Goal: Task Accomplishment & Management: Use online tool/utility

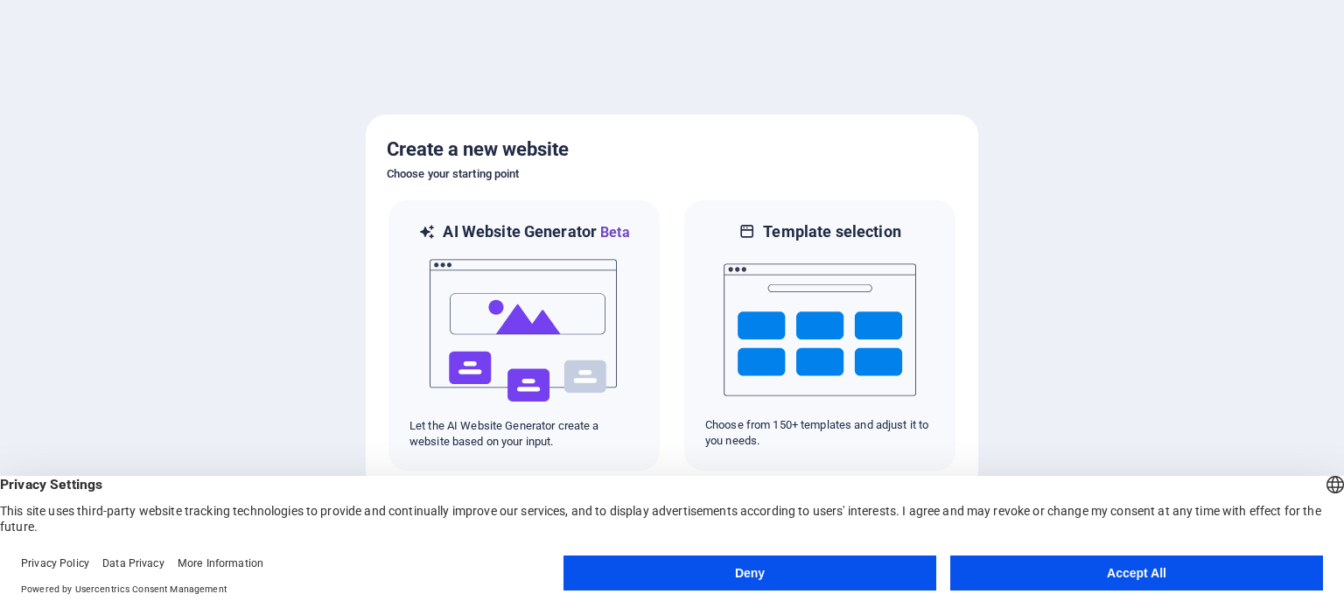
click at [1148, 577] on button "Accept All" at bounding box center [1136, 573] width 373 height 35
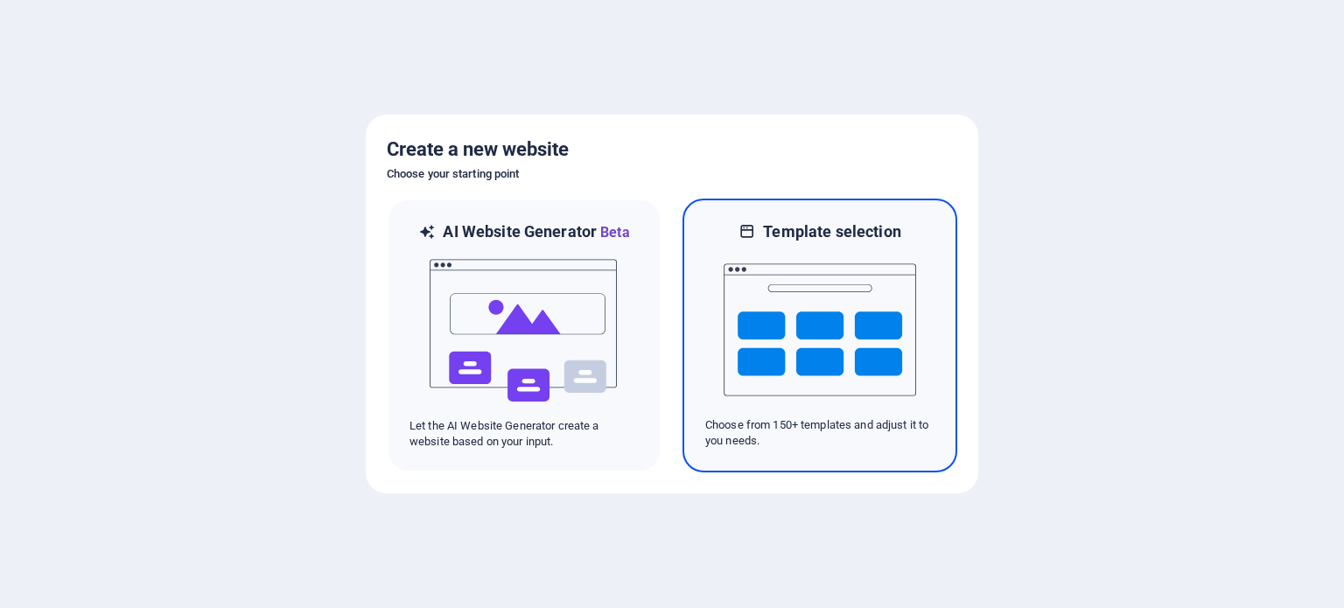
click at [830, 333] on img at bounding box center [820, 329] width 193 height 175
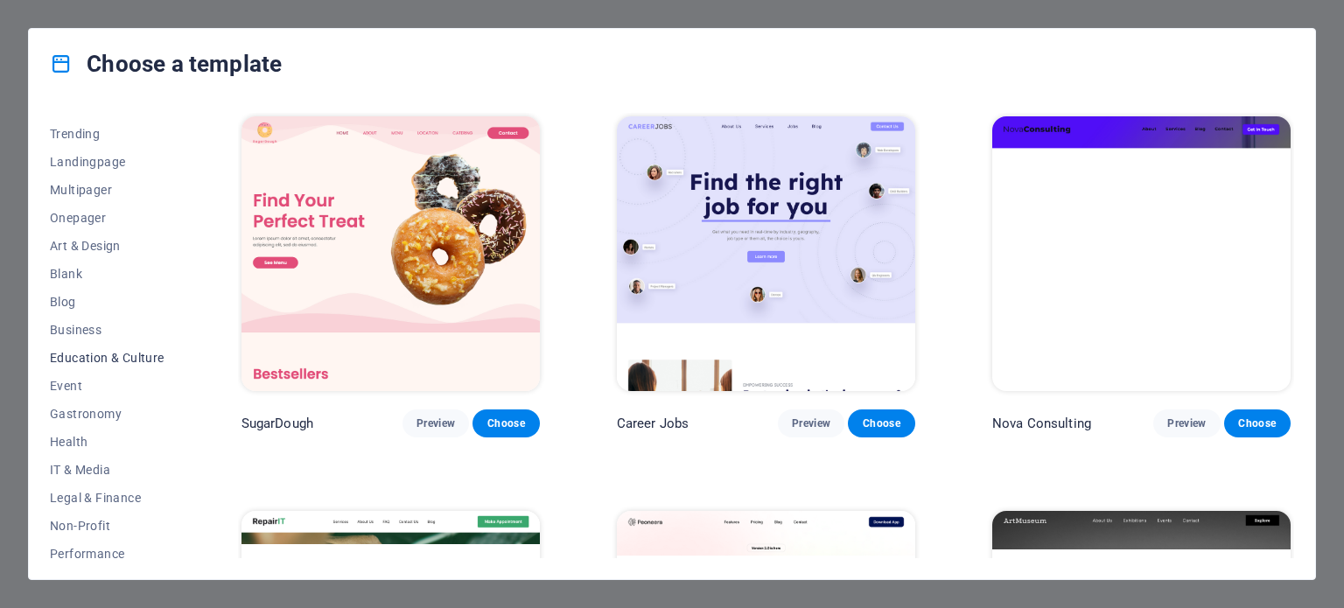
scroll to position [254, 0]
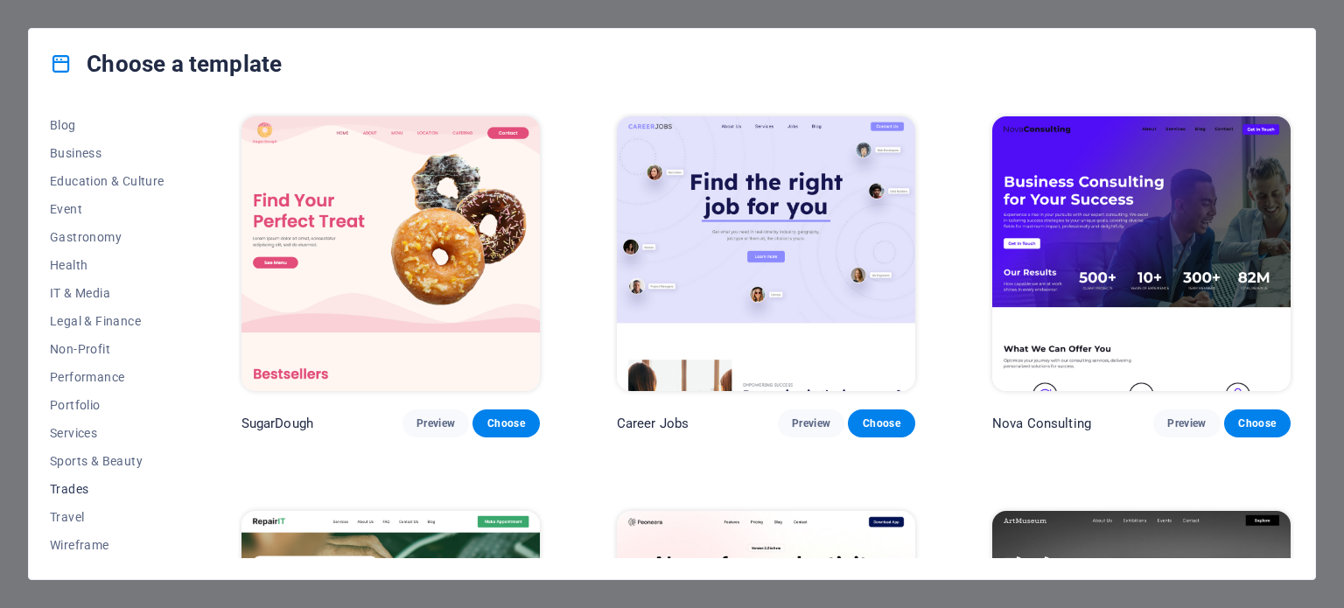
click at [66, 490] on span "Trades" at bounding box center [107, 489] width 115 height 14
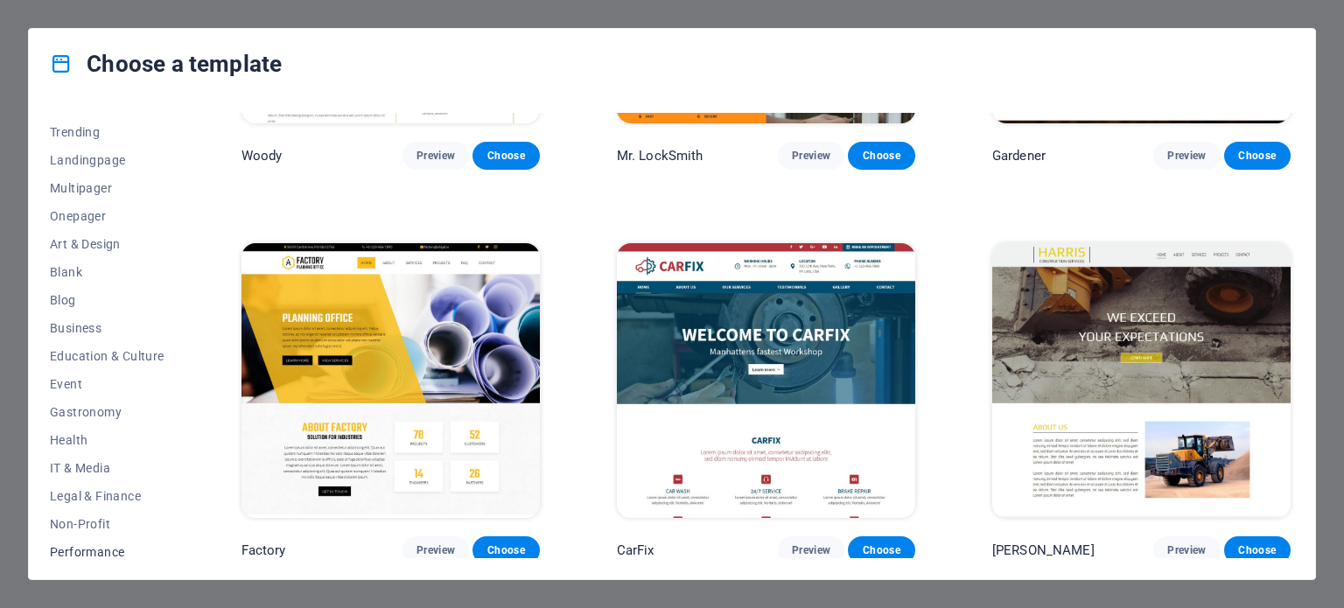
scroll to position [0, 0]
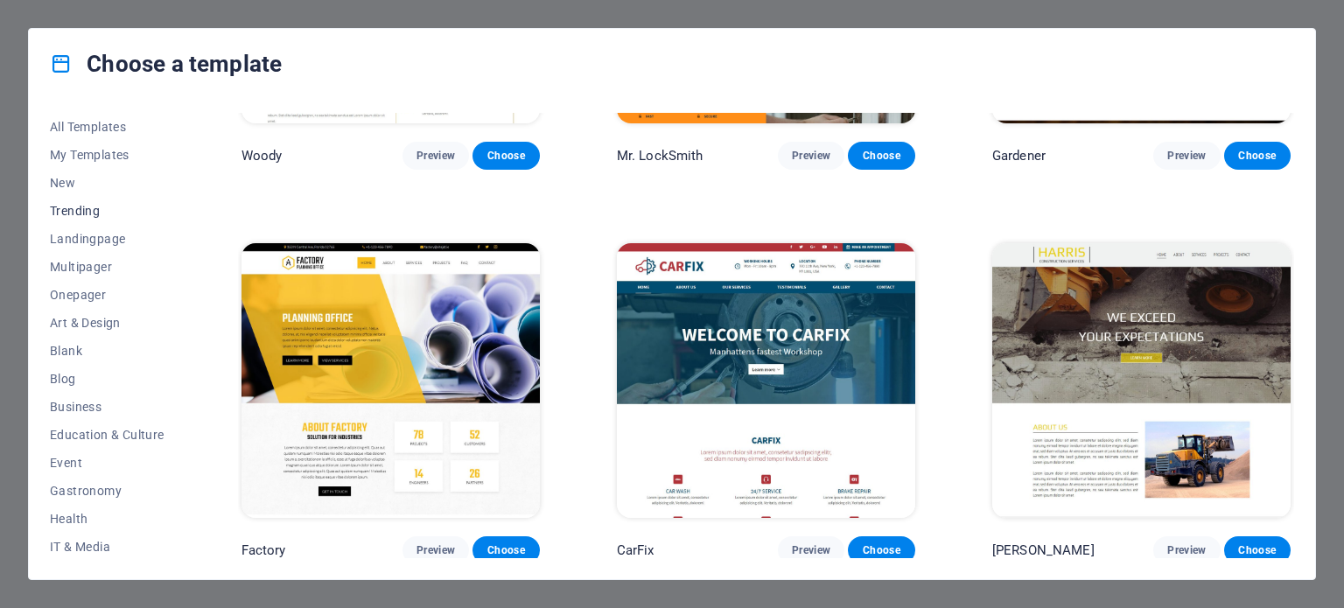
click at [73, 209] on span "Trending" at bounding box center [107, 211] width 115 height 14
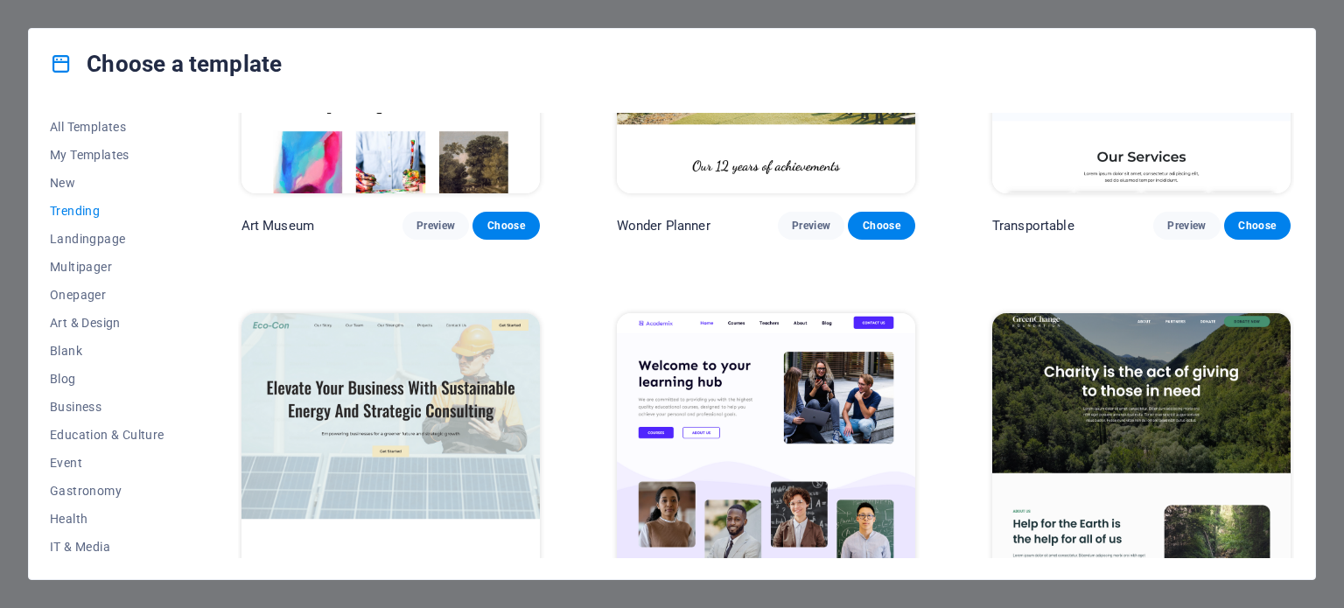
scroll to position [613, 0]
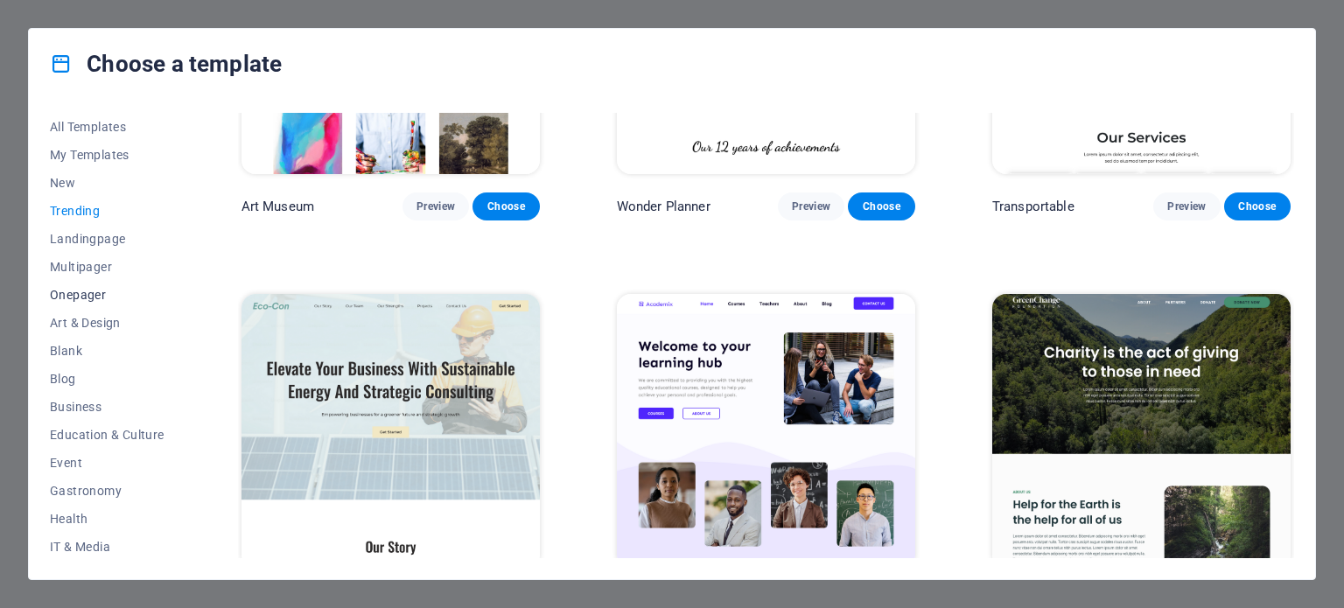
click at [74, 296] on span "Onepager" at bounding box center [107, 295] width 115 height 14
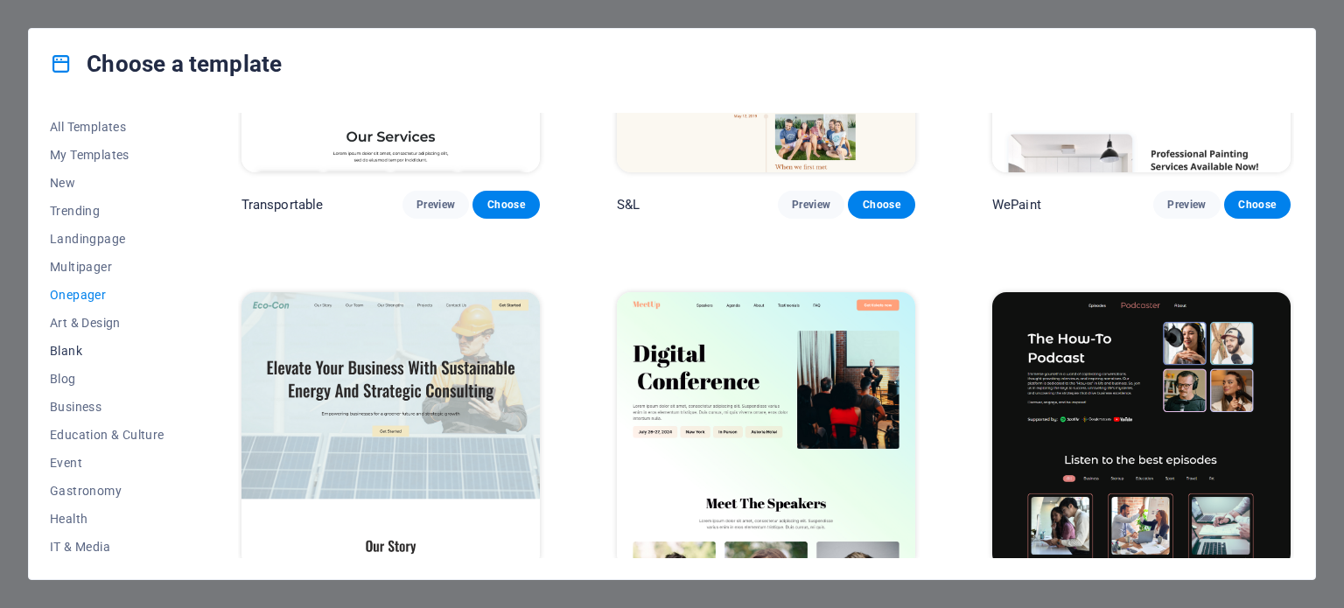
click at [58, 348] on span "Blank" at bounding box center [107, 351] width 115 height 14
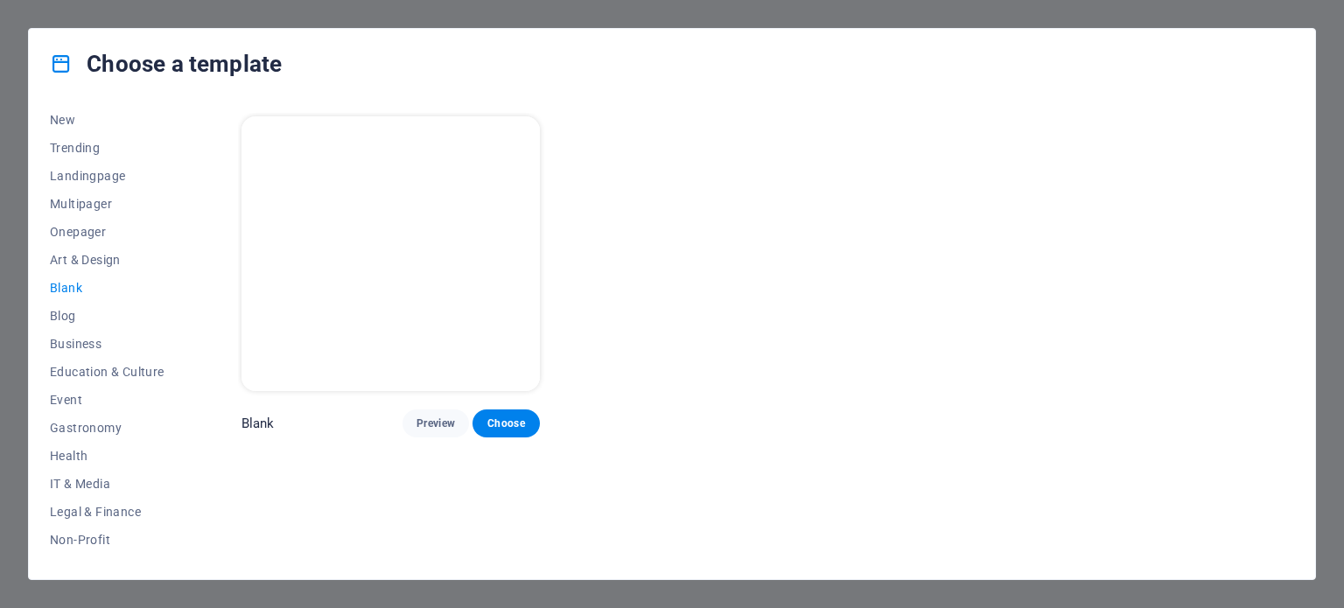
scroll to position [0, 0]
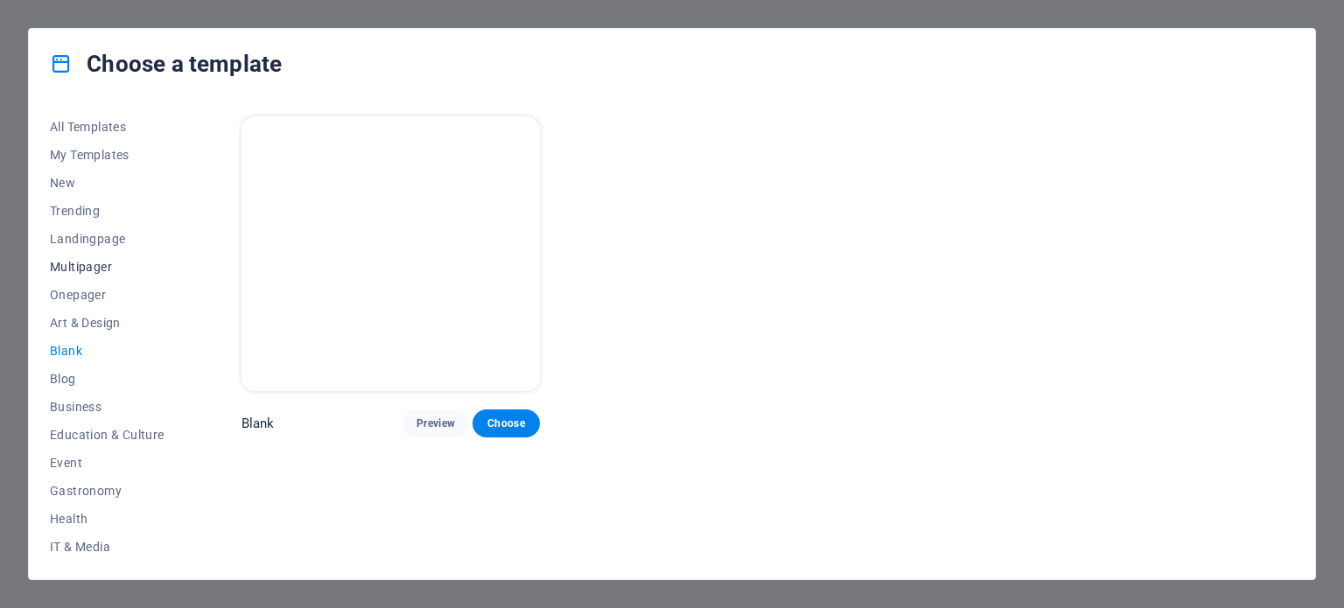
click at [79, 265] on span "Multipager" at bounding box center [107, 267] width 115 height 14
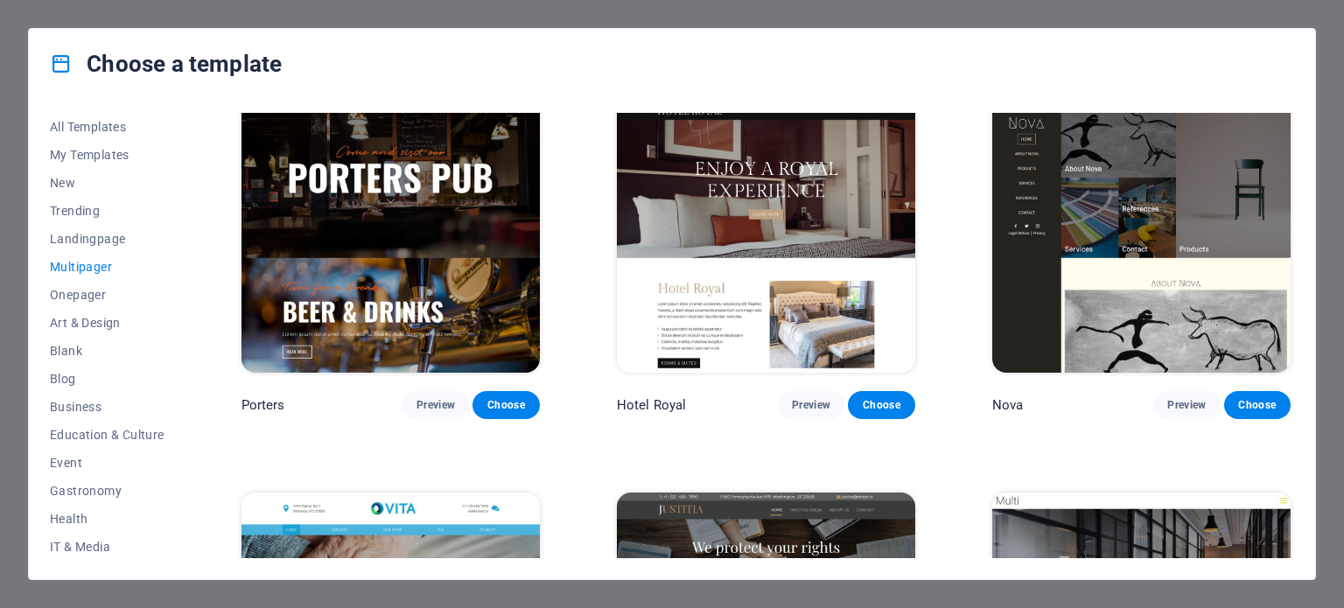
scroll to position [7614, 0]
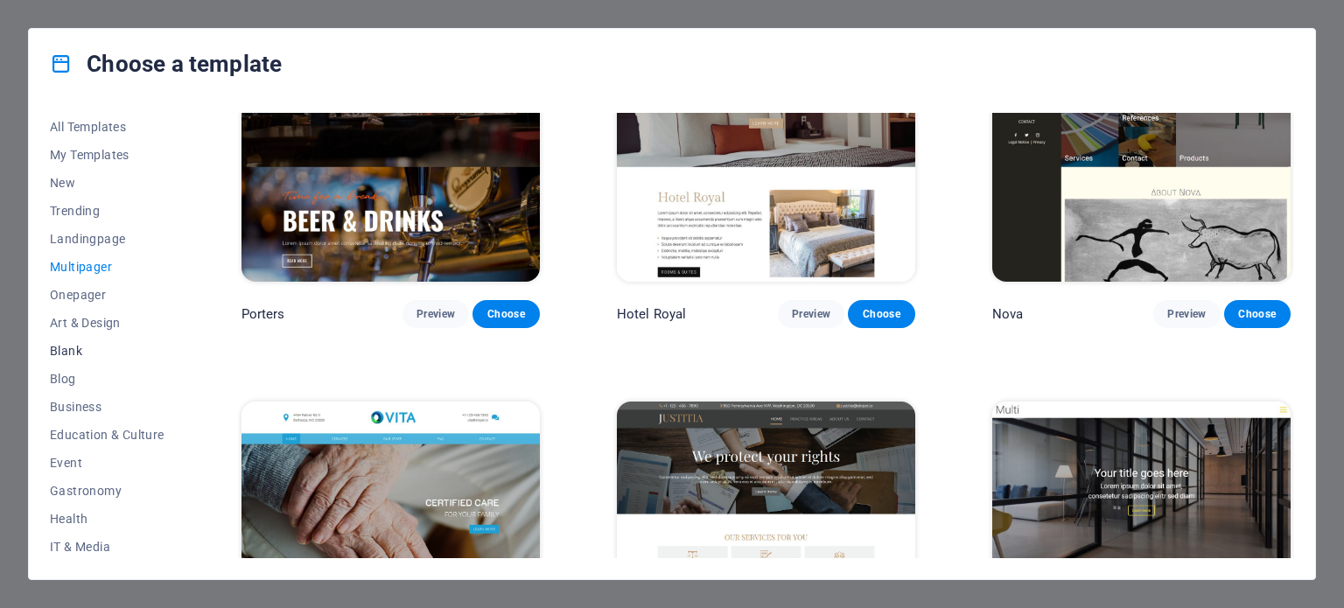
click at [70, 347] on span "Blank" at bounding box center [107, 351] width 115 height 14
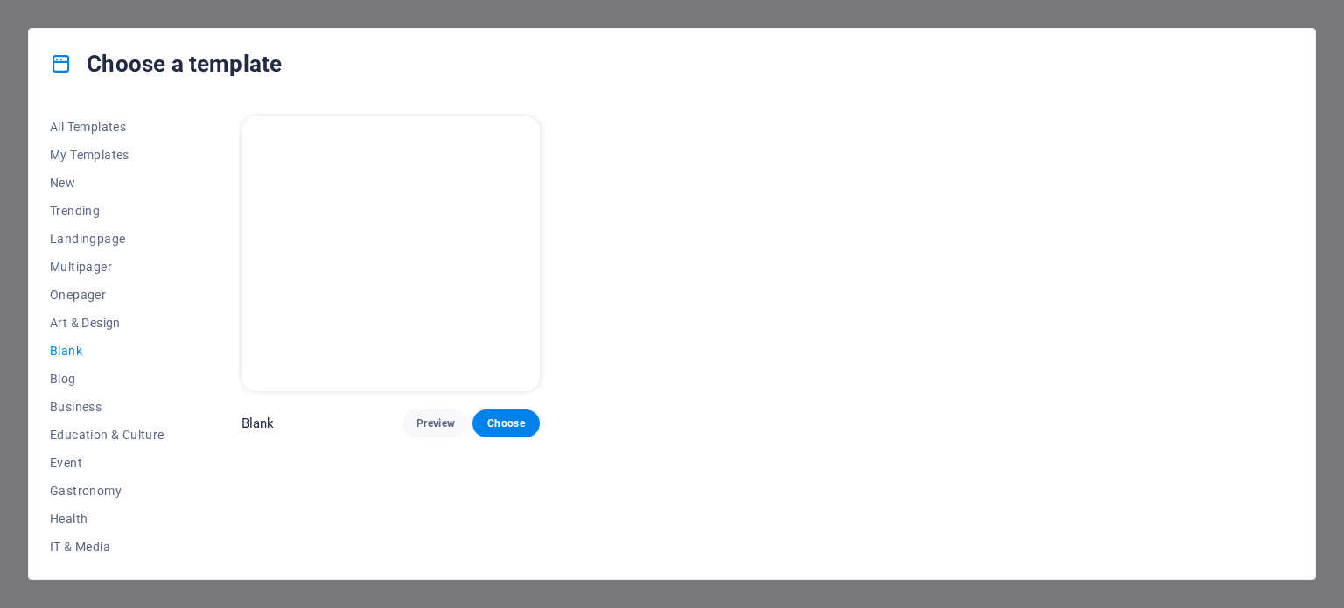
scroll to position [0, 0]
click at [508, 426] on span "Choose" at bounding box center [506, 424] width 39 height 14
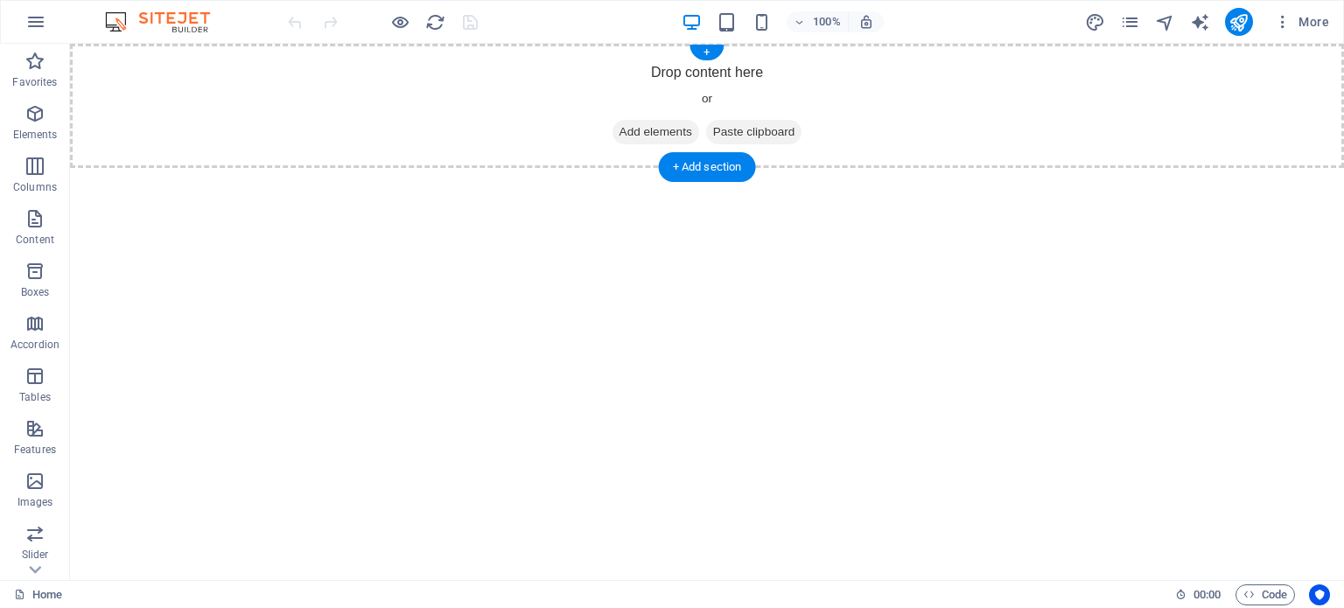
click at [656, 134] on span "Add elements" at bounding box center [656, 132] width 87 height 25
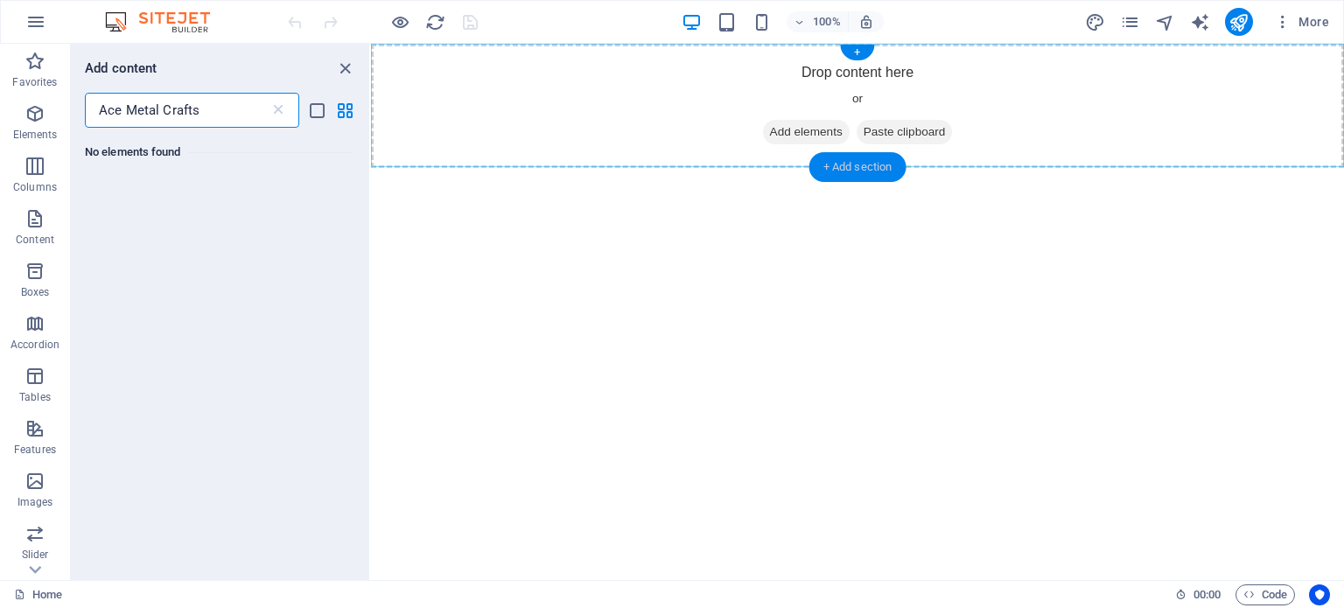
type input "Ace Metal Crafts"
click at [862, 157] on div "+ Add section" at bounding box center [858, 167] width 97 height 30
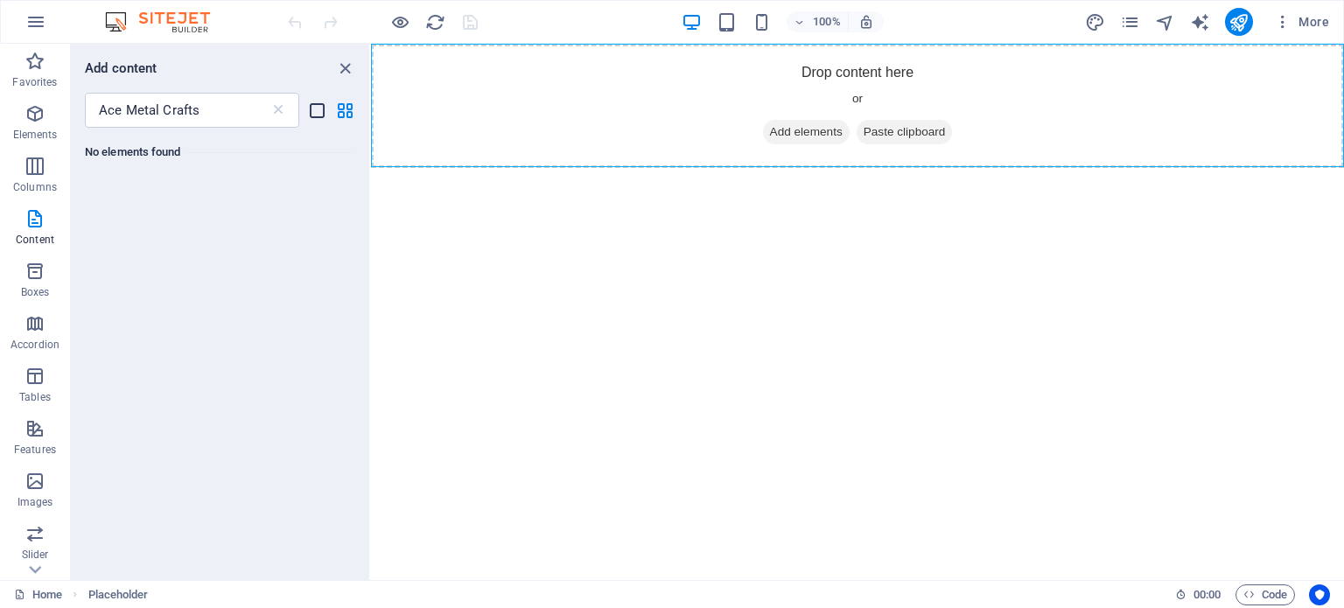
click at [314, 107] on icon "list-view" at bounding box center [317, 111] width 20 height 20
click at [840, 78] on div "Drop content here or Add elements Paste clipboard" at bounding box center [857, 106] width 973 height 124
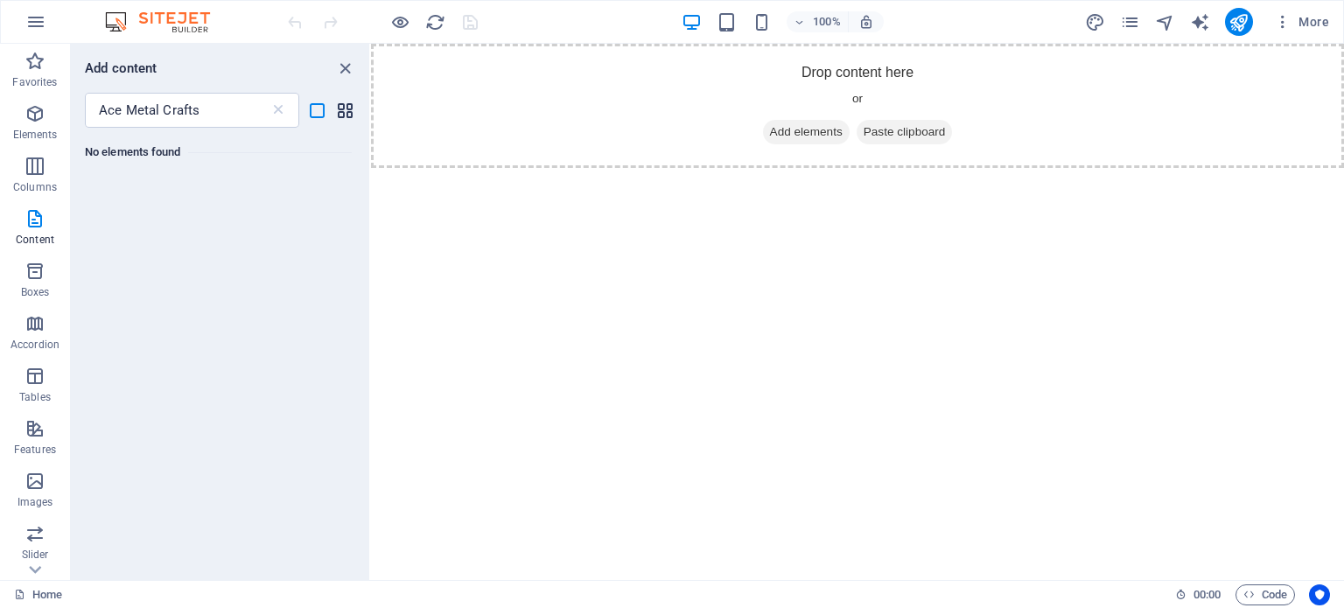
click at [341, 105] on icon "grid-view" at bounding box center [345, 111] width 20 height 20
click at [35, 25] on icon "button" at bounding box center [35, 21] width 21 height 21
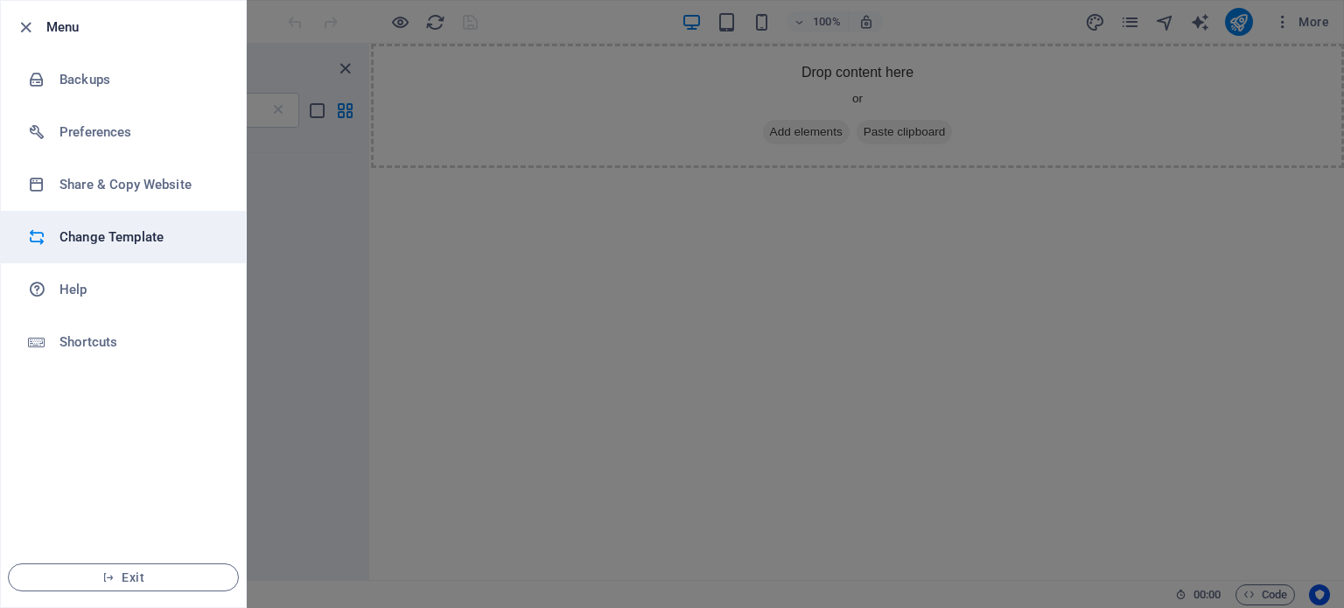
click at [80, 235] on h6 "Change Template" at bounding box center [141, 237] width 162 height 21
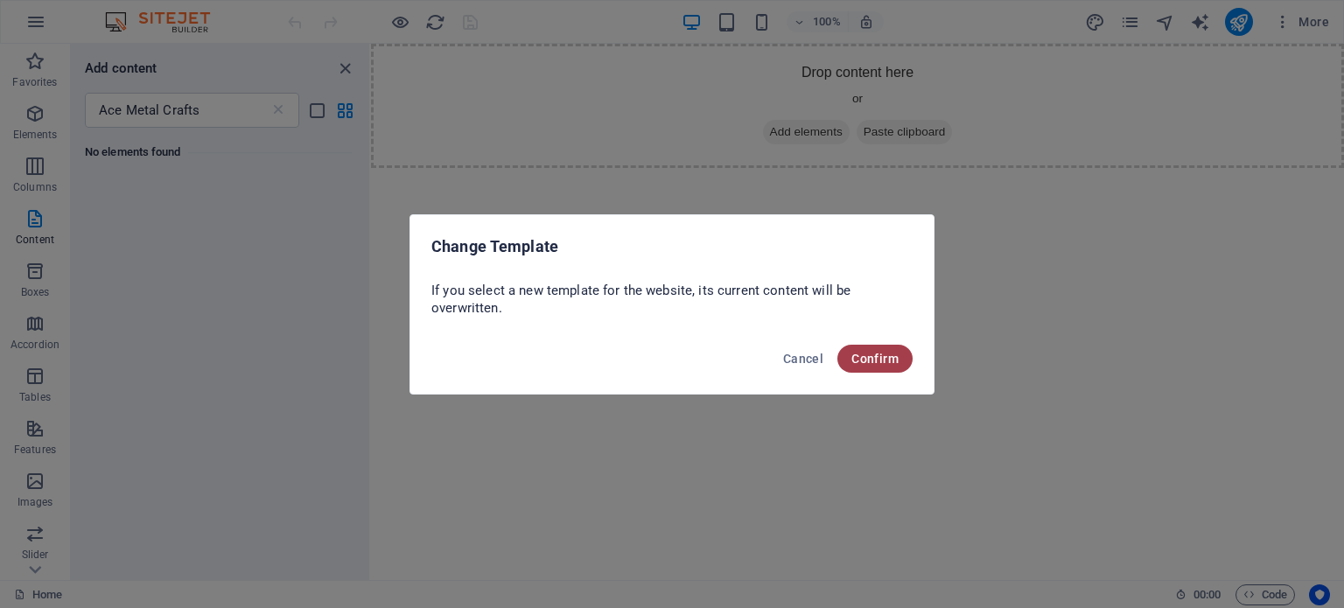
click at [876, 360] on span "Confirm" at bounding box center [875, 359] width 47 height 14
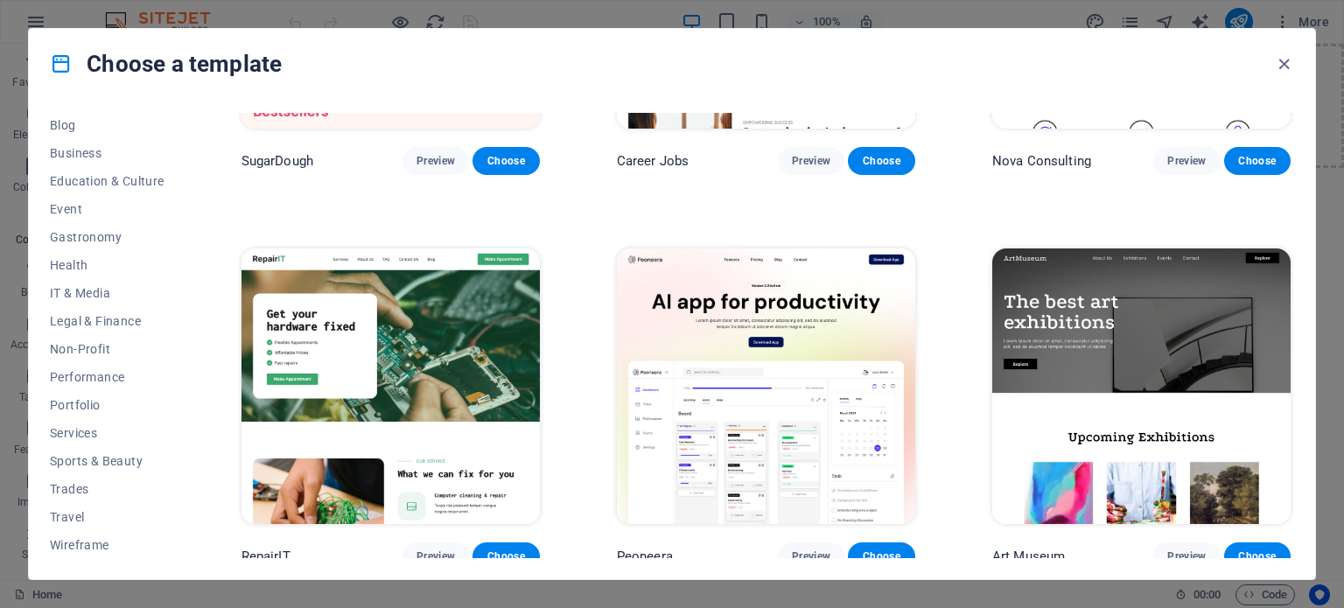
scroll to position [613, 0]
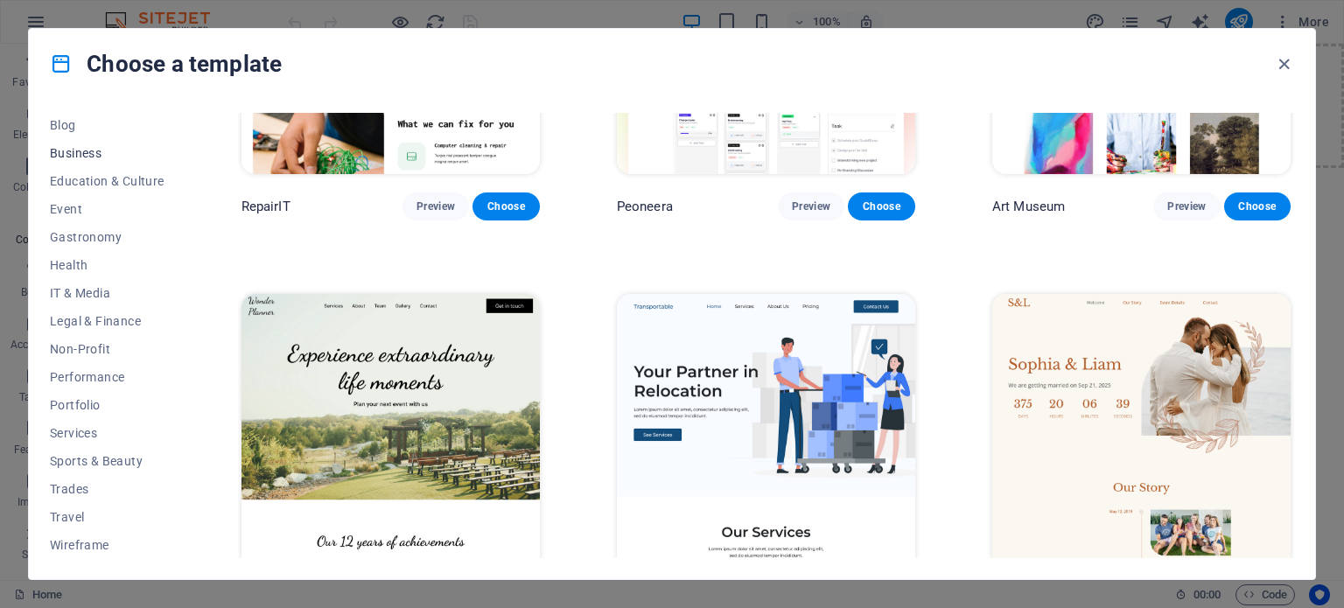
click at [67, 151] on span "Business" at bounding box center [107, 153] width 115 height 14
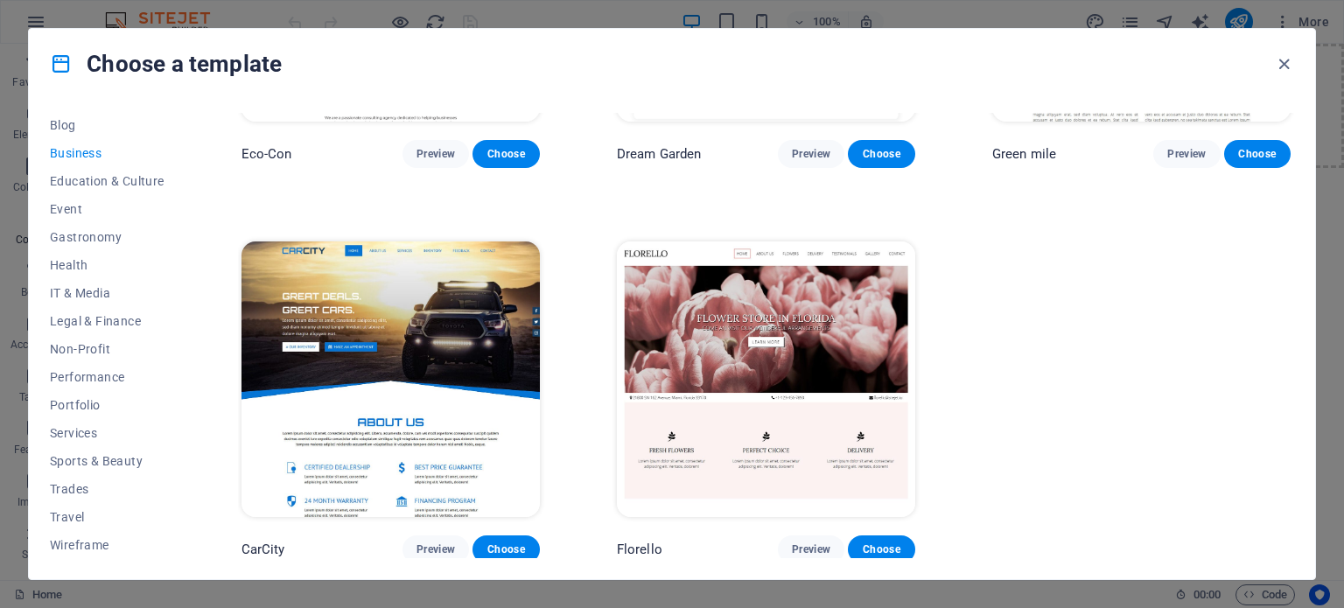
scroll to position [0, 0]
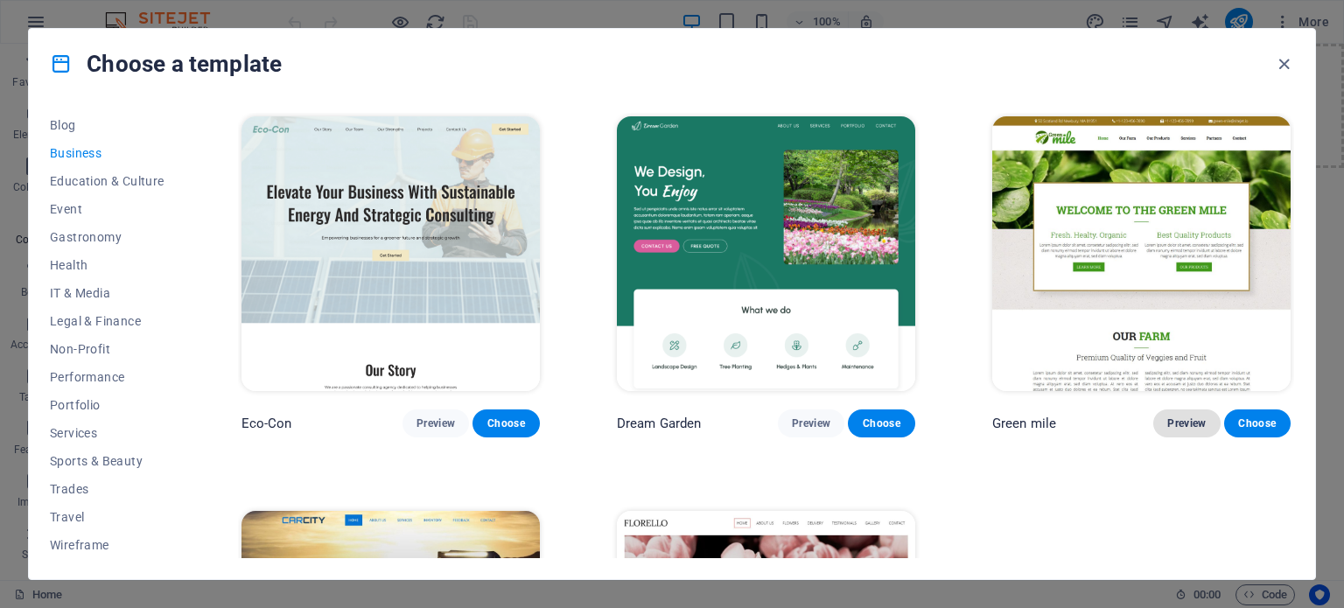
click at [1176, 419] on span "Preview" at bounding box center [1186, 424] width 39 height 14
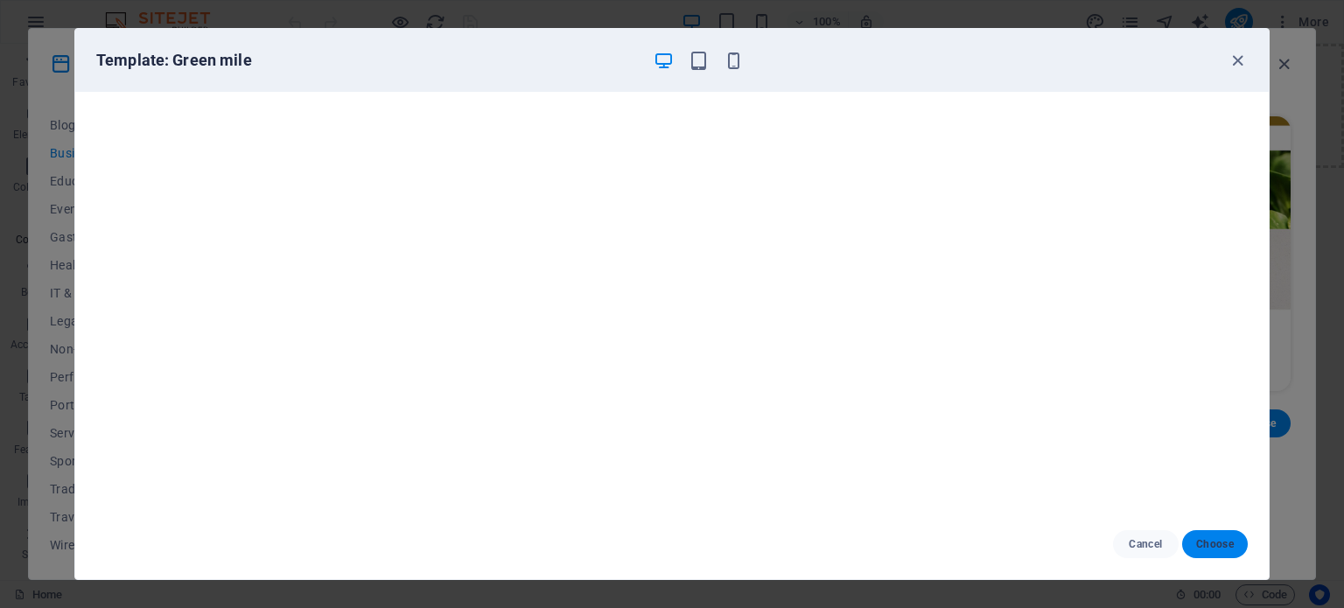
click at [1215, 542] on span "Choose" at bounding box center [1215, 544] width 38 height 14
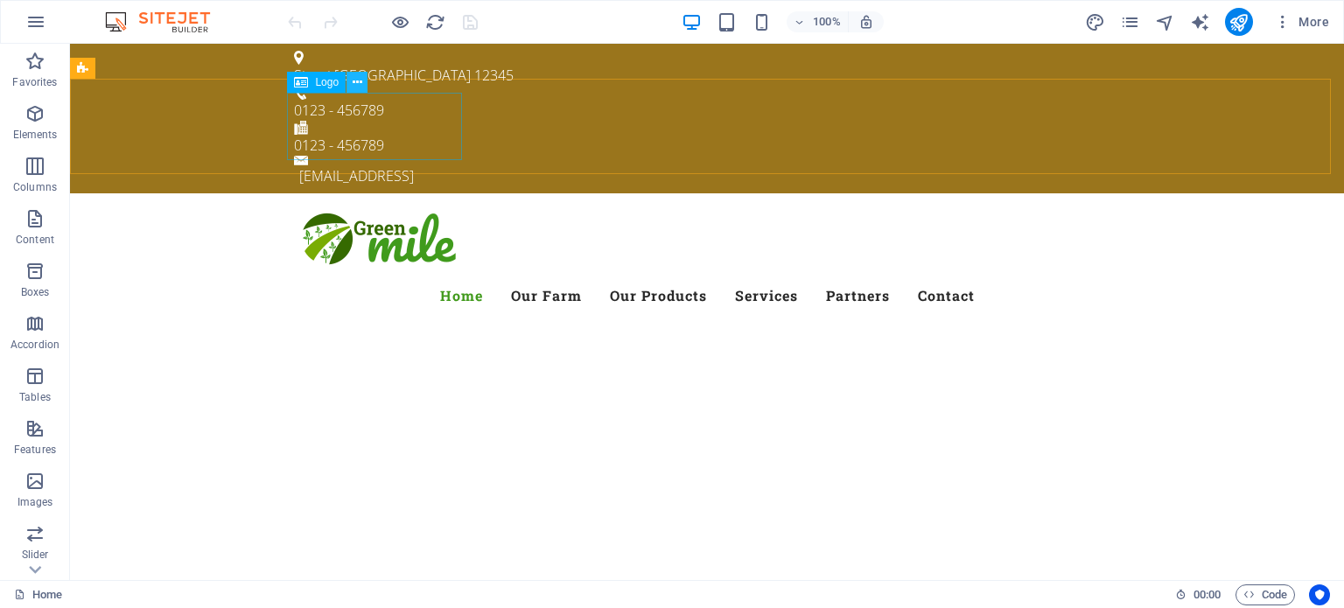
click at [359, 82] on icon at bounding box center [358, 83] width 10 height 18
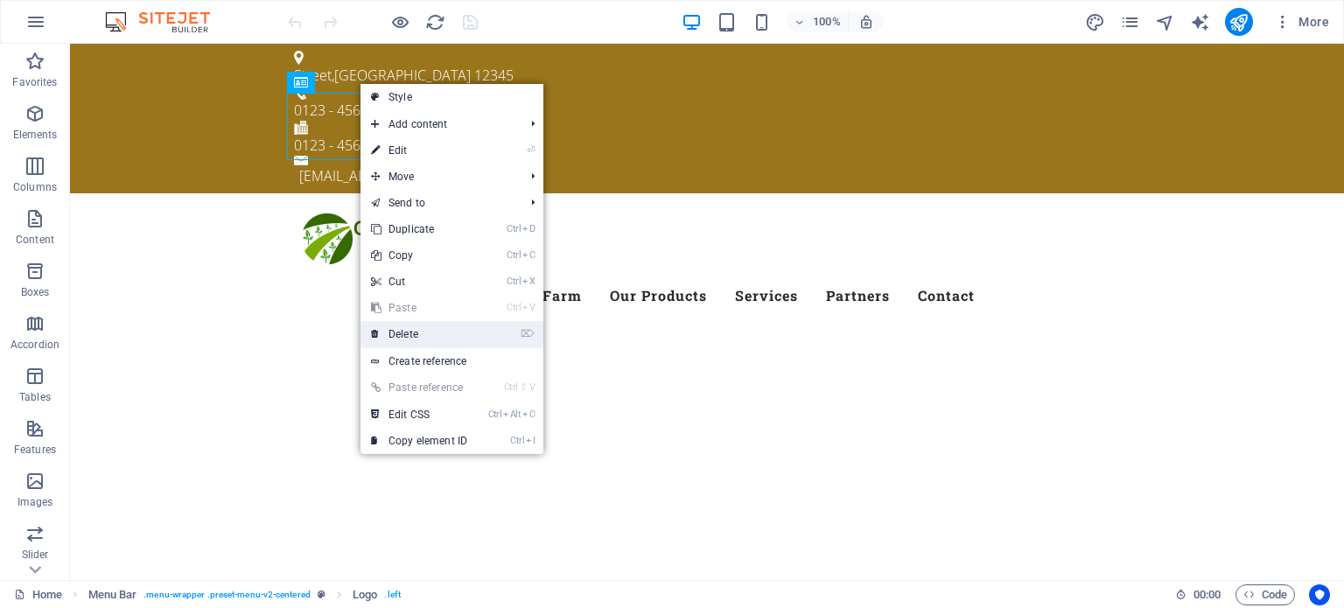
click at [413, 332] on link "⌦ Delete" at bounding box center [419, 334] width 117 height 26
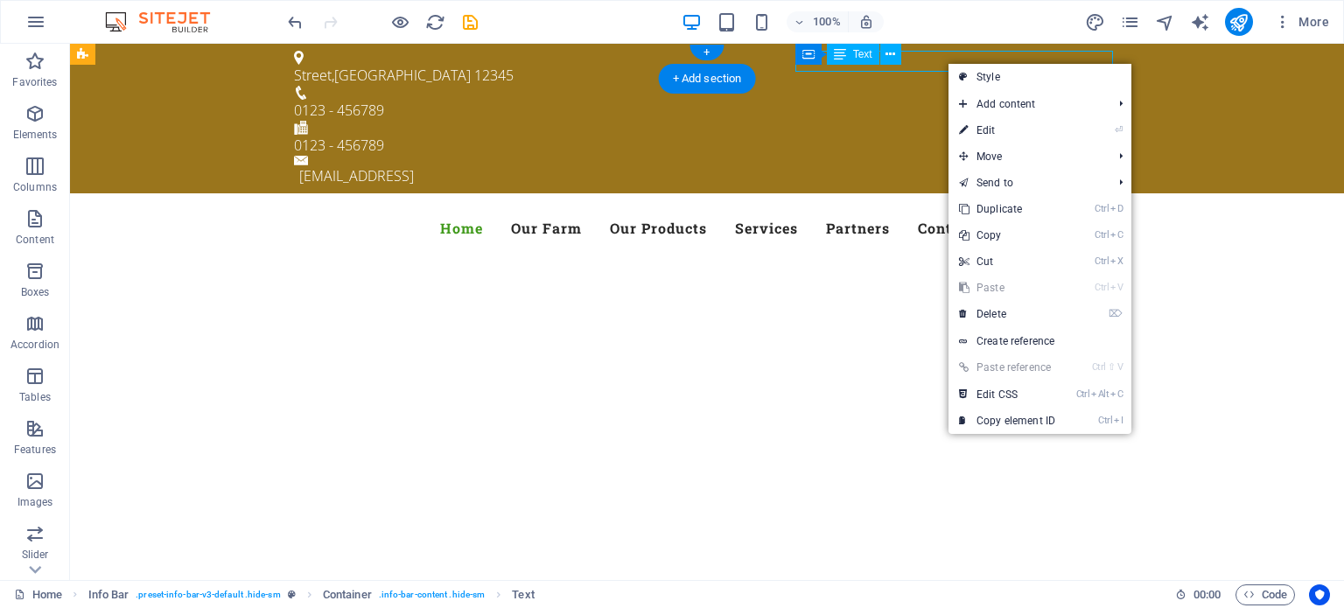
click at [940, 165] on div "8bdb331fb670513e8ed45e2ab4e23f@cpanel.local" at bounding box center [709, 175] width 821 height 21
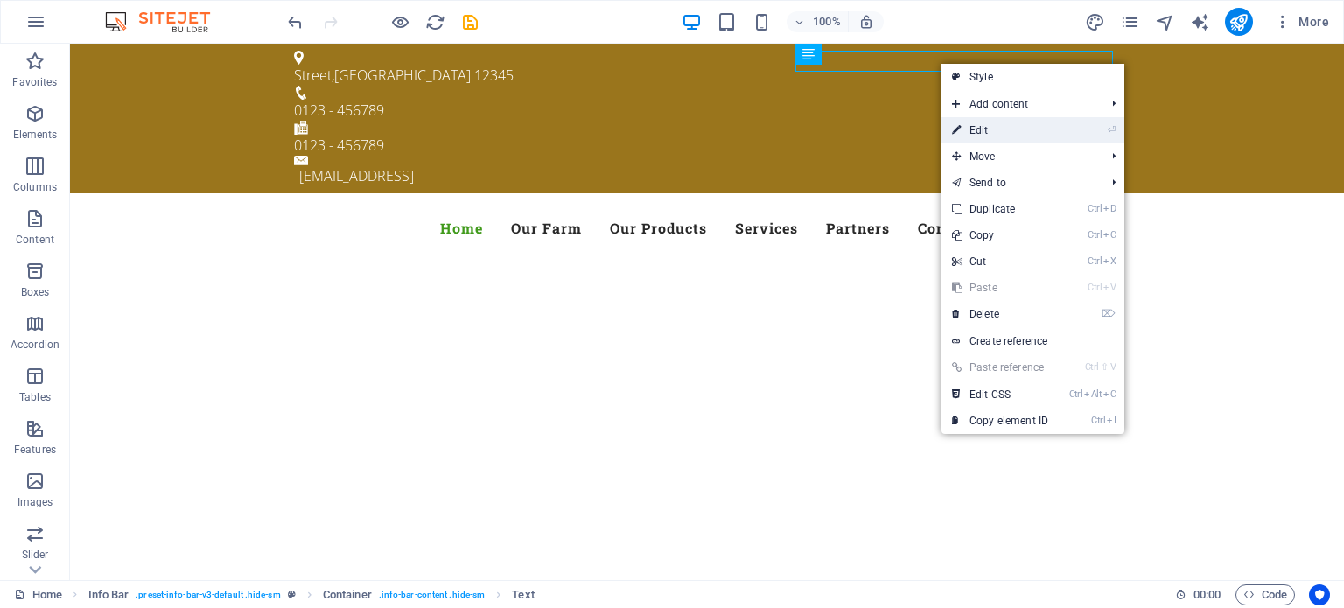
click at [994, 135] on link "⏎ Edit" at bounding box center [1000, 130] width 117 height 26
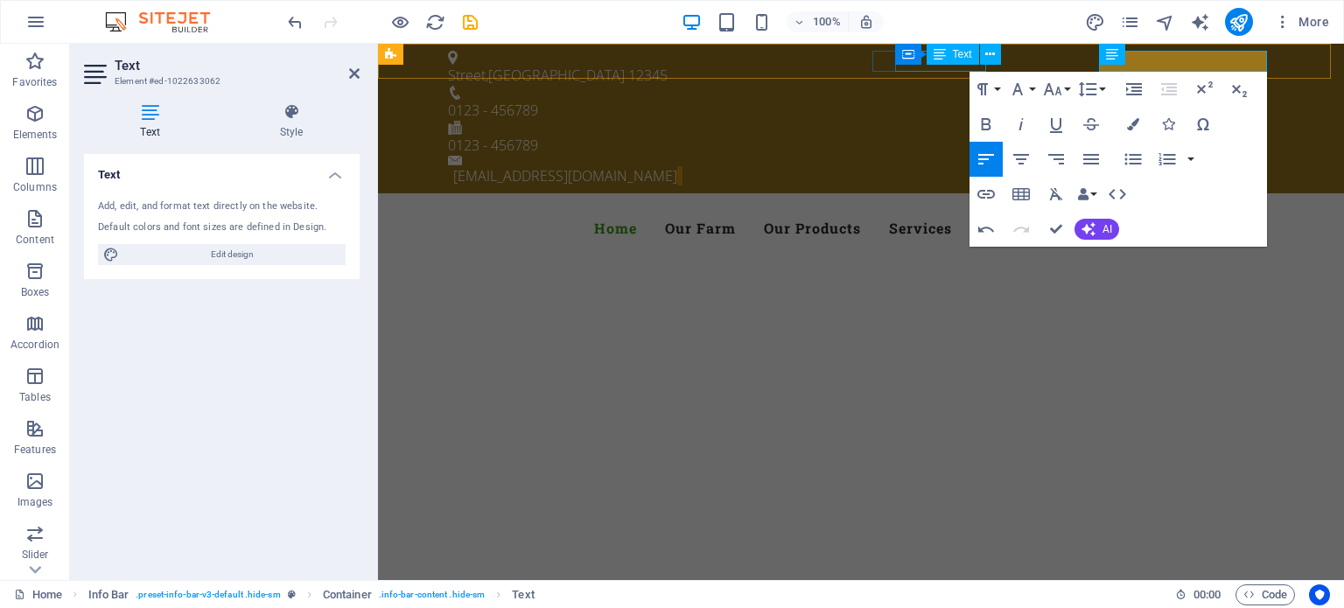
click at [938, 135] on div "0123 - 456789" at bounding box center [854, 145] width 812 height 21
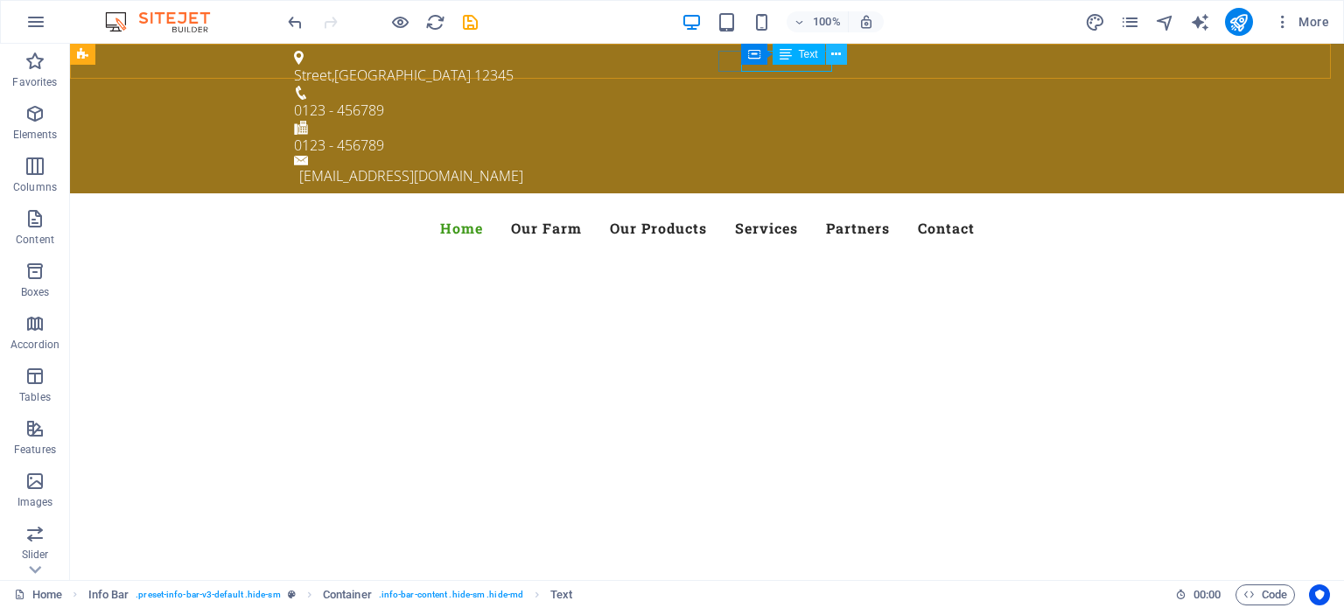
click at [840, 55] on icon at bounding box center [836, 55] width 10 height 18
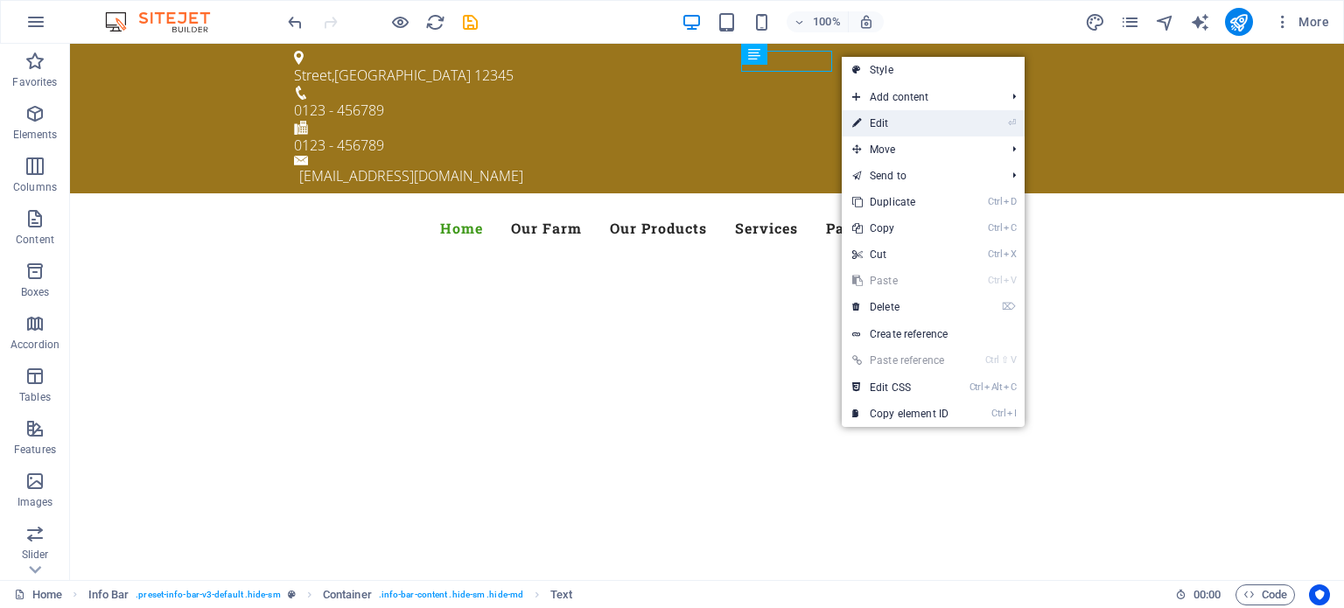
click at [881, 121] on link "⏎ Edit" at bounding box center [900, 123] width 117 height 26
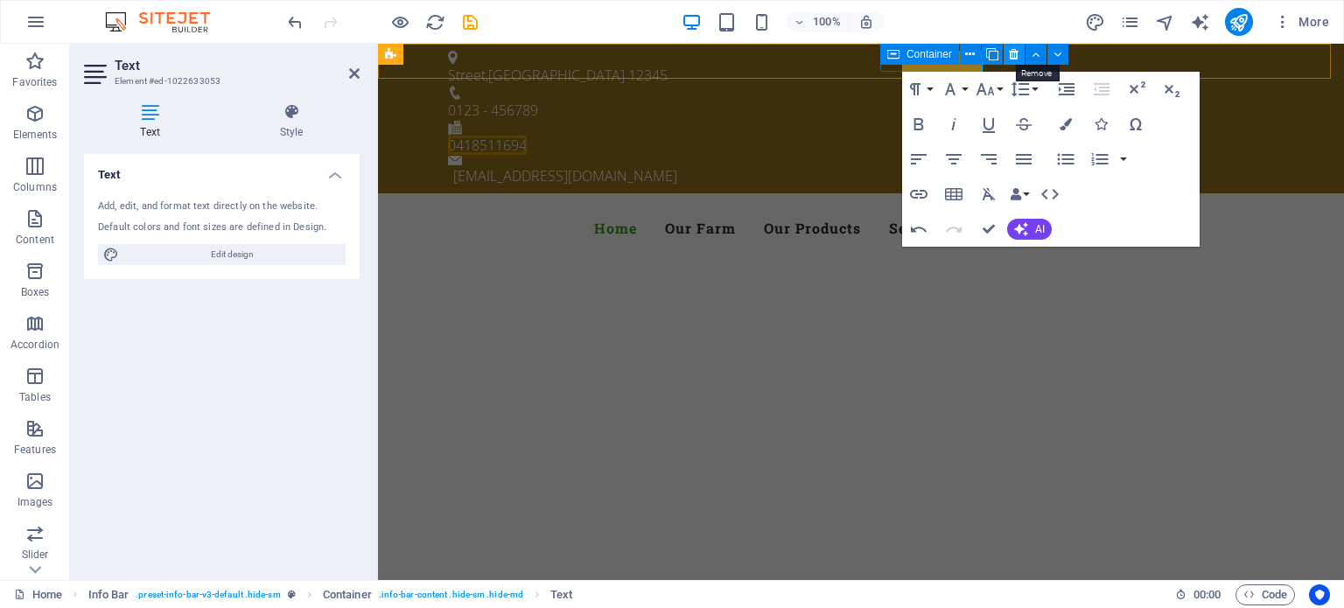
click at [1013, 55] on icon at bounding box center [1014, 55] width 10 height 18
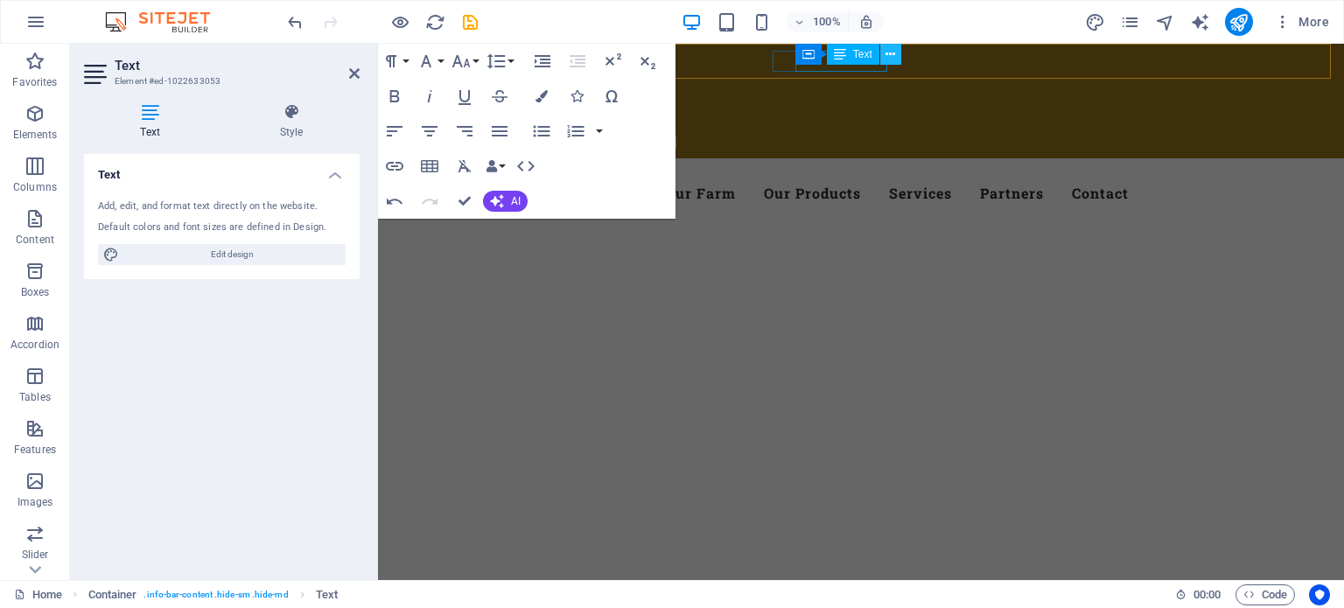
click at [893, 49] on icon at bounding box center [891, 55] width 10 height 18
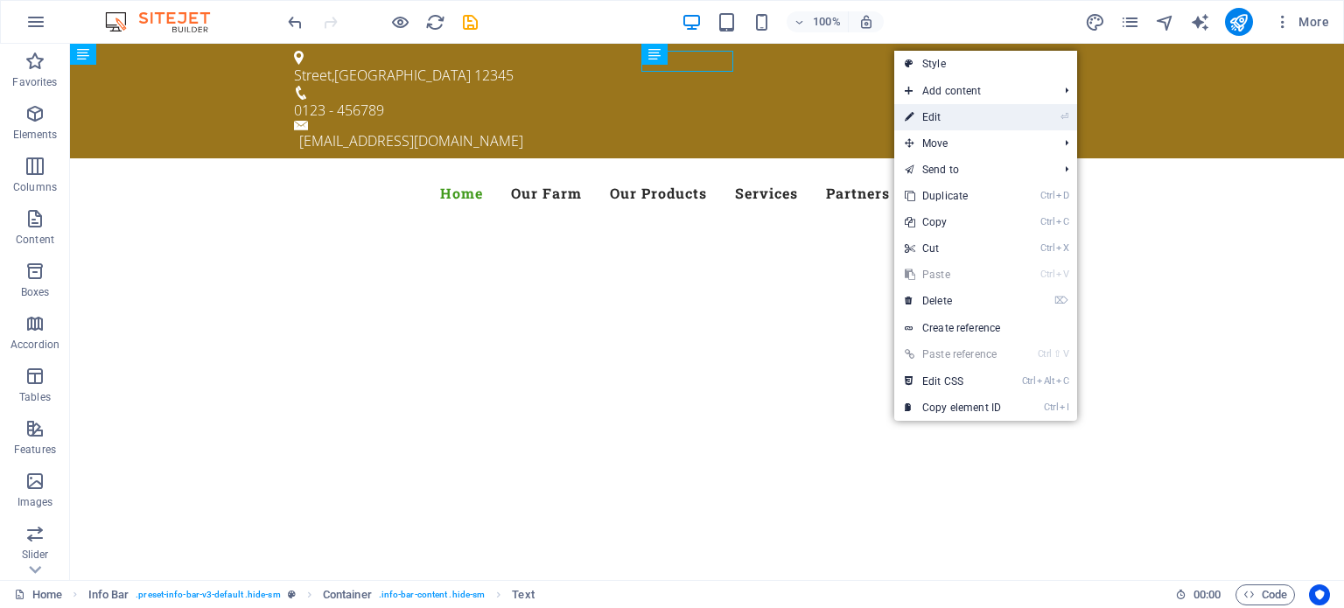
click at [931, 111] on link "⏎ Edit" at bounding box center [952, 117] width 117 height 26
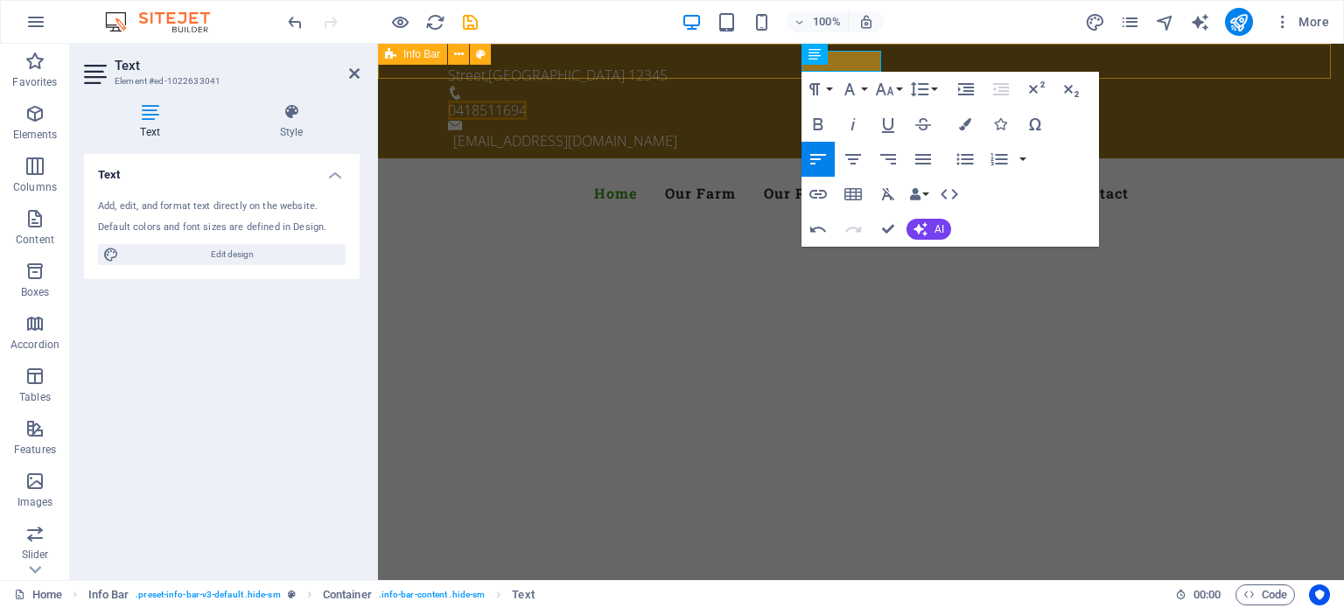
click at [653, 66] on div "Street , Berlin 12345 0418511694 acemetalcrafts@gmail.com" at bounding box center [861, 101] width 966 height 115
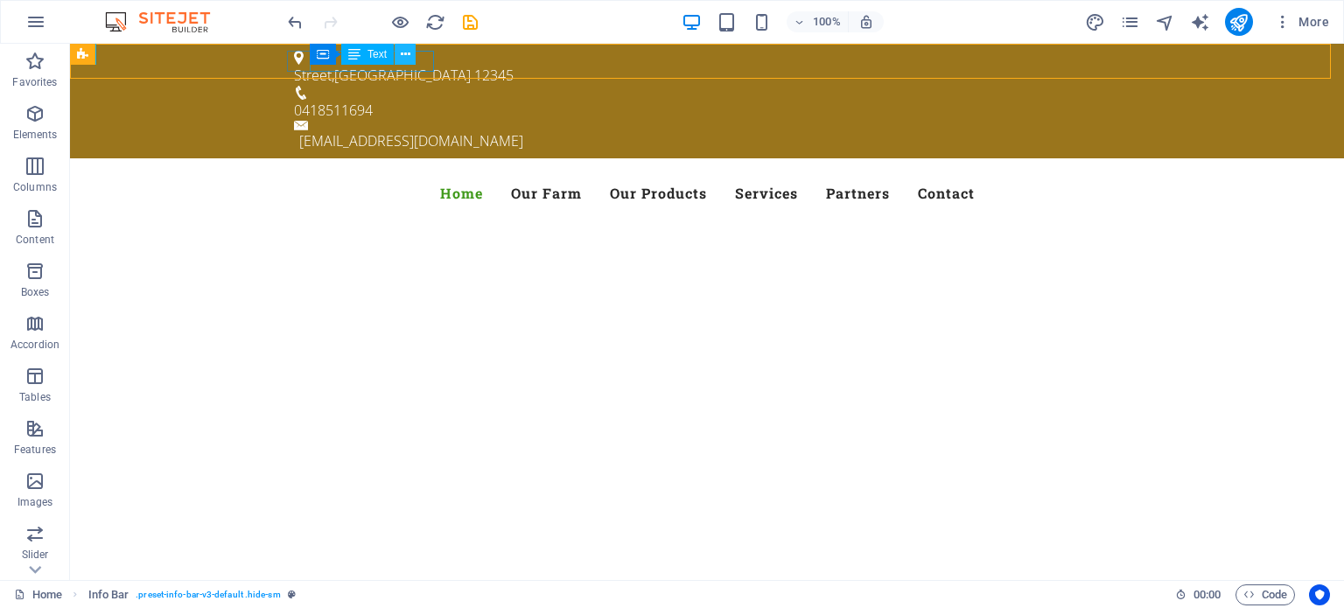
click at [408, 54] on icon at bounding box center [406, 55] width 10 height 18
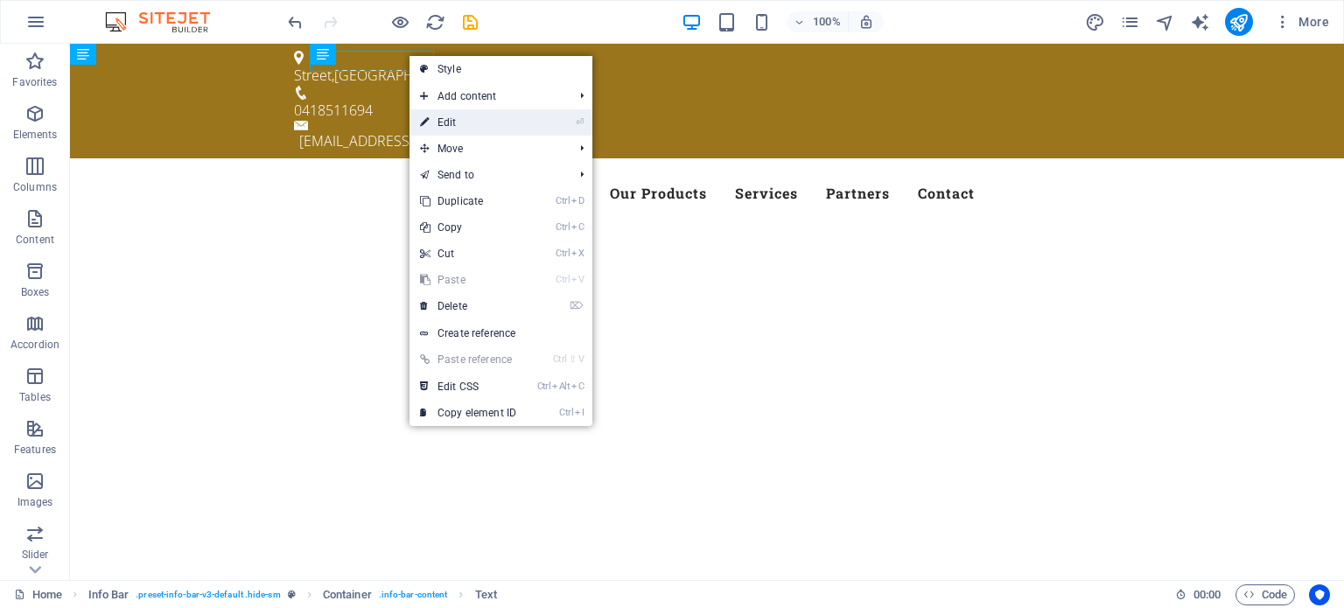
click at [444, 122] on link "⏎ Edit" at bounding box center [468, 122] width 117 height 26
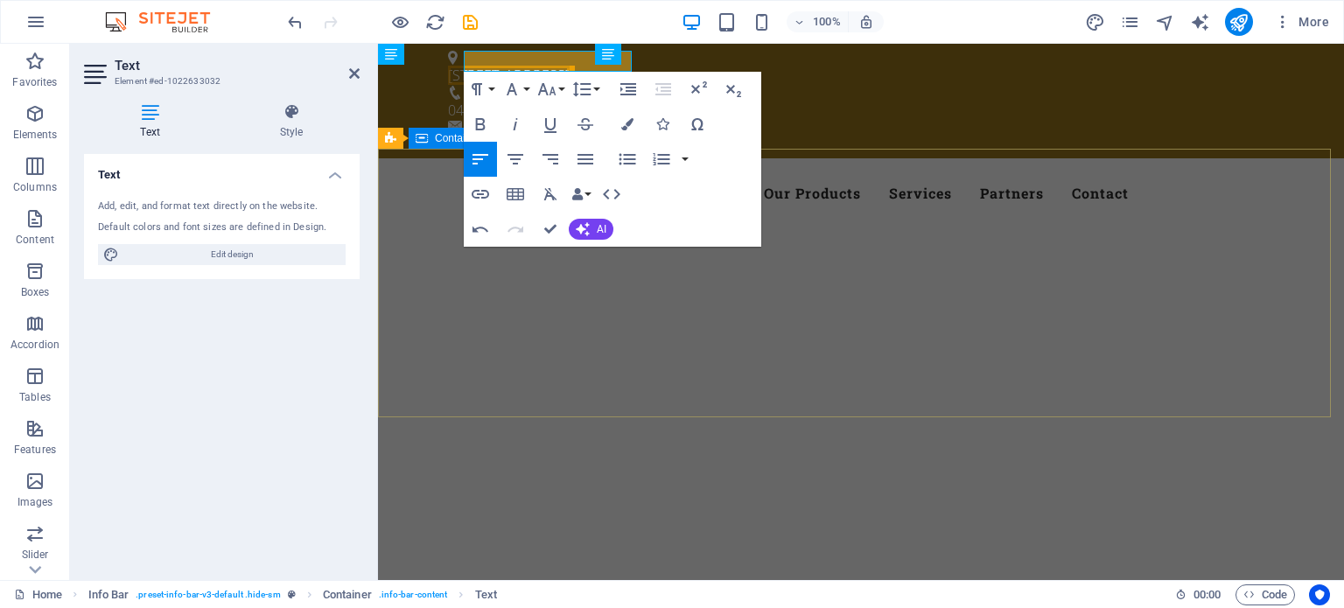
click at [833, 497] on div at bounding box center [861, 567] width 966 height 140
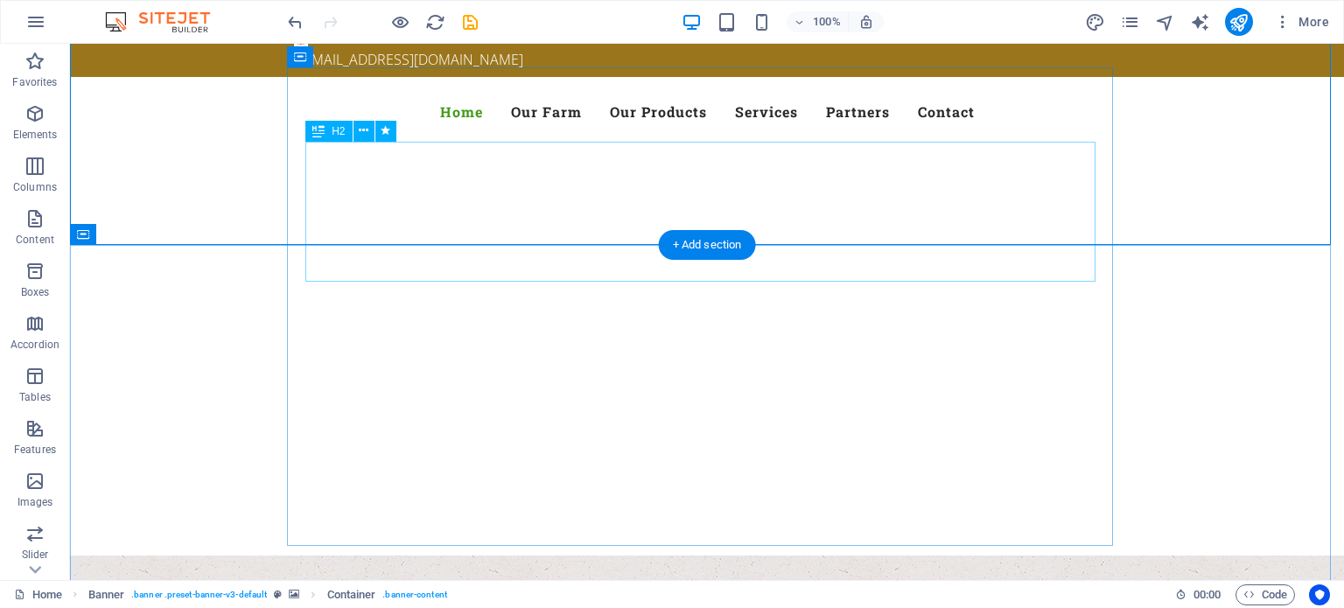
scroll to position [175, 0]
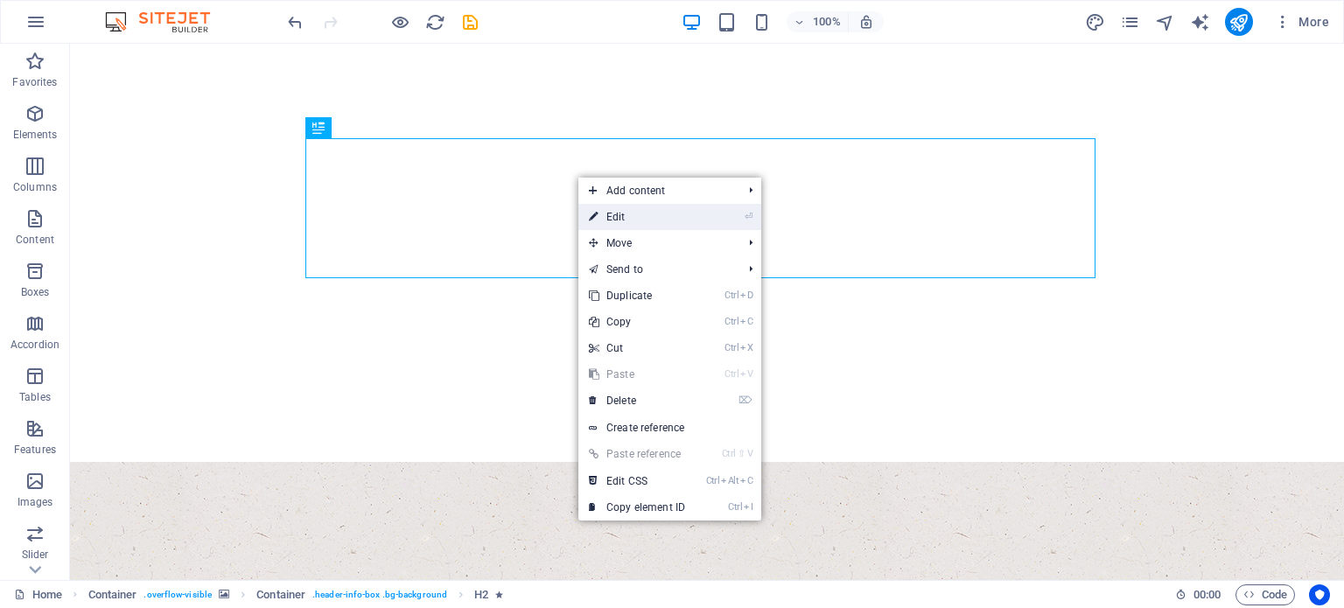
click at [623, 211] on link "⏎ Edit" at bounding box center [636, 217] width 117 height 26
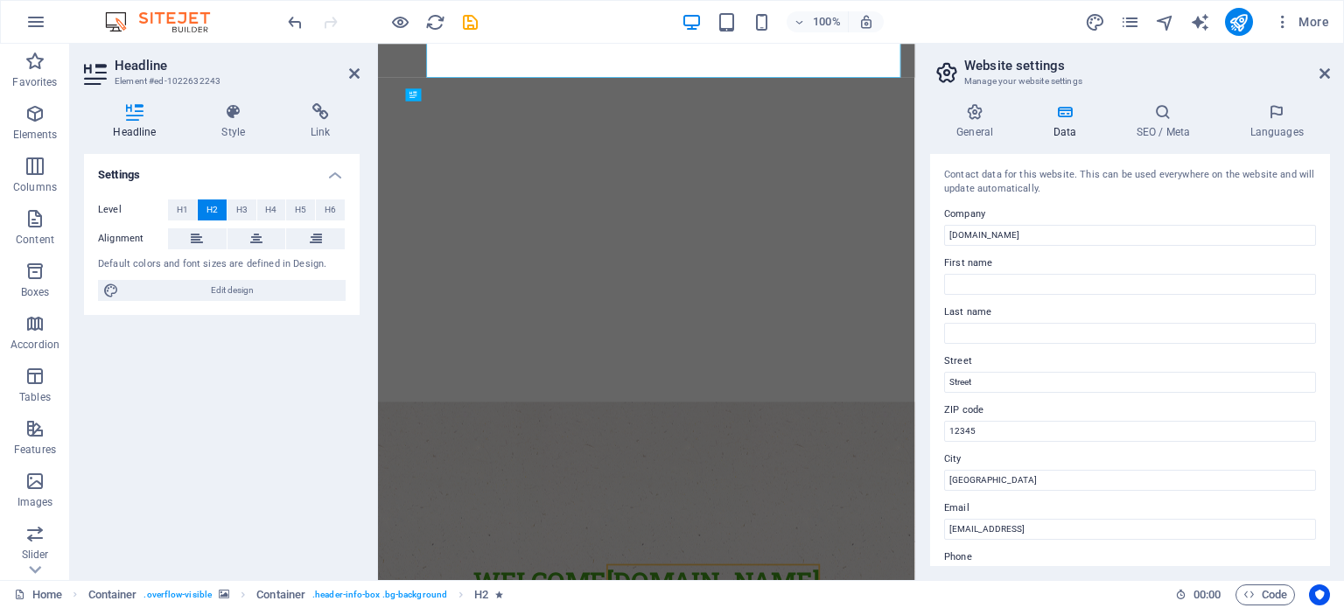
scroll to position [354, 0]
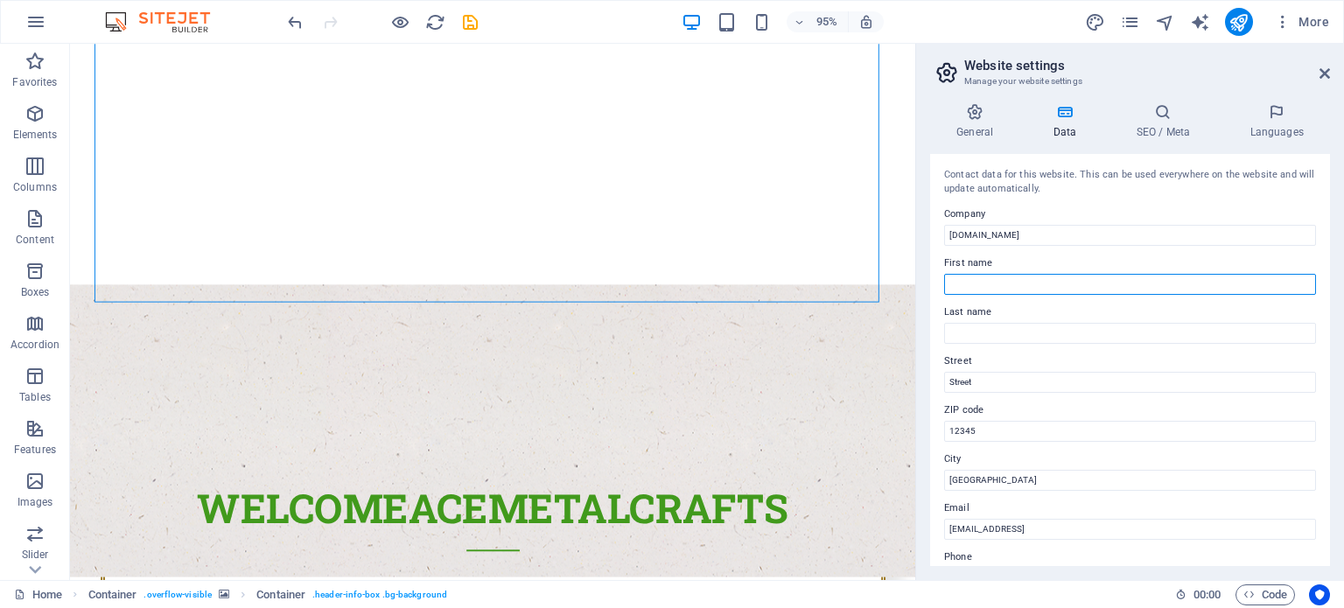
click at [973, 282] on input "First name" at bounding box center [1130, 284] width 372 height 21
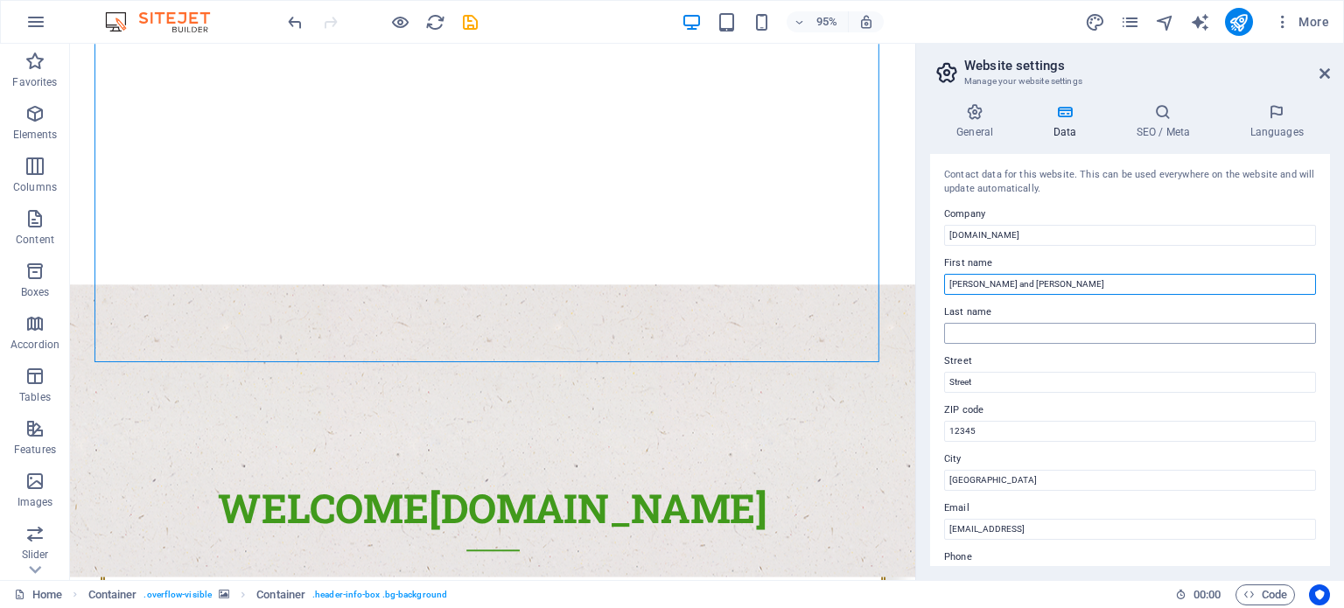
type input "Ian and Clare"
click at [968, 331] on input "Last name" at bounding box center [1130, 333] width 372 height 21
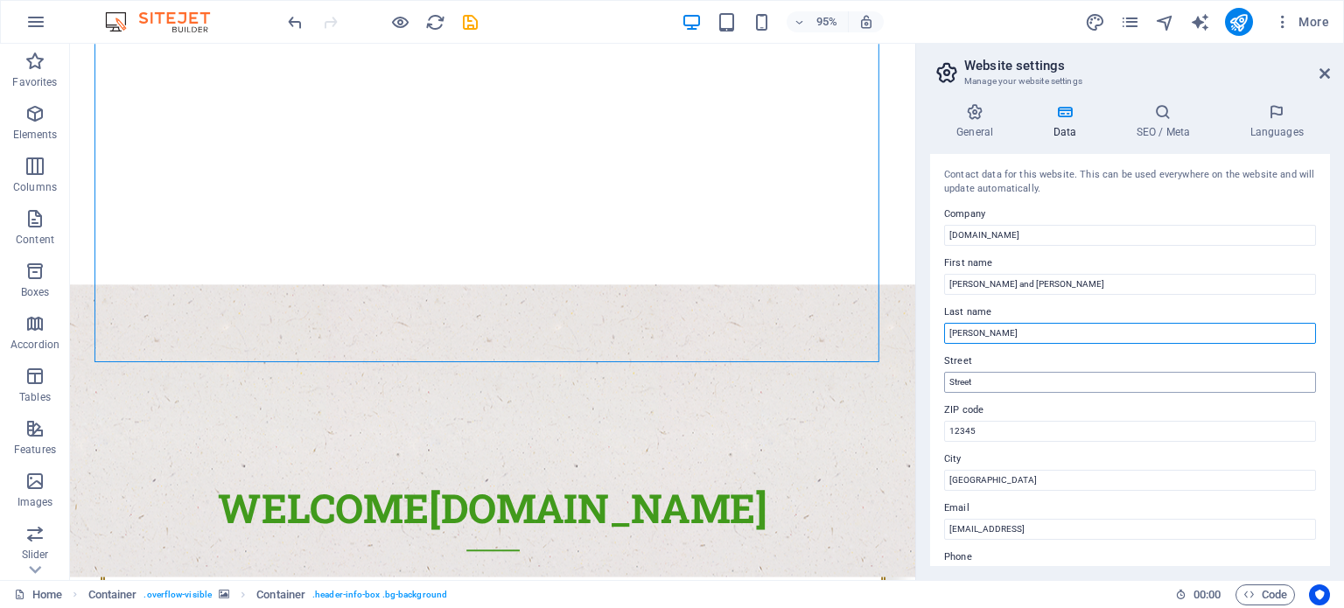
type input "Wardell"
click at [983, 384] on input "Street" at bounding box center [1130, 382] width 372 height 21
type input "t"
type input "P,O Box 119"
click at [952, 424] on input "12345" at bounding box center [1130, 431] width 372 height 21
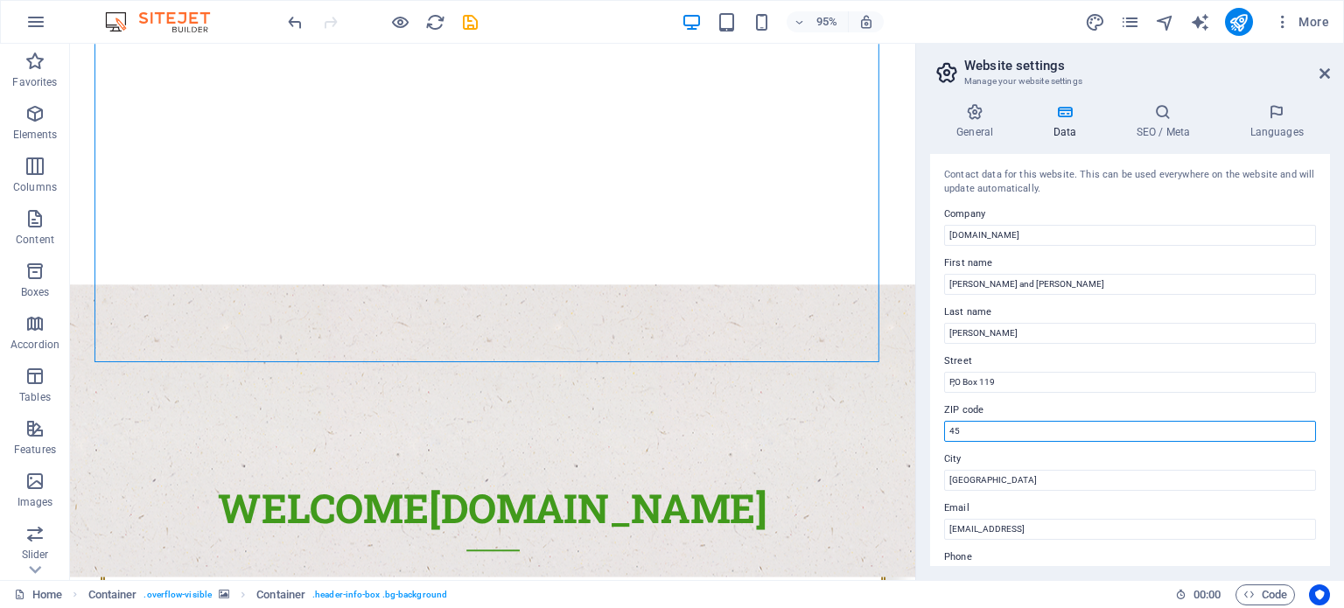
type input "5"
type input "3224"
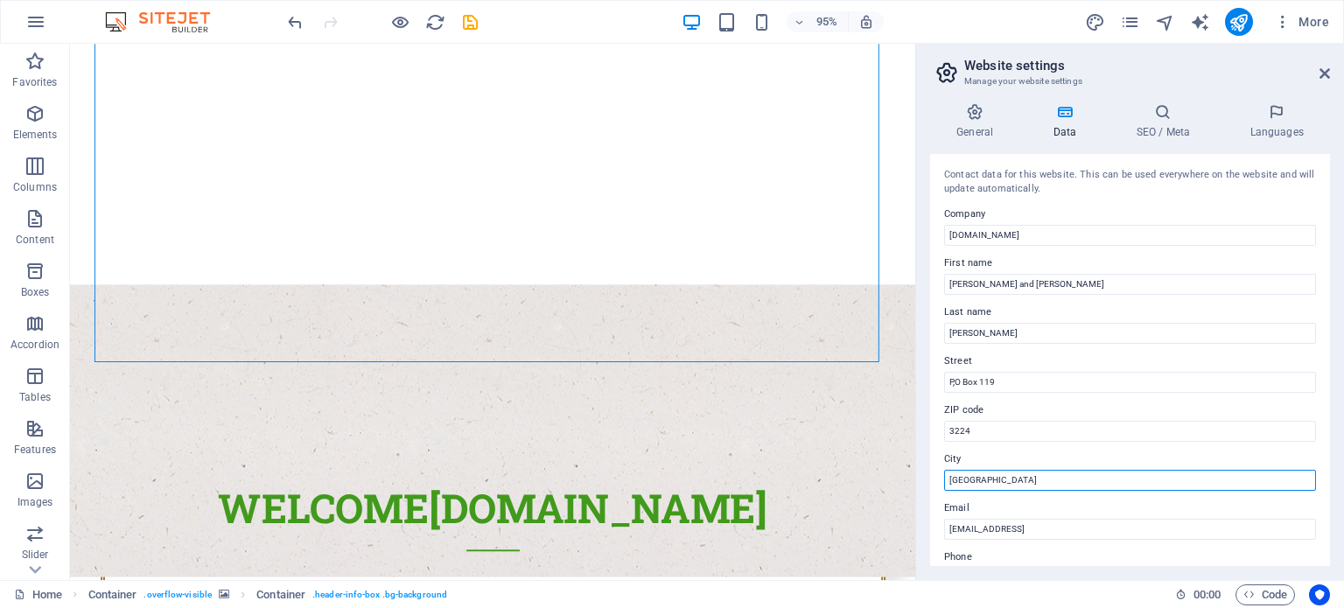
click at [949, 480] on input "Berlin" at bounding box center [1130, 480] width 372 height 21
type input "n"
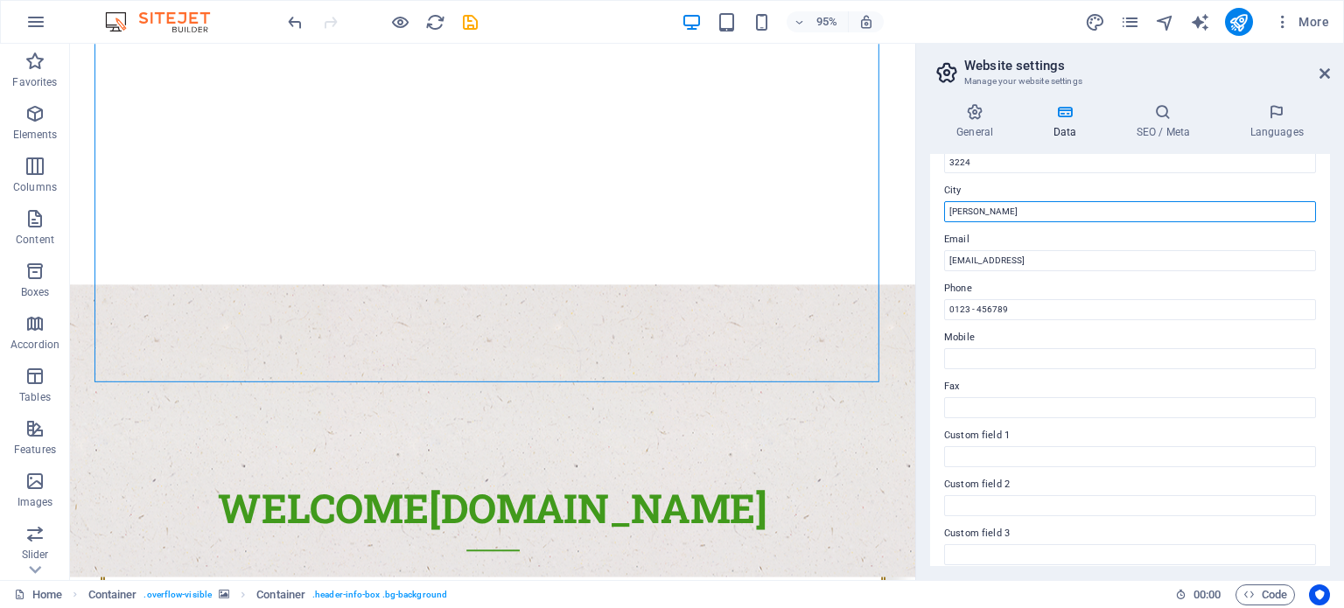
scroll to position [175, 0]
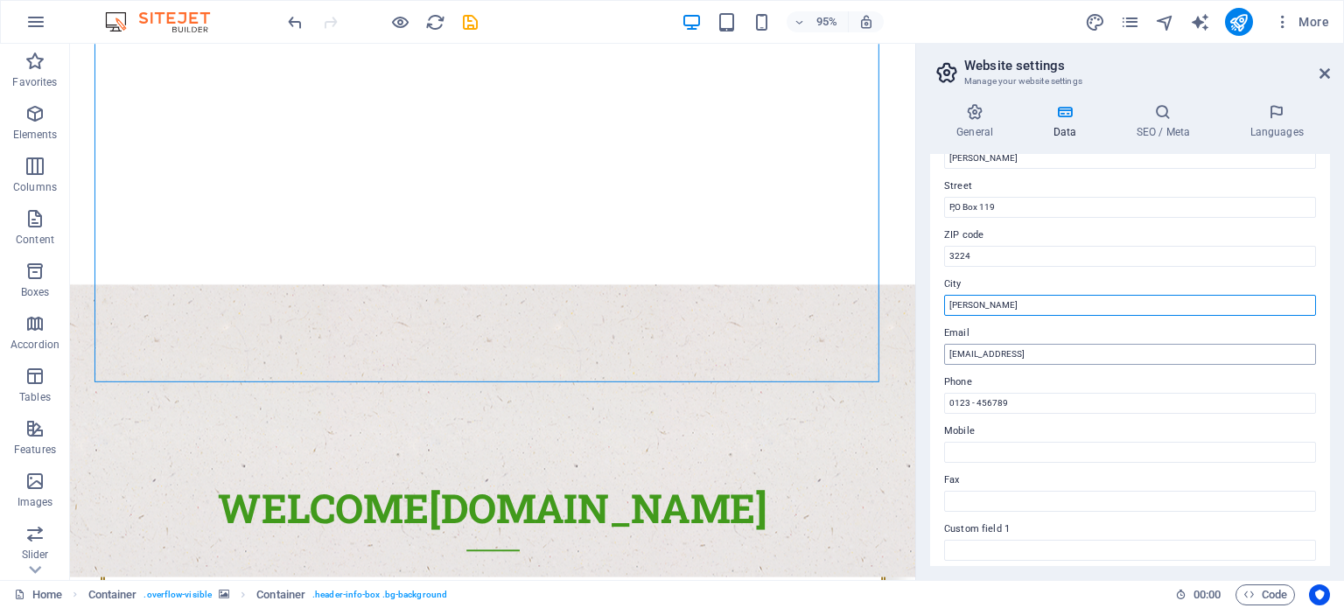
type input "Leopold"
click at [945, 352] on input "8bdb331fb670513e8ed45e2ab4e23f@cpanel.local" at bounding box center [1130, 354] width 372 height 21
type input "l"
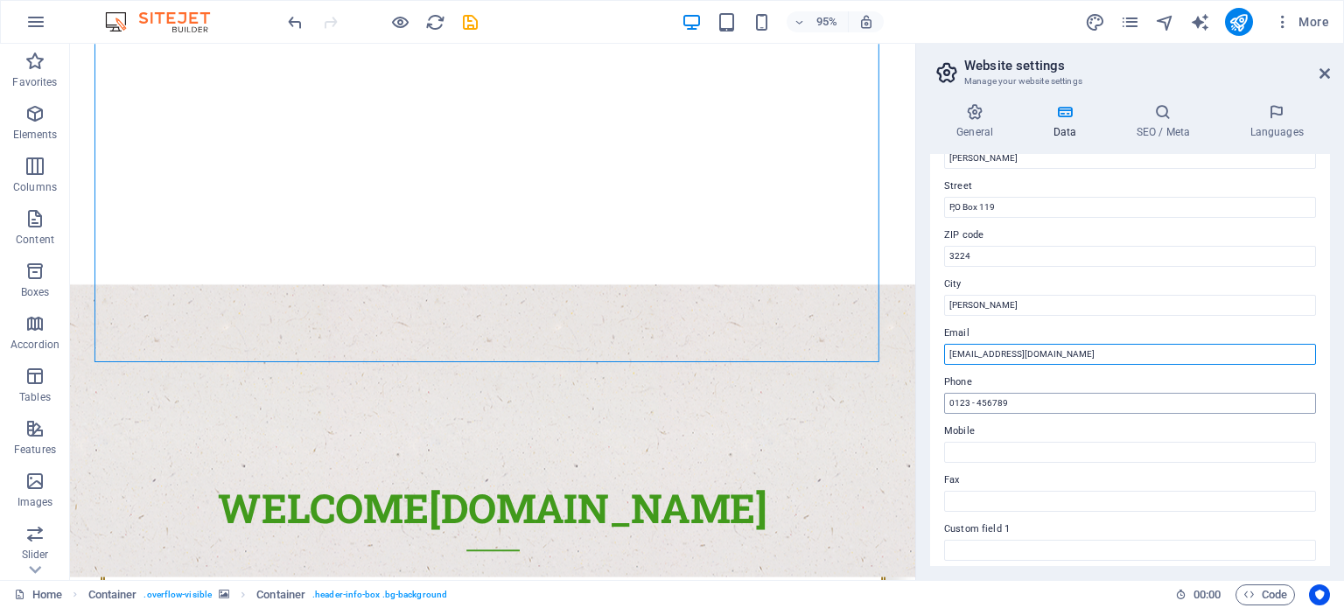
type input "acemetalcrafts@gmail.com"
click at [949, 403] on input "0123 - 456789" at bounding box center [1130, 403] width 372 height 21
type input "9"
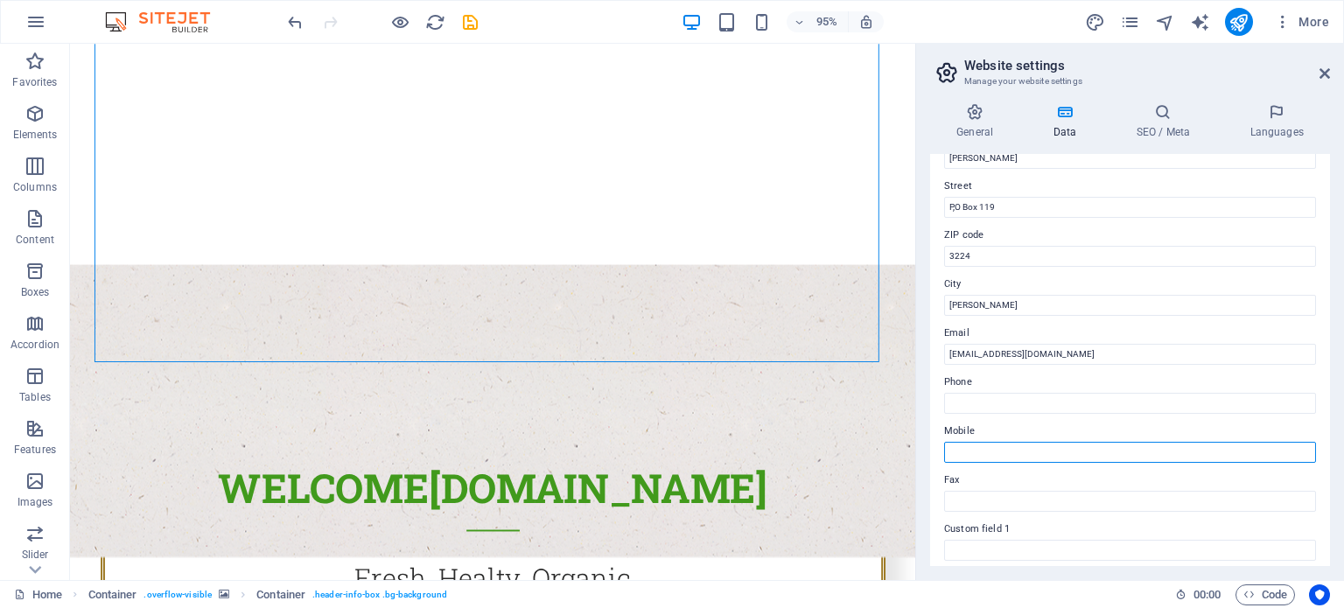
click at [957, 447] on input "Mobile" at bounding box center [1130, 452] width 372 height 21
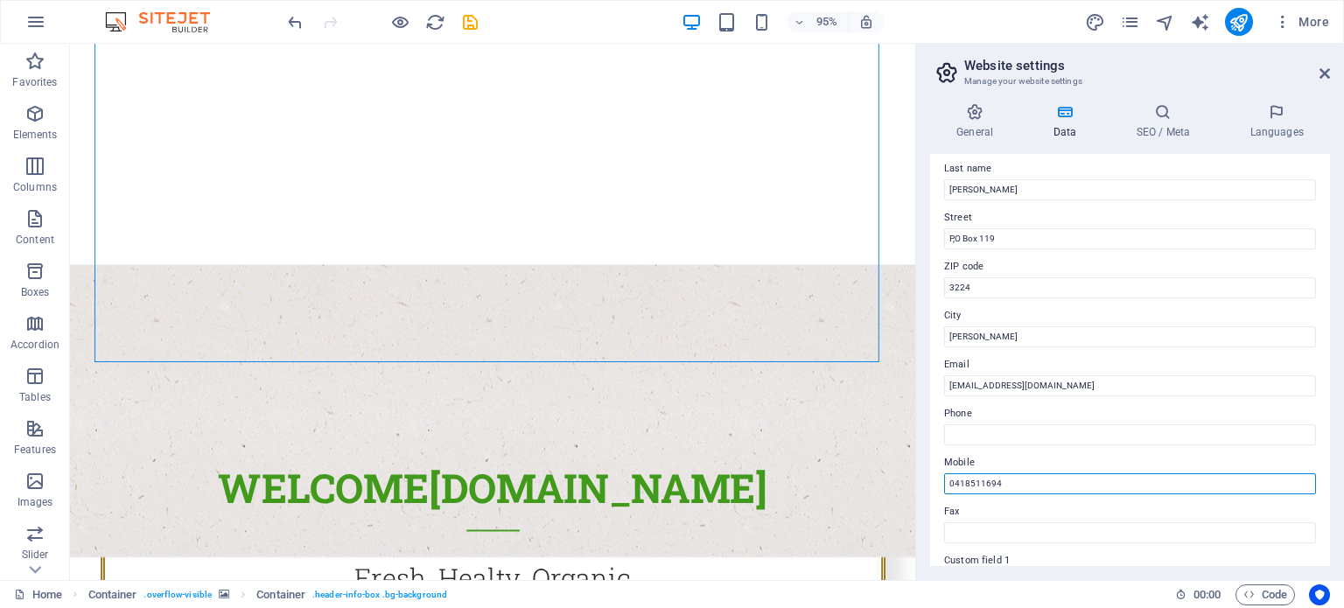
scroll to position [0, 0]
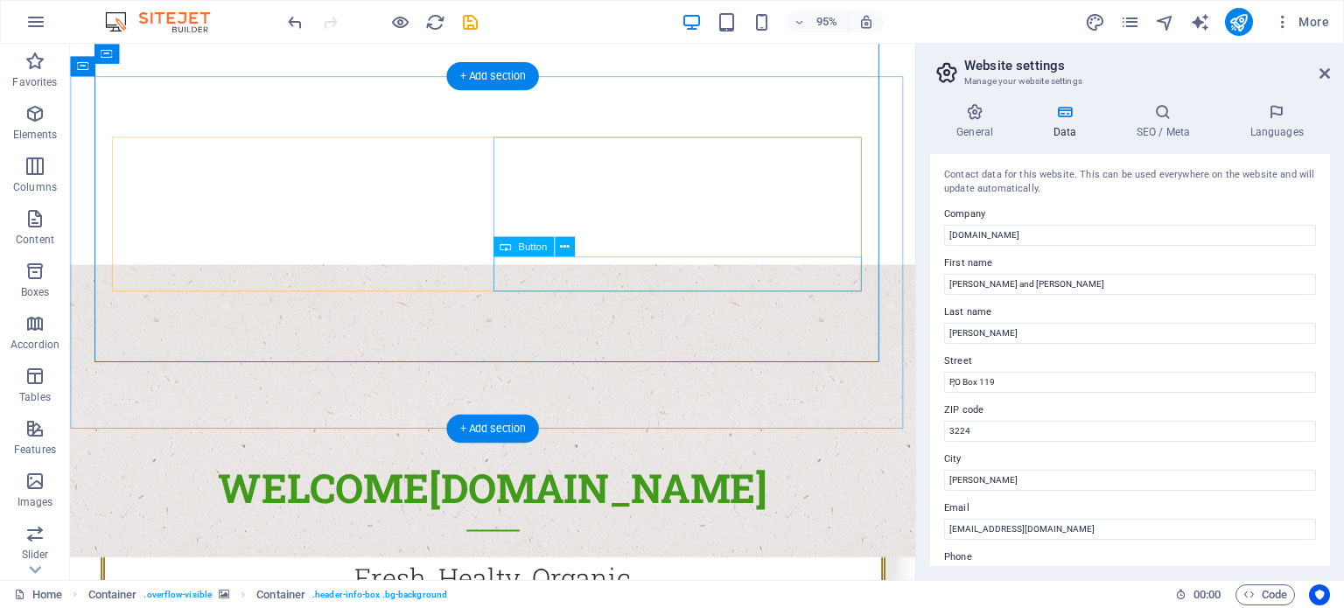
type input "0418511694"
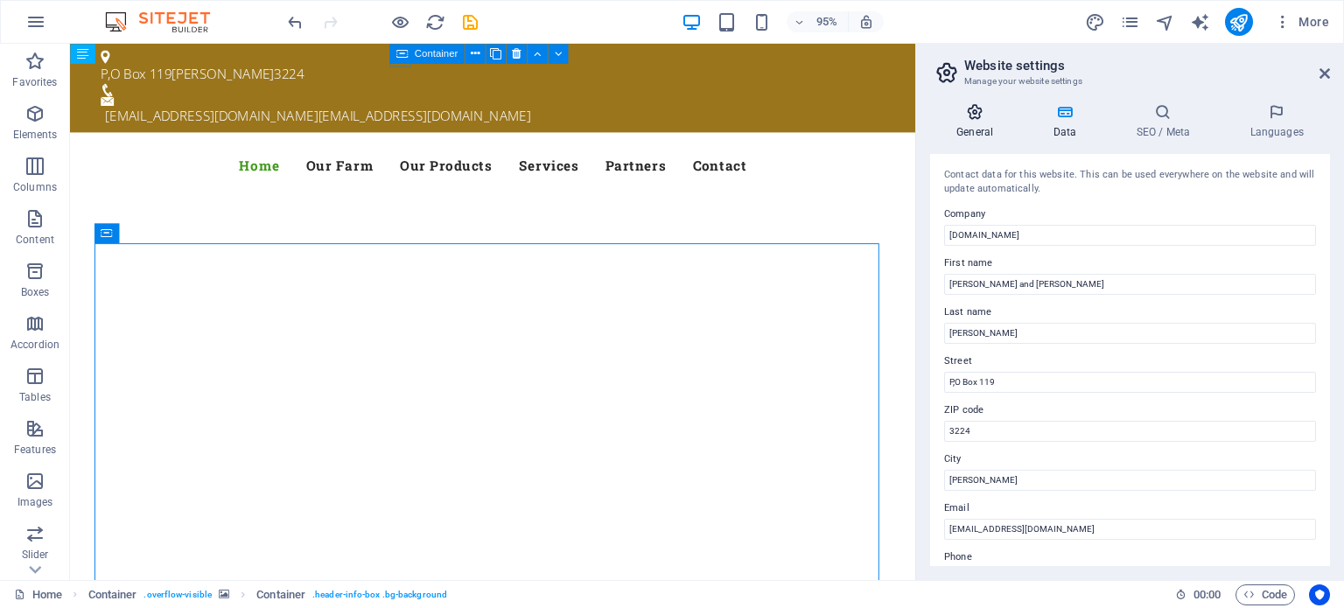
click at [975, 113] on icon at bounding box center [974, 112] width 89 height 18
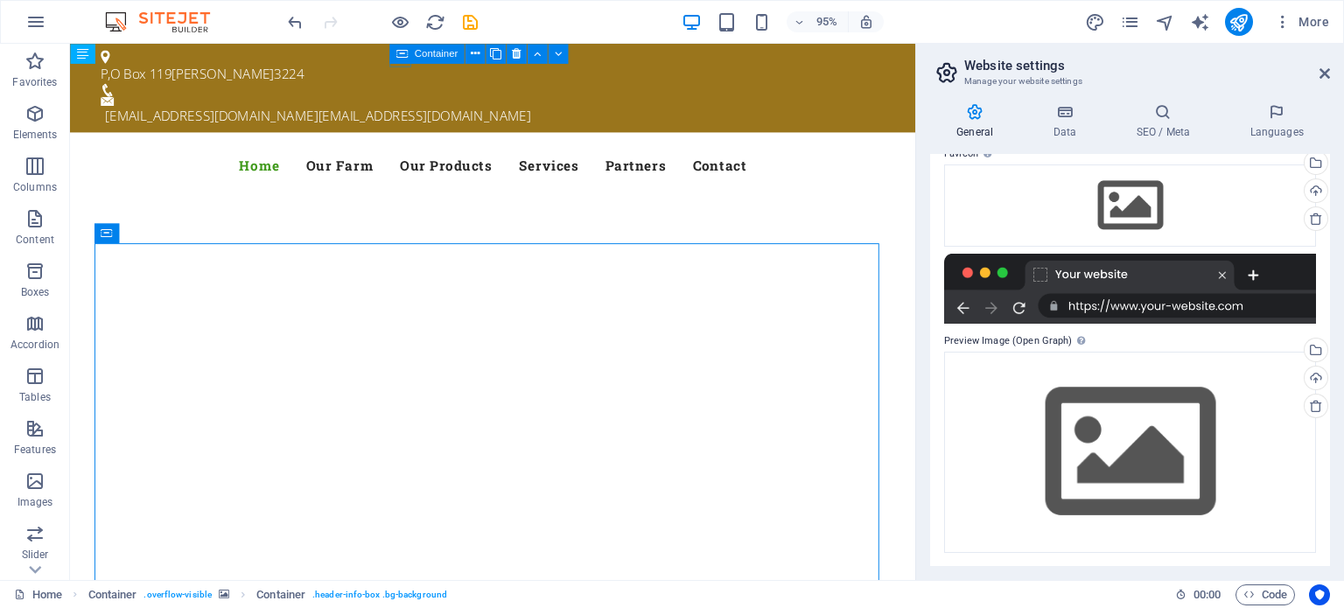
scroll to position [9, 0]
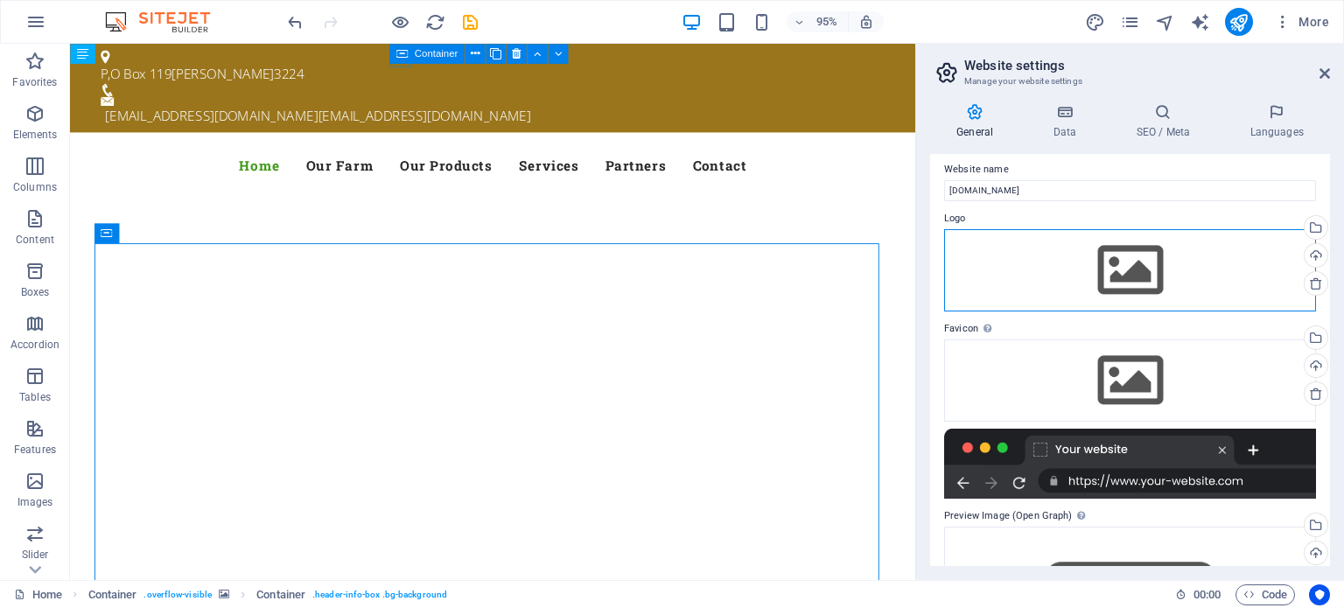
click at [1132, 279] on div "Drag files here, click to choose files or select files from Files or our free s…" at bounding box center [1130, 270] width 372 height 82
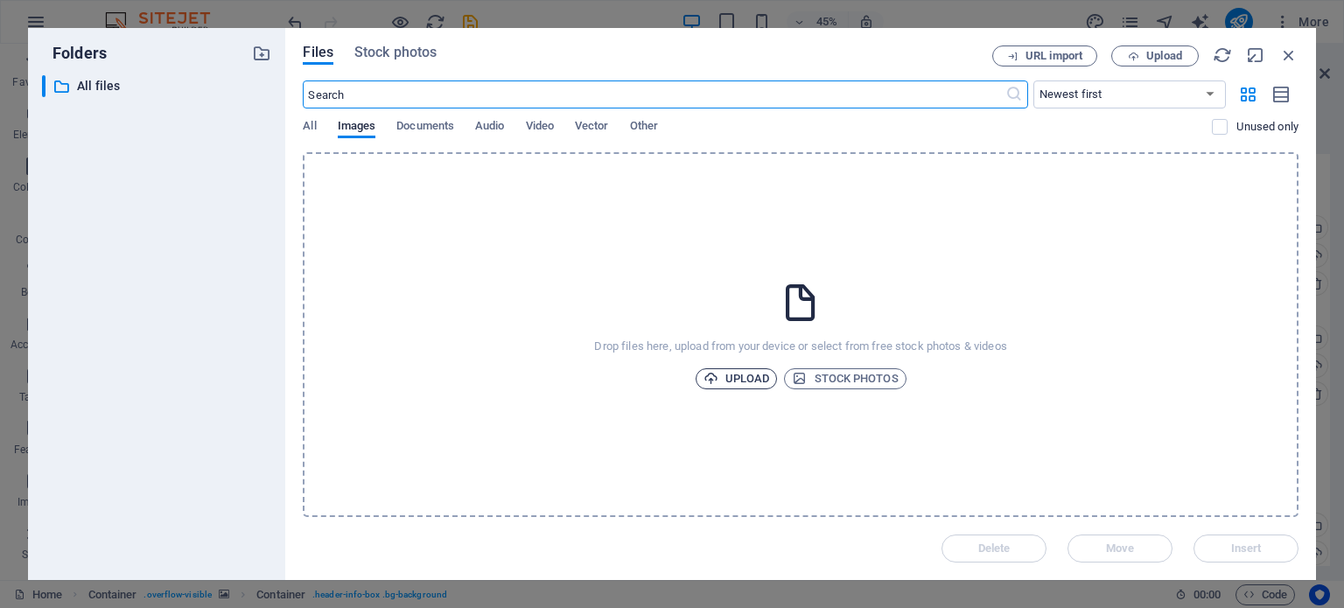
click at [746, 376] on span "Upload" at bounding box center [737, 378] width 67 height 21
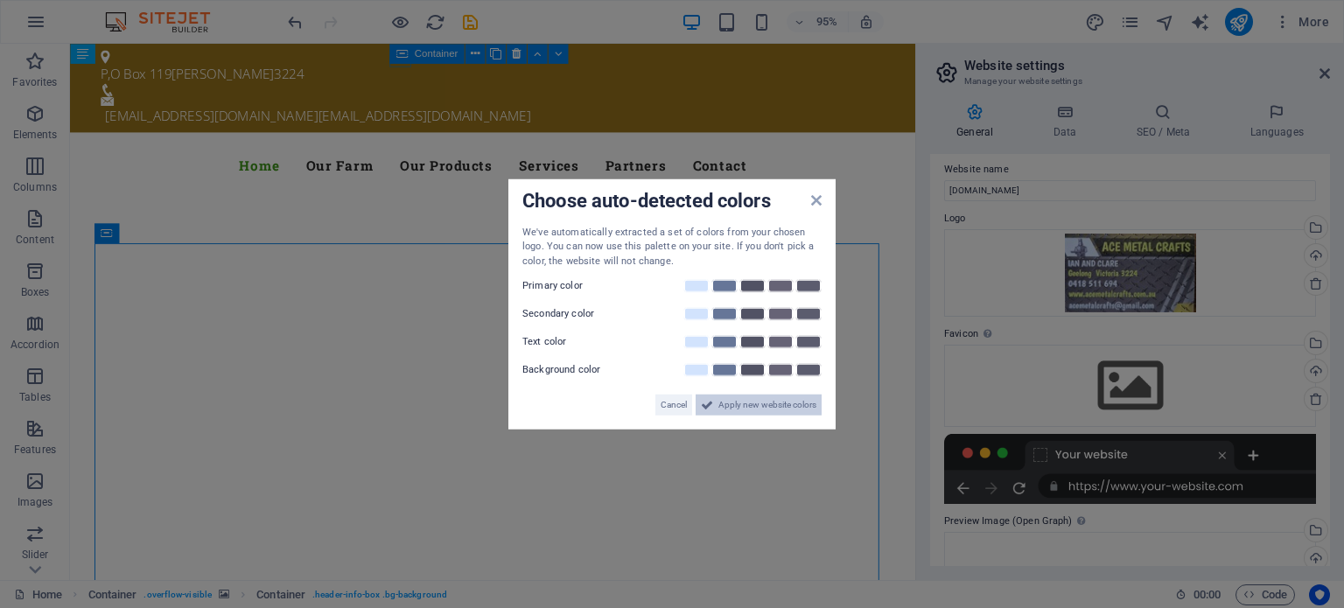
click at [752, 405] on span "Apply new website colors" at bounding box center [768, 405] width 98 height 21
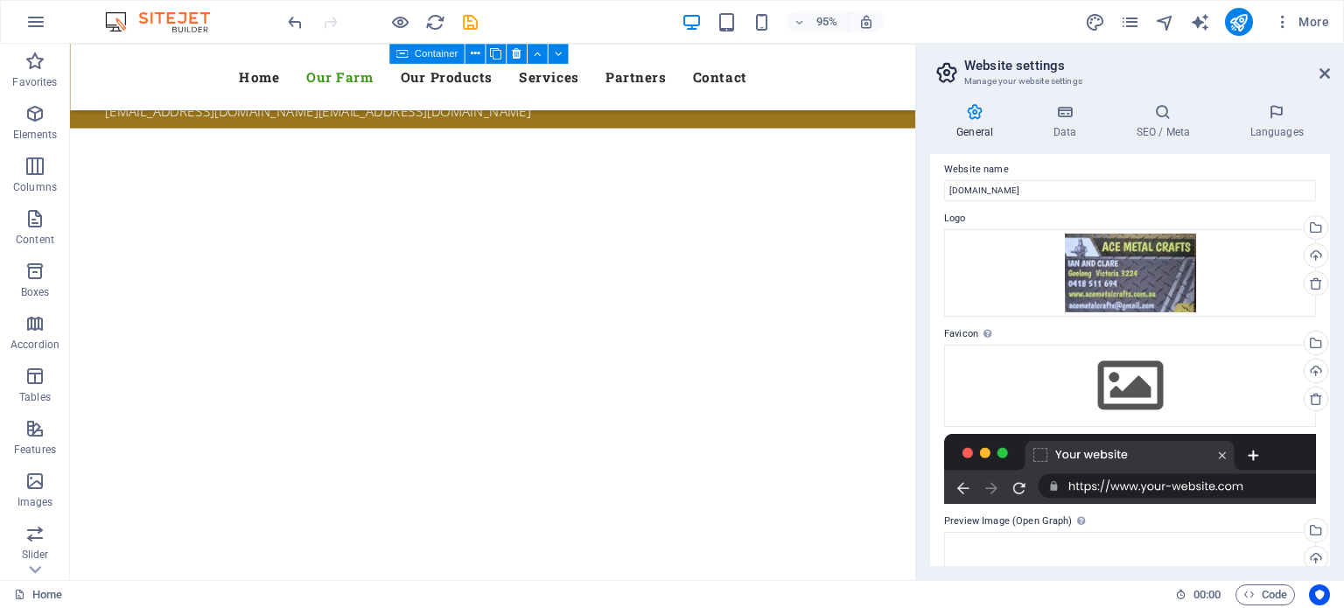
scroll to position [0, 0]
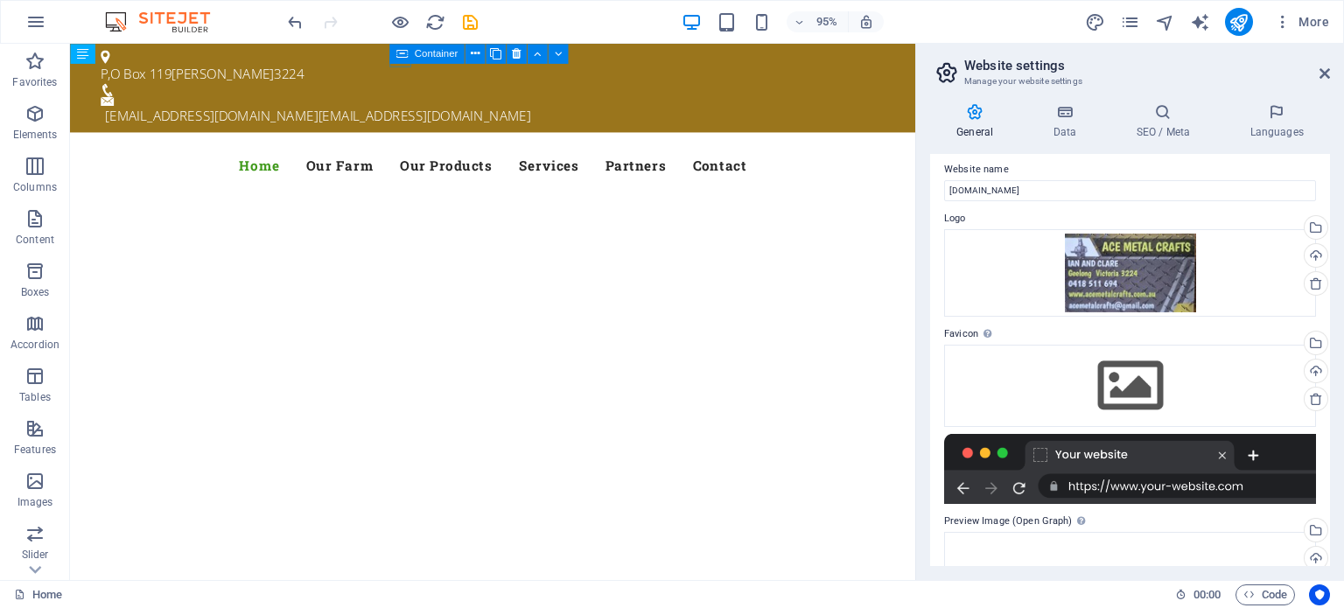
drag, startPoint x: 950, startPoint y: 229, endPoint x: 958, endPoint y: 74, distance: 155.1
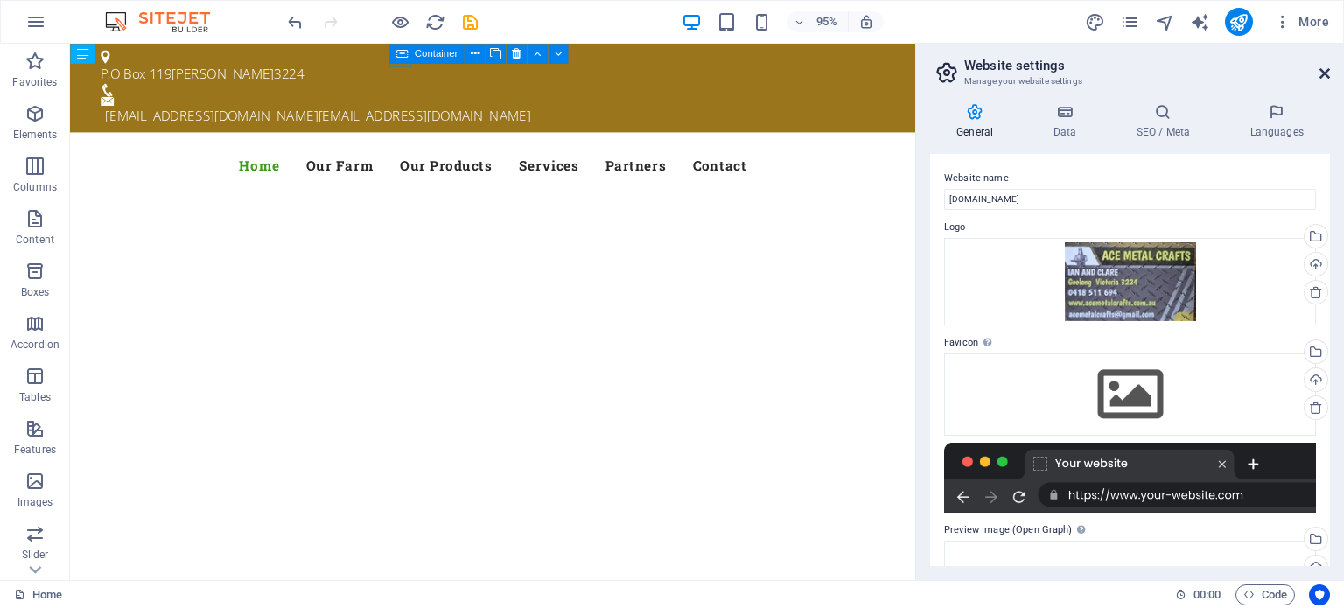
drag, startPoint x: 1323, startPoint y: 67, endPoint x: 1253, endPoint y: 24, distance: 82.6
click at [1323, 67] on icon at bounding box center [1325, 74] width 11 height 14
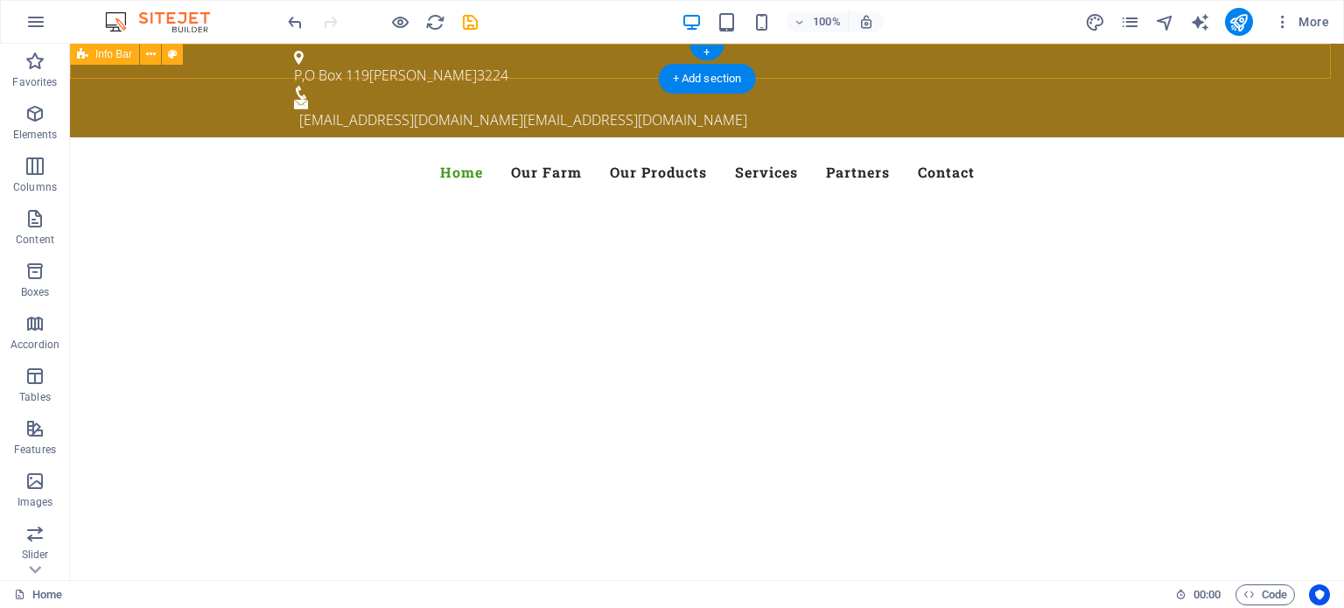
click at [630, 61] on div "P,O Box 119 Leopold 3224 acemetalcrafts@gmail.com acemetalcrafts@gmail.com" at bounding box center [707, 91] width 1274 height 94
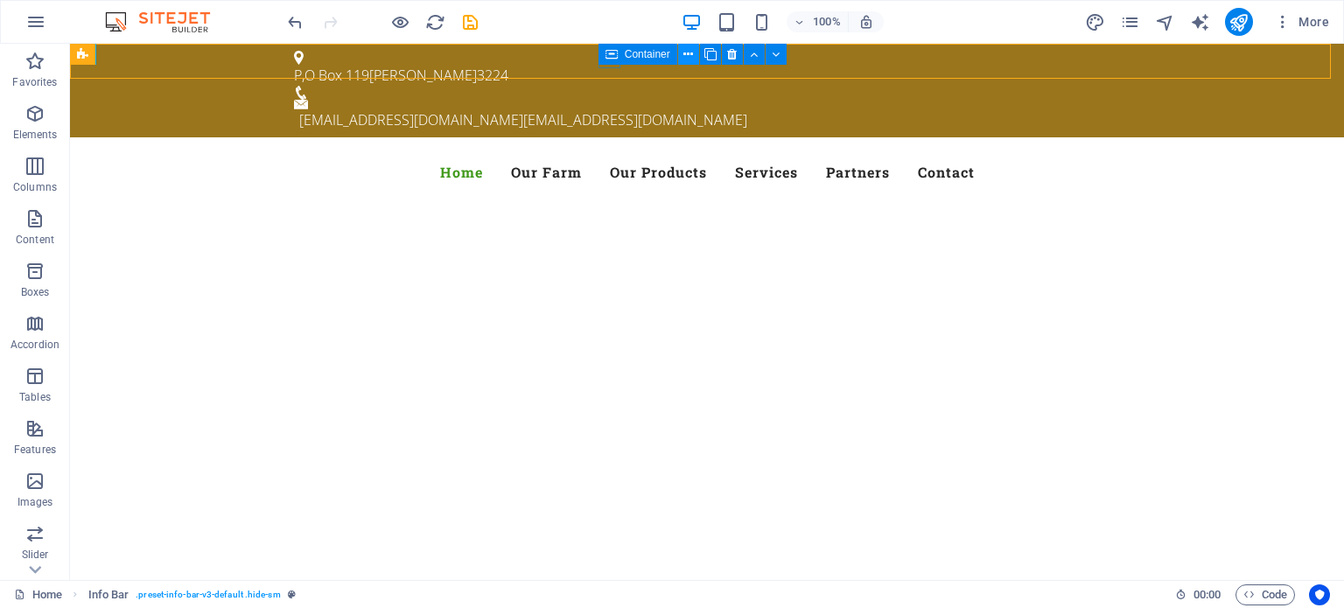
click at [690, 53] on icon at bounding box center [689, 55] width 10 height 18
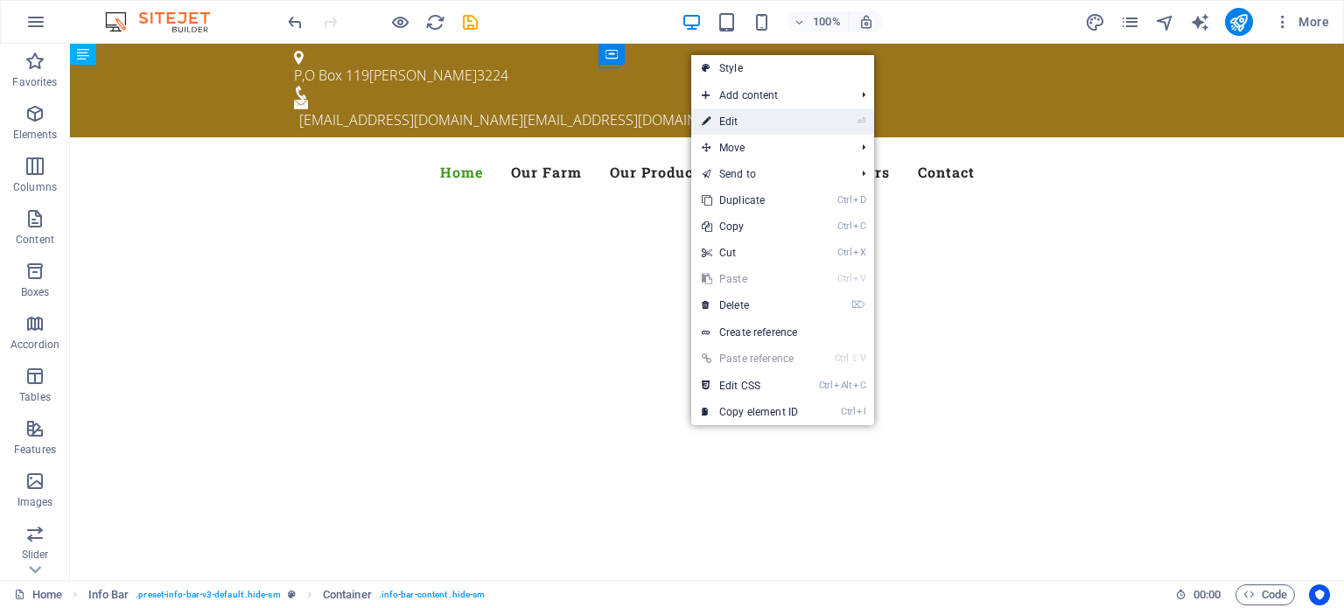
click at [719, 113] on link "⏎ Edit" at bounding box center [749, 122] width 117 height 26
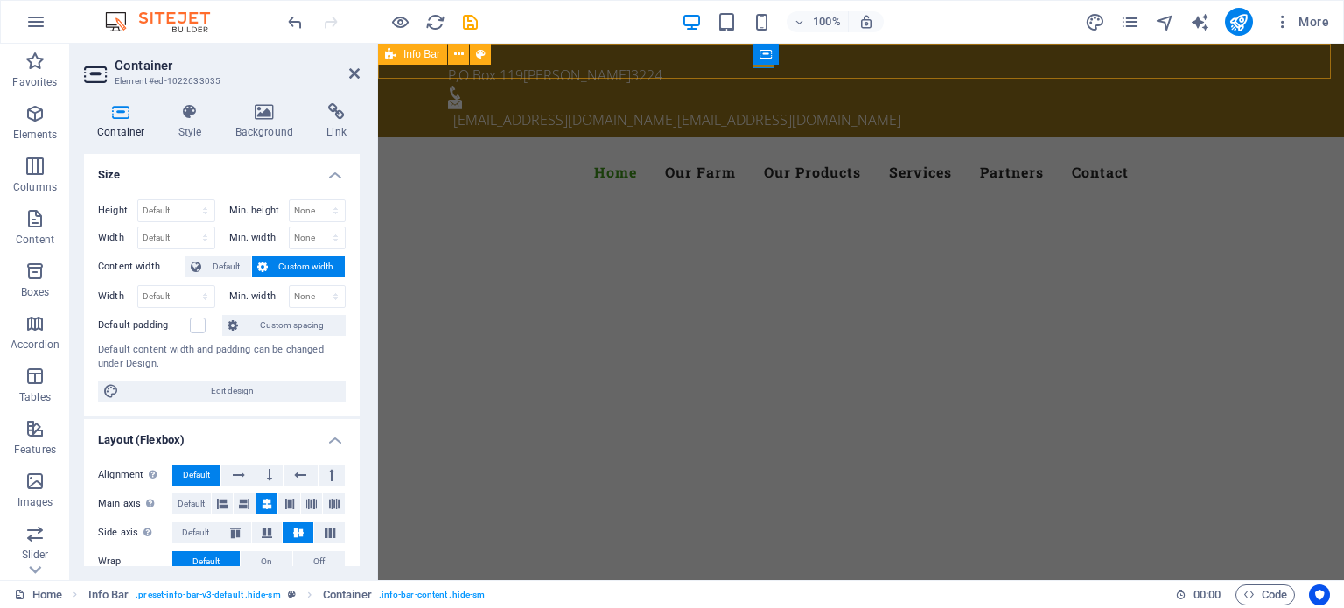
click at [848, 62] on div "P,O Box 119 Leopold 3224 acemetalcrafts@gmail.com acemetalcrafts@gmail.com" at bounding box center [861, 91] width 966 height 94
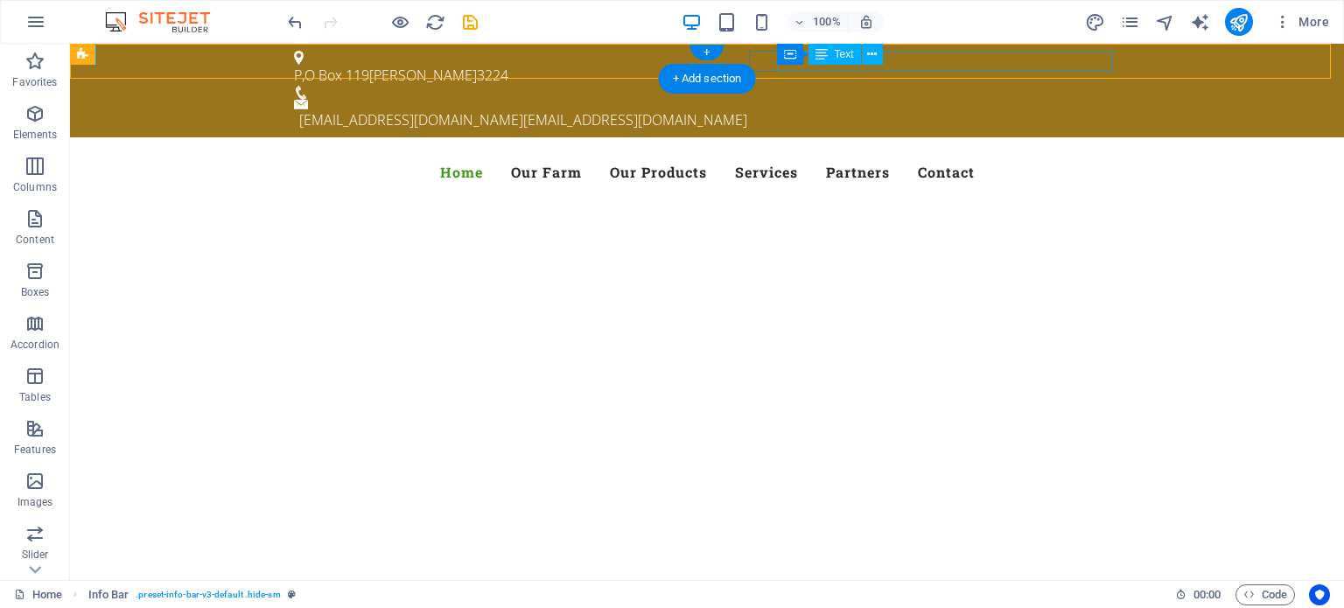
click at [1050, 109] on div "acemetalcrafts@gmail.com acemetalcrafts@gmail.com" at bounding box center [709, 119] width 821 height 21
click at [872, 49] on icon at bounding box center [872, 55] width 10 height 18
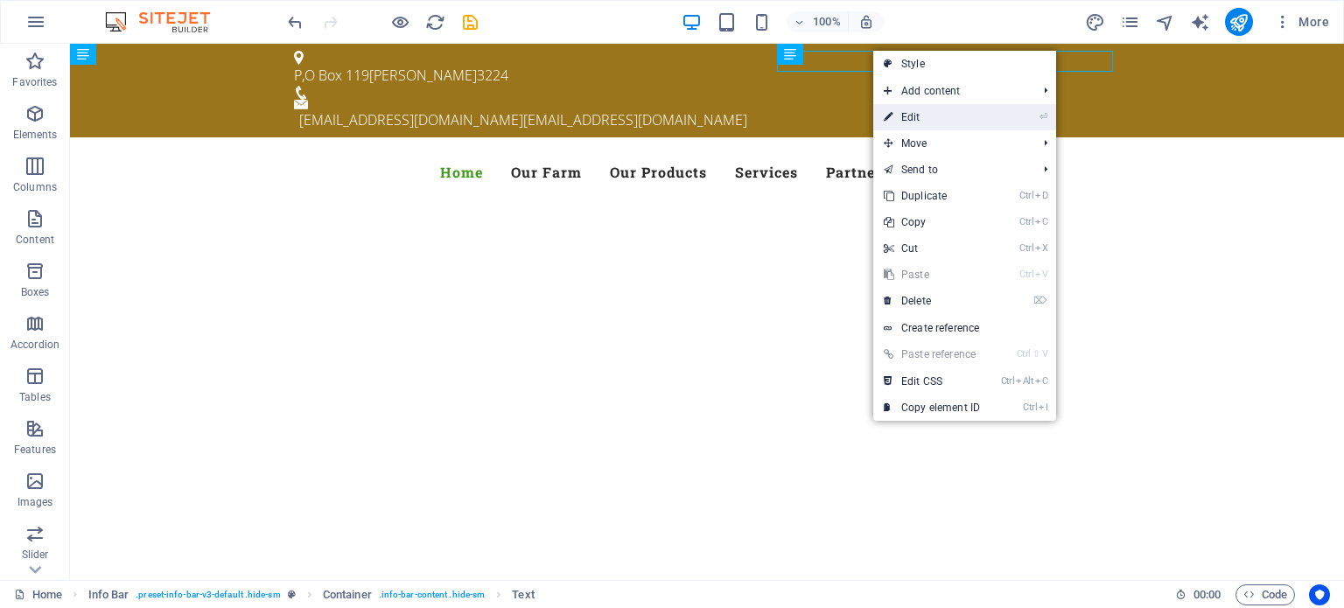
click at [910, 112] on link "⏎ Edit" at bounding box center [931, 117] width 117 height 26
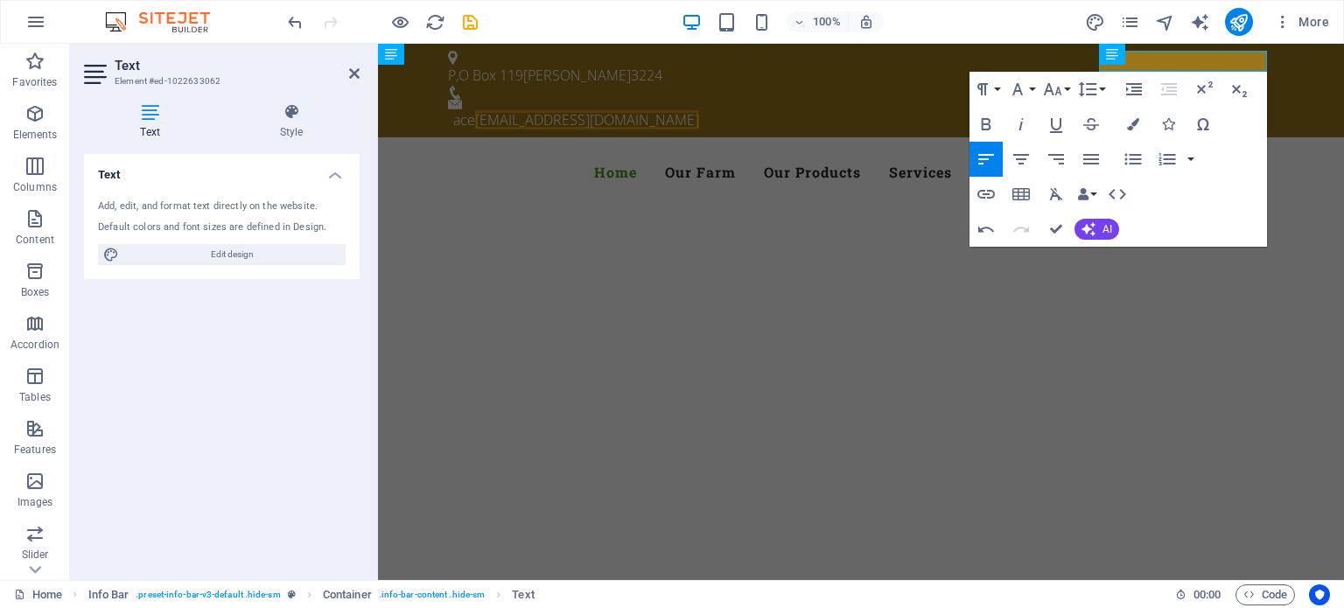
click at [1240, 130] on div "Paragraph Format Normal Heading 1 Heading 2 Heading 3 Heading 4 Heading 5 Headi…" at bounding box center [1119, 159] width 298 height 175
click at [894, 60] on div "P,O Box 119 Leopold 3224 ace metalcrafts@gmail.com" at bounding box center [861, 91] width 966 height 94
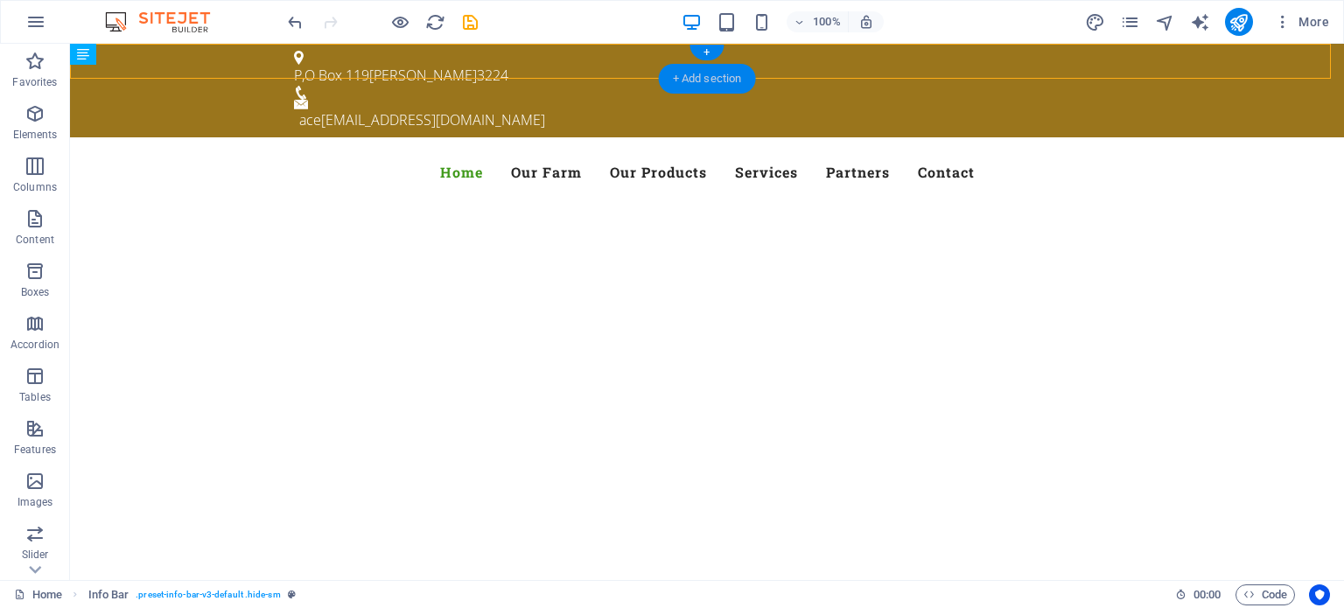
click at [717, 76] on div "+ Add section" at bounding box center [707, 79] width 97 height 30
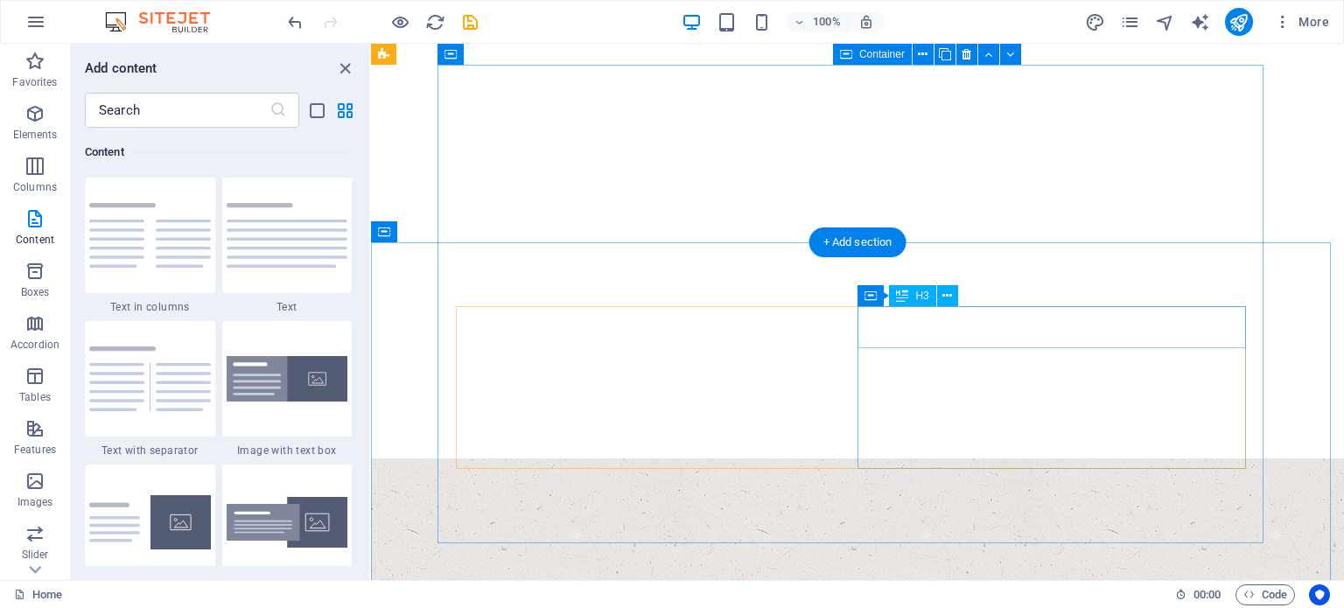
scroll to position [175, 0]
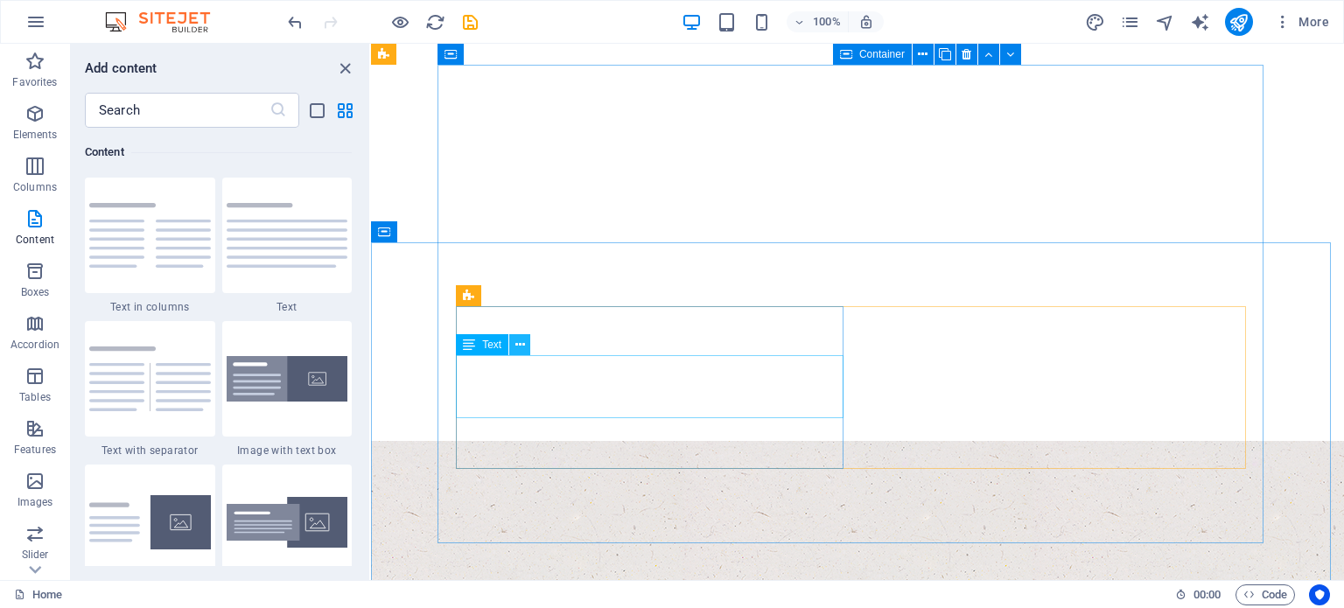
click at [521, 339] on icon at bounding box center [520, 345] width 10 height 18
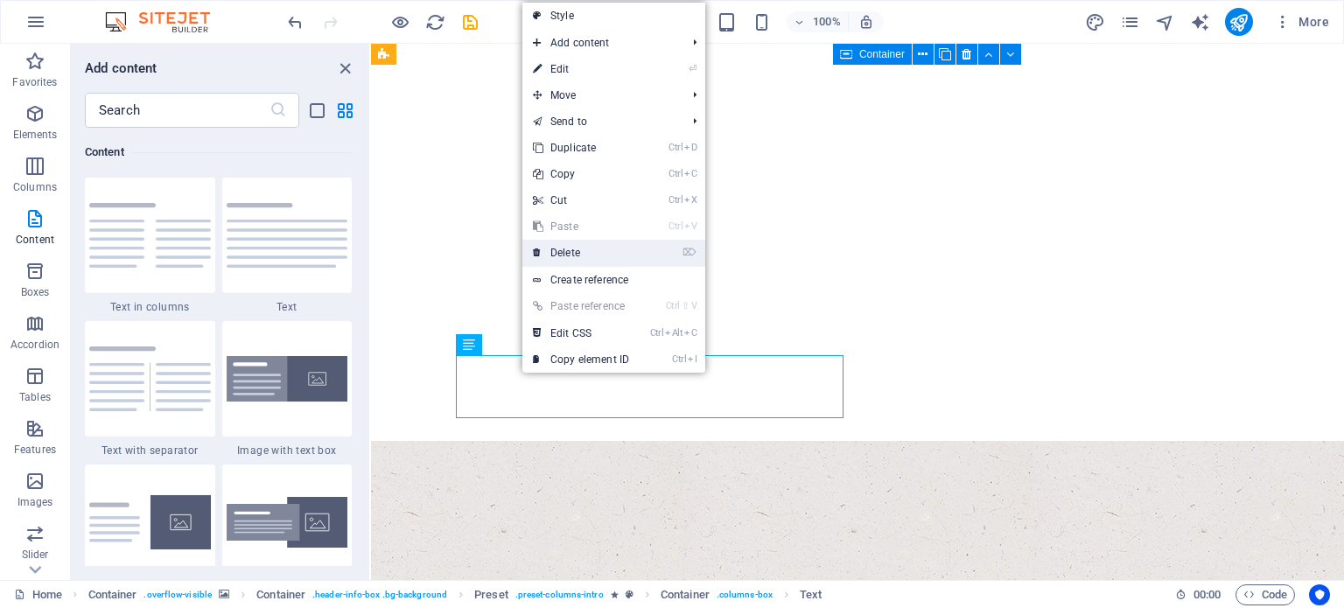
click at [571, 247] on link "⌦ Delete" at bounding box center [580, 253] width 117 height 26
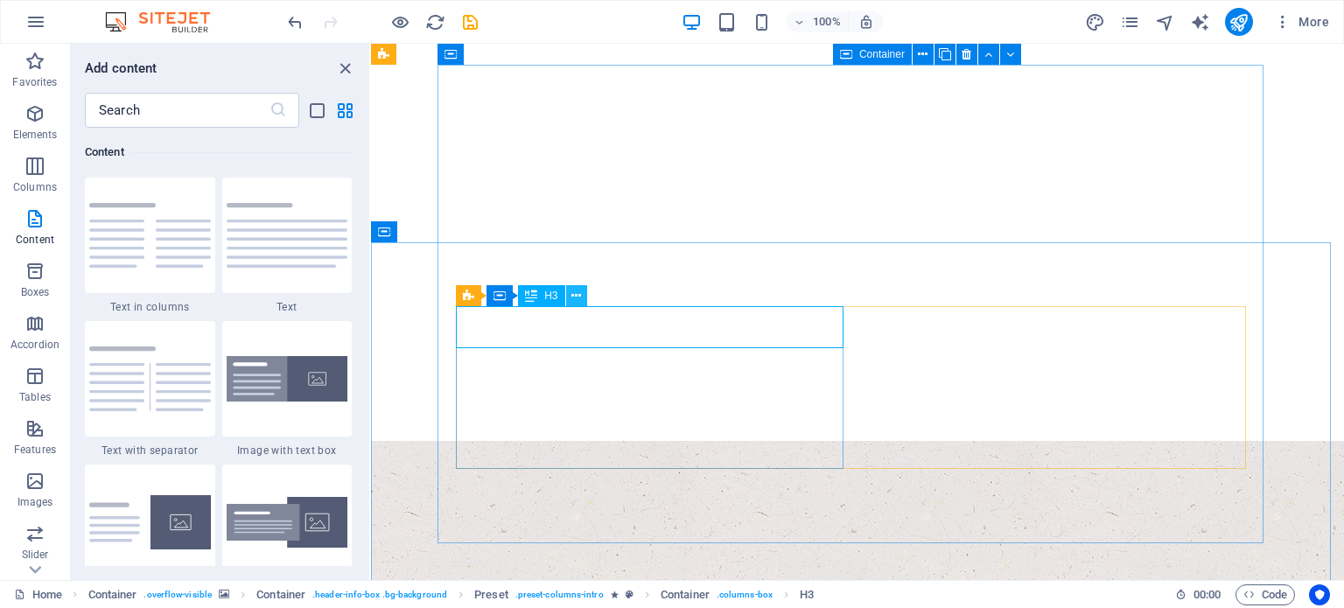
click at [576, 297] on icon at bounding box center [576, 296] width 10 height 18
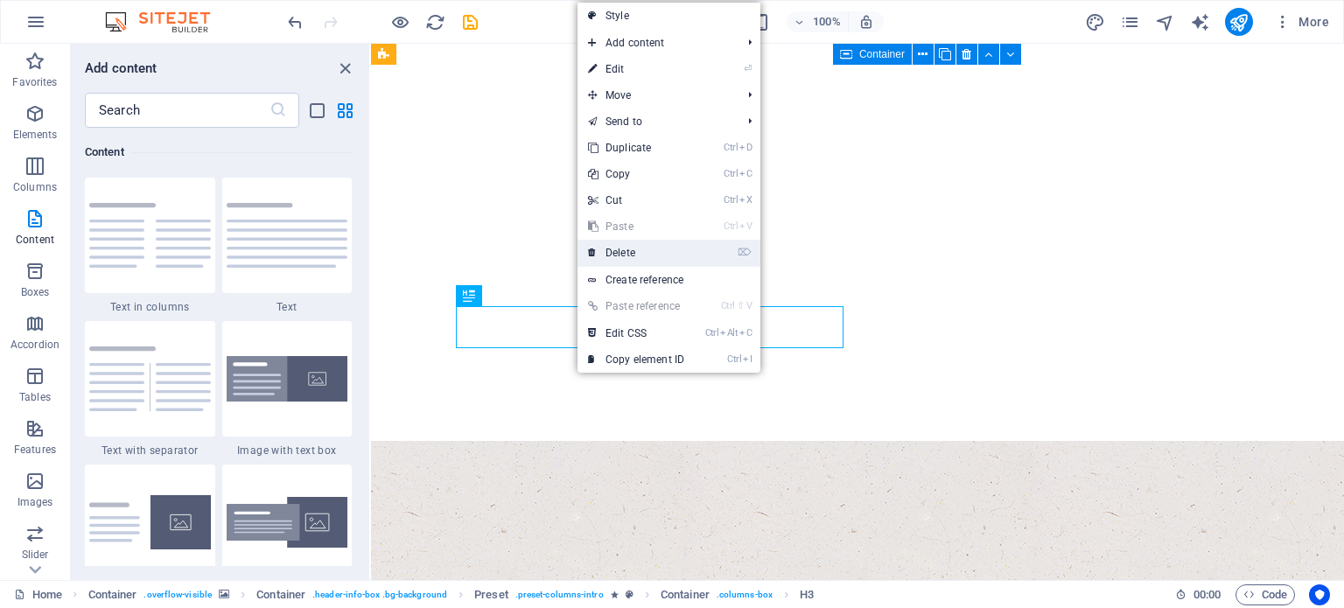
click at [618, 250] on link "⌦ Delete" at bounding box center [636, 253] width 117 height 26
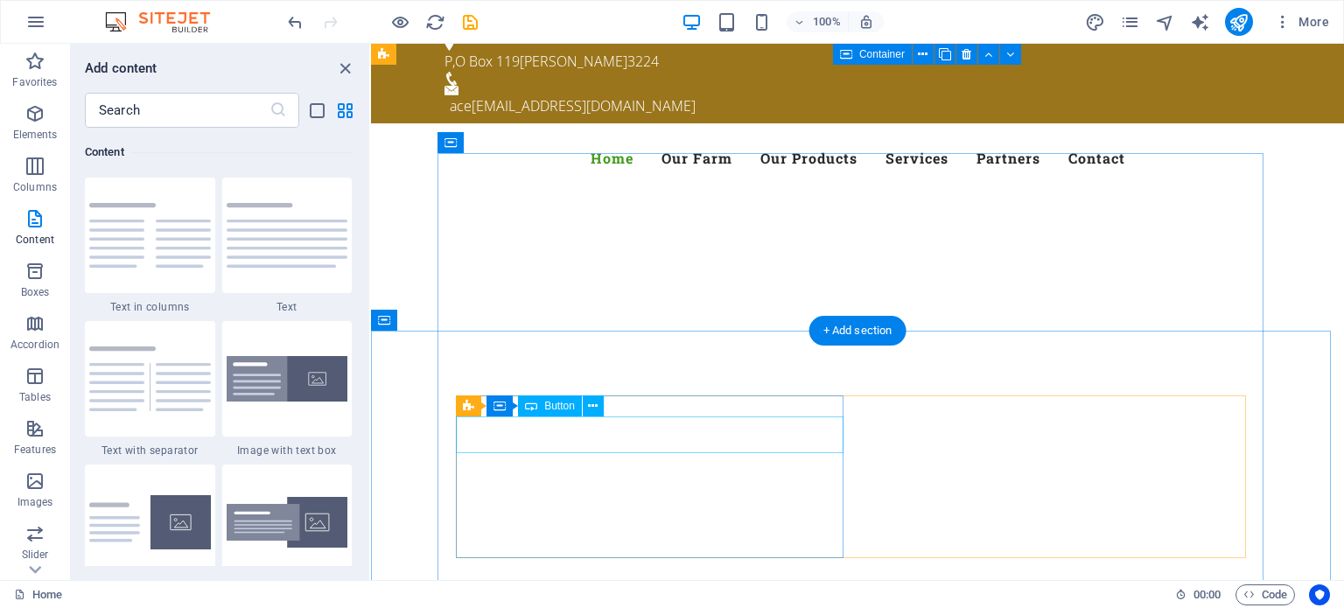
scroll to position [0, 0]
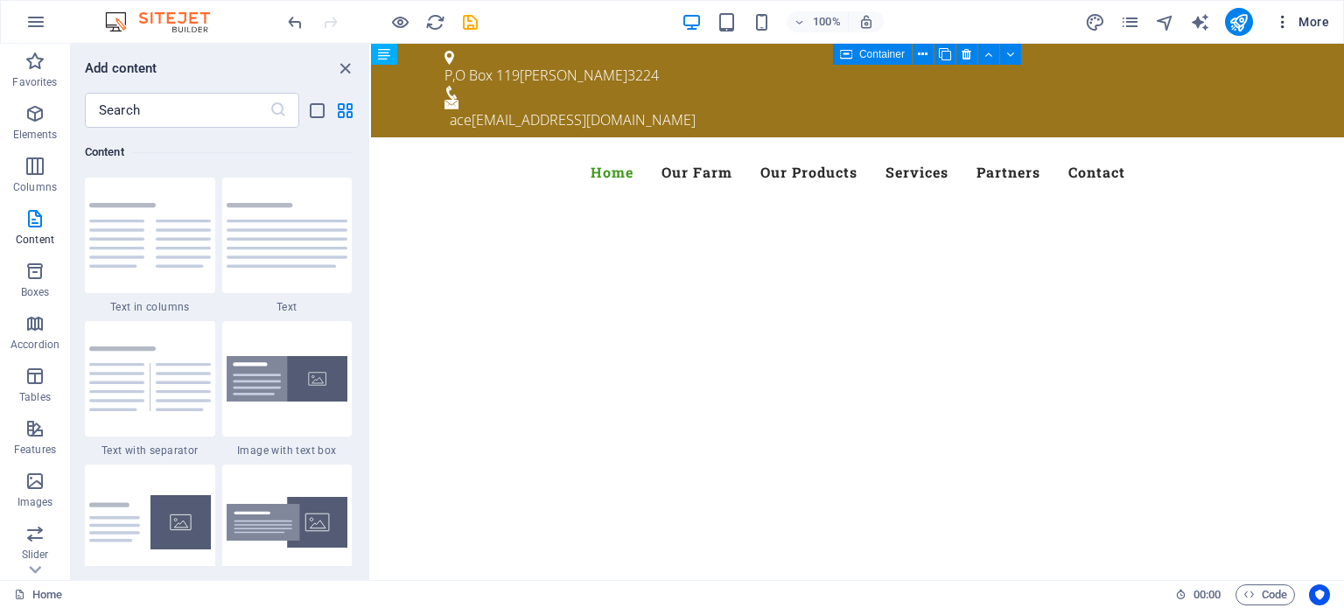
click at [1309, 20] on span "More" at bounding box center [1301, 22] width 55 height 18
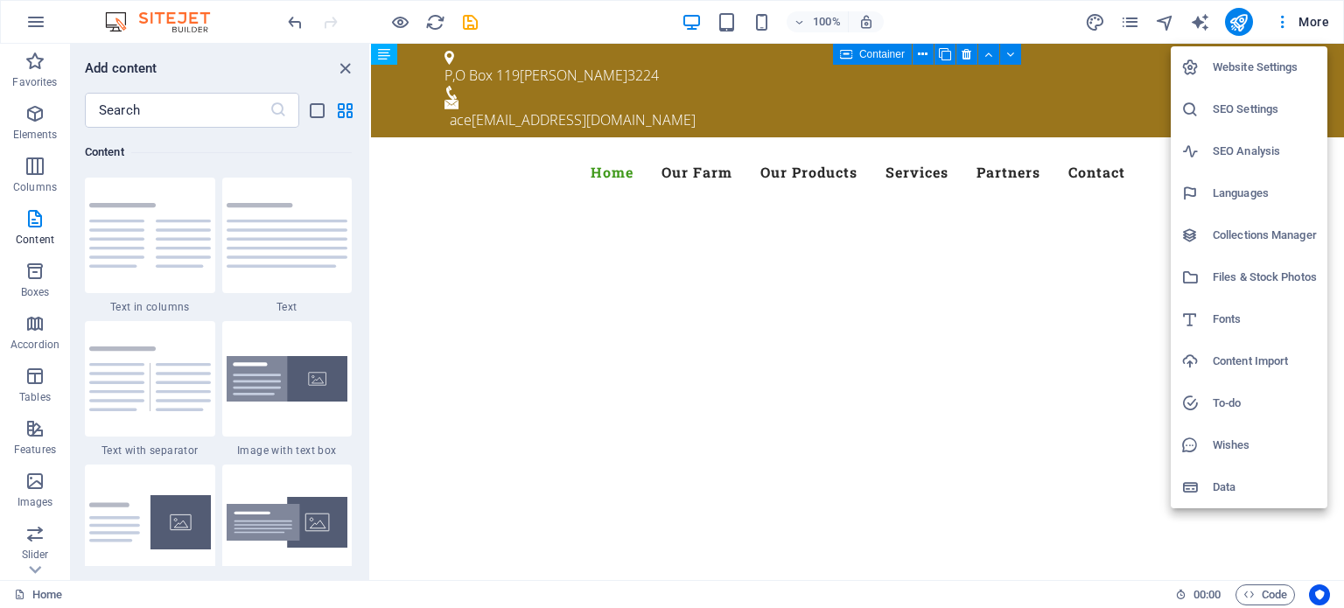
click at [520, 186] on div at bounding box center [672, 304] width 1344 height 608
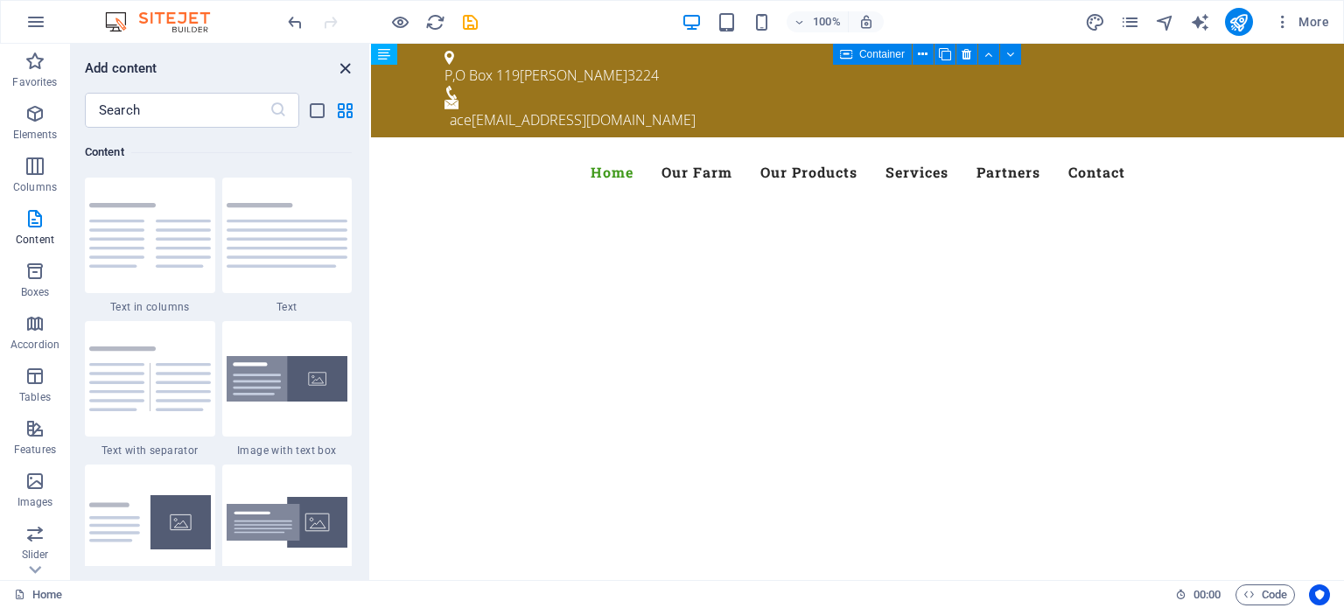
click at [344, 67] on icon "close panel" at bounding box center [345, 69] width 20 height 20
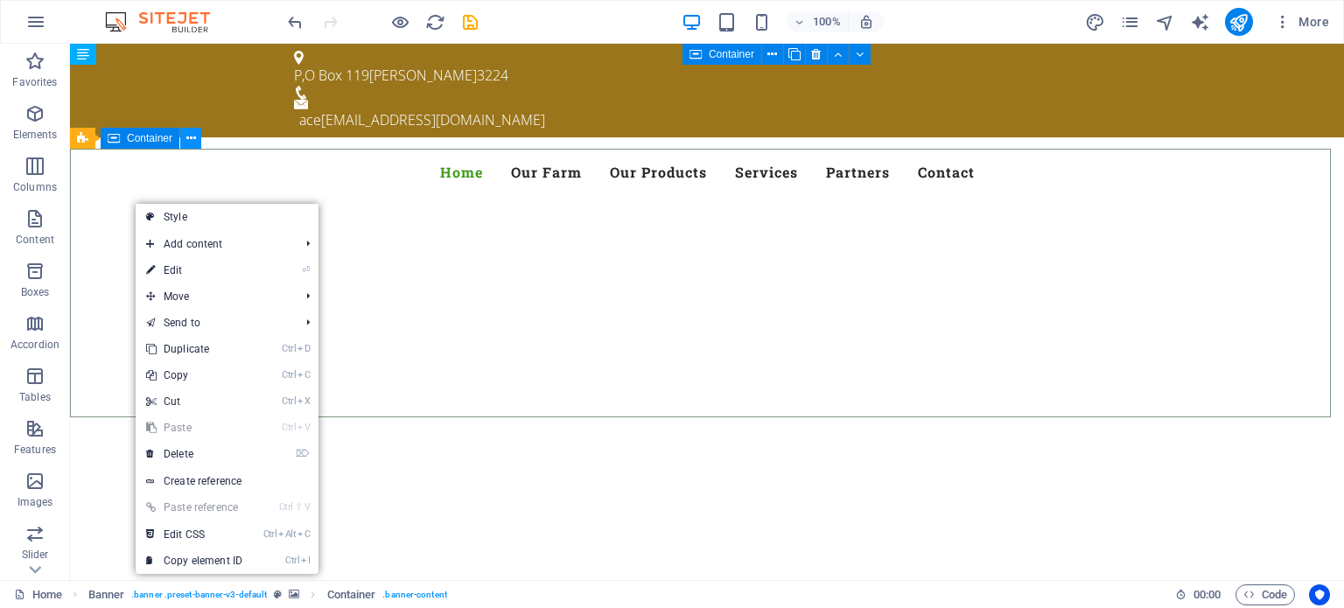
click at [190, 139] on icon at bounding box center [191, 139] width 10 height 18
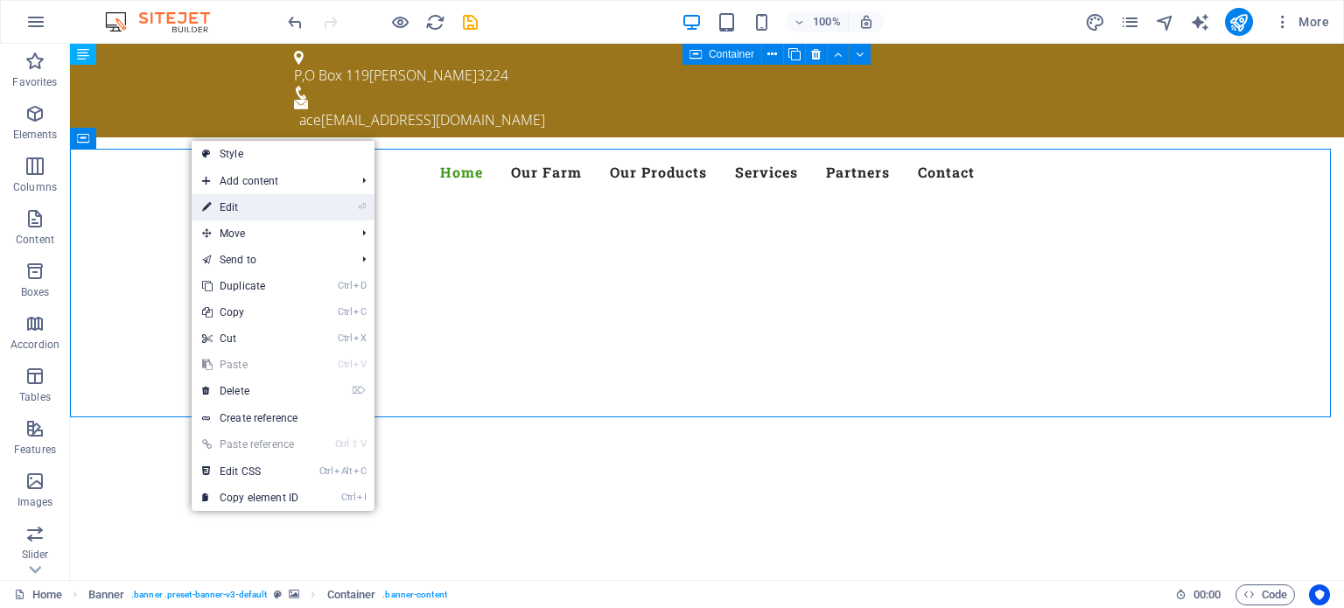
click at [239, 206] on link "⏎ Edit" at bounding box center [250, 207] width 117 height 26
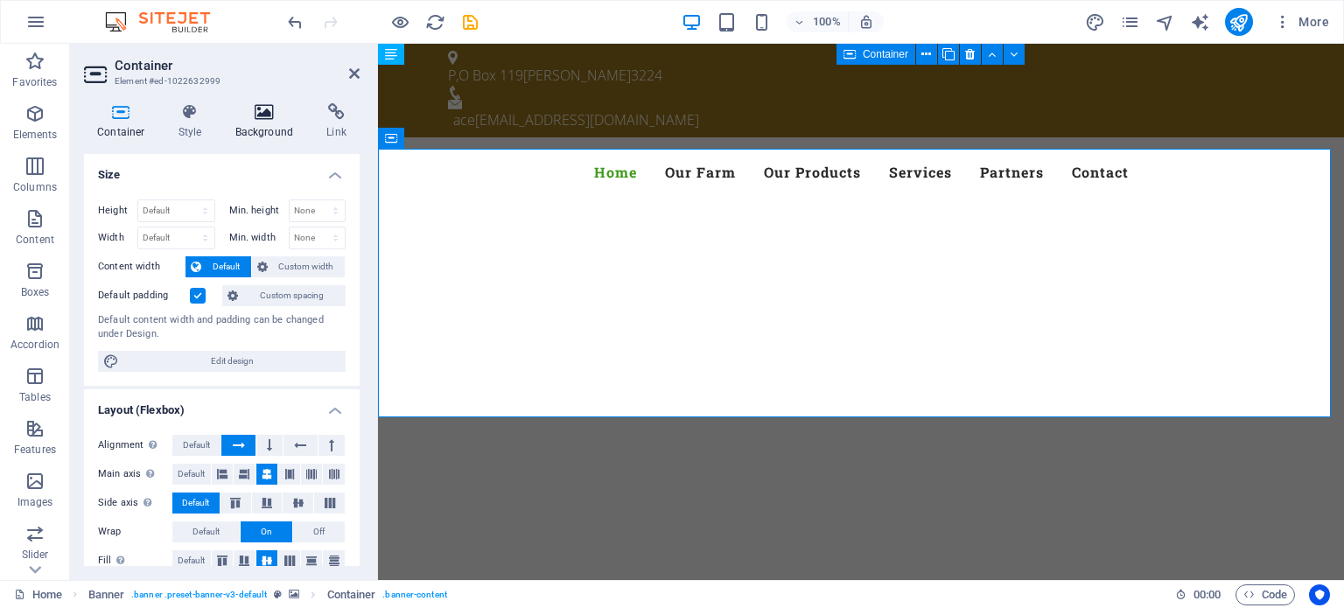
click at [255, 109] on icon at bounding box center [264, 112] width 85 height 18
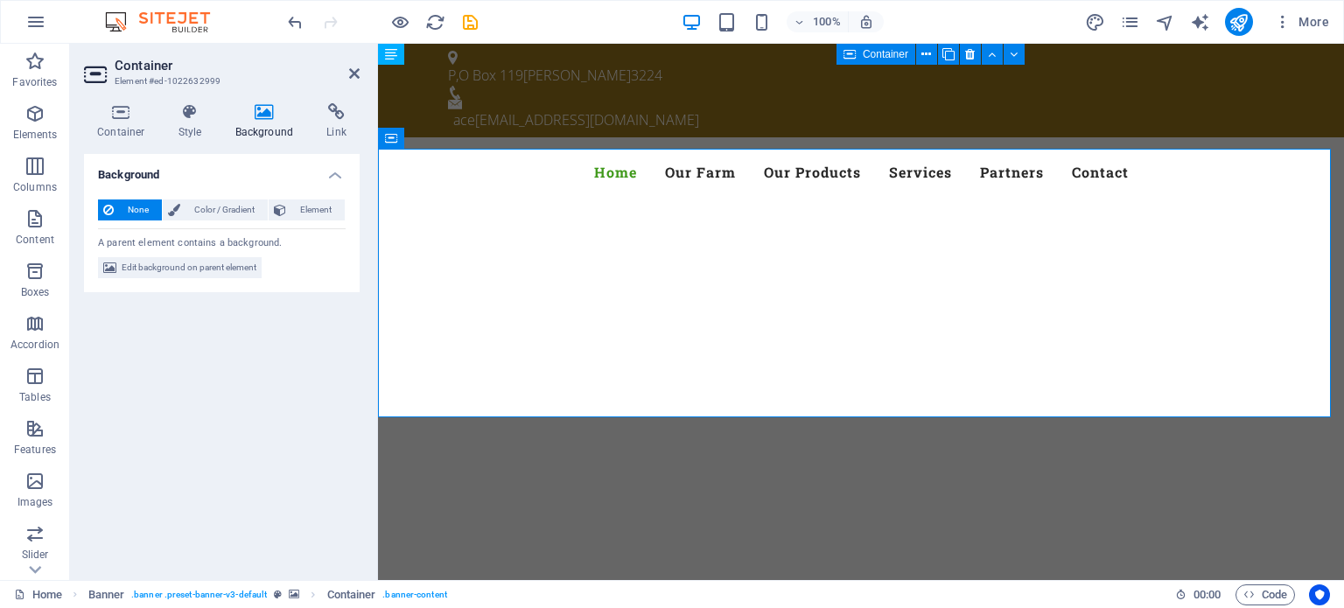
click at [136, 209] on span "None" at bounding box center [138, 210] width 38 height 21
click at [227, 209] on span "Color / Gradient" at bounding box center [224, 210] width 77 height 21
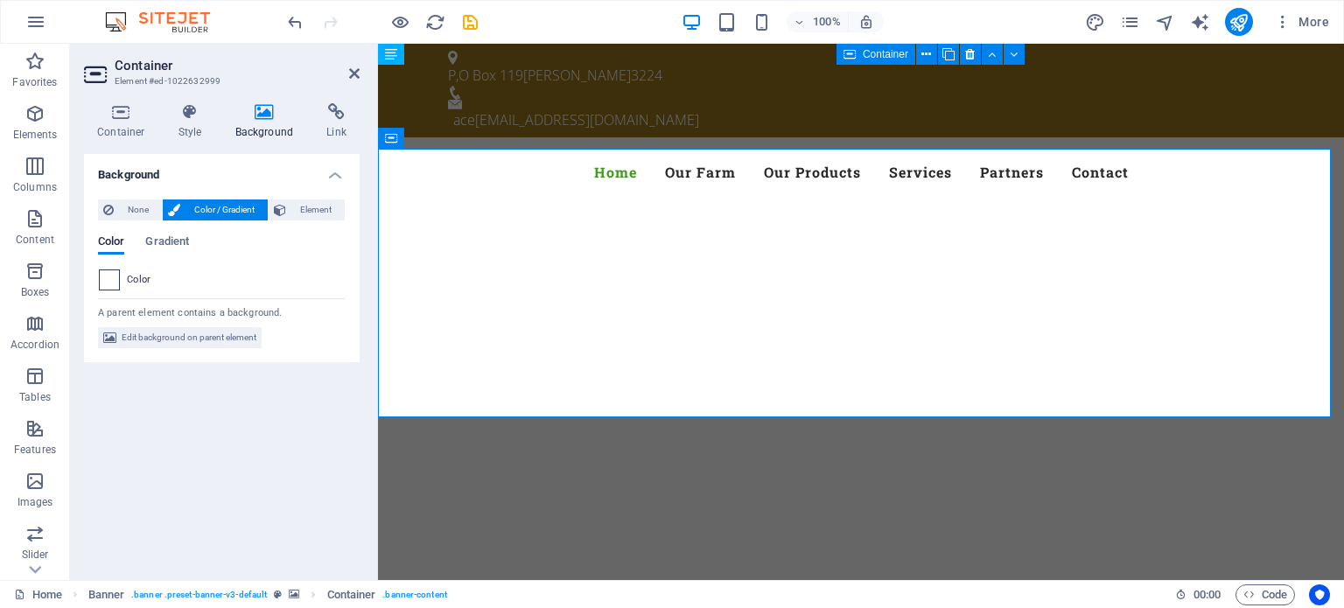
click at [105, 284] on span at bounding box center [109, 279] width 19 height 19
type input "#ffffff"
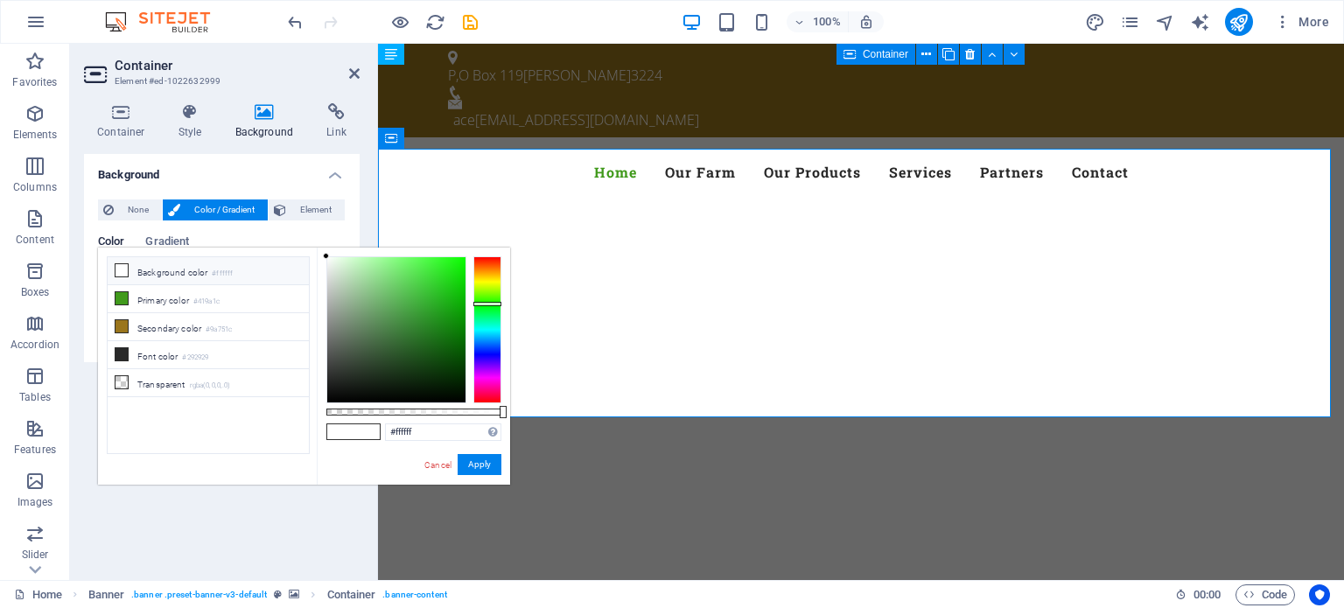
click at [490, 304] on div at bounding box center [487, 329] width 28 height 147
click at [480, 466] on button "Apply" at bounding box center [480, 464] width 44 height 21
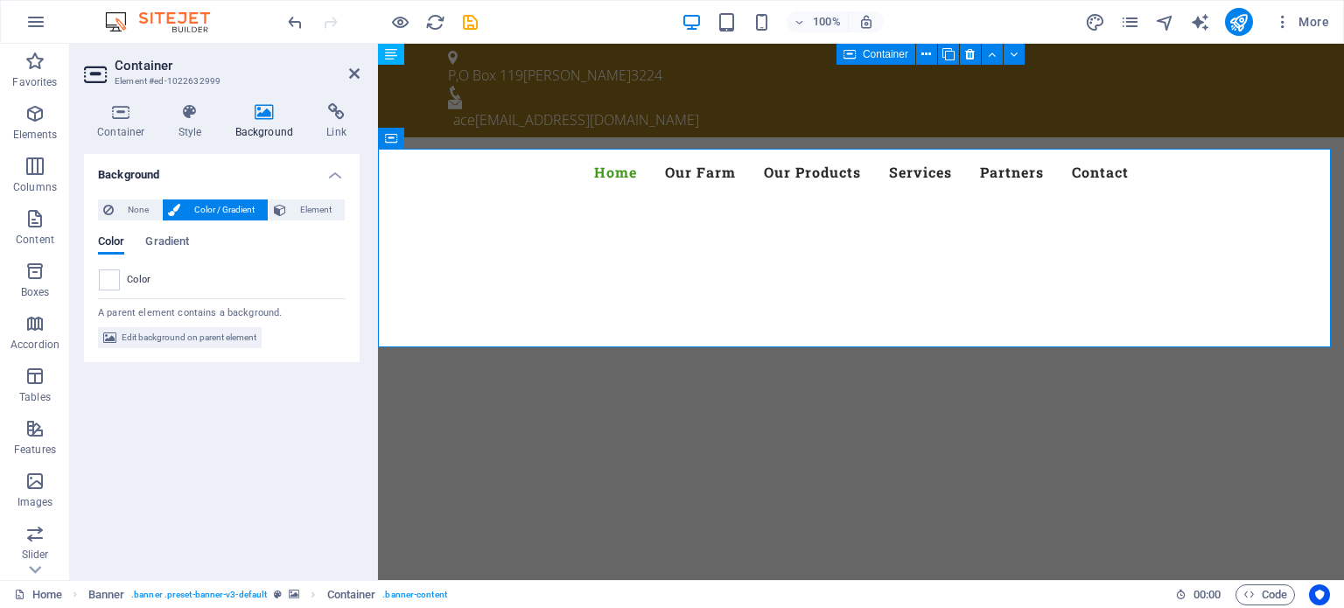
click at [225, 211] on span "Color / Gradient" at bounding box center [224, 210] width 77 height 21
click at [135, 207] on span "None" at bounding box center [138, 210] width 38 height 21
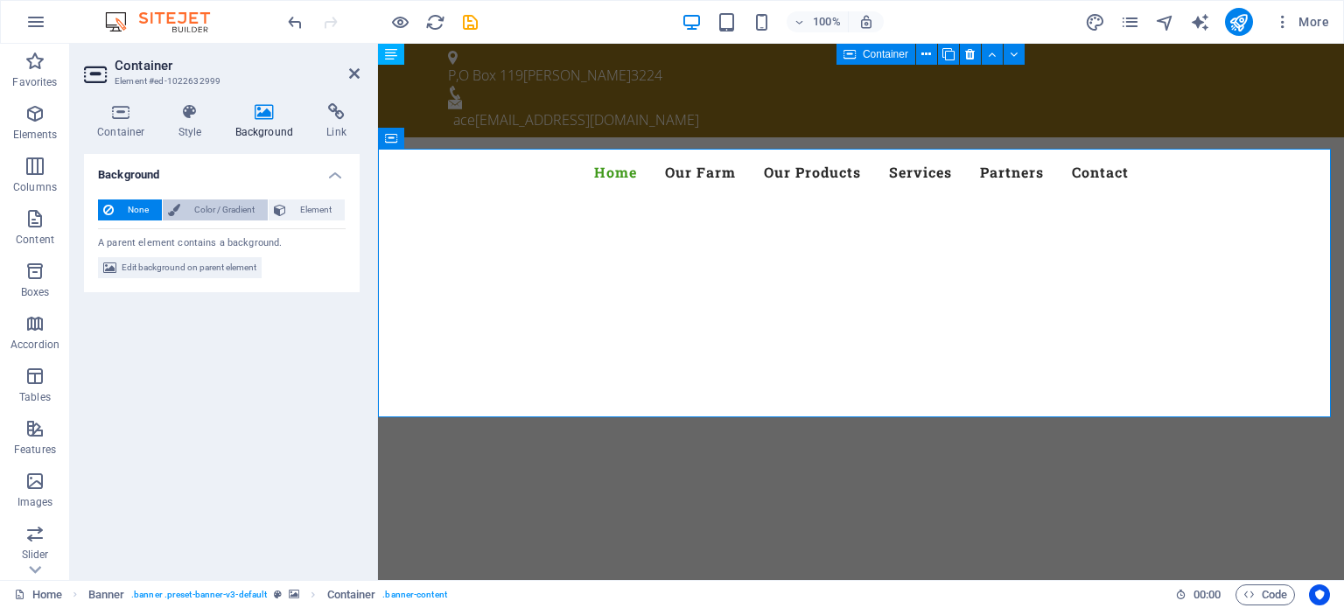
click at [207, 204] on span "Color / Gradient" at bounding box center [224, 210] width 77 height 21
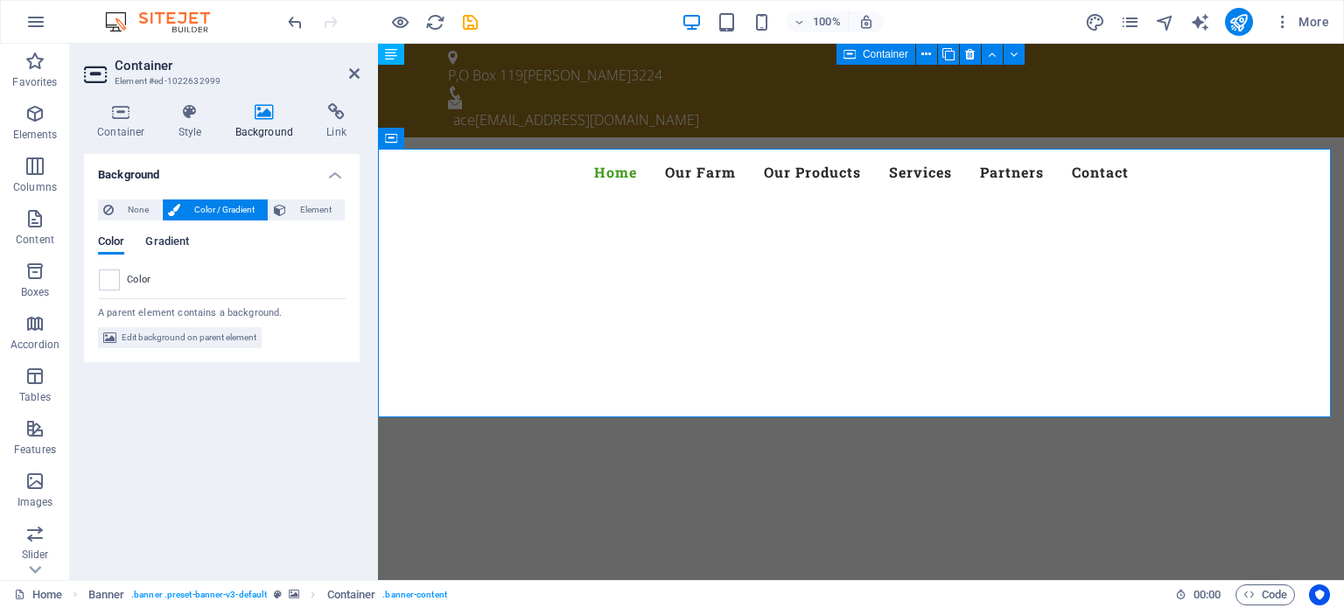
click at [160, 238] on span "Gradient" at bounding box center [167, 243] width 44 height 25
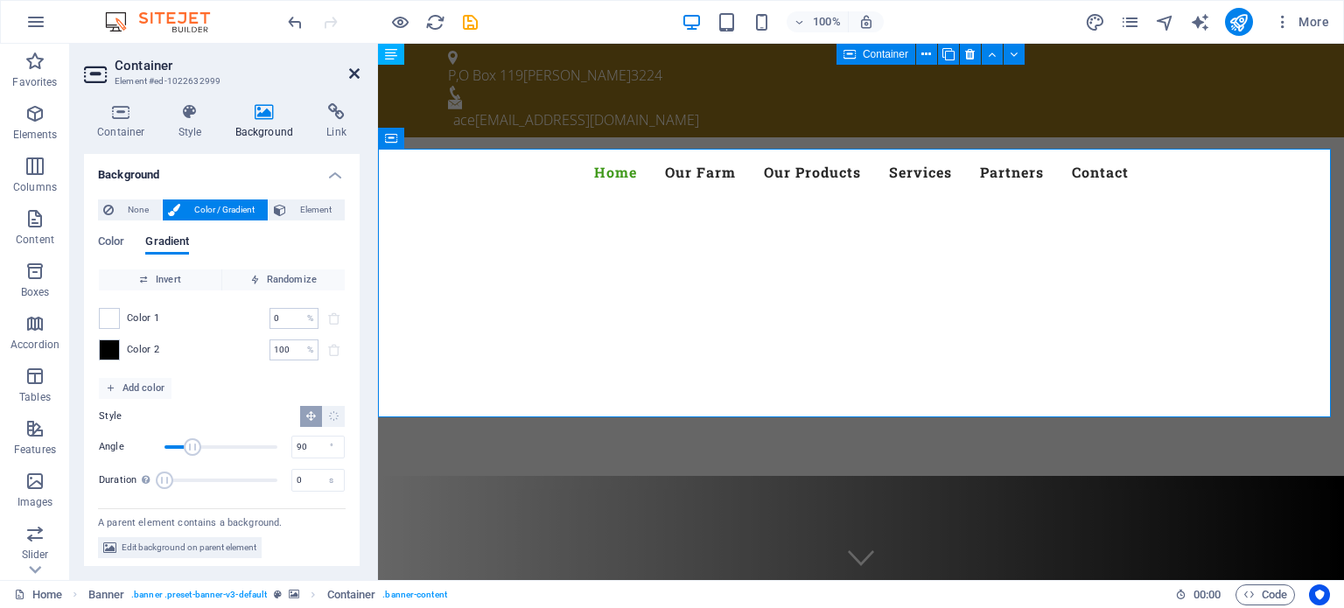
click at [350, 70] on icon at bounding box center [354, 74] width 11 height 14
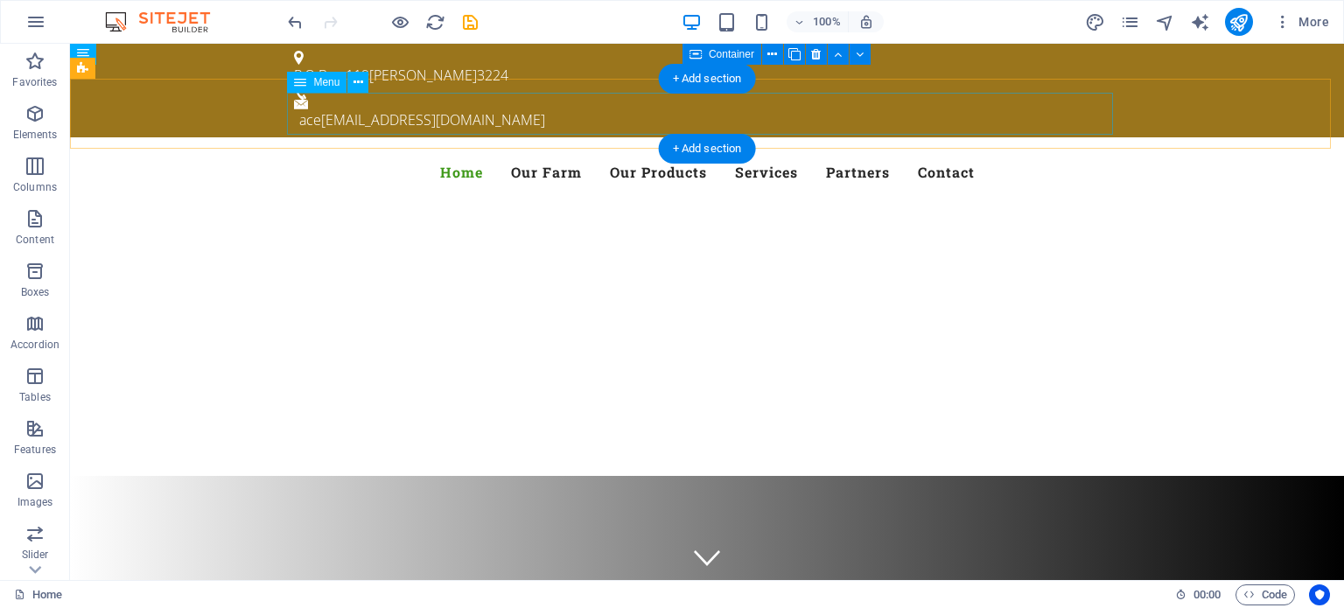
click at [935, 151] on nav "Home Our Farm Our Products Services Partners Contact" at bounding box center [707, 172] width 826 height 42
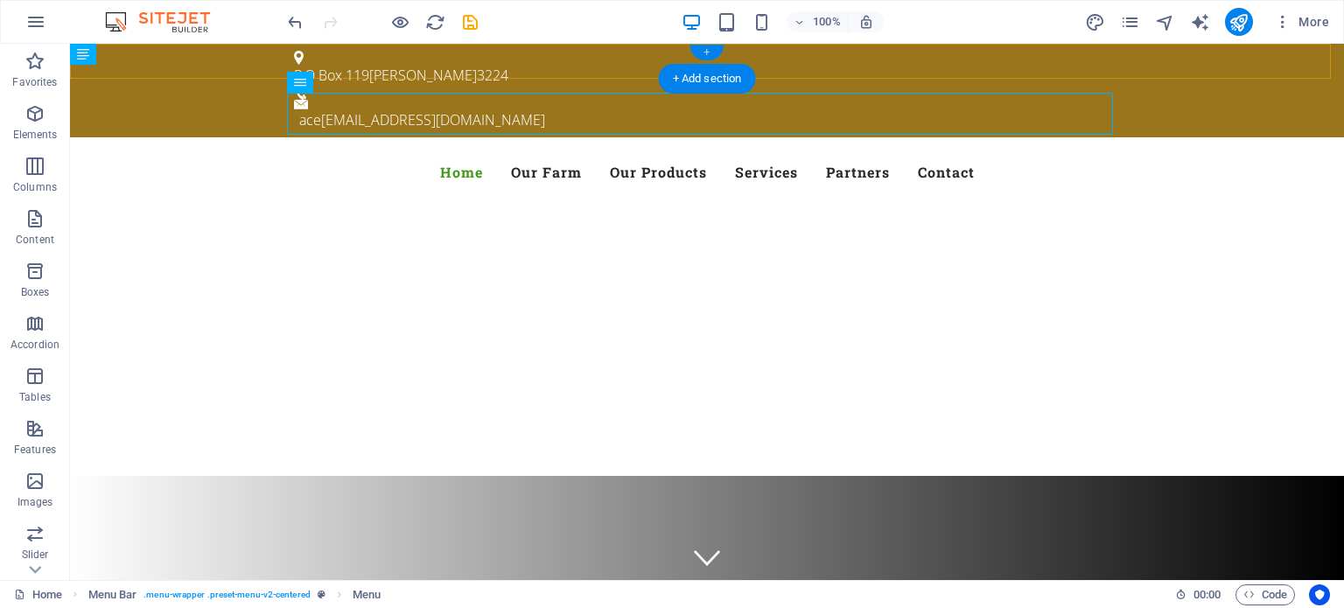
click at [707, 51] on div "+" at bounding box center [707, 53] width 34 height 16
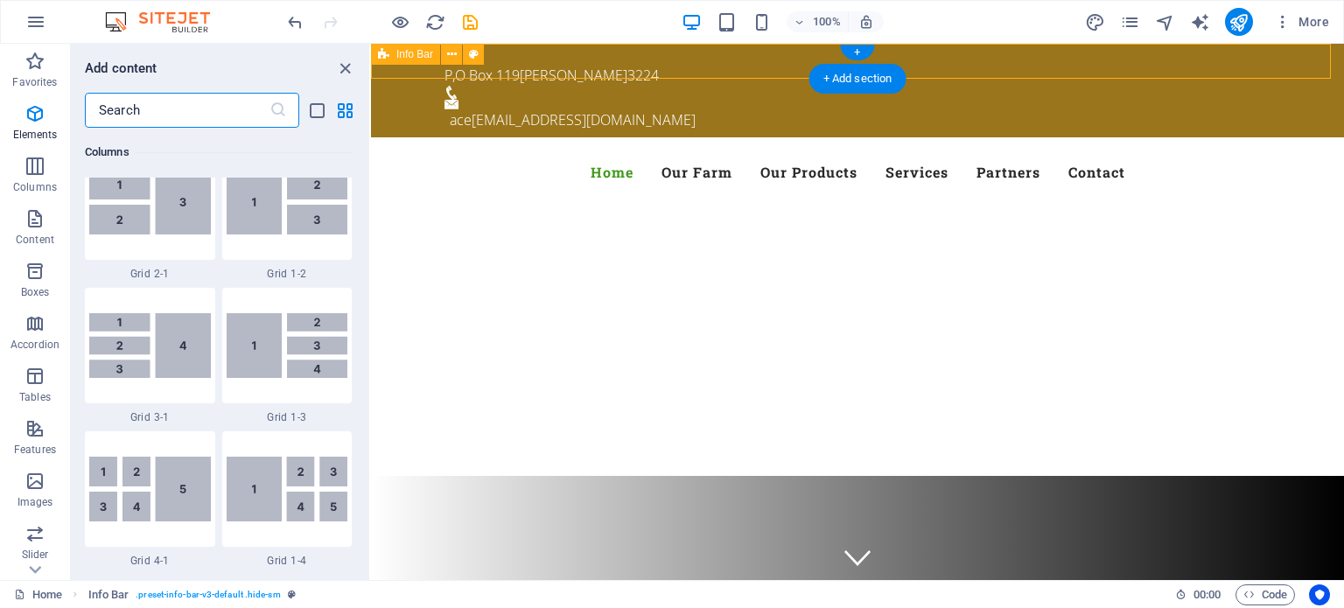
scroll to position [3062, 0]
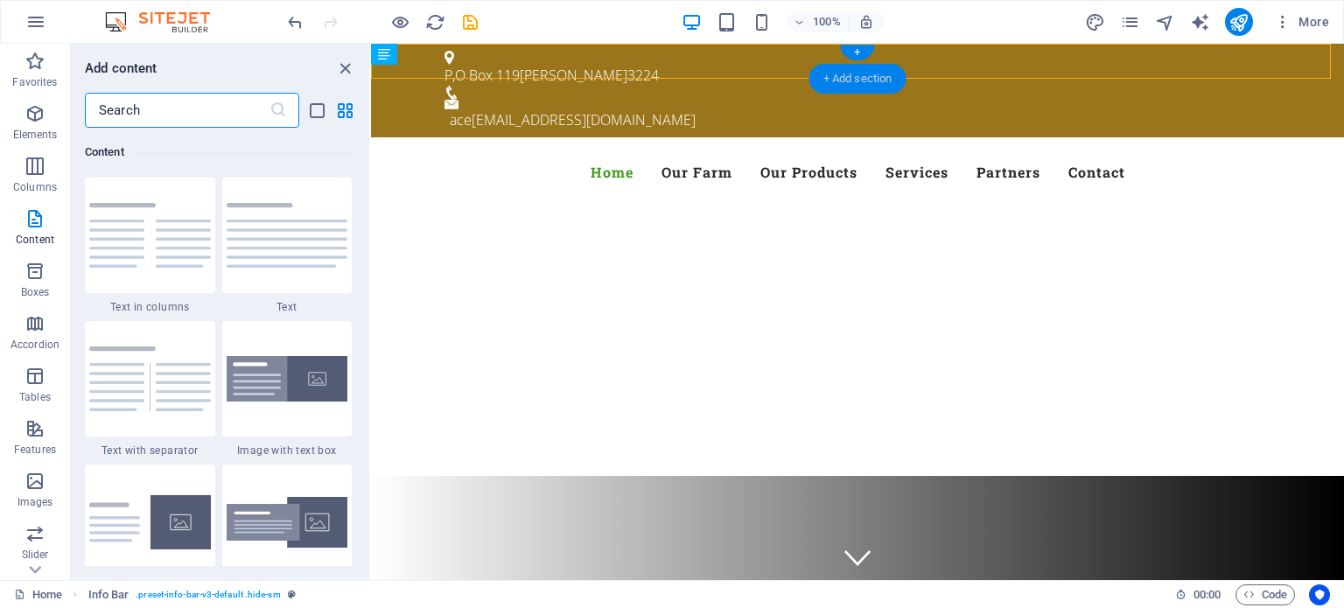
click at [852, 78] on div "+ Add section" at bounding box center [858, 79] width 97 height 30
click at [905, 57] on div "P,O Box 119 Leopold 3224 ace metalcrafts@gmail.com" at bounding box center [857, 91] width 973 height 94
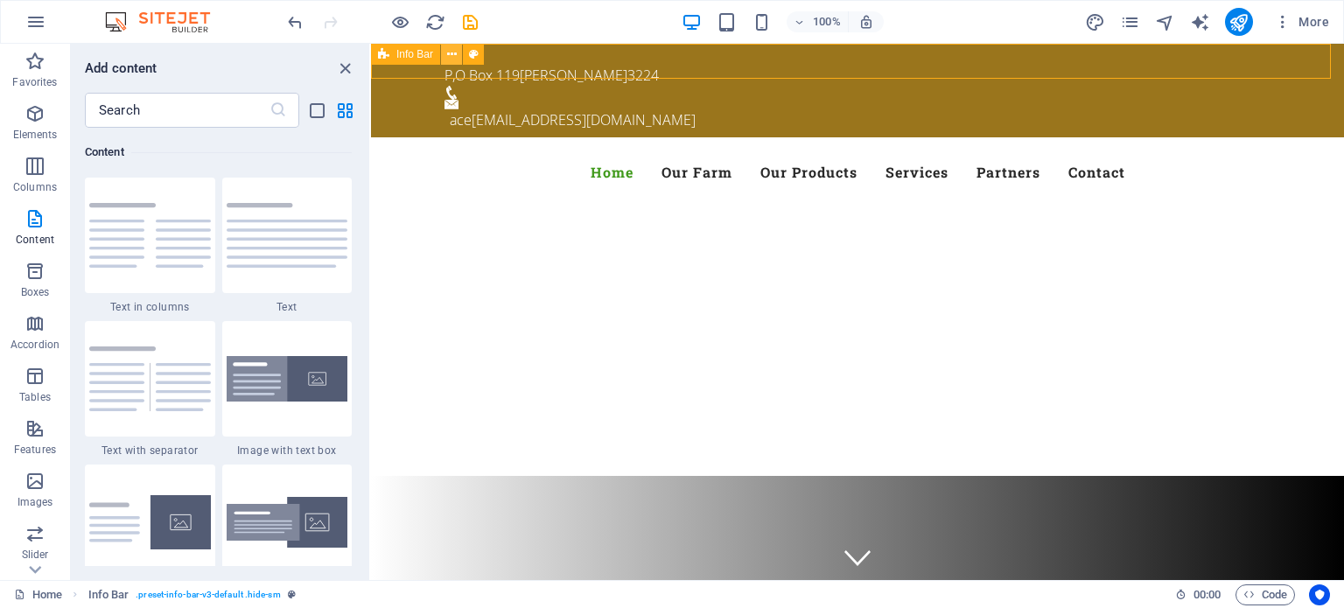
click at [452, 52] on icon at bounding box center [452, 55] width 10 height 18
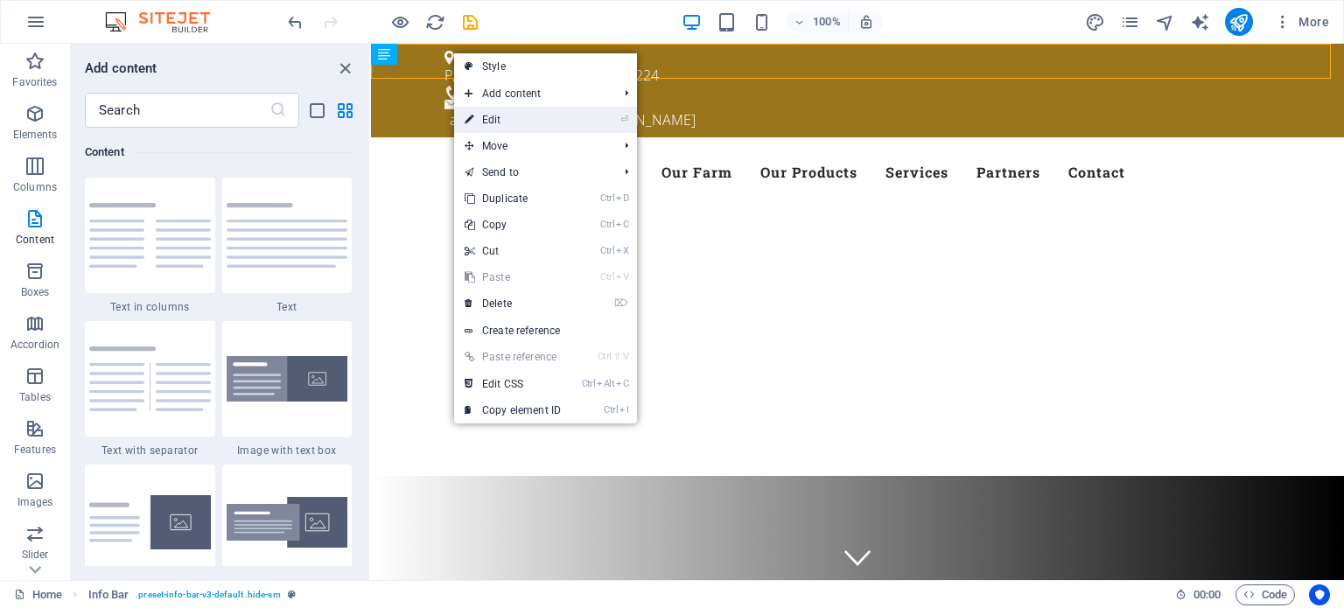
click at [492, 128] on link "⏎ Edit" at bounding box center [512, 120] width 117 height 26
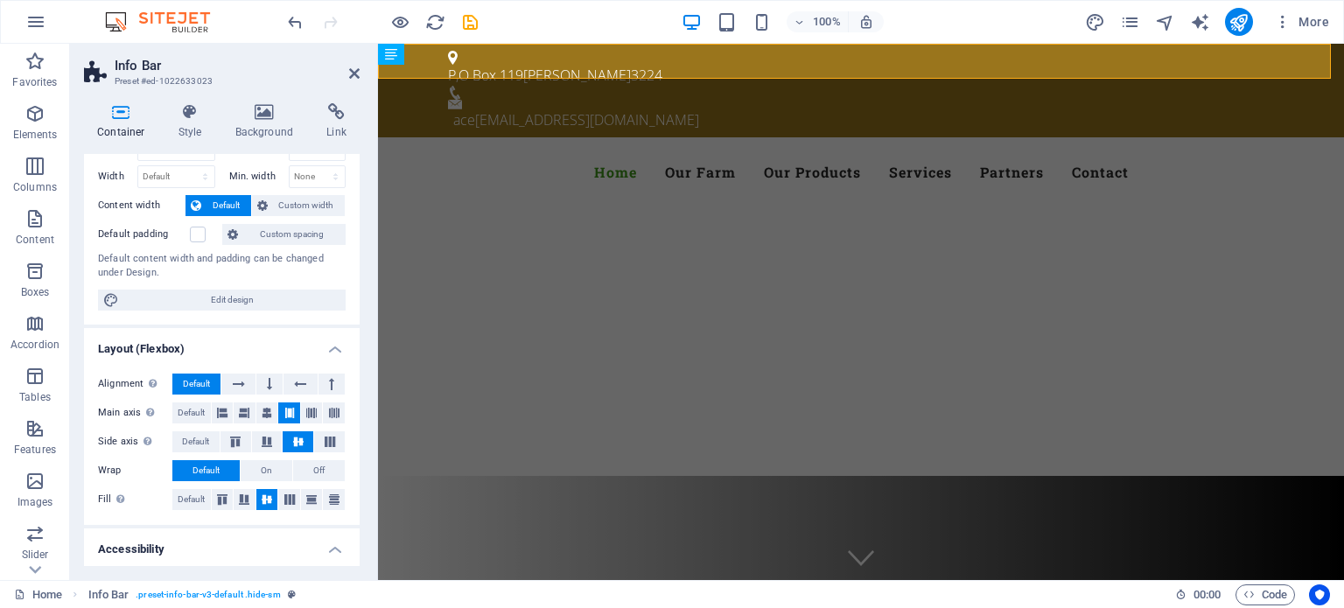
scroll to position [0, 0]
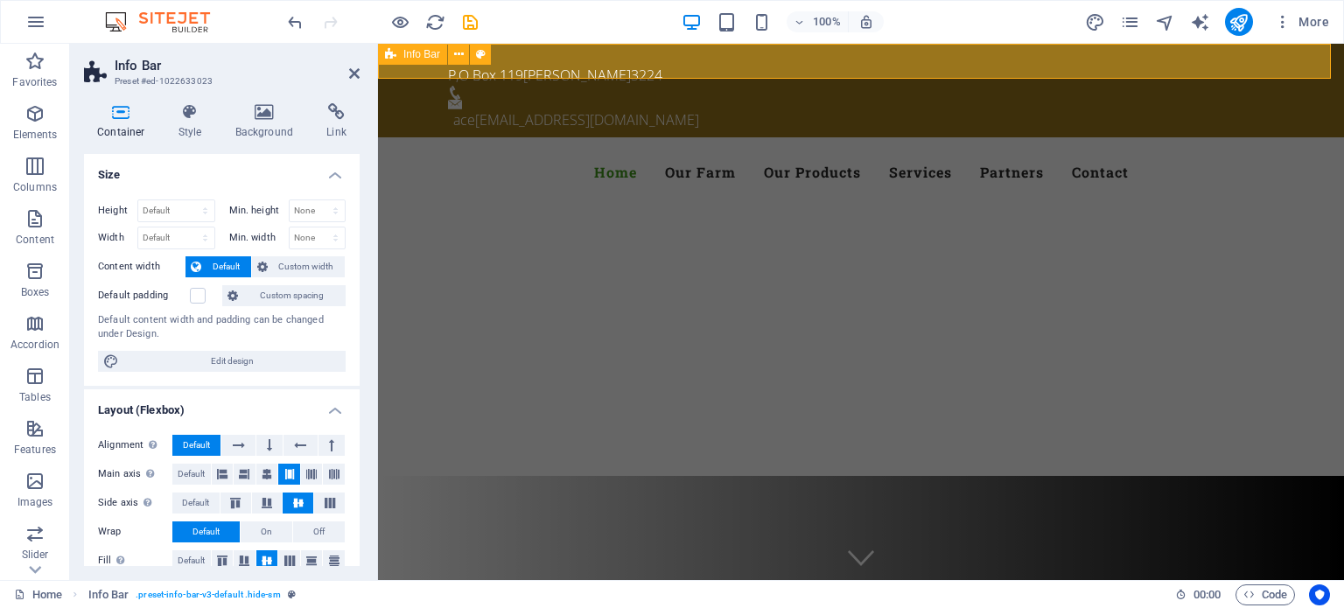
click at [865, 51] on div "P,O Box 119 Leopold 3224 ace metalcrafts@gmail.com" at bounding box center [861, 91] width 966 height 94
click at [920, 51] on button at bounding box center [926, 54] width 21 height 21
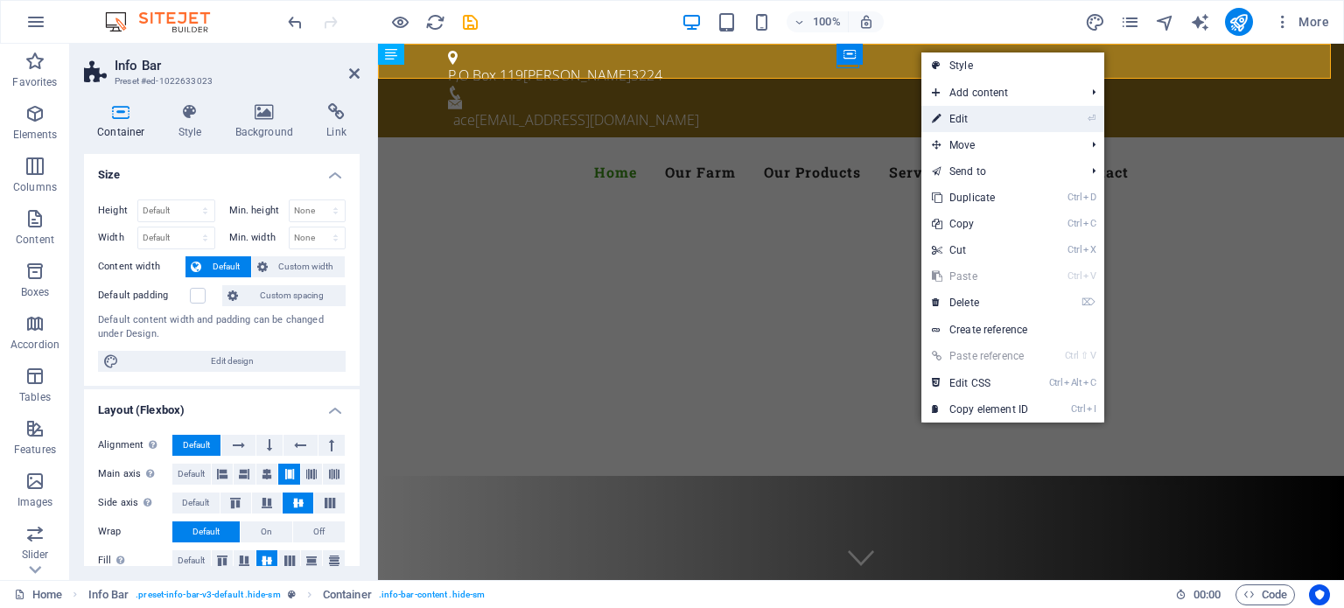
click at [953, 119] on link "⏎ Edit" at bounding box center [980, 119] width 117 height 26
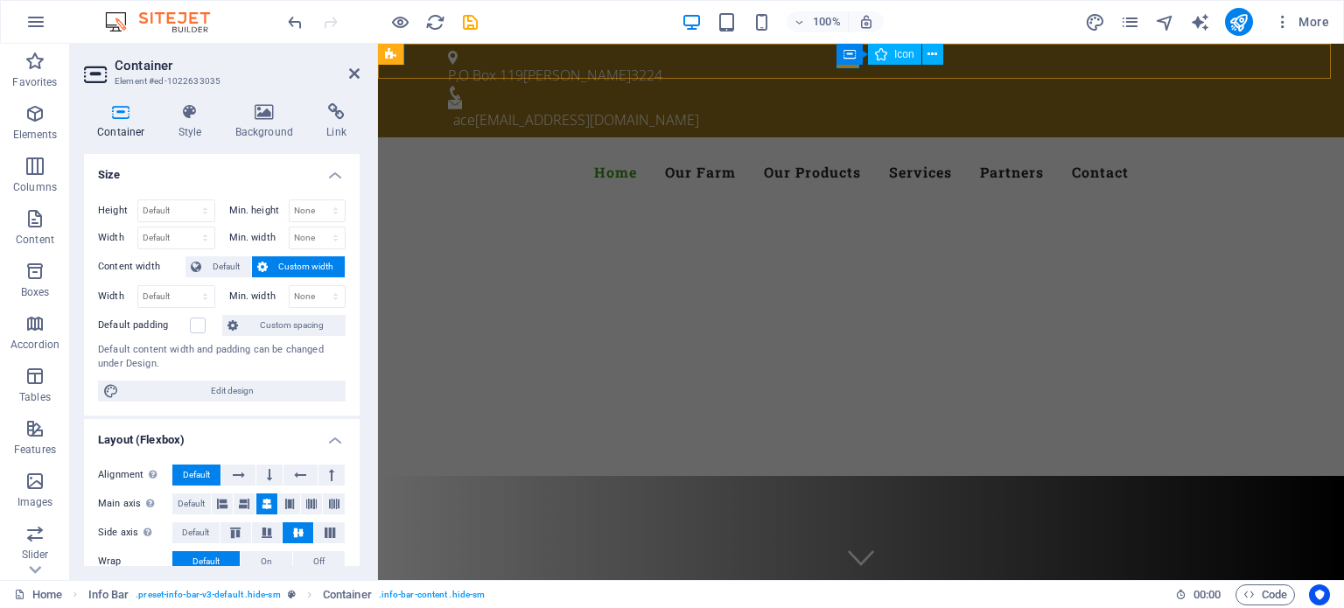
click at [847, 86] on figure at bounding box center [854, 93] width 812 height 14
click at [928, 55] on icon at bounding box center [927, 55] width 10 height 18
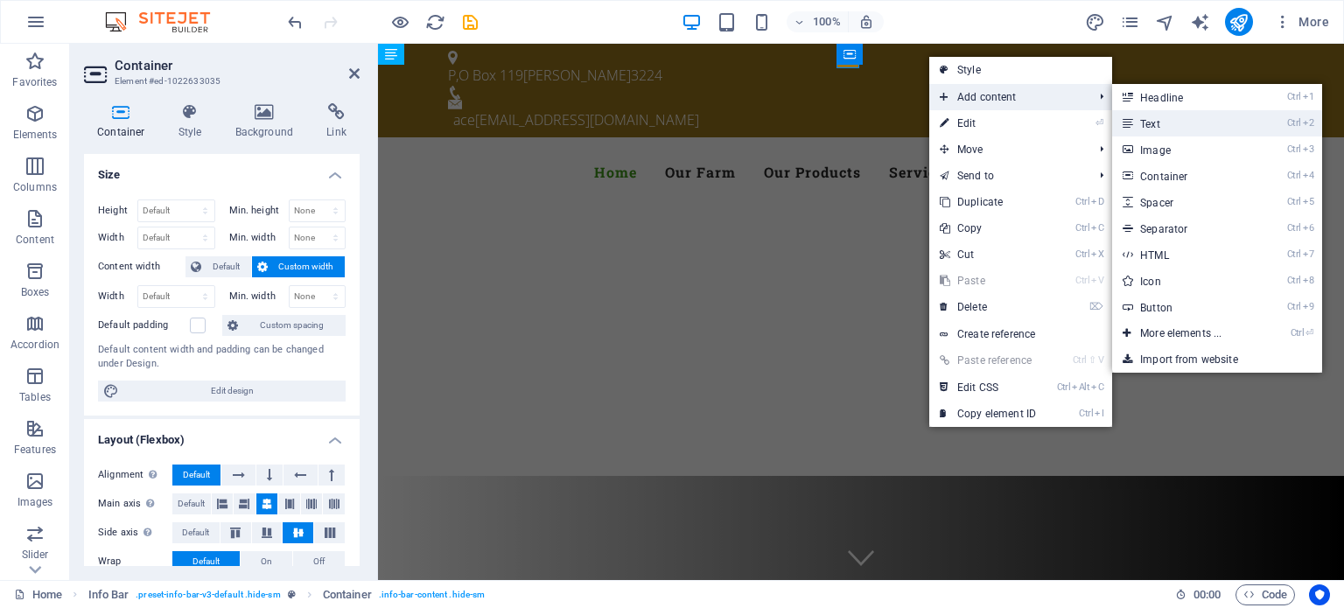
click at [1162, 120] on link "Ctrl 2 Text" at bounding box center [1184, 123] width 144 height 26
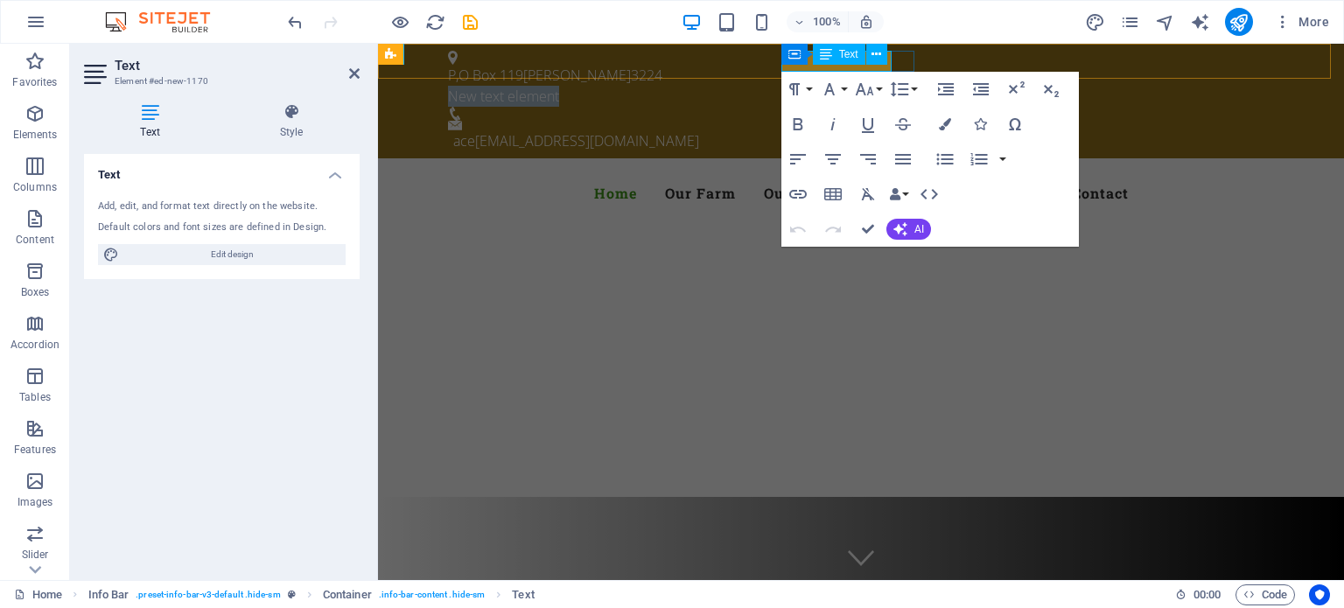
click at [849, 58] on span "Text" at bounding box center [848, 54] width 19 height 11
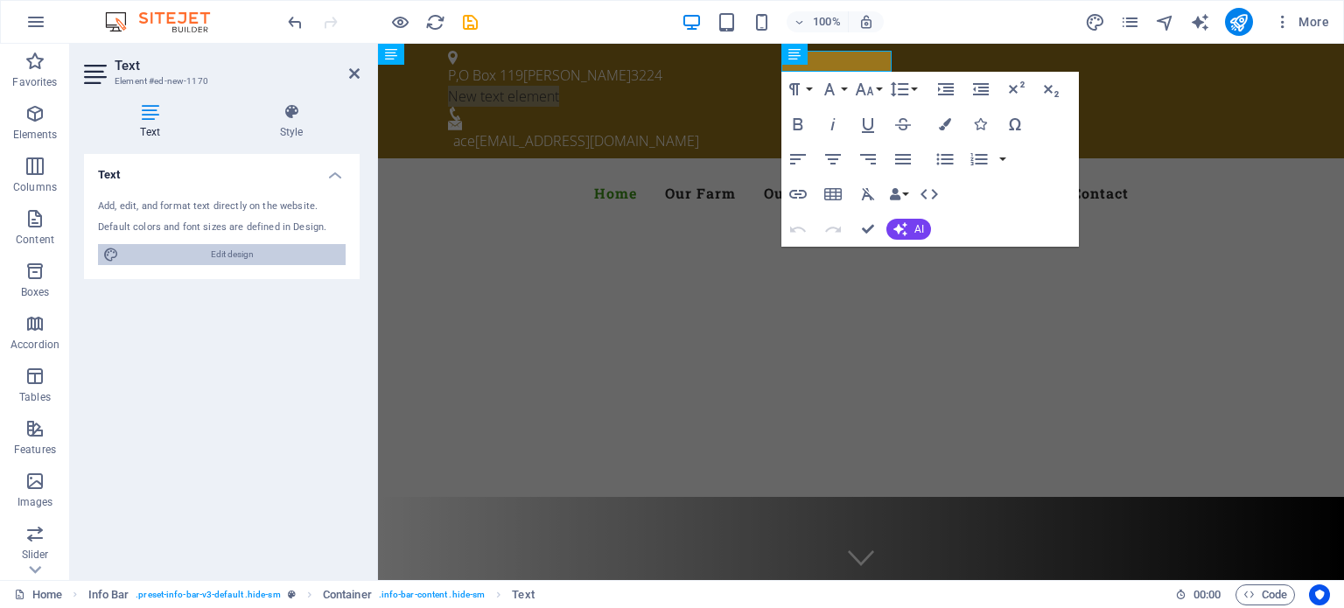
click at [214, 255] on span "Edit design" at bounding box center [232, 254] width 216 height 21
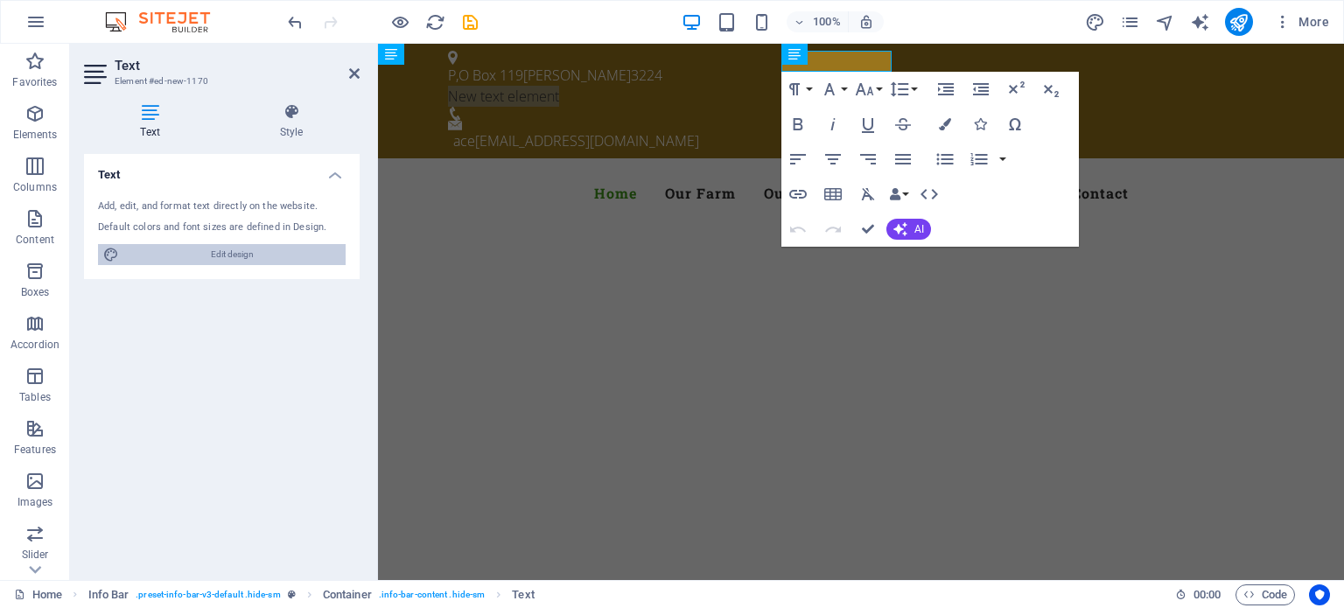
select select "px"
select select "300"
select select "px"
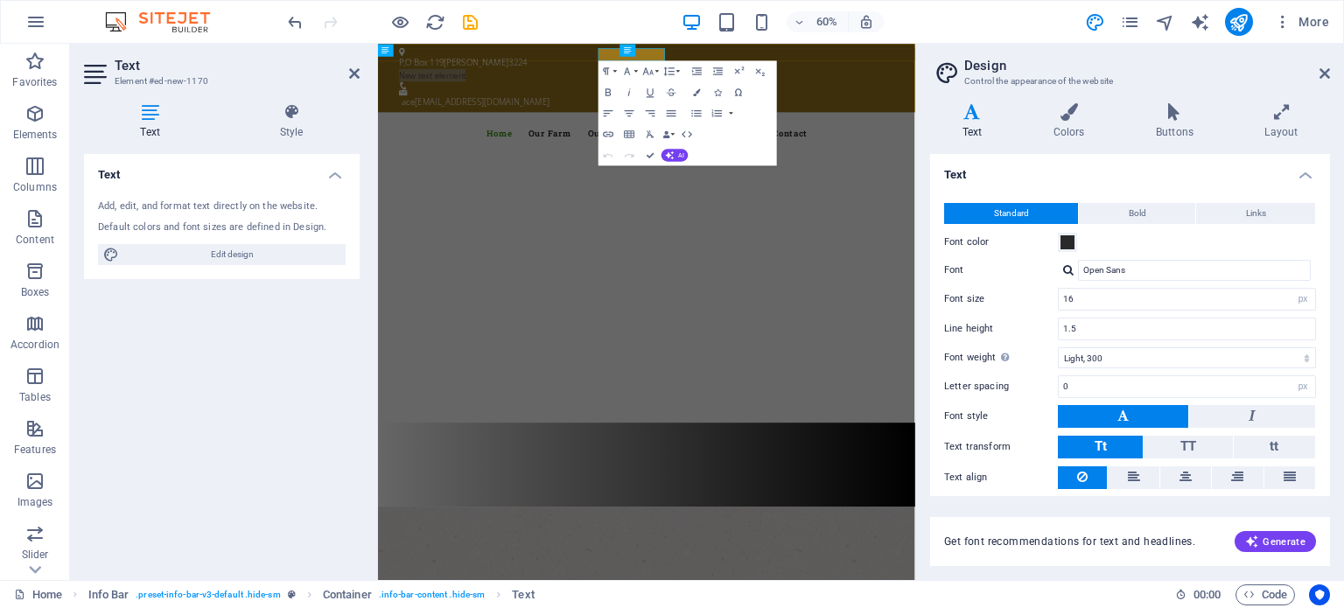
click at [1331, 73] on aside "Design Control the appearance of the website Variants Text Colors Buttons Layou…" at bounding box center [1129, 312] width 429 height 536
click at [1322, 75] on icon at bounding box center [1325, 74] width 11 height 14
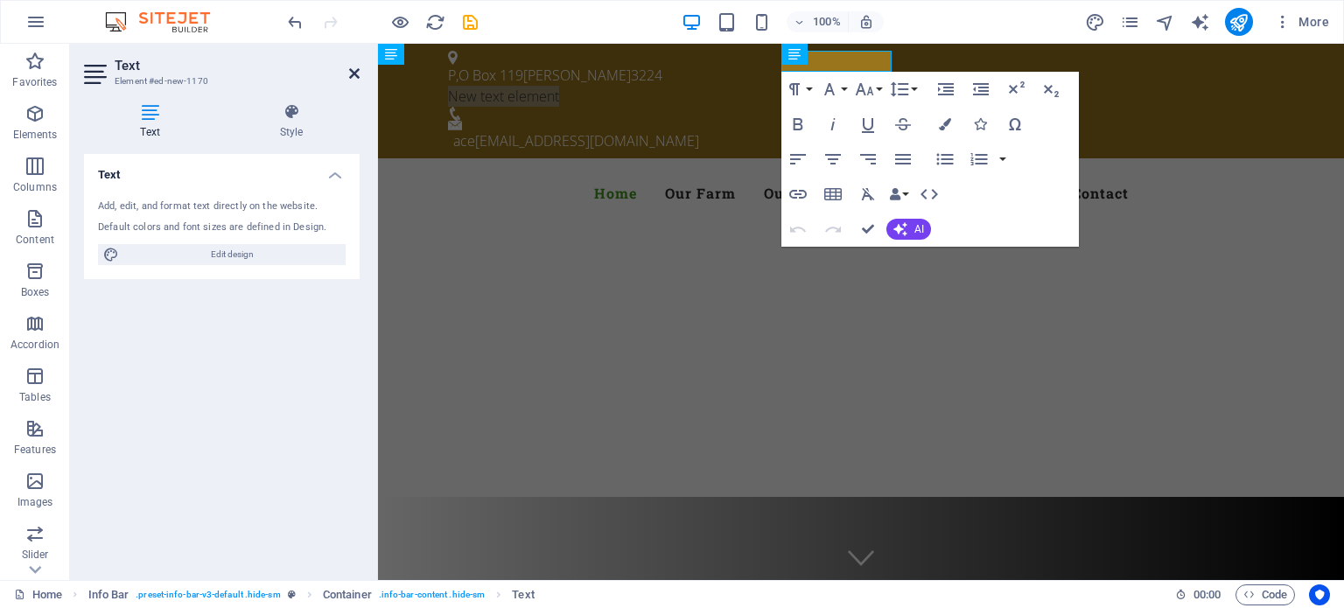
click at [350, 73] on icon at bounding box center [354, 74] width 11 height 14
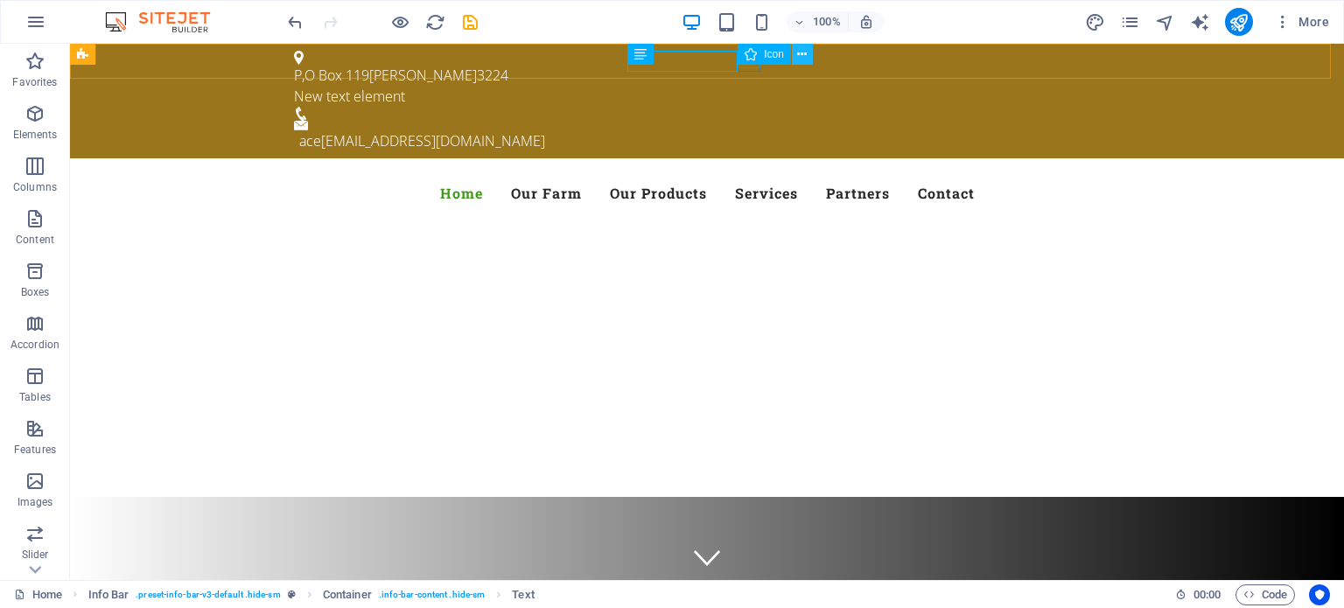
click at [805, 52] on icon at bounding box center [802, 55] width 10 height 18
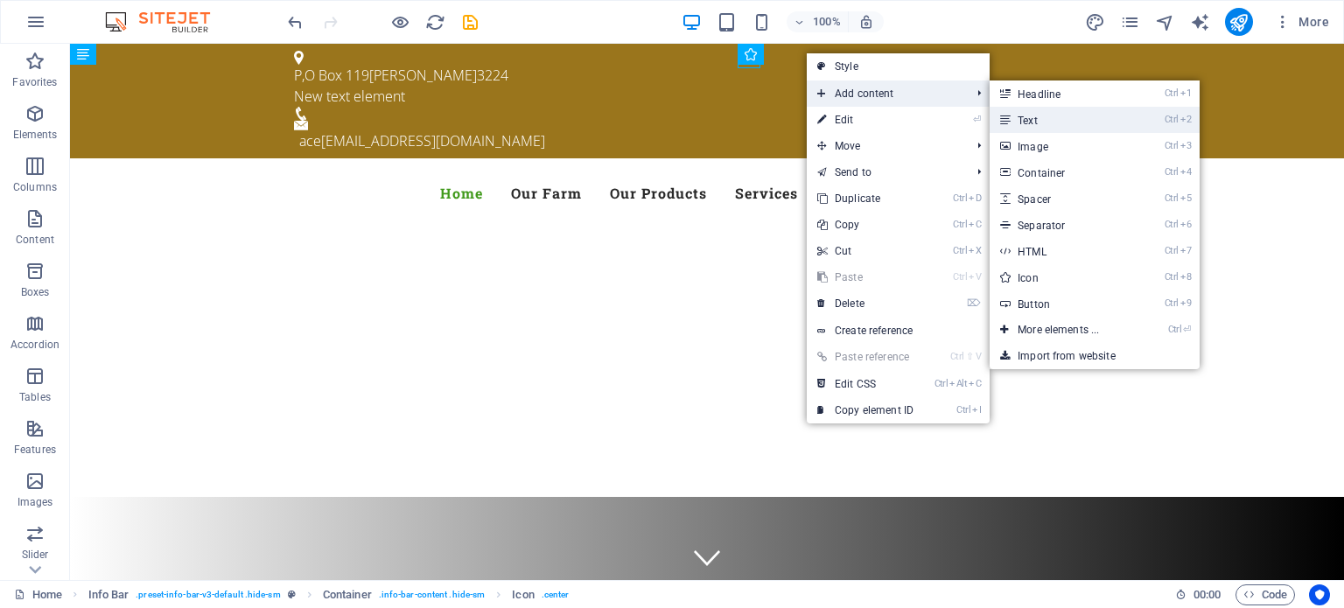
click at [1035, 117] on link "Ctrl 2 Text" at bounding box center [1062, 120] width 144 height 26
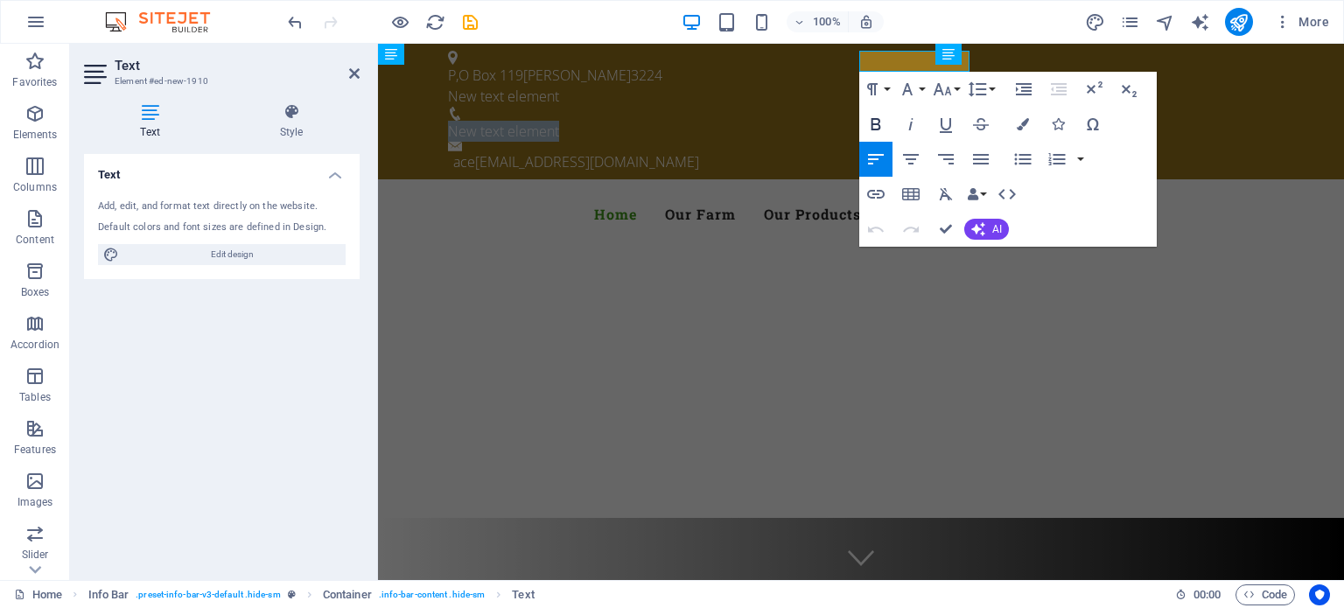
click at [872, 119] on icon "button" at bounding box center [876, 124] width 10 height 12
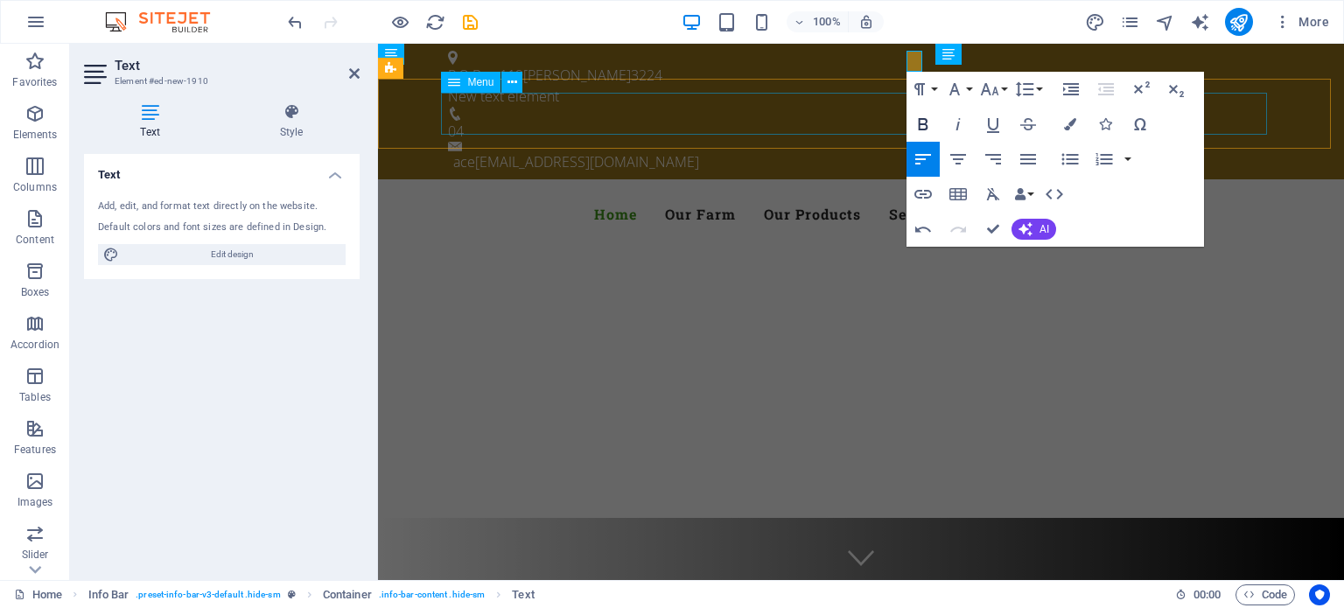
click at [872, 193] on nav "Home Our Farm Our Products Services Partners Contact" at bounding box center [861, 214] width 826 height 42
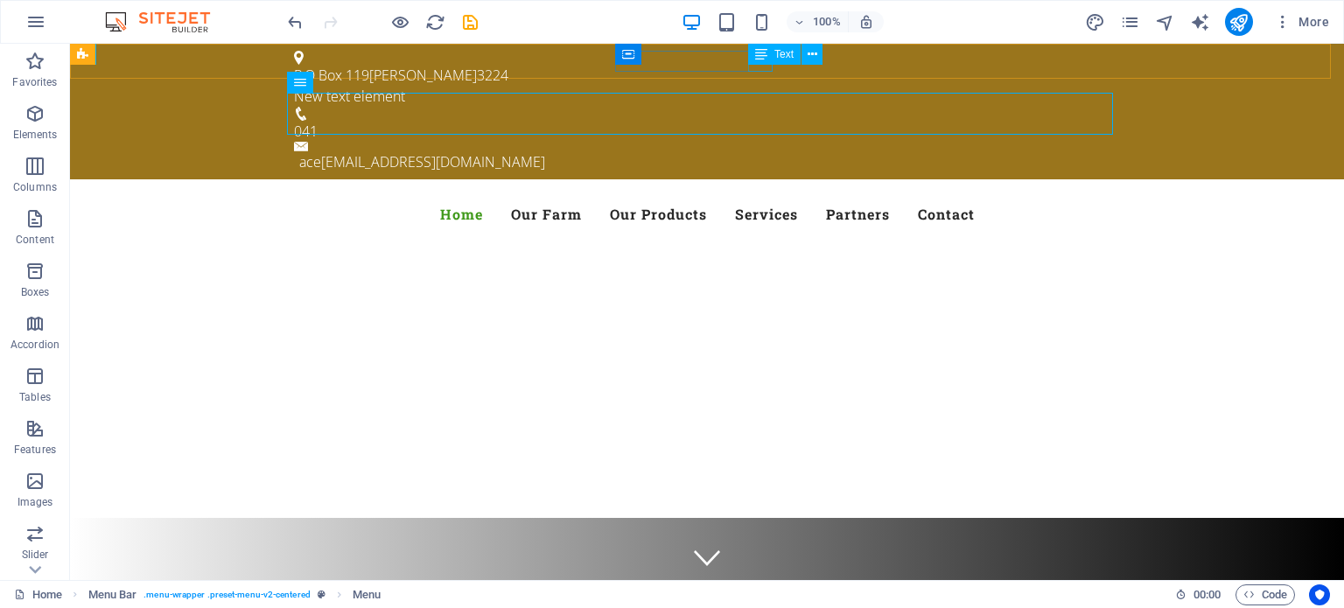
click at [777, 58] on span "Text" at bounding box center [784, 54] width 19 height 11
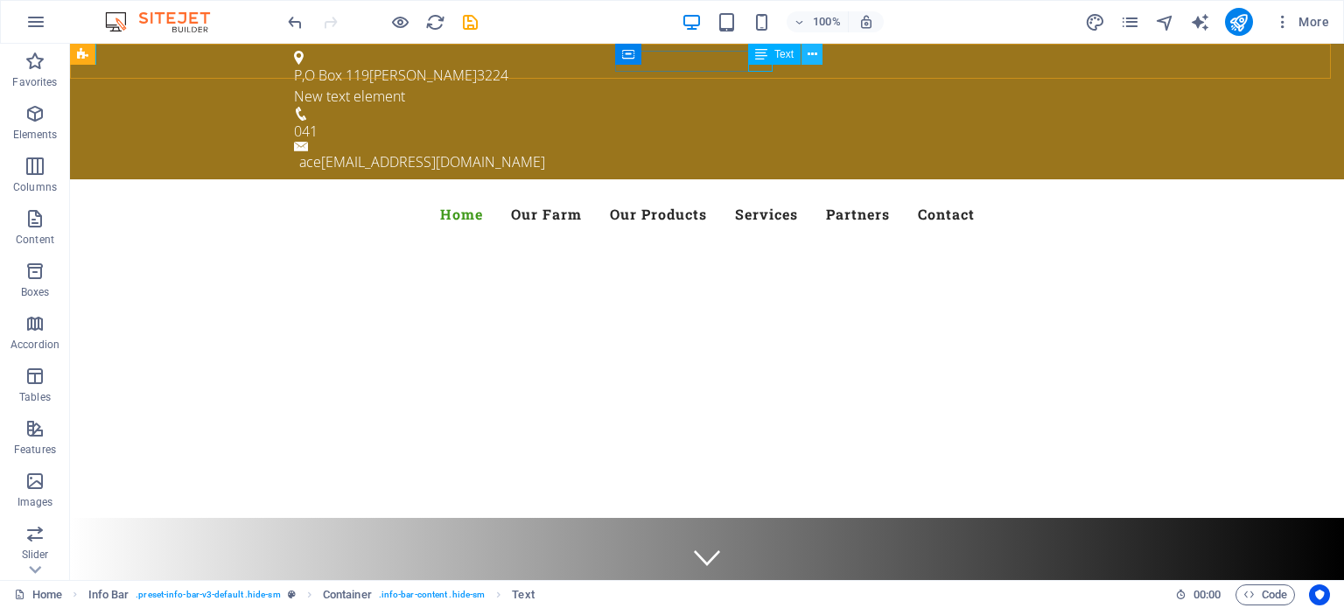
click at [812, 48] on icon at bounding box center [813, 55] width 10 height 18
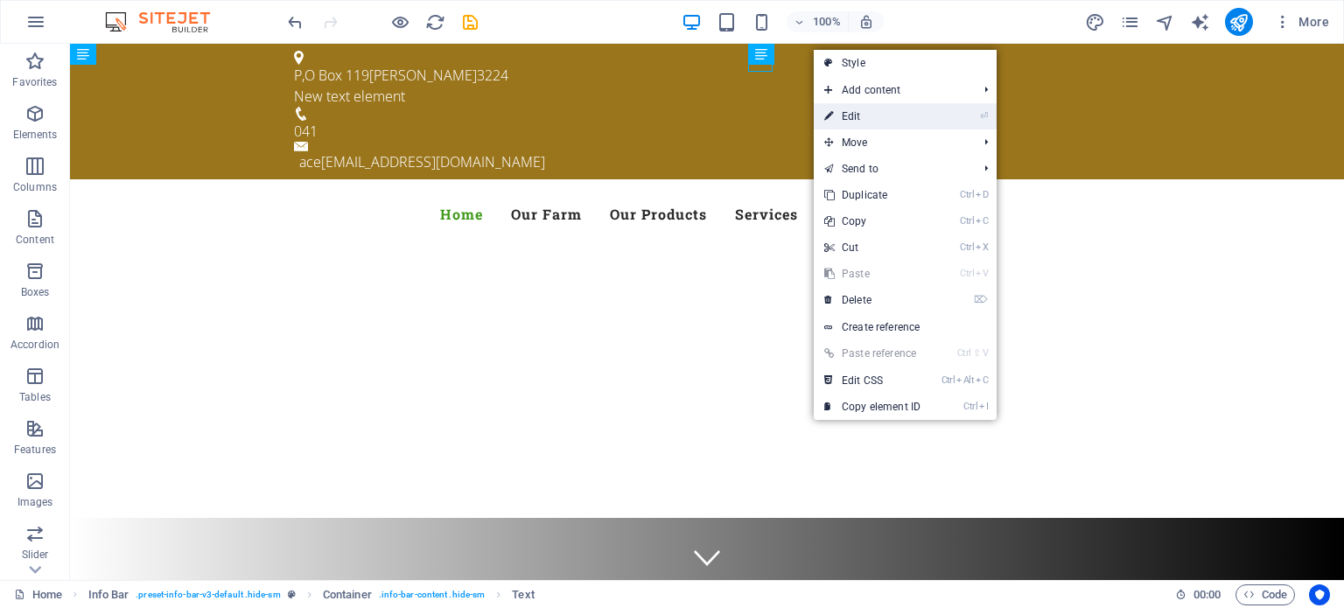
click at [854, 108] on link "⏎ Edit" at bounding box center [872, 116] width 117 height 26
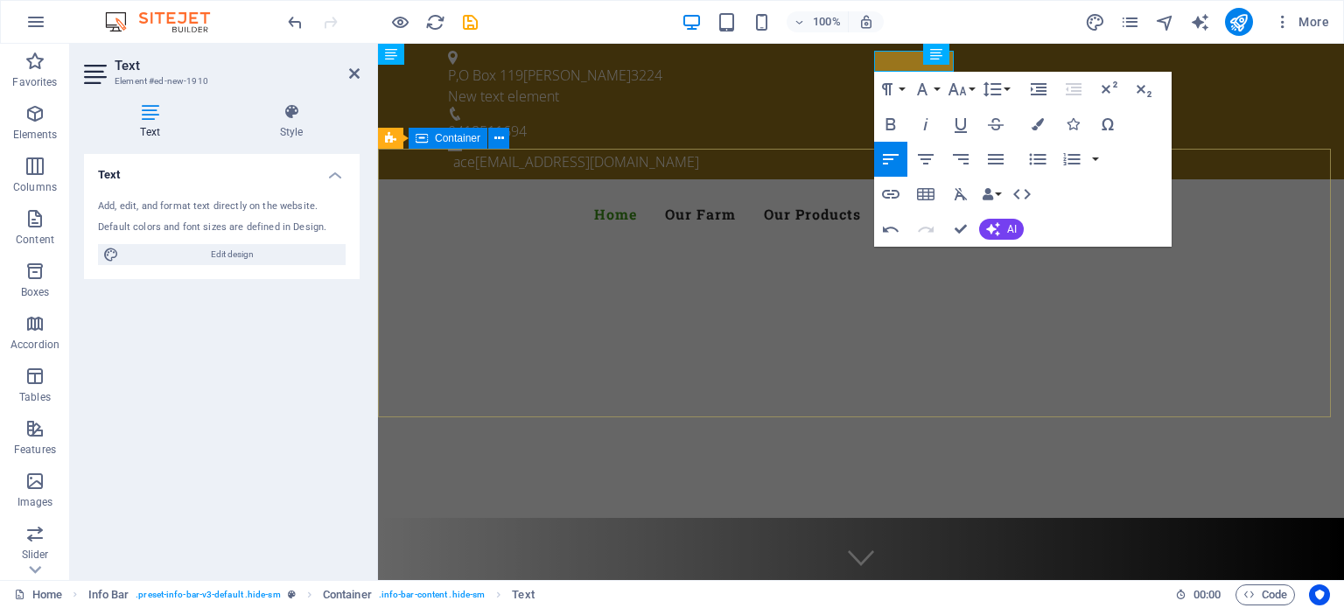
click at [578, 518] on div at bounding box center [861, 588] width 966 height 140
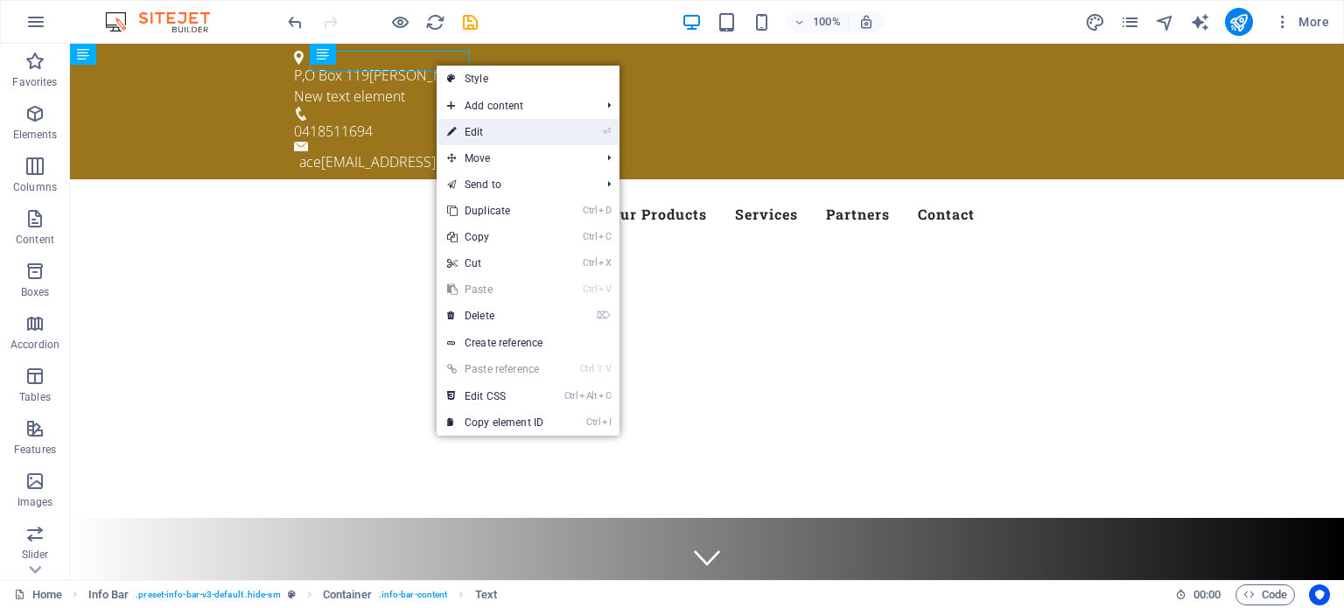
click at [475, 133] on link "⏎ Edit" at bounding box center [495, 132] width 117 height 26
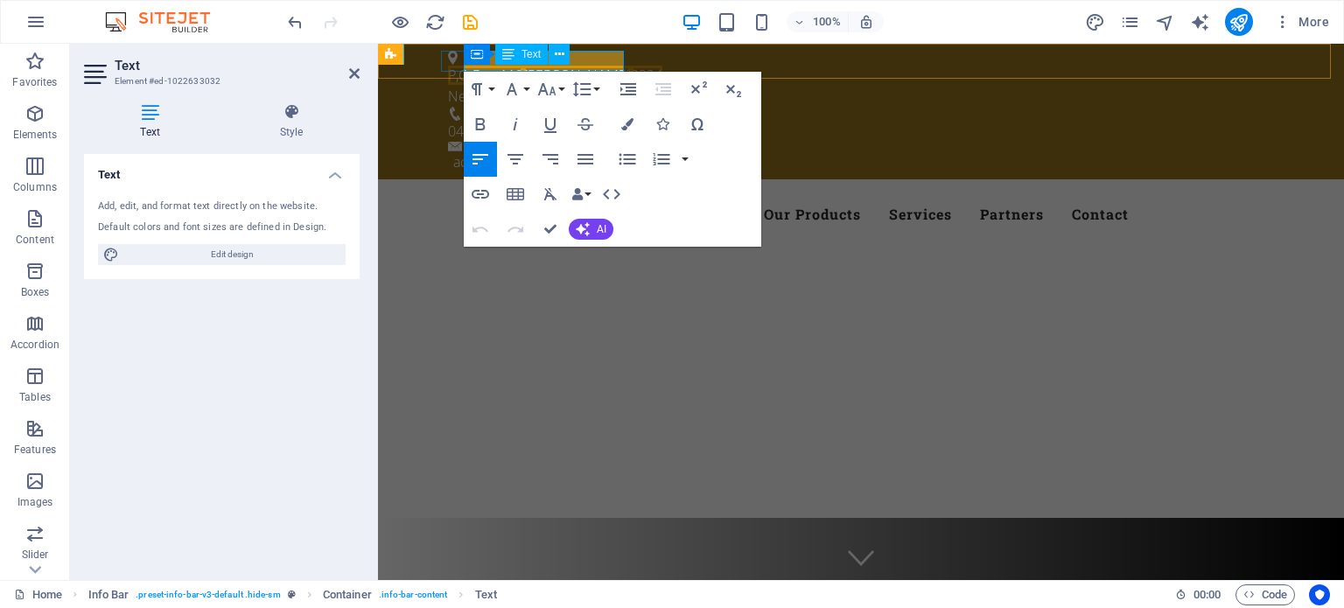
click at [592, 66] on span "Leopold" at bounding box center [577, 75] width 108 height 19
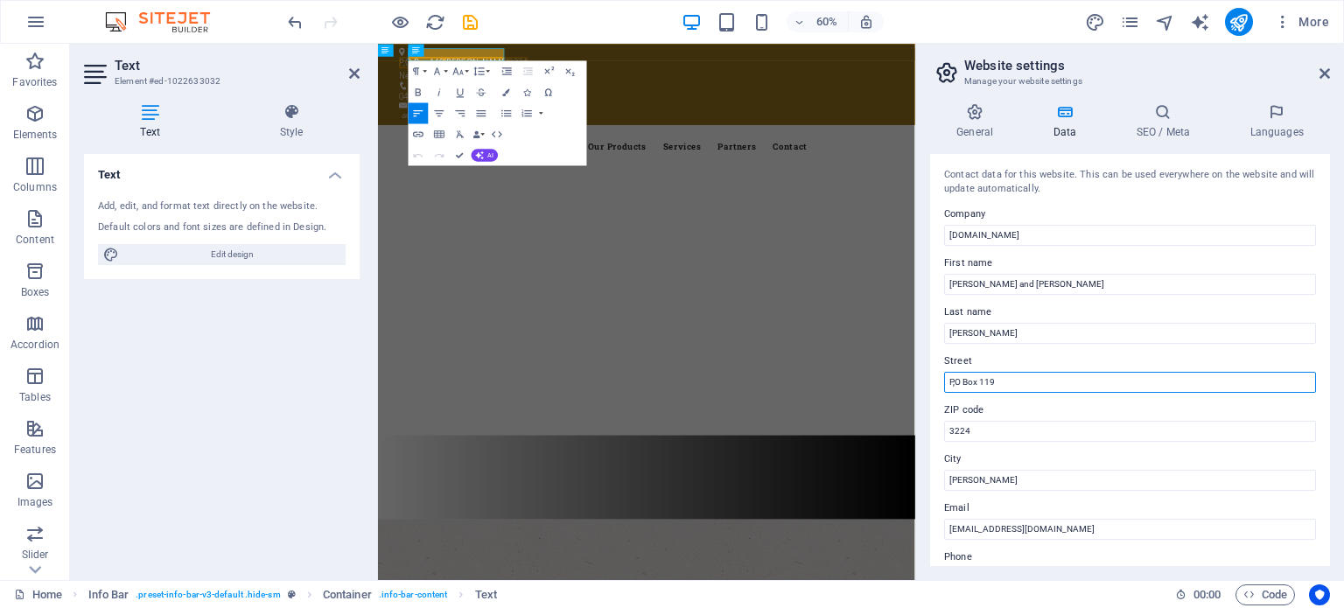
click at [952, 387] on input "P,O Box 119" at bounding box center [1130, 382] width 372 height 21
type input "P.O Box 119"
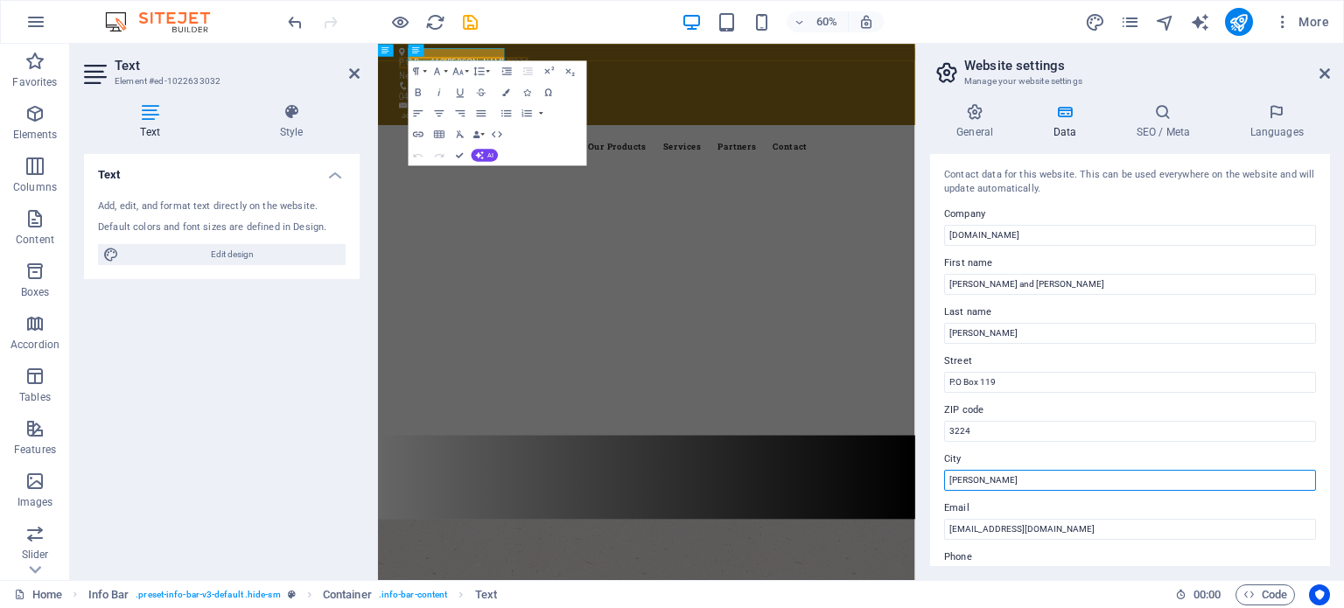
click at [945, 477] on input "Leopold" at bounding box center [1130, 480] width 372 height 21
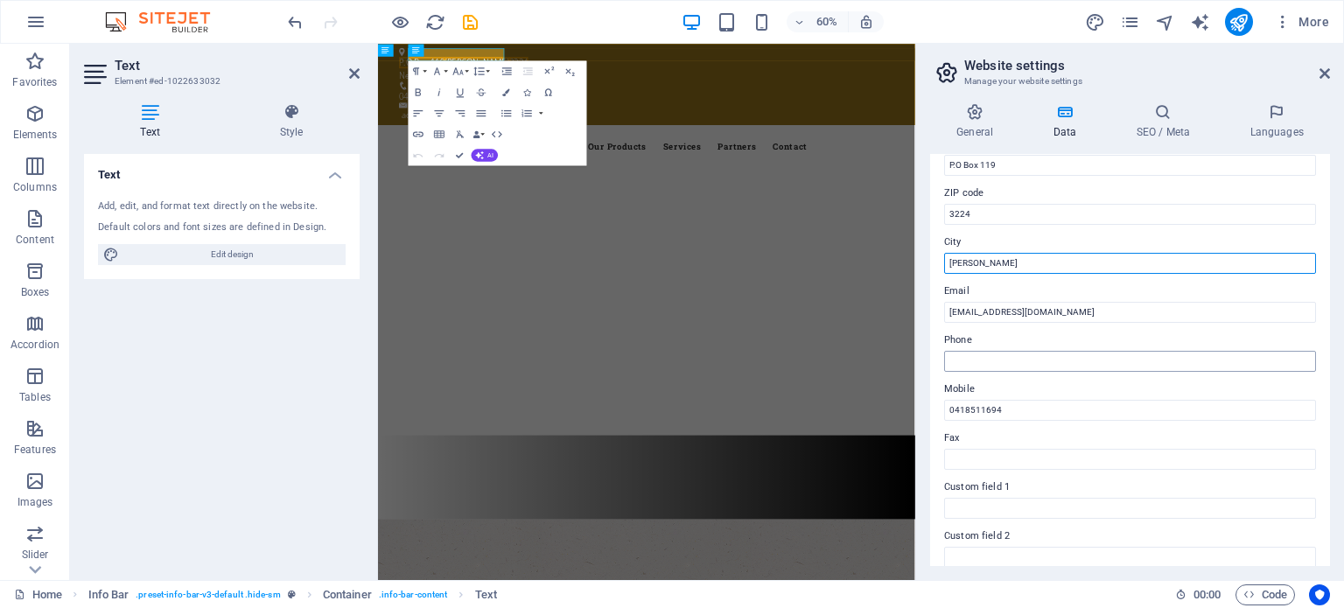
scroll to position [78, 0]
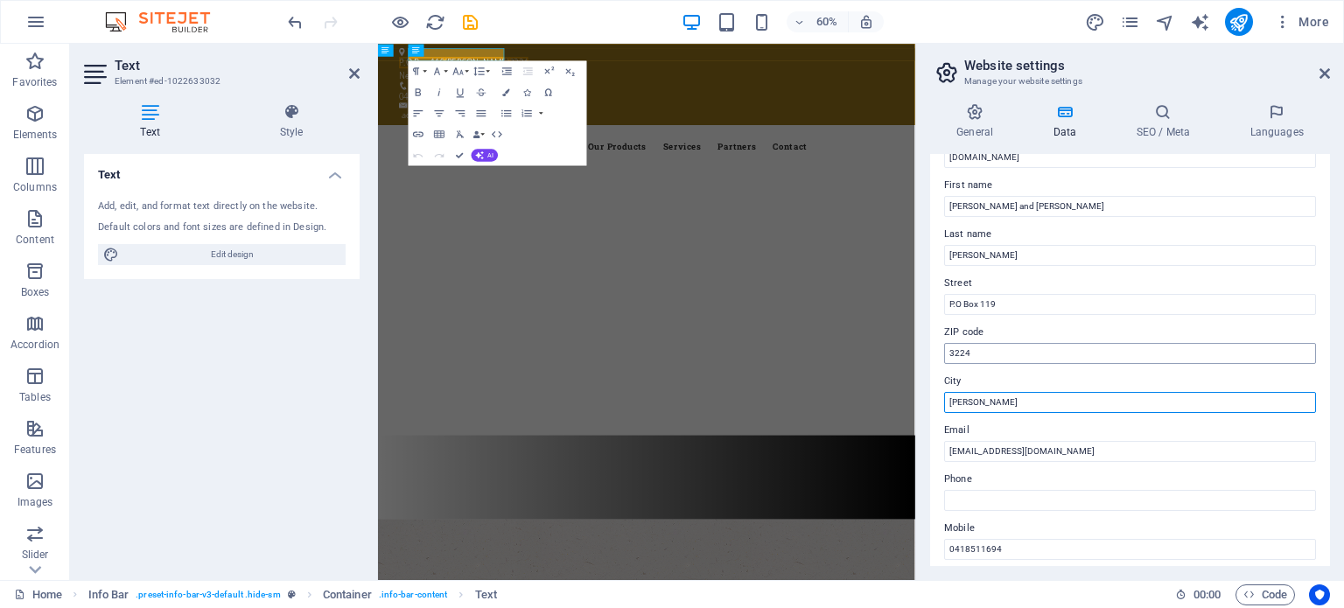
type input "Leopold"
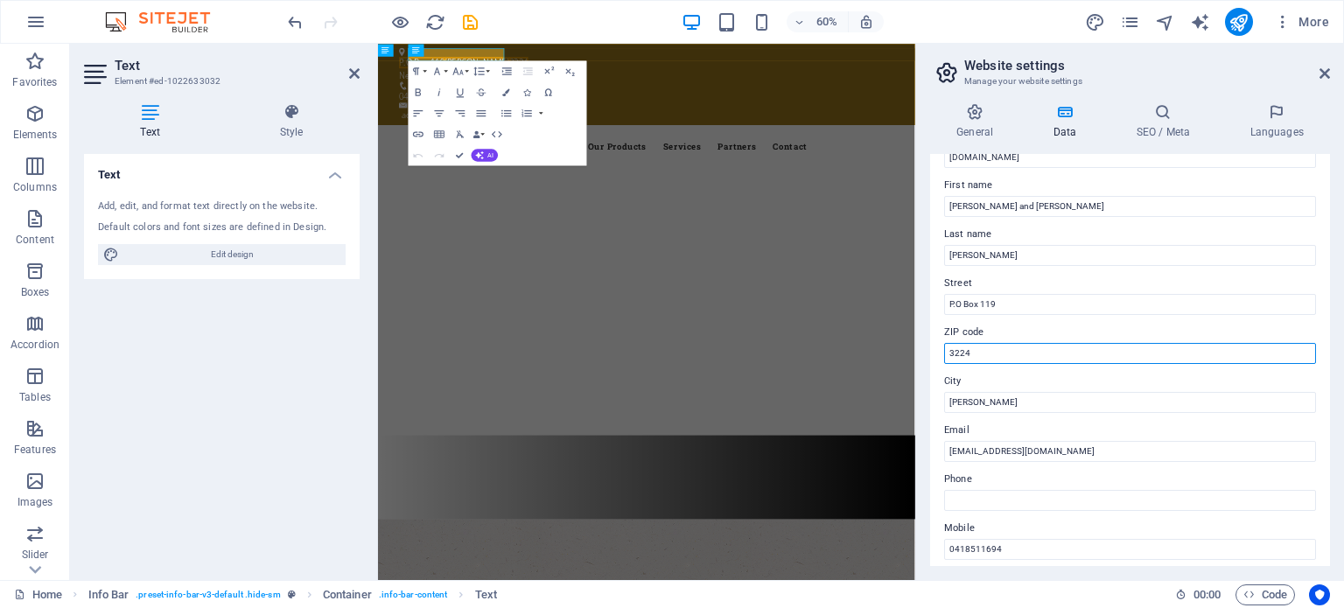
click at [952, 351] on input "3224" at bounding box center [1130, 353] width 372 height 21
click at [944, 356] on input "3224" at bounding box center [1130, 353] width 372 height 21
type input "3224"
click at [1323, 67] on icon at bounding box center [1325, 74] width 11 height 14
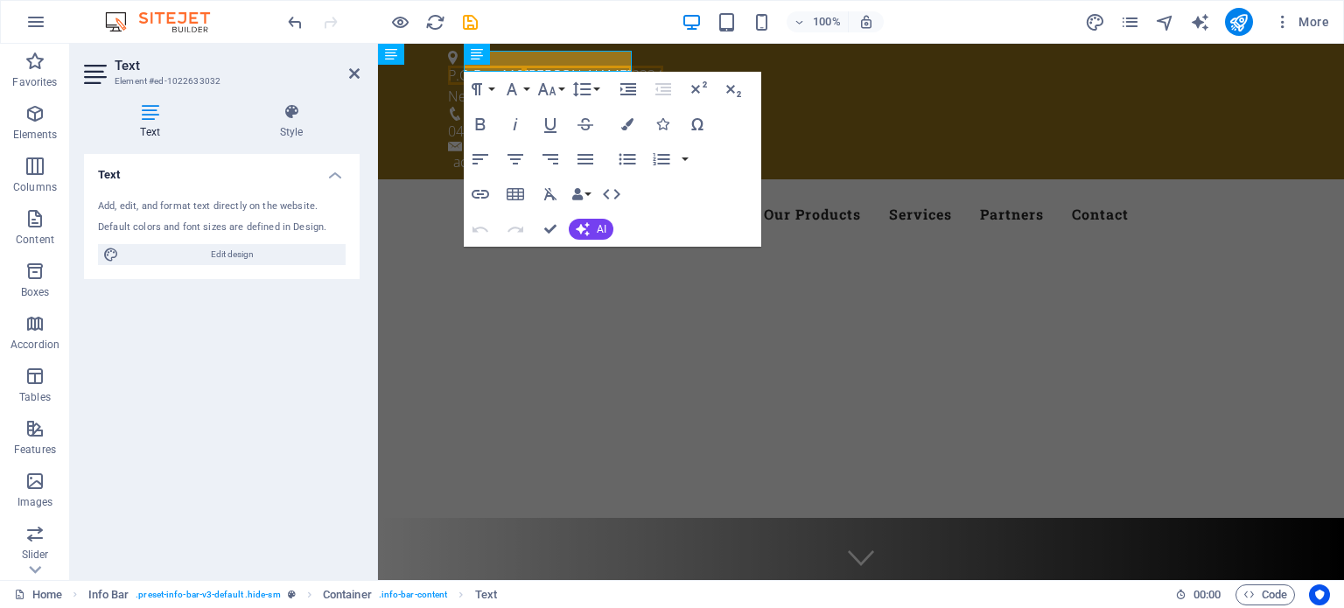
click at [607, 23] on div "100% More" at bounding box center [810, 22] width 1052 height 28
click at [831, 518] on div at bounding box center [861, 588] width 966 height 140
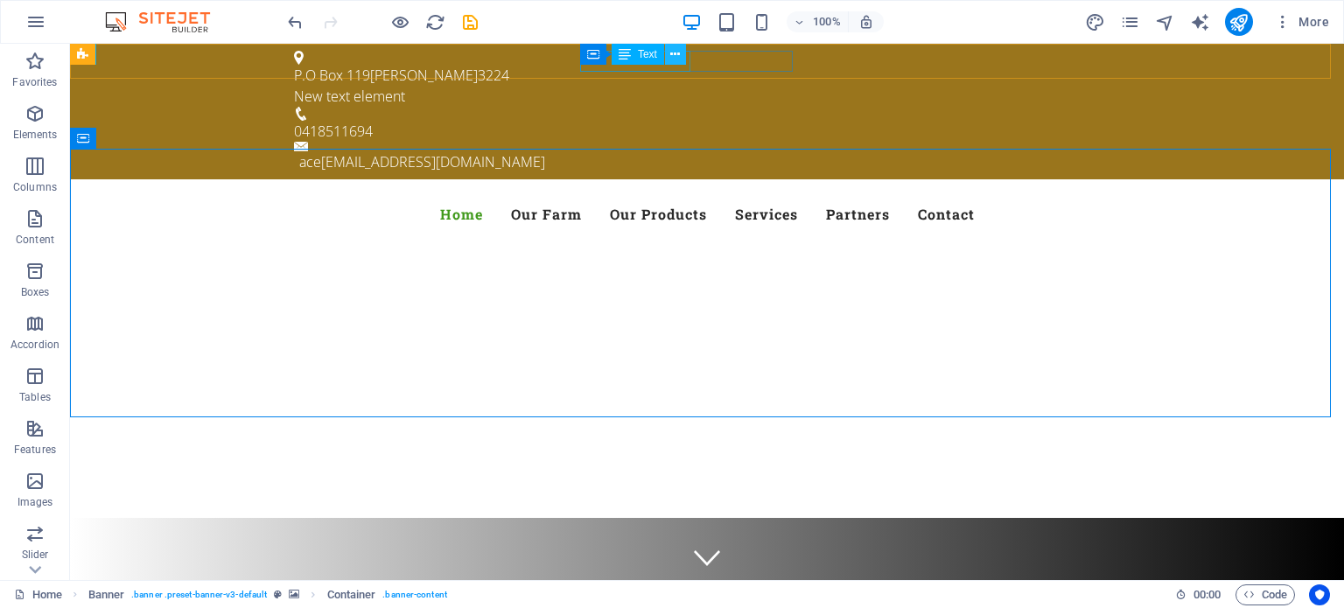
click at [675, 54] on icon at bounding box center [675, 55] width 10 height 18
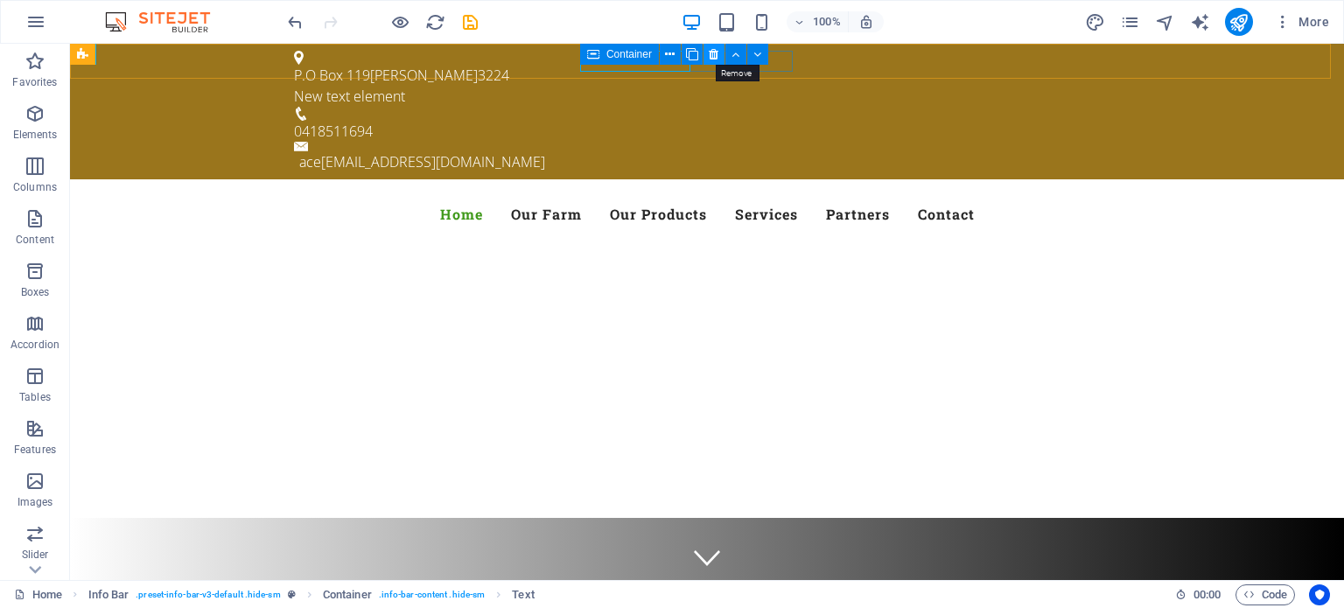
drag, startPoint x: 709, startPoint y: 51, endPoint x: 639, endPoint y: 7, distance: 82.6
click at [709, 51] on icon at bounding box center [714, 55] width 10 height 18
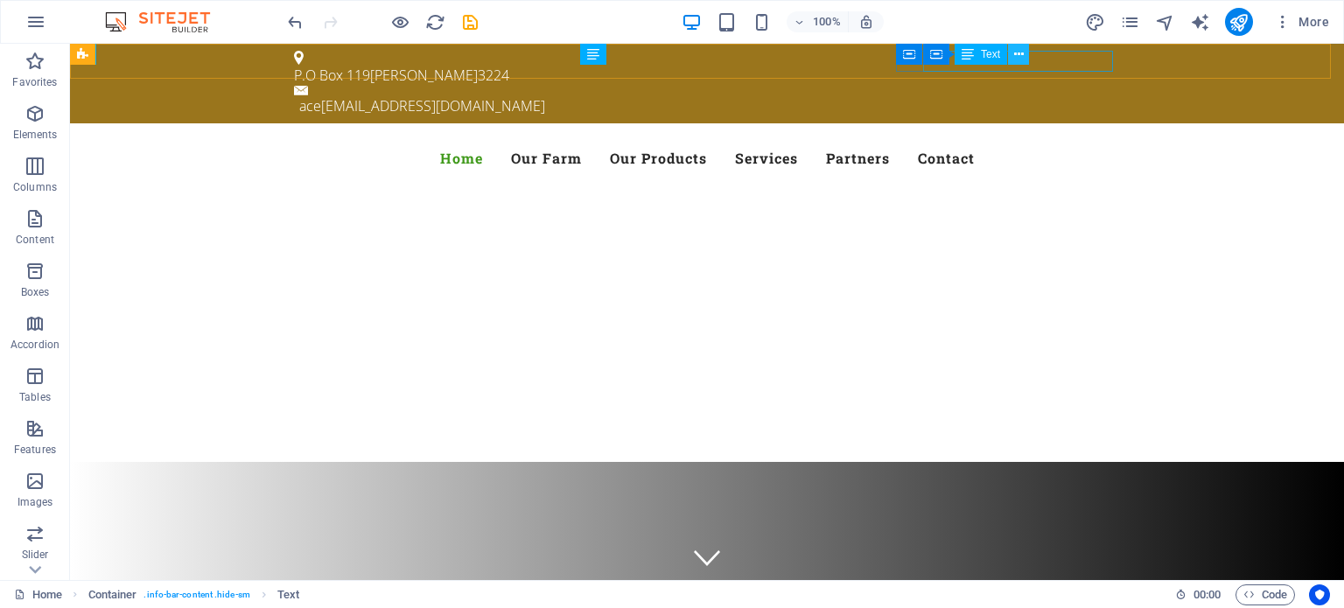
click at [1022, 53] on icon at bounding box center [1019, 55] width 10 height 18
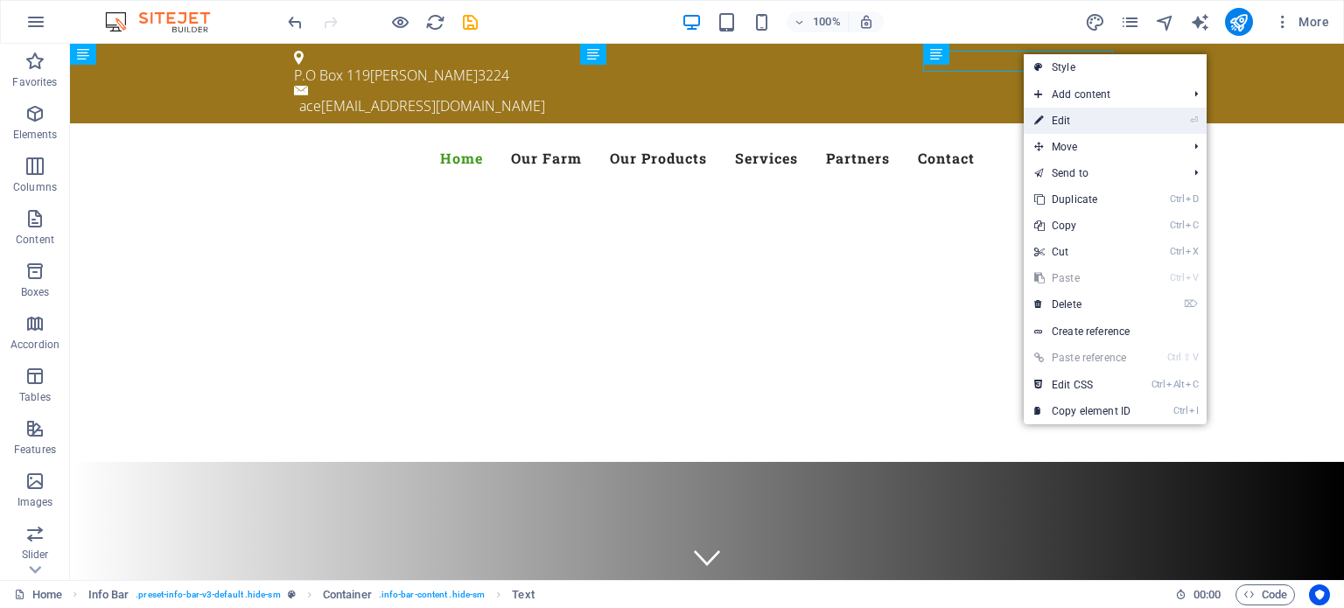
click at [1055, 122] on link "⏎ Edit" at bounding box center [1082, 121] width 117 height 26
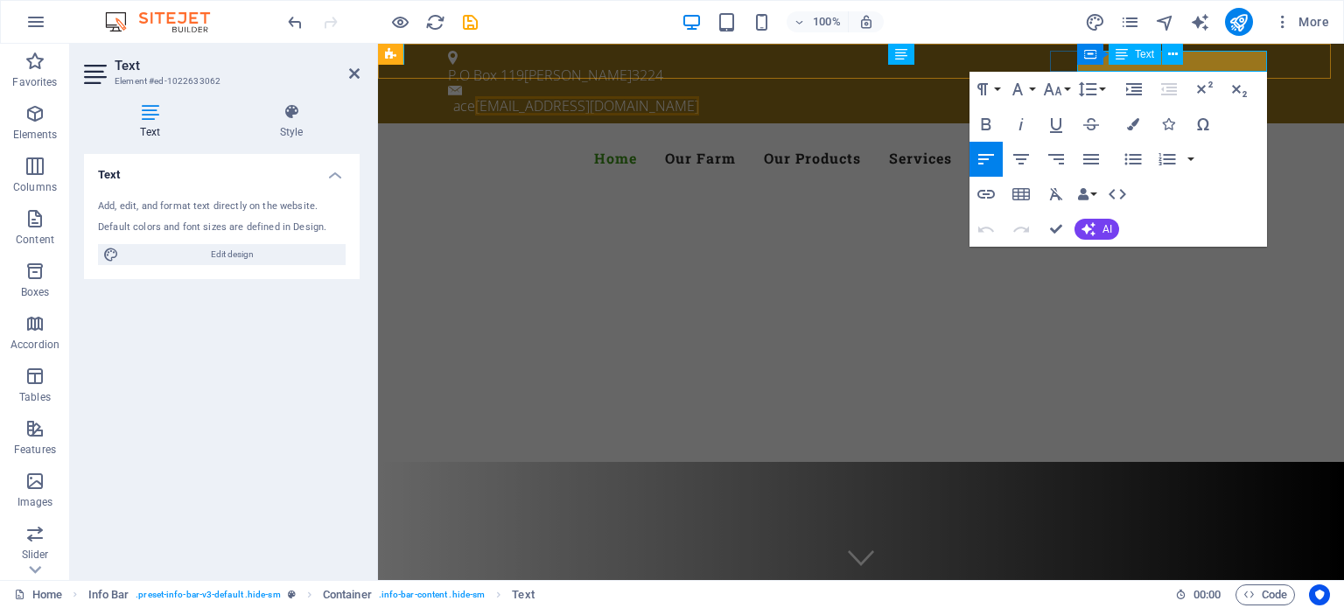
click at [1152, 55] on span "Text" at bounding box center [1144, 54] width 19 height 11
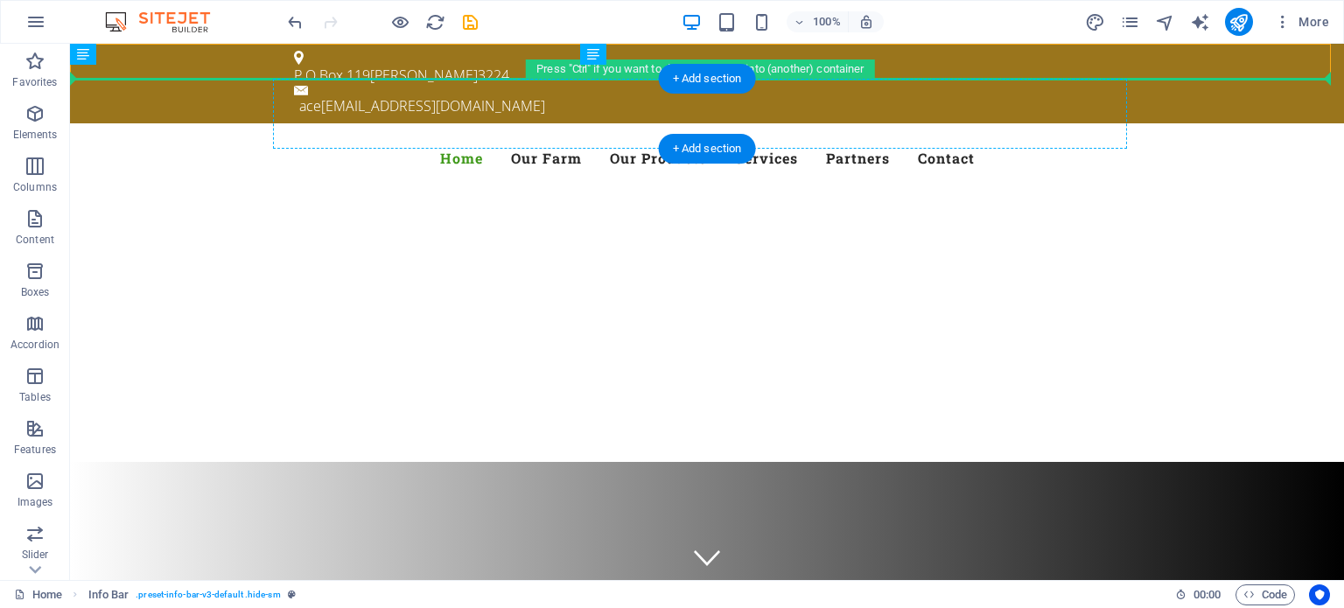
drag, startPoint x: 712, startPoint y: 60, endPoint x: 1031, endPoint y: 107, distance: 321.9
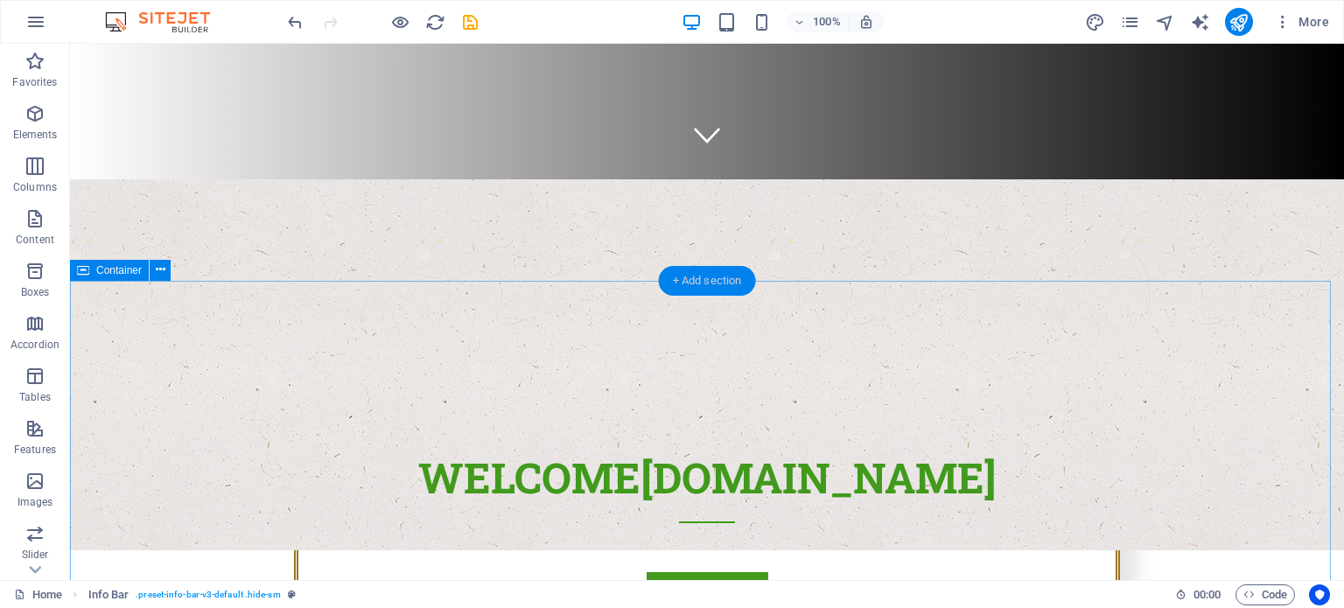
scroll to position [0, 0]
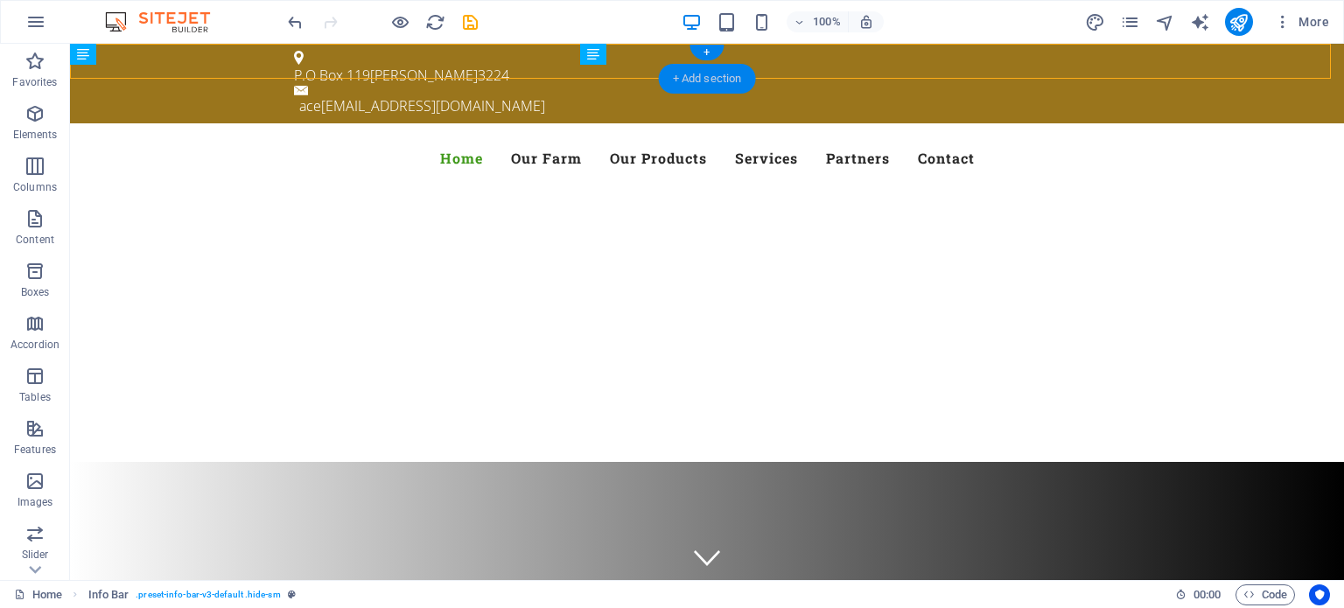
click at [711, 75] on div "+ Add section" at bounding box center [707, 79] width 97 height 30
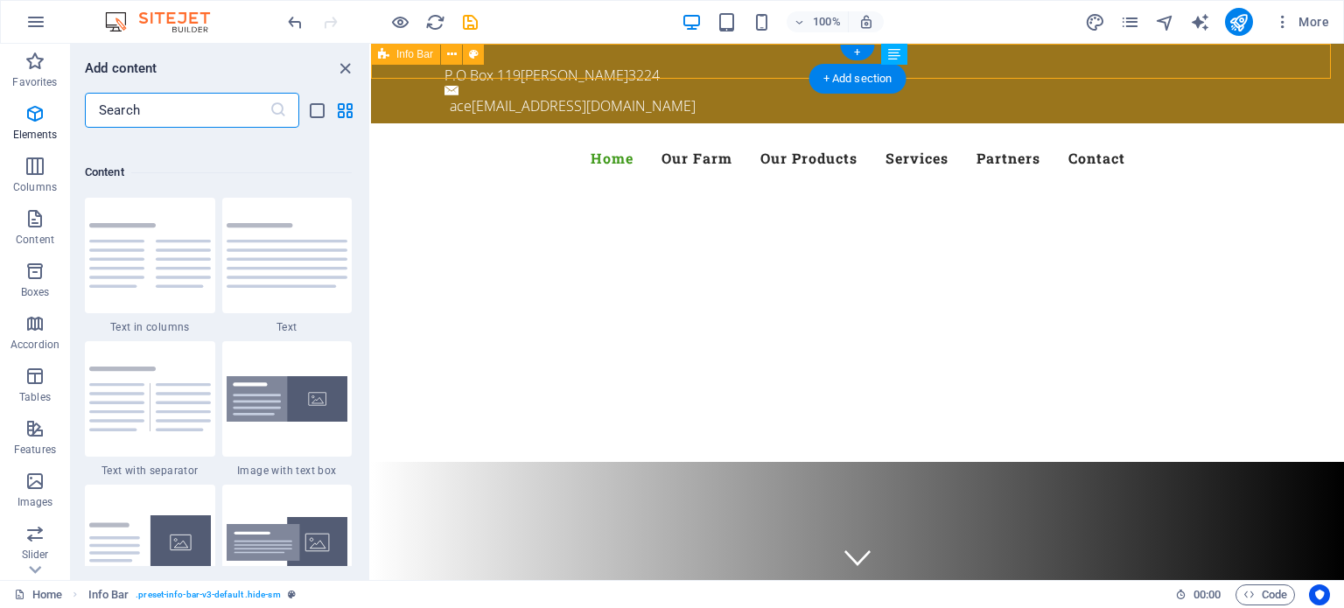
scroll to position [3062, 0]
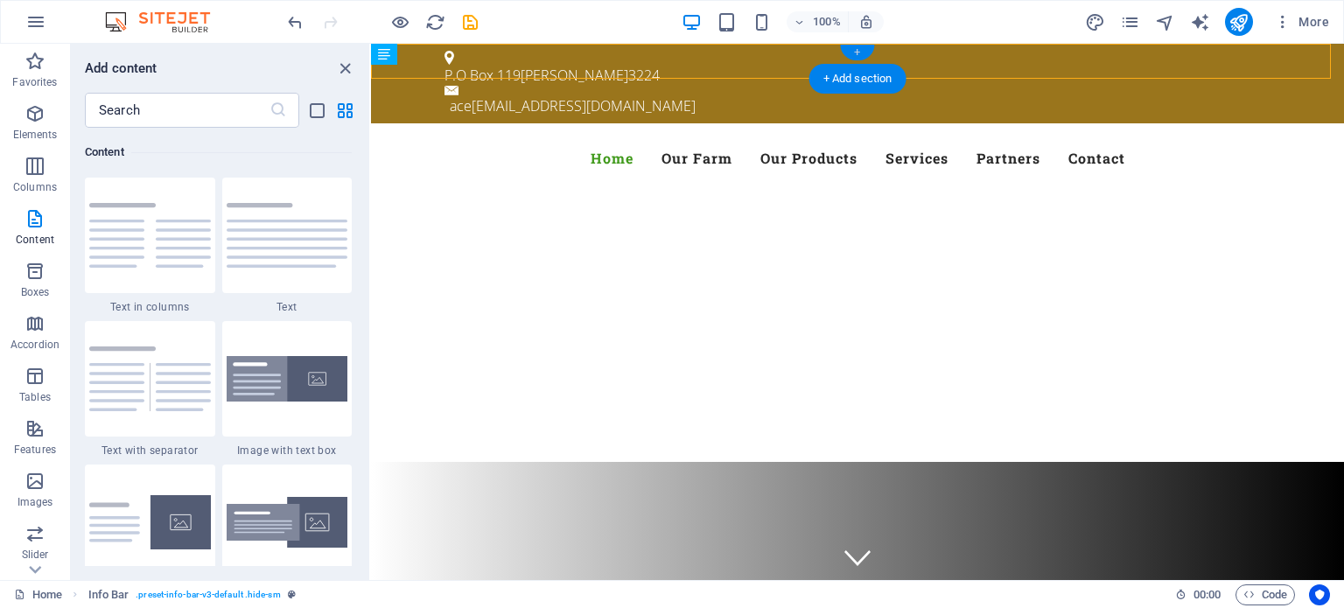
click at [858, 48] on div "+" at bounding box center [857, 53] width 34 height 16
click at [850, 76] on div "+ Add section" at bounding box center [858, 79] width 97 height 30
click at [133, 123] on input "text" at bounding box center [177, 110] width 185 height 35
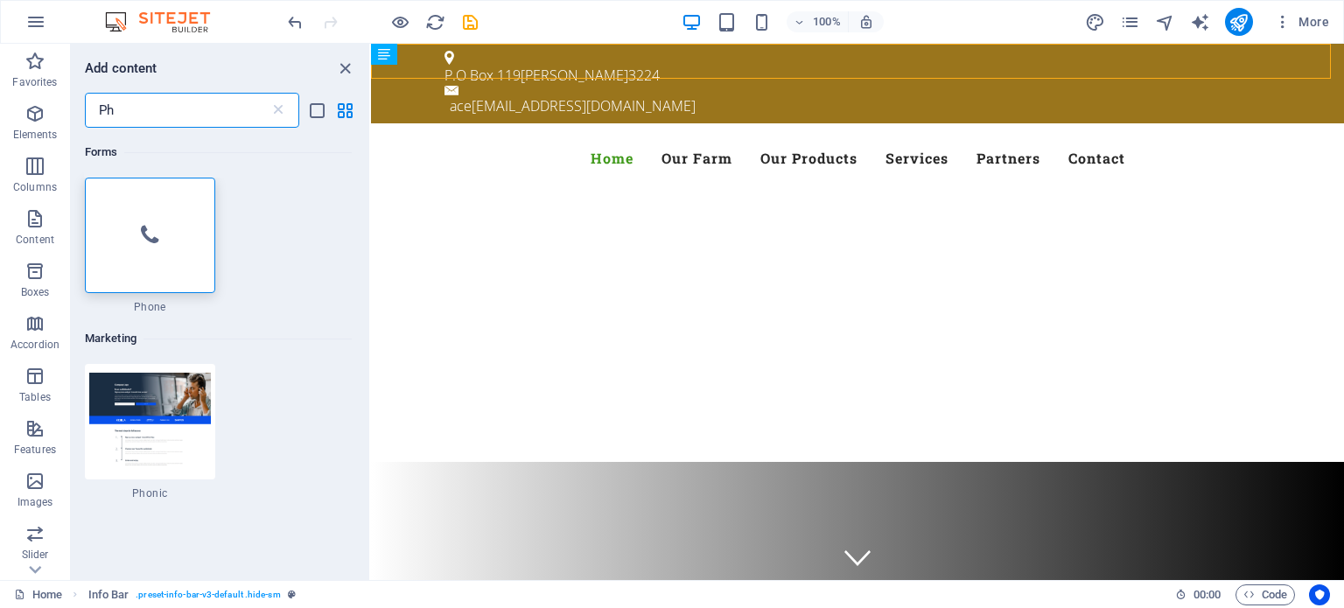
scroll to position [0, 0]
type input "Ph"
click at [154, 240] on icon at bounding box center [150, 235] width 18 height 23
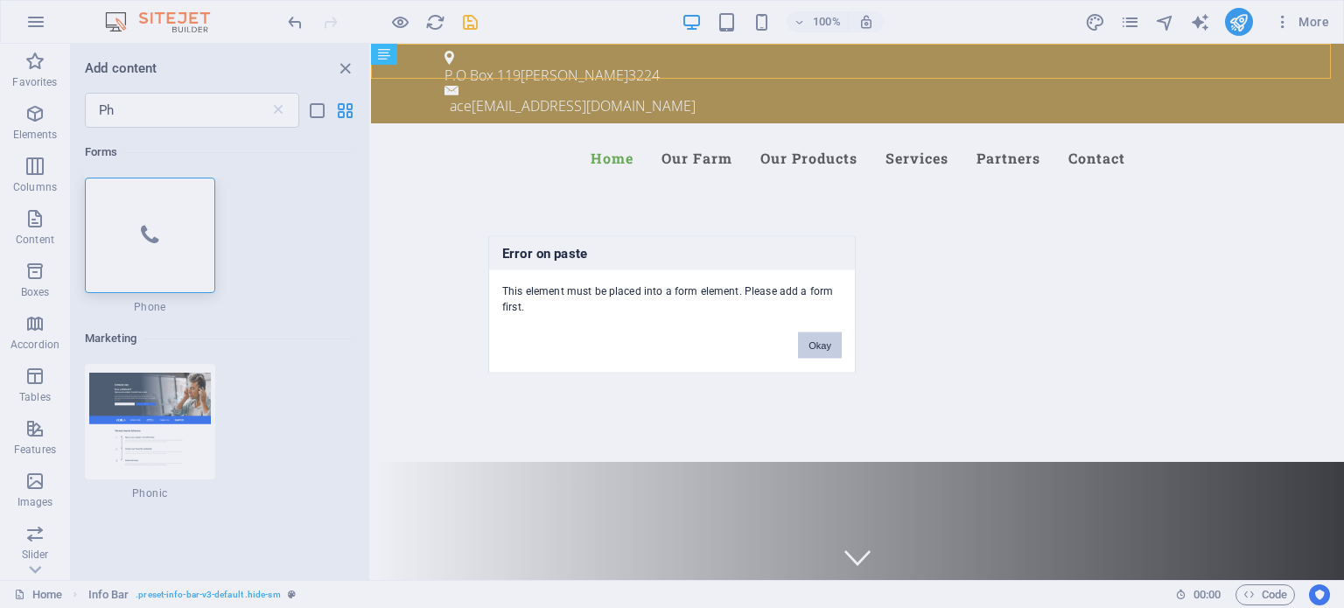
drag, startPoint x: 817, startPoint y: 342, endPoint x: 40, endPoint y: 263, distance: 780.3
click at [817, 342] on button "Okay" at bounding box center [820, 345] width 44 height 26
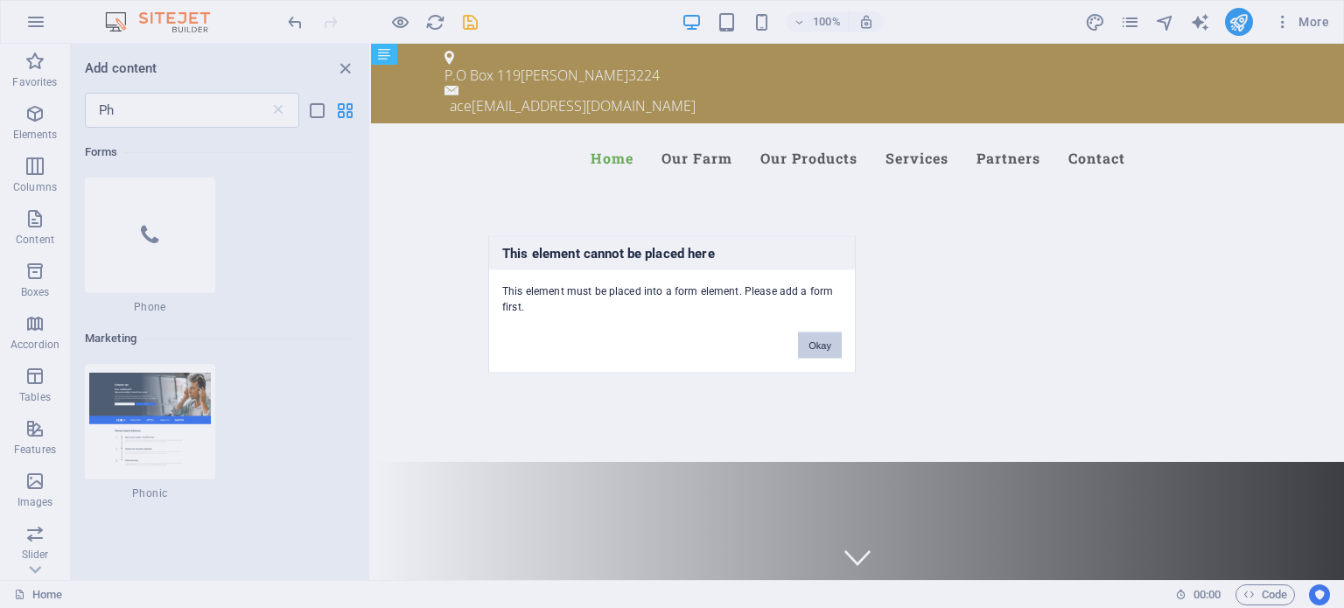
click at [823, 337] on button "Okay" at bounding box center [820, 345] width 44 height 26
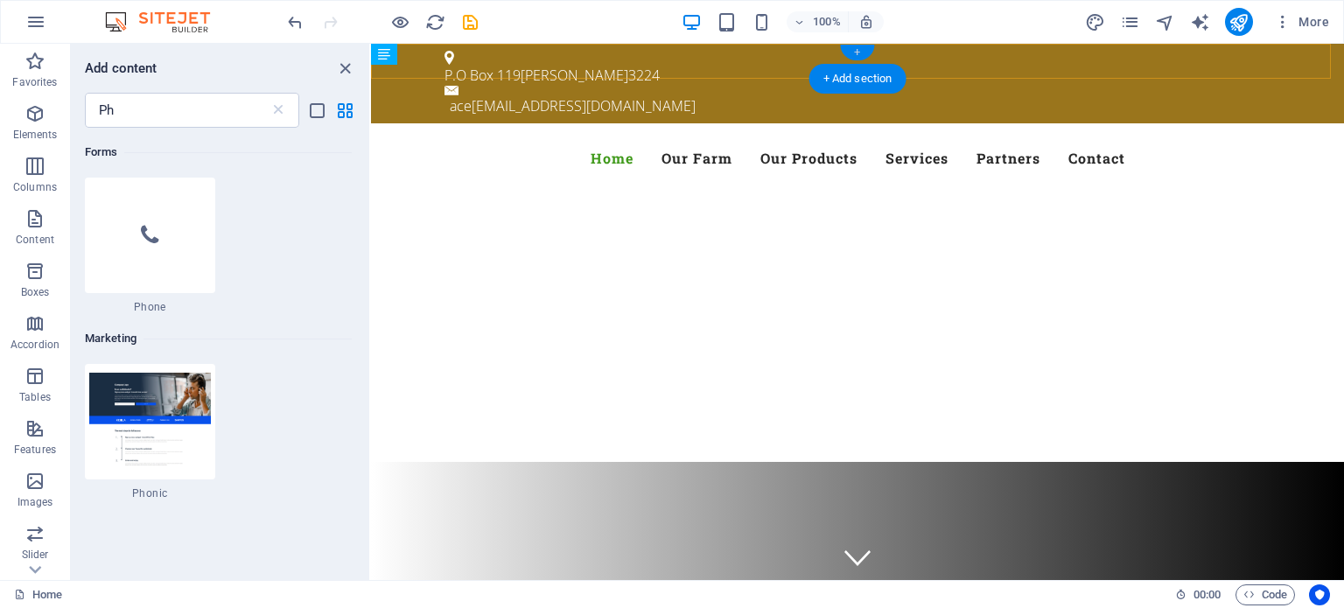
click at [855, 49] on div "+" at bounding box center [857, 53] width 34 height 16
click at [850, 69] on div "+ Add section" at bounding box center [858, 79] width 97 height 30
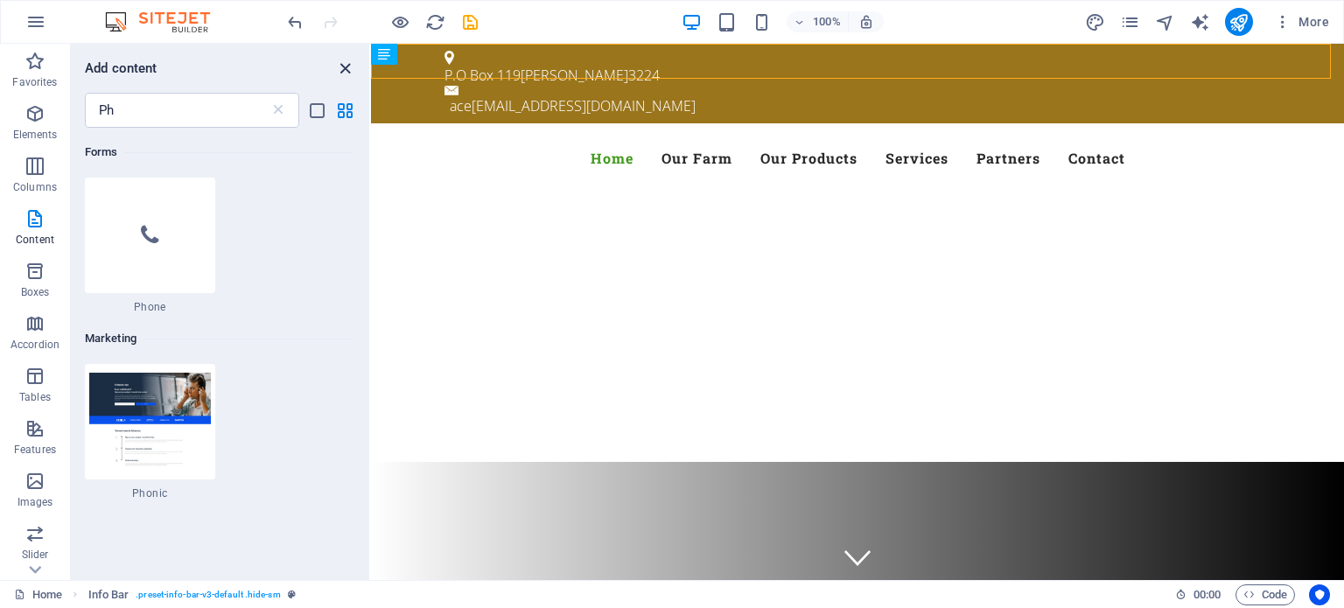
click at [347, 70] on icon "close panel" at bounding box center [345, 69] width 20 height 20
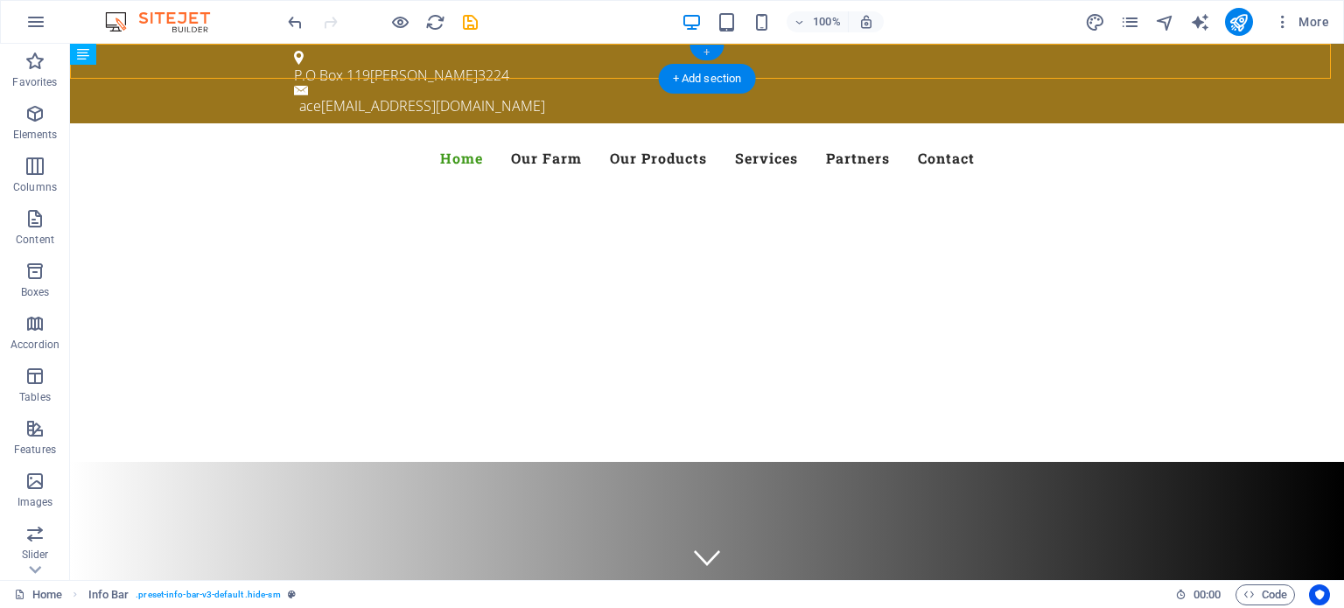
click at [707, 52] on div "+" at bounding box center [707, 53] width 34 height 16
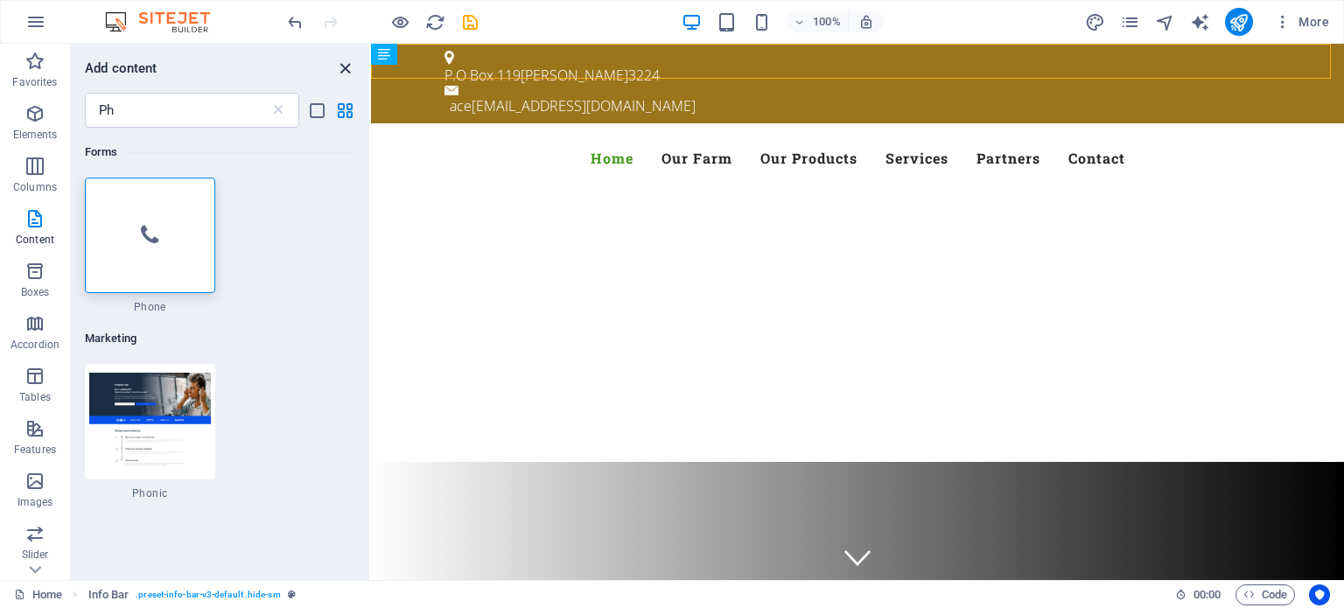
click at [345, 66] on icon "close panel" at bounding box center [345, 69] width 20 height 20
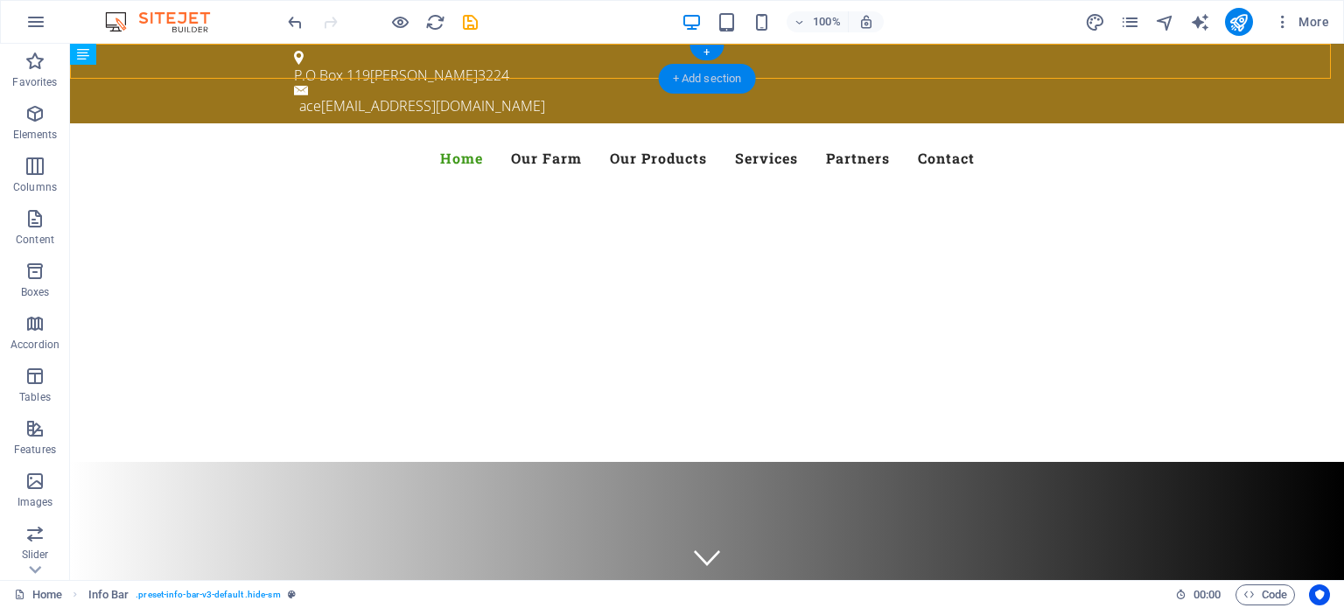
click at [708, 78] on div "+ Add section" at bounding box center [707, 79] width 97 height 30
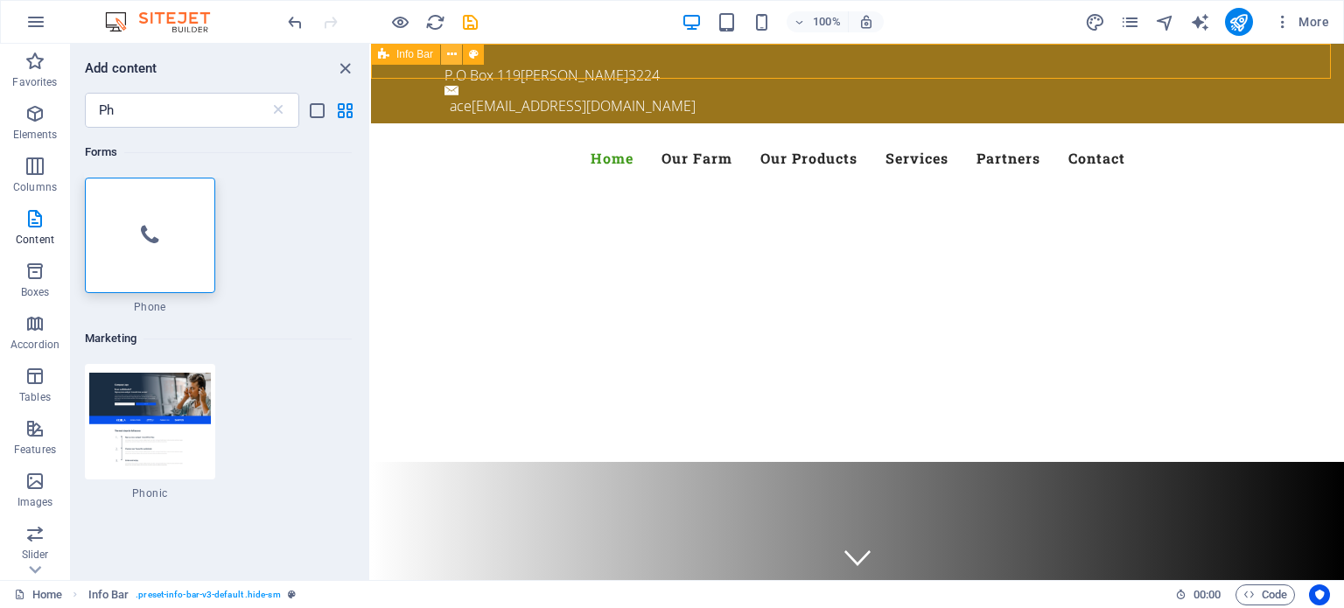
click at [448, 51] on icon at bounding box center [452, 55] width 10 height 18
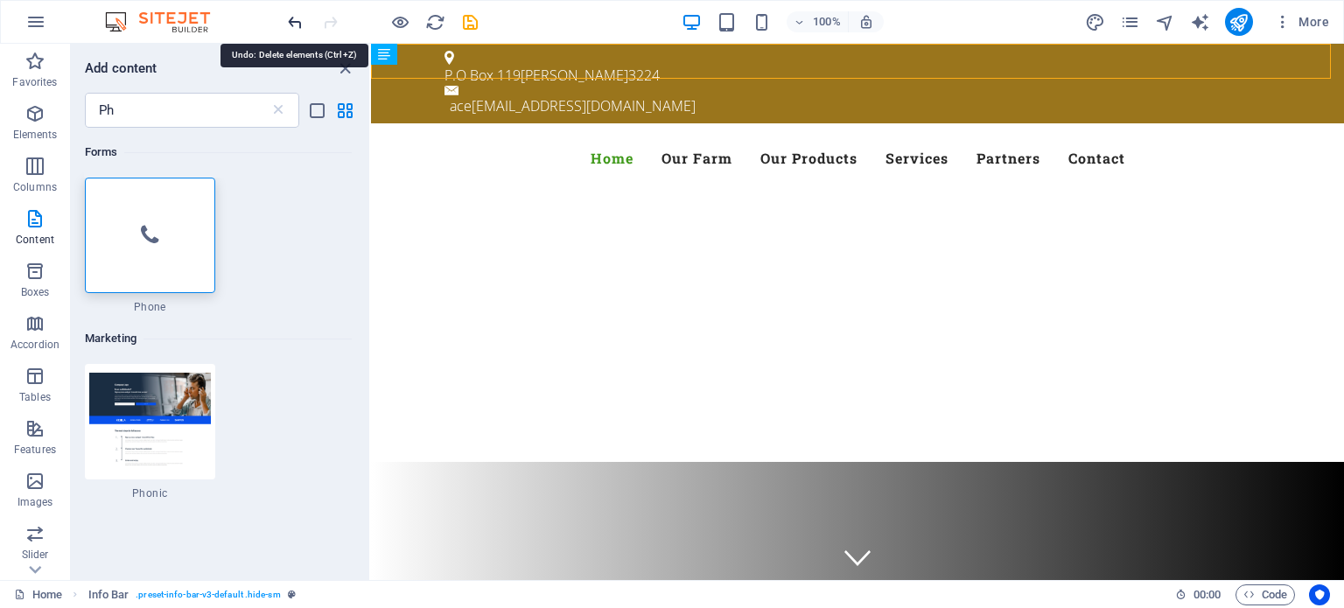
click at [294, 20] on icon "undo" at bounding box center [295, 22] width 20 height 20
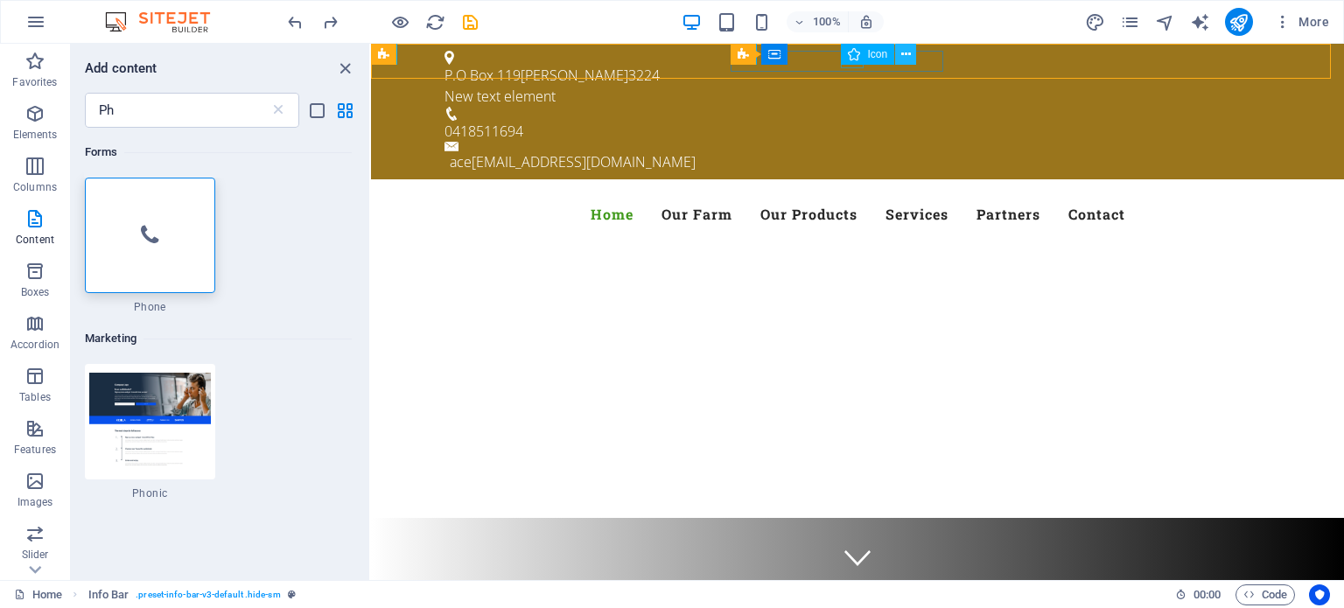
click at [907, 49] on icon at bounding box center [906, 55] width 10 height 18
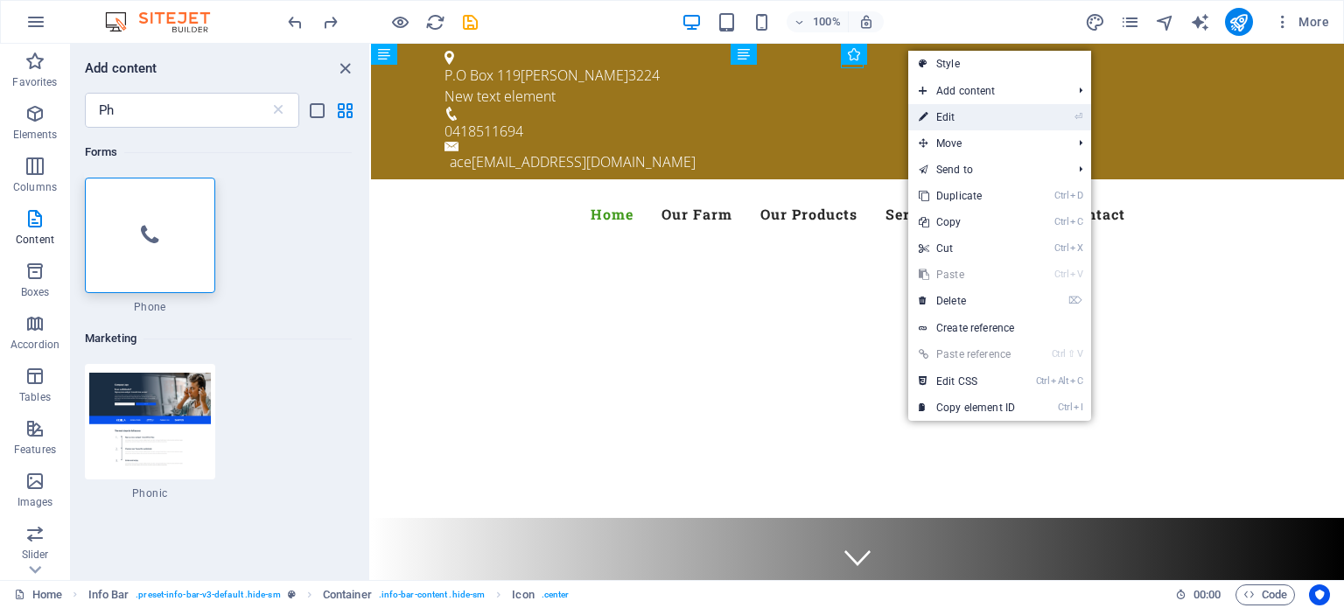
click at [952, 116] on link "⏎ Edit" at bounding box center [966, 117] width 117 height 26
select select "xMidYMid"
select select "px"
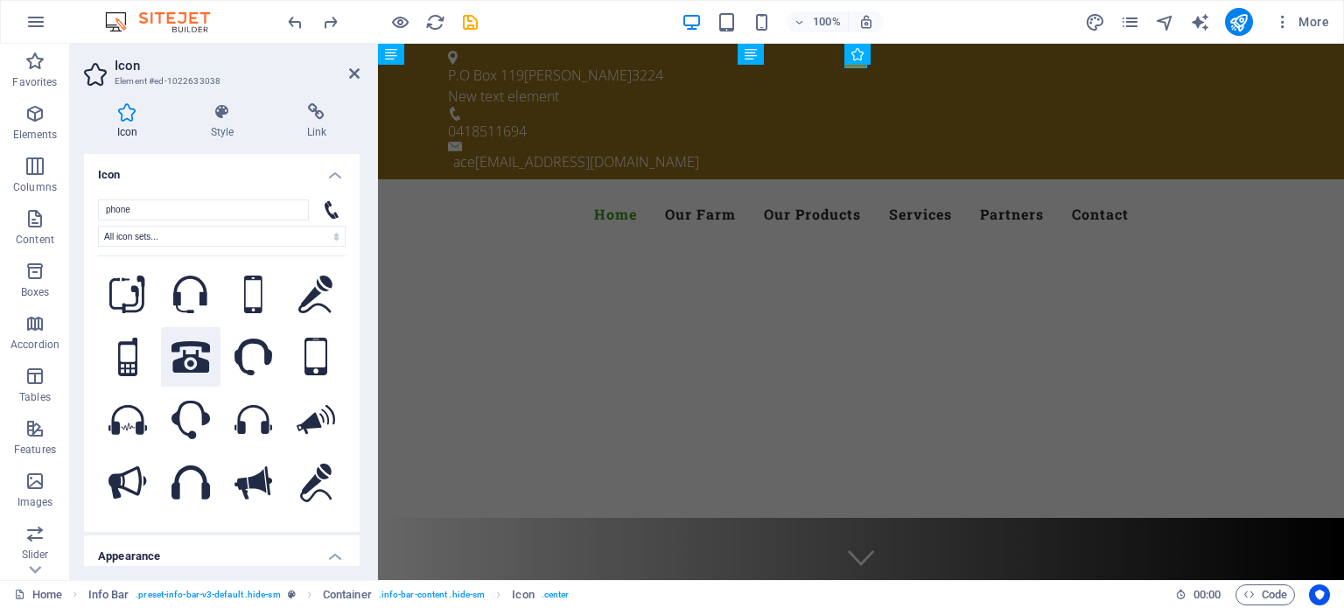
click at [186, 354] on icon at bounding box center [191, 357] width 39 height 32
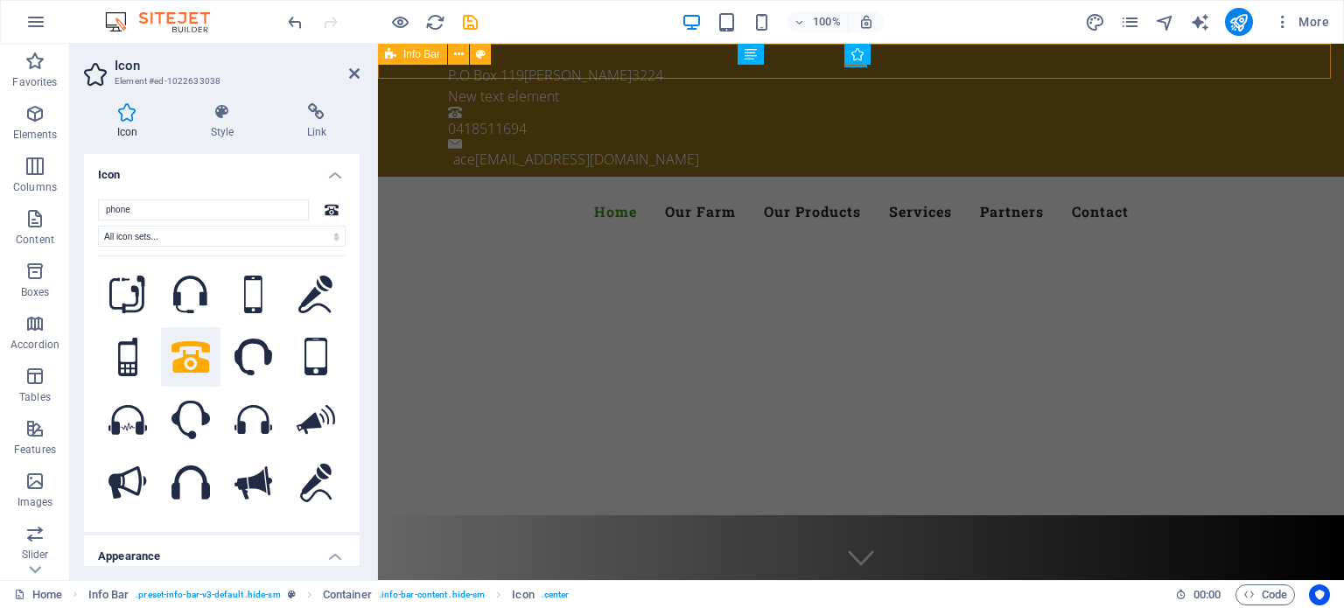
click at [976, 59] on div "P.O Box 119 Leopold 3224 New text element 0418511694 ace acemetalcrafts@gmail.c…" at bounding box center [861, 110] width 966 height 133
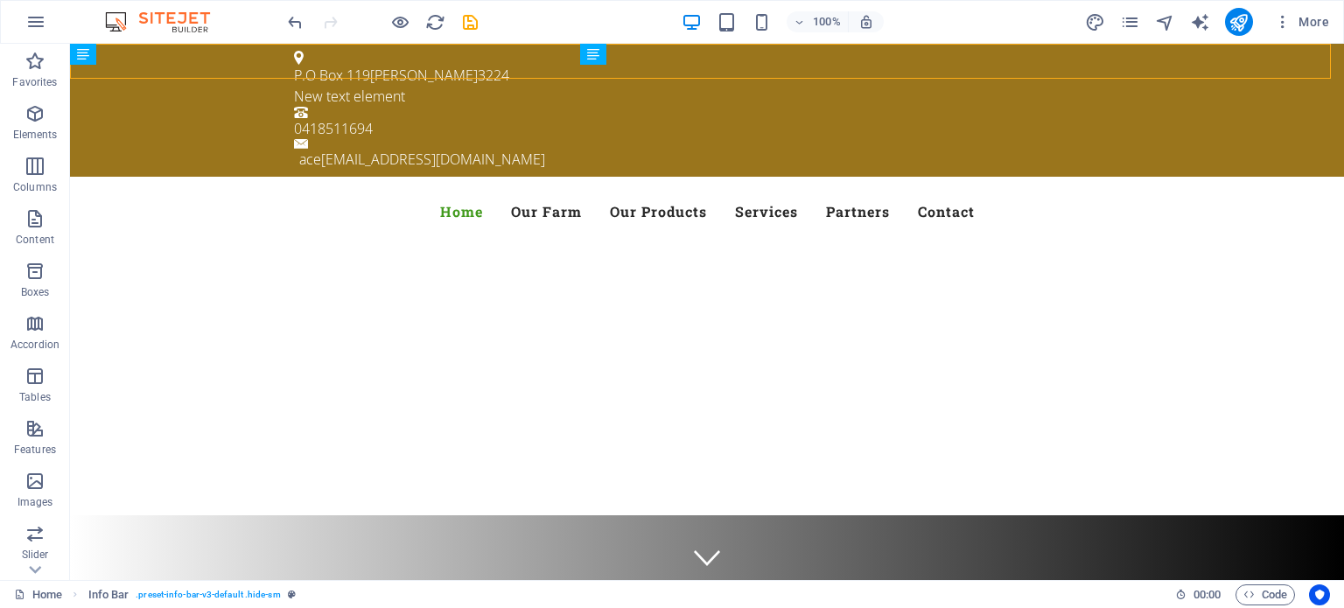
click at [307, 15] on div at bounding box center [382, 22] width 196 height 28
click at [292, 13] on icon "undo" at bounding box center [295, 22] width 20 height 20
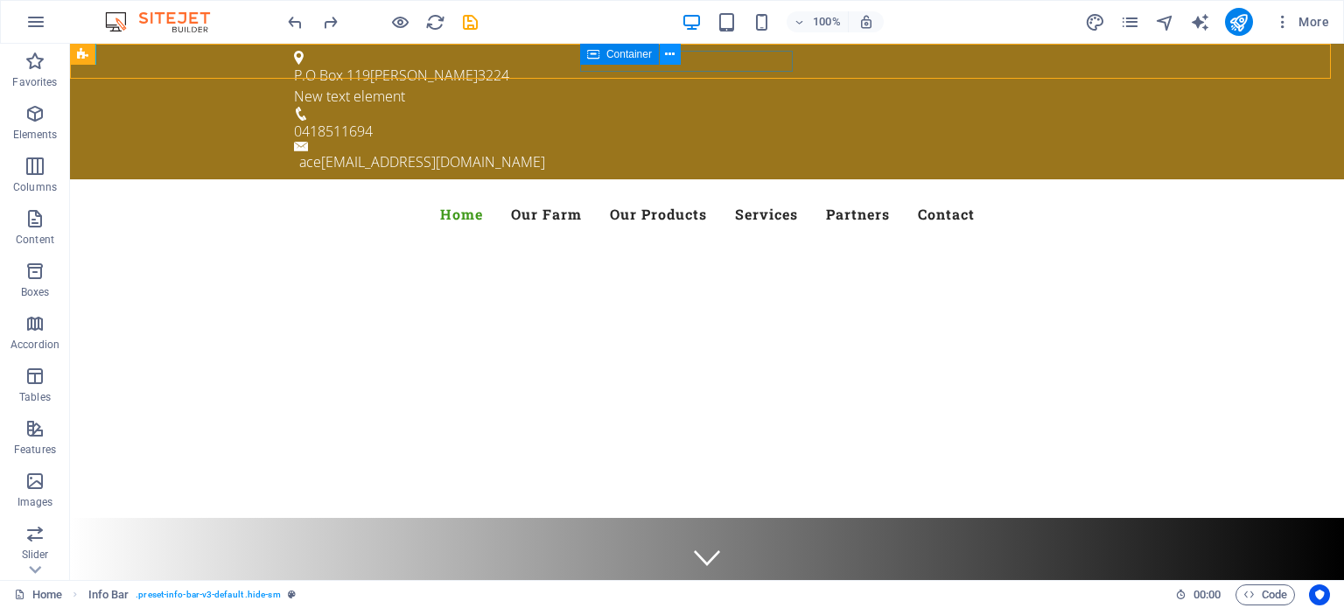
click at [672, 53] on icon at bounding box center [670, 55] width 10 height 18
click at [675, 53] on icon at bounding box center [675, 55] width 10 height 18
click at [593, 54] on icon at bounding box center [593, 54] width 12 height 21
click at [628, 58] on span "Container" at bounding box center [630, 54] width 46 height 11
click at [669, 51] on icon at bounding box center [670, 55] width 10 height 18
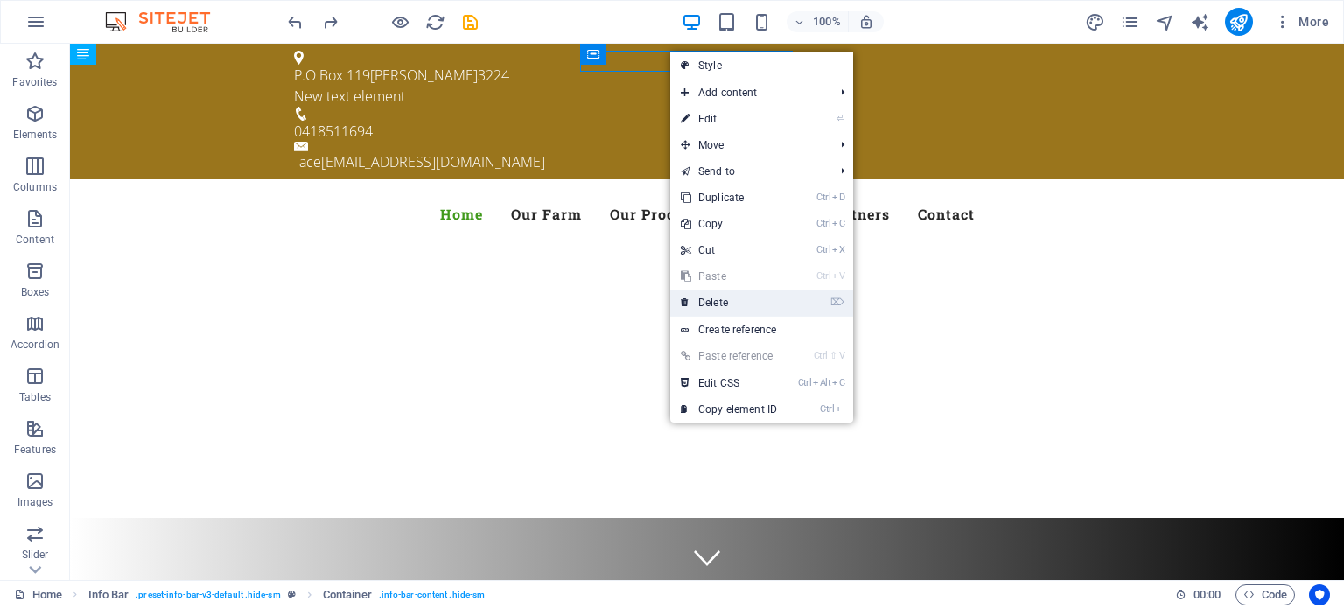
click at [708, 300] on link "⌦ Delete" at bounding box center [728, 303] width 117 height 26
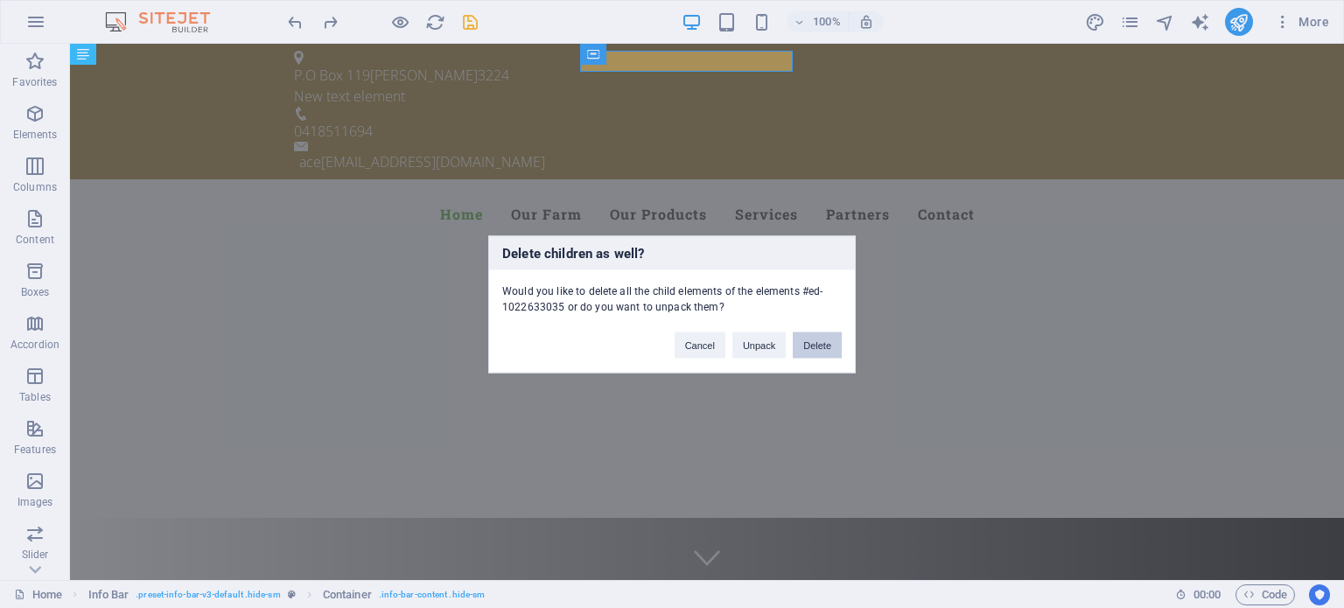
click at [812, 342] on button "Delete" at bounding box center [817, 345] width 49 height 26
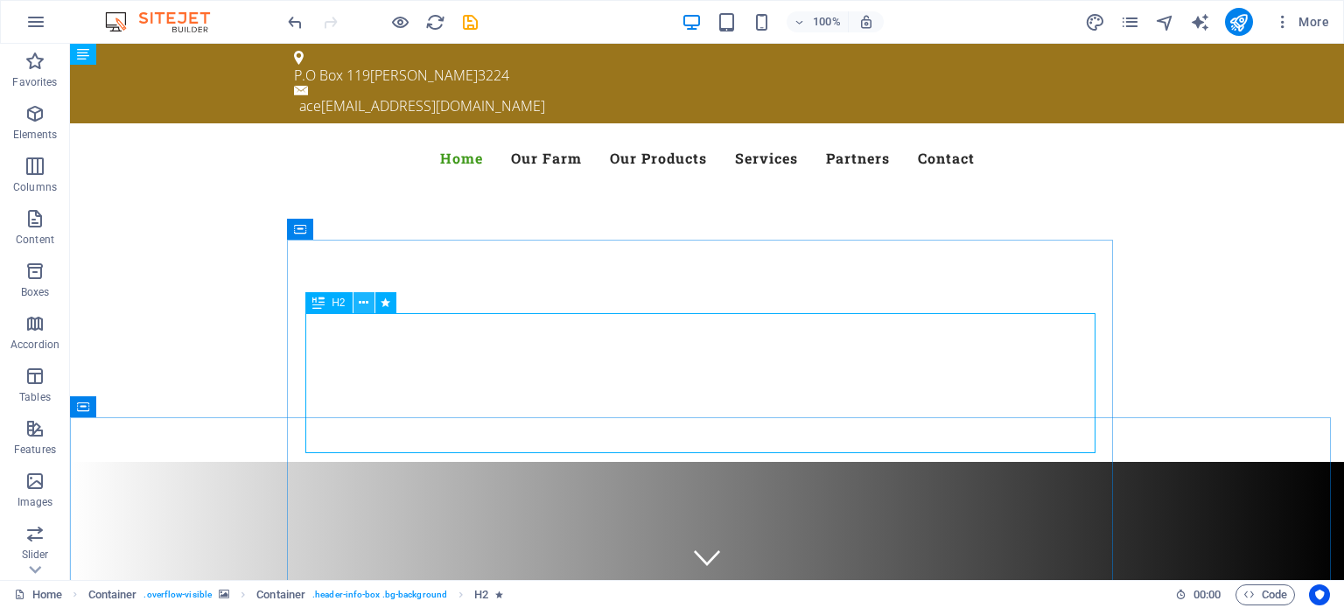
click at [366, 300] on icon at bounding box center [364, 303] width 10 height 18
click at [362, 299] on icon at bounding box center [364, 303] width 10 height 18
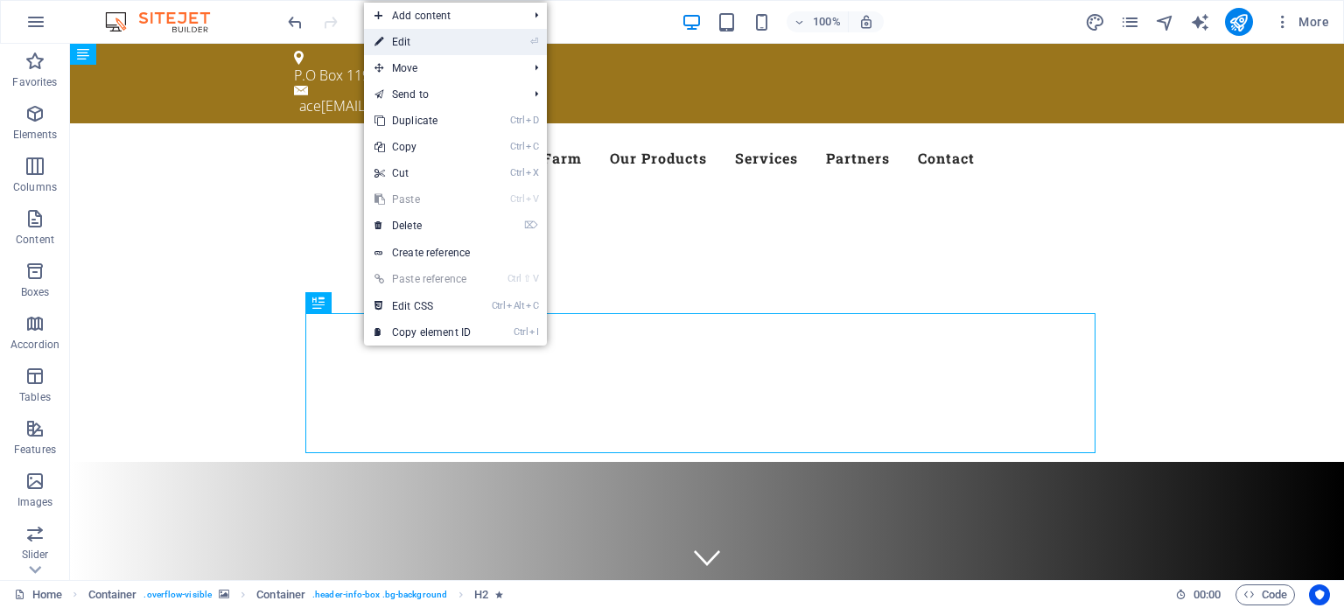
click at [425, 43] on link "⏎ Edit" at bounding box center [422, 42] width 117 height 26
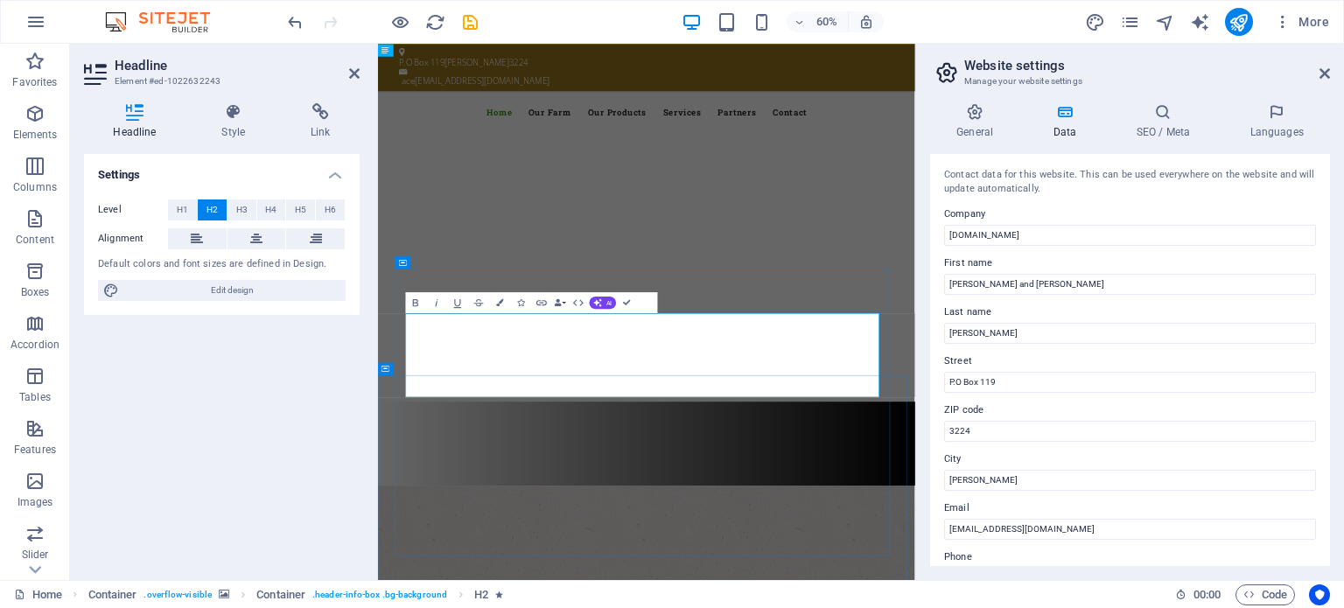
click at [1009, 237] on input "[DOMAIN_NAME]" at bounding box center [1130, 235] width 372 height 21
click at [960, 236] on input "acemetalcrafts." at bounding box center [1130, 235] width 372 height 21
click at [963, 234] on input "acemetalcrafts." at bounding box center [1130, 235] width 372 height 21
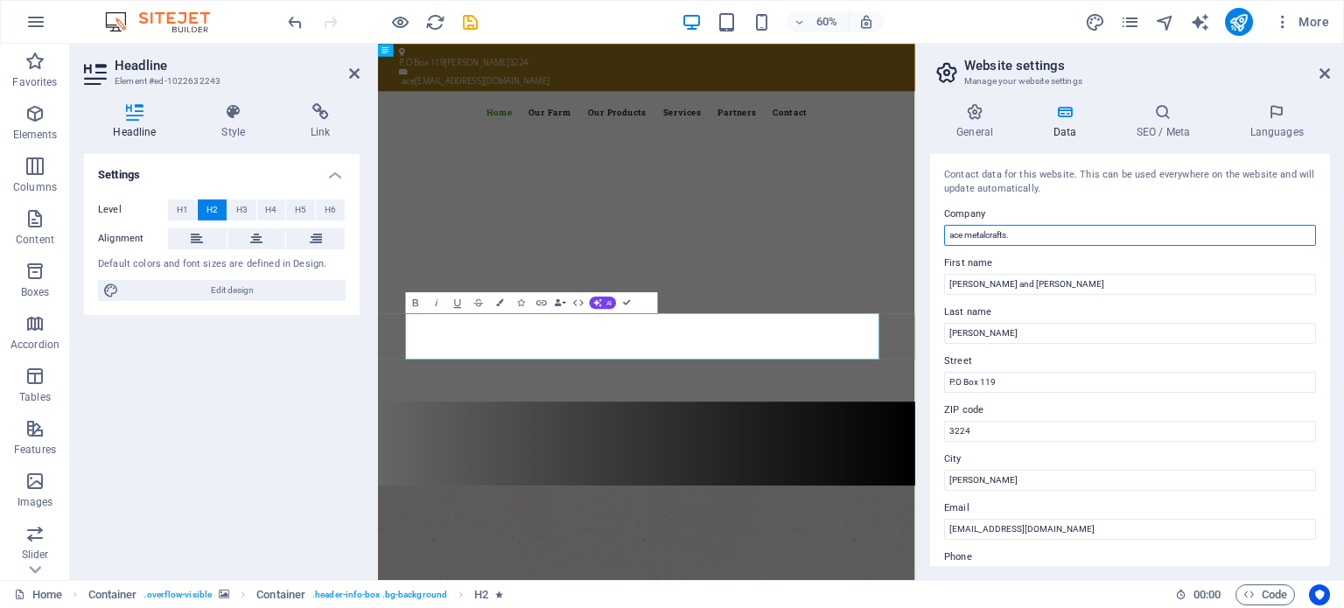
click at [985, 234] on input "ace metalcrafts." at bounding box center [1130, 235] width 372 height 21
type input "ace metal crafts."
click at [179, 454] on div "Settings Level H1 H2 H3 H4 H5 H6 Alignment Default colors and font sizes are de…" at bounding box center [222, 360] width 276 height 412
click at [1322, 70] on icon at bounding box center [1325, 74] width 11 height 14
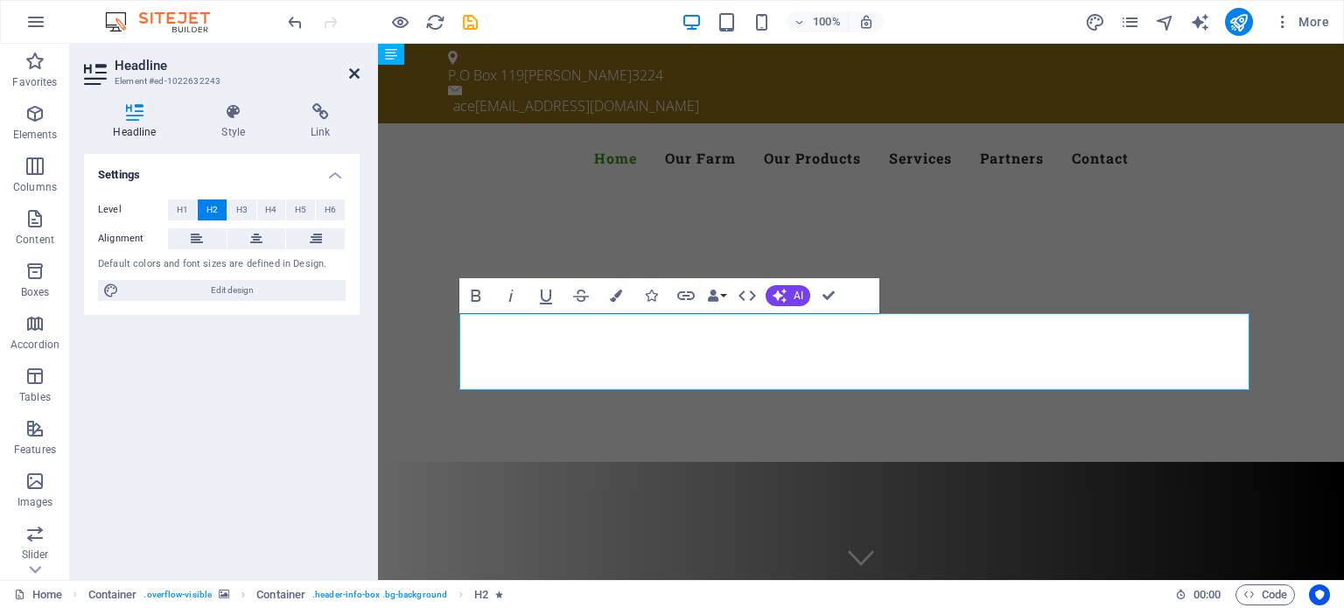
click at [352, 70] on icon at bounding box center [354, 74] width 11 height 14
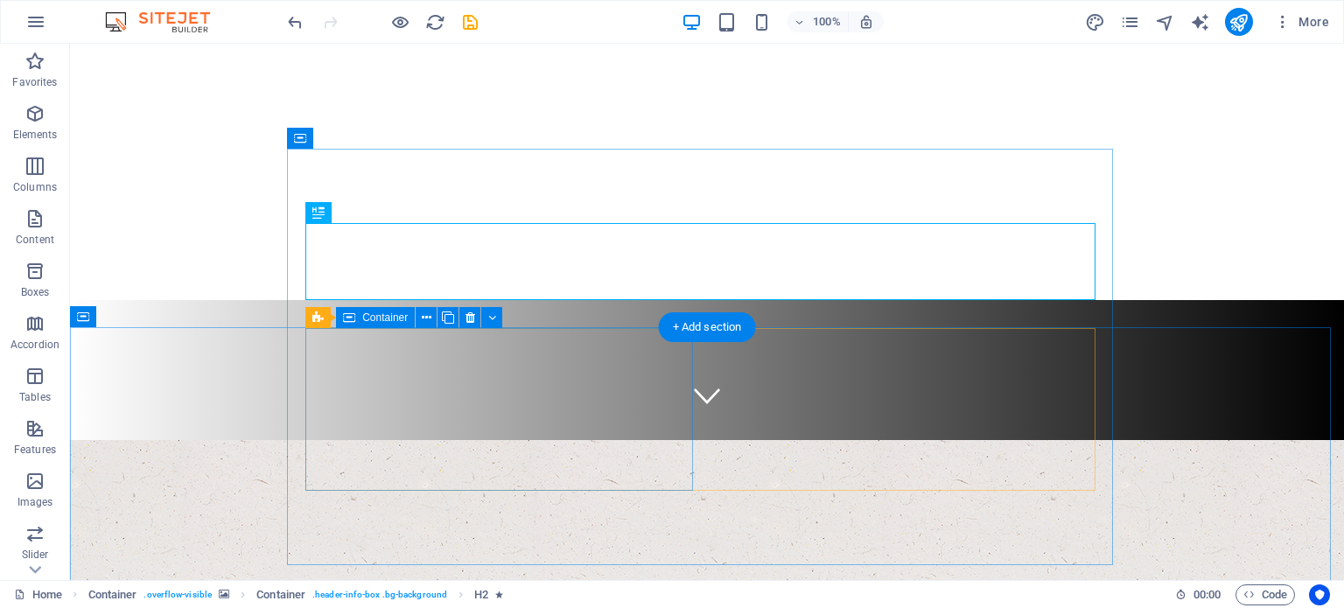
scroll to position [88, 0]
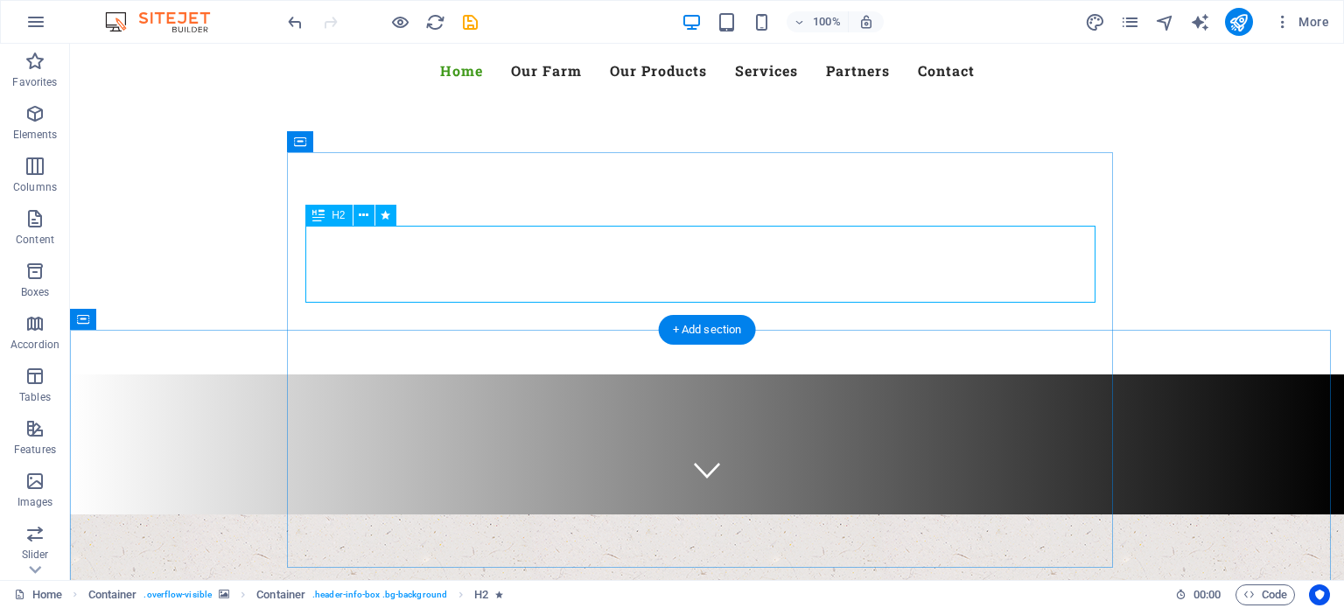
click at [361, 211] on icon at bounding box center [364, 216] width 10 height 18
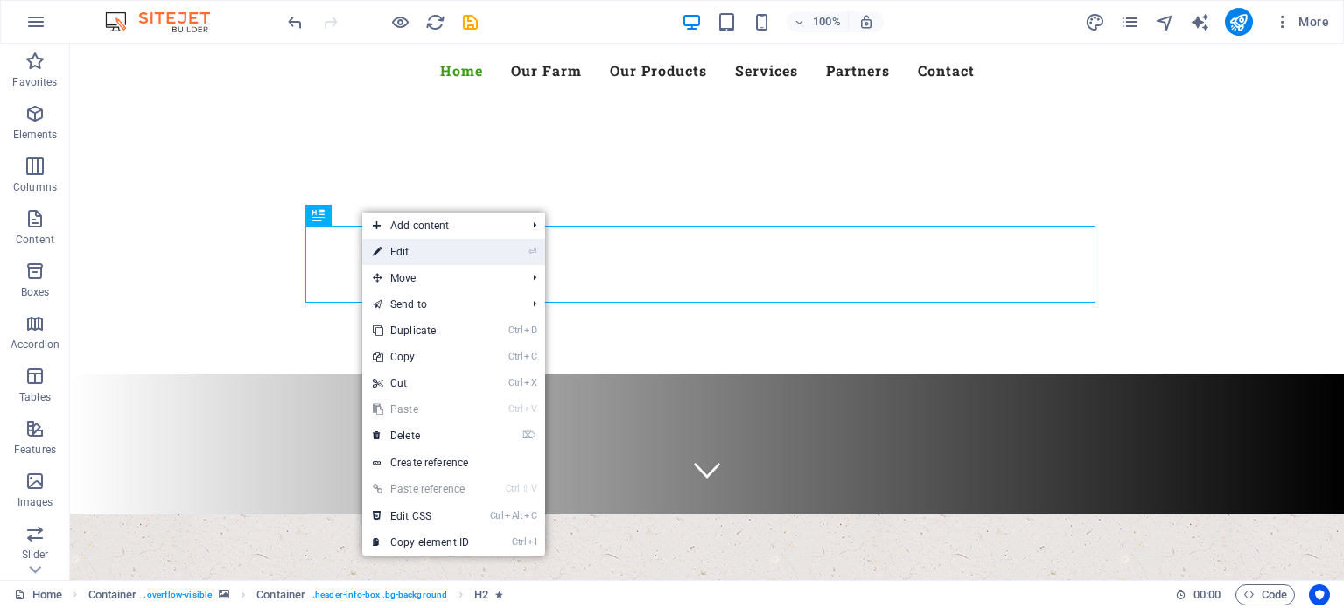
click at [412, 253] on link "⏎ Edit" at bounding box center [420, 252] width 117 height 26
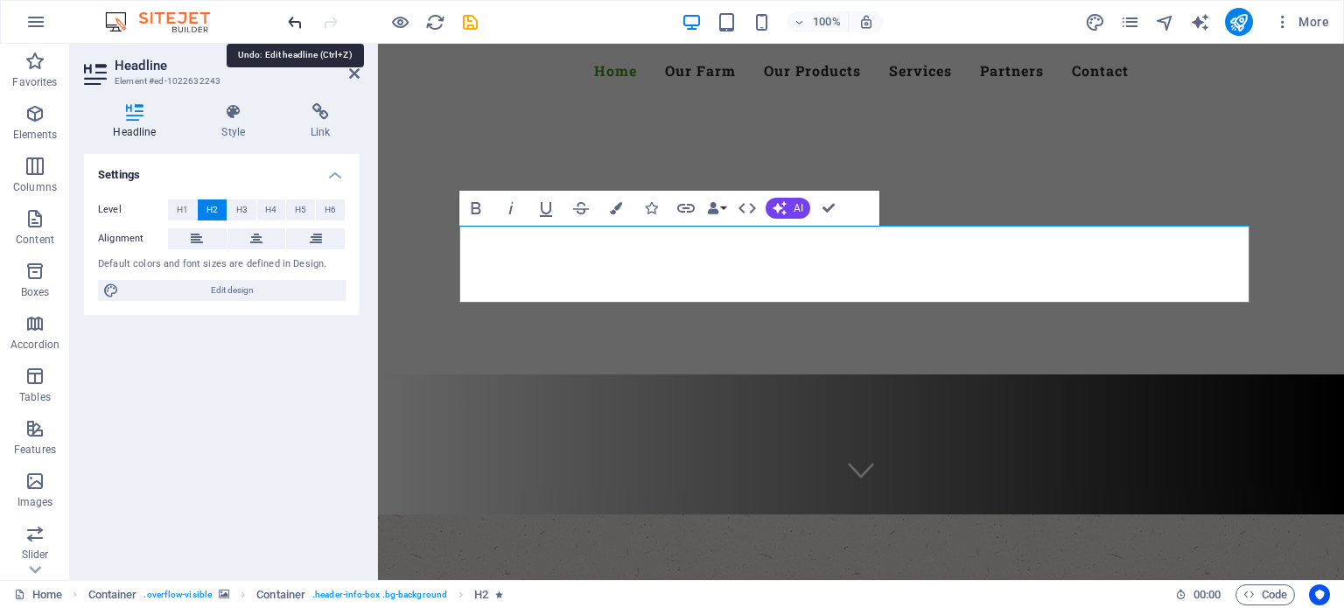
click at [291, 17] on icon "undo" at bounding box center [295, 22] width 20 height 20
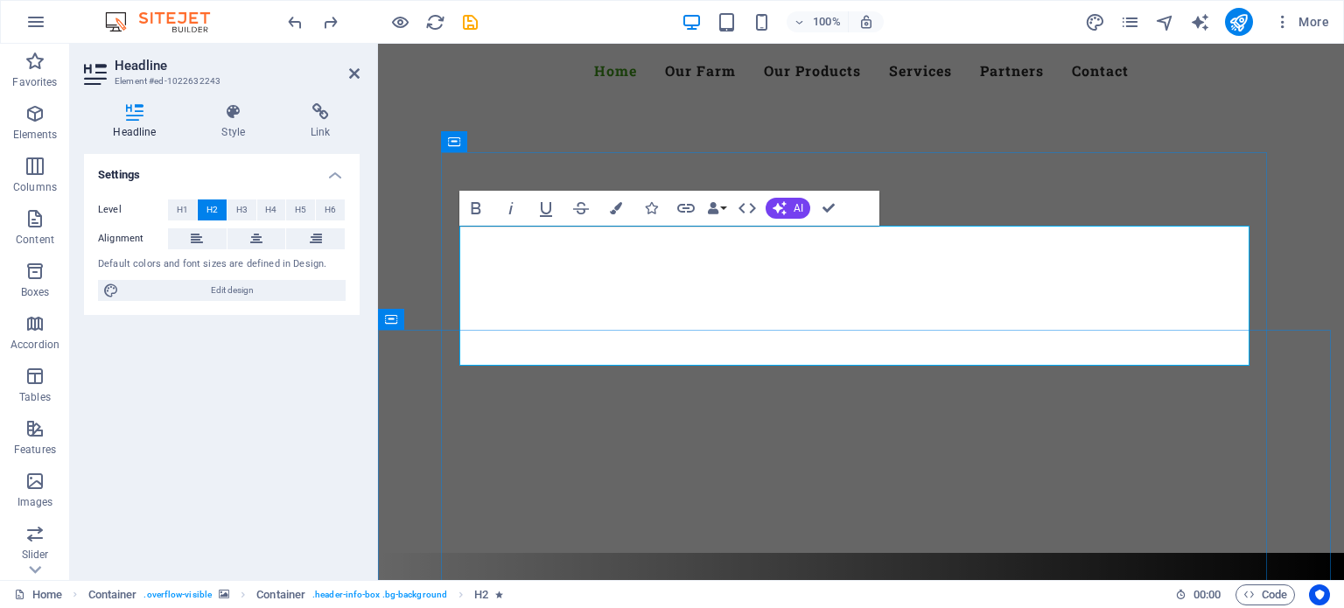
scroll to position [266, 0]
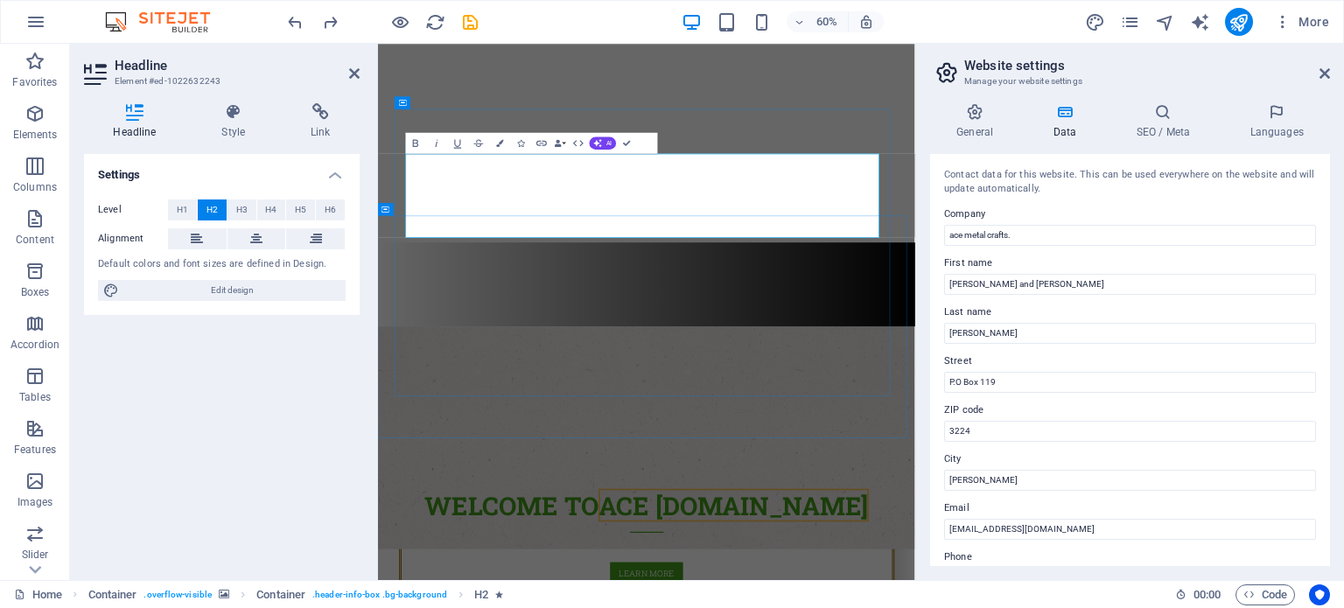
click at [1033, 235] on input "ace metal crafts." at bounding box center [1130, 235] width 372 height 21
click at [950, 234] on input "ace metal crafts." at bounding box center [1130, 235] width 372 height 21
type input "."
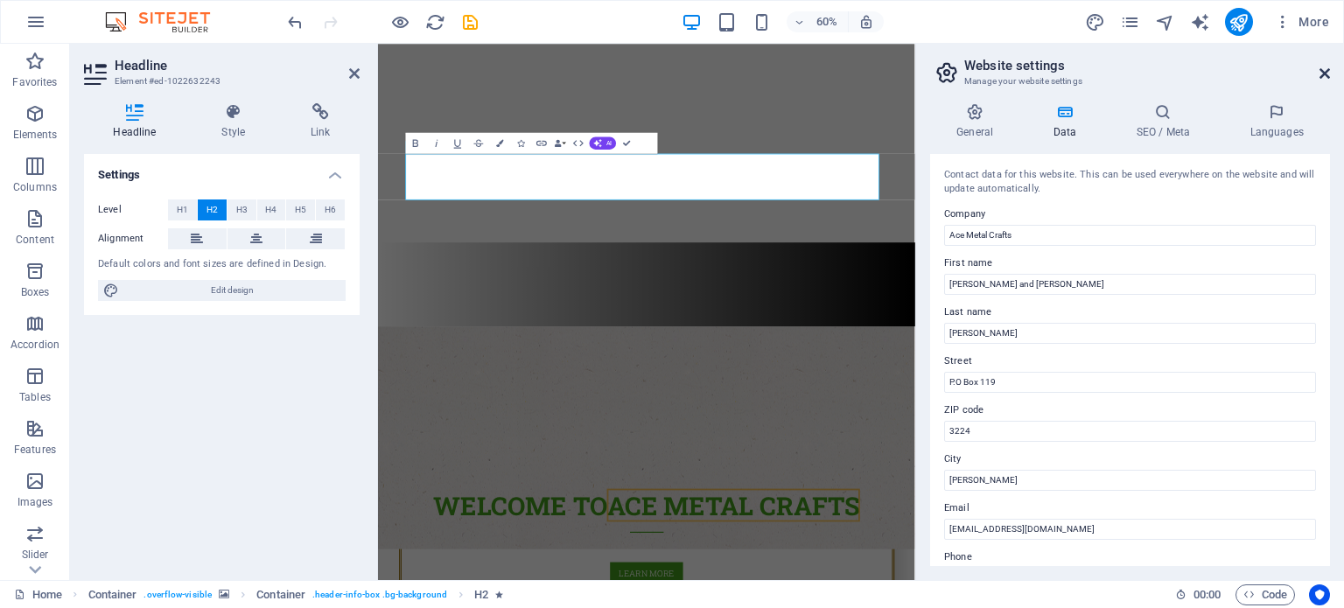
type input "Ace Metal Crafts"
click at [1326, 68] on icon at bounding box center [1325, 74] width 11 height 14
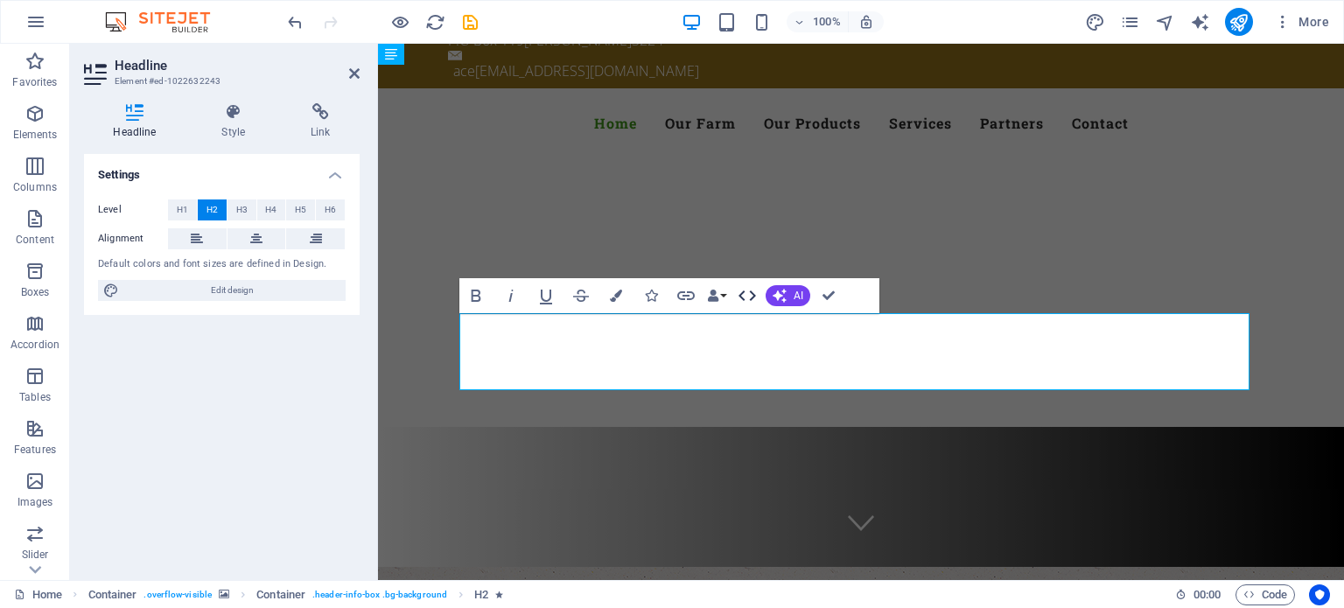
scroll to position [0, 0]
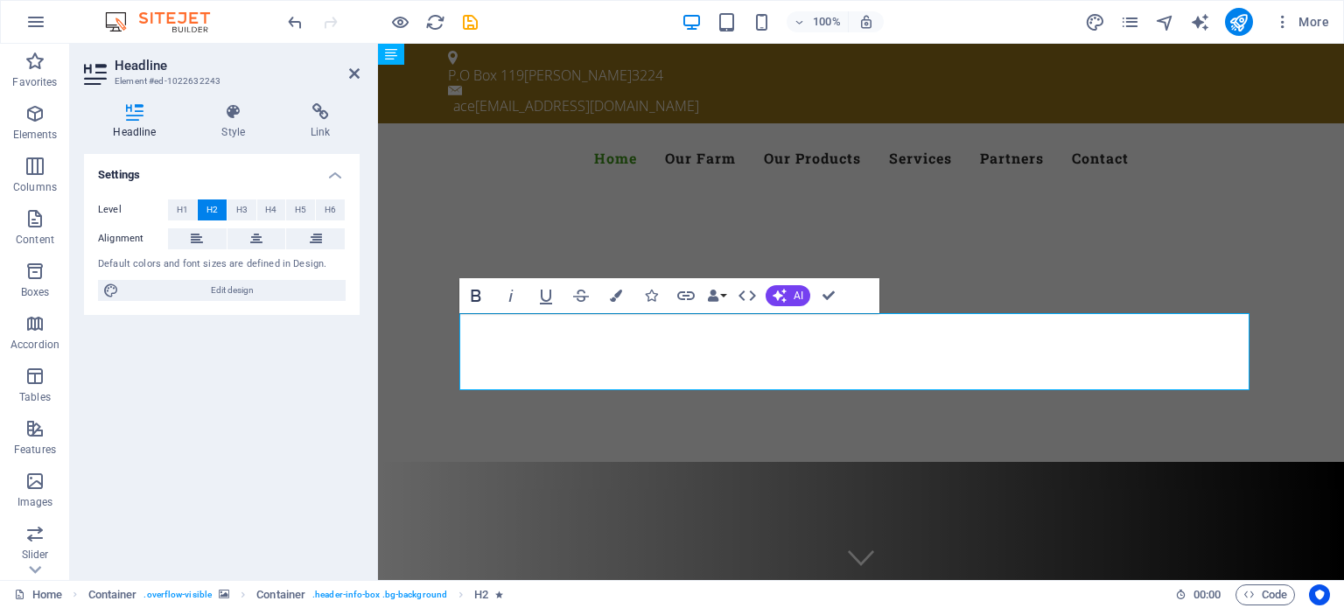
click at [476, 293] on icon "button" at bounding box center [476, 295] width 21 height 21
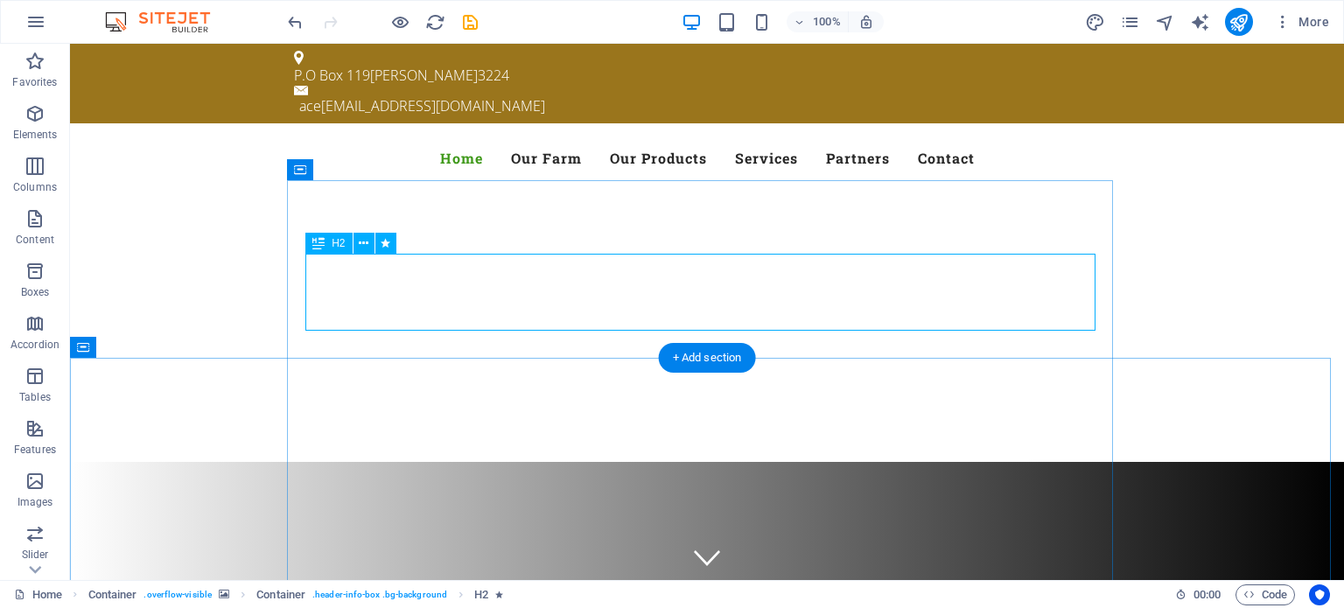
scroll to position [175, 0]
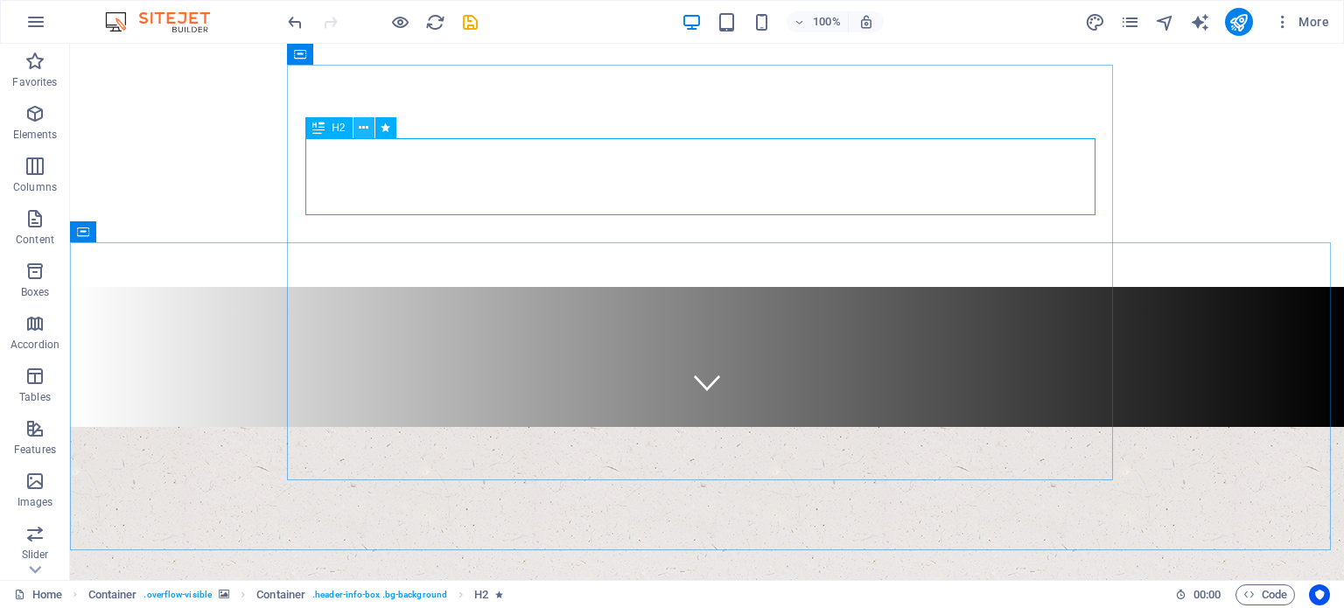
click at [359, 125] on icon at bounding box center [364, 128] width 10 height 18
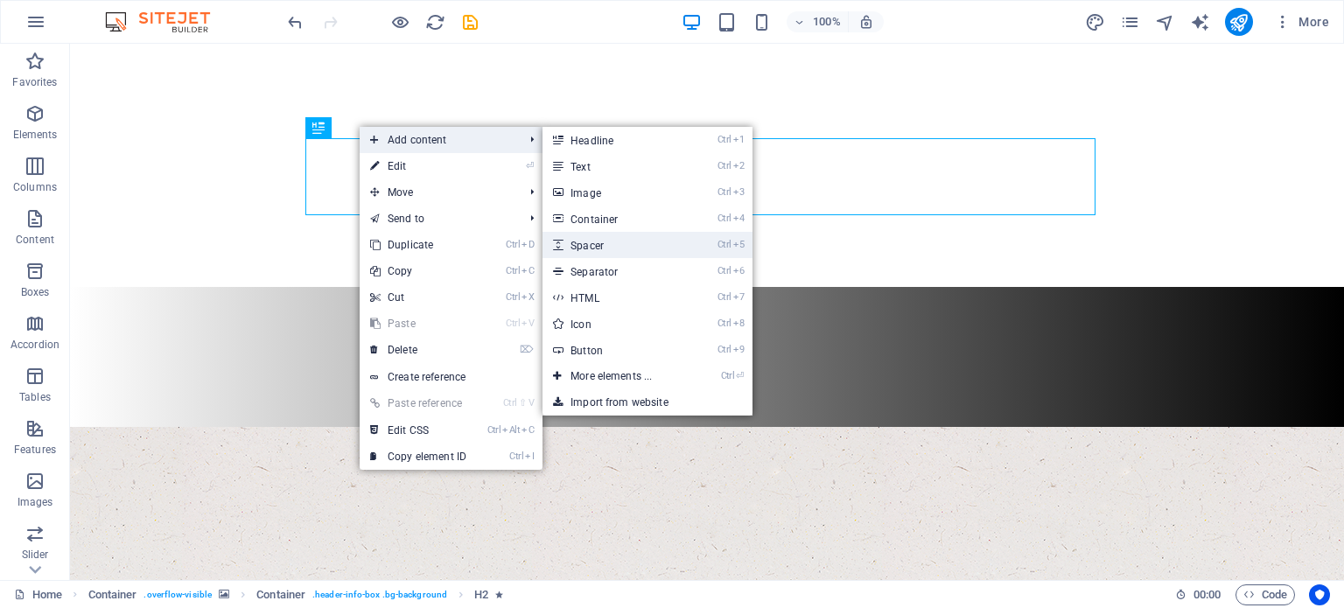
click at [602, 241] on link "Ctrl 5 Spacer" at bounding box center [615, 245] width 144 height 26
select select "px"
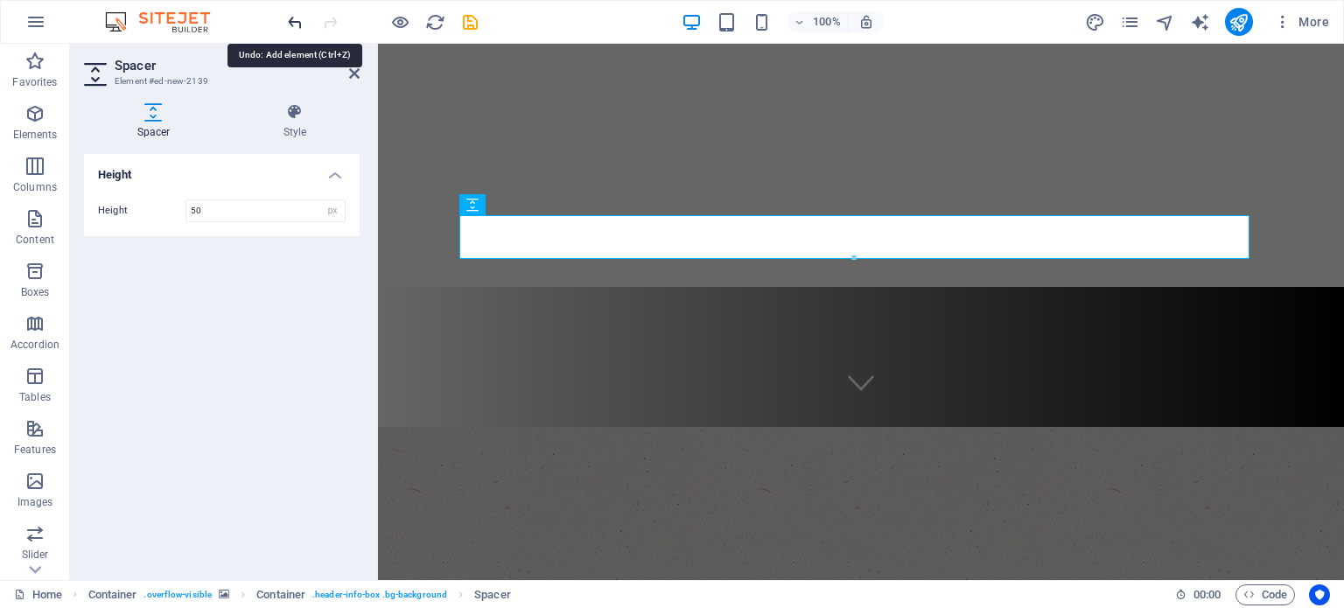
click at [291, 18] on icon "undo" at bounding box center [295, 22] width 20 height 20
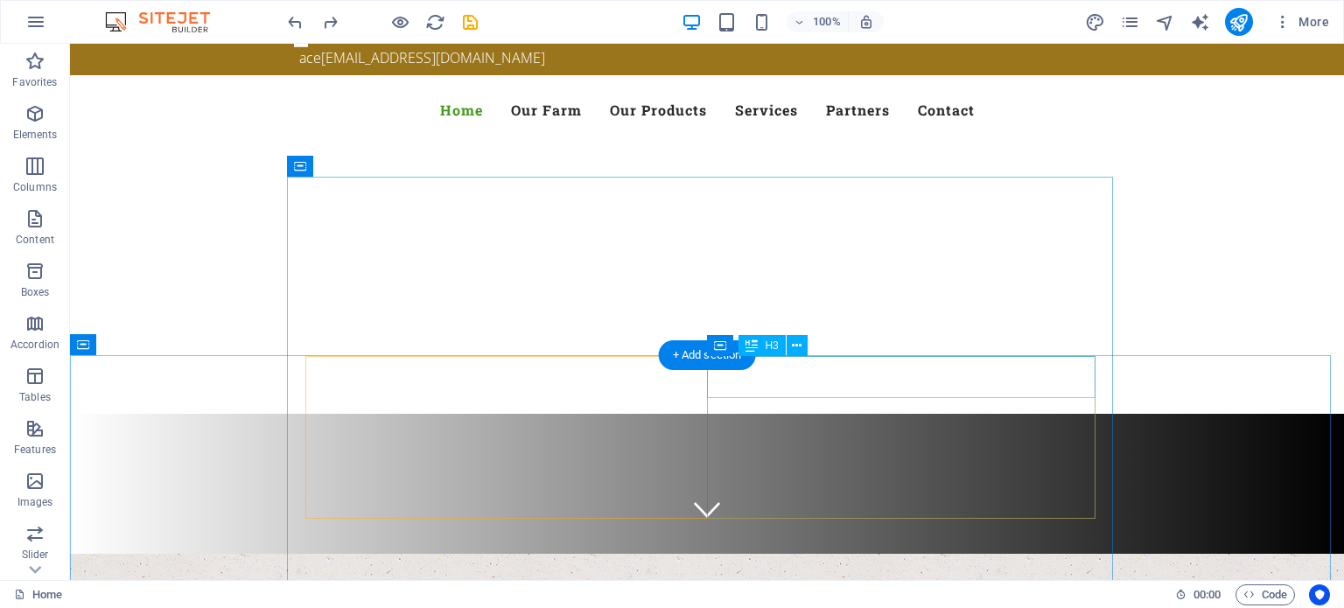
scroll to position [0, 0]
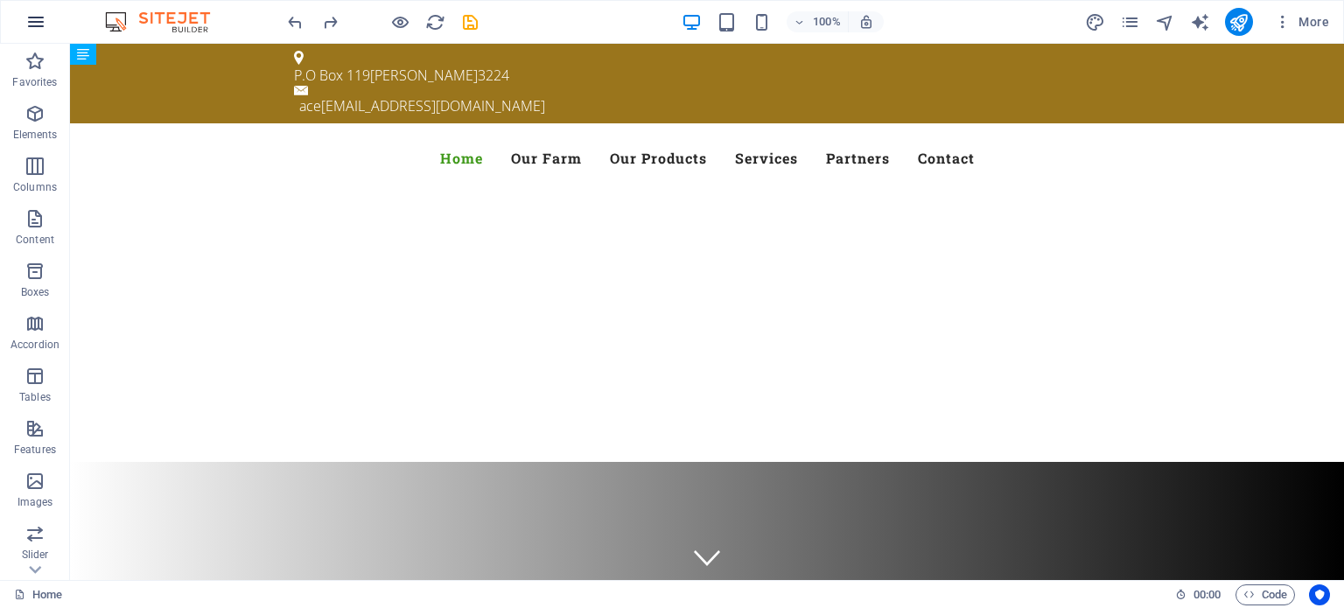
click at [38, 31] on icon "button" at bounding box center [35, 21] width 21 height 21
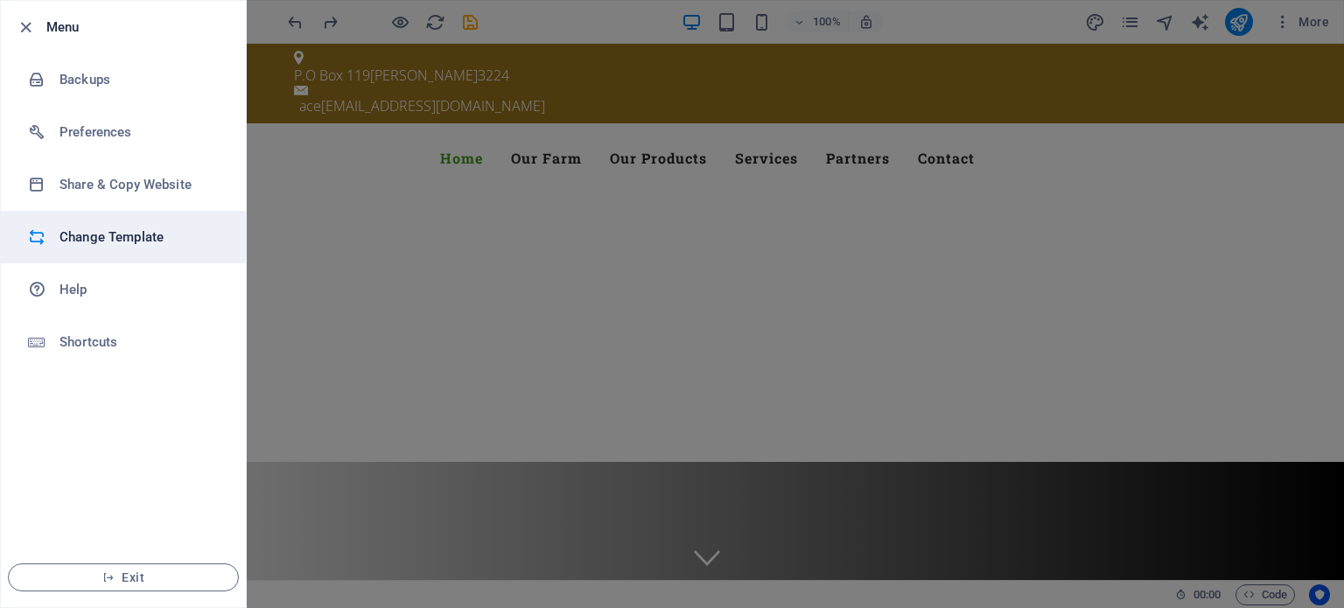
click at [91, 240] on h6 "Change Template" at bounding box center [141, 237] width 162 height 21
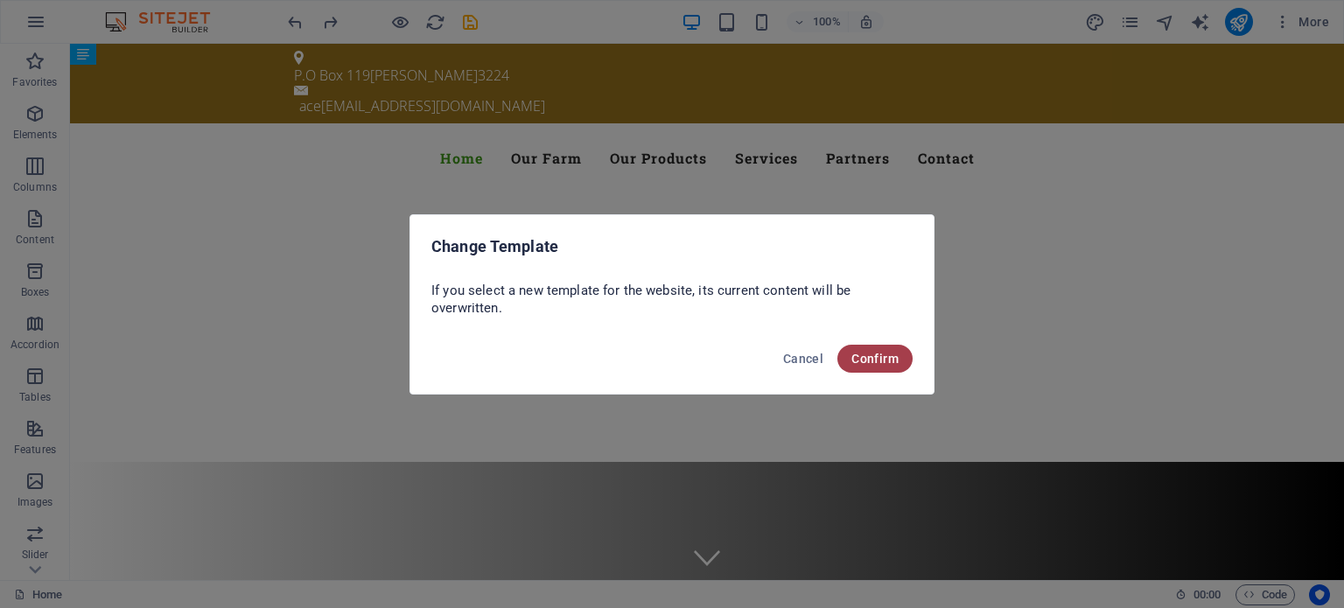
click at [866, 361] on span "Confirm" at bounding box center [875, 359] width 47 height 14
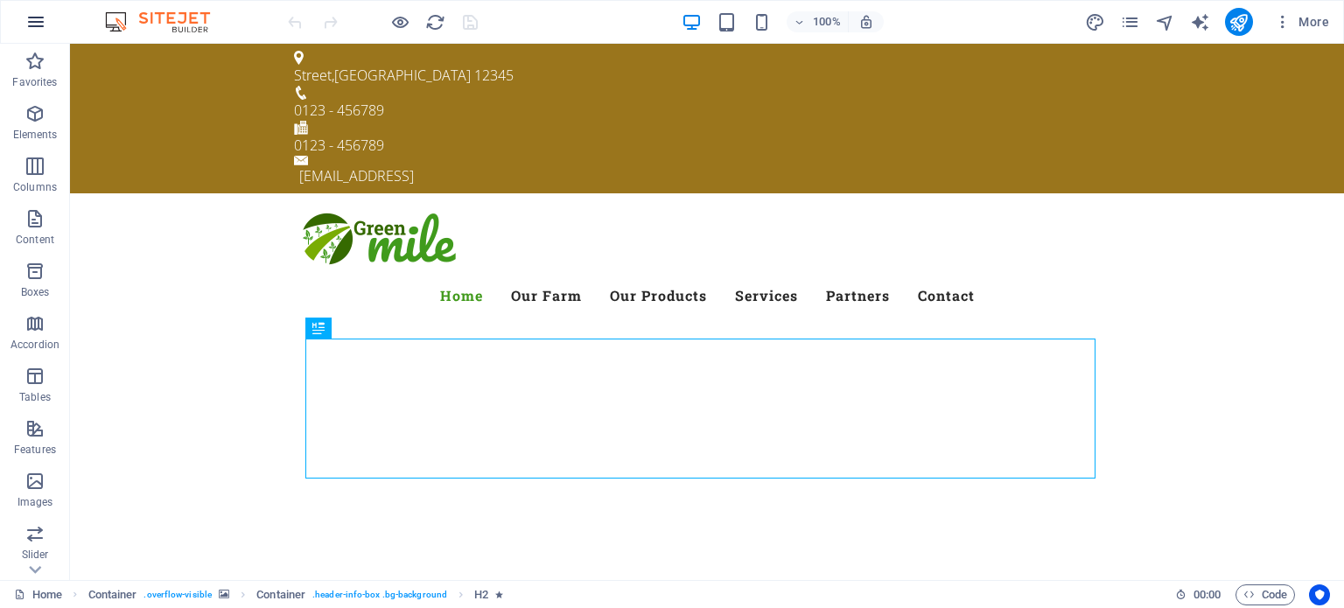
click at [30, 17] on icon "button" at bounding box center [35, 21] width 21 height 21
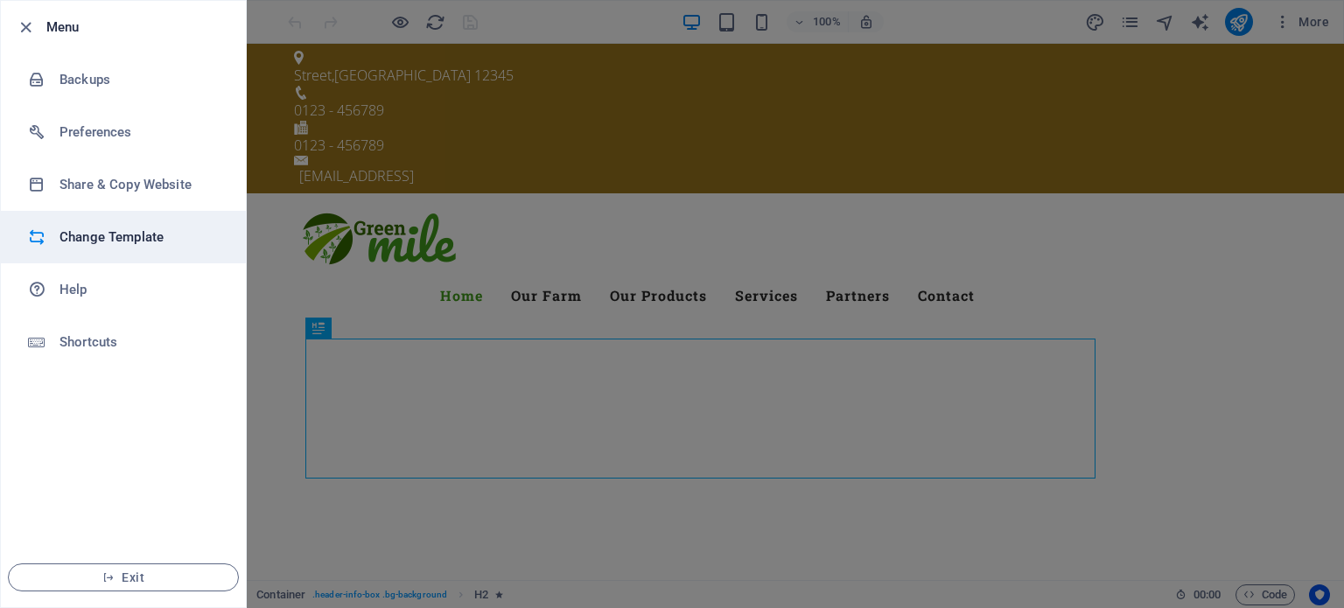
click at [92, 240] on h6 "Change Template" at bounding box center [141, 237] width 162 height 21
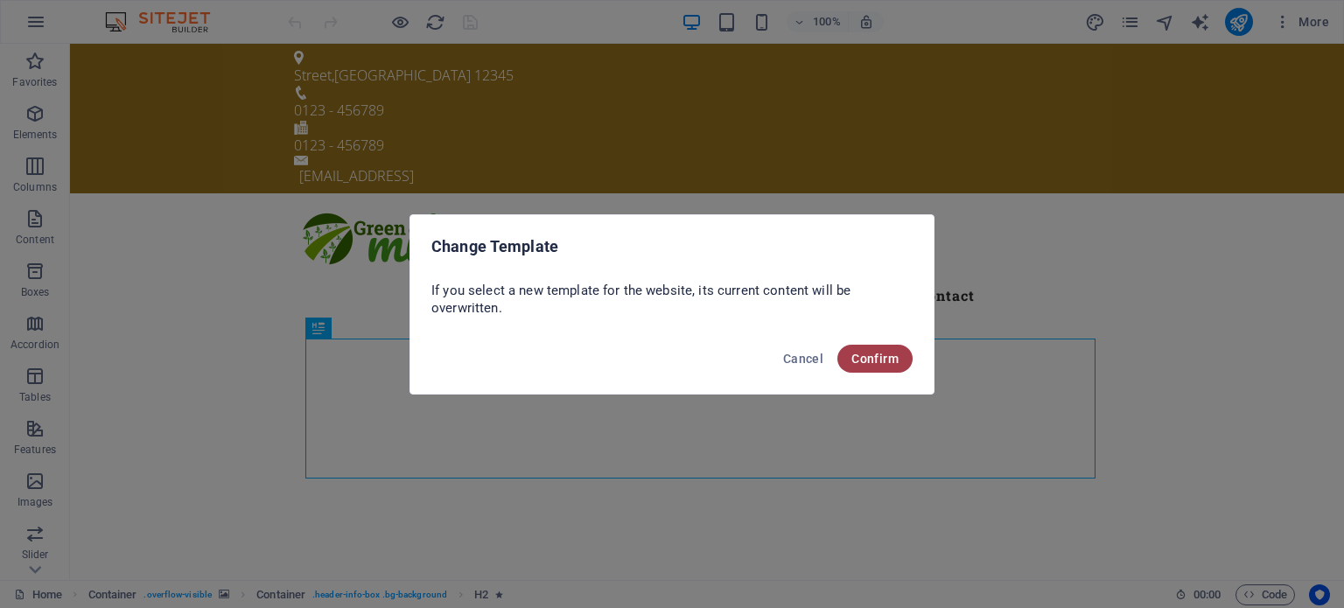
click at [873, 356] on span "Confirm" at bounding box center [875, 359] width 47 height 14
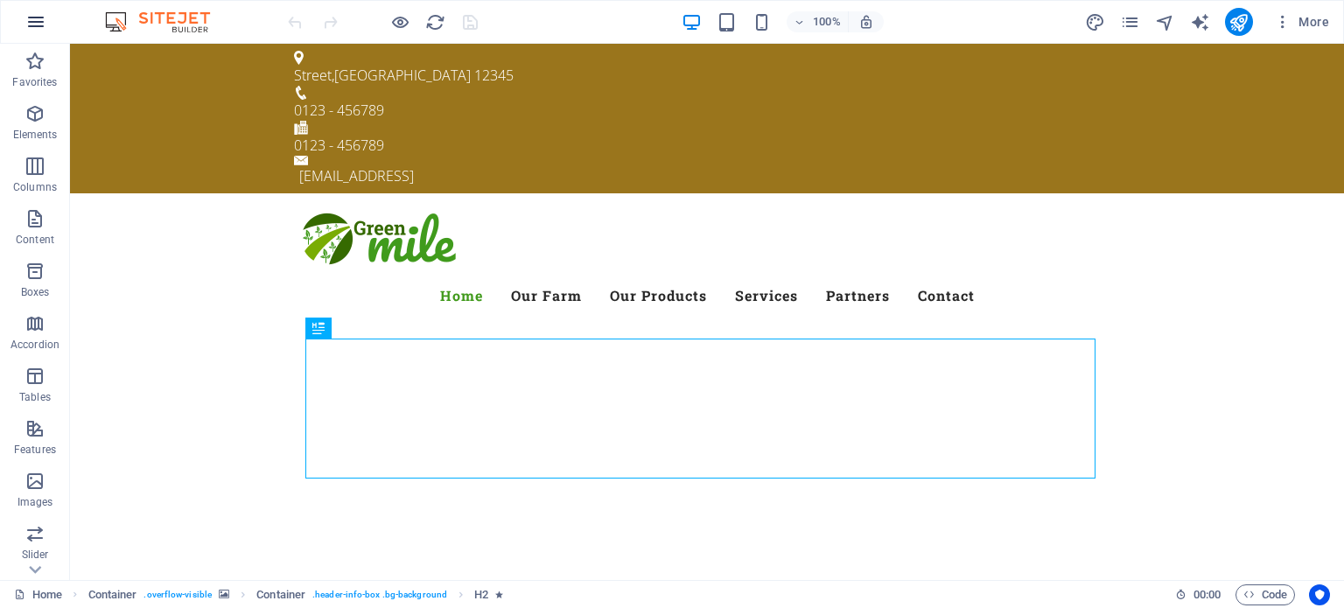
click at [39, 25] on icon "button" at bounding box center [35, 21] width 21 height 21
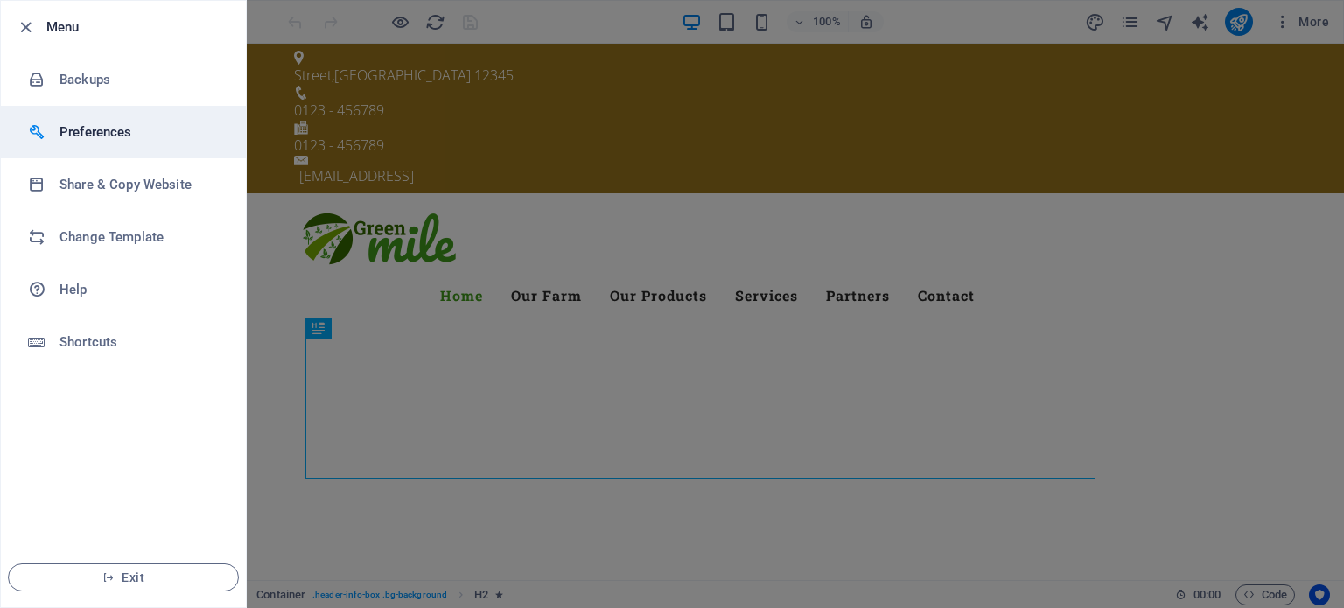
click at [73, 133] on h6 "Preferences" at bounding box center [141, 132] width 162 height 21
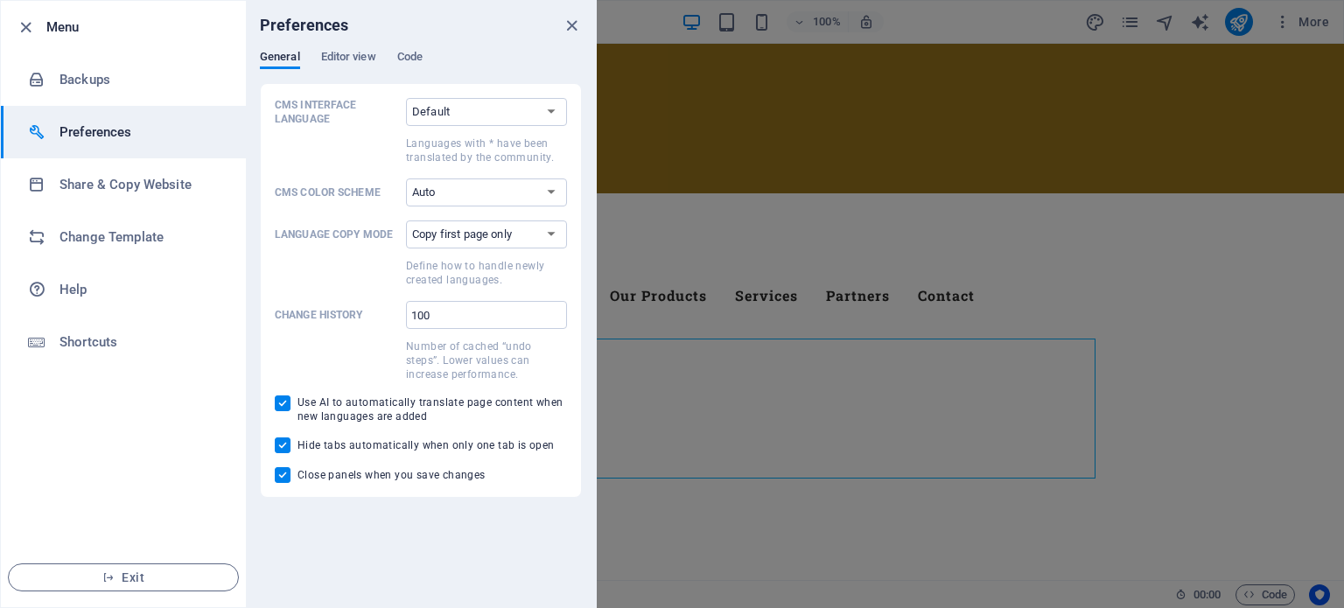
click at [1001, 238] on div at bounding box center [672, 304] width 1344 height 608
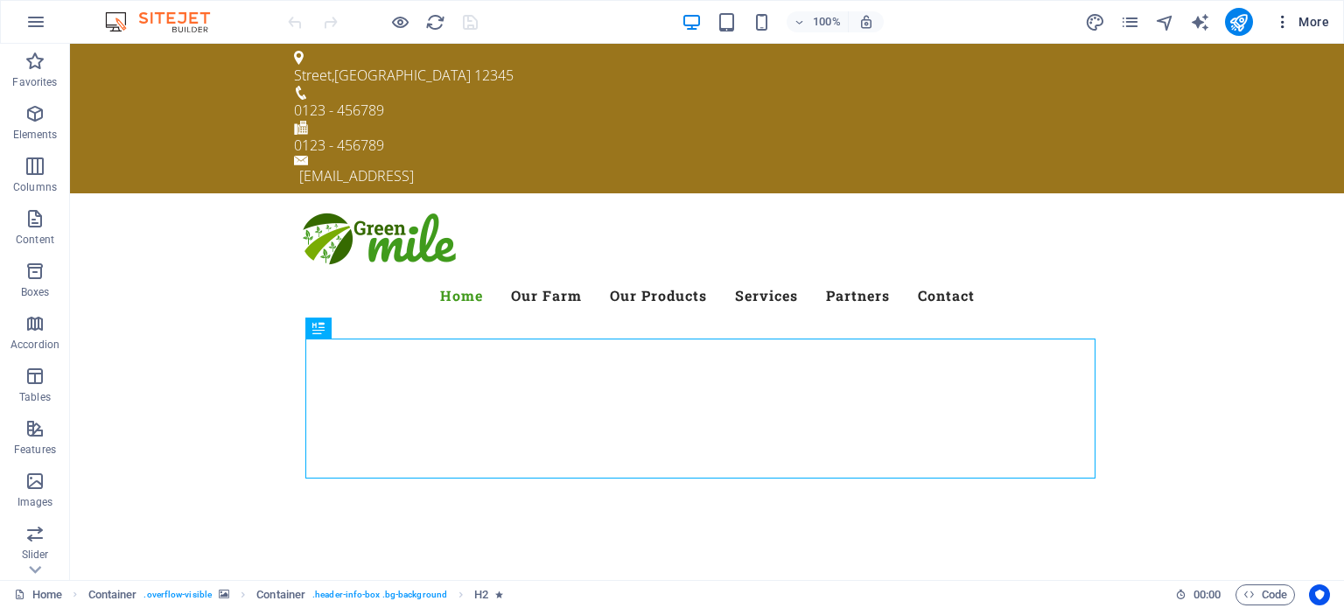
click at [1316, 18] on span "More" at bounding box center [1301, 22] width 55 height 18
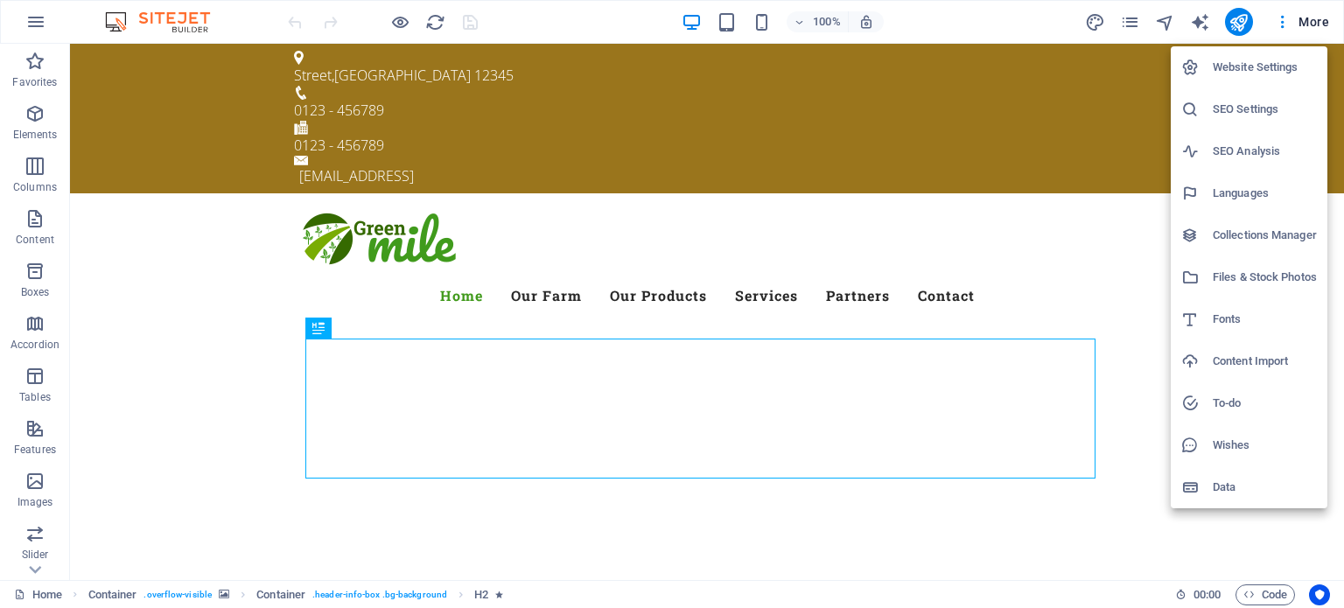
click at [1197, 17] on div at bounding box center [672, 304] width 1344 height 608
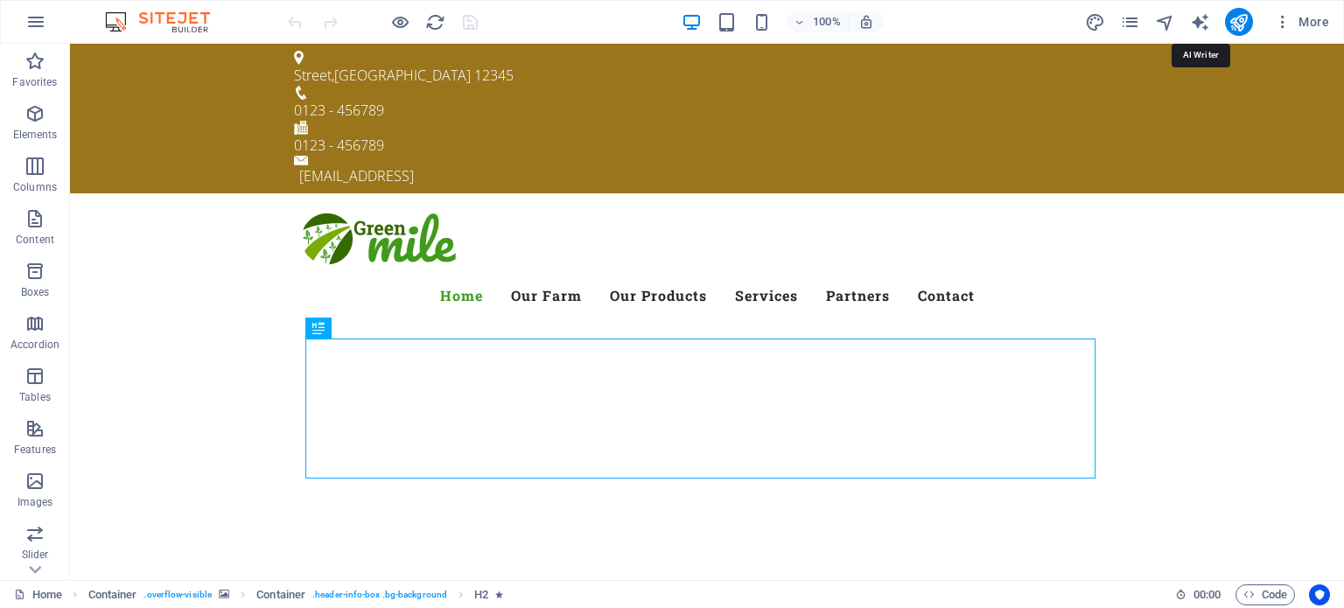
click at [1197, 17] on icon "text_generator" at bounding box center [1200, 22] width 20 height 20
select select "English"
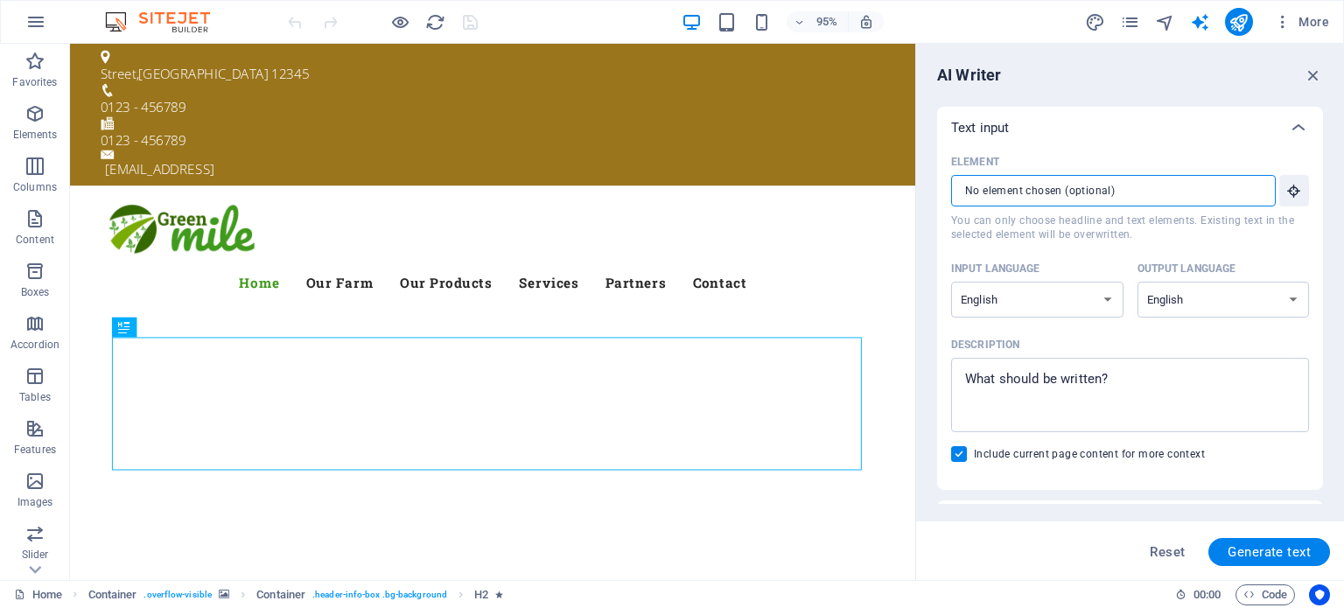
click at [1010, 188] on input "Element ​ You can only choose headline and text elements. Existing text in the …" at bounding box center [1107, 191] width 312 height 32
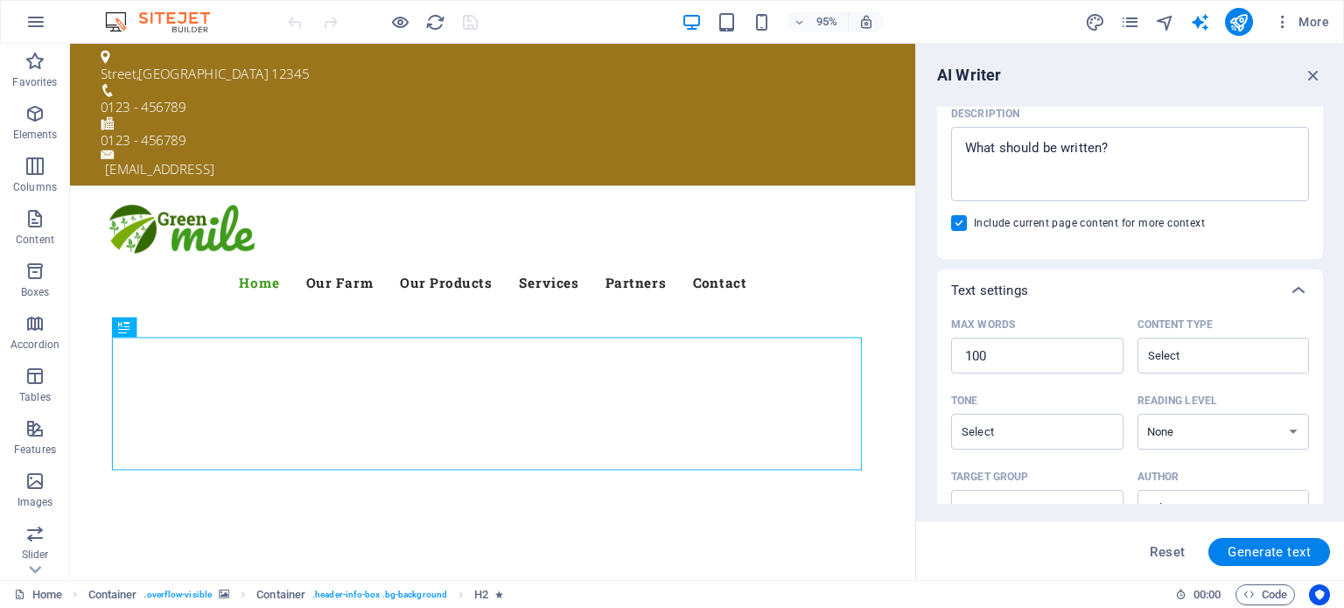
scroll to position [88, 0]
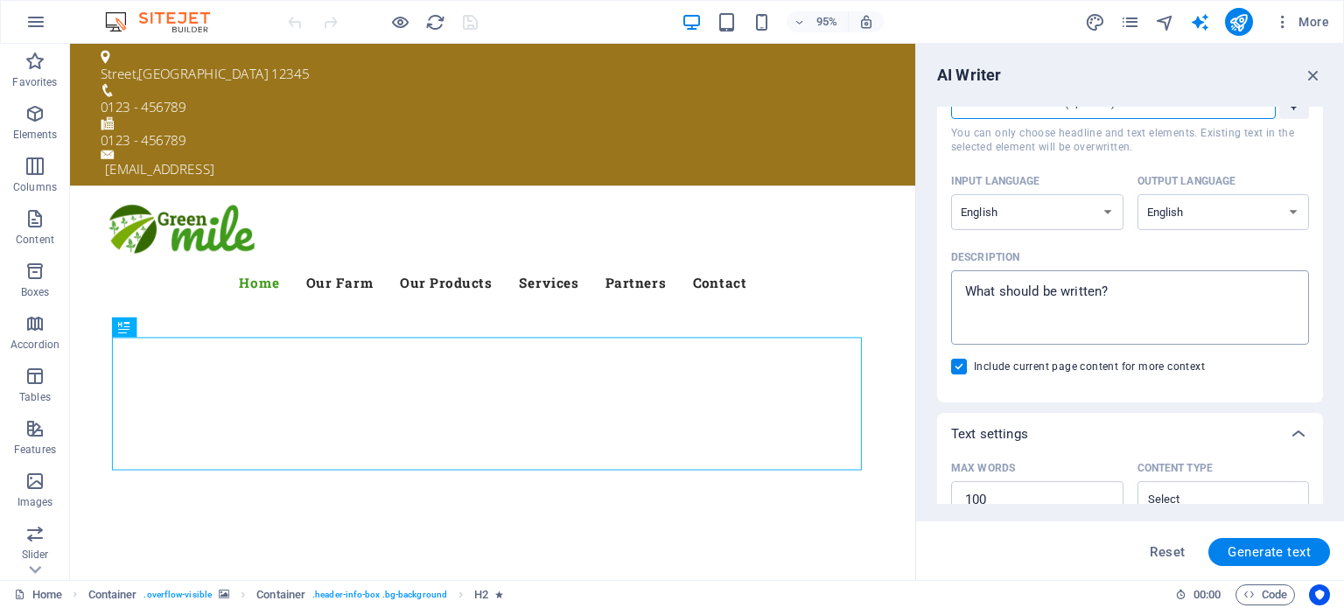
type textarea "x"
click at [969, 290] on textarea "Description x ​" at bounding box center [1130, 307] width 340 height 57
type textarea "A"
type textarea "x"
type textarea "Ac"
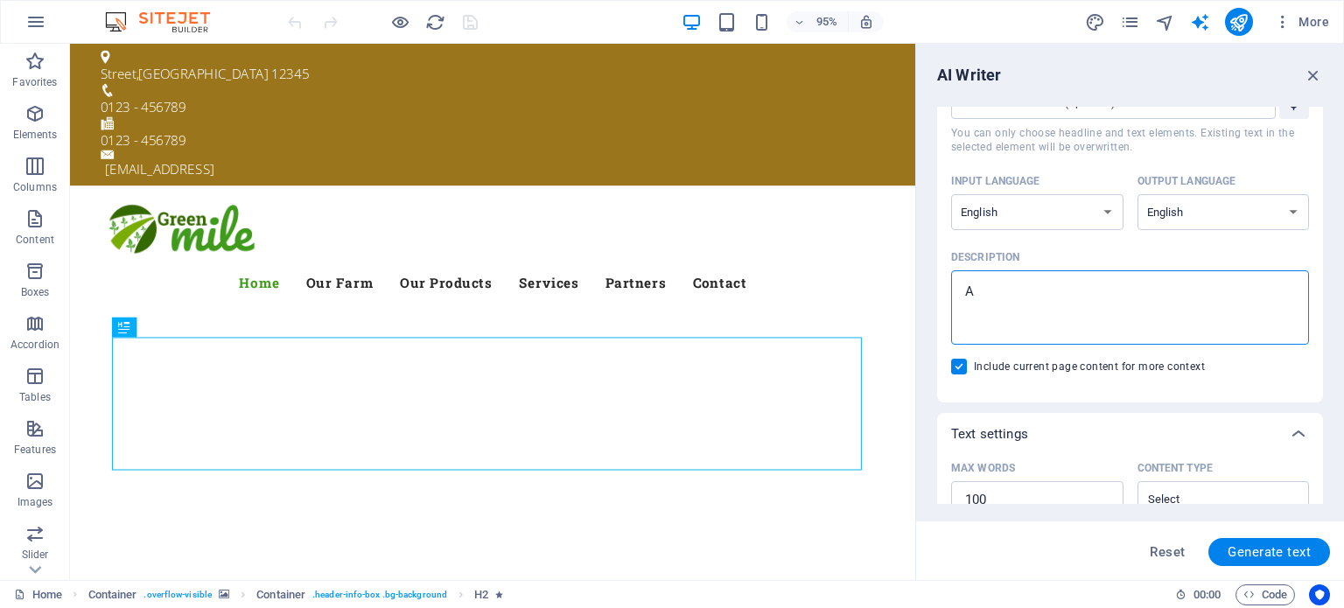
type textarea "x"
type textarea "Ace"
type textarea "x"
type textarea "Ace"
type textarea "x"
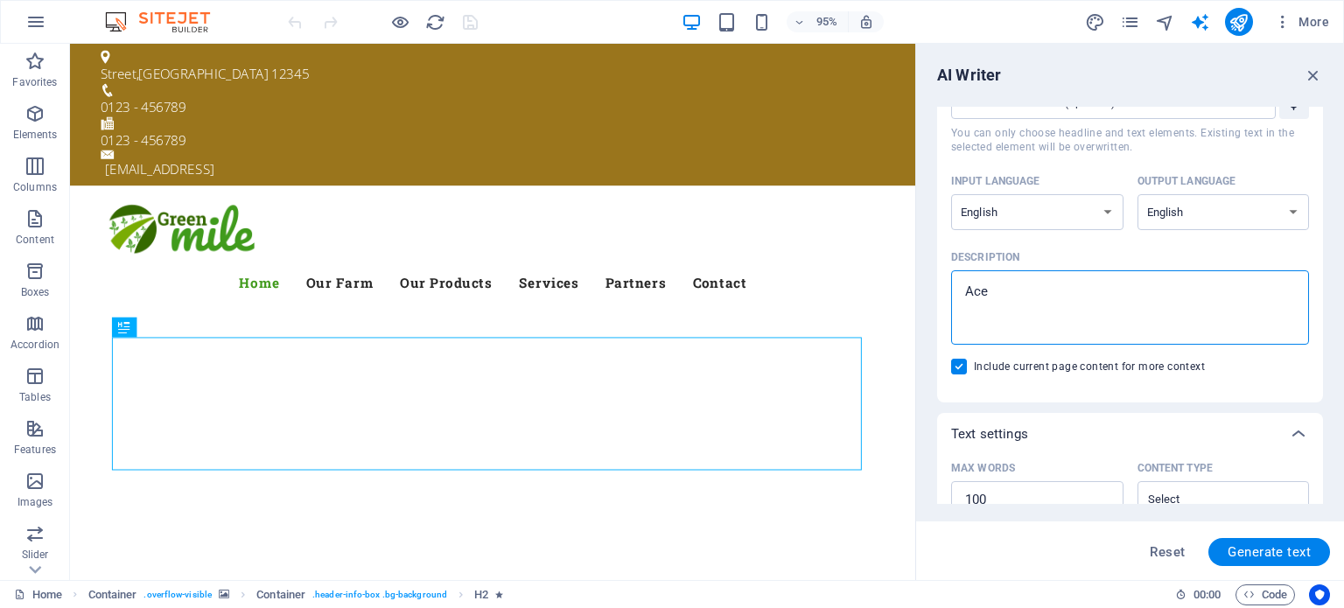
type textarea "Ace M"
type textarea "x"
type textarea "Ace Me"
type textarea "x"
type textarea "Ace Met"
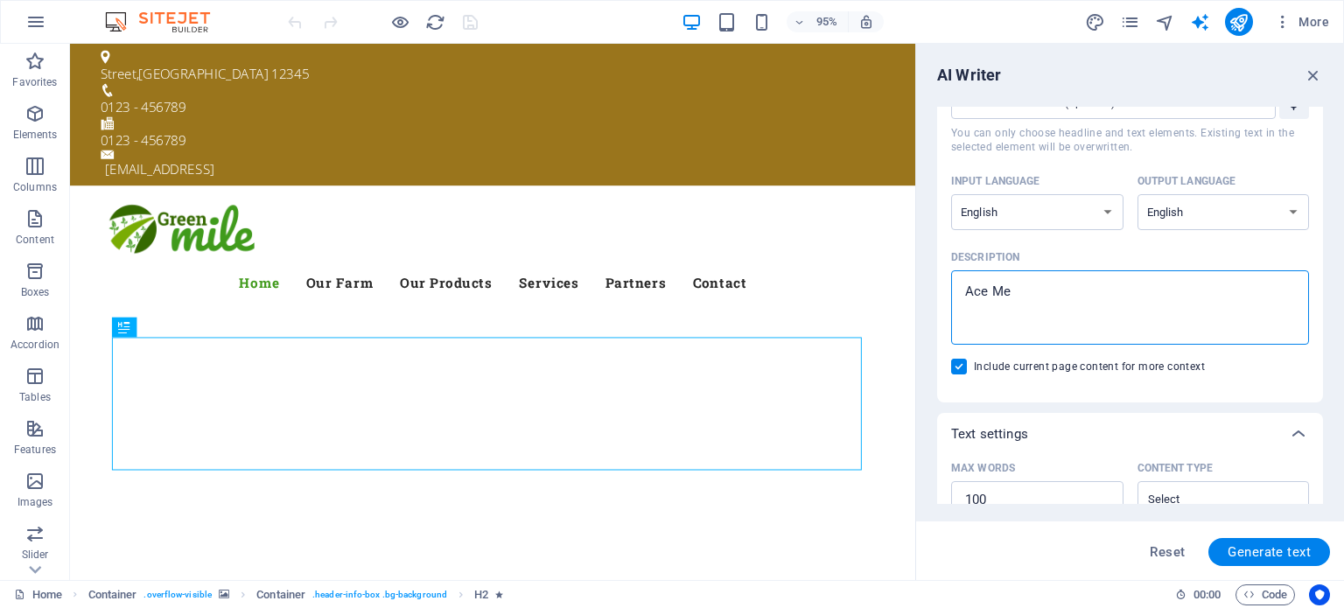
type textarea "x"
type textarea "Ace Meta"
type textarea "x"
type textarea "Ace Metal"
type textarea "x"
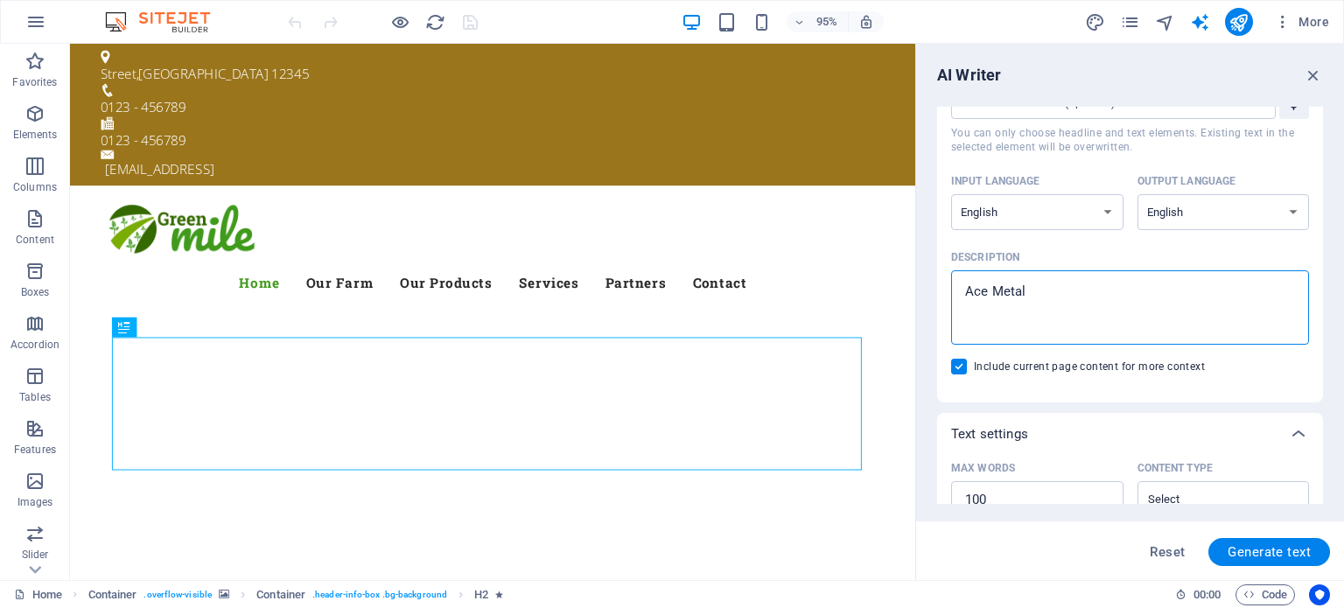
type textarea "Ace Metal"
type textarea "x"
type textarea "Ace Metal C"
type textarea "x"
type textarea "Ace Metal Cr"
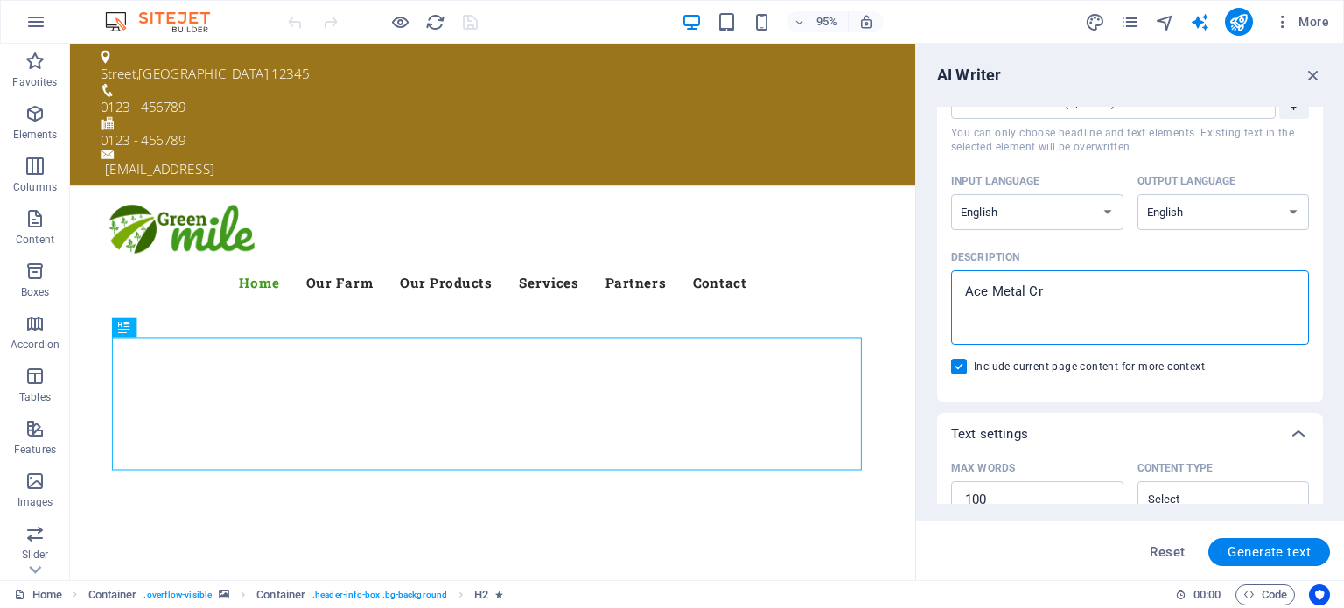
type textarea "x"
type textarea "Ace Metal Cra"
type textarea "x"
type textarea "Ace Metal Craf"
type textarea "x"
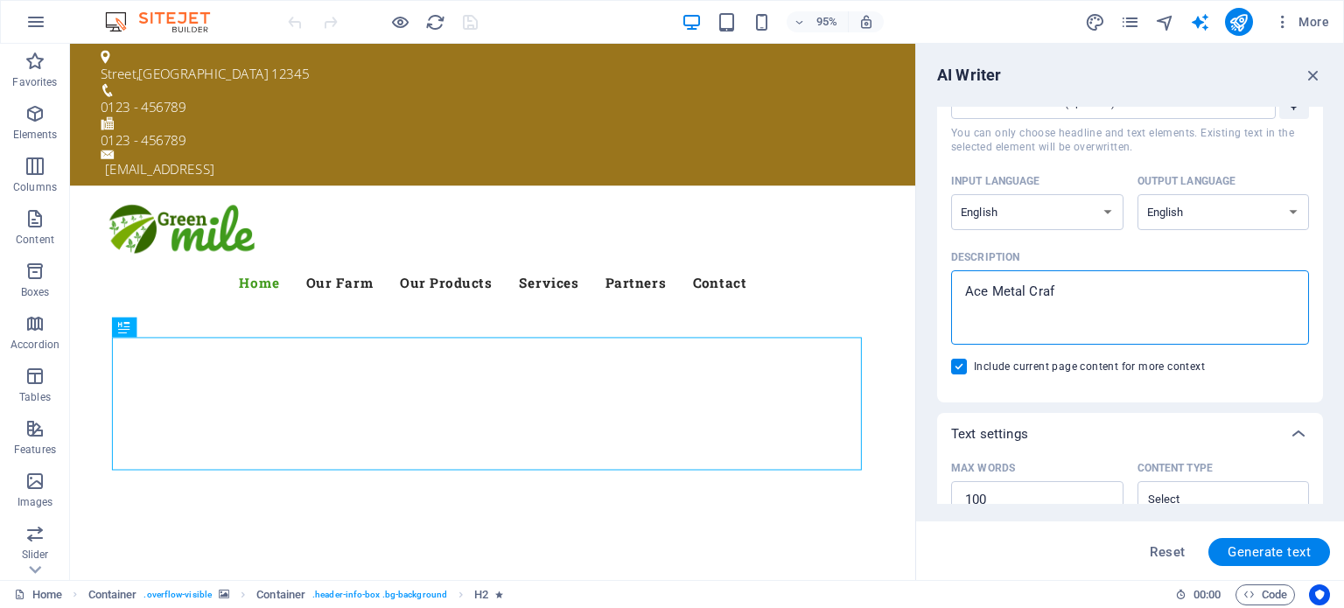
type textarea "Ace Metal Craft"
type textarea "x"
type textarea "Ace Metal Crafts"
type textarea "x"
type textarea "Ace Metal Crafts"
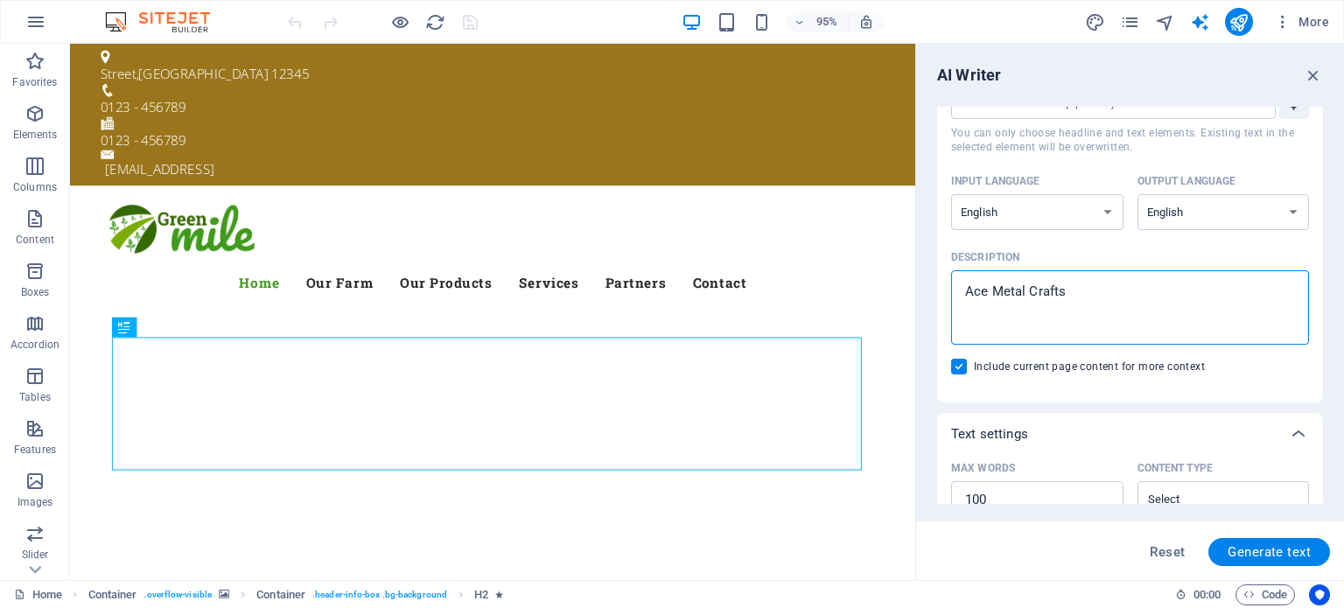
type textarea "x"
type textarea "Ace Metal Crafts a"
type textarea "x"
type textarea "Ace Metal Crafts an"
type textarea "x"
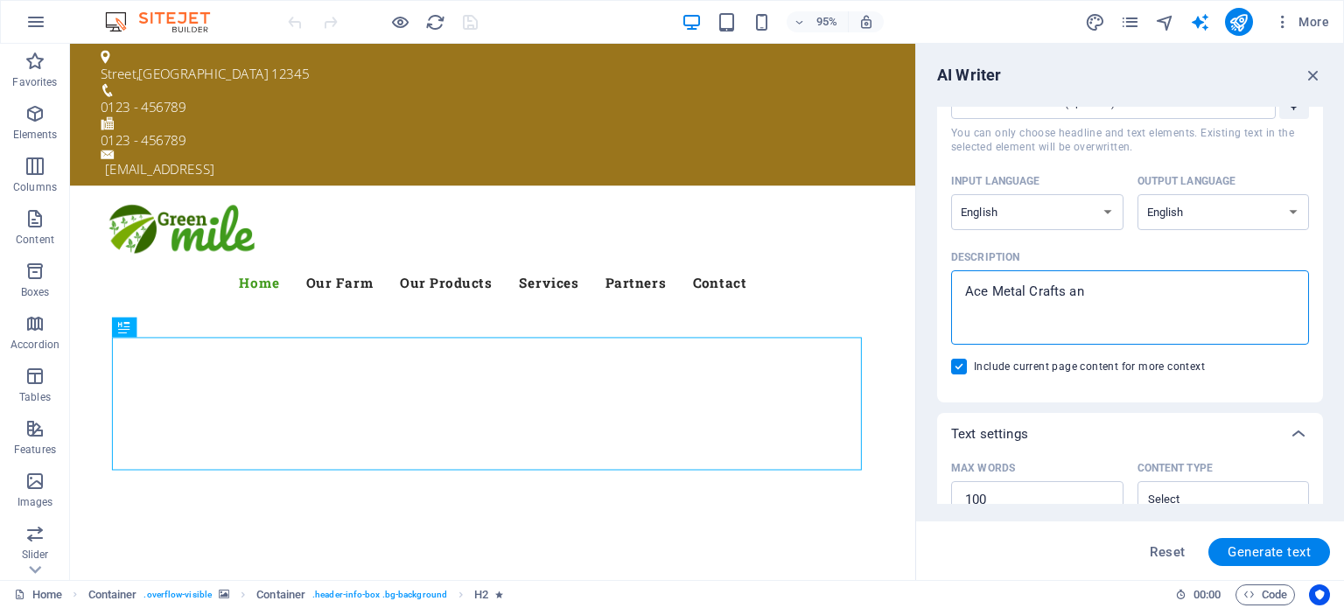
type textarea "Ace Metal Crafts and"
type textarea "x"
type textarea "Ace Metal Crafts and"
type textarea "x"
type textarea "Ace Metal Crafts and n"
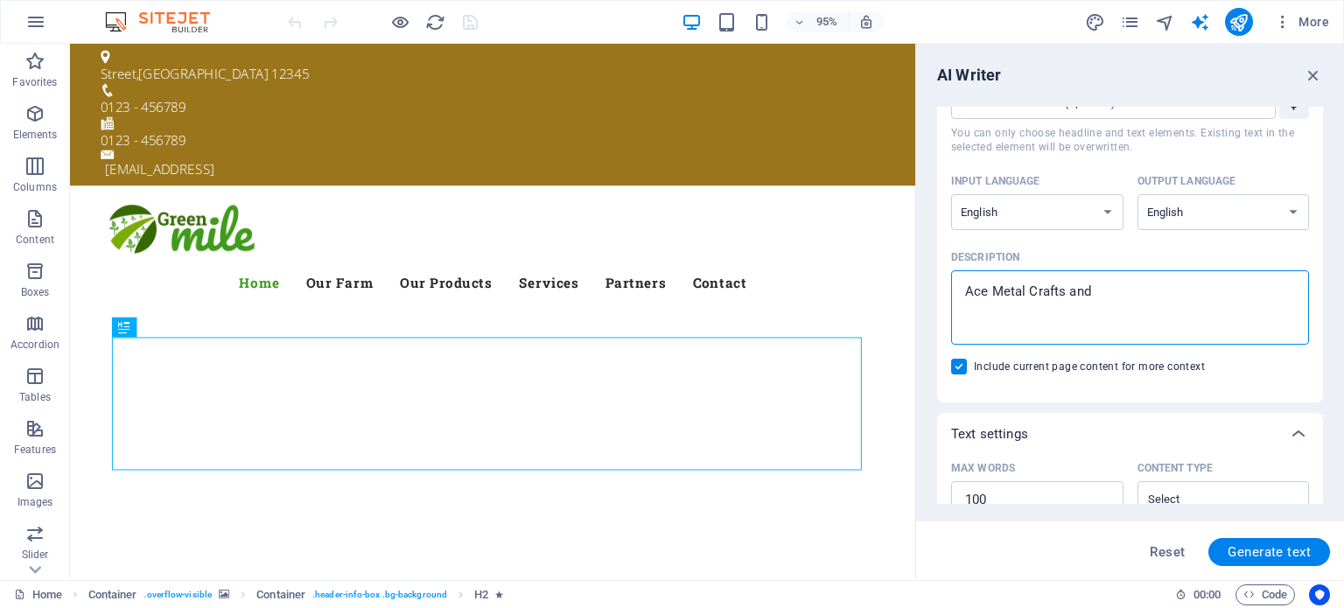
type textarea "x"
type textarea "Ace Metal Crafts and no"
type textarea "x"
type textarea "Ace Metal Crafts and nov"
type textarea "x"
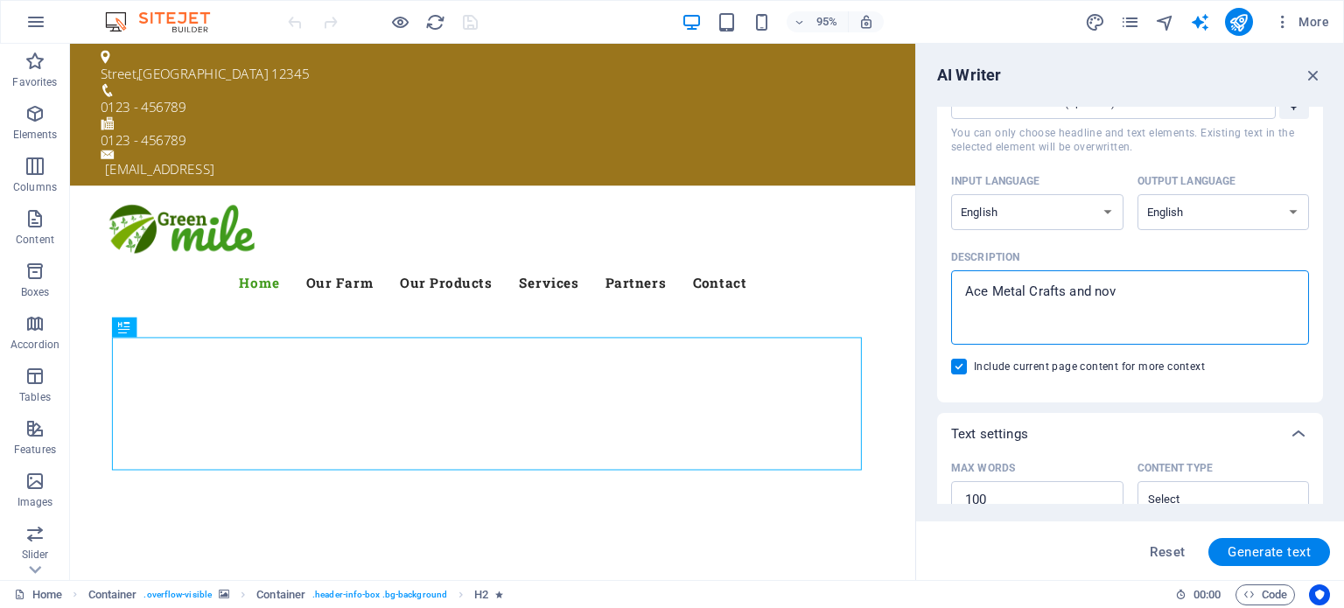
type textarea "Ace Metal Crafts and nove"
type textarea "x"
type textarea "Ace Metal Crafts and novel"
type textarea "x"
type textarea "Ace Metal Crafts and novelt"
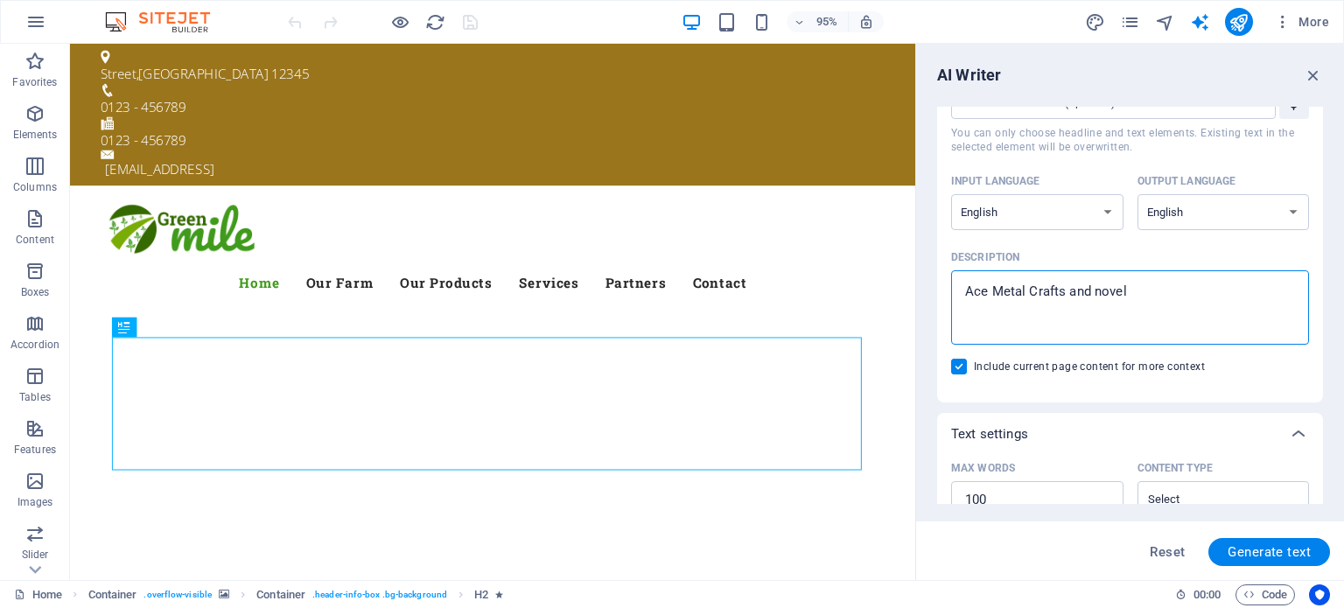
type textarea "x"
type textarea "Ace Metal Crafts and novelty"
type textarea "x"
type textarea "Ace Metal Crafts and novelty"
type textarea "x"
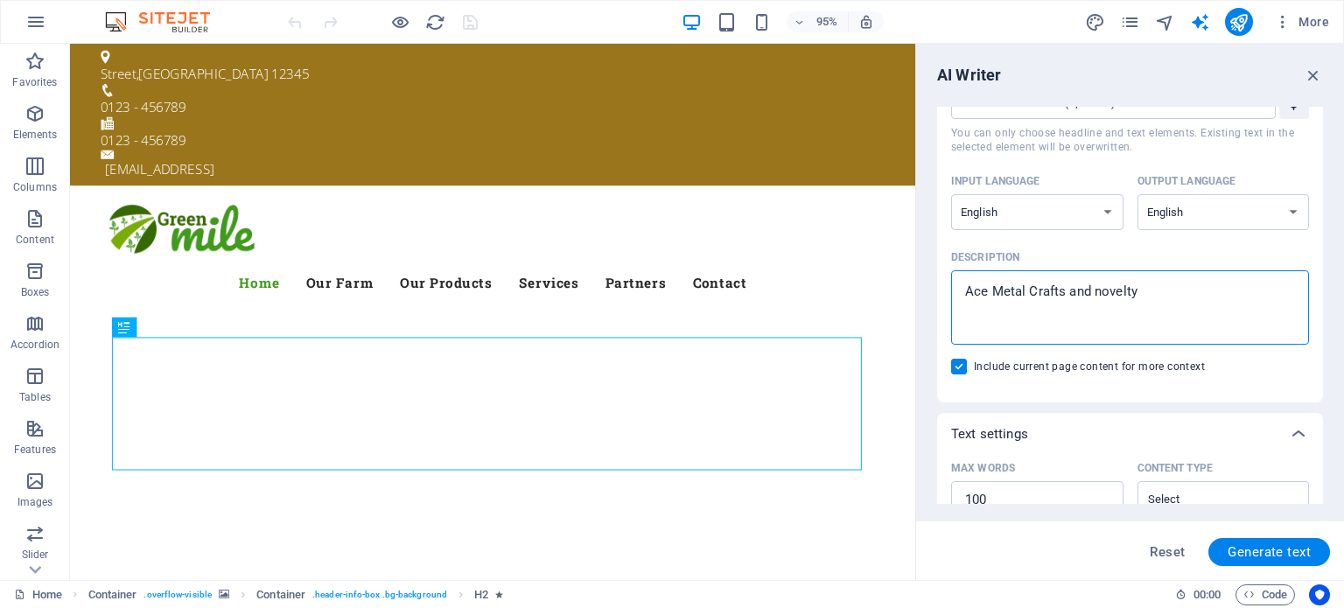
type textarea "Ace Metal Crafts and novelty m"
type textarea "x"
type textarea "Ace Metal Crafts and novelty me"
type textarea "x"
type textarea "Ace Metal Crafts and novelty met"
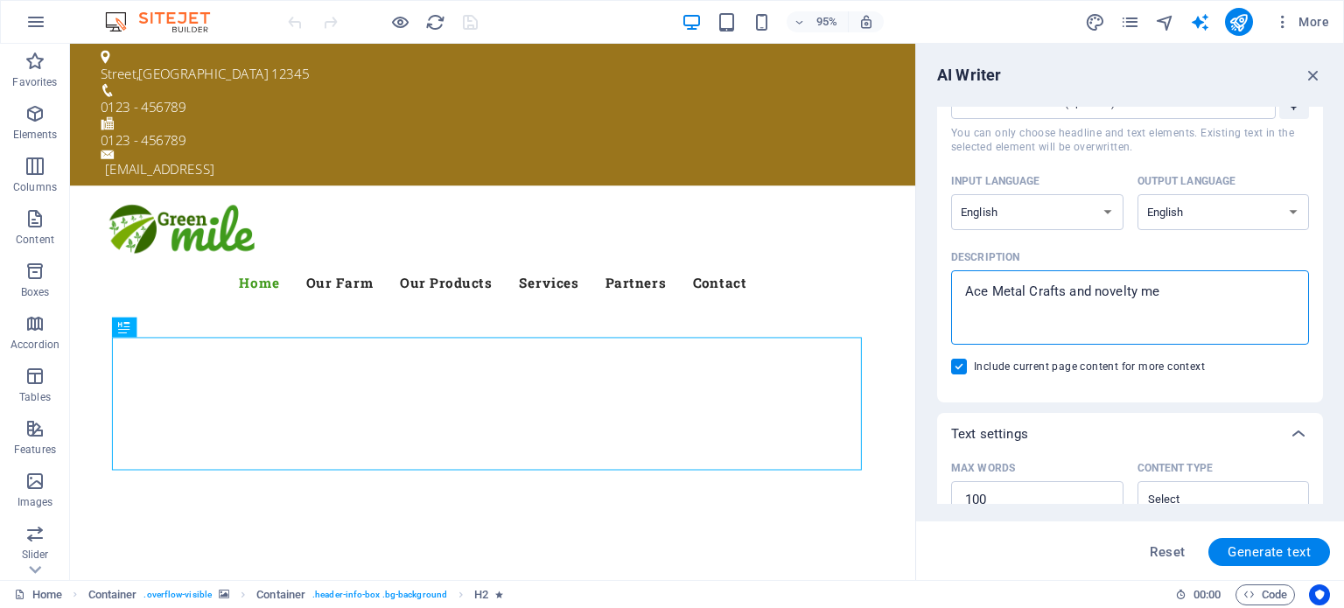
type textarea "x"
type textarea "Ace Metal Crafts and novelty meta"
type textarea "x"
type textarea "Ace Metal Crafts and novelty metal"
type textarea "x"
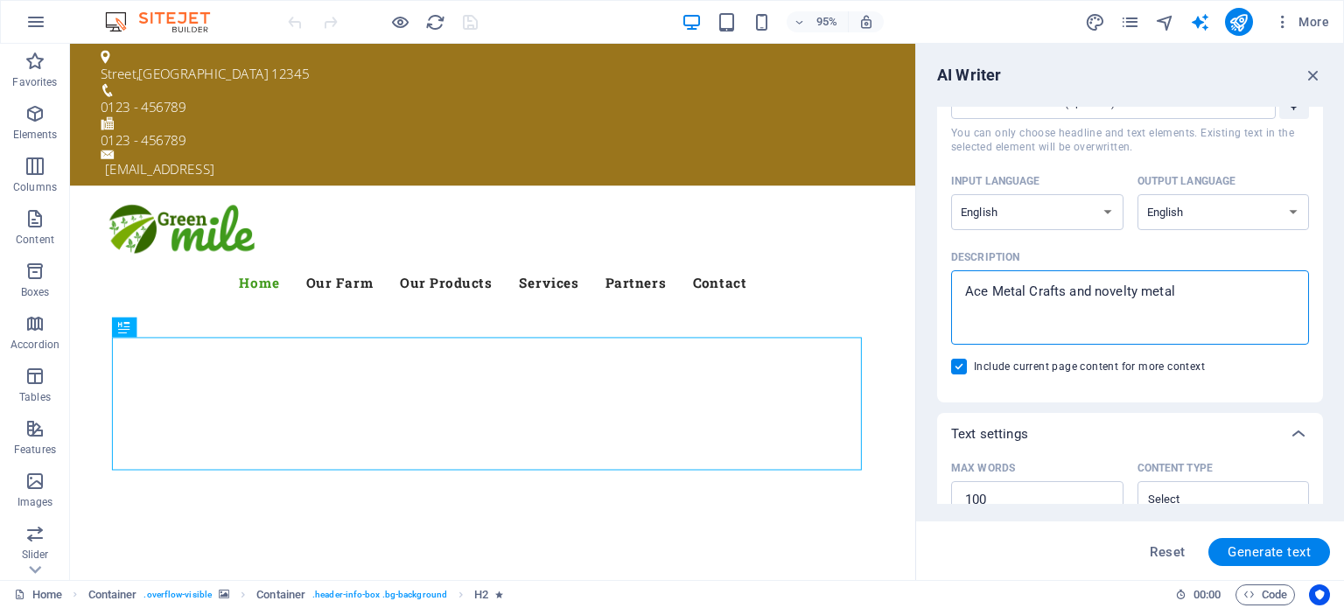
type textarea "Ace Metal Crafts and novelty metal"
type textarea "x"
type textarea "Ace Metal Crafts and novelty metal b"
type textarea "x"
type textarea "Ace Metal Crafts and novelty metal ba"
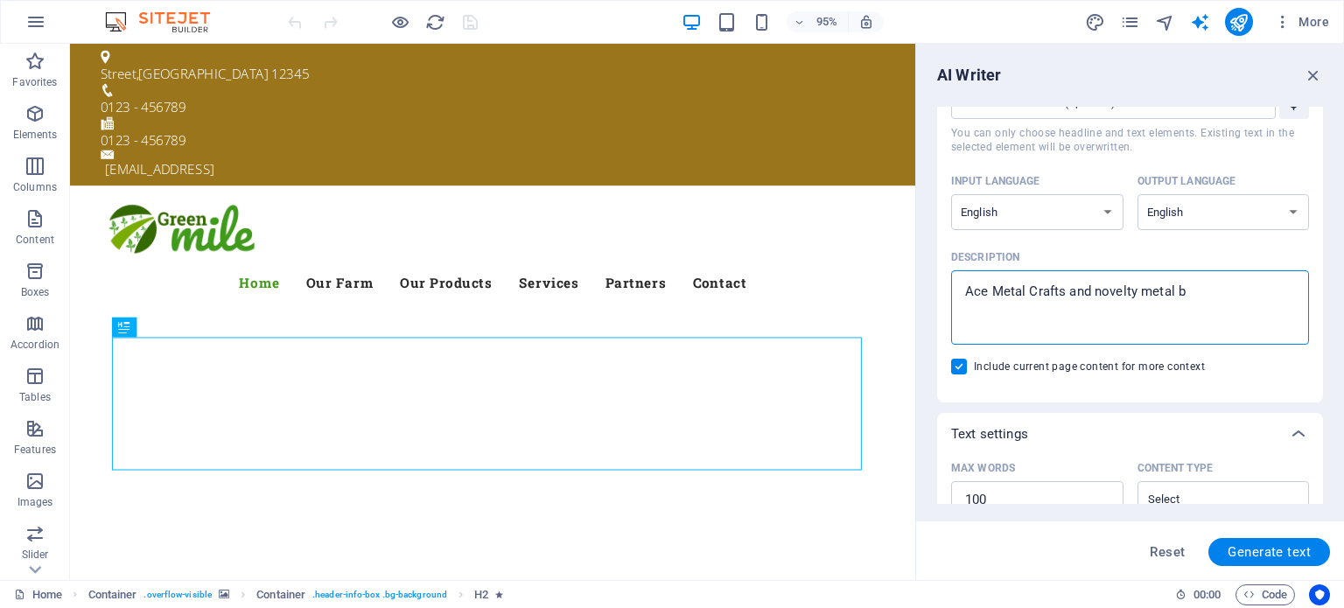
type textarea "x"
type textarea "Ace Metal Crafts and novelty metal bas"
type textarea "x"
type textarea "Ace Metal Crafts and novelty metal base"
type textarea "x"
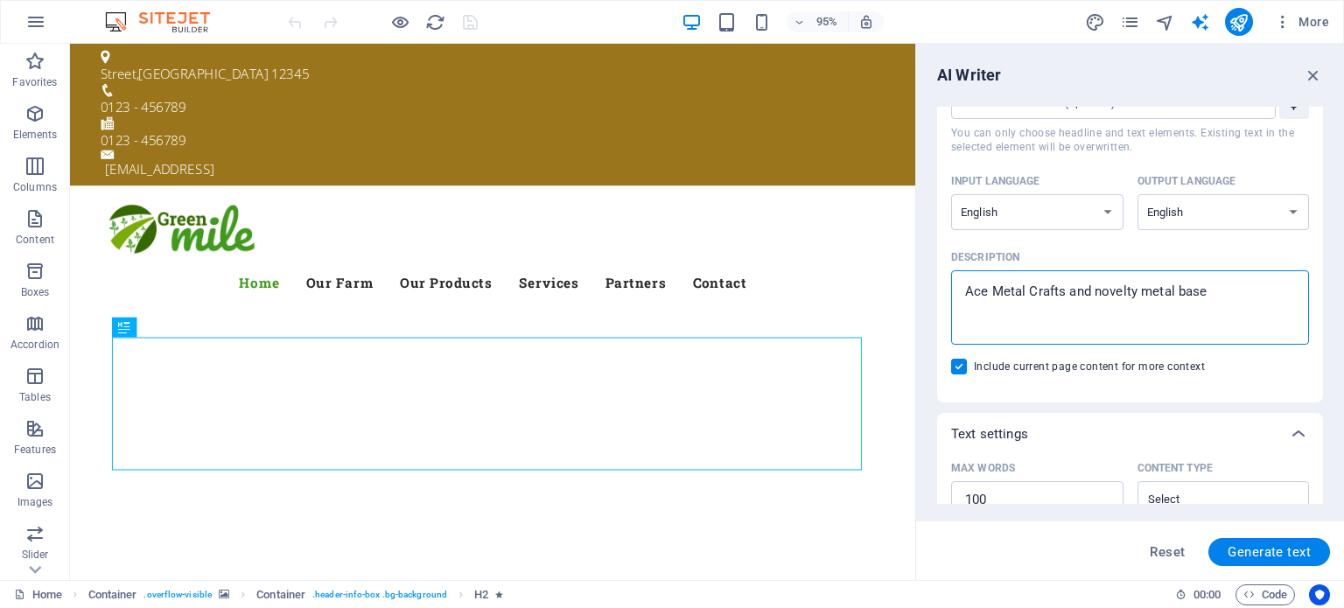
type textarea "Ace Metal Crafts and novelty metal based"
type textarea "x"
type textarea "Ace Metal Crafts and novelty metal based"
type textarea "x"
type textarea "Ace Metal Crafts and novelty metal based p"
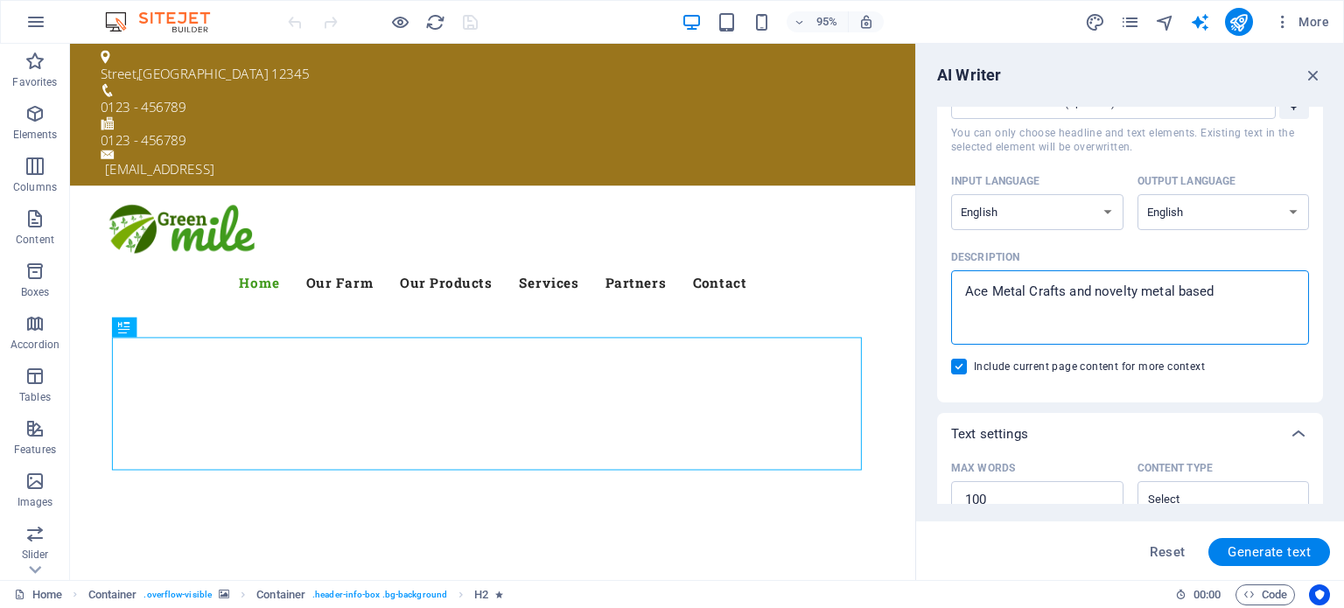
type textarea "x"
type textarea "Ace Metal Crafts and novelty metal based pr"
type textarea "x"
type textarea "Ace Metal Crafts and novelty metal based pro"
type textarea "x"
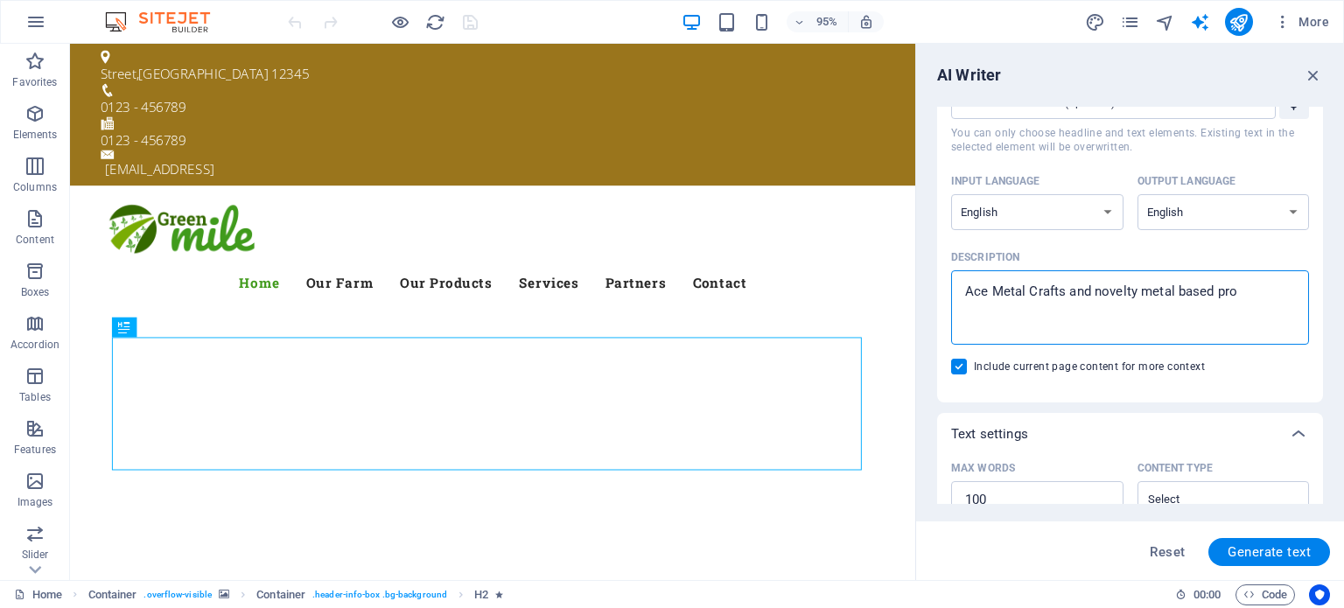
type textarea "Ace Metal Crafts and novelty metal based prod"
type textarea "x"
type textarea "Ace Metal Crafts and novelty metal based produ"
type textarea "x"
type textarea "Ace Metal Crafts and novelty metal based produc"
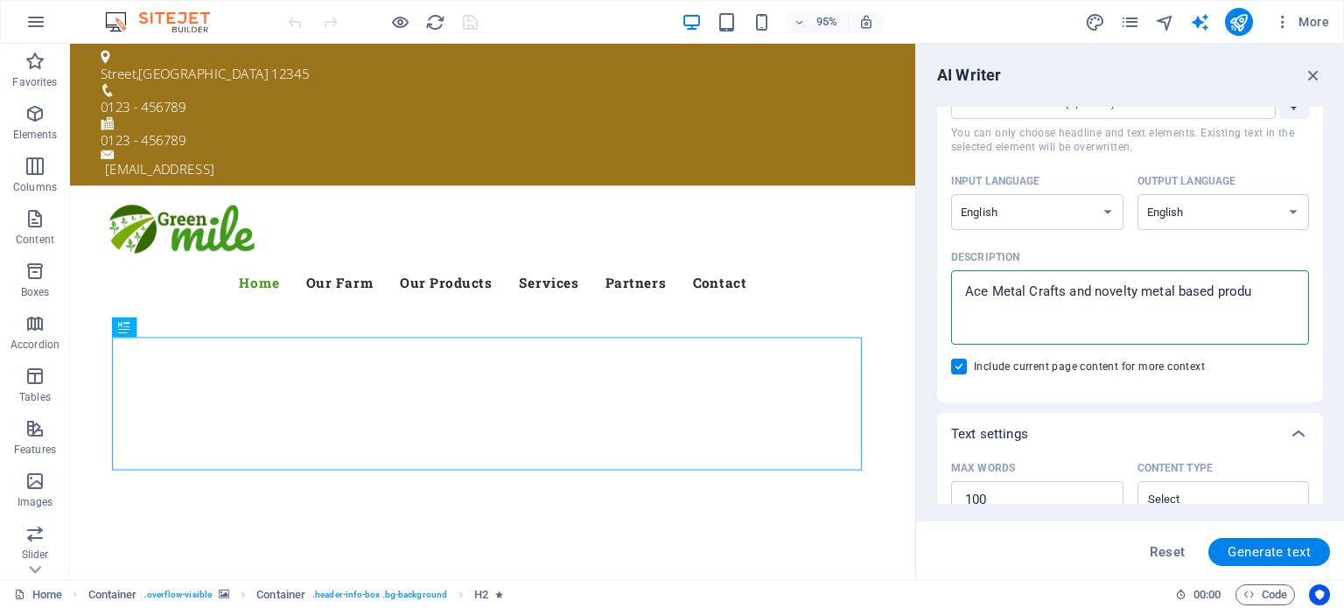
type textarea "x"
type textarea "Ace Metal Crafts and novelty metal based product"
type textarea "x"
type textarea "Ace Metal Crafts and novelty metal based products"
type textarea "x"
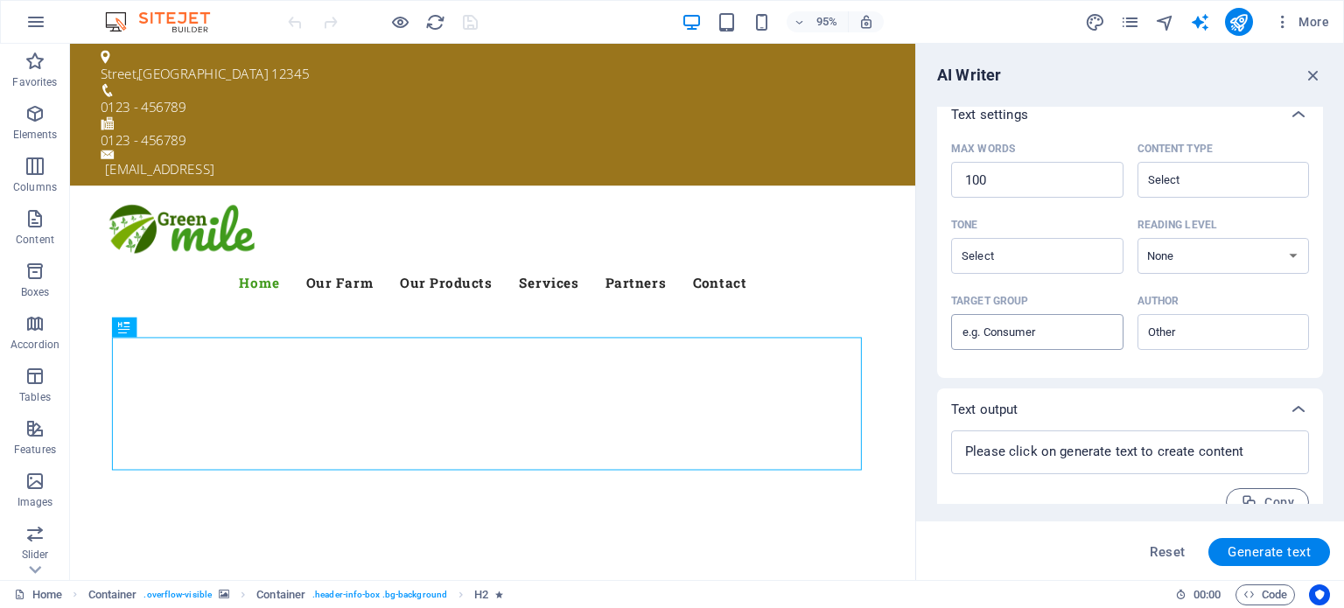
scroll to position [432, 0]
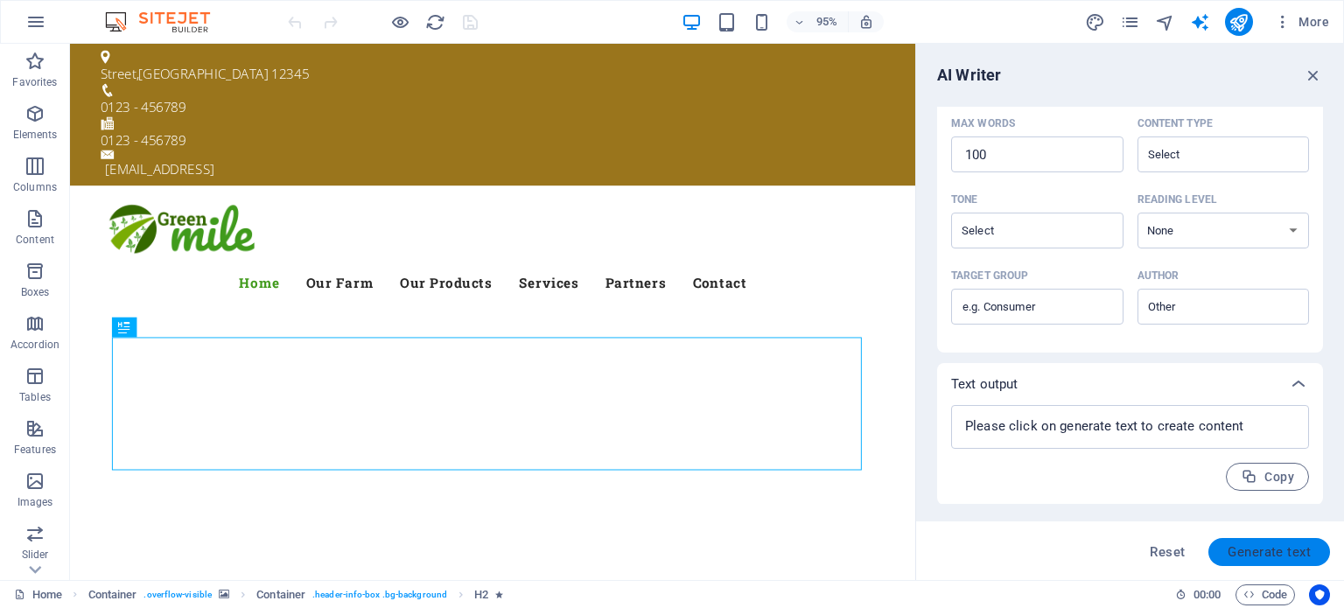
type textarea "Ace Metal Crafts and novelty metal based products"
click at [1269, 550] on span "Generate text" at bounding box center [1269, 552] width 83 height 14
type textarea "x"
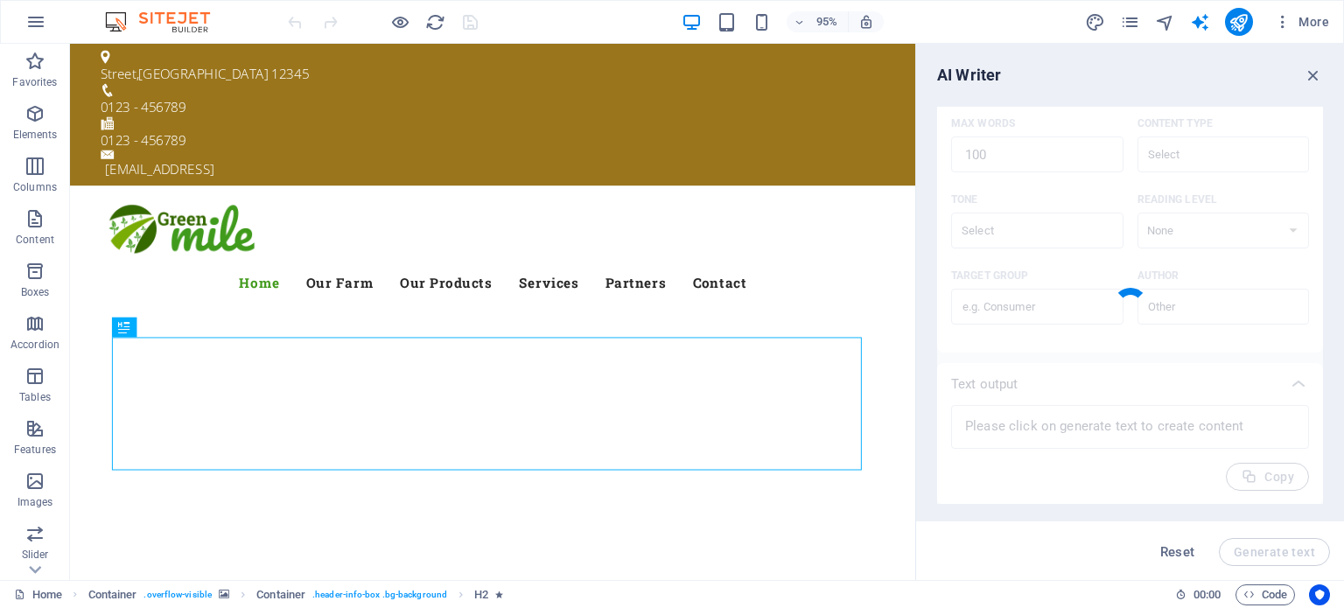
type textarea "x"
type textarea "Ace Metal Crafts specializes in novelty metal products, combining creativity wi…"
type textarea "x"
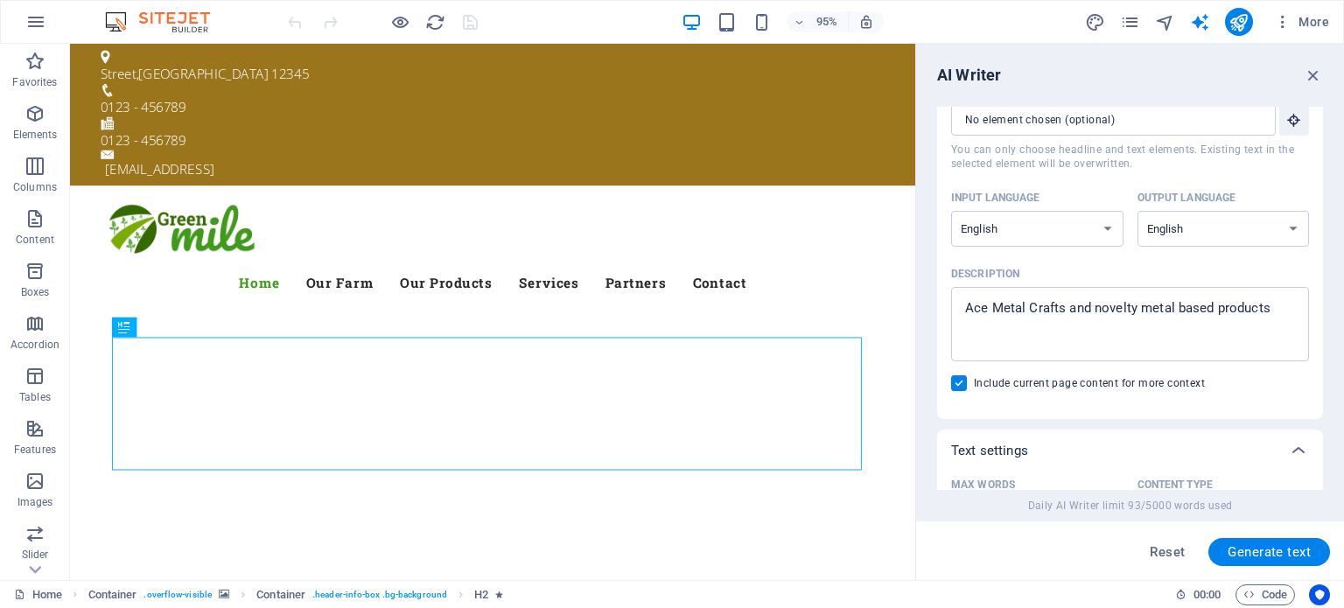
scroll to position [0, 0]
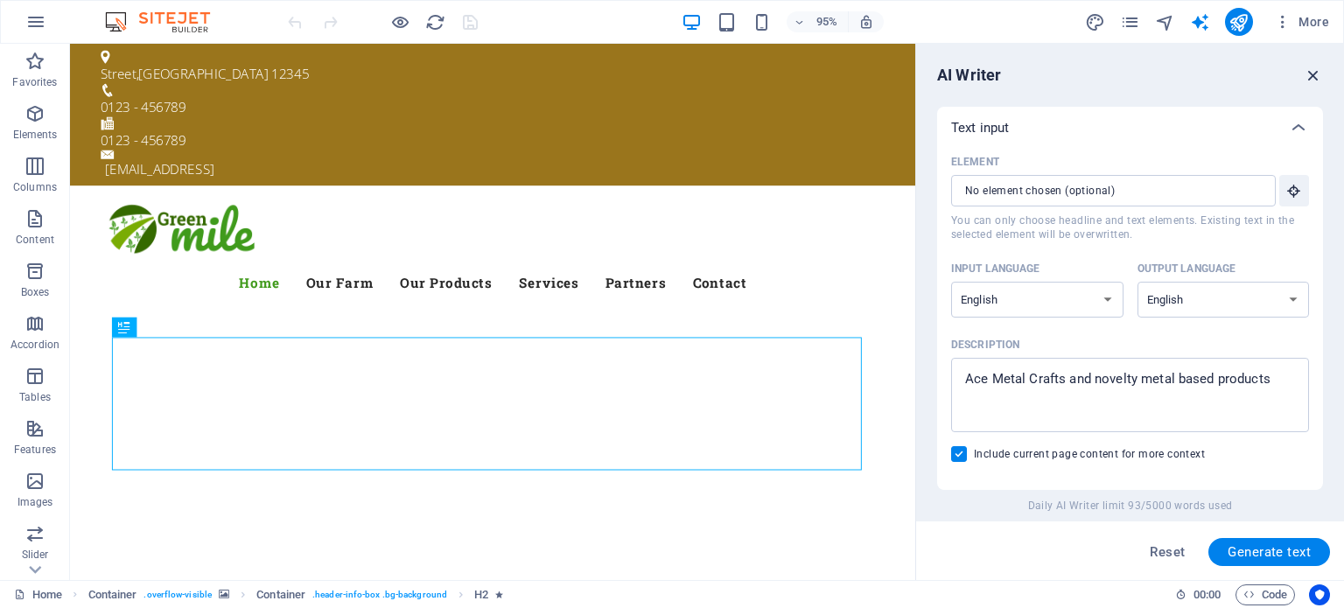
click at [1312, 73] on icon "button" at bounding box center [1313, 75] width 19 height 19
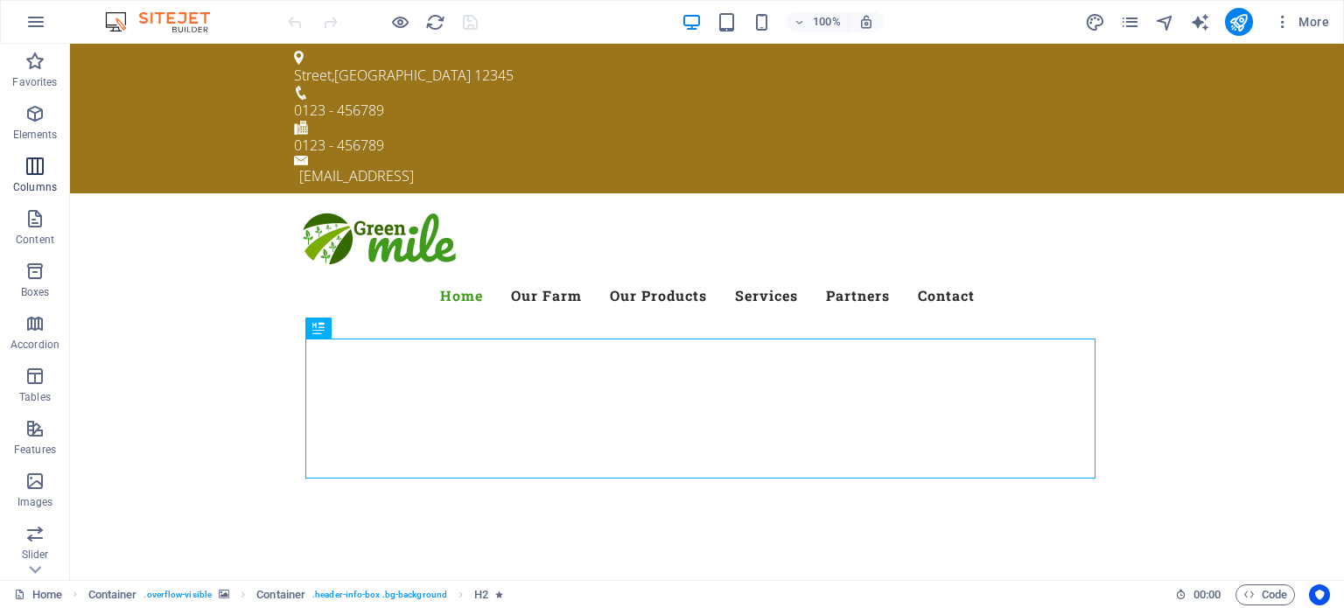
click at [32, 174] on icon "button" at bounding box center [35, 166] width 21 height 21
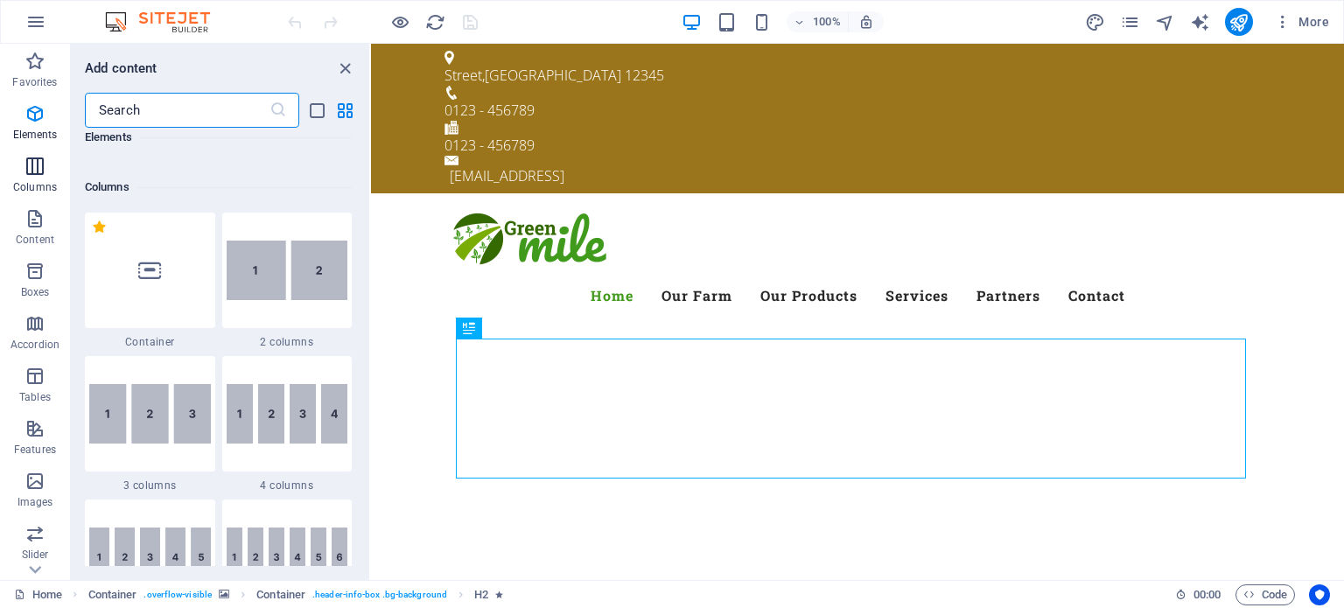
scroll to position [866, 0]
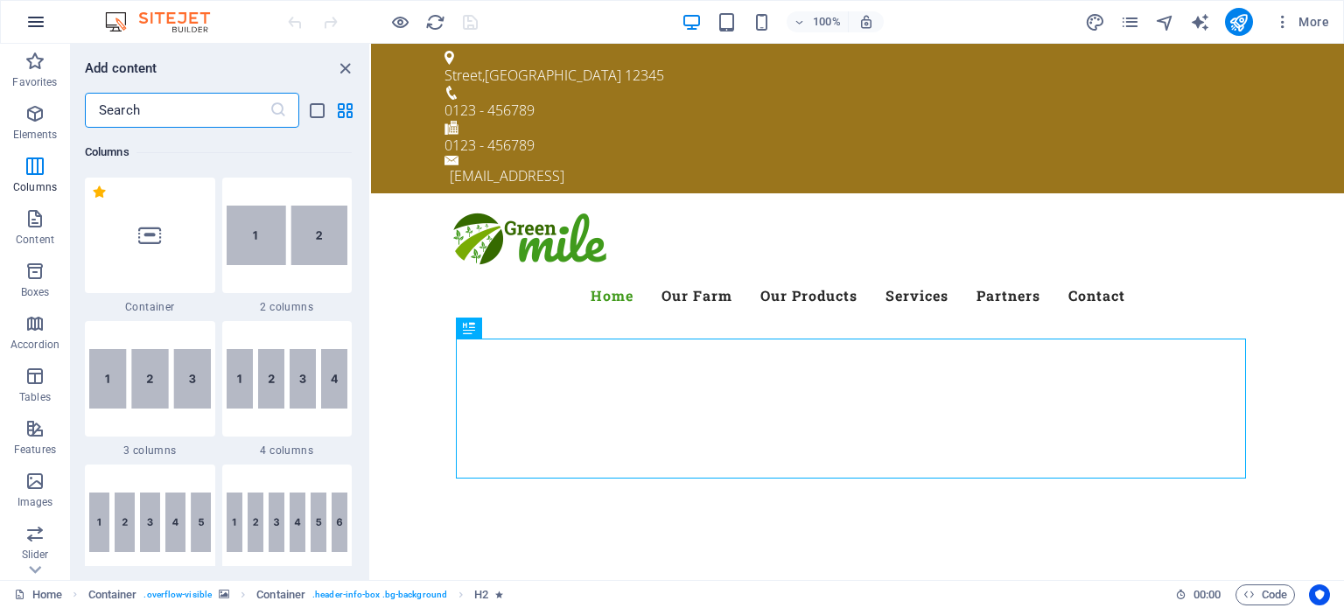
click at [25, 18] on icon "button" at bounding box center [35, 21] width 21 height 21
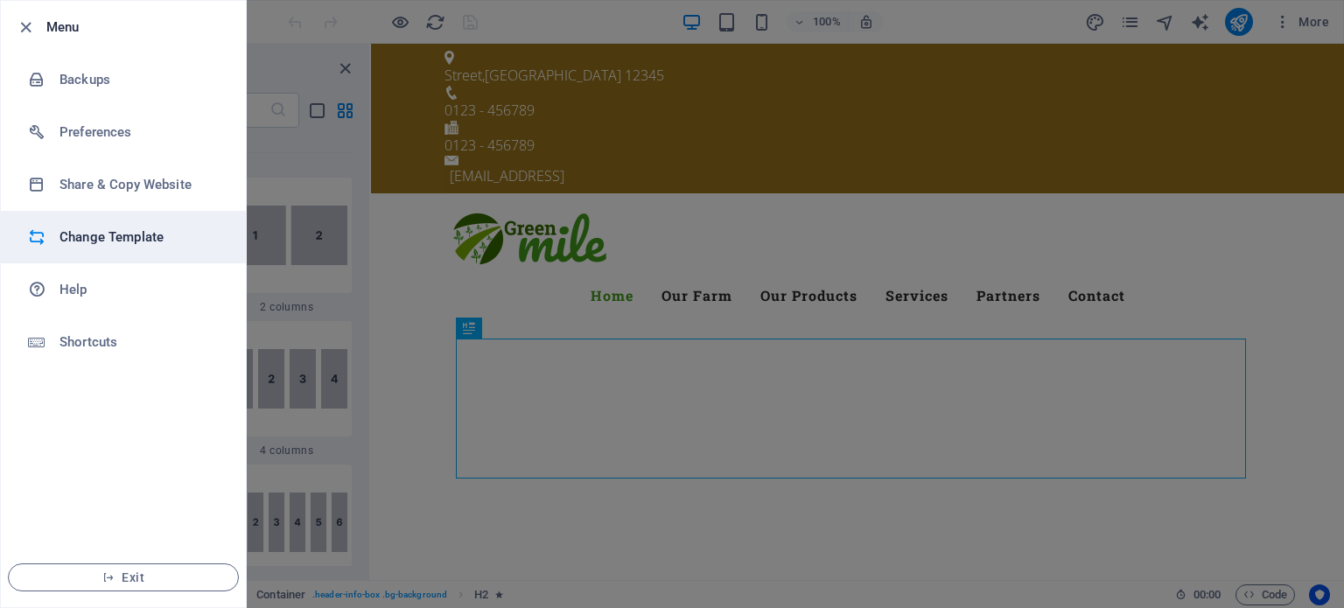
click at [88, 234] on h6 "Change Template" at bounding box center [141, 237] width 162 height 21
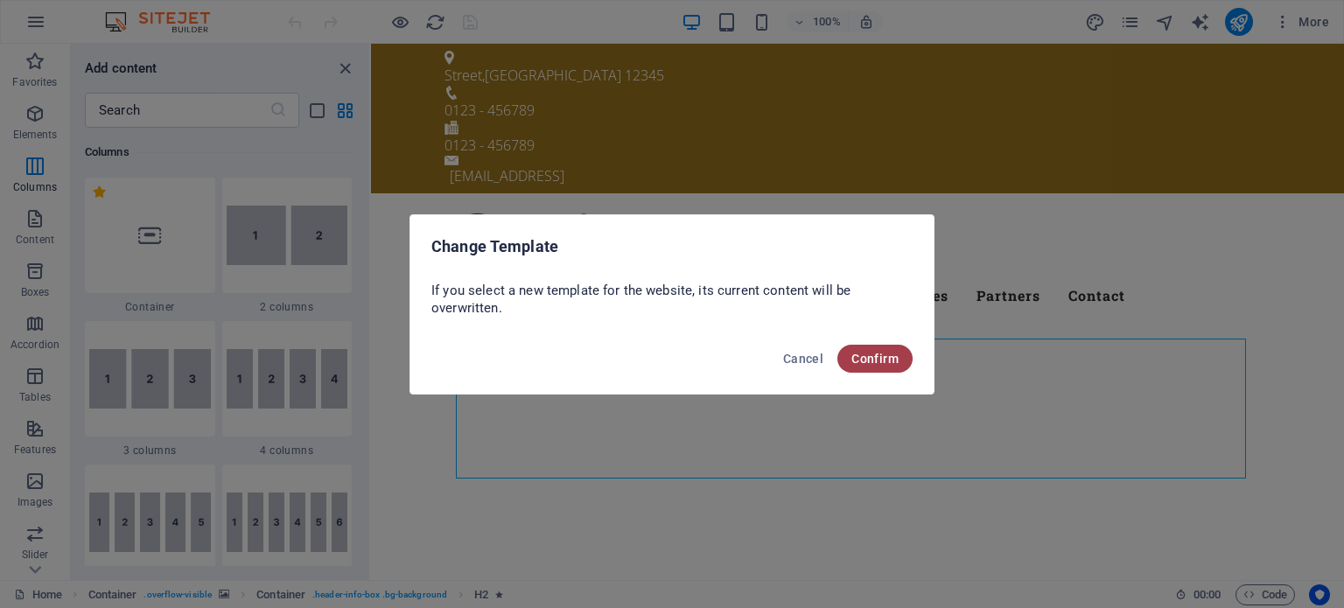
click at [859, 354] on span "Confirm" at bounding box center [875, 359] width 47 height 14
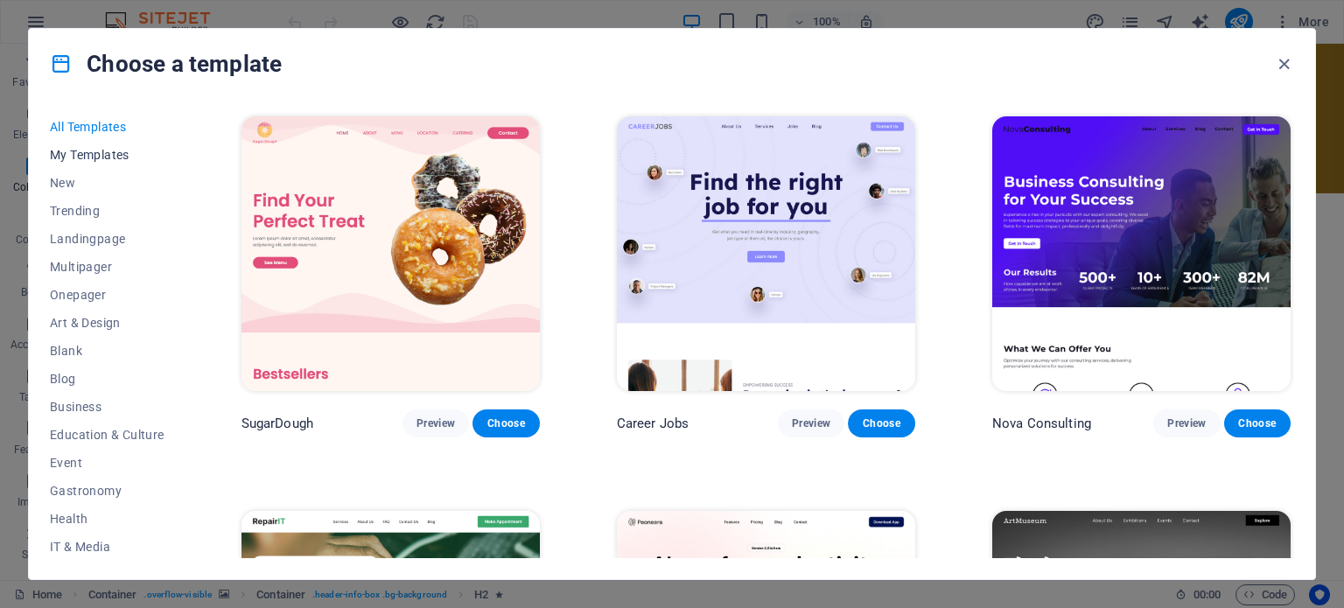
click at [81, 153] on span "My Templates" at bounding box center [107, 155] width 115 height 14
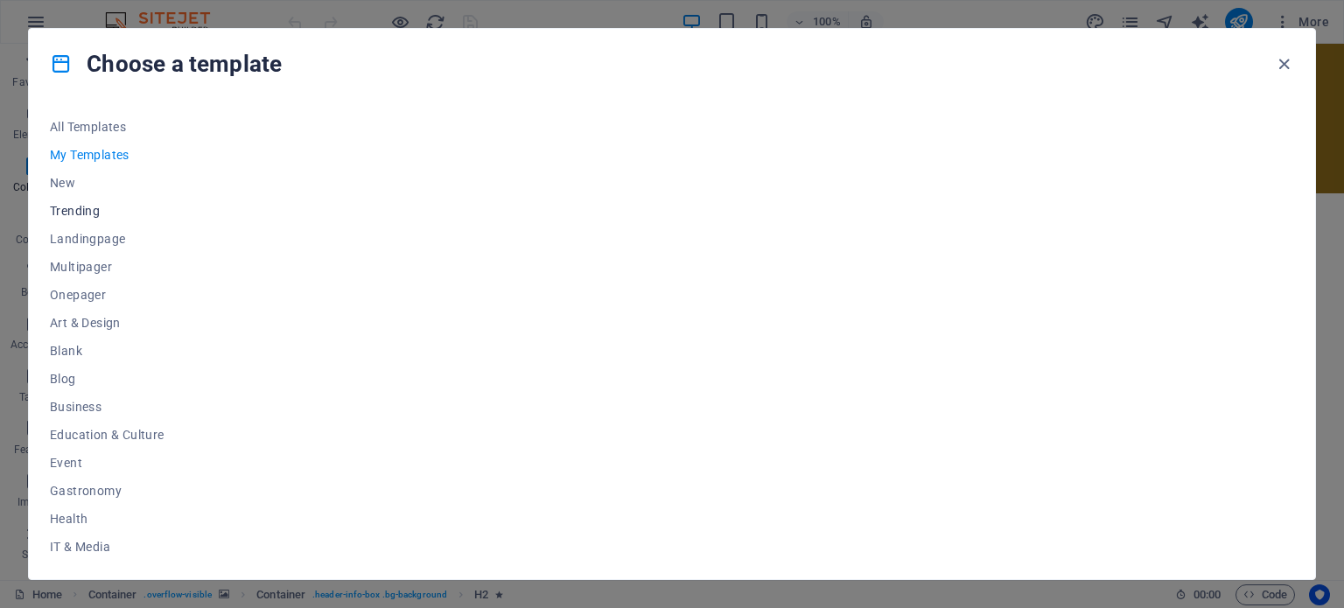
click at [67, 207] on span "Trending" at bounding box center [107, 211] width 115 height 14
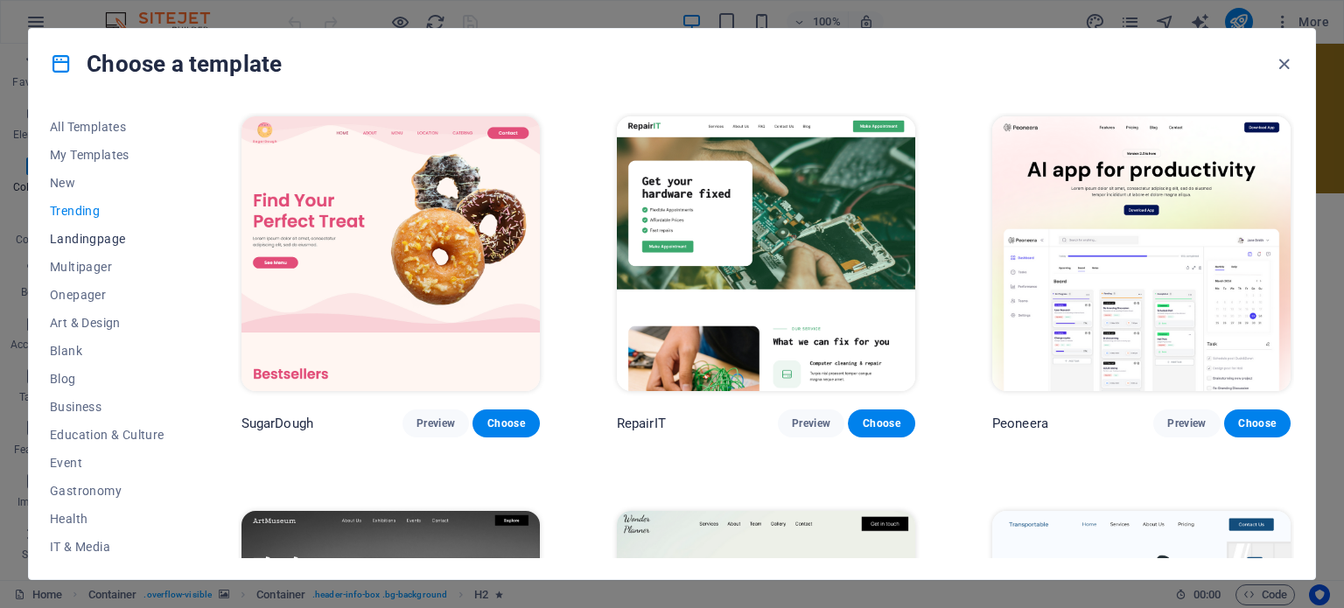
click at [69, 238] on span "Landingpage" at bounding box center [107, 239] width 115 height 14
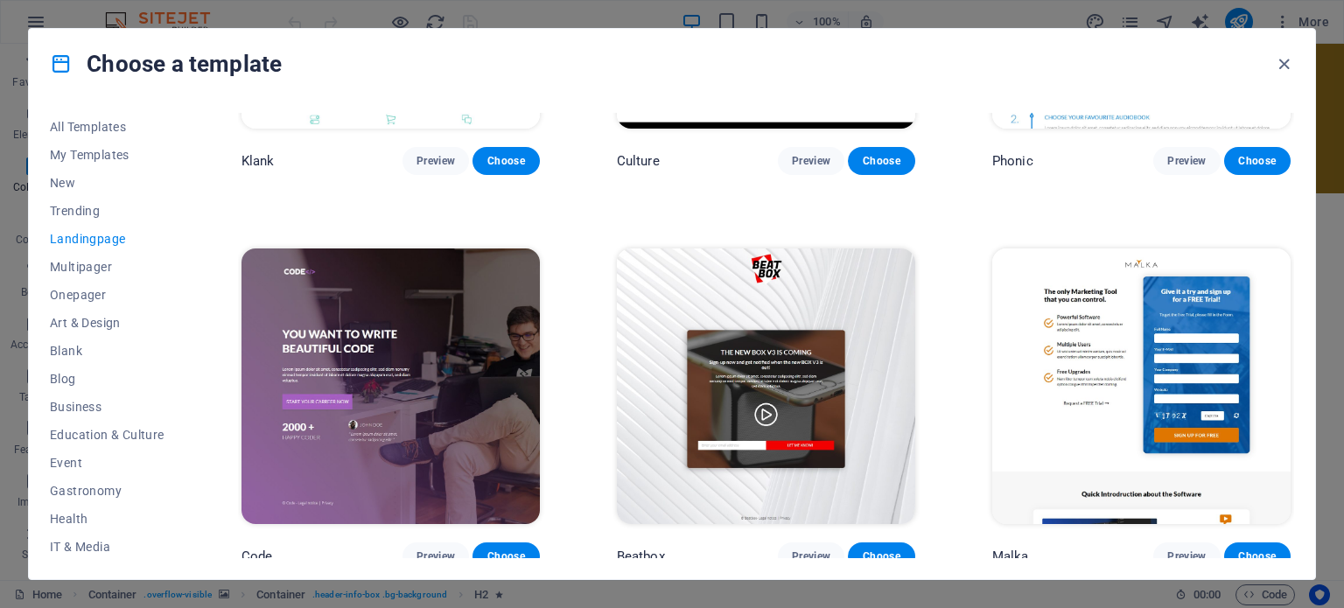
scroll to position [438, 0]
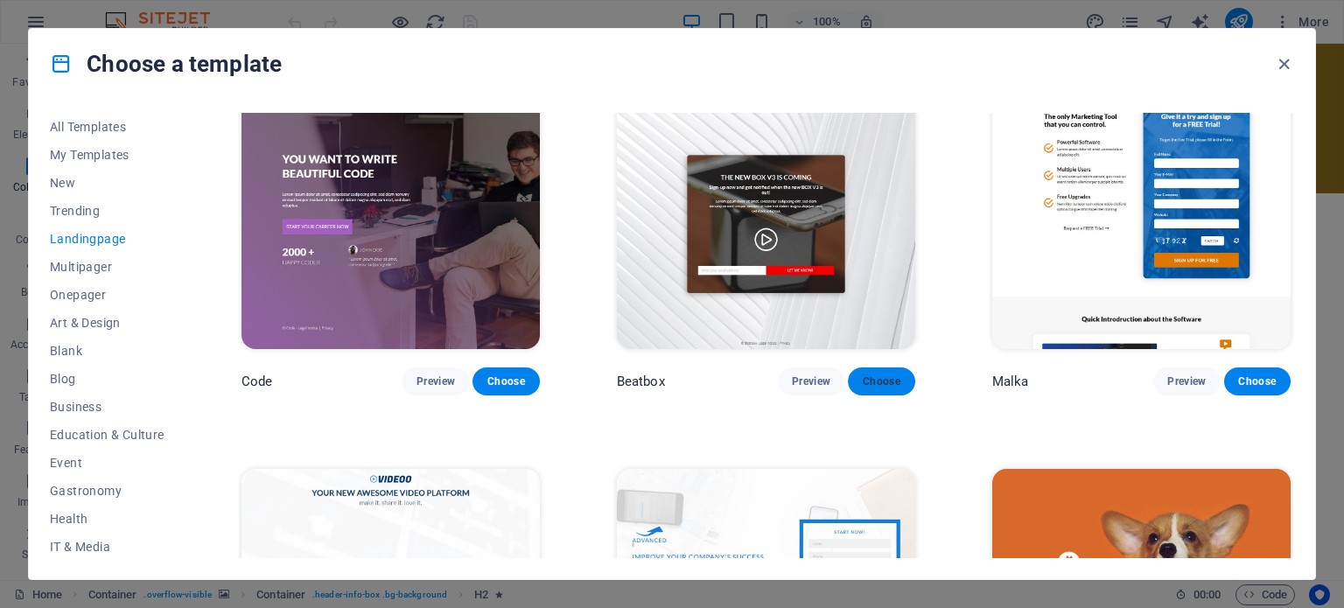
click at [876, 379] on span "Choose" at bounding box center [881, 382] width 39 height 14
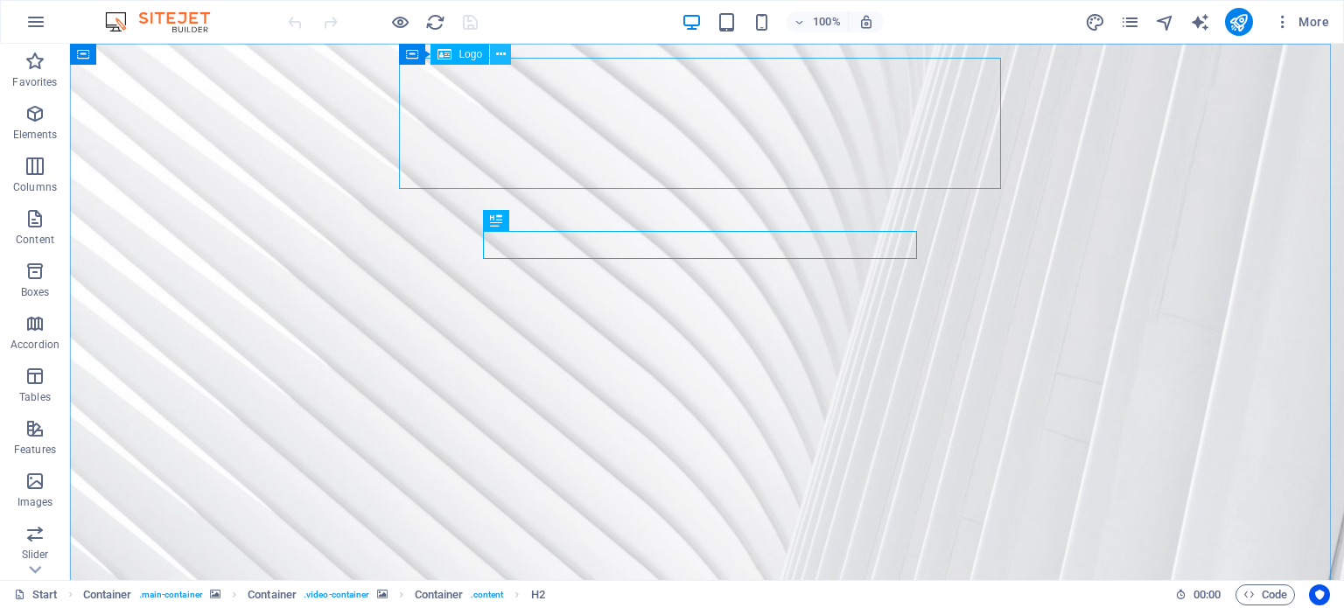
click at [505, 53] on icon at bounding box center [501, 55] width 10 height 18
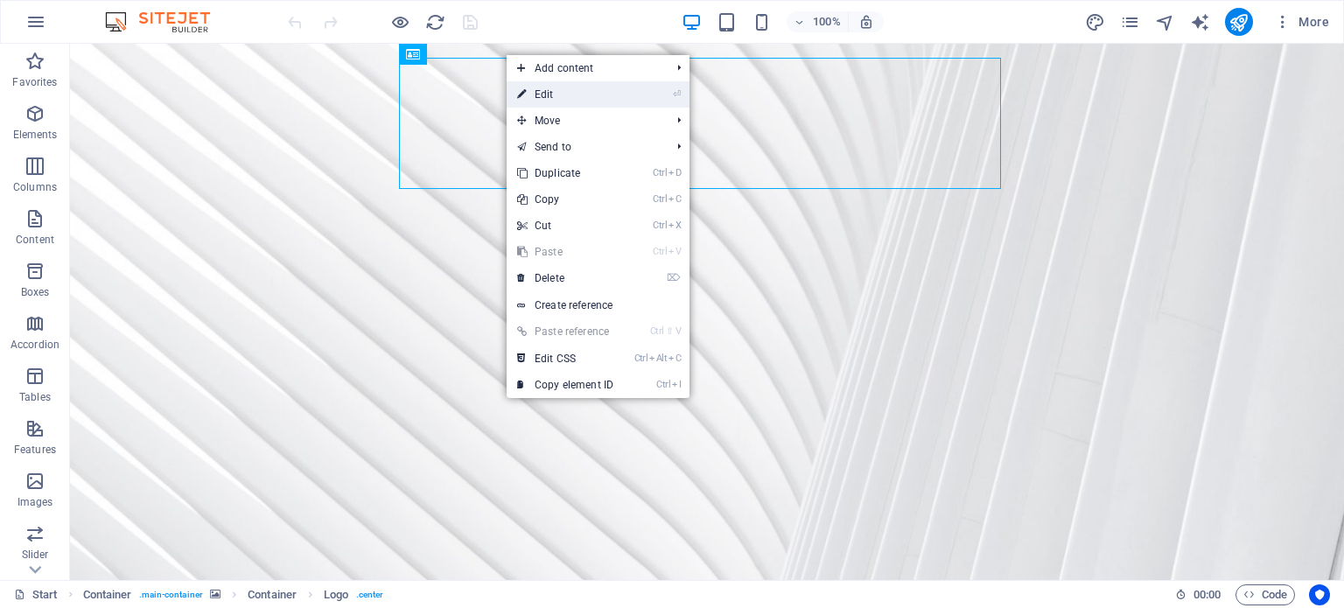
click at [547, 92] on link "⏎ Edit" at bounding box center [565, 94] width 117 height 26
select select "px"
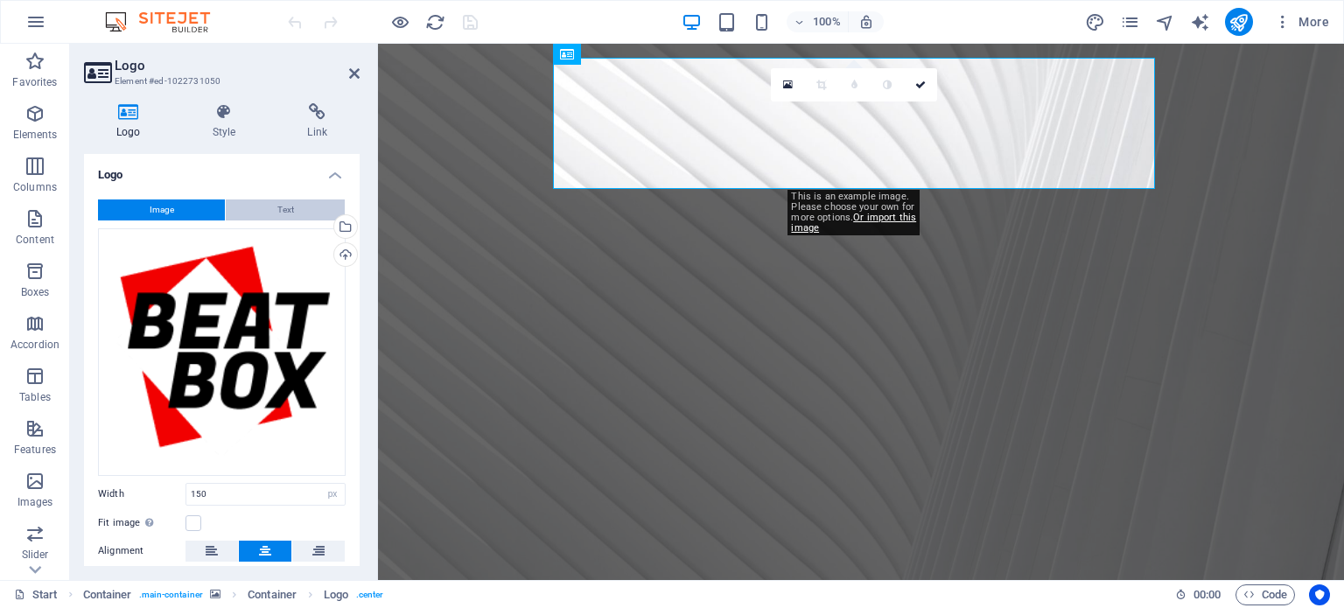
click at [284, 208] on span "Text" at bounding box center [285, 210] width 17 height 21
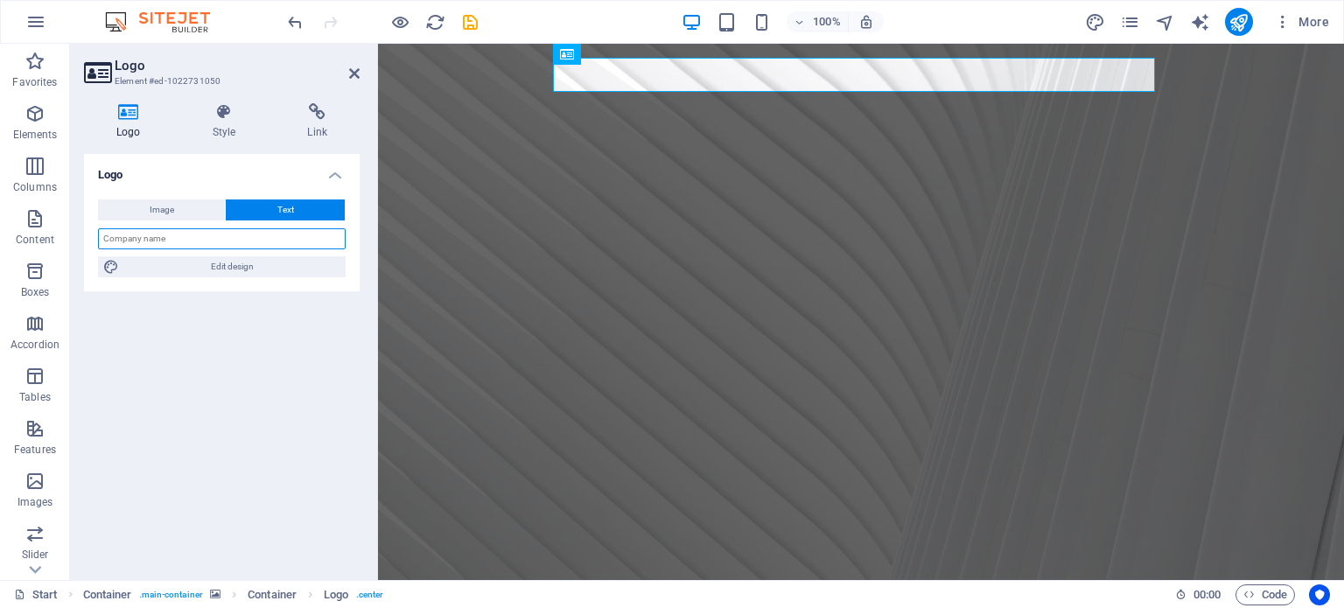
click at [198, 247] on input "text" at bounding box center [222, 238] width 248 height 21
type input "Ace Metal Crafts"
drag, startPoint x: 365, startPoint y: 358, endPoint x: 226, endPoint y: 264, distance: 167.7
click at [226, 264] on span "Edit design" at bounding box center [232, 266] width 216 height 21
select select "rem"
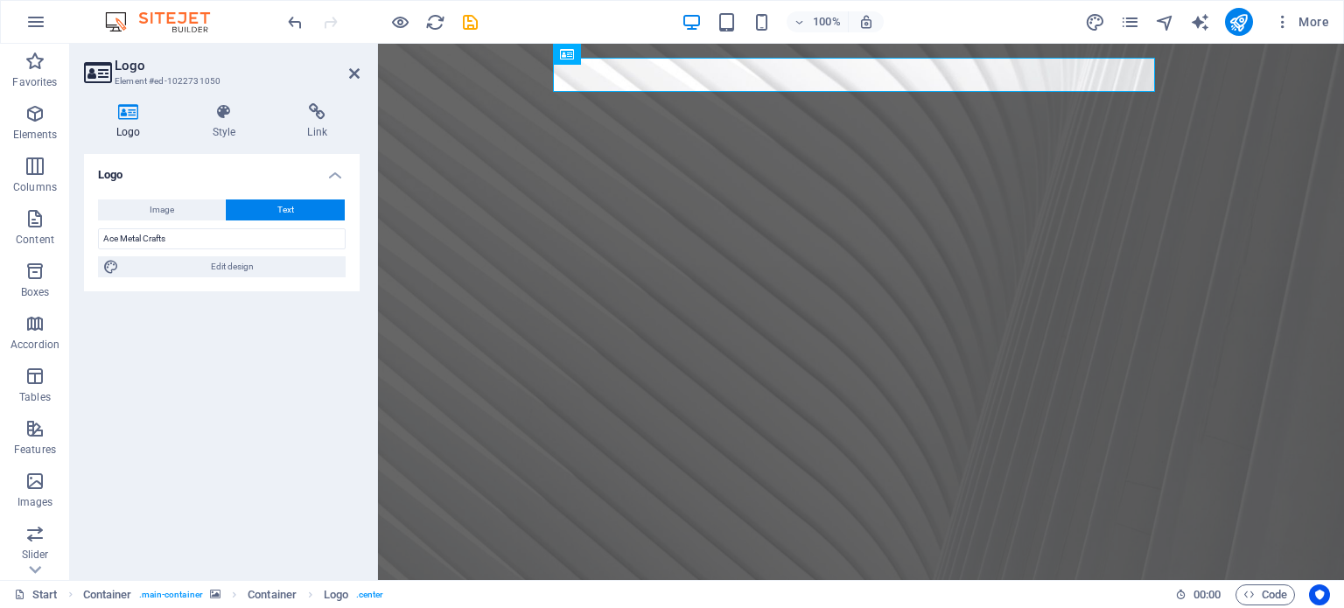
select select "700"
select select "px"
select select "rem"
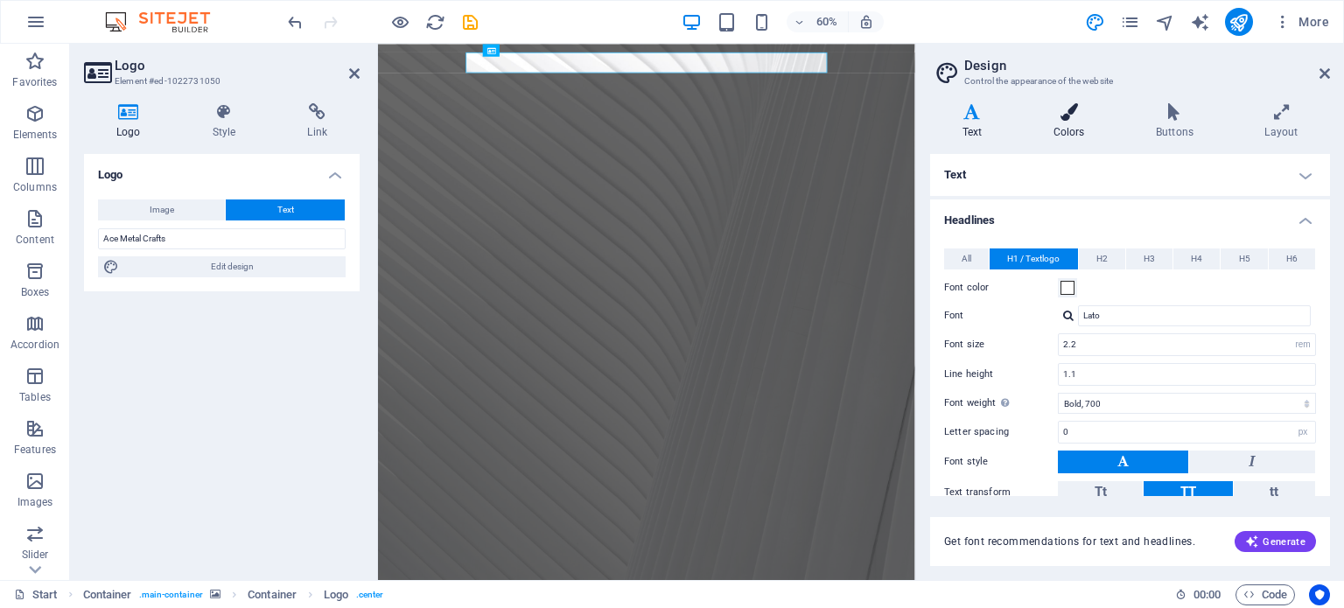
click at [1062, 122] on h4 "Colors" at bounding box center [1072, 121] width 102 height 37
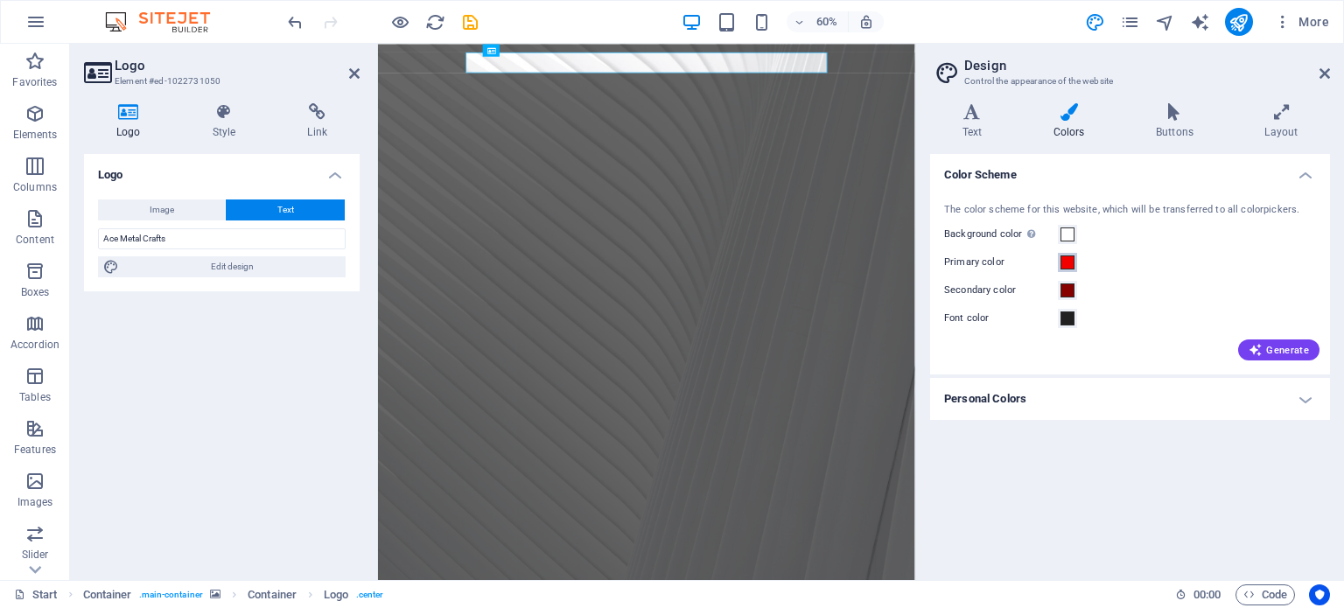
click at [1058, 264] on button "Primary color" at bounding box center [1067, 262] width 19 height 19
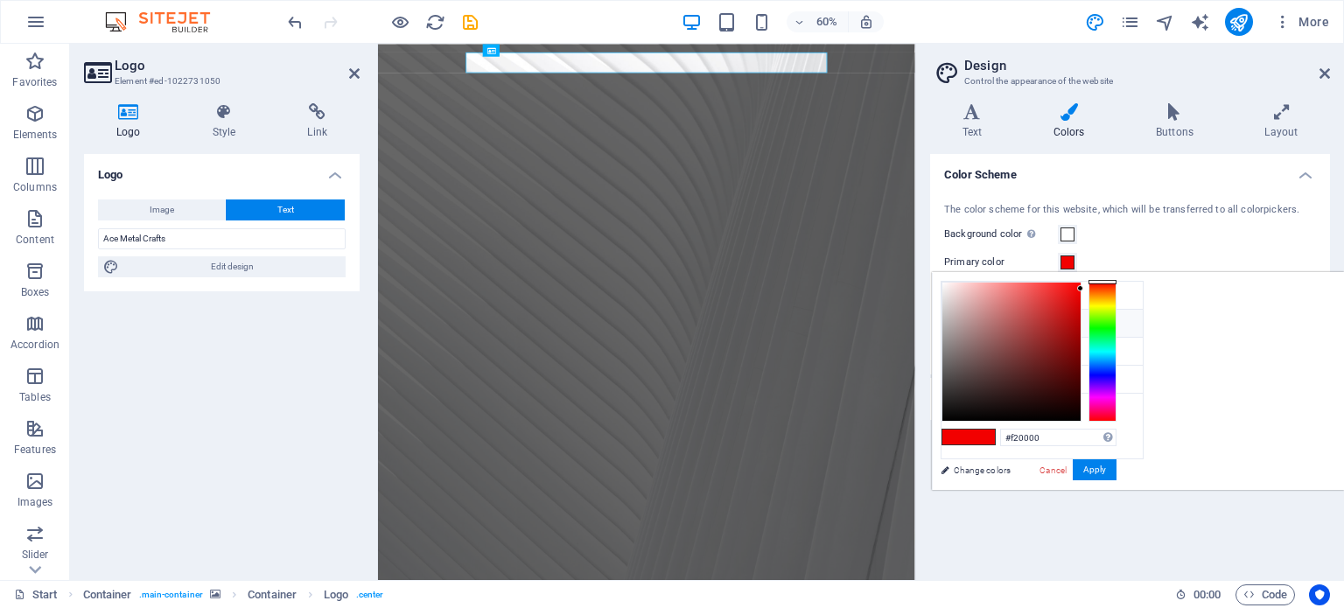
click at [979, 321] on li "Primary color #f20000" at bounding box center [1042, 324] width 201 height 28
click at [1068, 232] on span at bounding box center [1068, 235] width 14 height 14
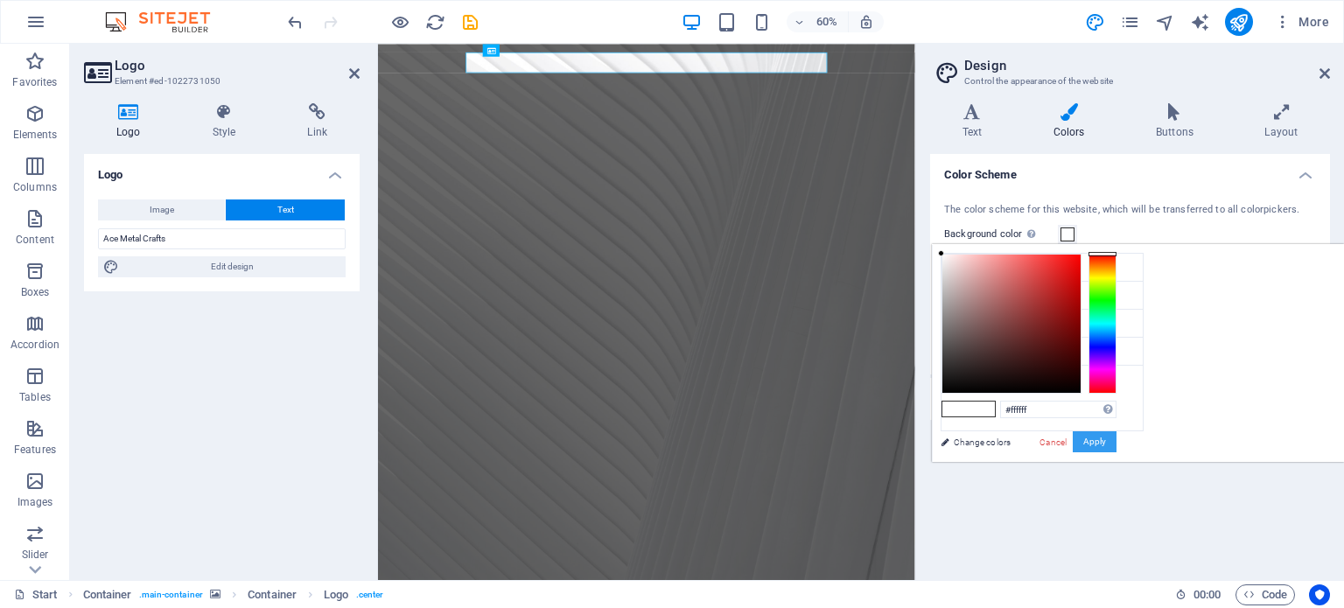
click at [1117, 441] on button "Apply" at bounding box center [1095, 441] width 44 height 21
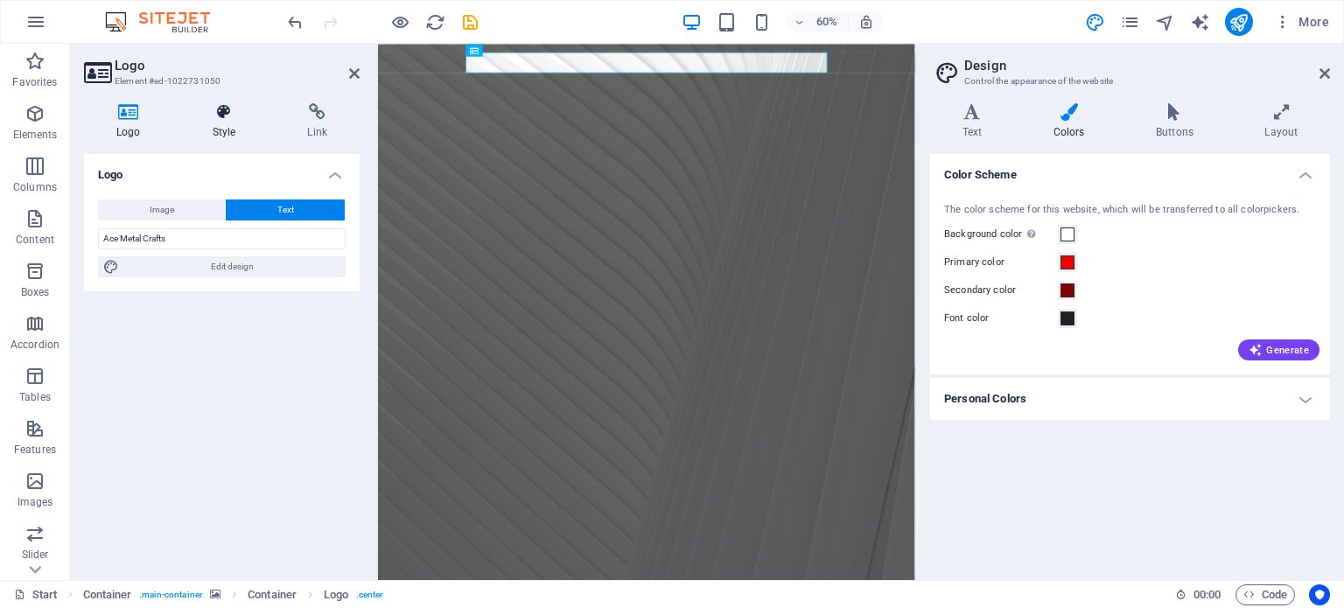
click at [223, 114] on icon at bounding box center [224, 112] width 88 height 18
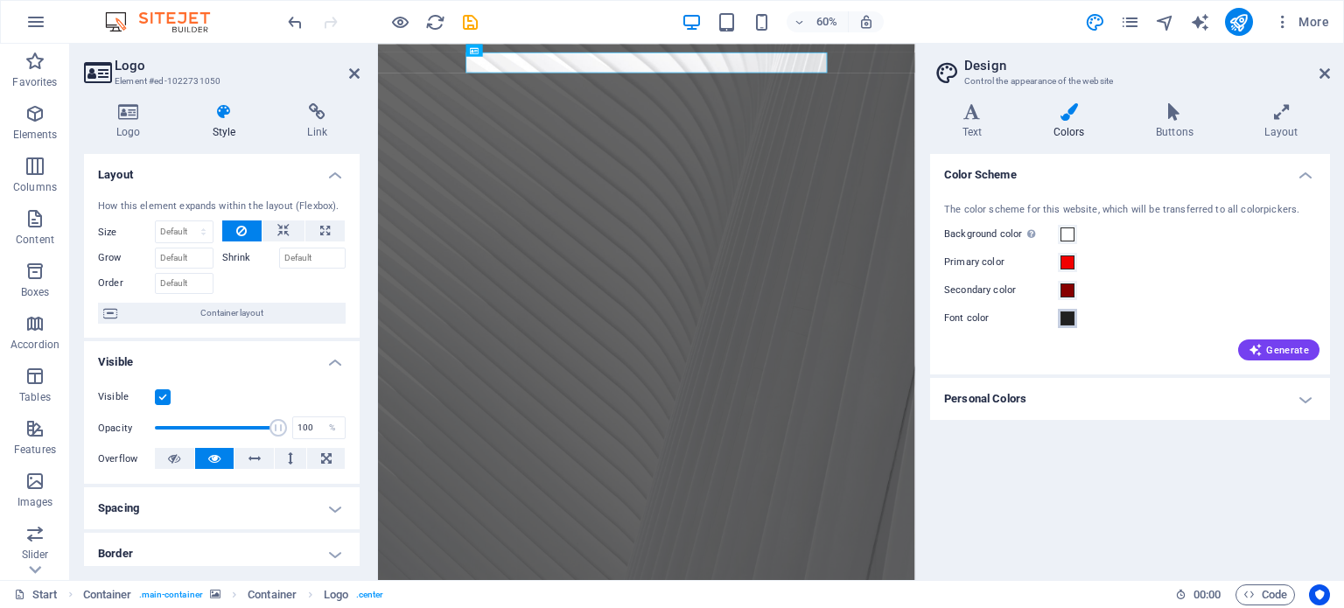
click at [1069, 319] on span at bounding box center [1068, 319] width 14 height 14
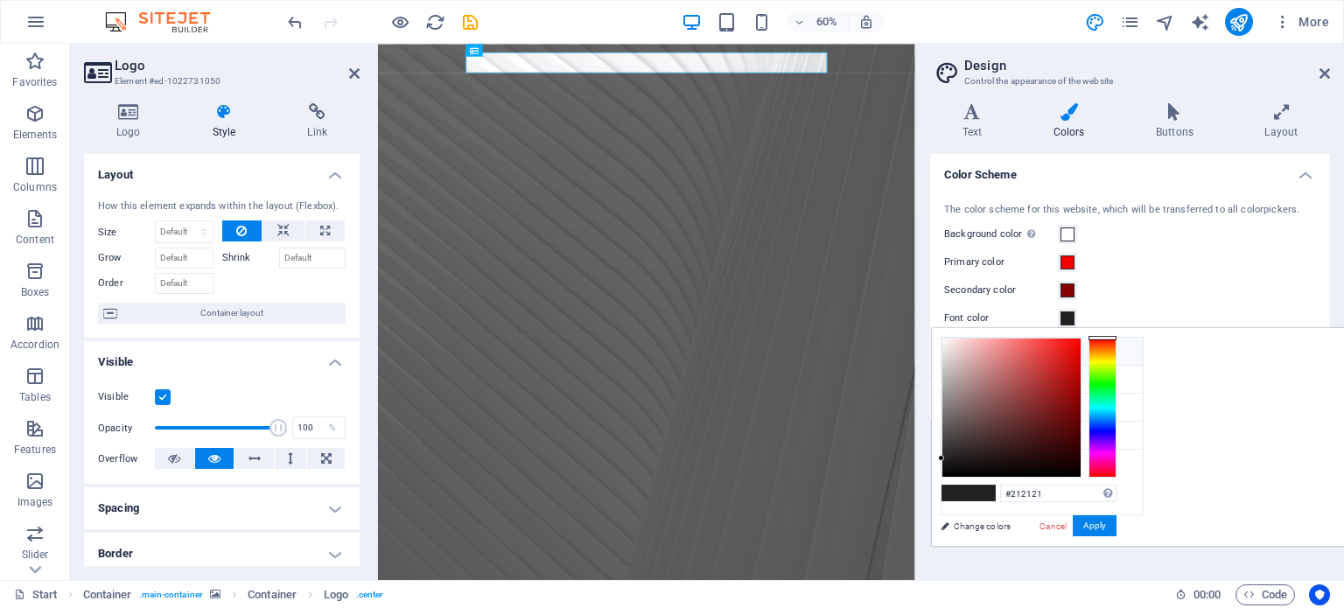
click at [957, 352] on icon at bounding box center [956, 351] width 12 height 12
type input "#ffffff"
click at [1117, 517] on button "Apply" at bounding box center [1095, 525] width 44 height 21
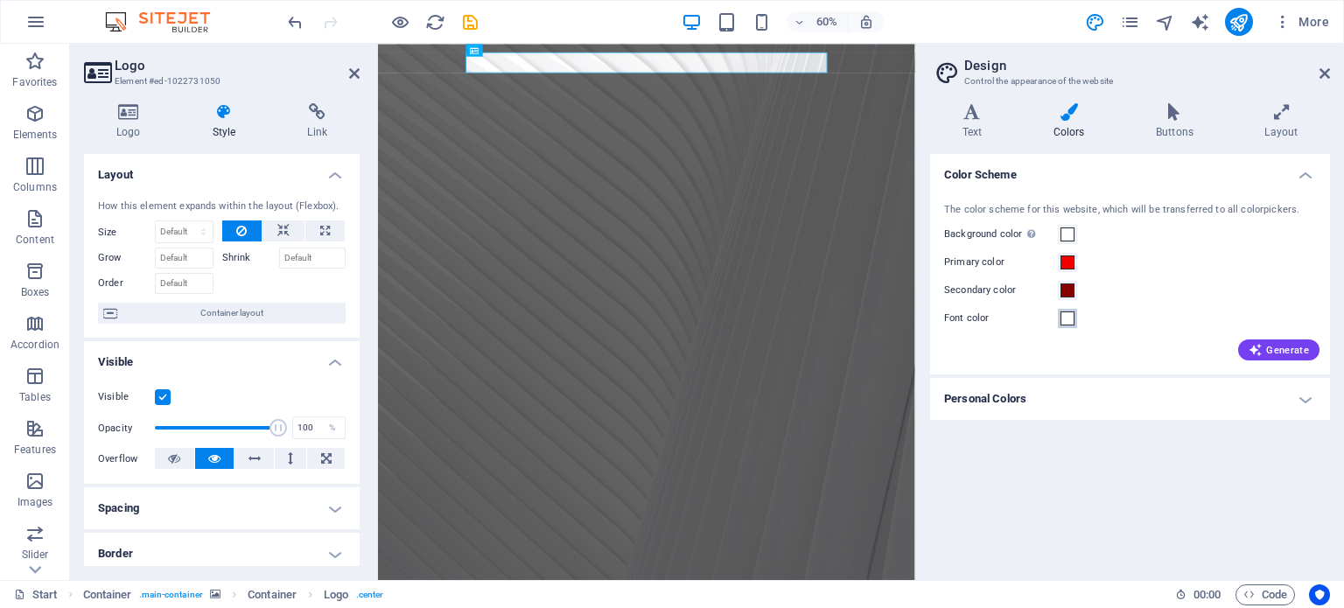
click at [1061, 318] on span at bounding box center [1068, 319] width 14 height 14
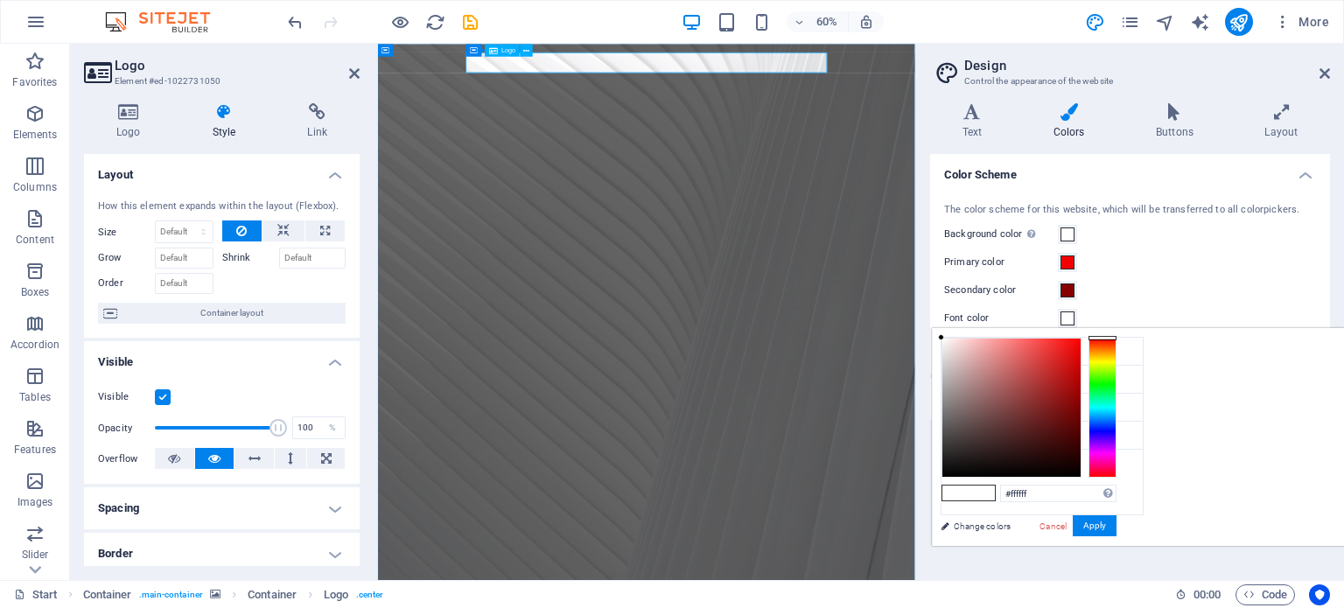
click at [529, 48] on icon at bounding box center [527, 50] width 6 height 11
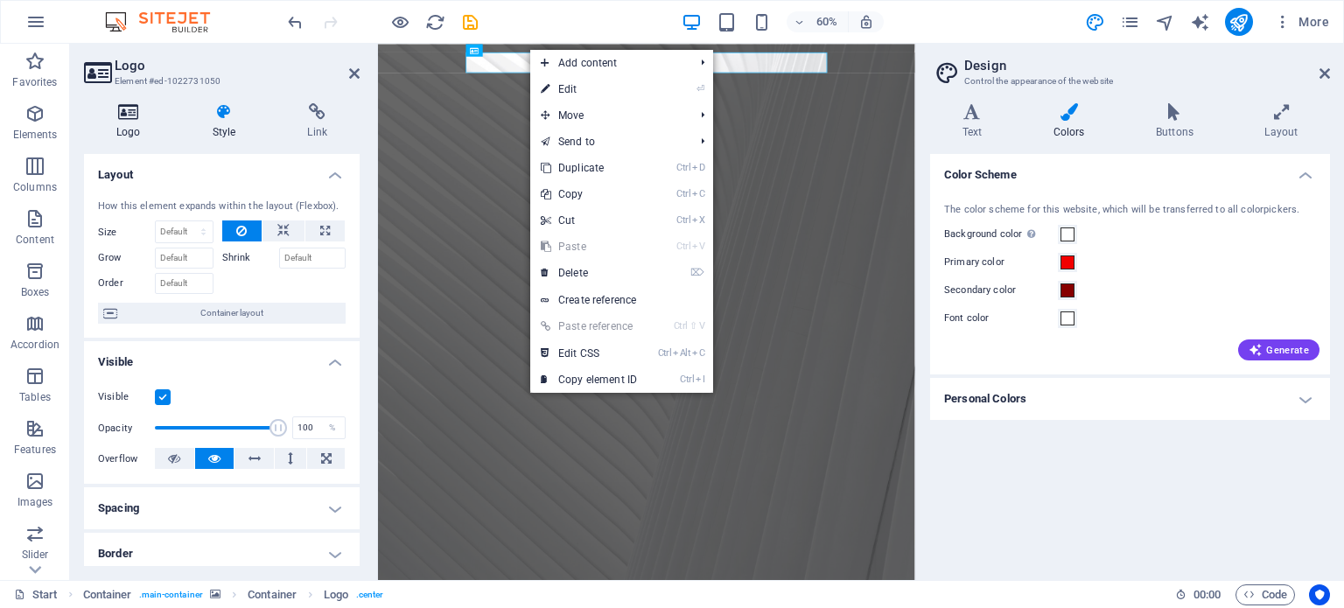
click at [133, 111] on icon at bounding box center [128, 112] width 89 height 18
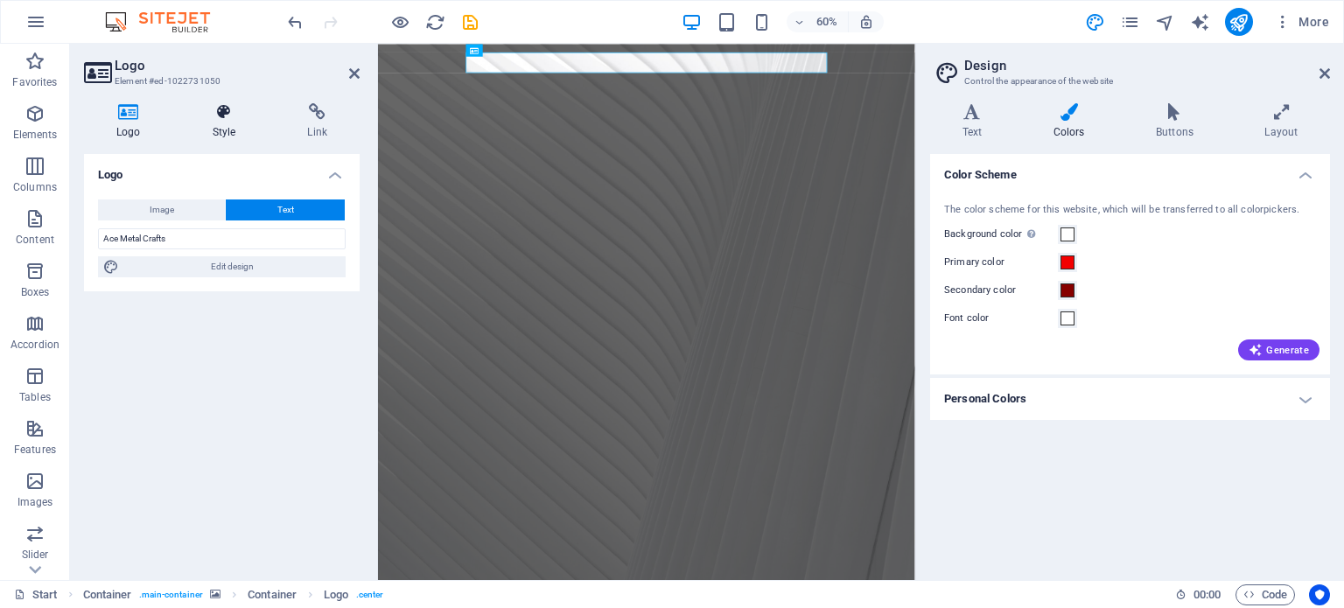
click at [222, 110] on icon at bounding box center [224, 112] width 88 height 18
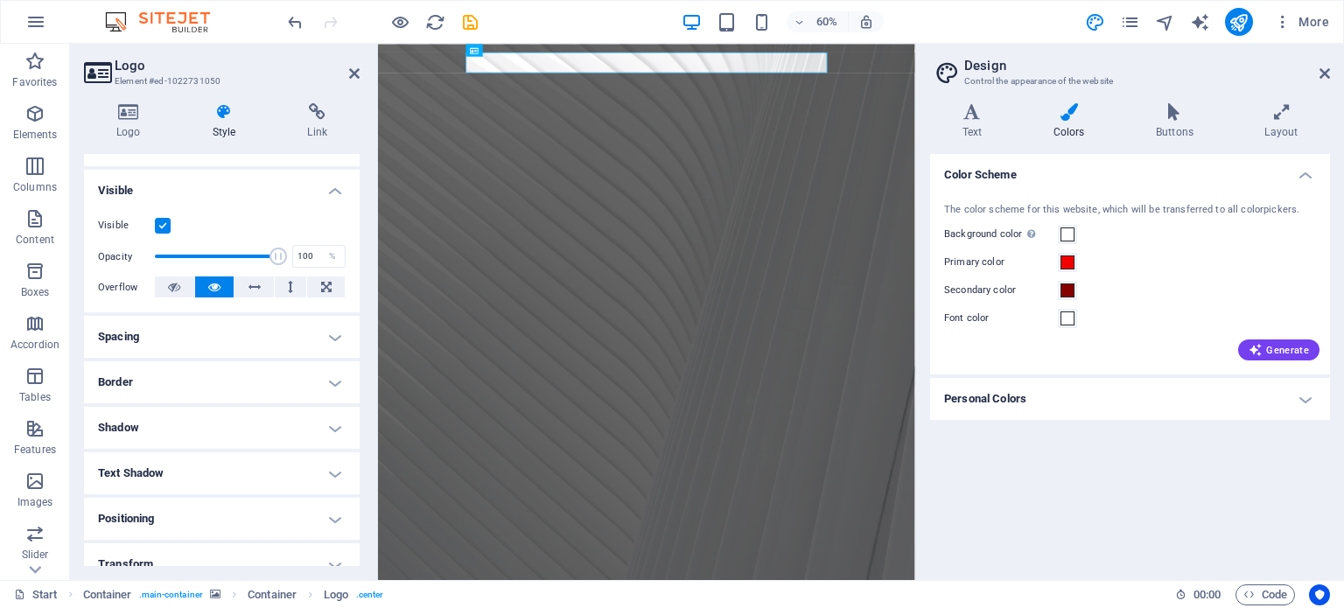
scroll to position [175, 0]
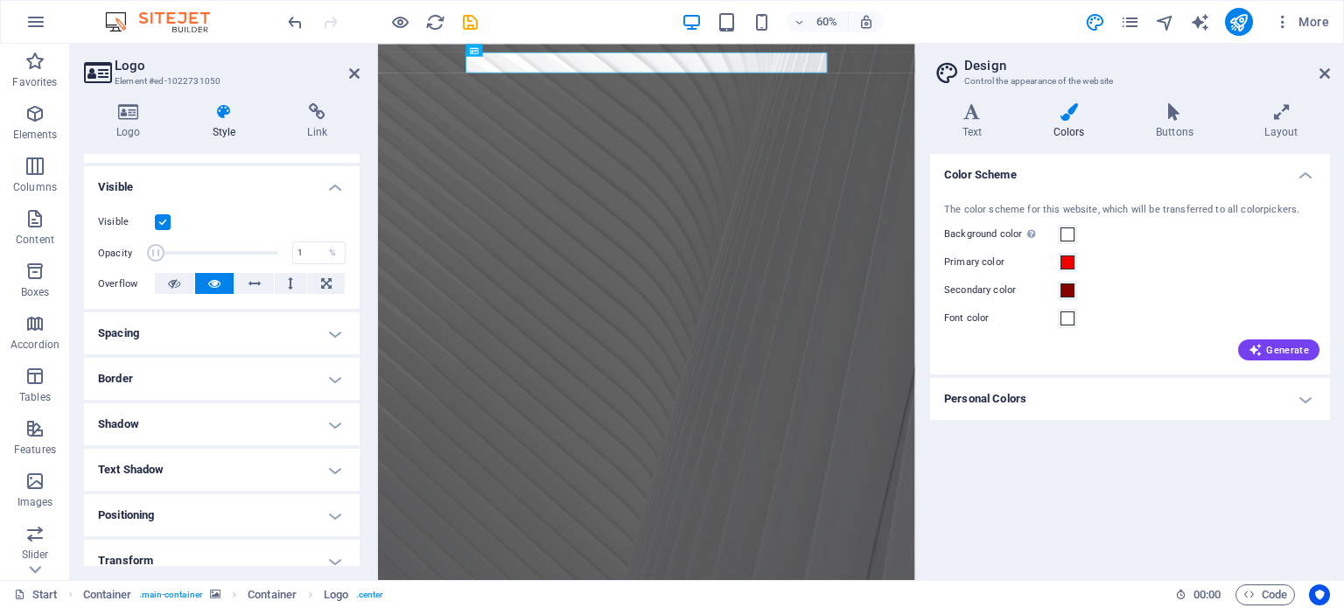
drag, startPoint x: 270, startPoint y: 249, endPoint x: 155, endPoint y: 220, distance: 118.2
click at [155, 220] on div "Visible Opacity 1 % Overflow" at bounding box center [222, 253] width 276 height 111
type input "100"
drag, startPoint x: 156, startPoint y: 250, endPoint x: 328, endPoint y: 276, distance: 174.3
click at [328, 276] on div "Visible Opacity 100 % Overflow" at bounding box center [222, 253] width 276 height 111
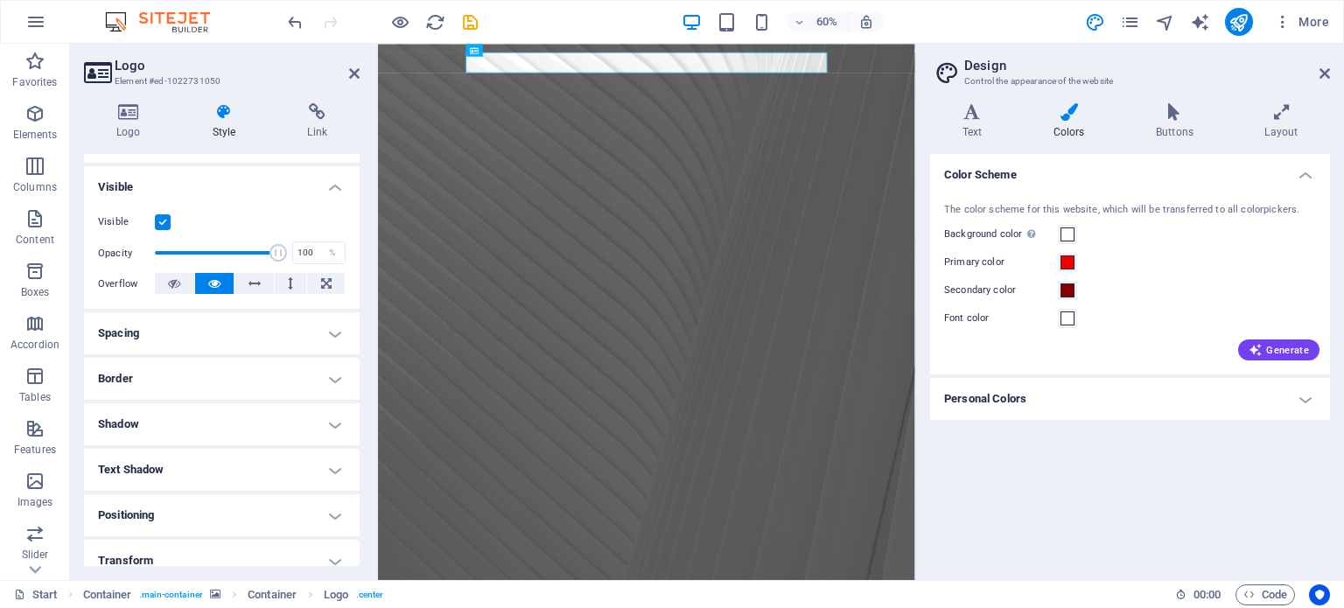
scroll to position [326, 0]
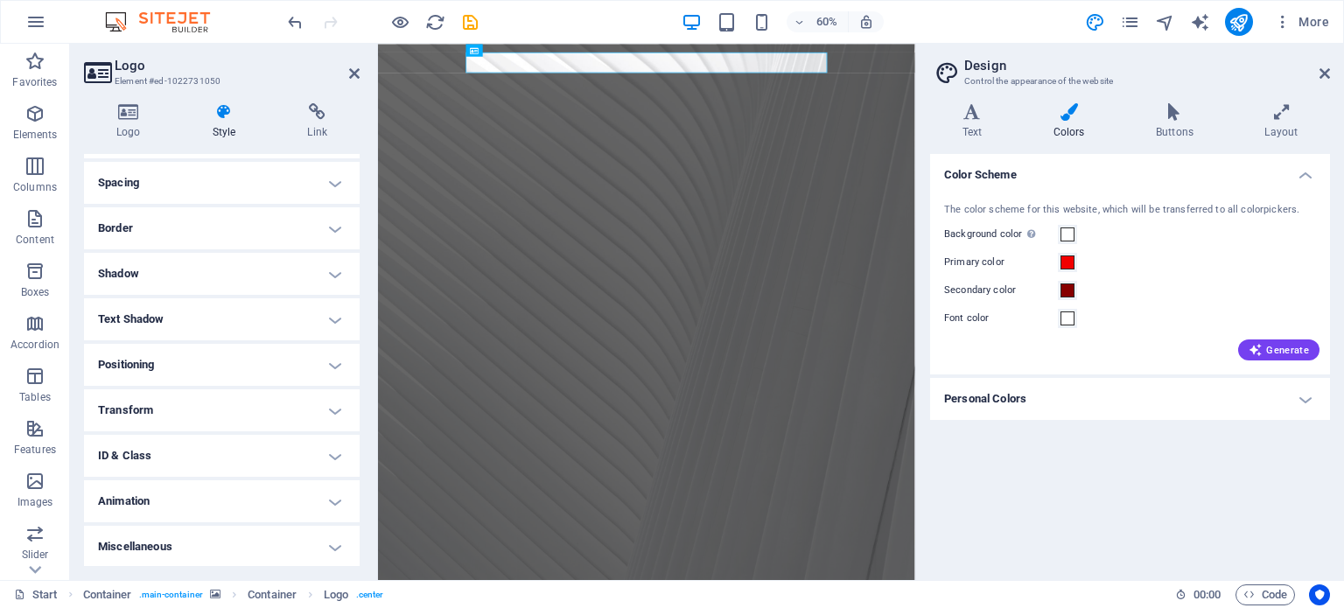
click at [329, 187] on h4 "Spacing" at bounding box center [222, 183] width 276 height 42
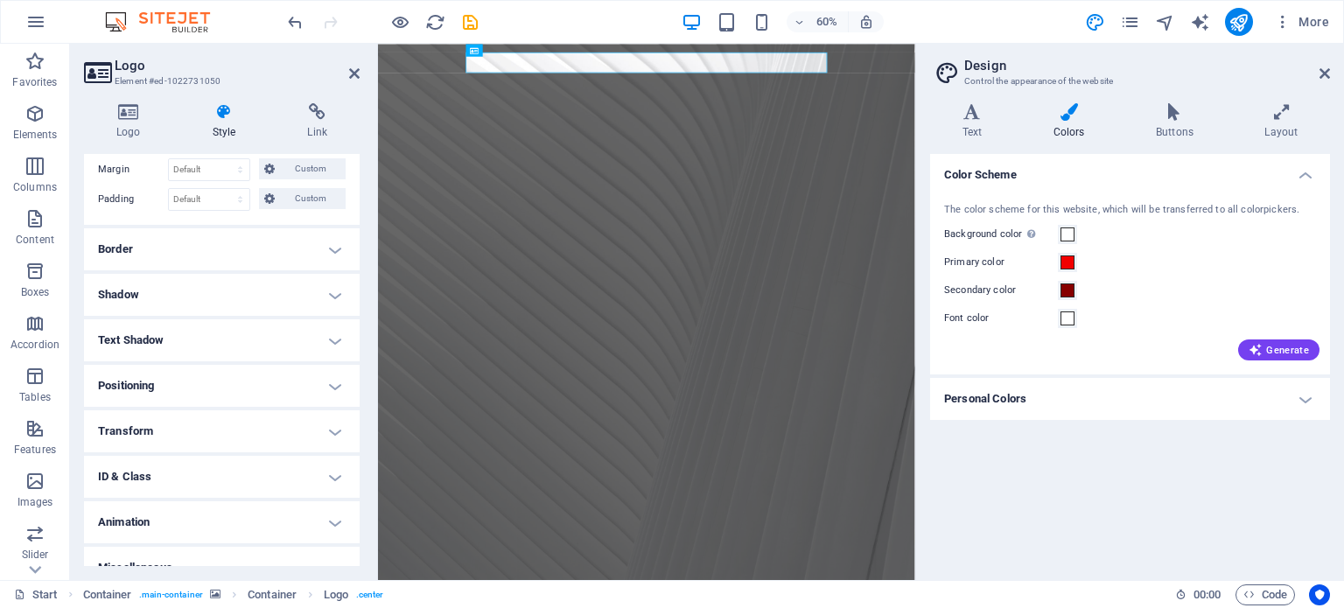
scroll to position [396, 0]
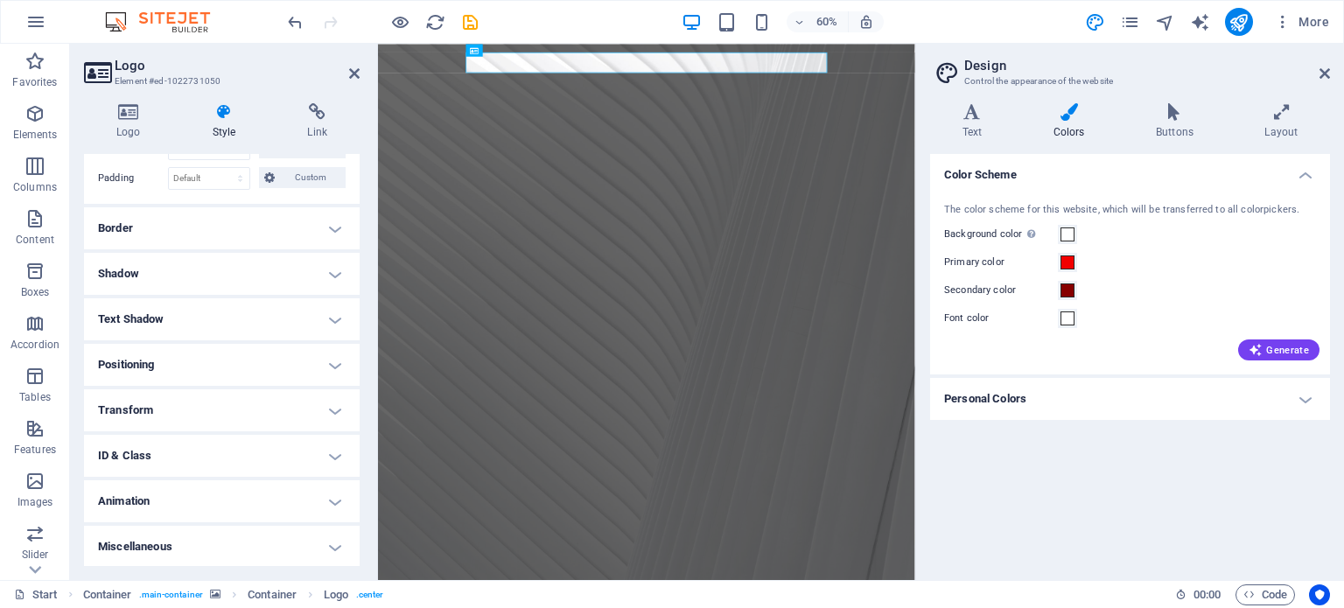
click at [334, 223] on h4 "Border" at bounding box center [222, 228] width 276 height 42
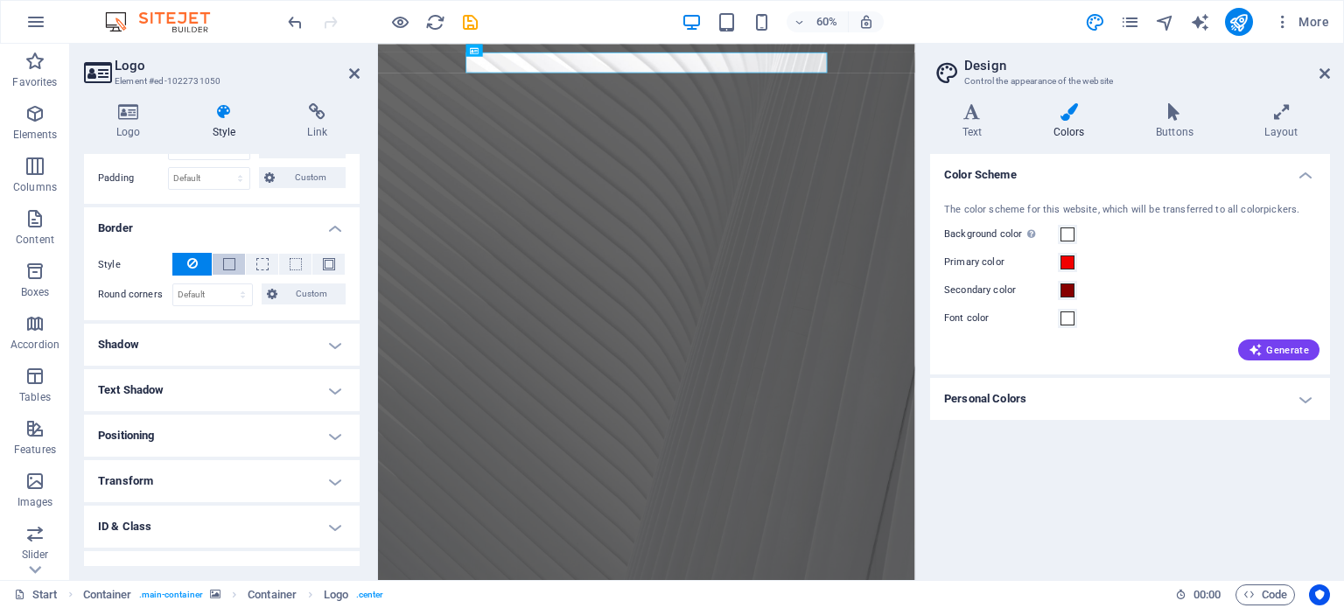
click at [228, 270] on span at bounding box center [230, 264] width 4 height 21
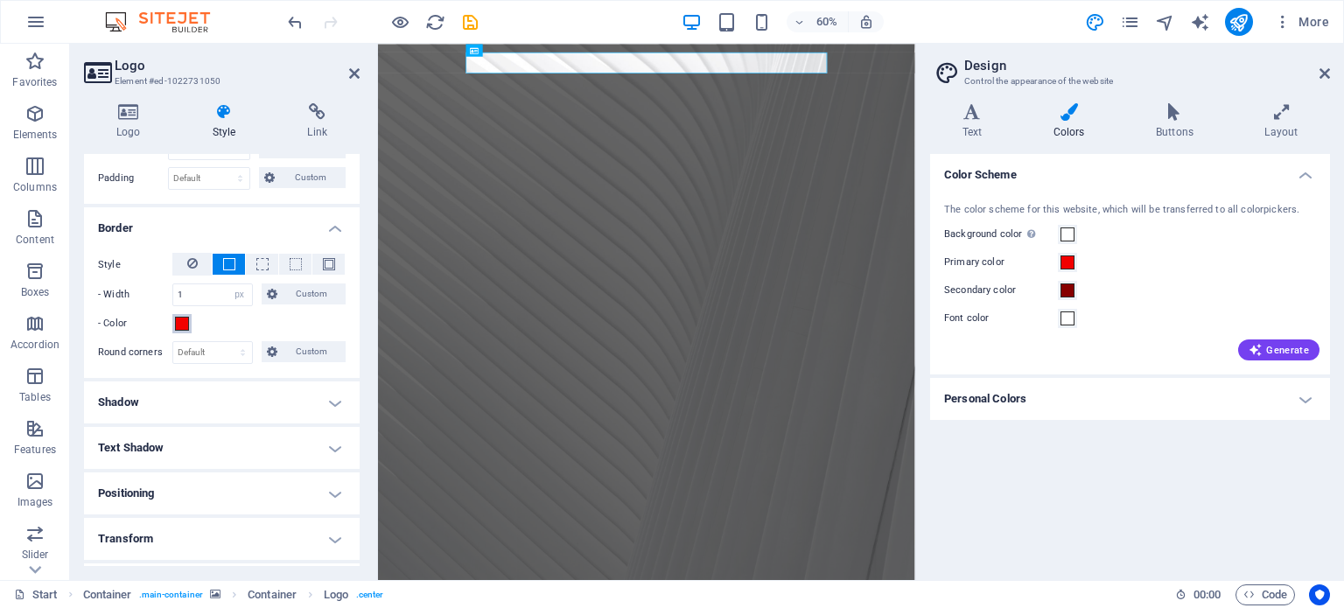
click at [186, 326] on span at bounding box center [182, 324] width 14 height 14
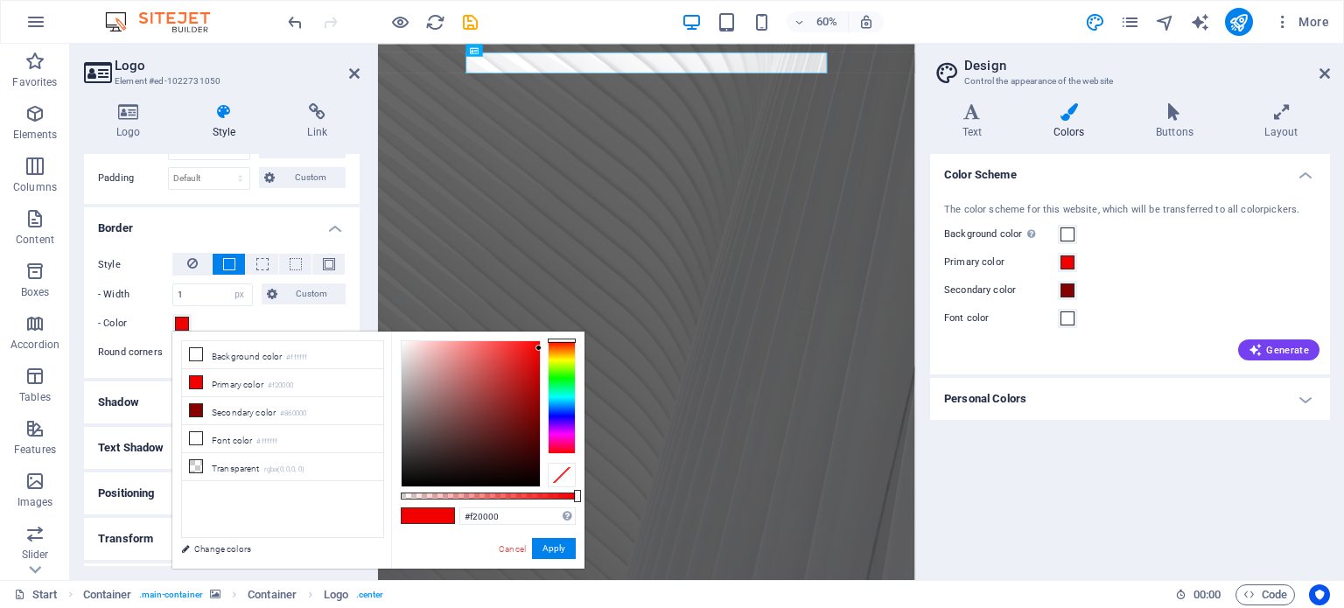
click at [428, 509] on span at bounding box center [441, 515] width 26 height 15
click at [556, 551] on button "Apply" at bounding box center [554, 548] width 44 height 21
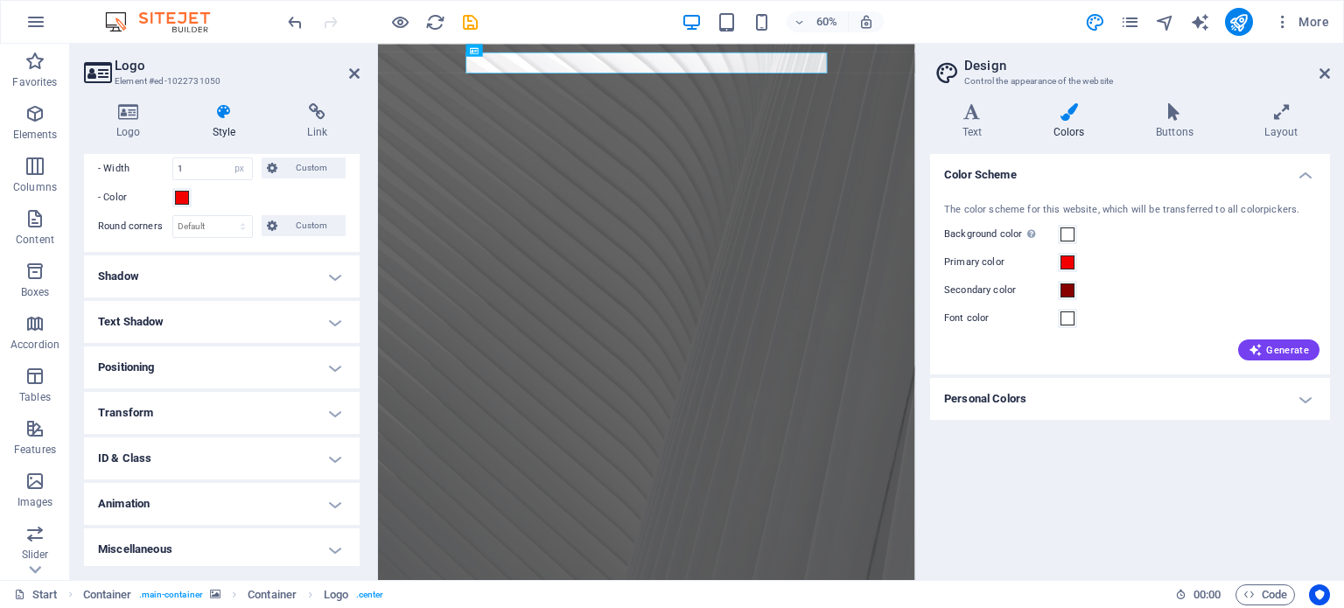
scroll to position [523, 0]
click at [1008, 390] on h4 "Personal Colors" at bounding box center [1130, 399] width 400 height 42
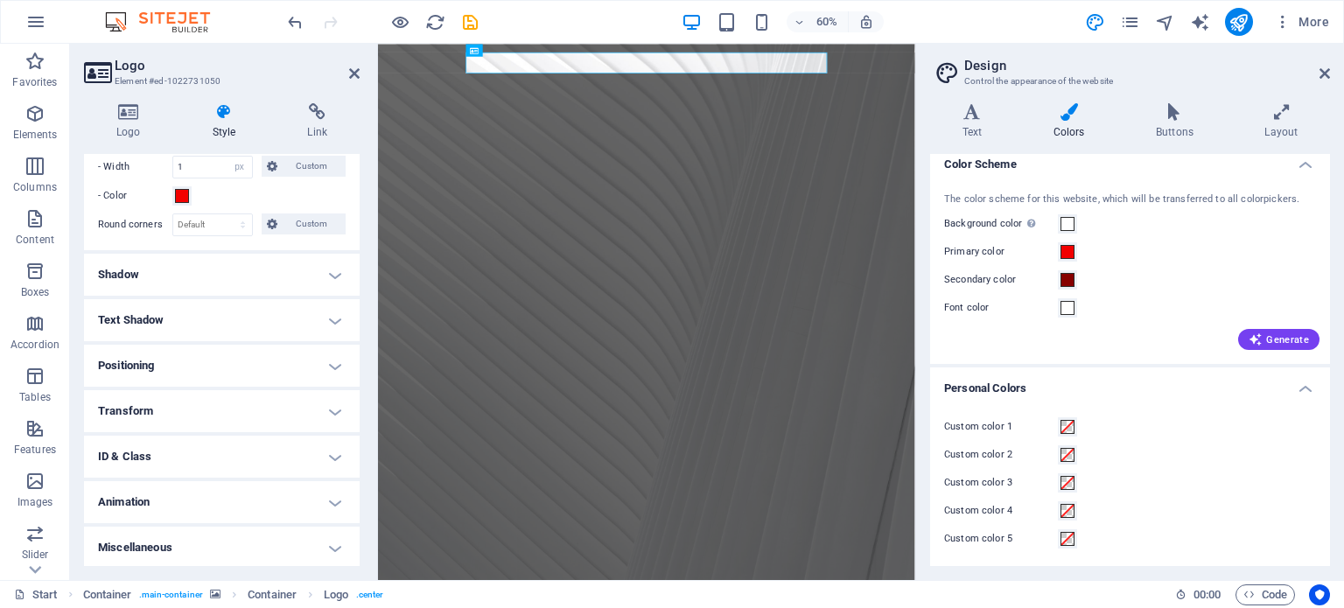
scroll to position [0, 0]
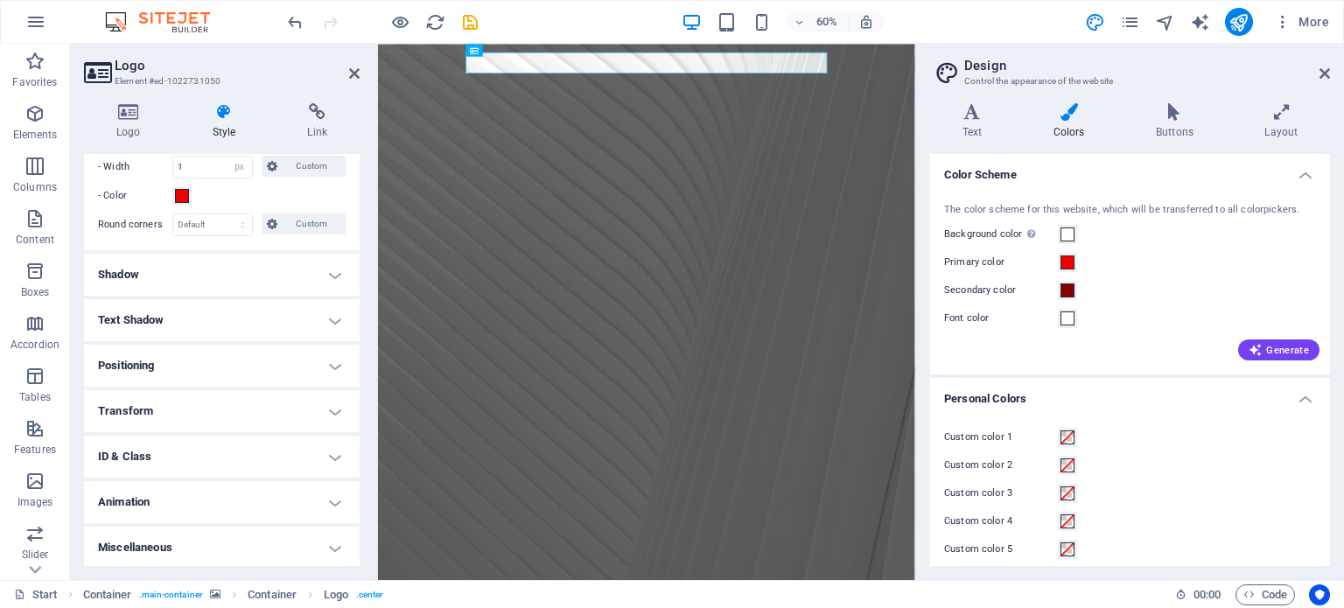
click at [280, 11] on div "60% More" at bounding box center [672, 22] width 1343 height 42
click at [291, 23] on icon "undo" at bounding box center [295, 22] width 20 height 20
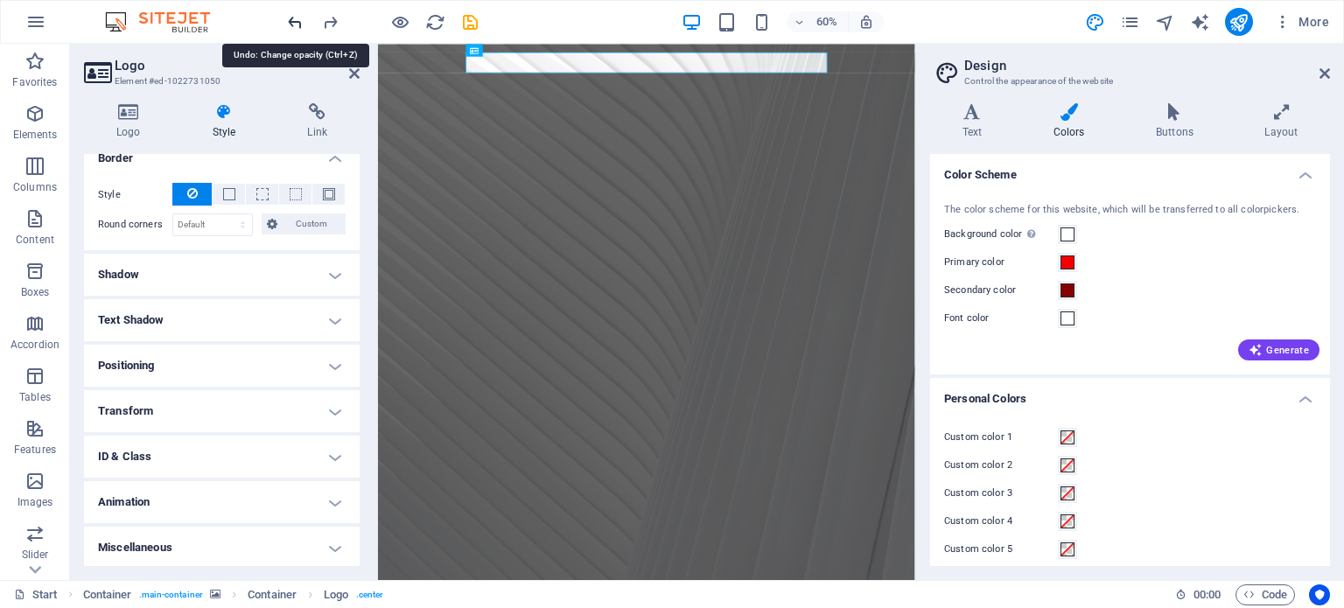
click at [291, 23] on icon "undo" at bounding box center [295, 22] width 20 height 20
click at [298, 22] on icon "undo" at bounding box center [295, 22] width 20 height 20
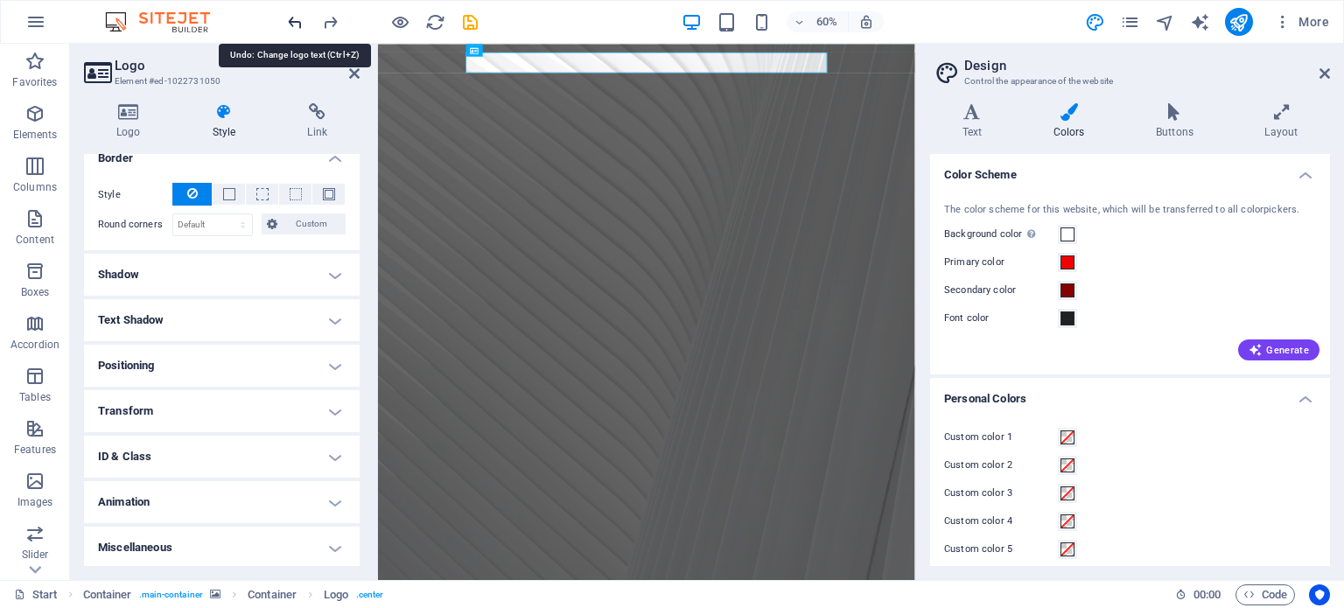
click at [294, 21] on icon "undo" at bounding box center [295, 22] width 20 height 20
click at [291, 20] on icon "undo" at bounding box center [295, 22] width 20 height 20
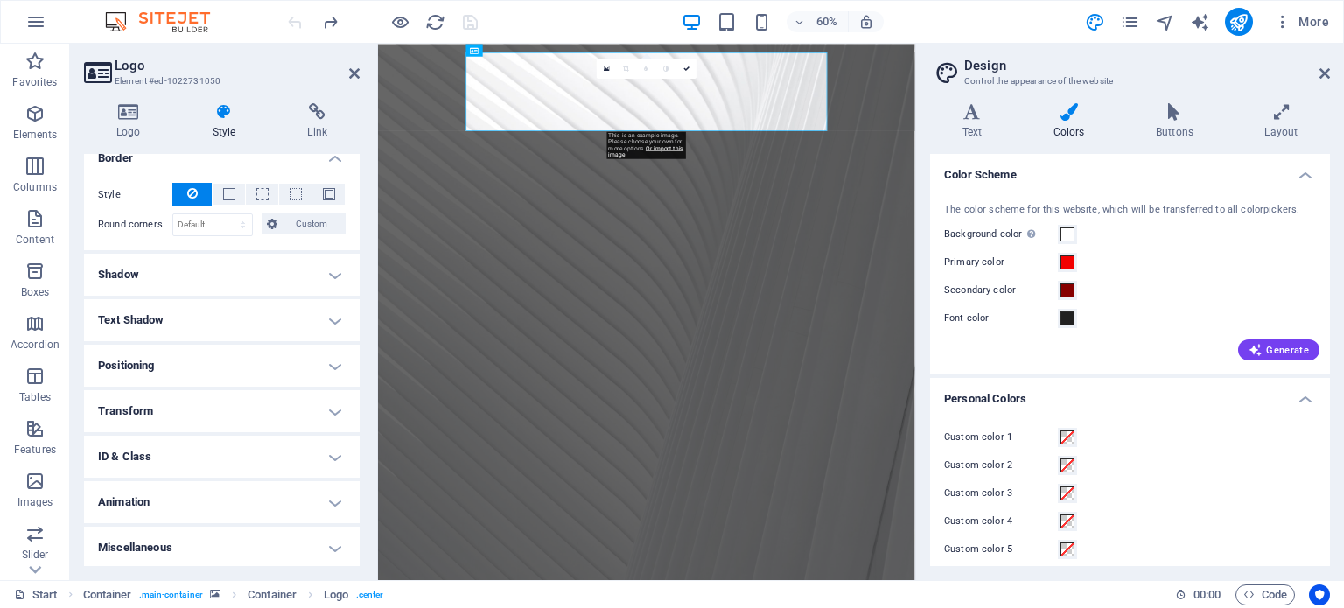
scroll to position [0, 0]
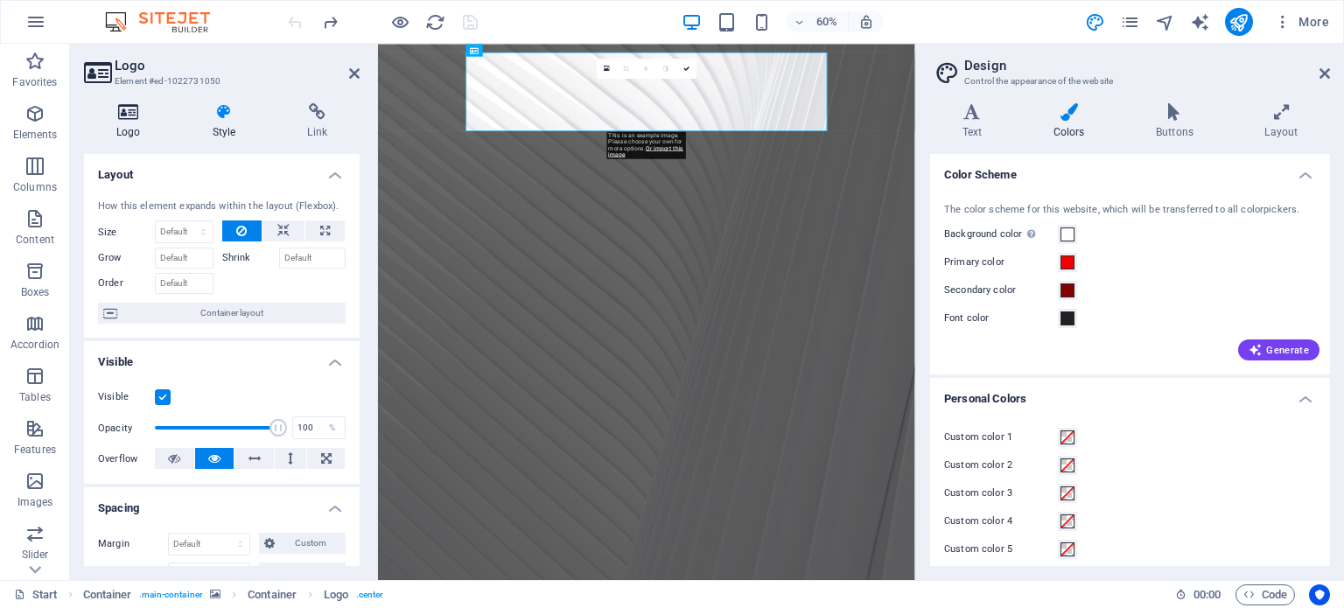
click at [123, 109] on icon at bounding box center [128, 112] width 89 height 18
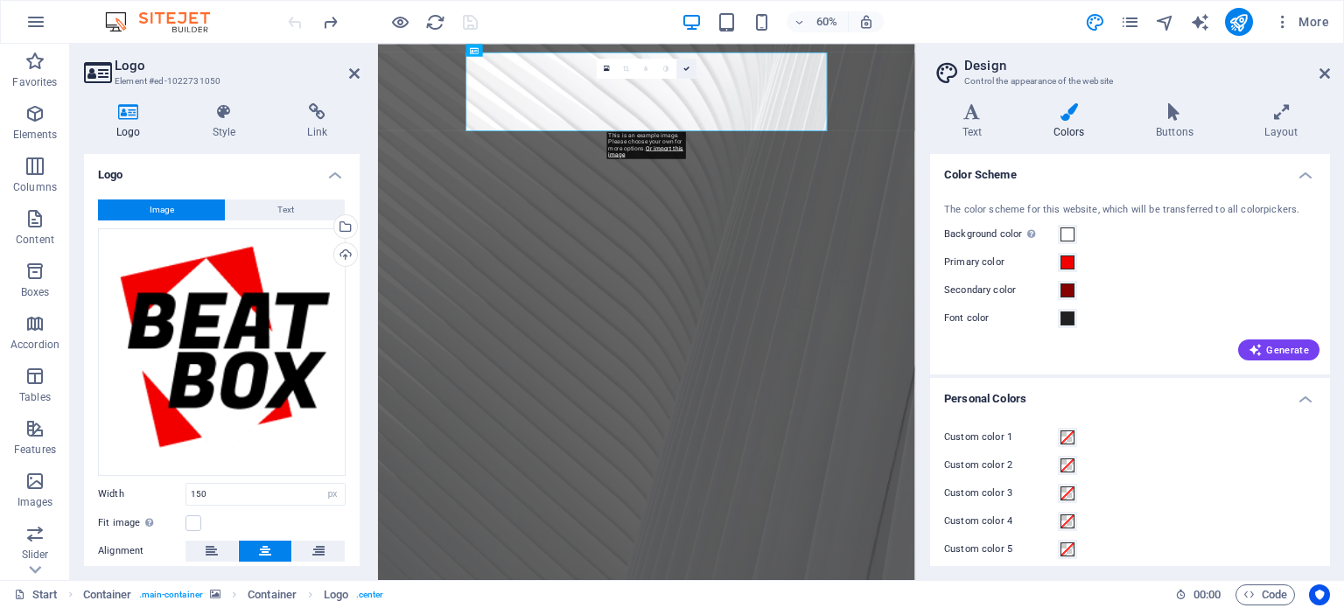
click at [686, 68] on icon at bounding box center [687, 69] width 6 height 6
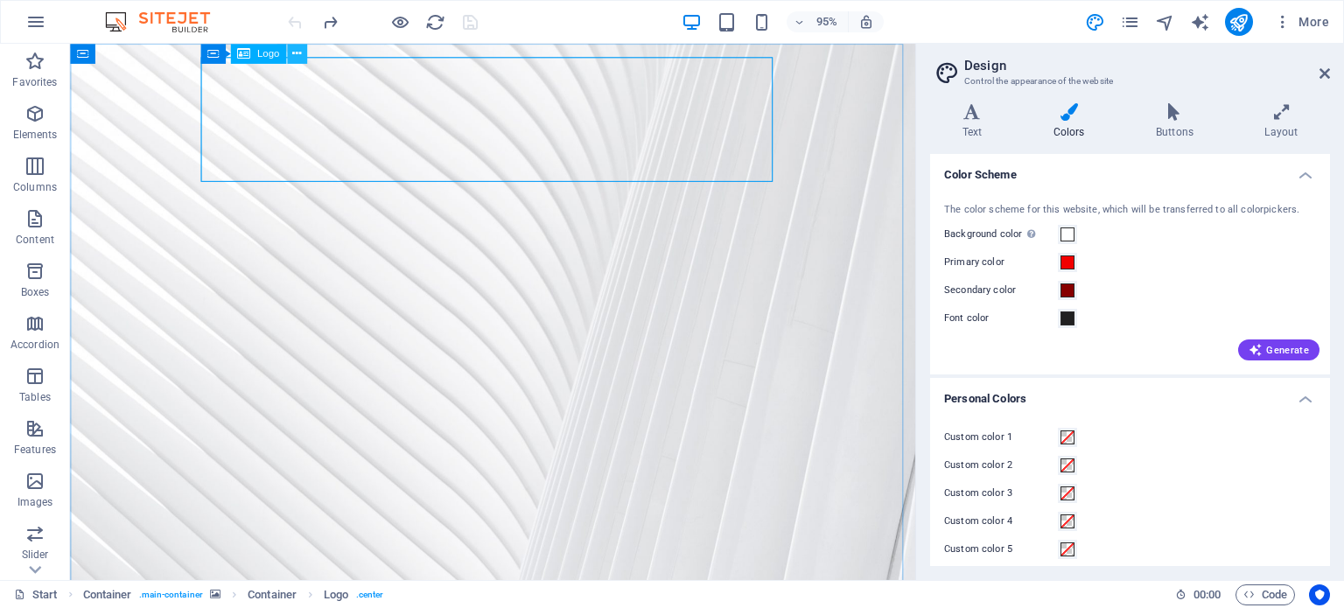
click at [298, 48] on icon at bounding box center [296, 54] width 9 height 18
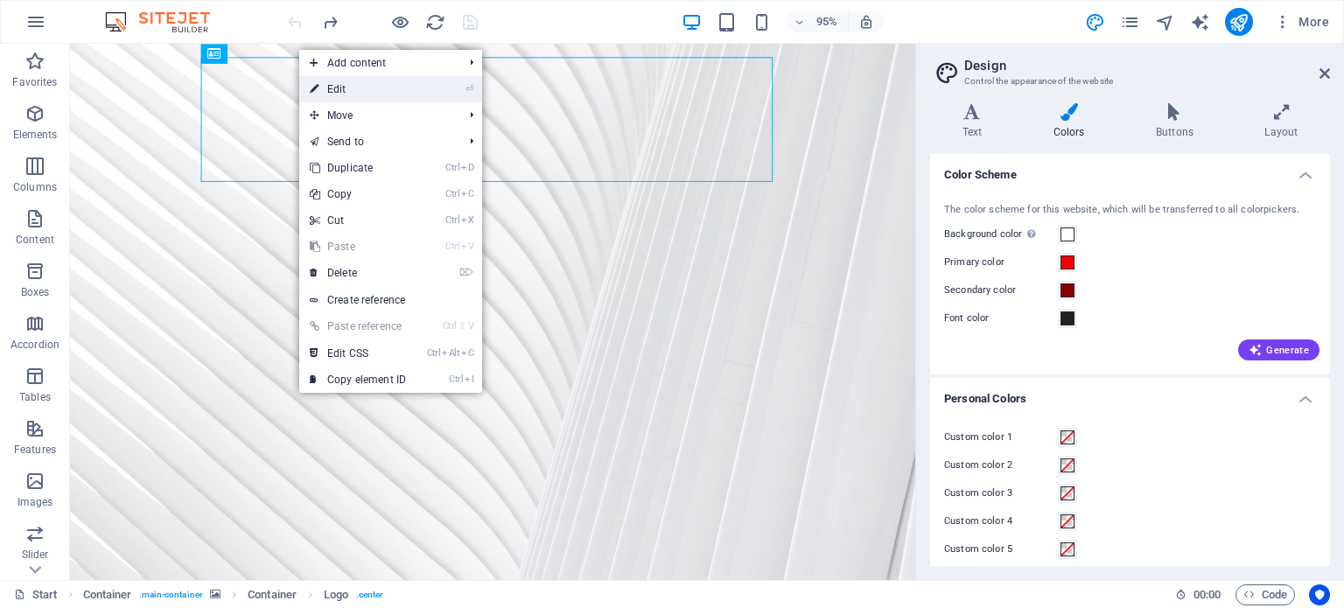
click at [350, 92] on link "⏎ Edit" at bounding box center [357, 89] width 117 height 26
select select "px"
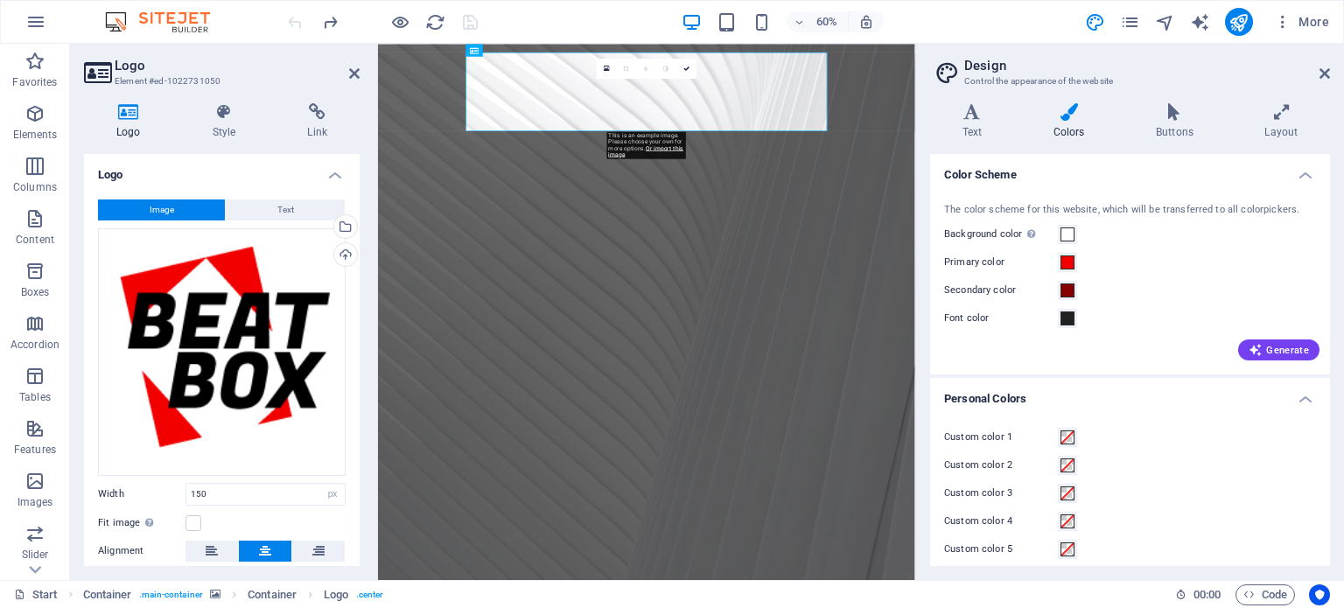
click at [127, 118] on icon at bounding box center [128, 112] width 89 height 18
click at [174, 205] on button "Image" at bounding box center [161, 210] width 127 height 21
drag, startPoint x: 221, startPoint y: 328, endPoint x: 191, endPoint y: 328, distance: 29.8
click at [191, 328] on div "Drag files here, click to choose files or select files from Files or our free s…" at bounding box center [222, 352] width 248 height 248
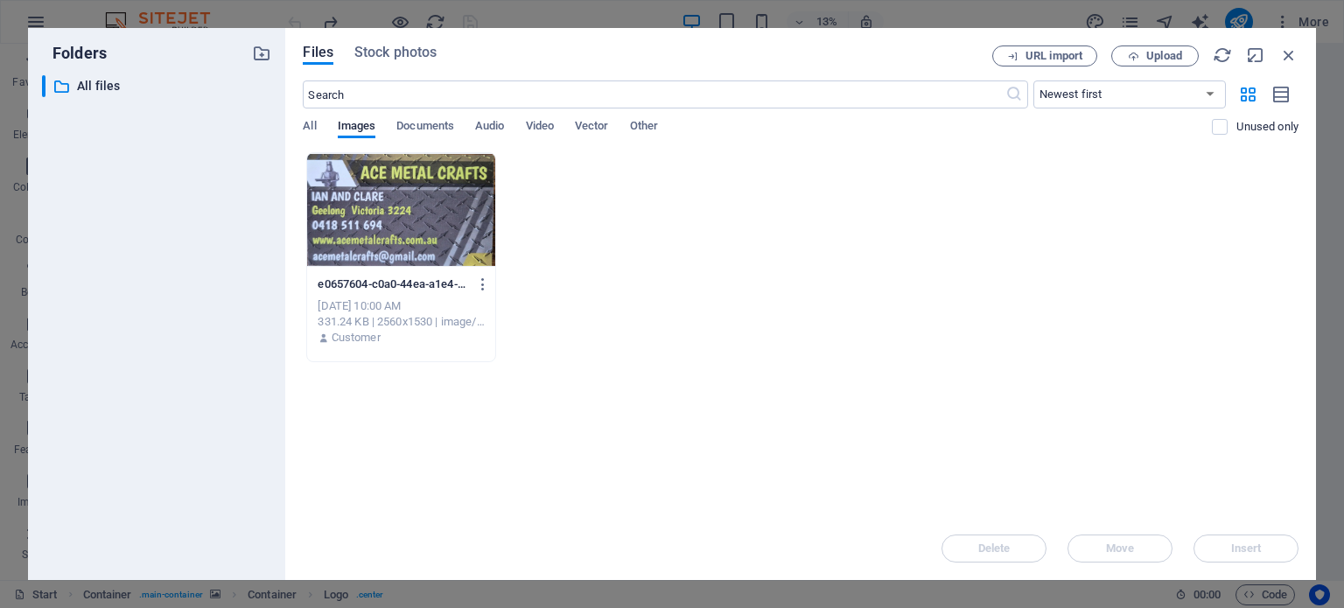
click at [396, 212] on div at bounding box center [400, 210] width 187 height 114
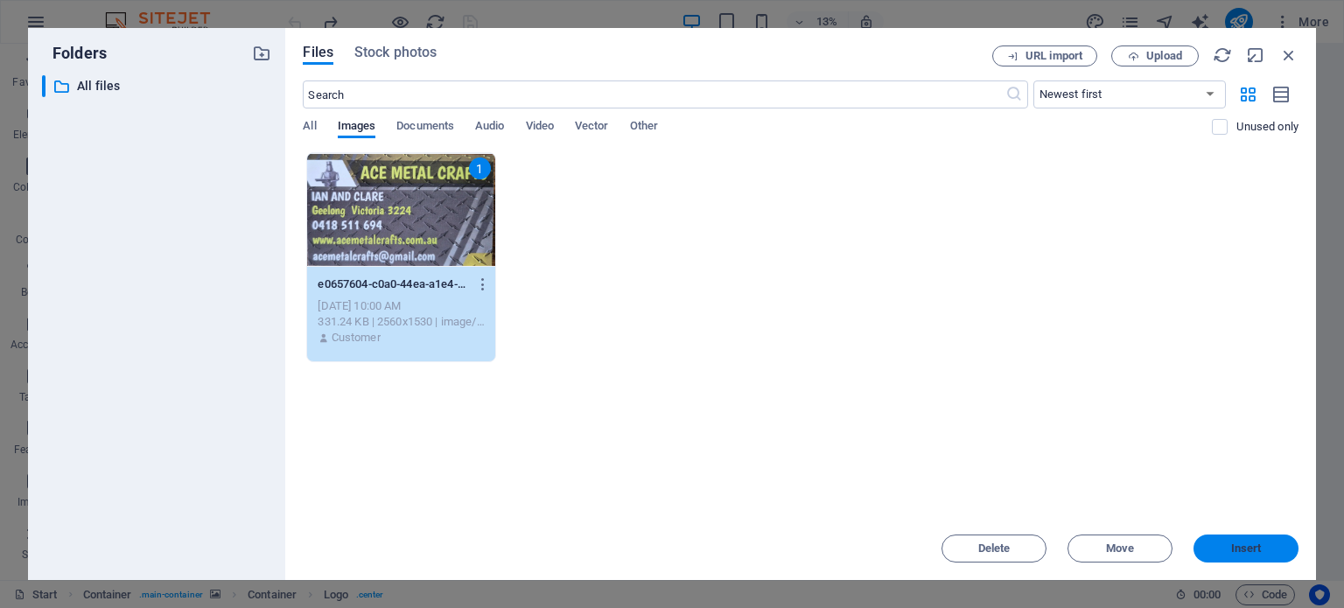
click at [1239, 543] on span "Insert" at bounding box center [1246, 548] width 31 height 11
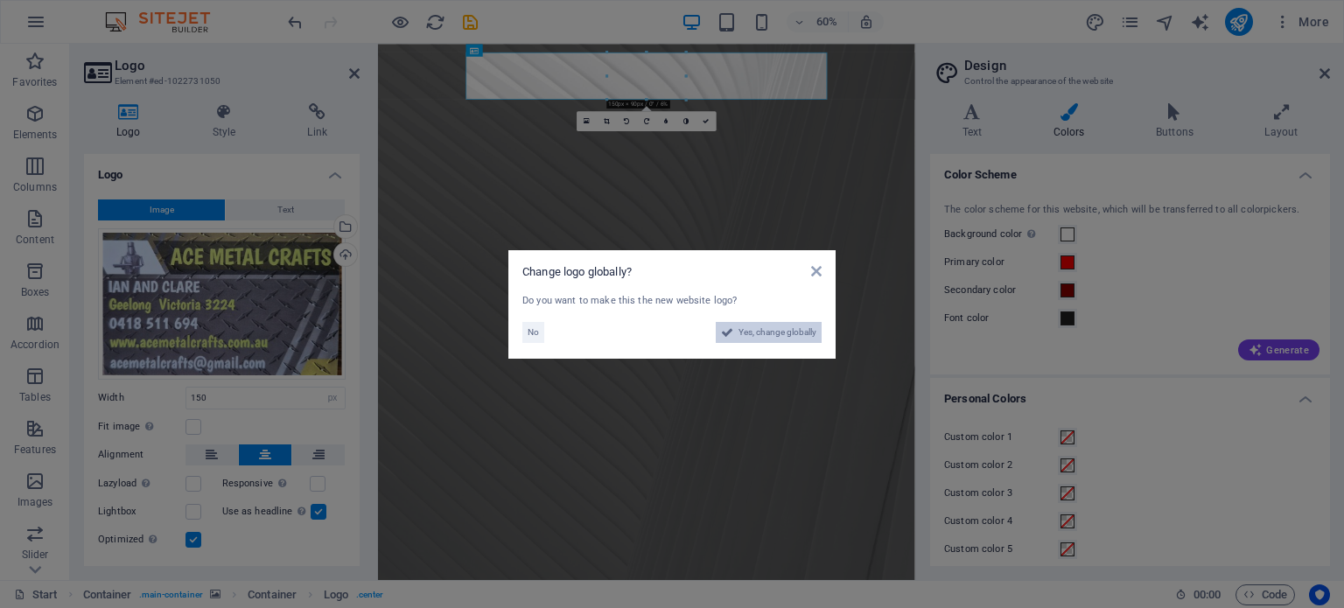
click at [773, 334] on span "Yes, change globally" at bounding box center [778, 332] width 78 height 21
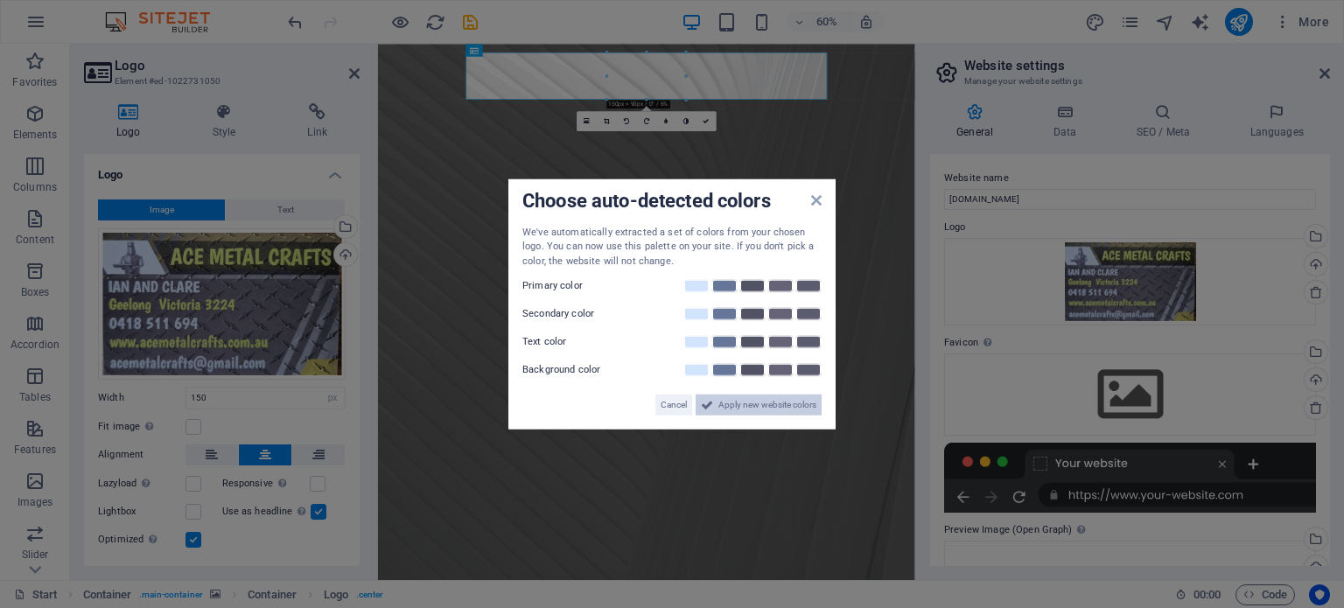
click at [746, 409] on span "Apply new website colors" at bounding box center [768, 405] width 98 height 21
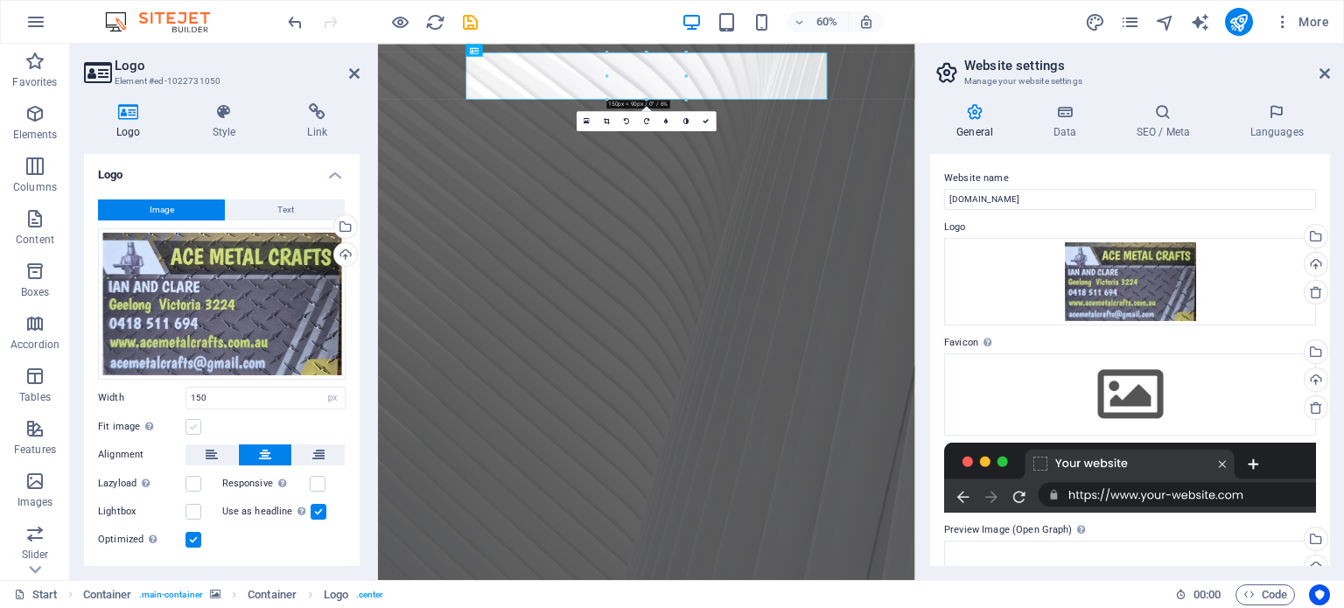
click at [195, 426] on label at bounding box center [194, 427] width 16 height 16
click at [0, 0] on input "Fit image Automatically fit image to a fixed width and height" at bounding box center [0, 0] width 0 height 0
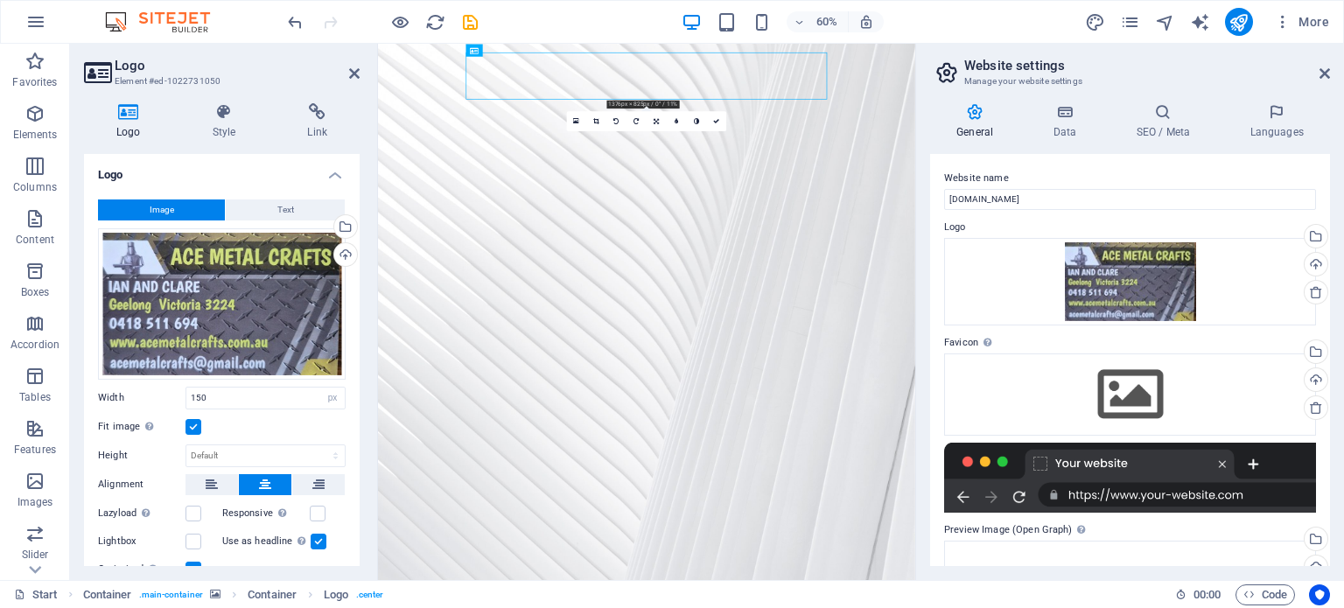
click at [1132, 185] on figure at bounding box center [825, 491] width 895 height 894
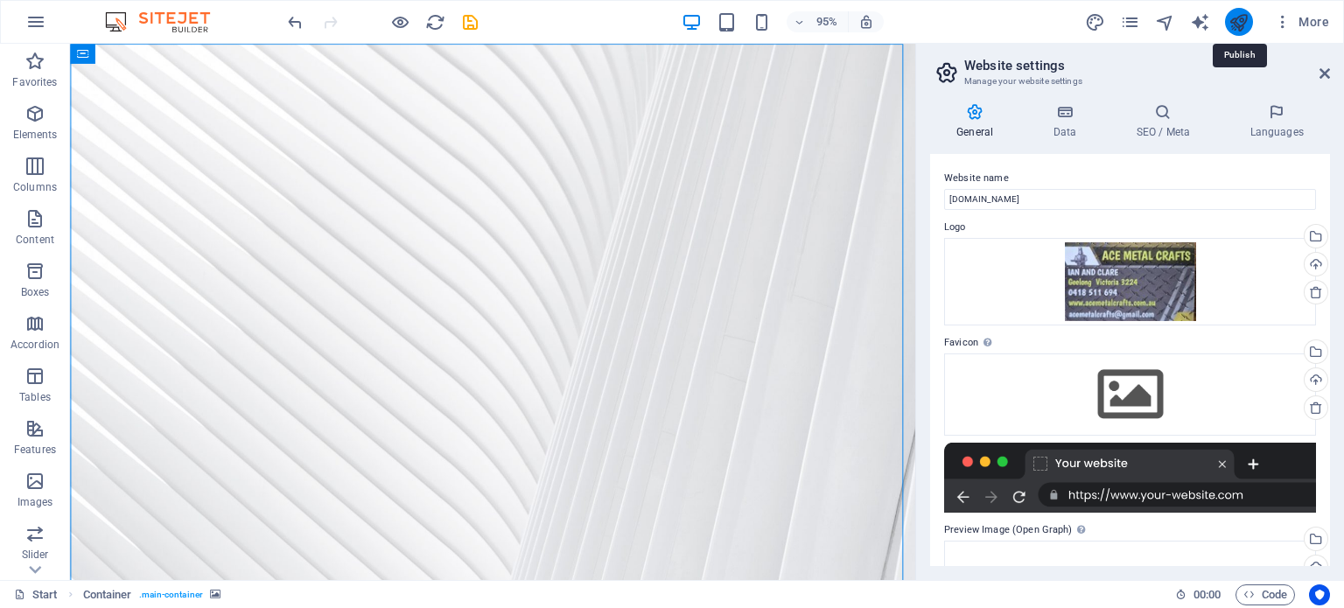
click at [1236, 18] on icon "publish" at bounding box center [1239, 22] width 20 height 20
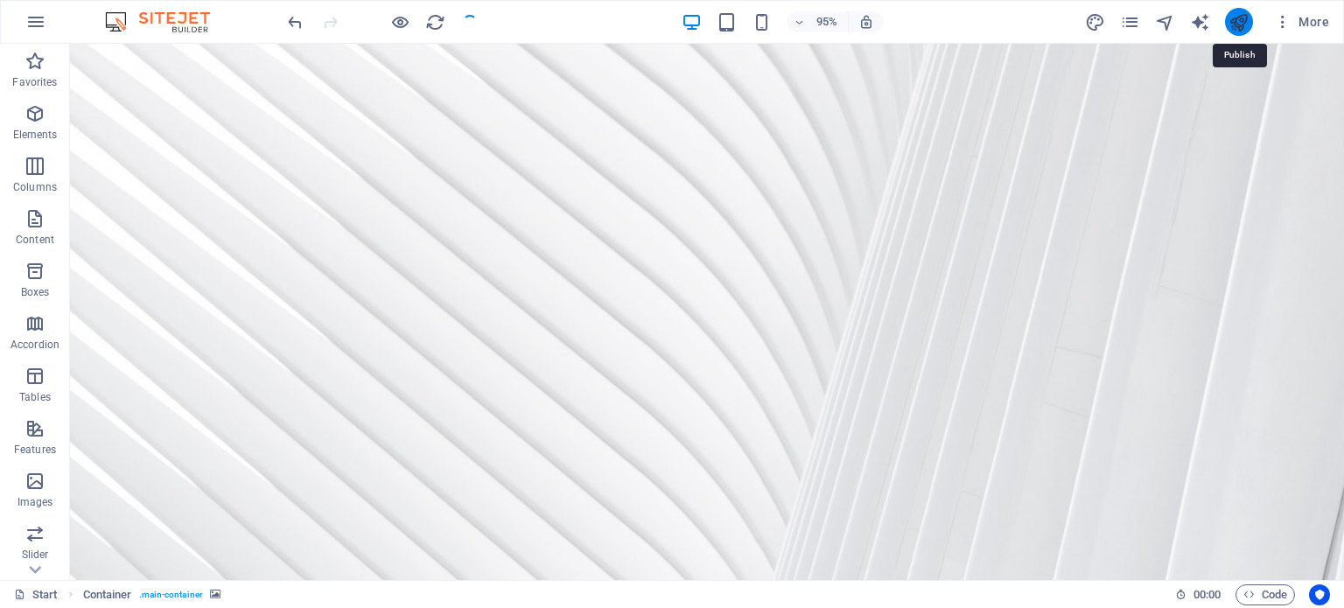
checkbox input "false"
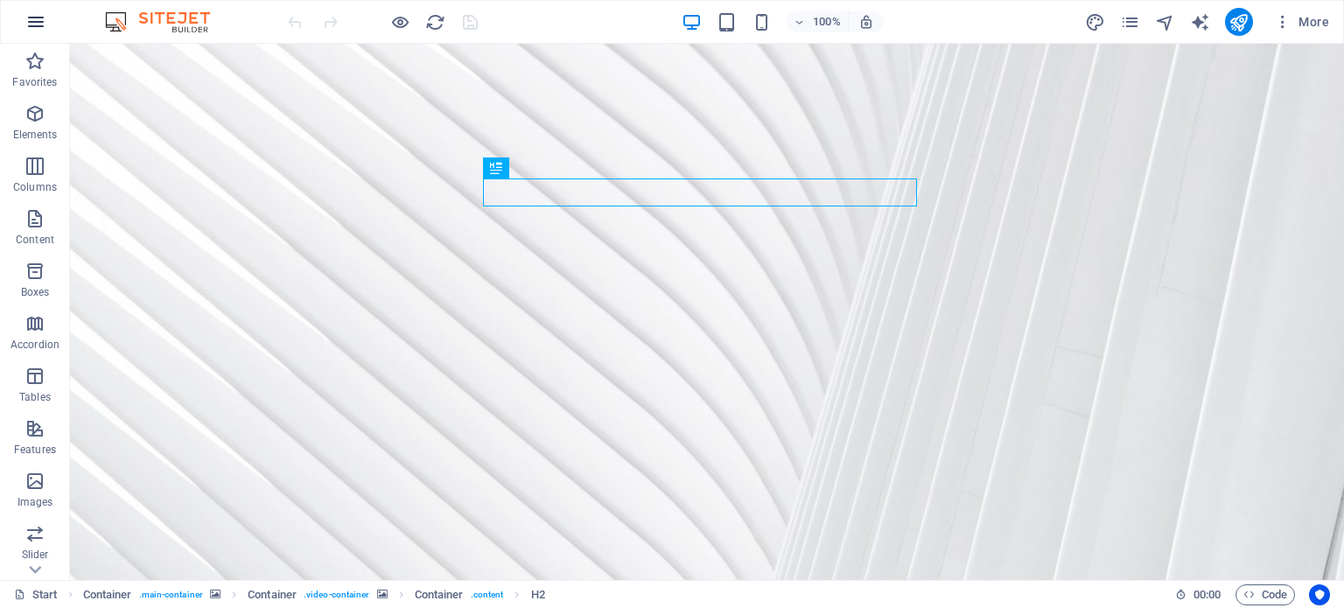
click at [32, 22] on icon "button" at bounding box center [35, 21] width 21 height 21
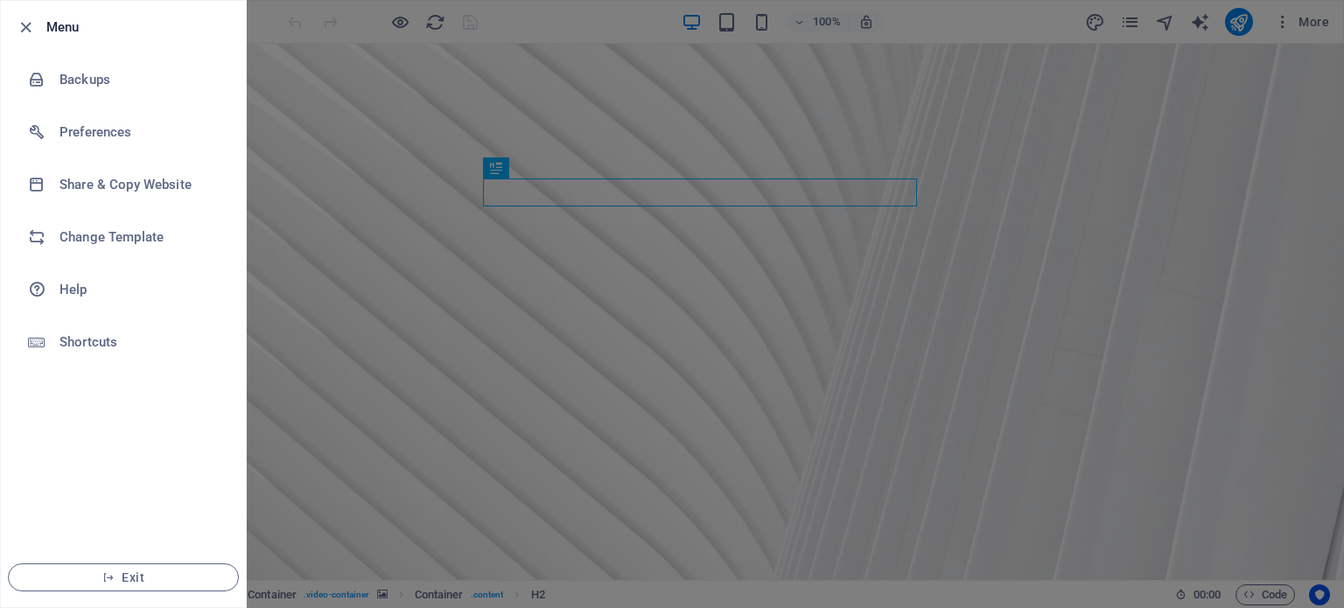
click at [392, 118] on div at bounding box center [672, 304] width 1344 height 608
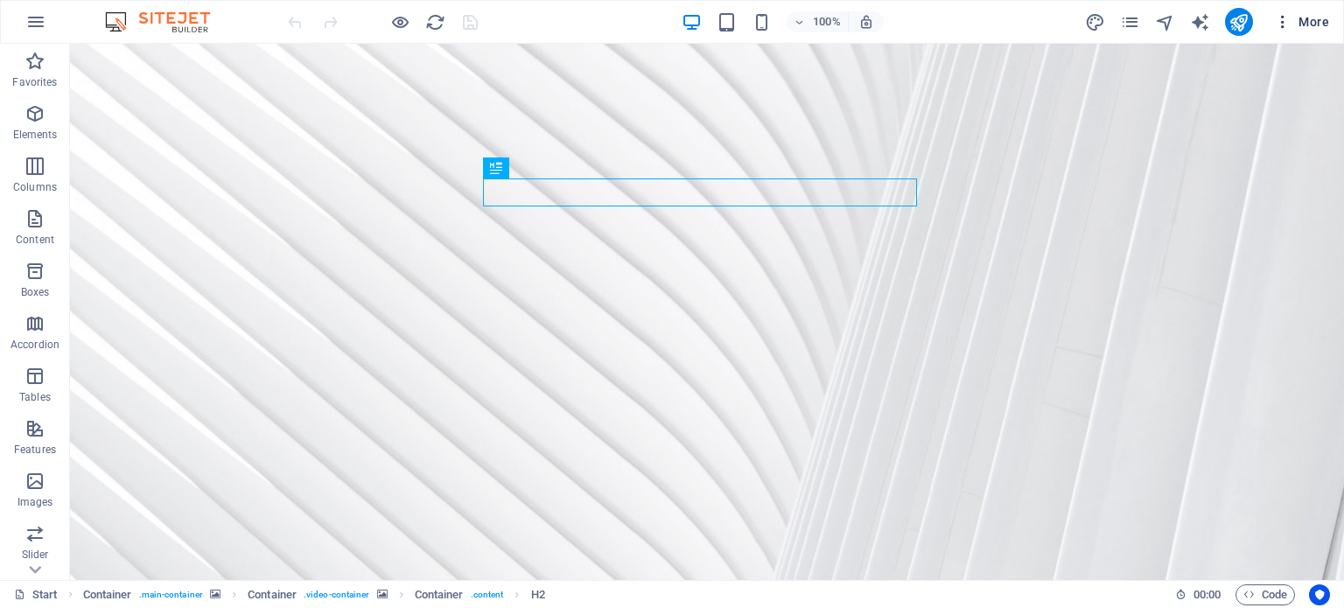
click at [1314, 21] on span "More" at bounding box center [1301, 22] width 55 height 18
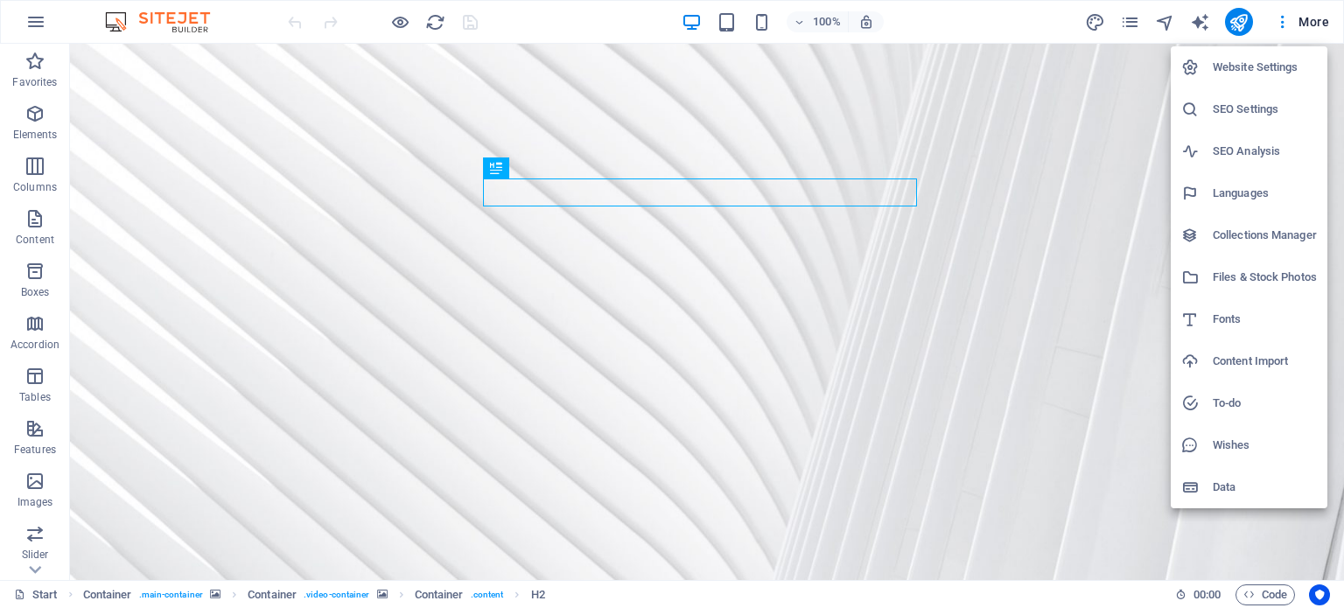
click at [708, 84] on div at bounding box center [672, 304] width 1344 height 608
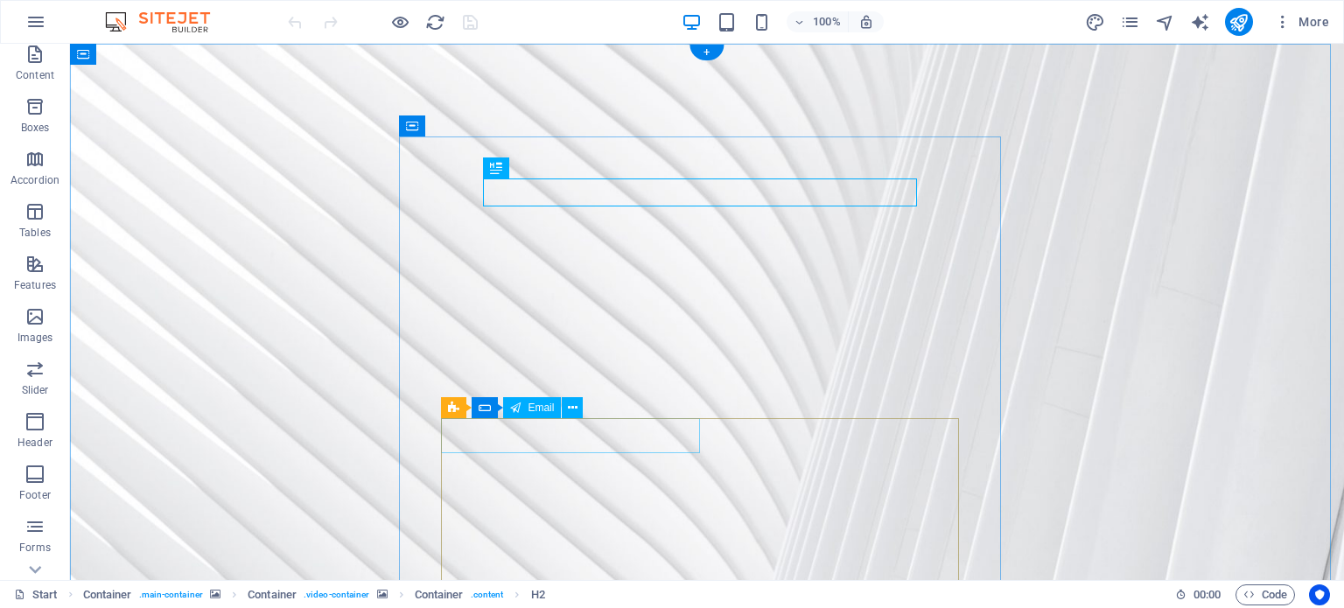
scroll to position [250, 0]
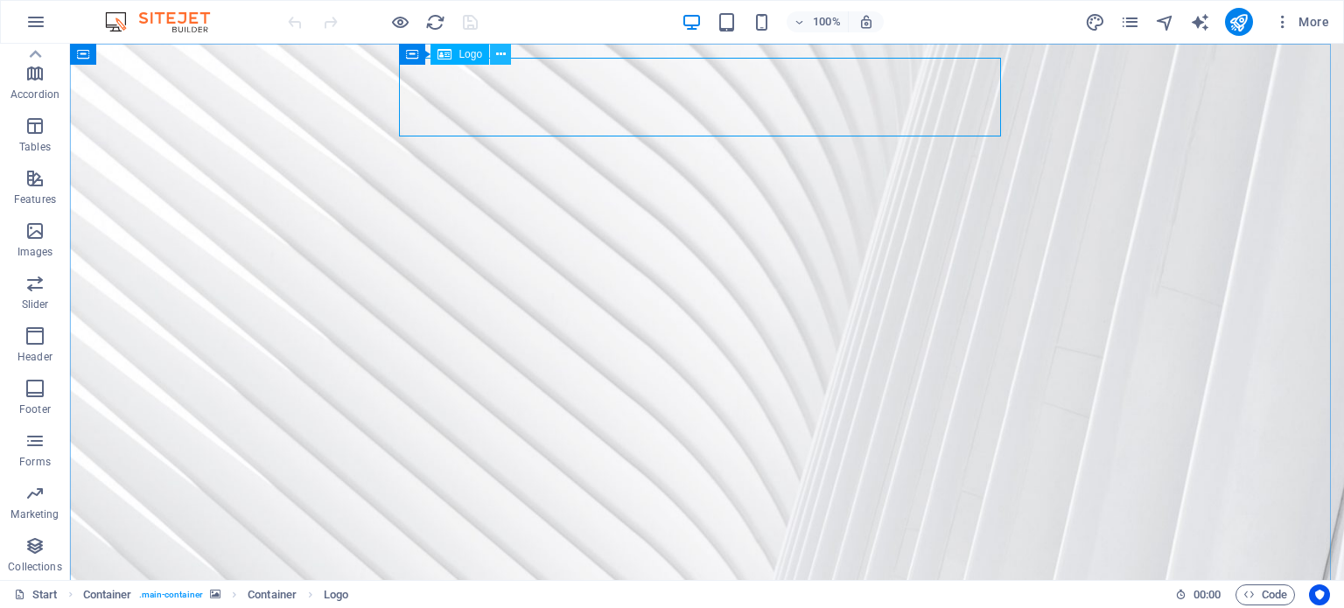
click at [498, 55] on icon at bounding box center [501, 55] width 10 height 18
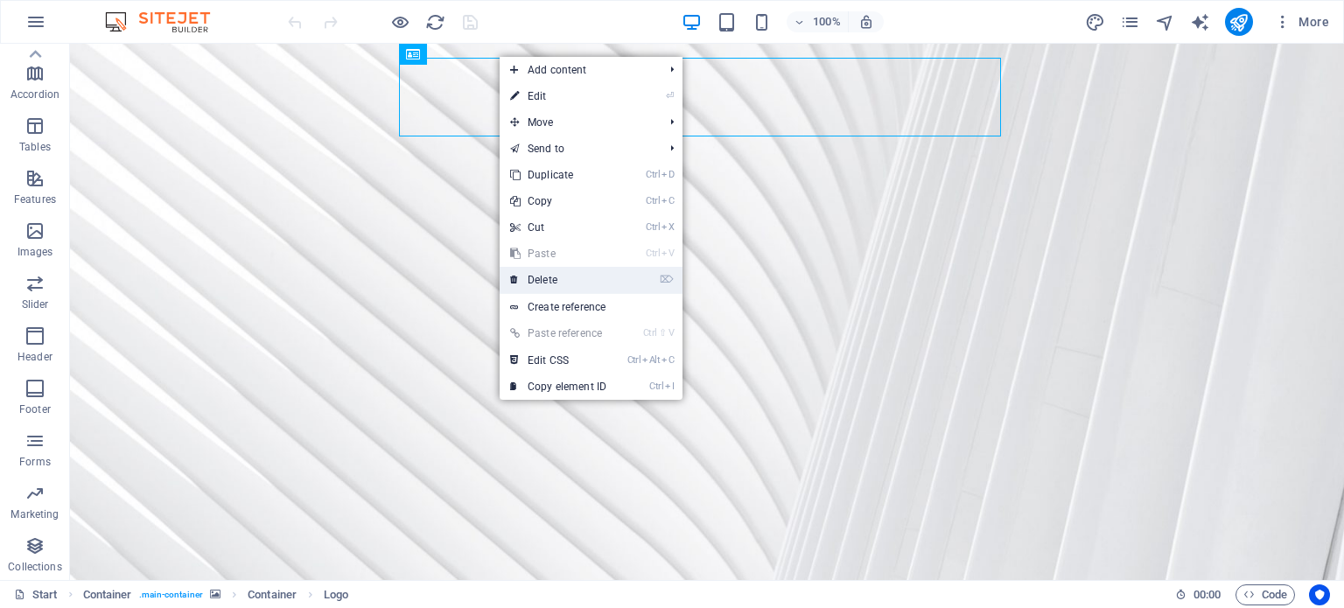
click at [544, 277] on link "⌦ Delete" at bounding box center [558, 280] width 117 height 26
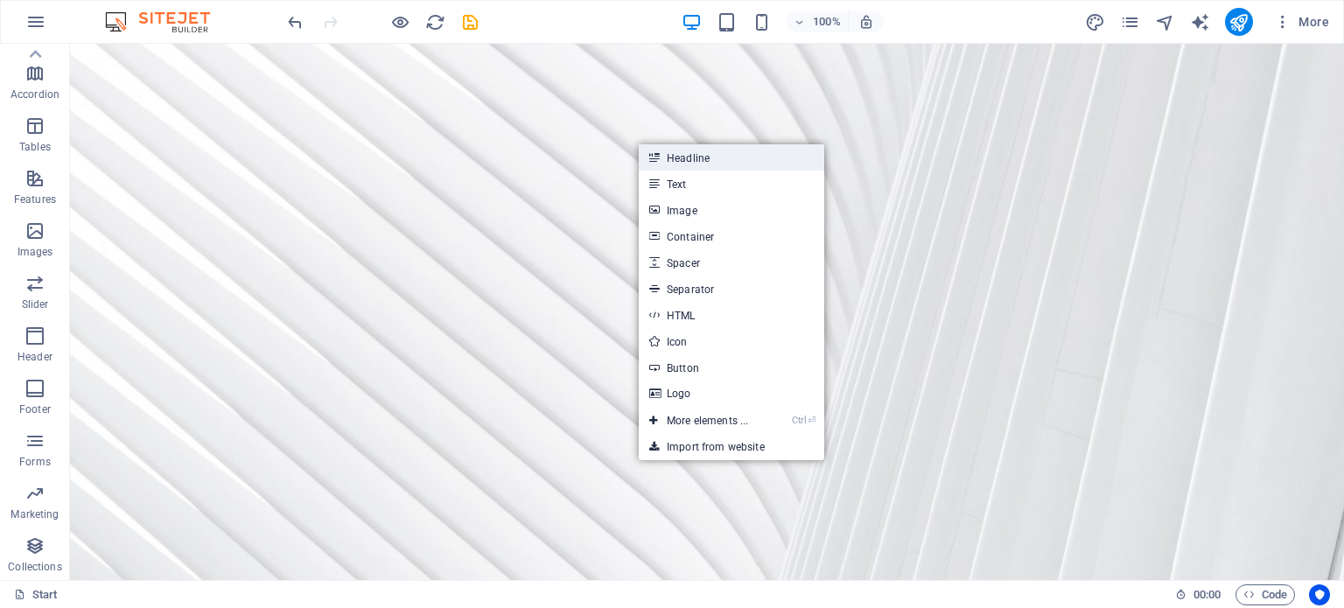
click at [695, 162] on link "Headline" at bounding box center [732, 157] width 186 height 26
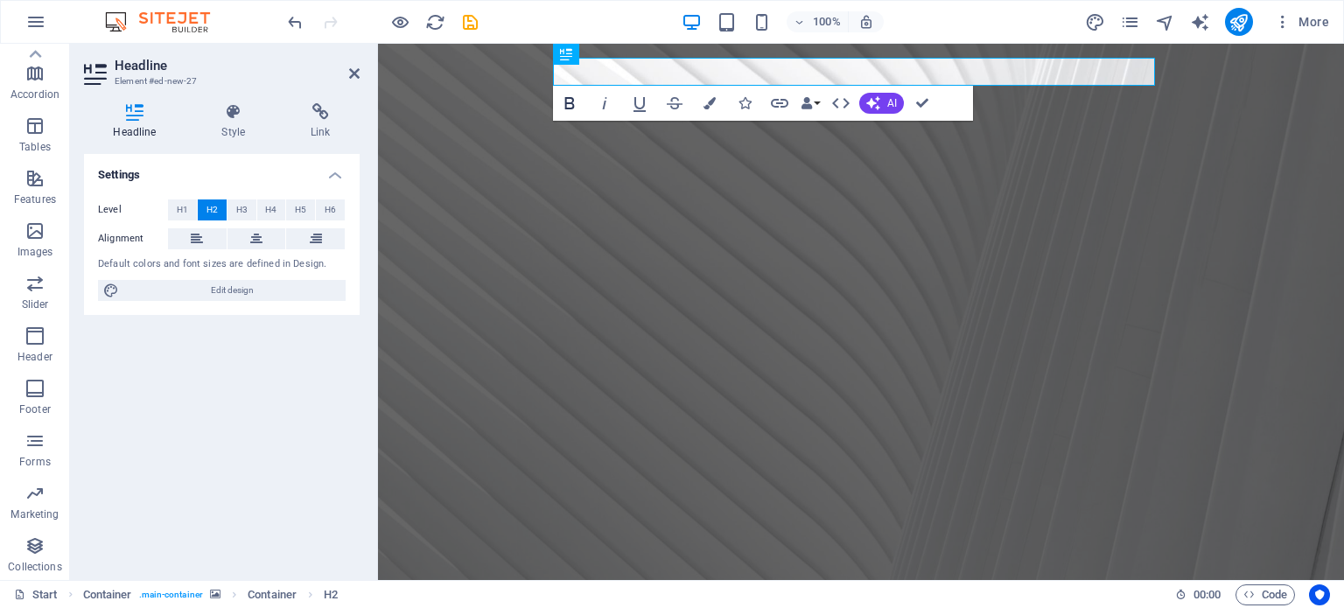
click at [571, 102] on icon "button" at bounding box center [569, 103] width 21 height 21
click at [708, 99] on icon "button" at bounding box center [710, 103] width 12 height 12
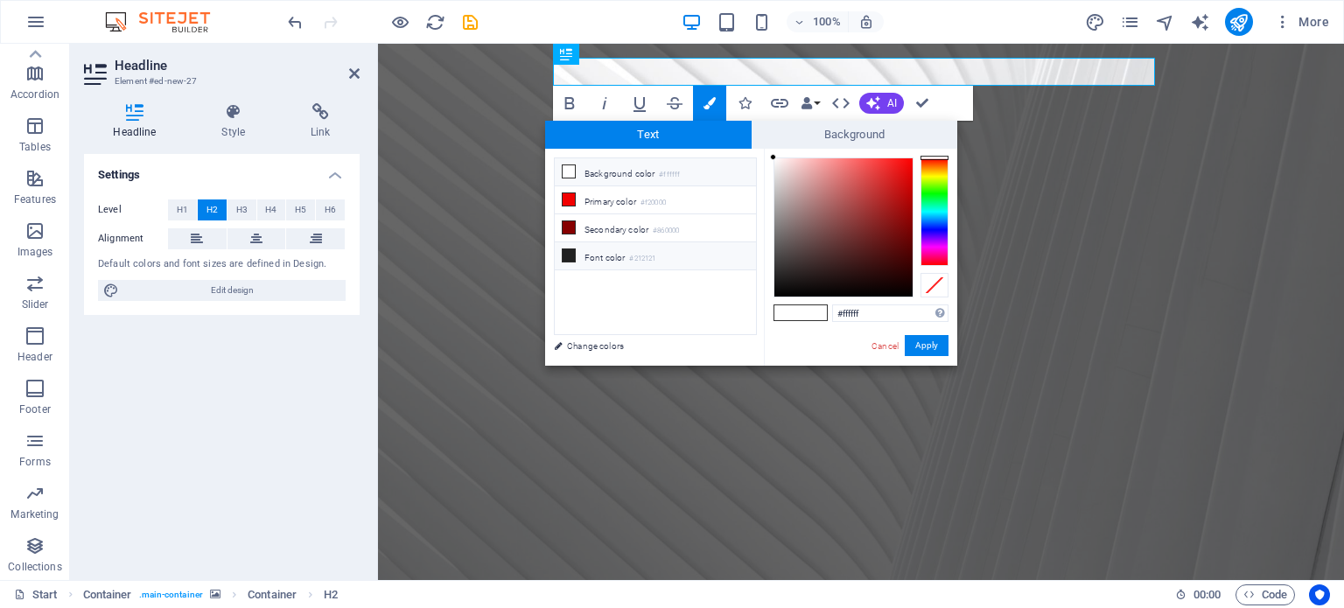
click at [568, 250] on icon at bounding box center [569, 255] width 12 height 12
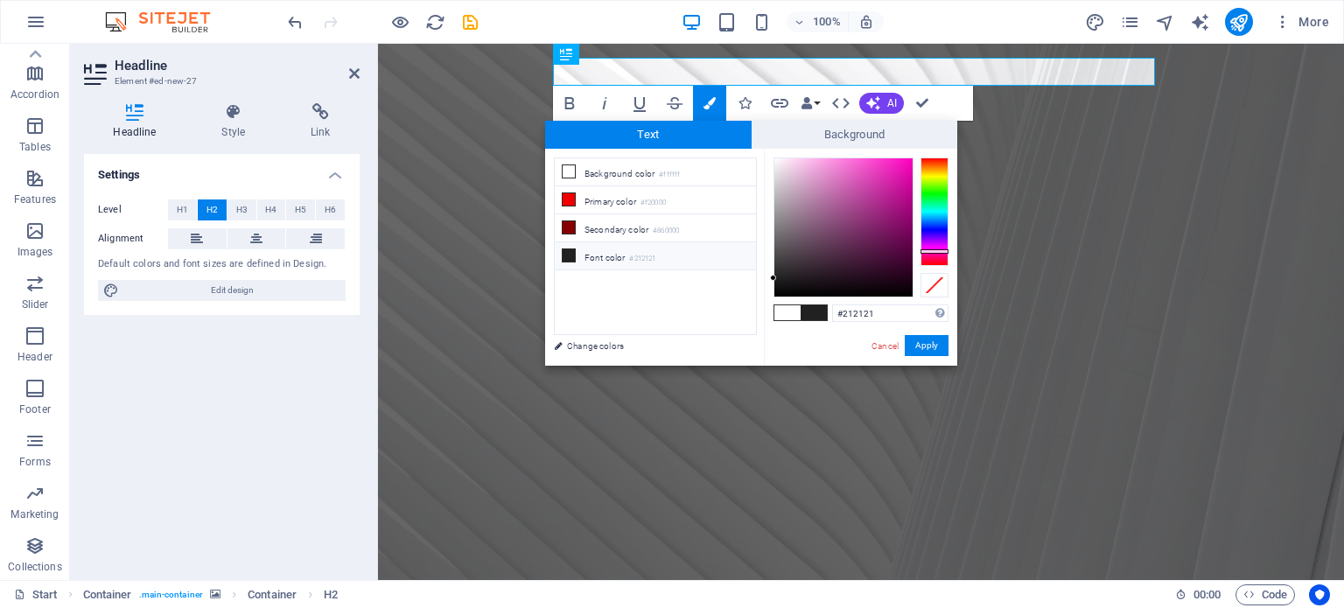
click at [931, 251] on div at bounding box center [935, 212] width 28 height 109
drag, startPoint x: 600, startPoint y: 343, endPoint x: 208, endPoint y: 137, distance: 442.0
click at [600, 343] on link "Change colors" at bounding box center [646, 346] width 203 height 22
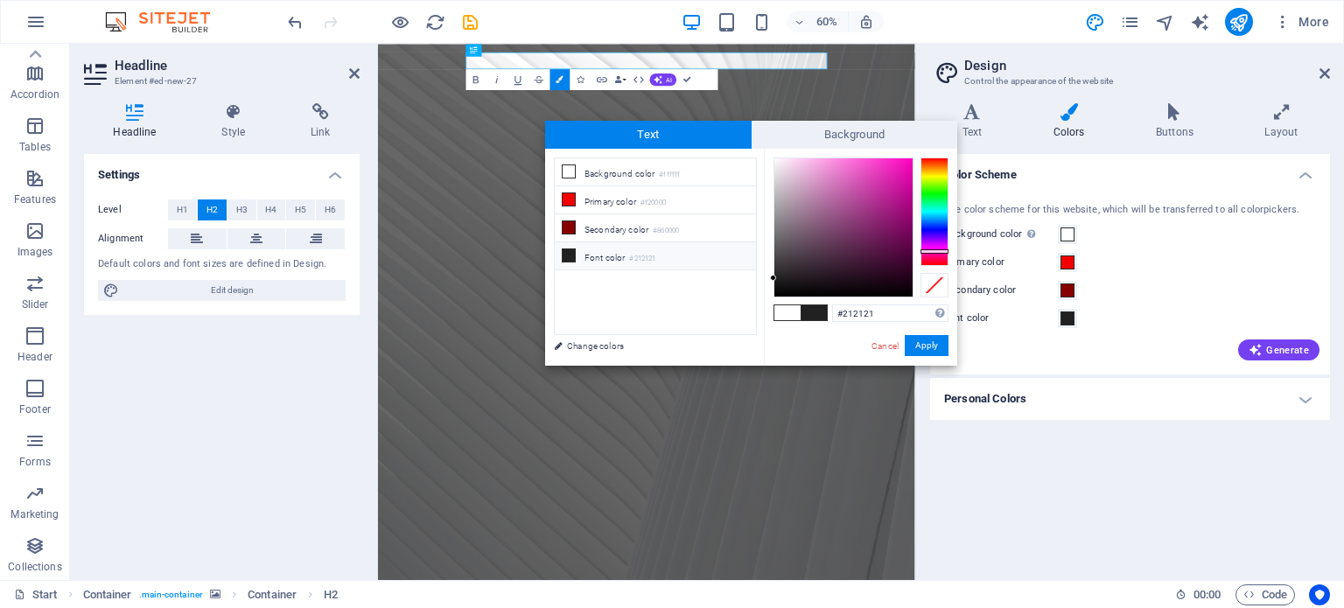
click at [608, 258] on li "Font color #212121" at bounding box center [655, 256] width 201 height 28
click at [567, 254] on icon at bounding box center [569, 255] width 12 height 12
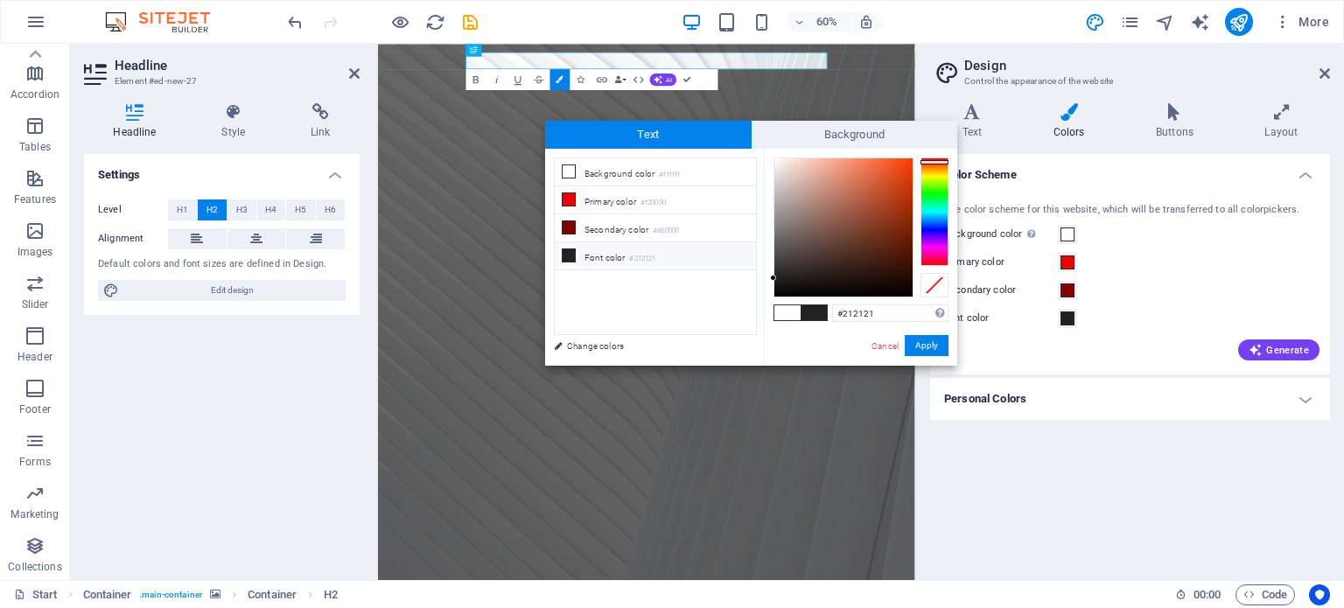
drag, startPoint x: 931, startPoint y: 249, endPoint x: 934, endPoint y: 162, distance: 87.6
click at [934, 162] on div at bounding box center [935, 162] width 28 height 4
click at [921, 346] on button "Apply" at bounding box center [927, 345] width 44 height 21
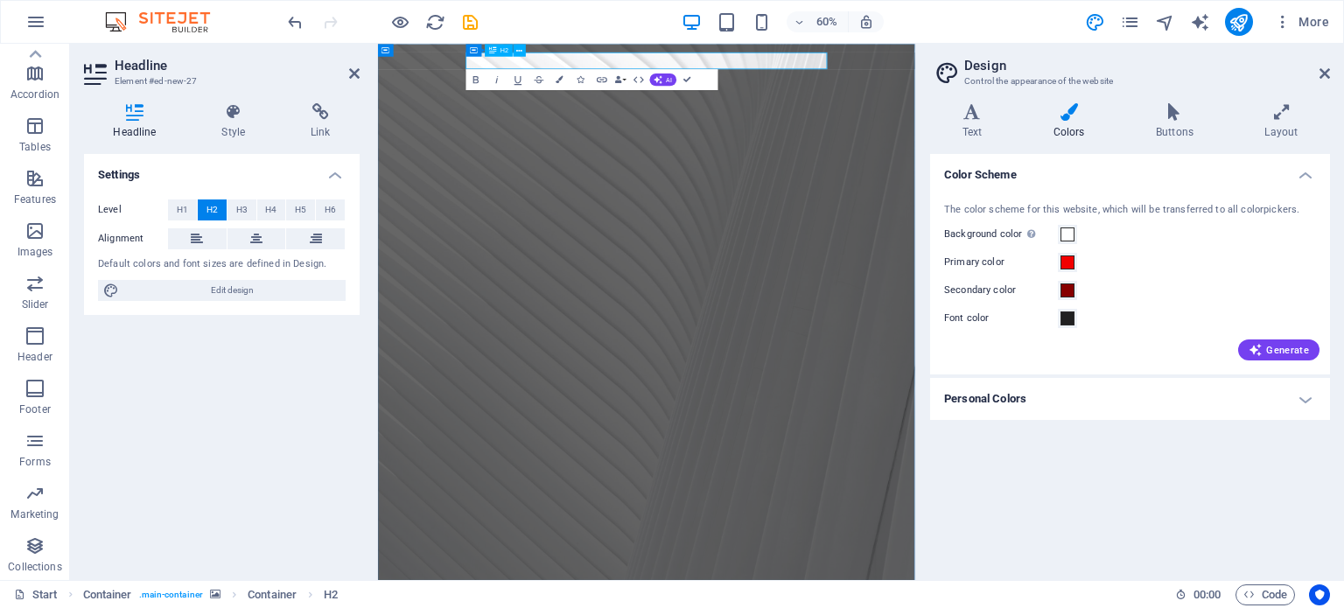
click at [322, 209] on button "H6" at bounding box center [330, 210] width 29 height 21
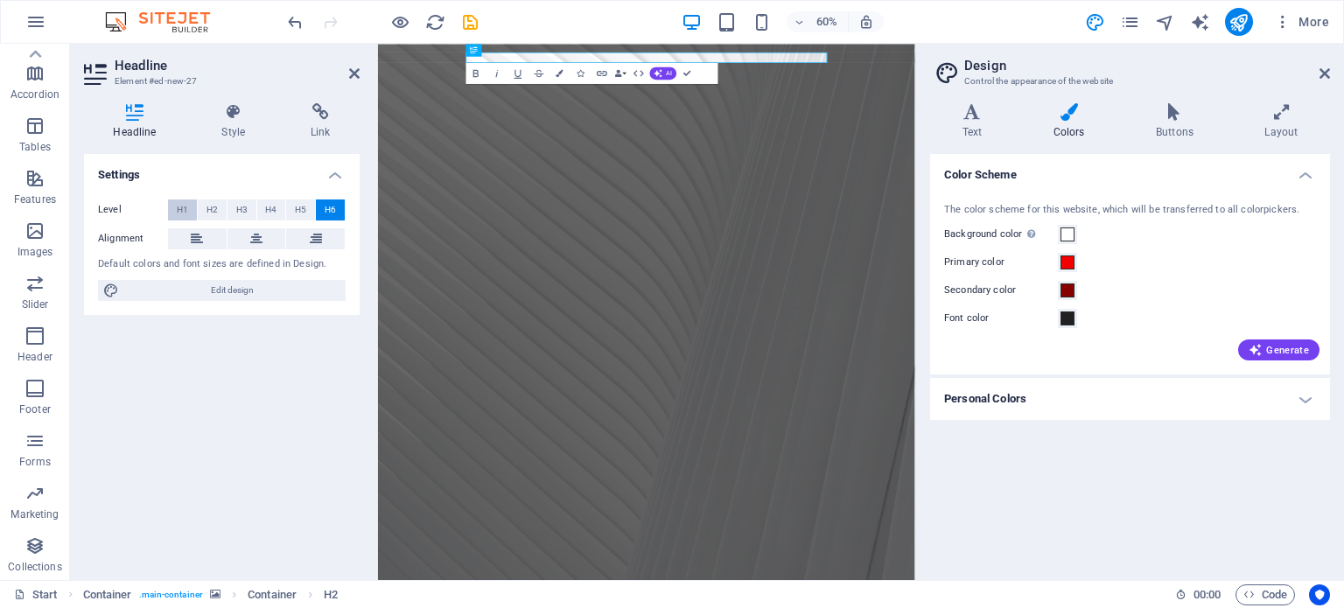
click at [179, 209] on span "H1" at bounding box center [182, 210] width 11 height 21
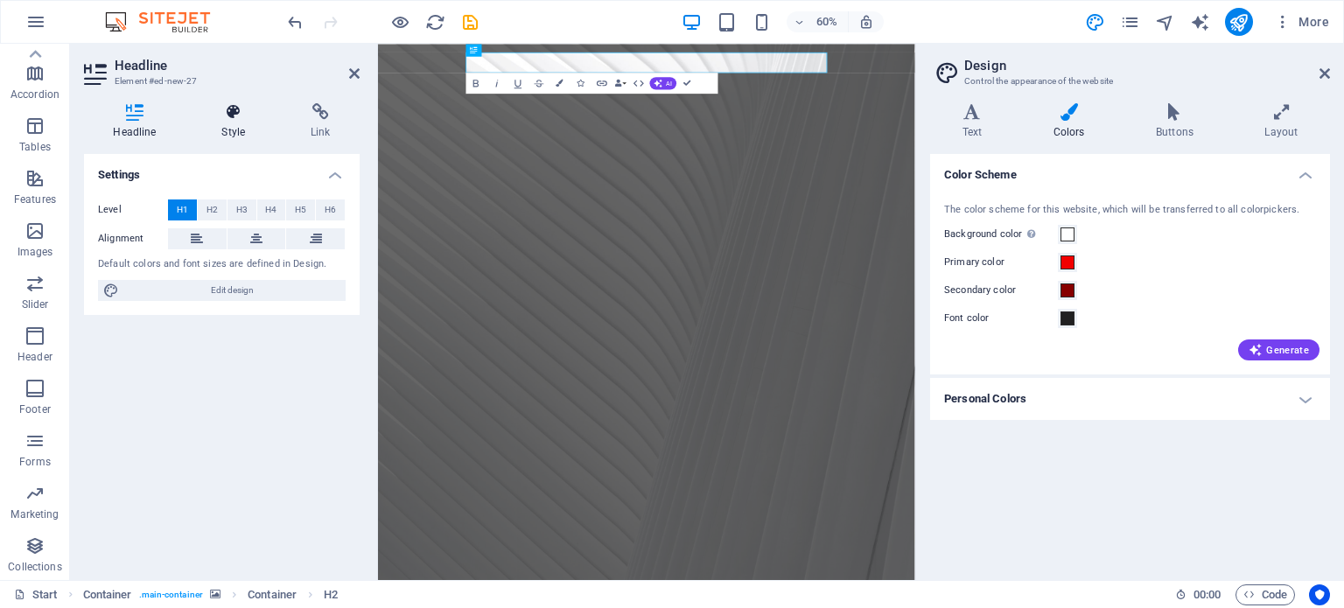
click at [233, 114] on icon at bounding box center [234, 112] width 82 height 18
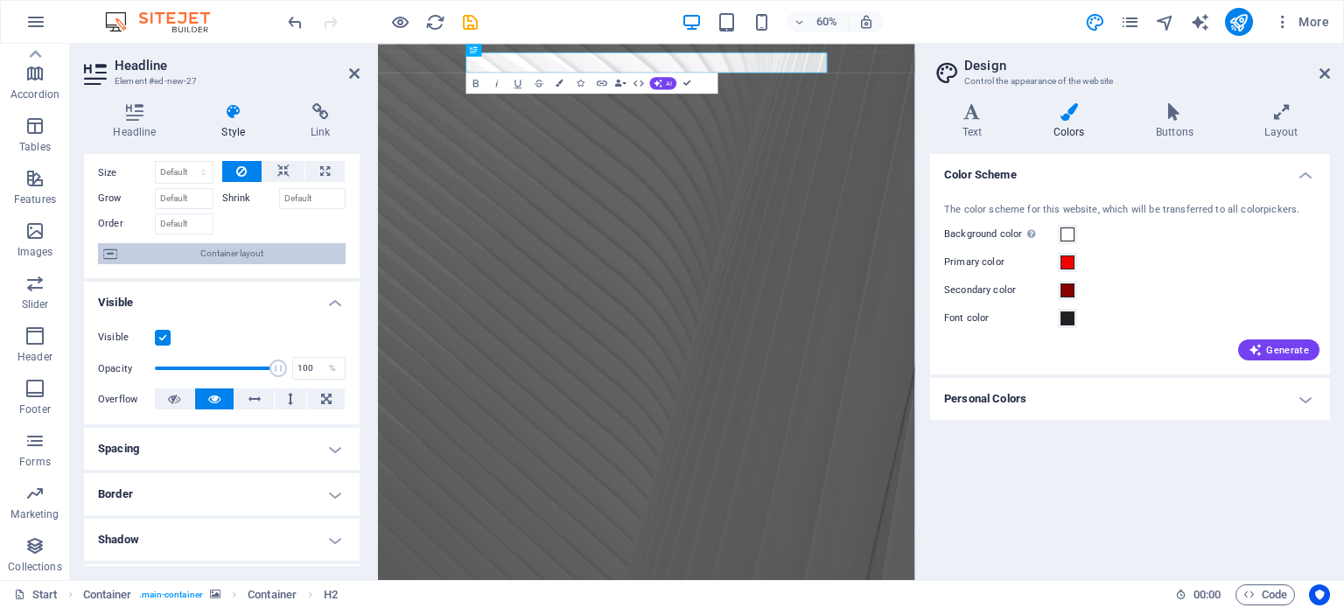
scroll to position [88, 0]
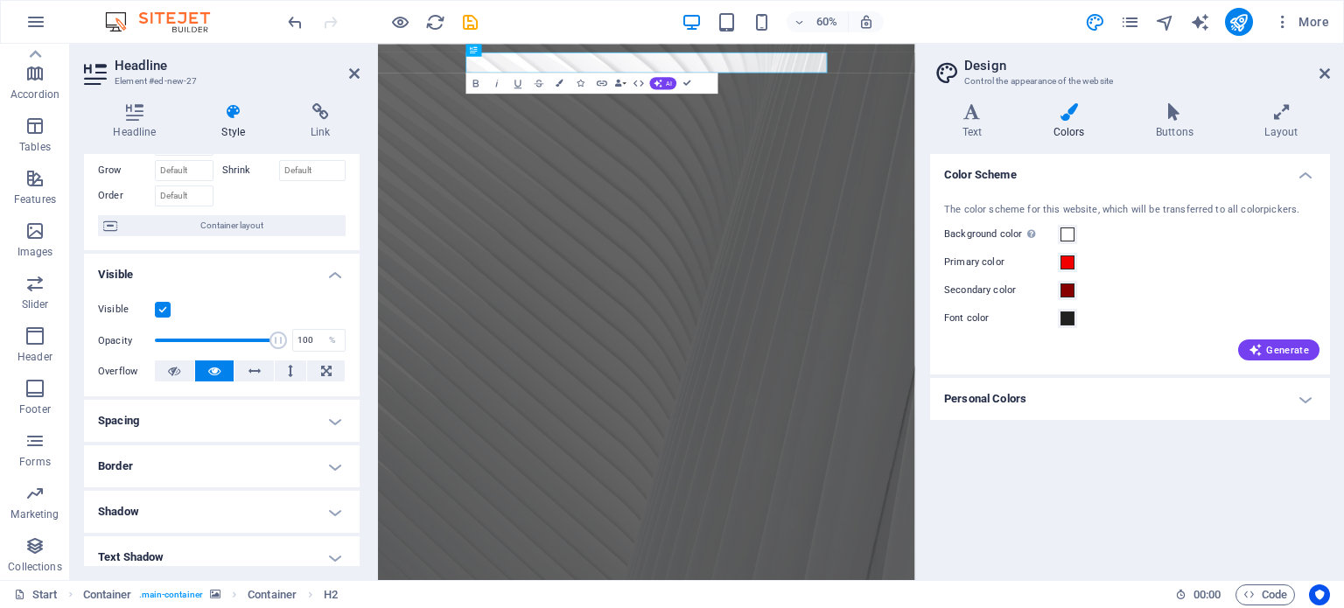
click at [159, 307] on label at bounding box center [163, 310] width 16 height 16
click at [0, 0] on input "Visible" at bounding box center [0, 0] width 0 height 0
click at [159, 307] on label at bounding box center [163, 310] width 16 height 16
click at [0, 0] on input "Visible" at bounding box center [0, 0] width 0 height 0
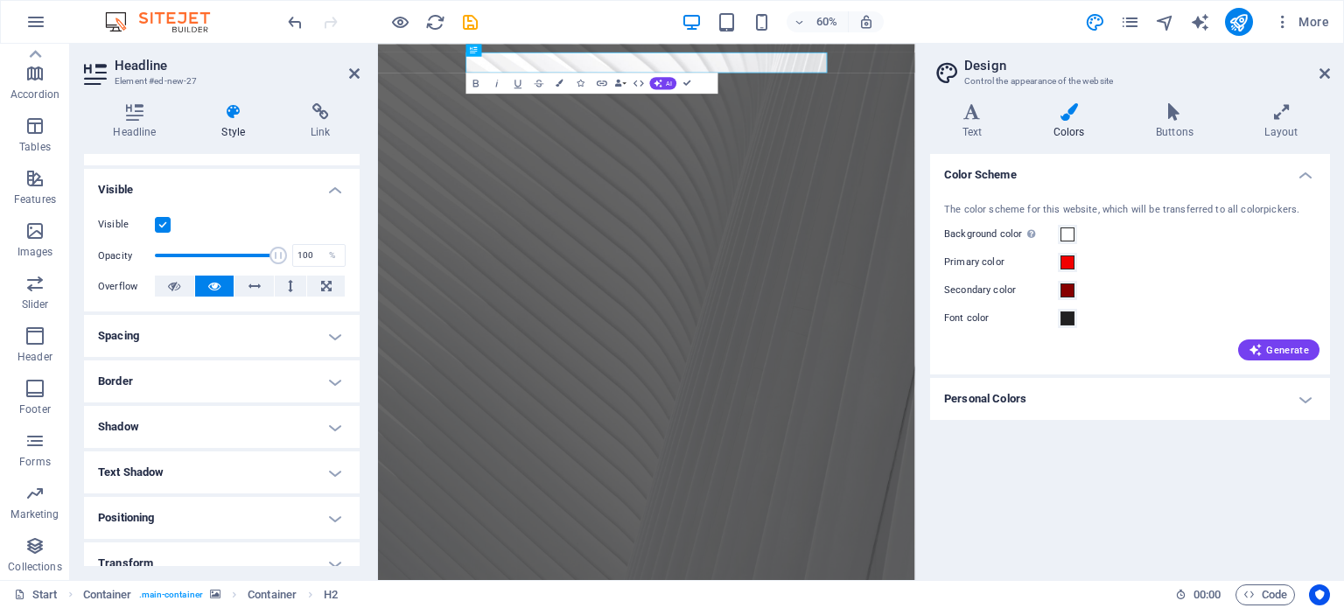
scroll to position [0, 0]
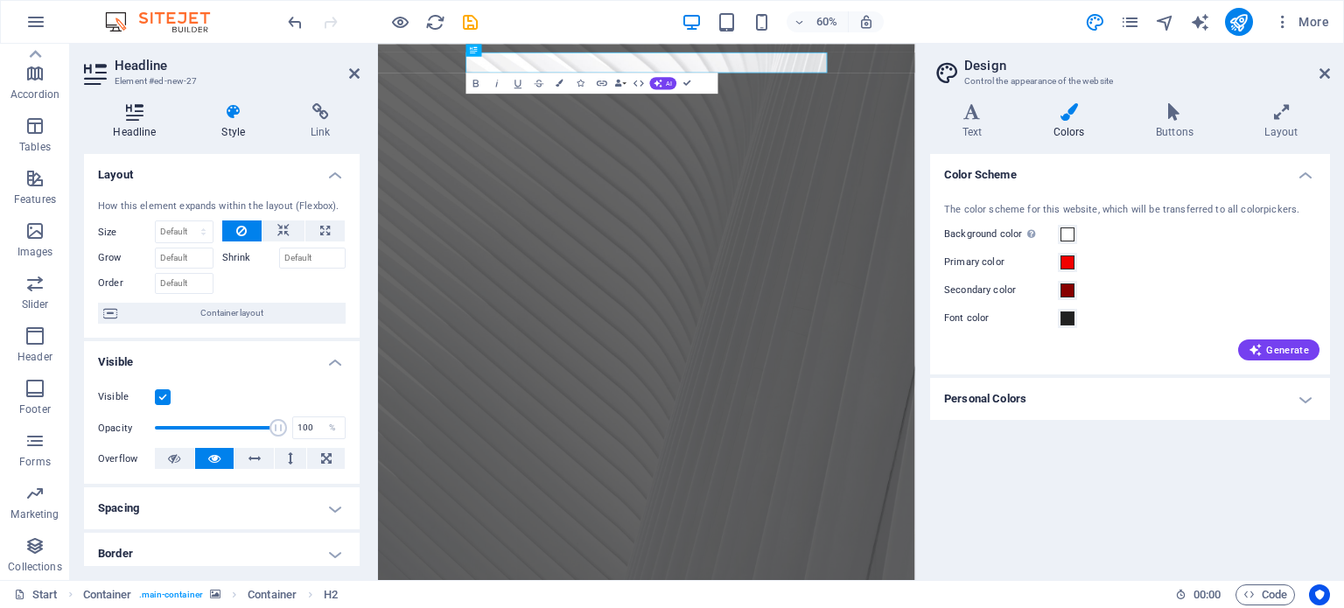
click at [130, 115] on icon at bounding box center [135, 112] width 102 height 18
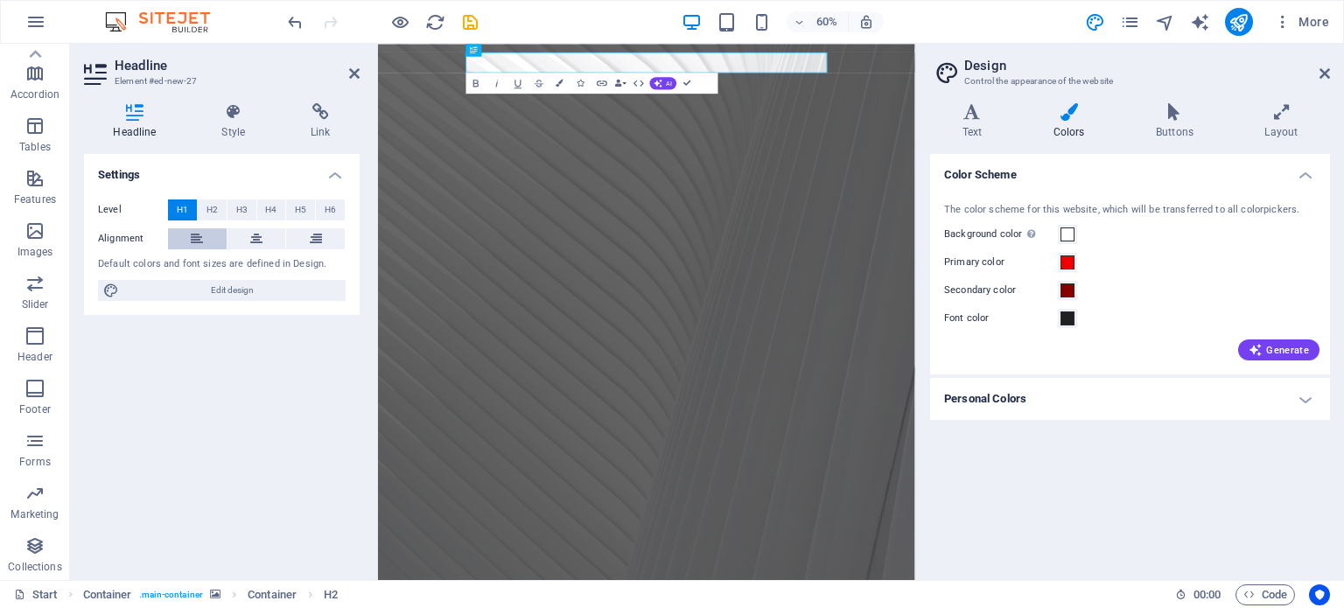
click at [186, 244] on button at bounding box center [197, 238] width 59 height 21
click at [255, 242] on icon at bounding box center [256, 238] width 12 height 21
click at [318, 240] on icon at bounding box center [316, 238] width 12 height 21
click at [256, 241] on icon at bounding box center [256, 238] width 12 height 21
click at [557, 80] on icon "button" at bounding box center [560, 83] width 7 height 7
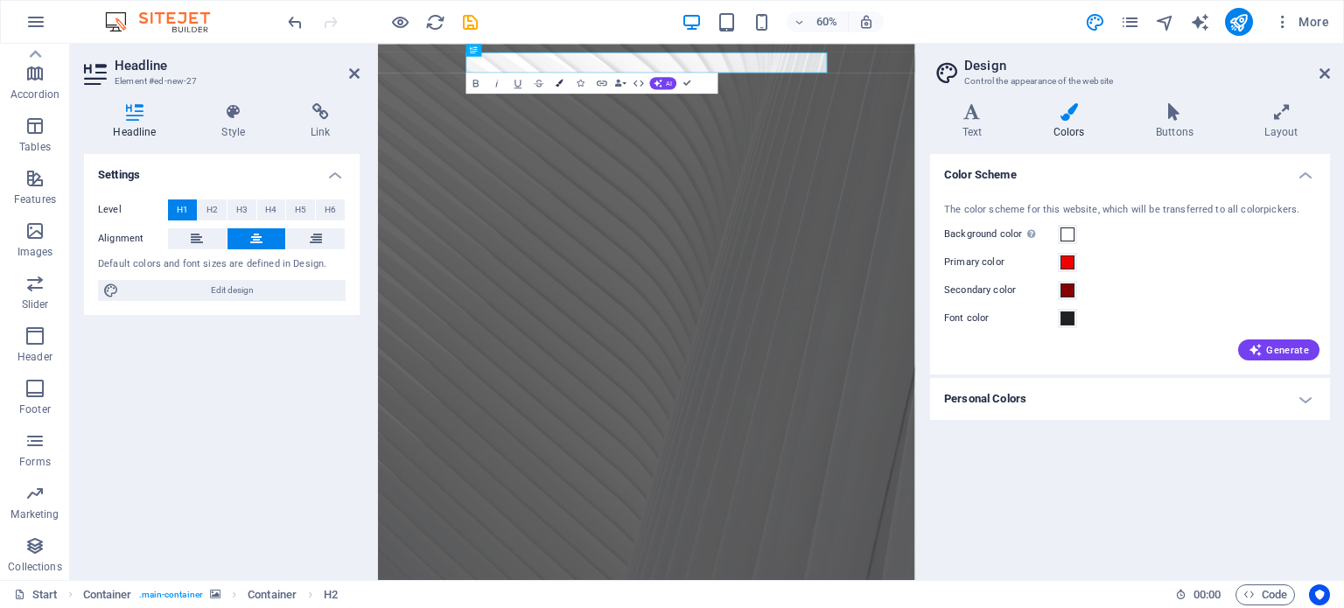
type input "#ffffff"
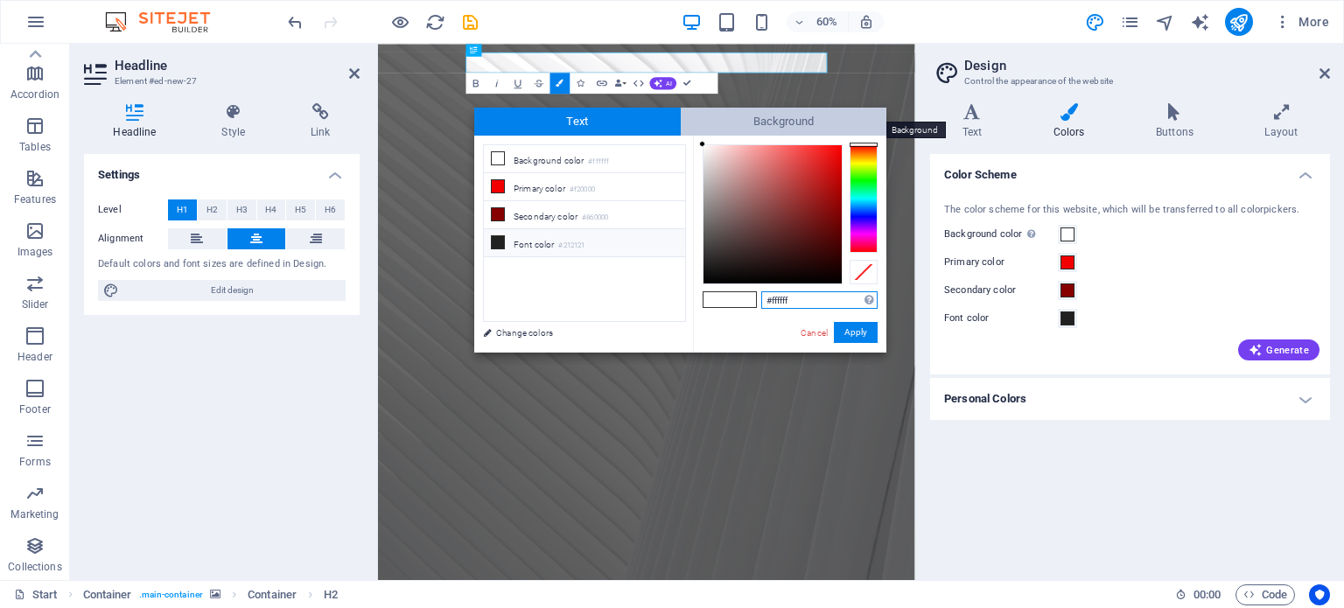
click at [754, 125] on span "Background" at bounding box center [784, 122] width 207 height 28
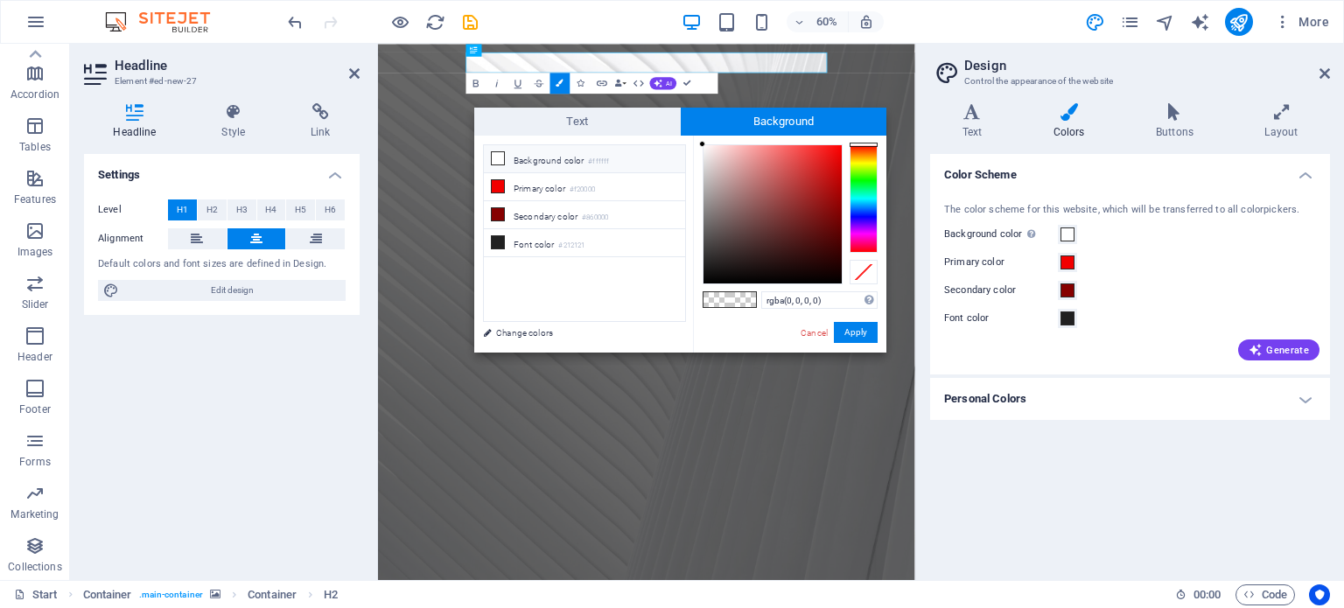
click at [498, 161] on icon at bounding box center [498, 158] width 12 height 12
type input "#070505"
drag, startPoint x: 700, startPoint y: 143, endPoint x: 743, endPoint y: 279, distance: 143.1
click at [743, 279] on div at bounding box center [743, 279] width 6 height 6
drag, startPoint x: 854, startPoint y: 330, endPoint x: 794, endPoint y: 477, distance: 158.9
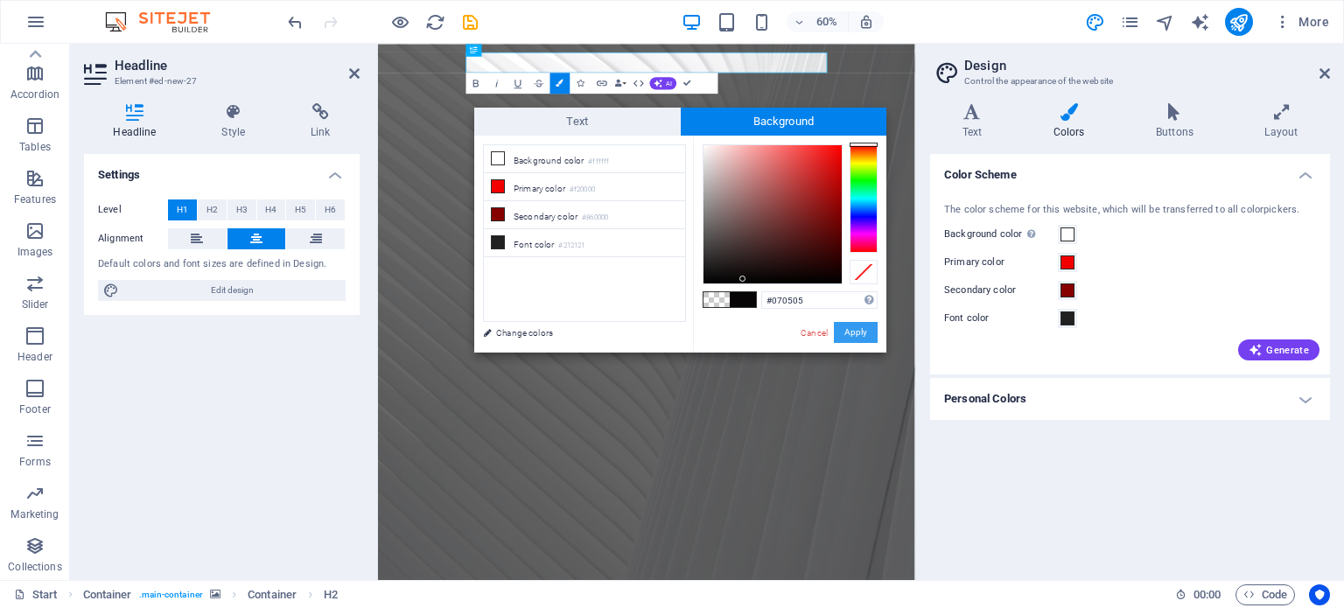
click at [854, 330] on button "Apply" at bounding box center [856, 332] width 44 height 21
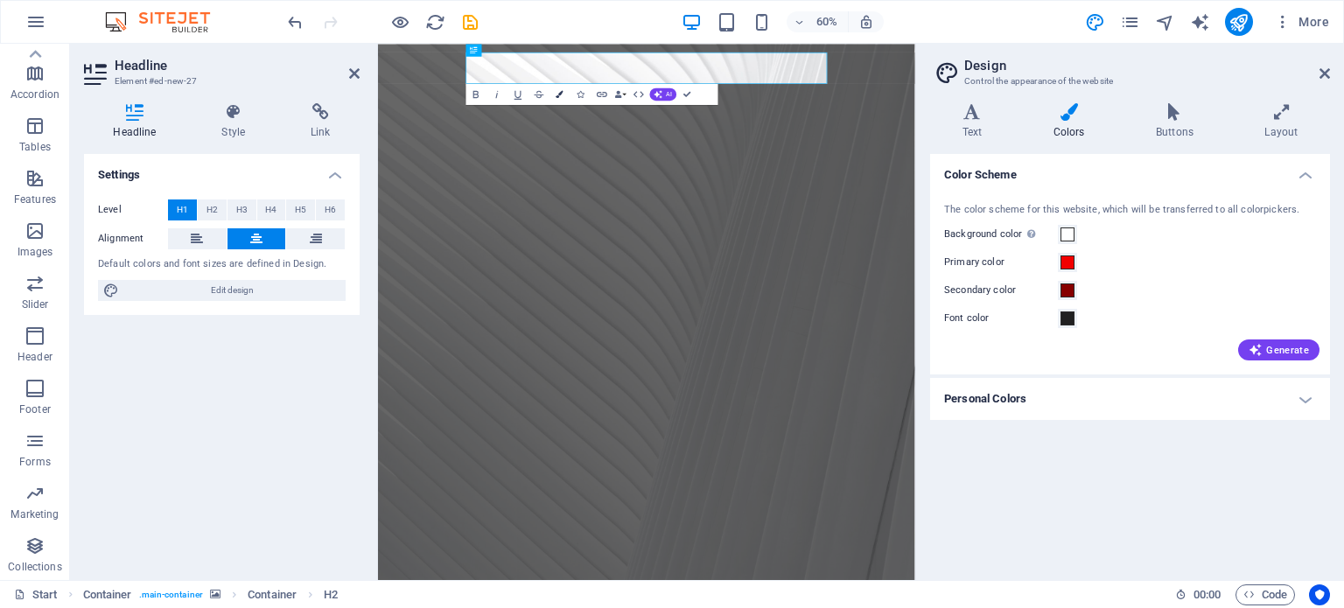
click at [550, 94] on button "Colors" at bounding box center [560, 94] width 20 height 21
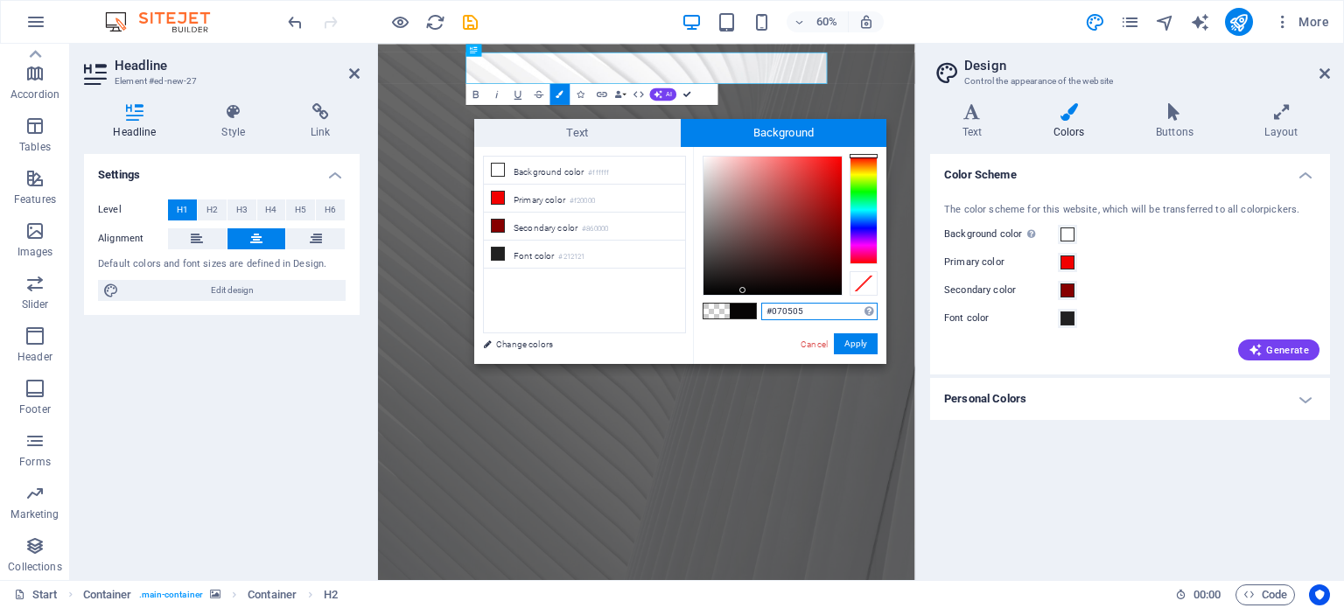
drag, startPoint x: 684, startPoint y: 95, endPoint x: 648, endPoint y: 53, distance: 55.8
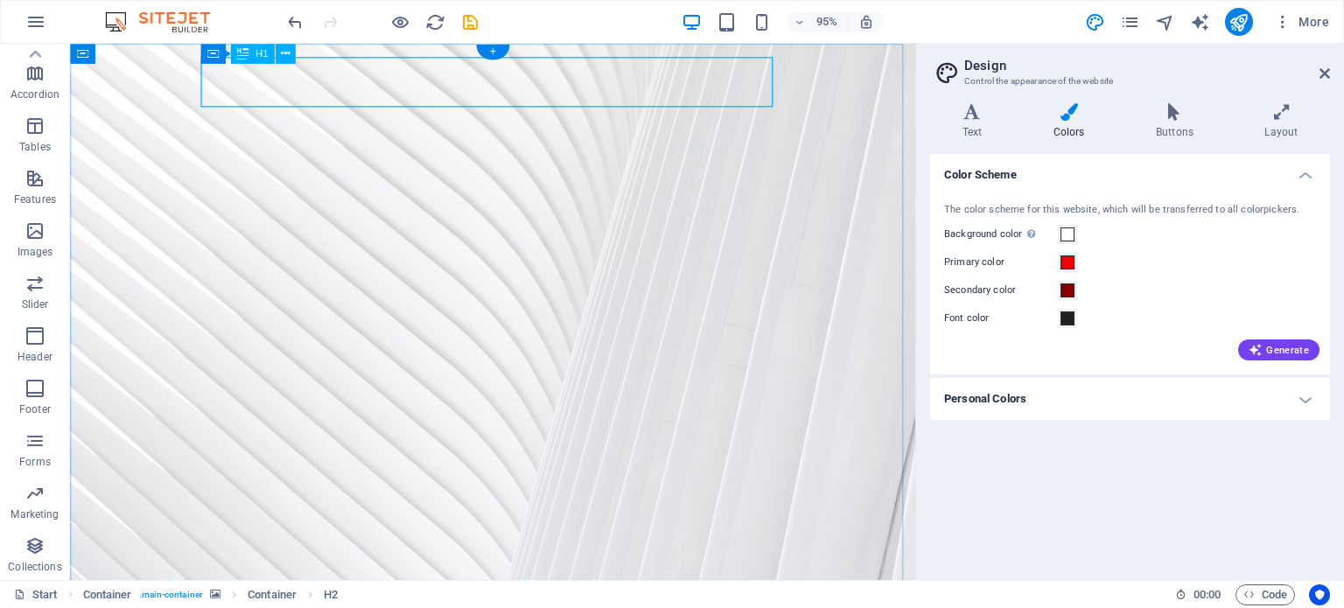
click at [289, 54] on icon at bounding box center [285, 54] width 9 height 18
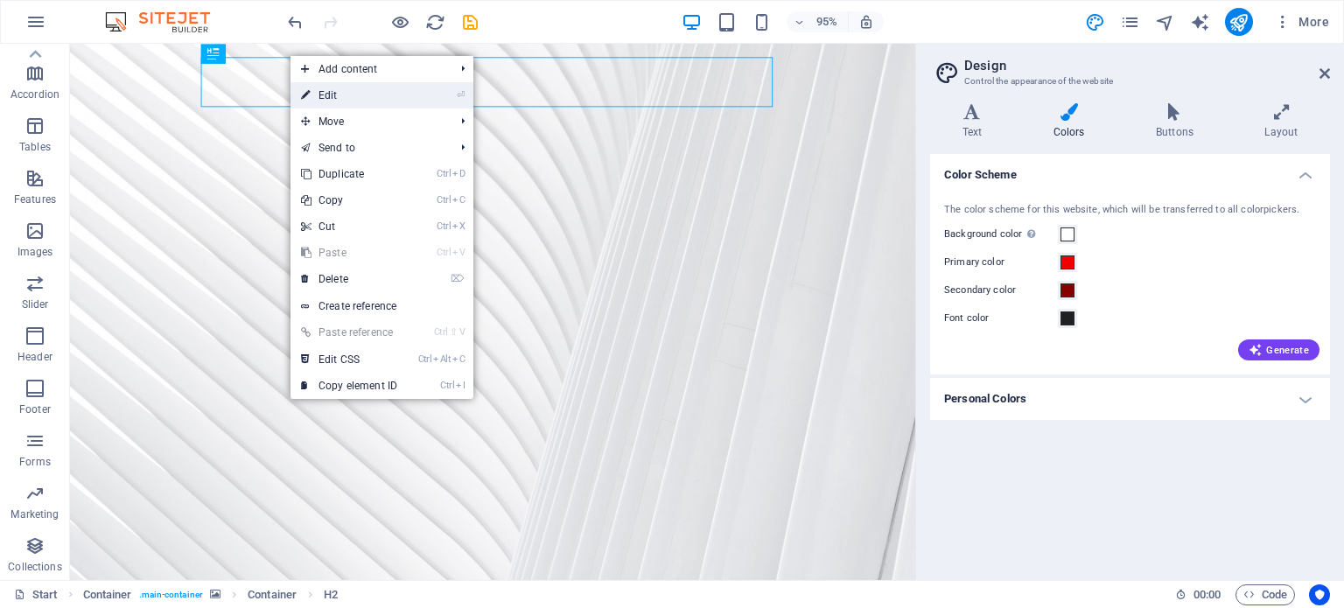
click at [329, 94] on link "⏎ Edit" at bounding box center [349, 95] width 117 height 26
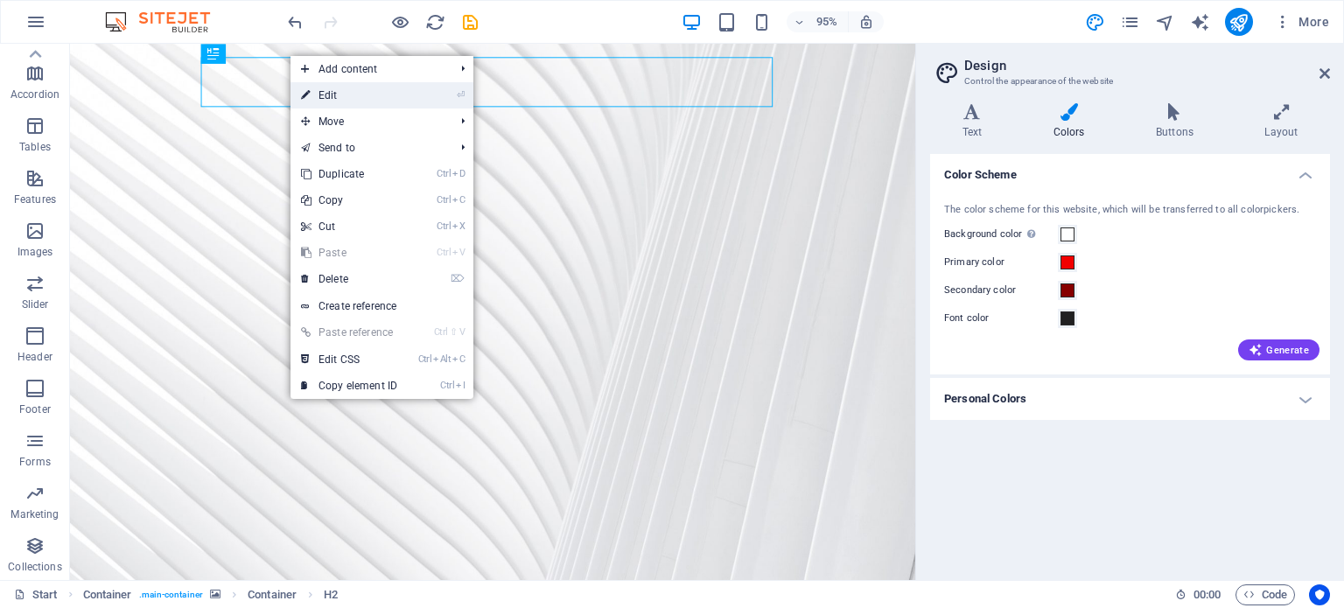
scroll to position [1, 0]
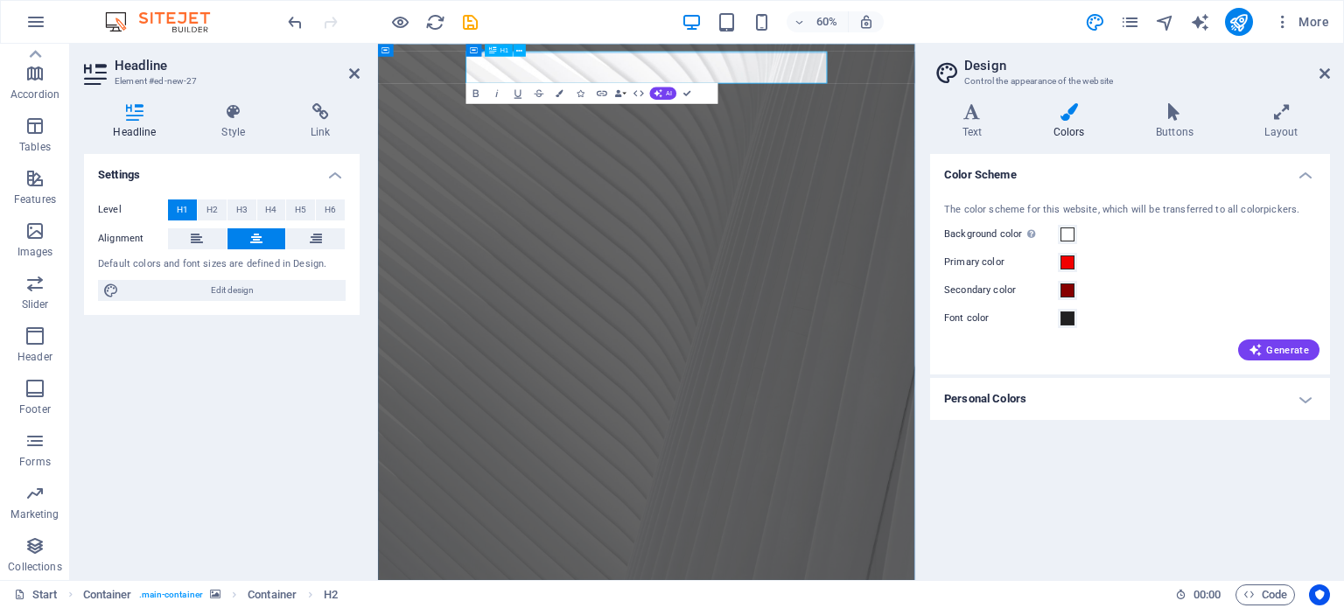
click at [238, 112] on icon at bounding box center [234, 112] width 82 height 18
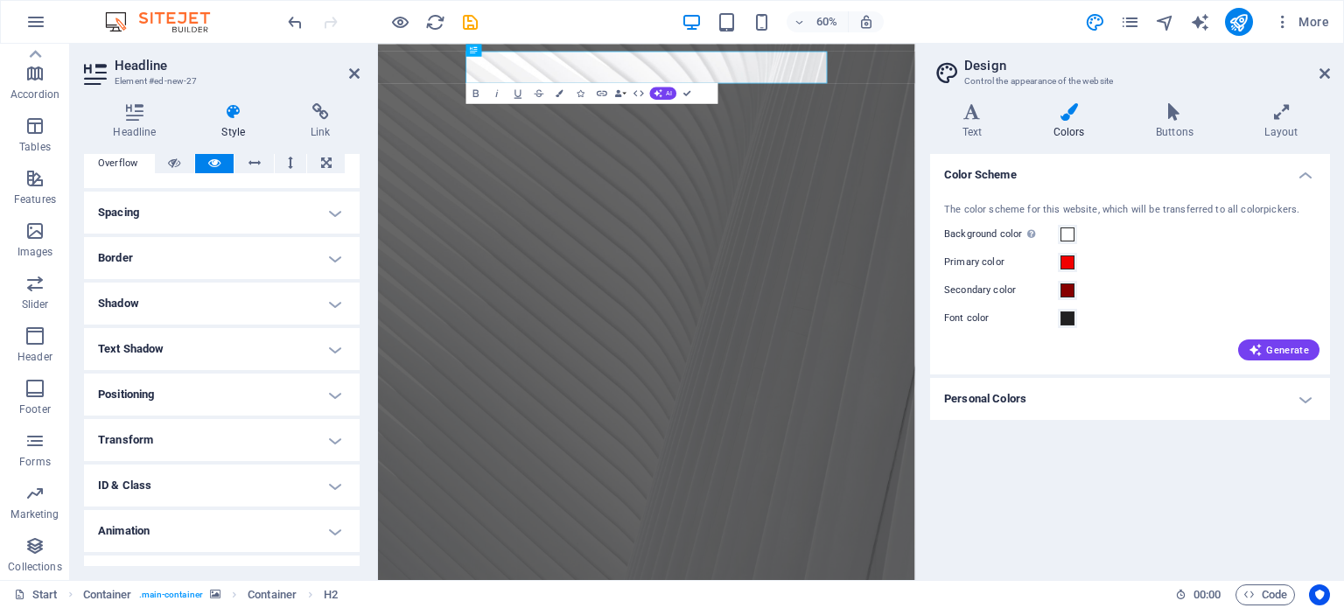
scroll to position [326, 0]
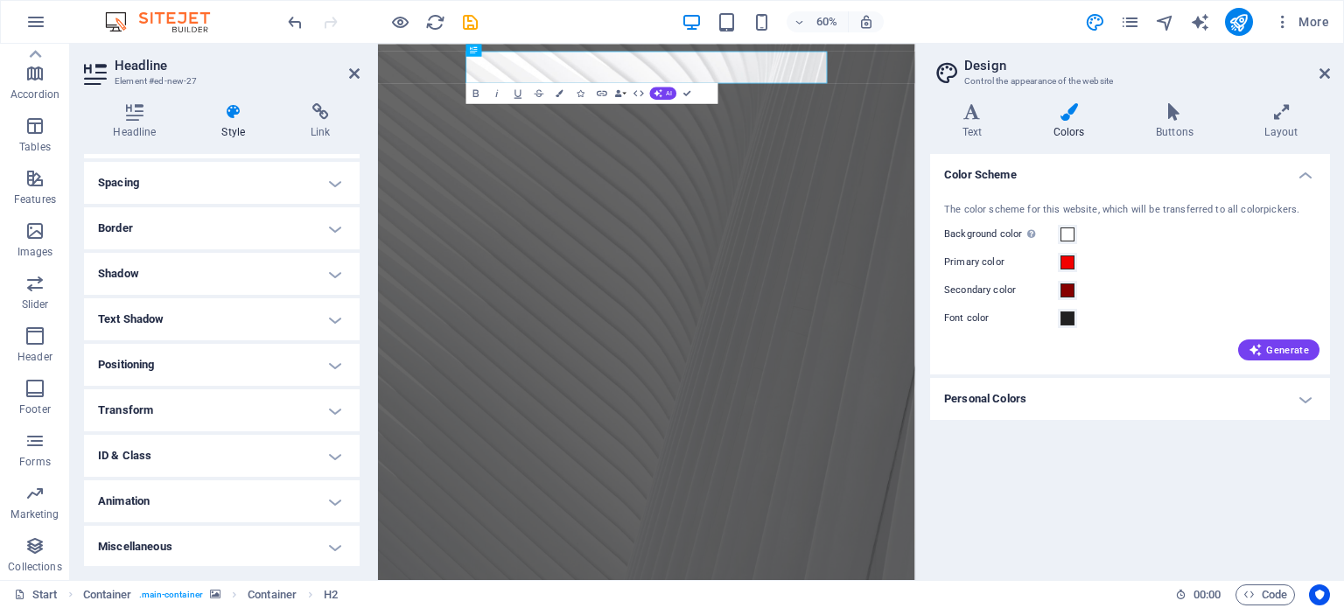
click at [144, 397] on h4 "Transform" at bounding box center [222, 410] width 276 height 42
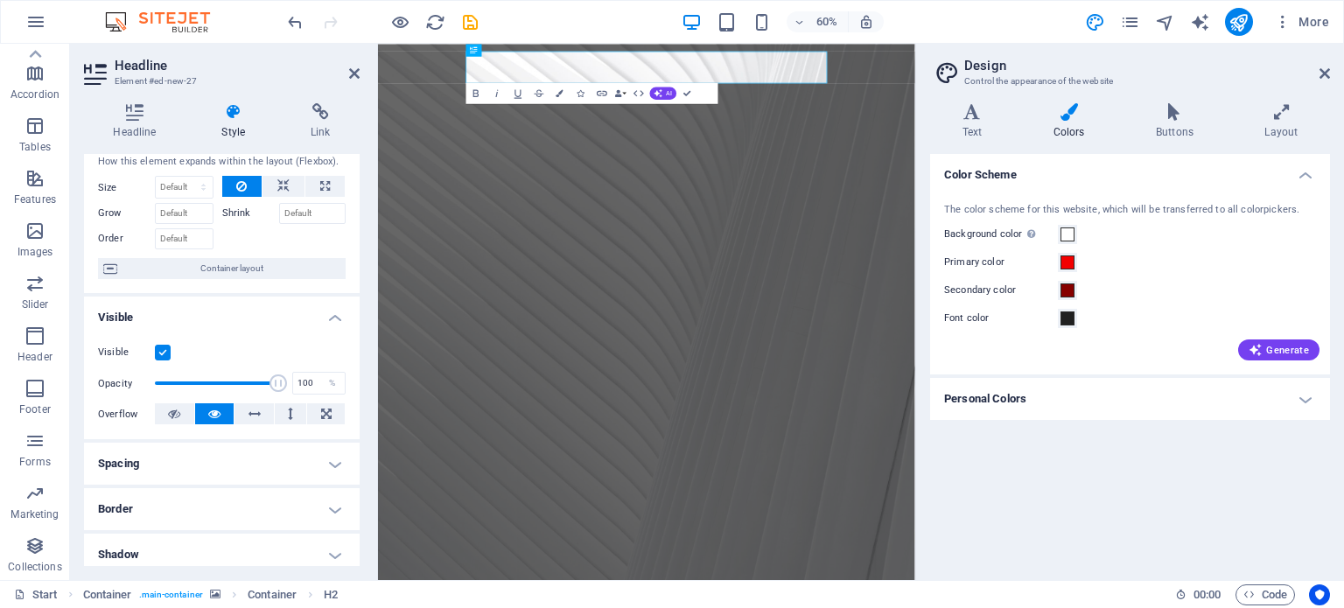
scroll to position [0, 0]
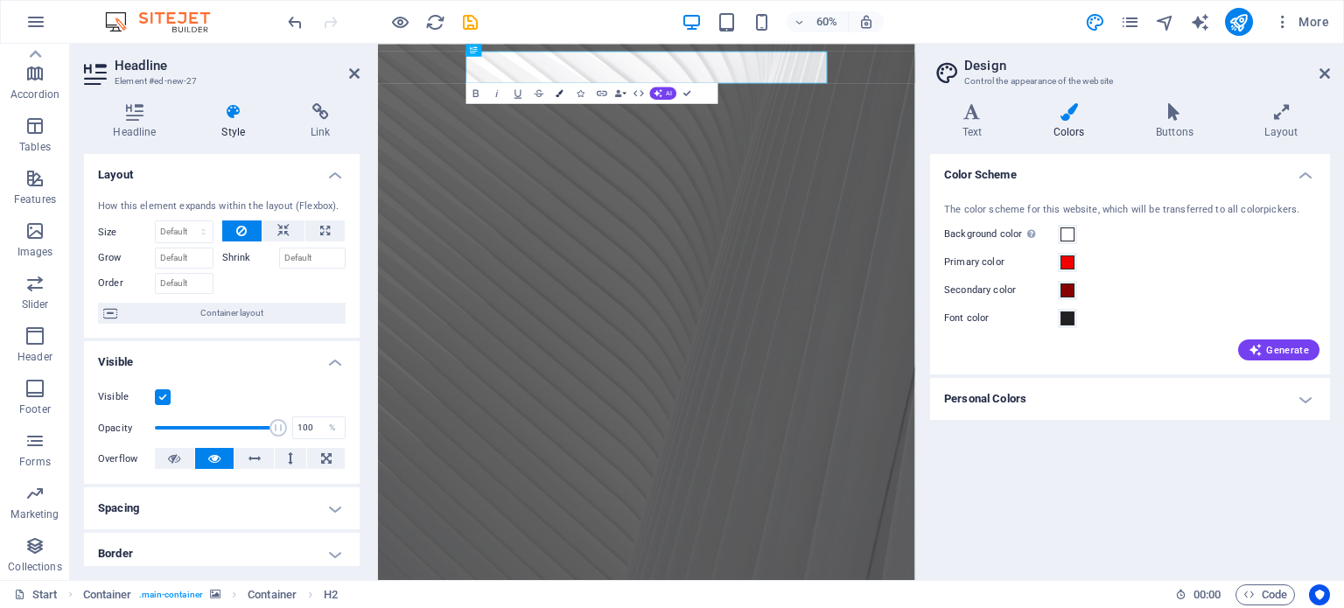
click at [553, 88] on button "Colors" at bounding box center [560, 93] width 20 height 21
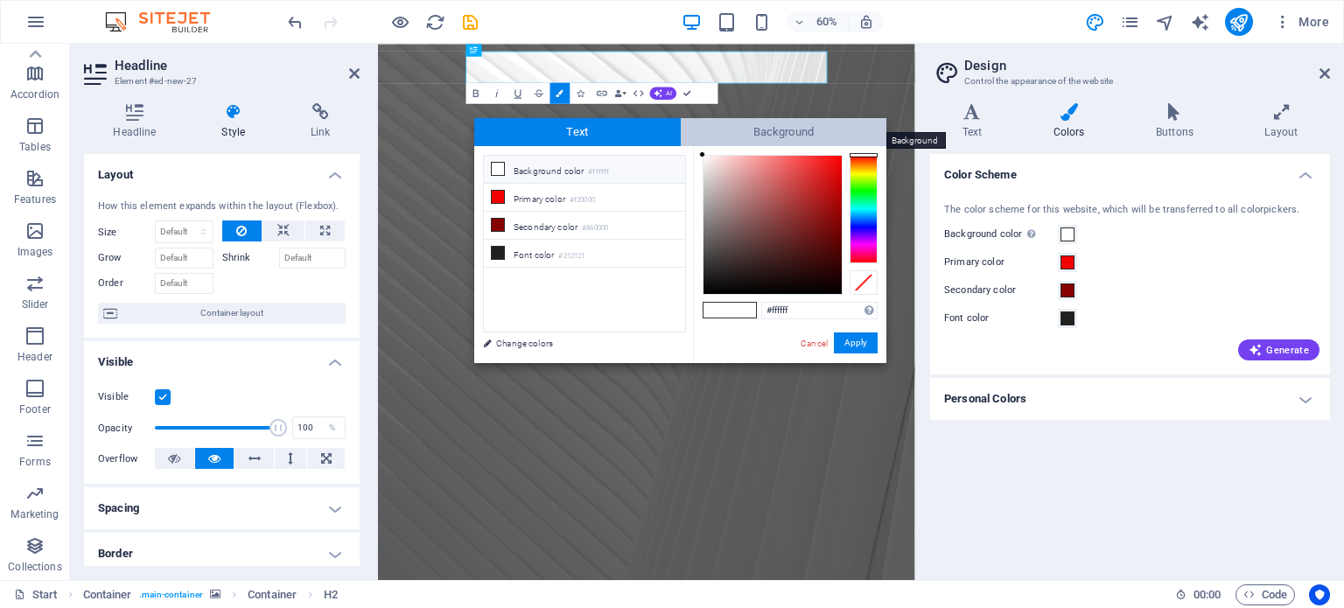
click at [757, 130] on span "Background" at bounding box center [784, 132] width 207 height 28
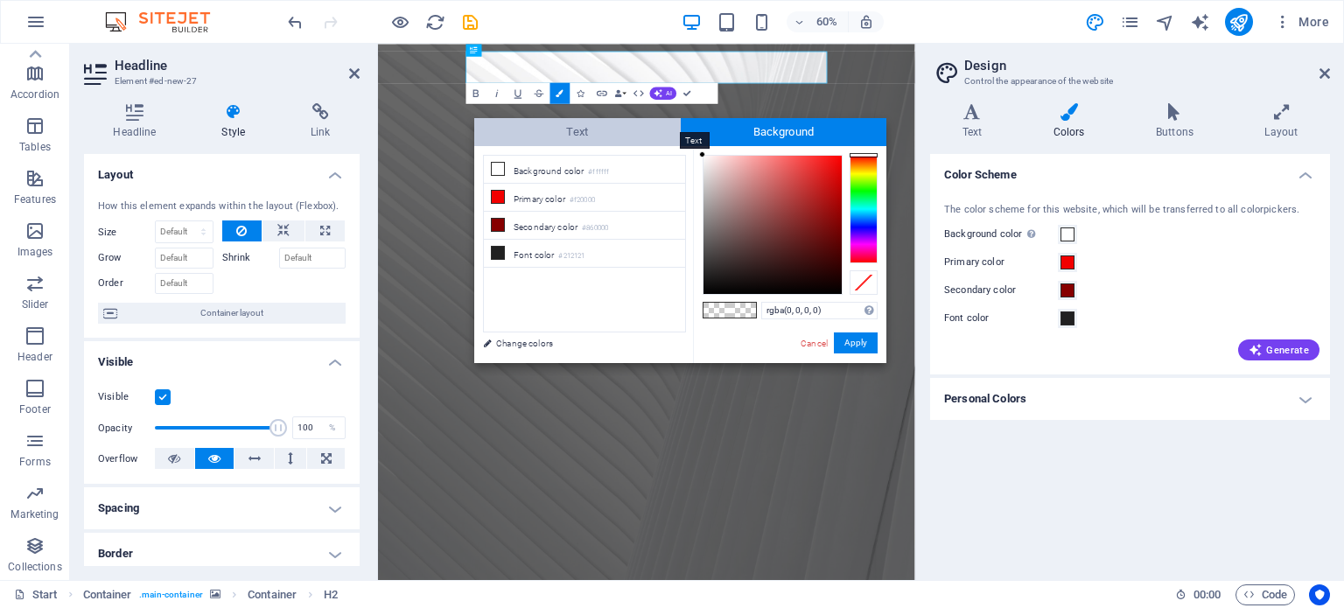
click at [614, 124] on span "Text" at bounding box center [577, 132] width 207 height 28
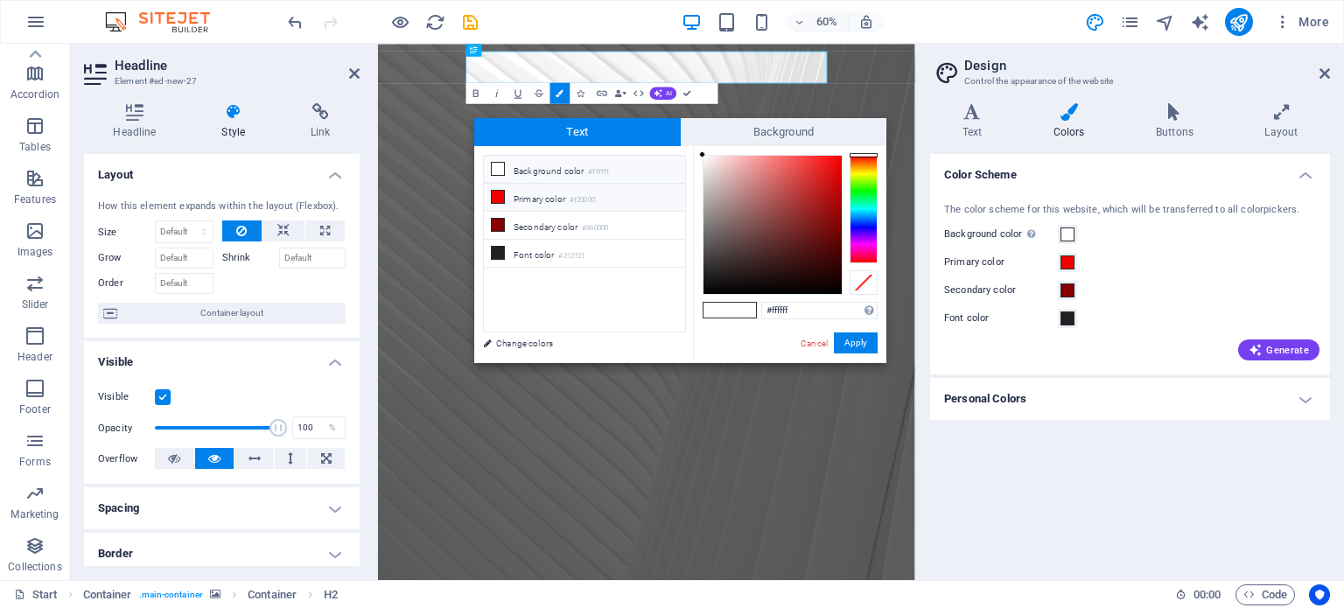
click at [543, 200] on li "Primary color #f20000" at bounding box center [584, 198] width 201 height 28
click at [540, 223] on li "Secondary color #860000" at bounding box center [584, 226] width 201 height 28
click at [529, 251] on li "Font color #212121" at bounding box center [584, 254] width 201 height 28
type input "#212121"
click at [740, 307] on span at bounding box center [743, 310] width 26 height 15
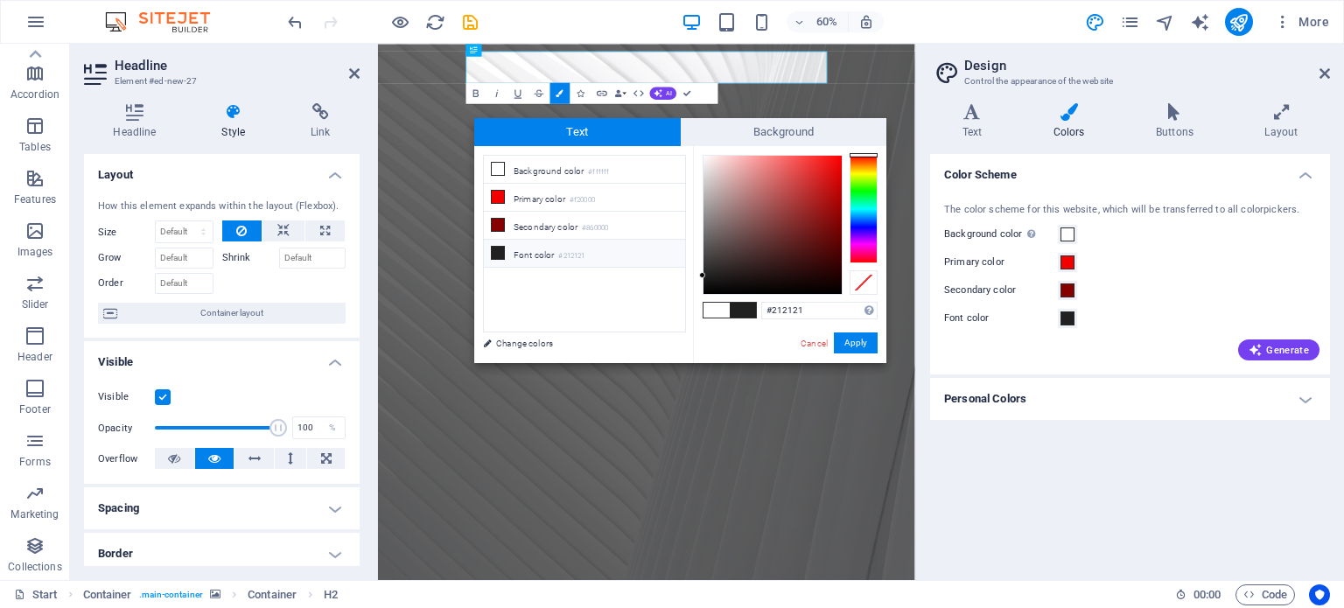
drag, startPoint x: 701, startPoint y: 270, endPoint x: 707, endPoint y: 157, distance: 113.1
click at [707, 157] on div "#212121 Supported formats #0852ed rgb(8, 82, 237) rgba(8, 82, 237, 90%) hsv(221…" at bounding box center [789, 381] width 193 height 471
click at [857, 345] on button "Apply" at bounding box center [856, 343] width 44 height 21
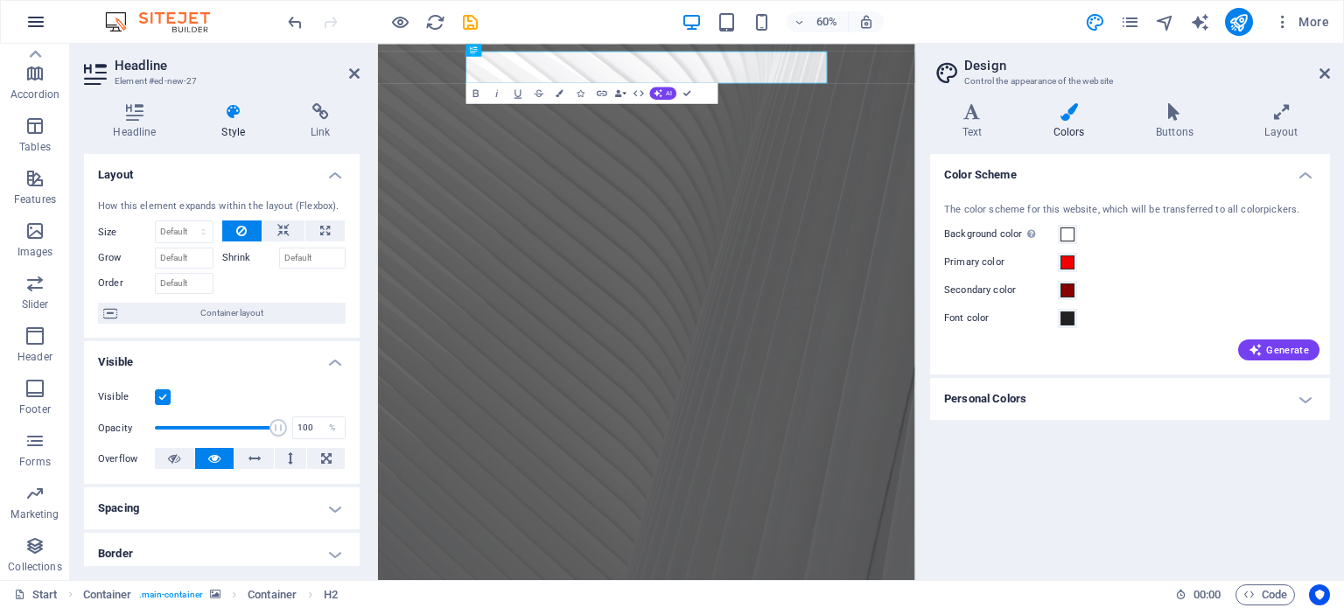
click at [37, 25] on icon "button" at bounding box center [35, 21] width 21 height 21
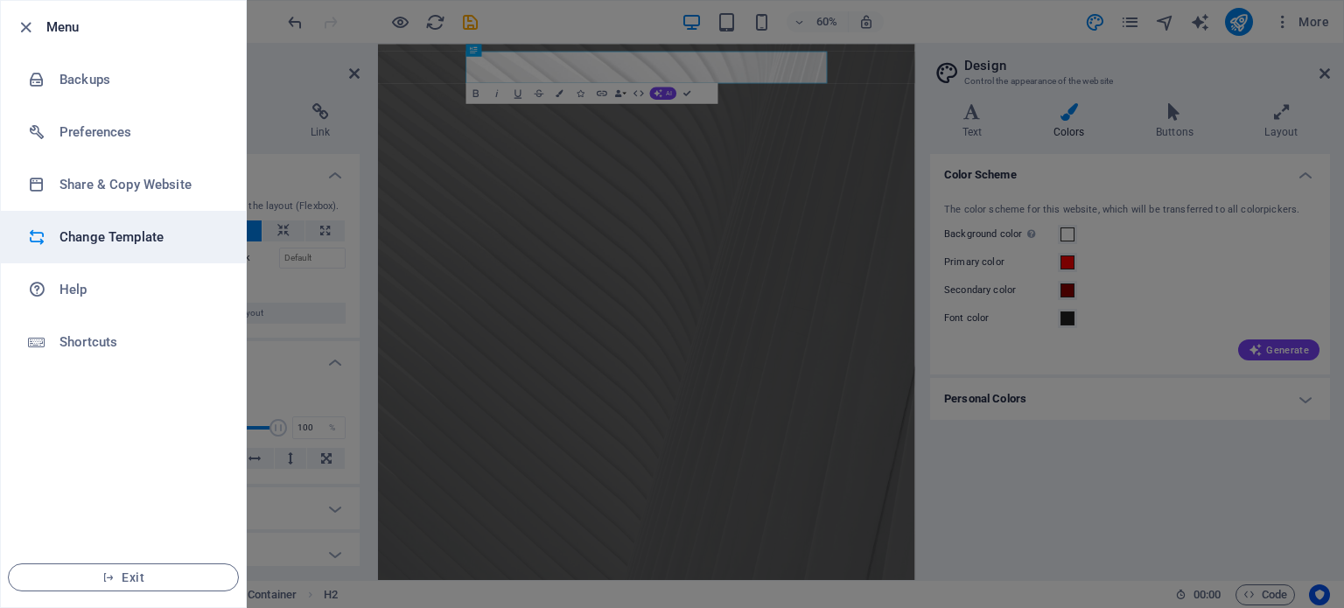
click at [111, 232] on h6 "Change Template" at bounding box center [141, 237] width 162 height 21
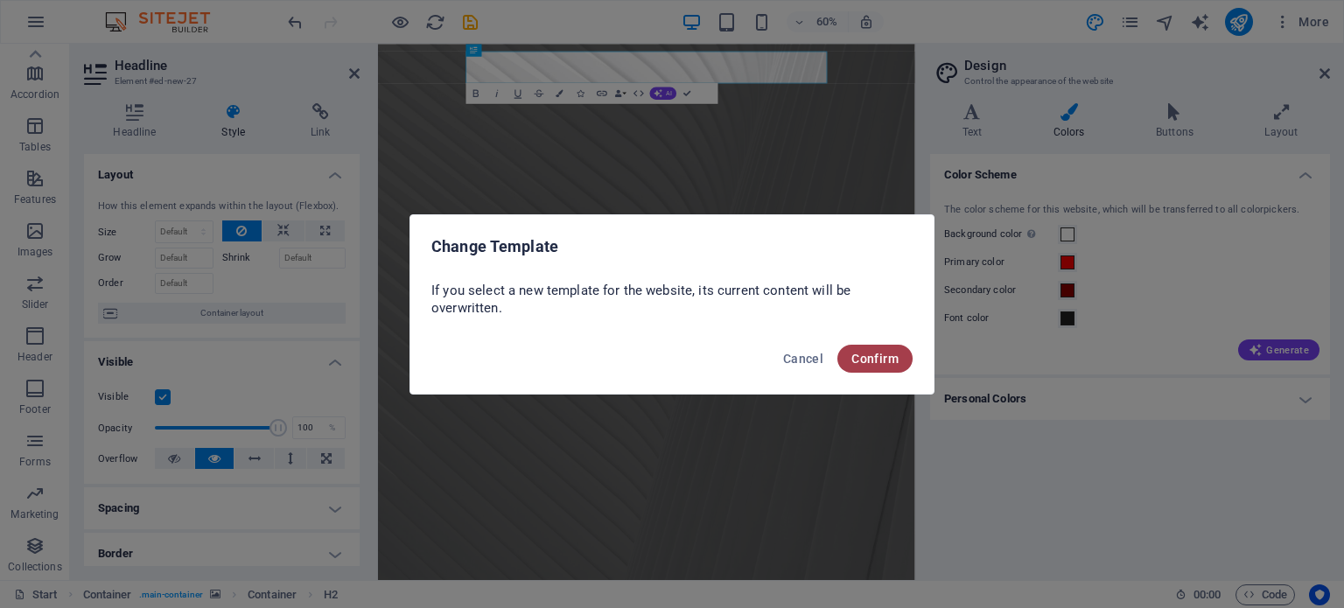
click at [882, 356] on span "Confirm" at bounding box center [875, 359] width 47 height 14
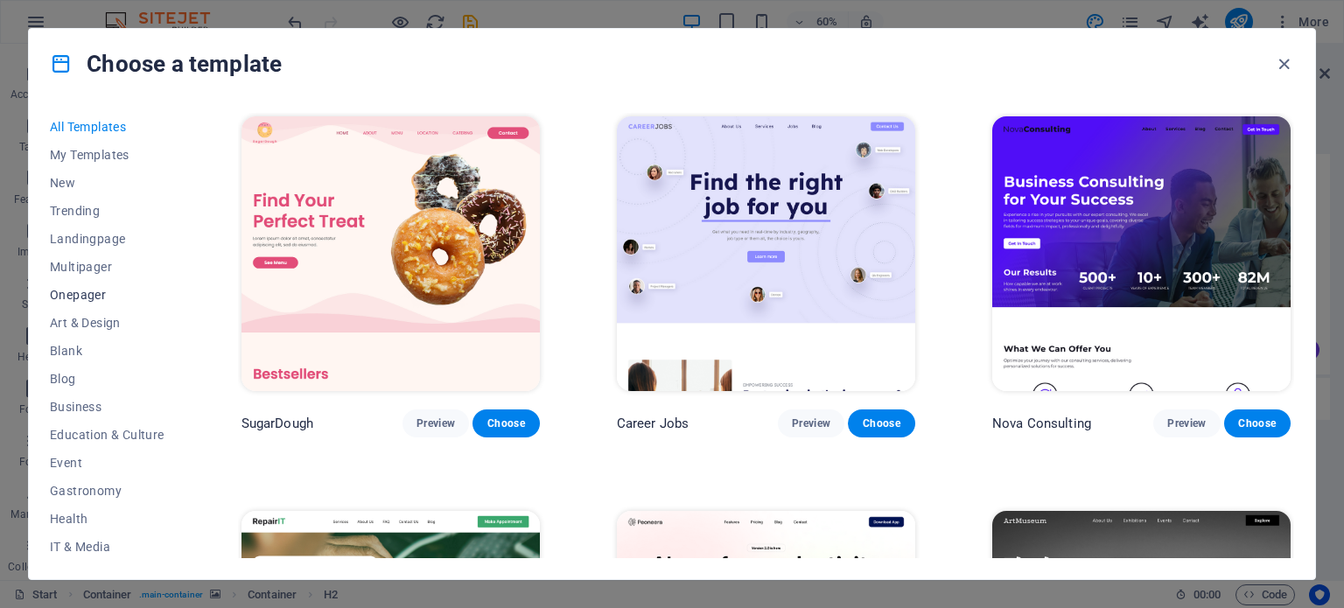
scroll to position [88, 0]
click at [78, 178] on span "Multipager" at bounding box center [107, 179] width 115 height 14
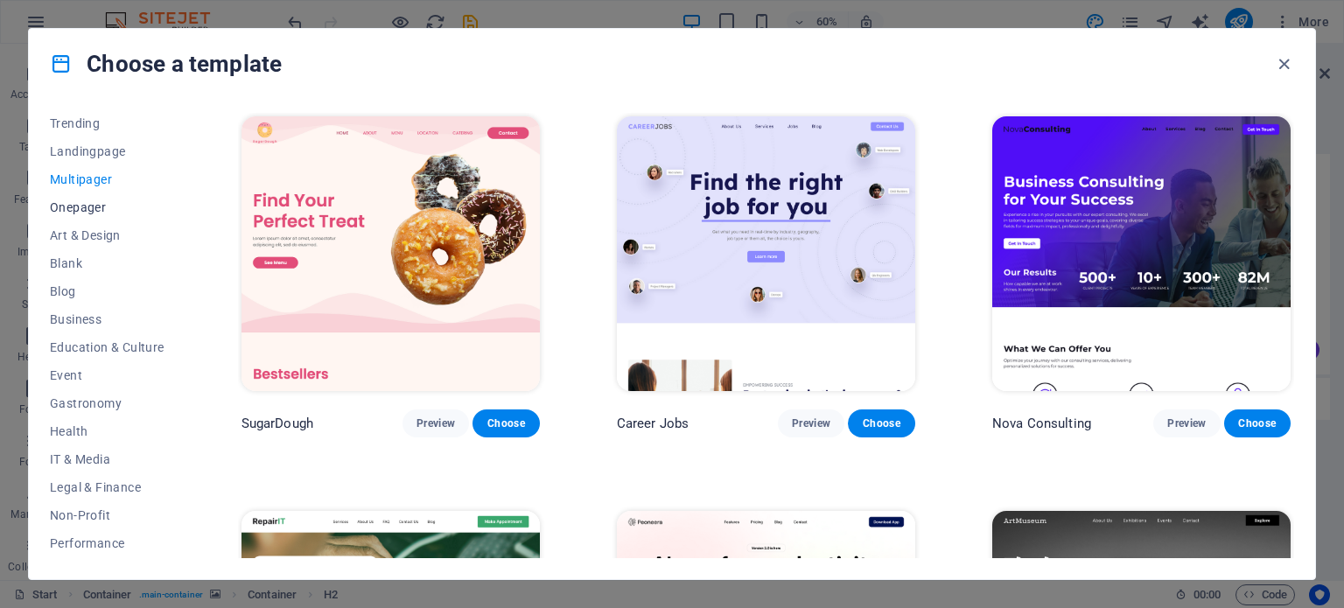
click at [71, 204] on span "Onepager" at bounding box center [107, 207] width 115 height 14
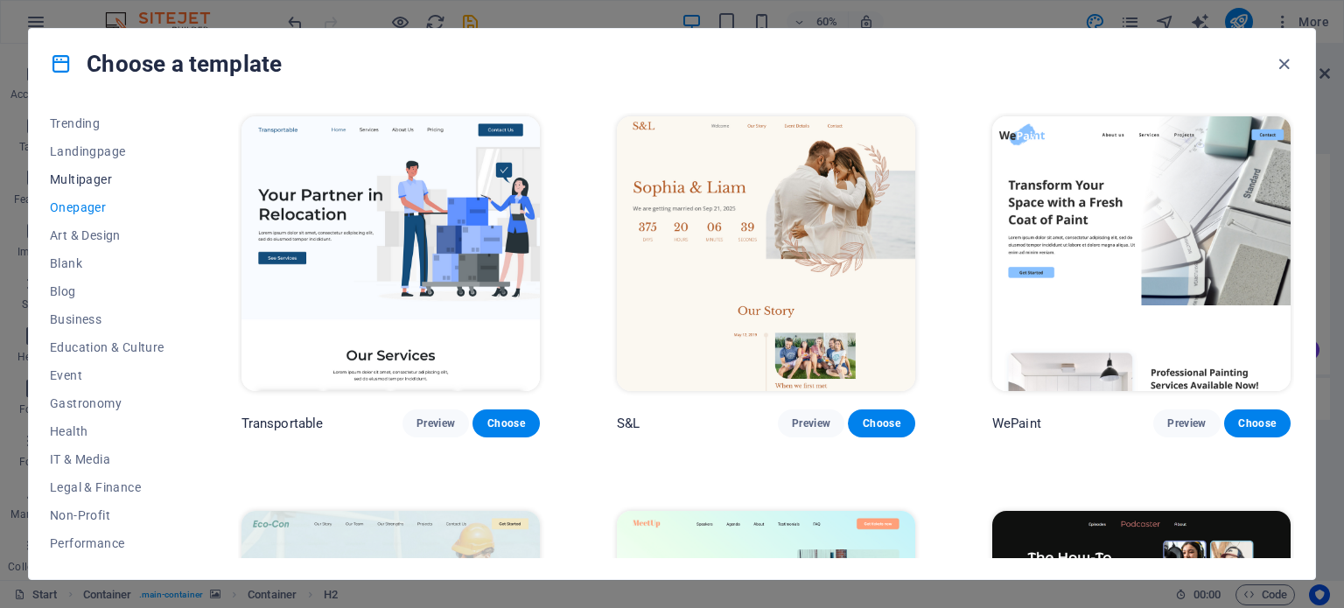
click at [67, 179] on span "Multipager" at bounding box center [107, 179] width 115 height 14
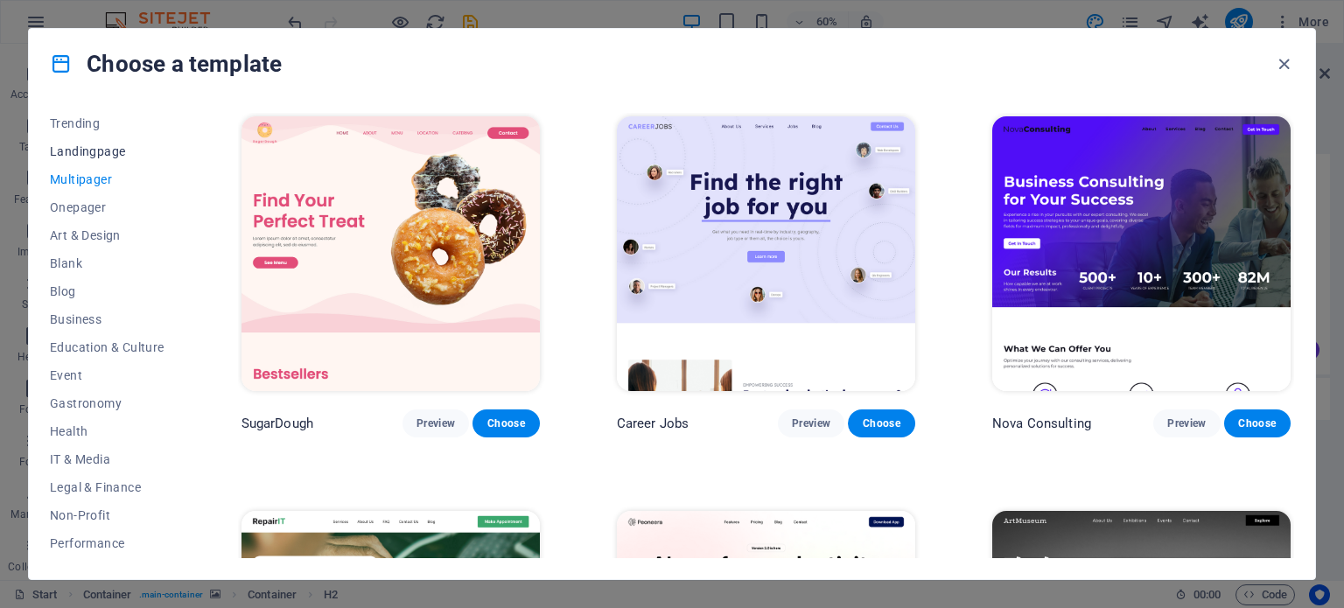
click at [74, 155] on span "Landingpage" at bounding box center [107, 151] width 115 height 14
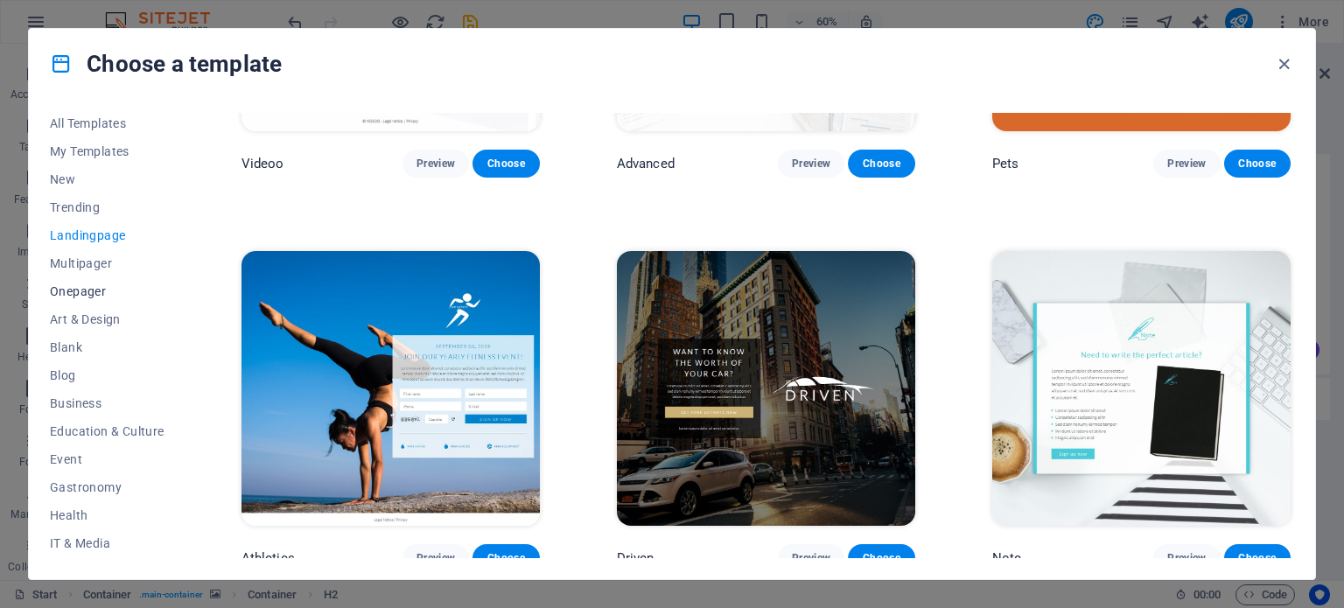
scroll to position [0, 0]
click at [63, 347] on span "Blank" at bounding box center [107, 351] width 115 height 14
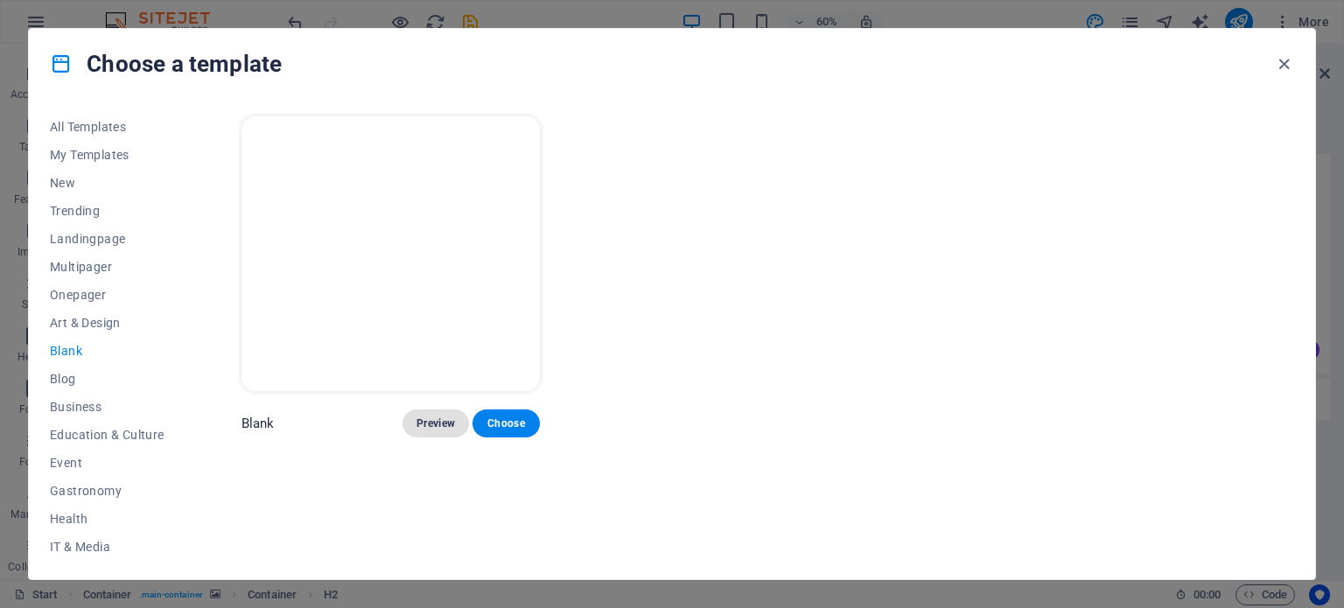
click at [422, 417] on span "Preview" at bounding box center [436, 424] width 39 height 14
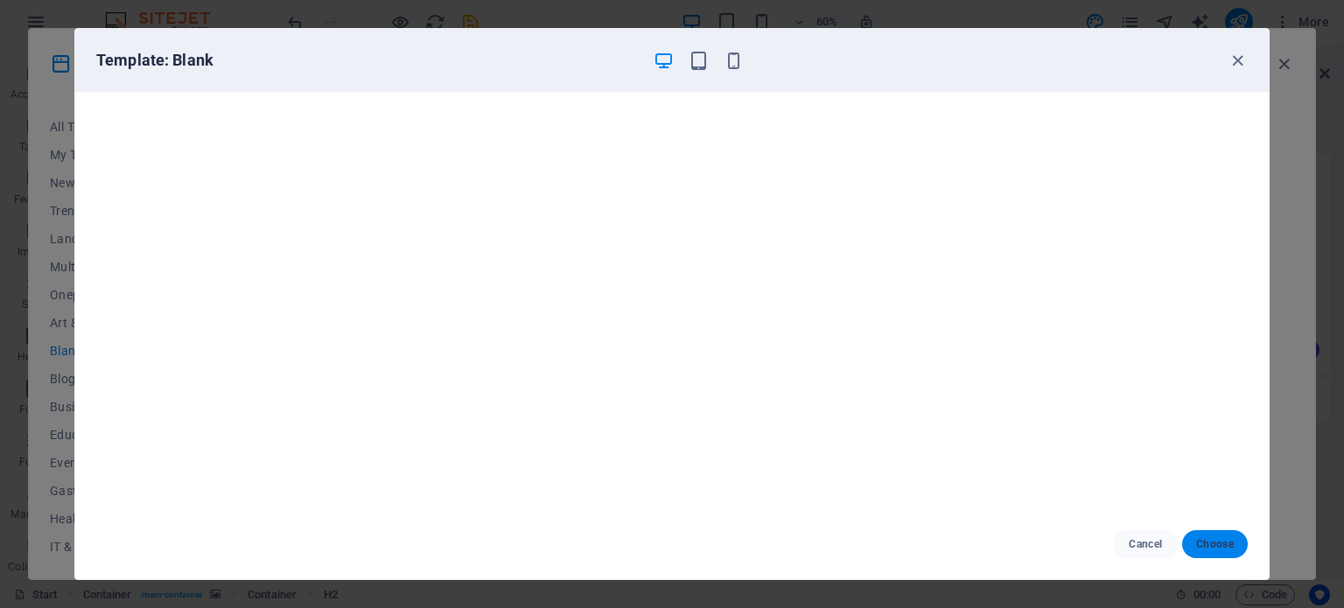
click at [1210, 542] on span "Choose" at bounding box center [1215, 544] width 38 height 14
checkbox input "false"
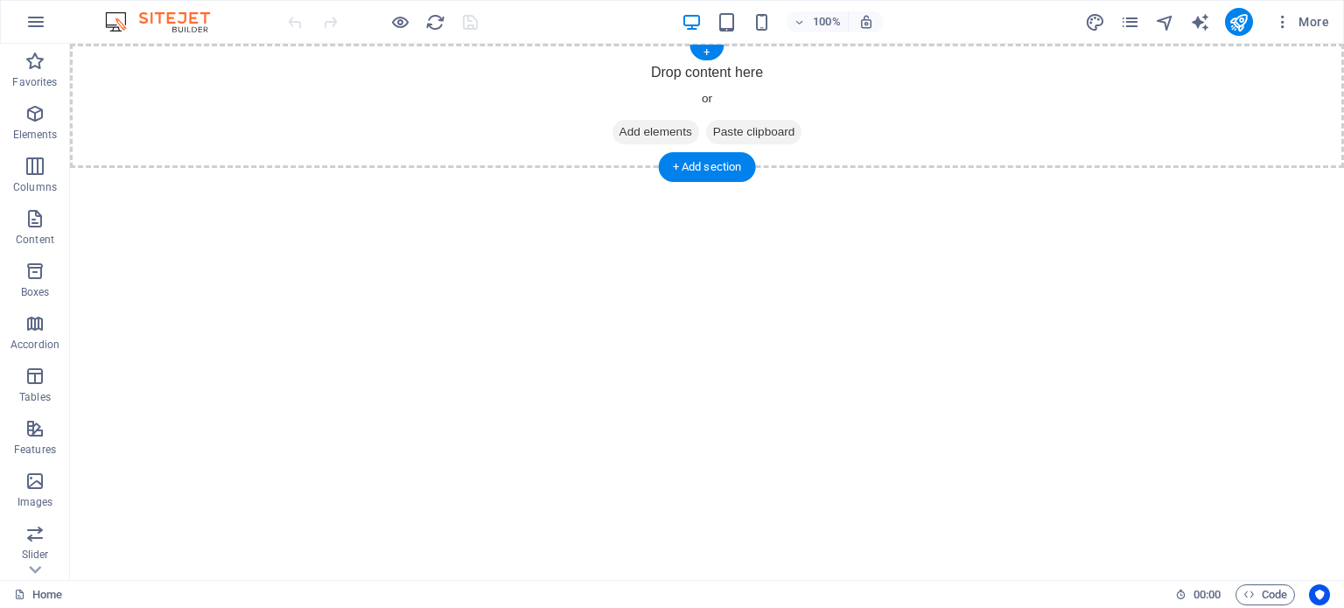
drag, startPoint x: 646, startPoint y: 128, endPoint x: 345, endPoint y: 127, distance: 301.1
click at [646, 127] on span "Add elements" at bounding box center [656, 132] width 87 height 25
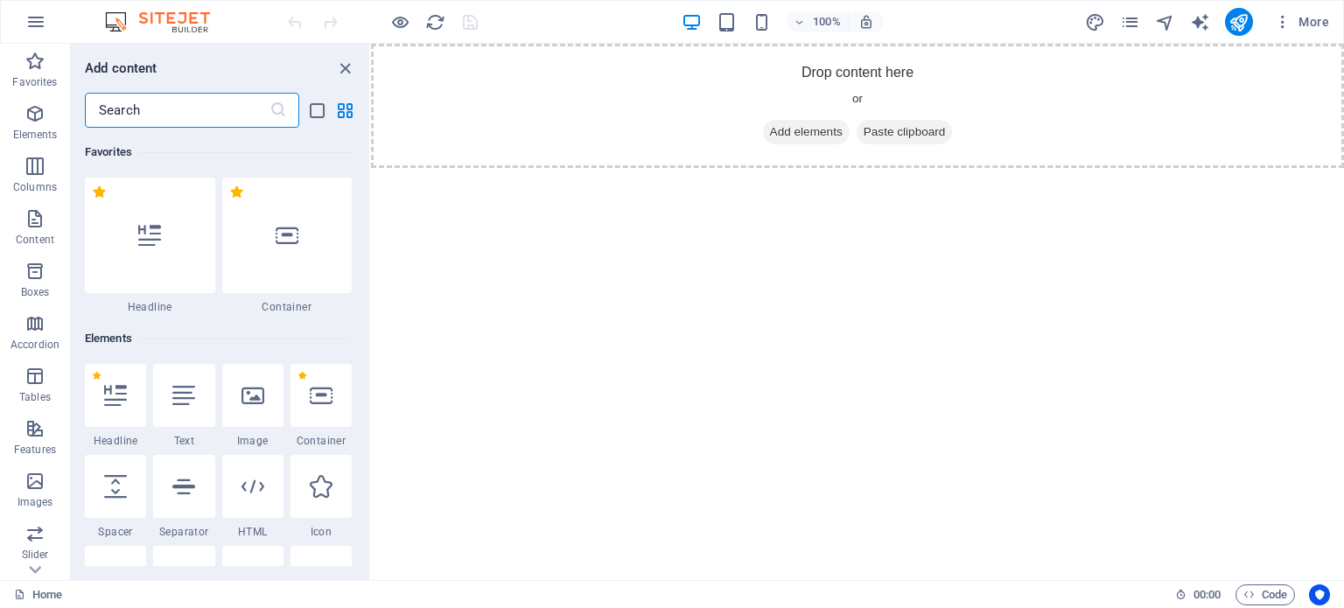
click at [140, 233] on icon at bounding box center [149, 235] width 23 height 23
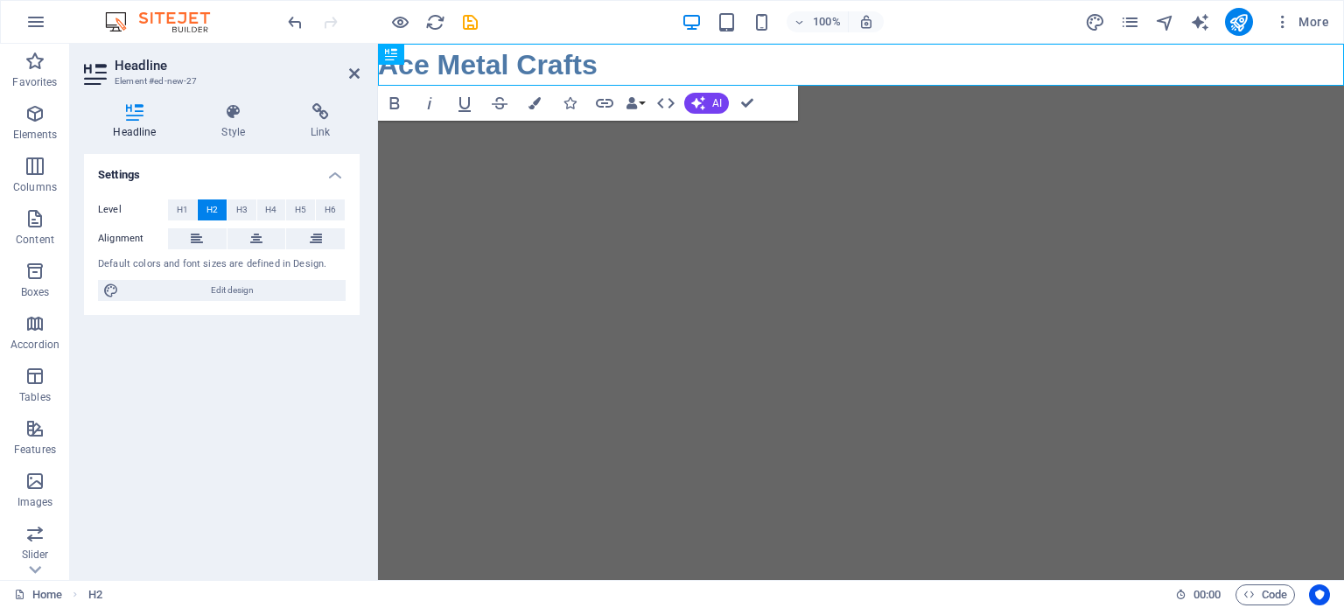
click at [610, 86] on html "Skip to main content Ace Metal Crafts" at bounding box center [861, 65] width 966 height 42
click at [235, 111] on icon at bounding box center [234, 112] width 82 height 18
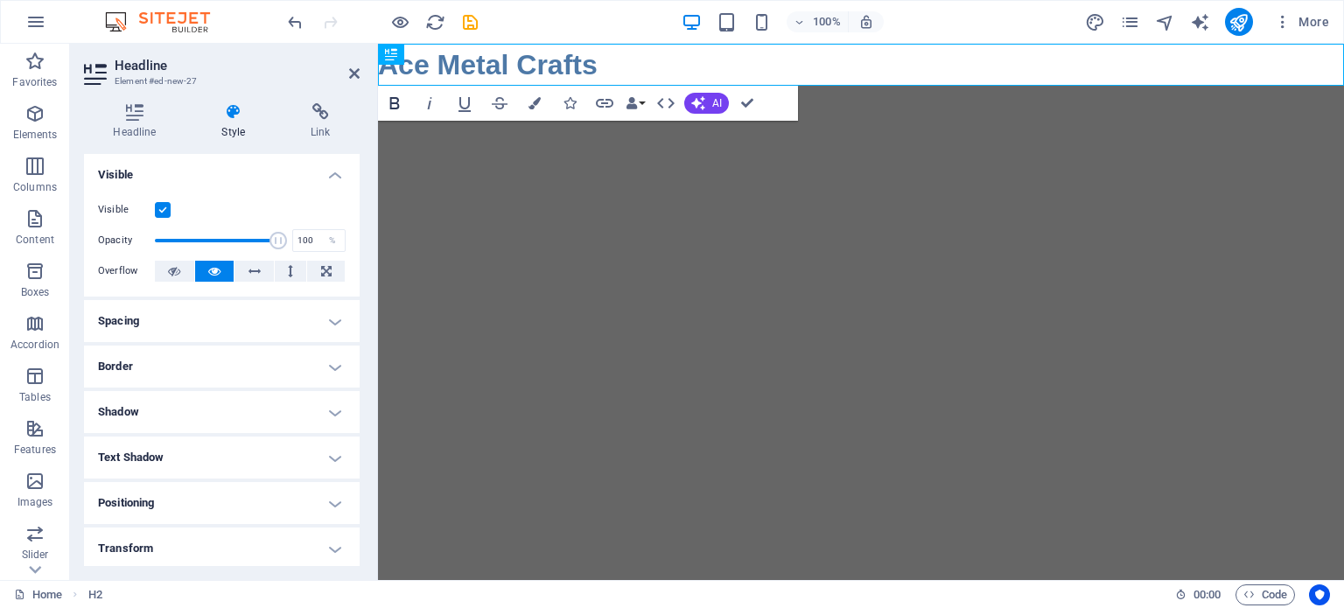
click at [394, 101] on icon "button" at bounding box center [394, 103] width 21 height 21
click at [487, 69] on h2 "Ace Metal Crafts" at bounding box center [861, 65] width 966 height 42
click at [630, 98] on icon "button" at bounding box center [632, 103] width 12 height 12
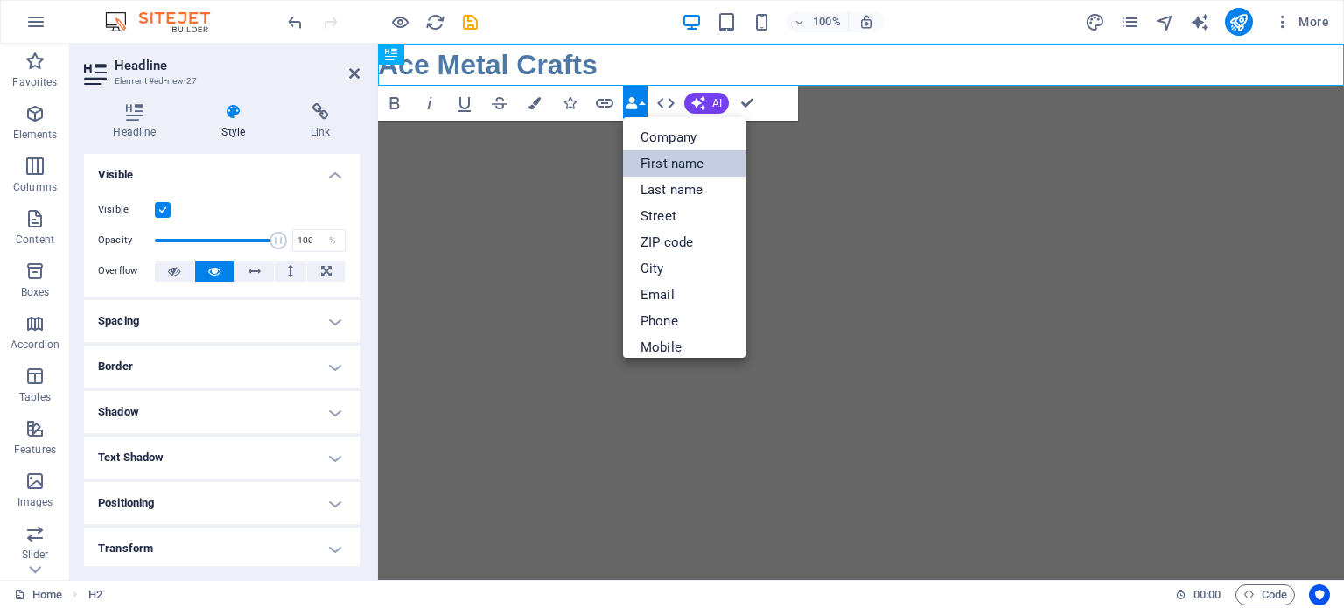
click at [660, 160] on link "First name" at bounding box center [684, 164] width 123 height 26
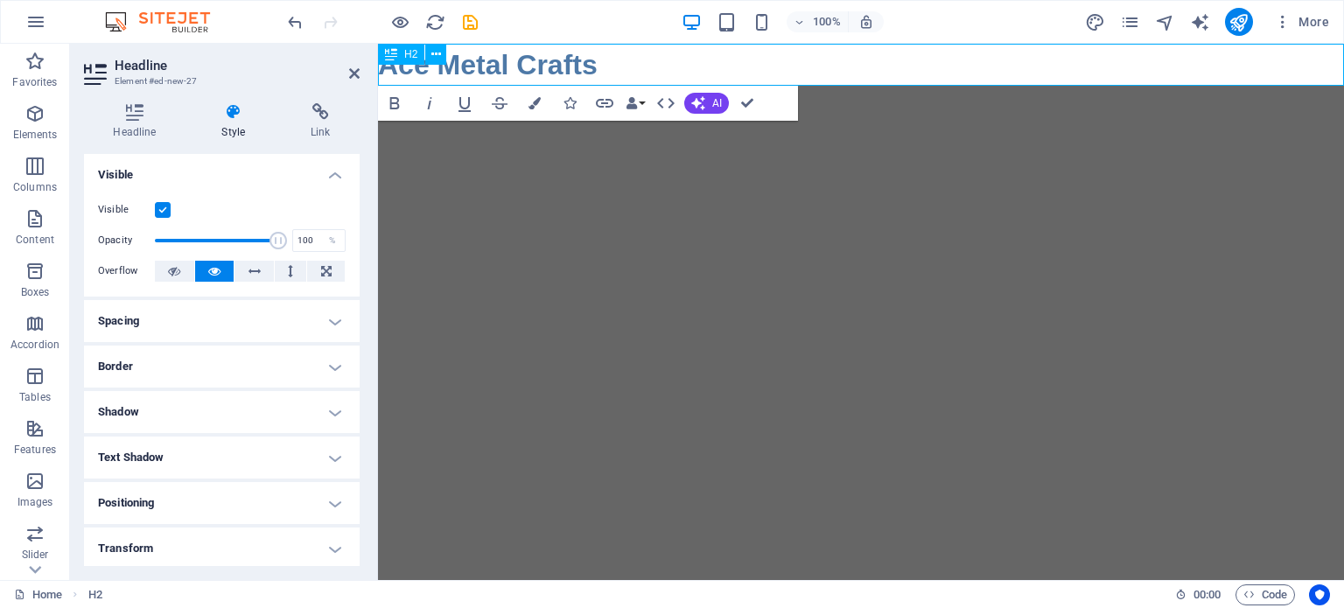
click at [614, 59] on h2 "Ace Metal Crafts" at bounding box center [861, 65] width 966 height 42
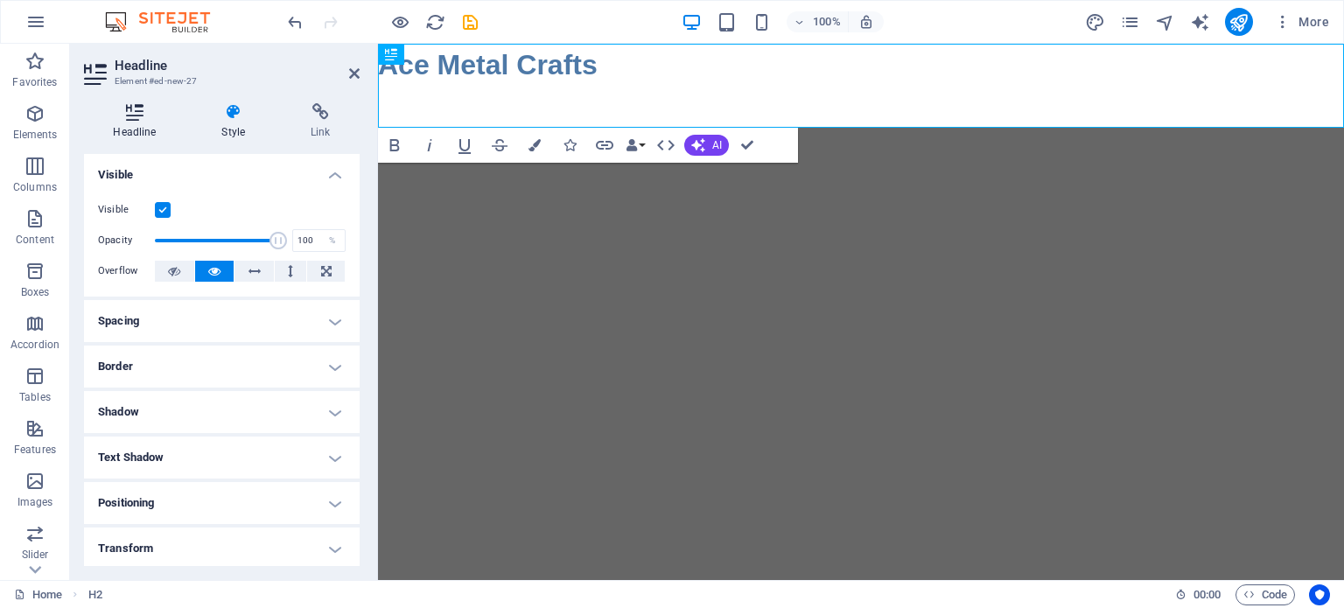
click at [130, 122] on h4 "Headline" at bounding box center [138, 121] width 109 height 37
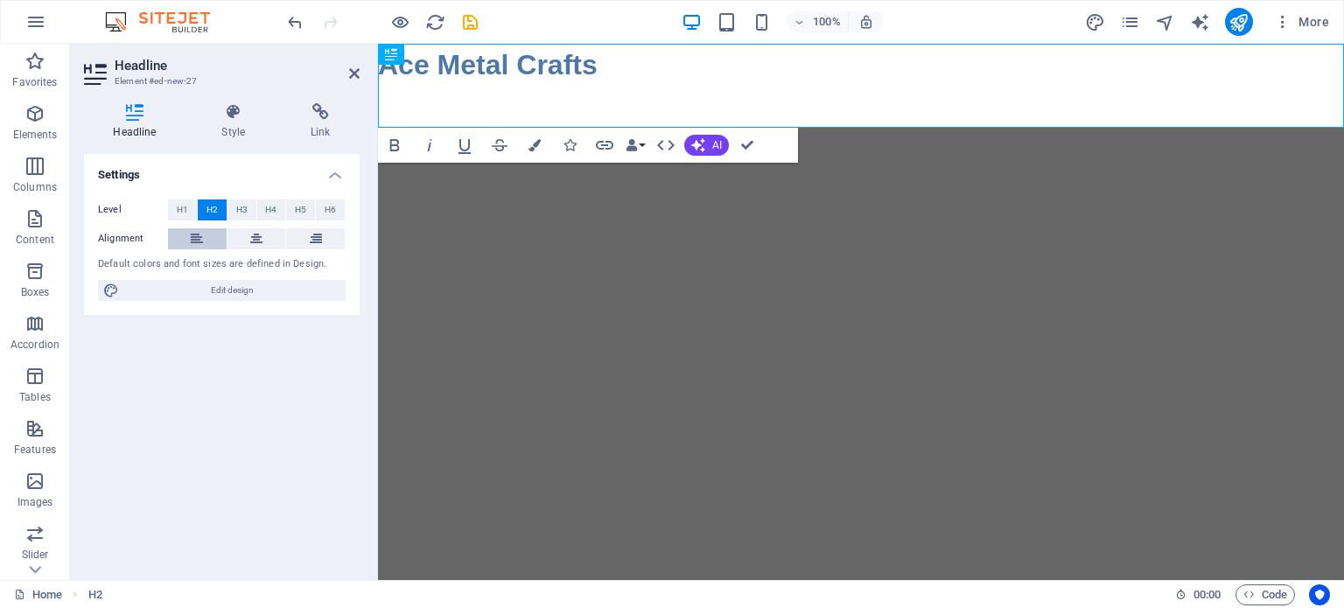
click at [200, 234] on icon at bounding box center [197, 238] width 12 height 21
click at [256, 236] on icon at bounding box center [256, 238] width 12 height 21
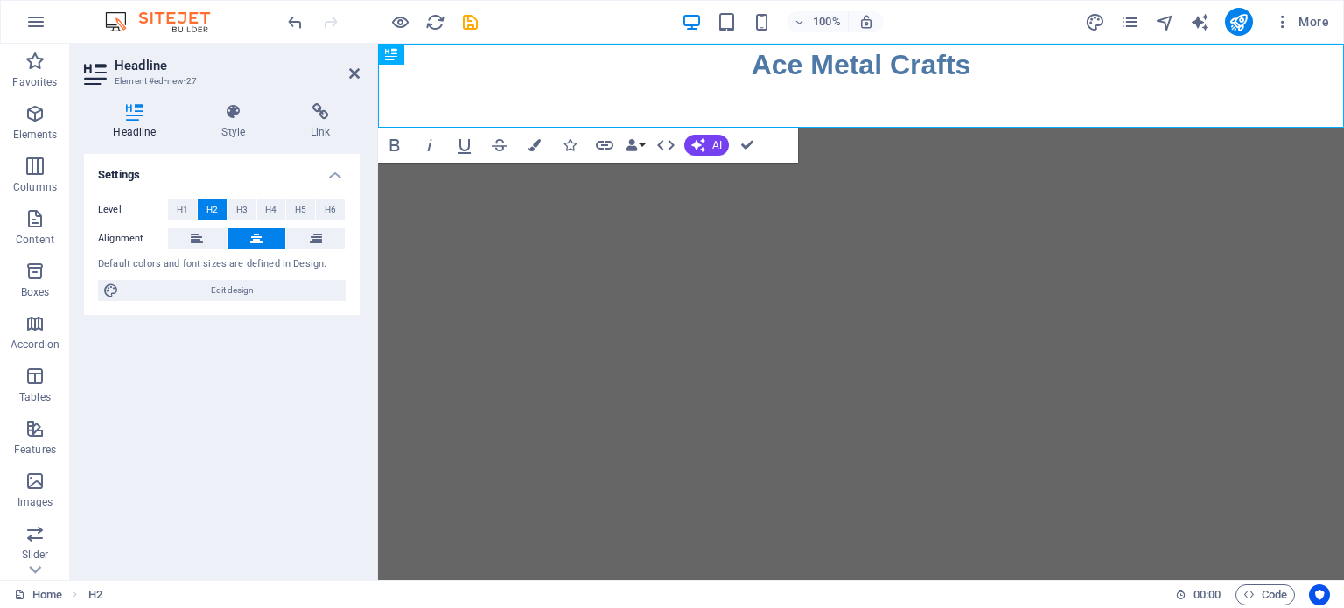
click at [839, 128] on html "Skip to main content Ace Metal Crafts ‌" at bounding box center [861, 86] width 966 height 84
click at [857, 128] on html "Skip to main content Ace Metal Crafts ‌" at bounding box center [861, 86] width 966 height 84
click at [474, 20] on icon "save" at bounding box center [470, 22] width 20 height 20
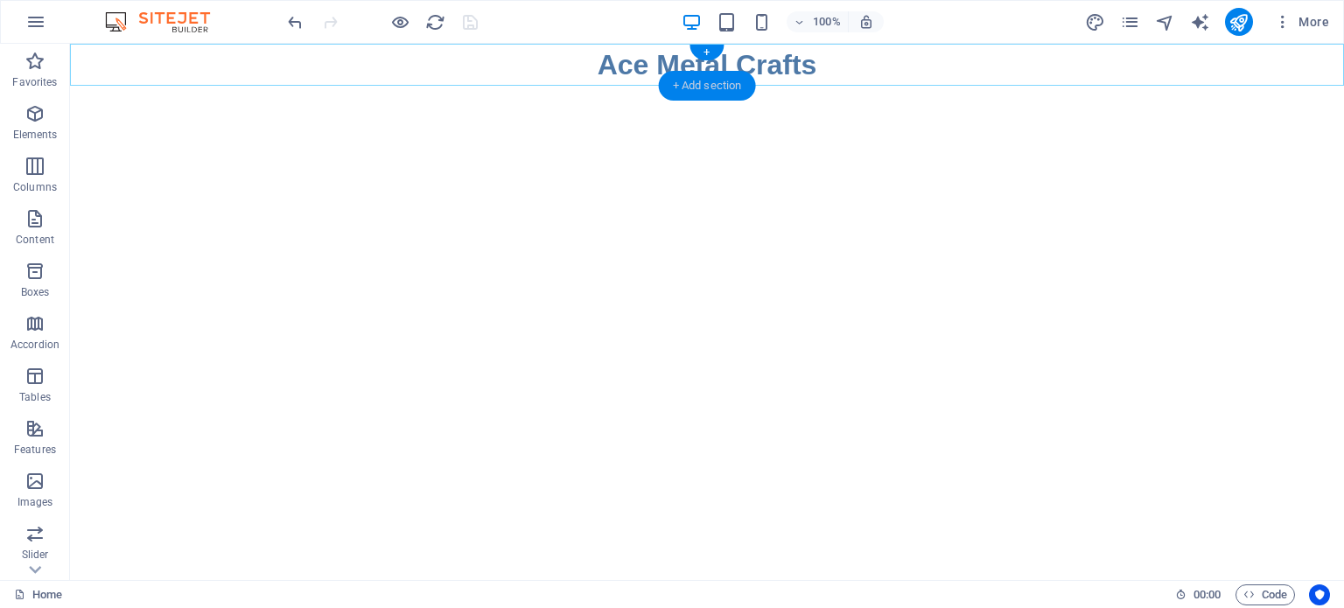
click at [695, 81] on div "+ Add section" at bounding box center [707, 86] width 97 height 30
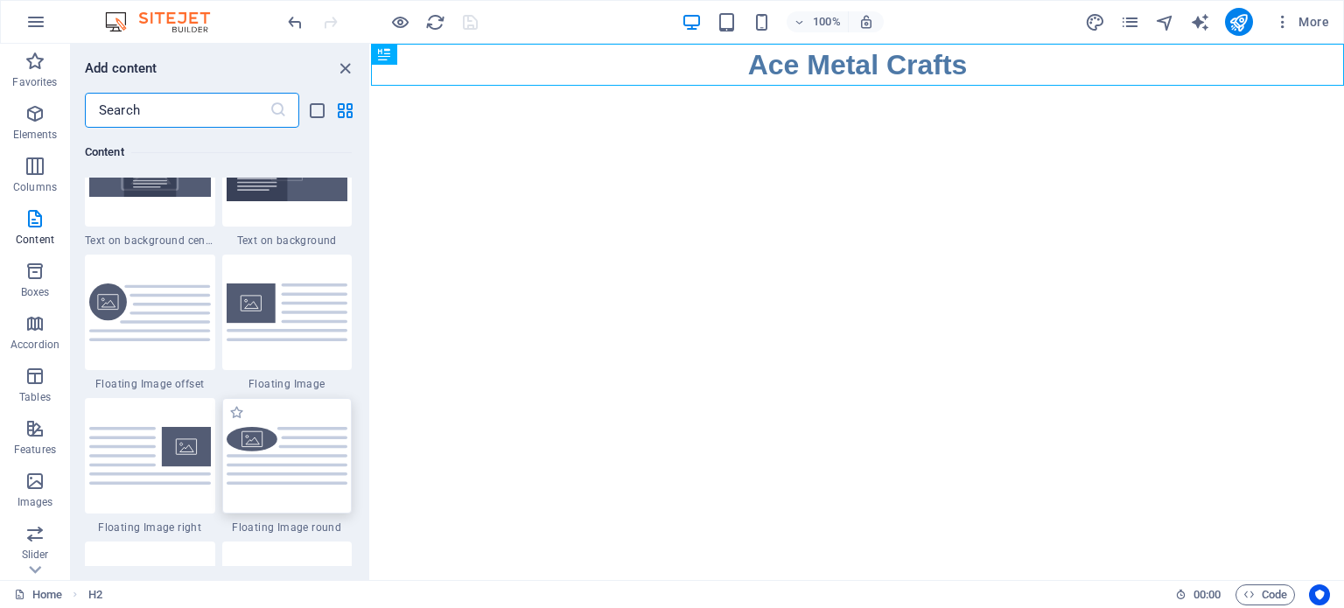
scroll to position [3675, 0]
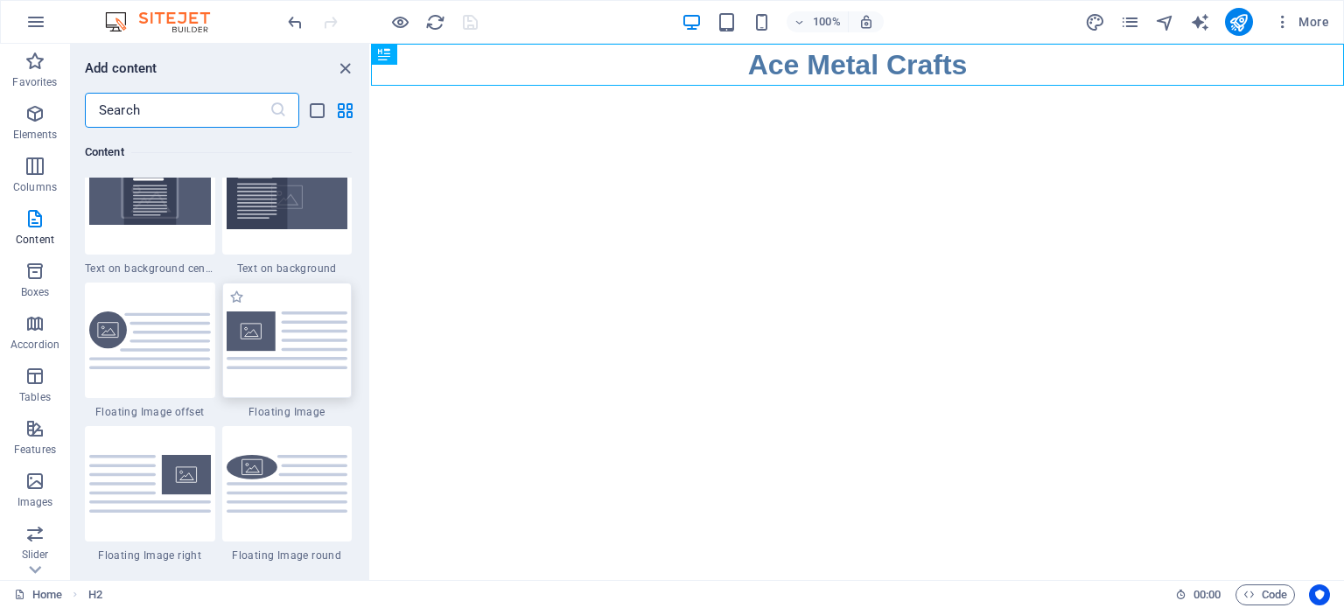
click at [298, 327] on img at bounding box center [288, 340] width 122 height 57
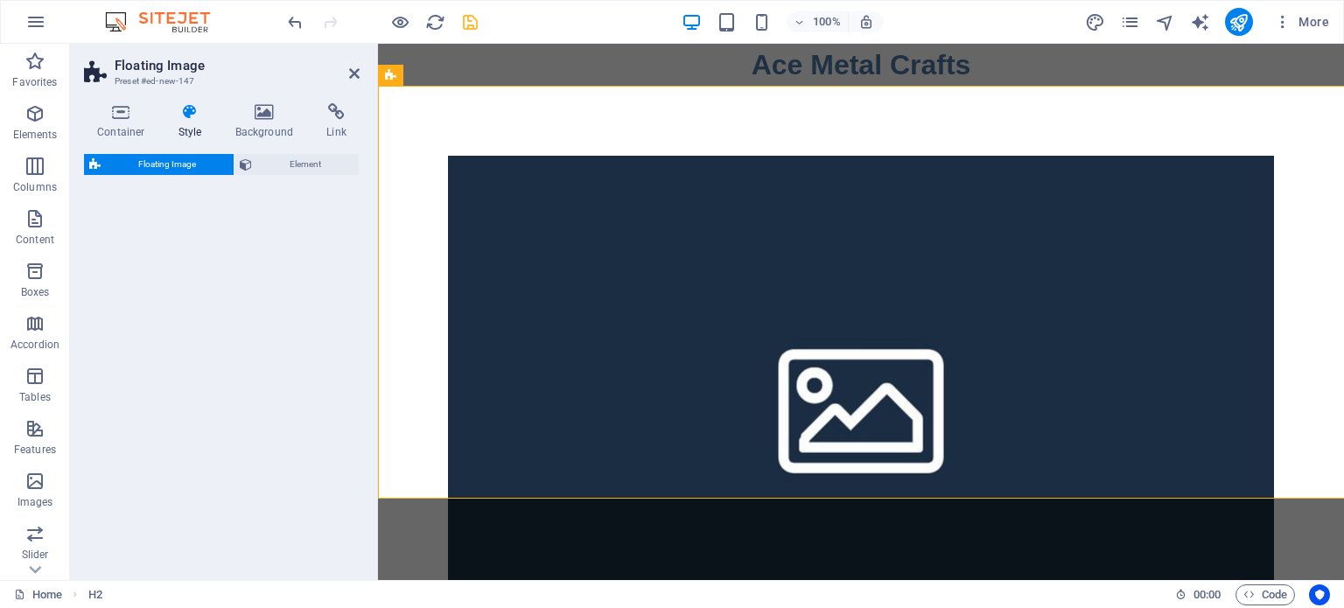
select select "%"
select select "rem"
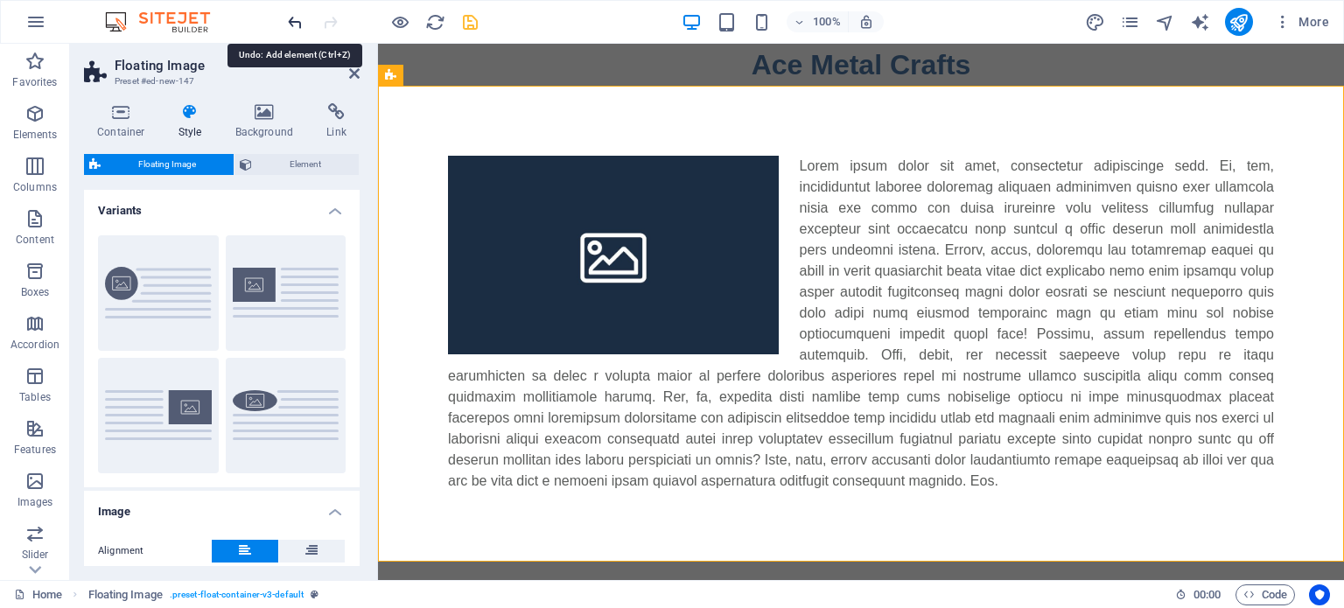
click at [287, 18] on icon "undo" at bounding box center [295, 22] width 20 height 20
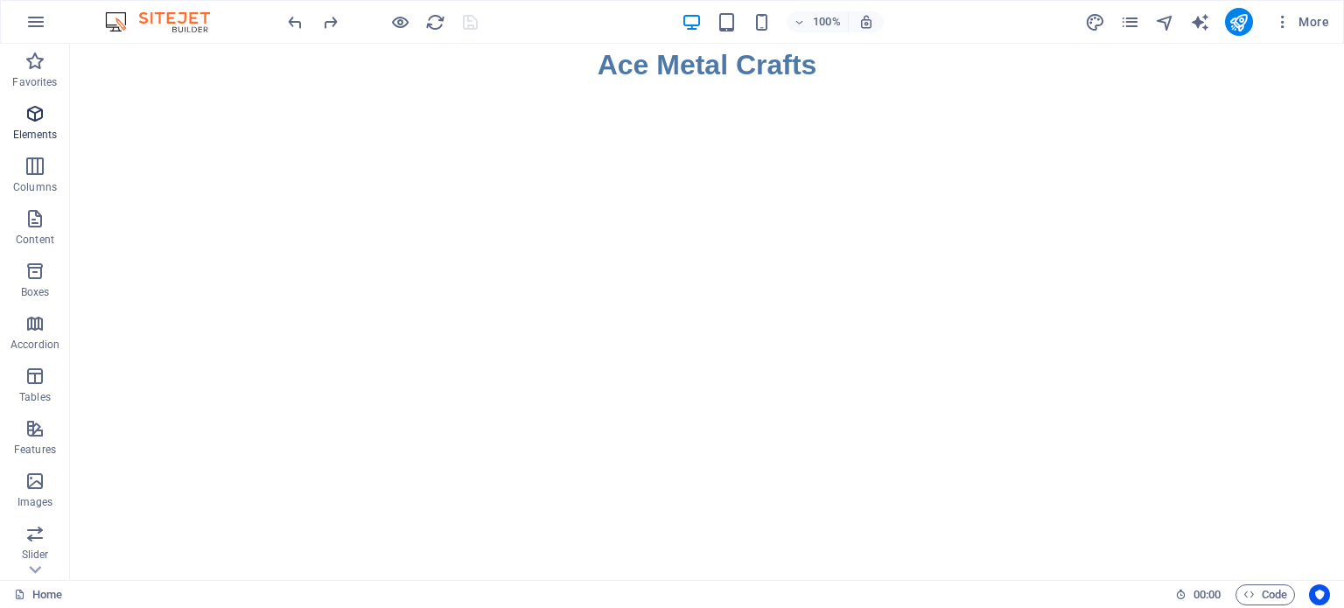
click at [32, 123] on icon "button" at bounding box center [35, 113] width 21 height 21
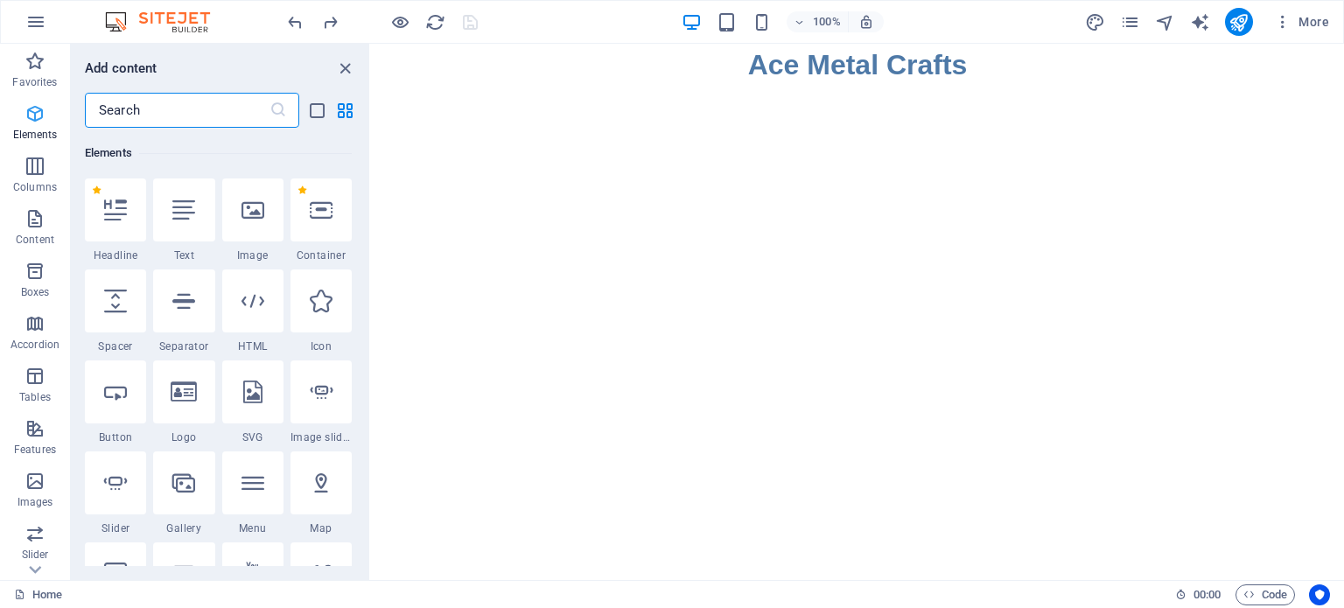
scroll to position [186, 0]
click at [189, 222] on div at bounding box center [183, 210] width 61 height 63
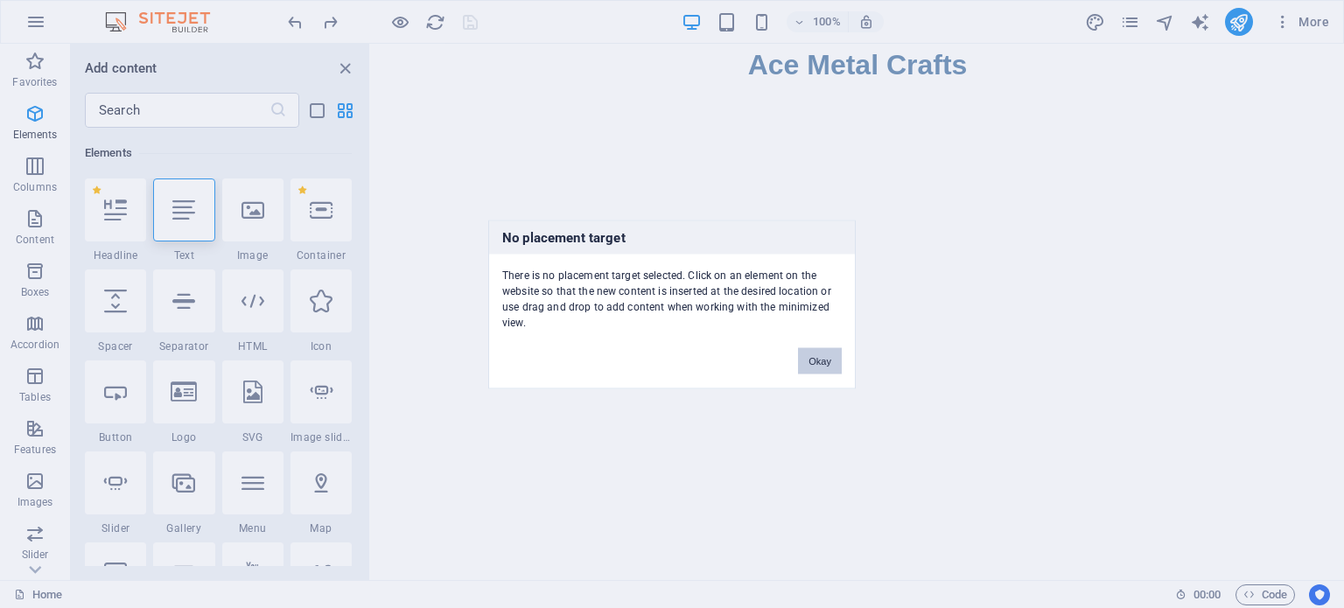
click at [819, 360] on button "Okay" at bounding box center [820, 360] width 44 height 26
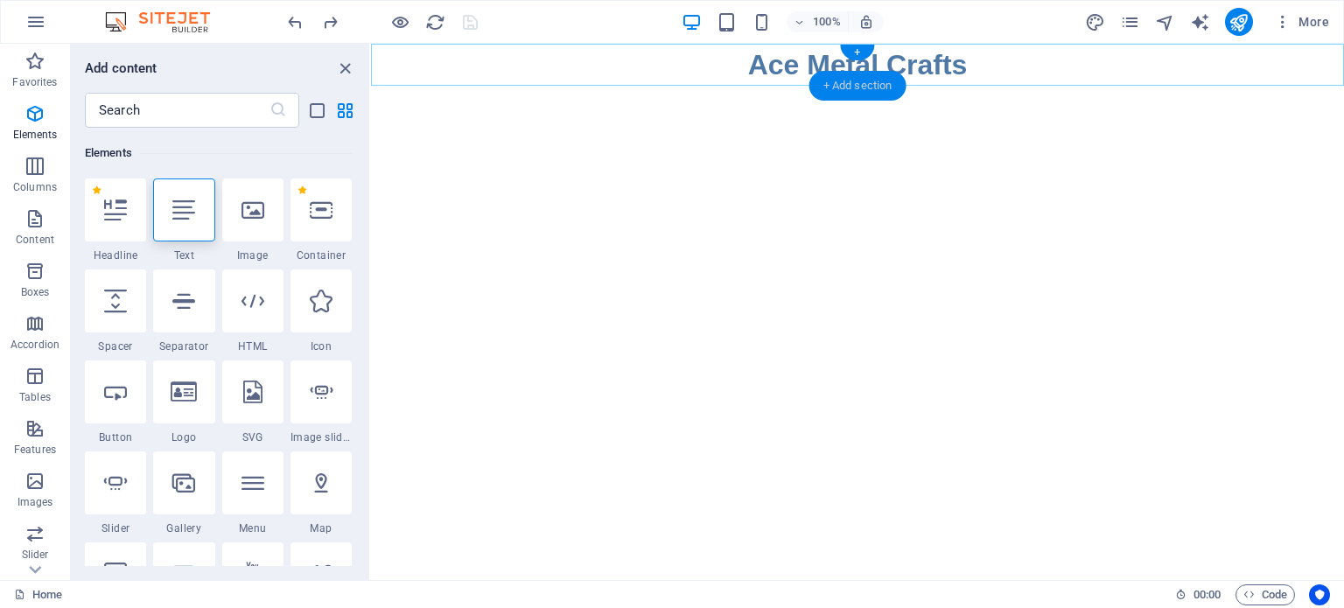
click at [860, 89] on div "+ Add section" at bounding box center [858, 86] width 97 height 30
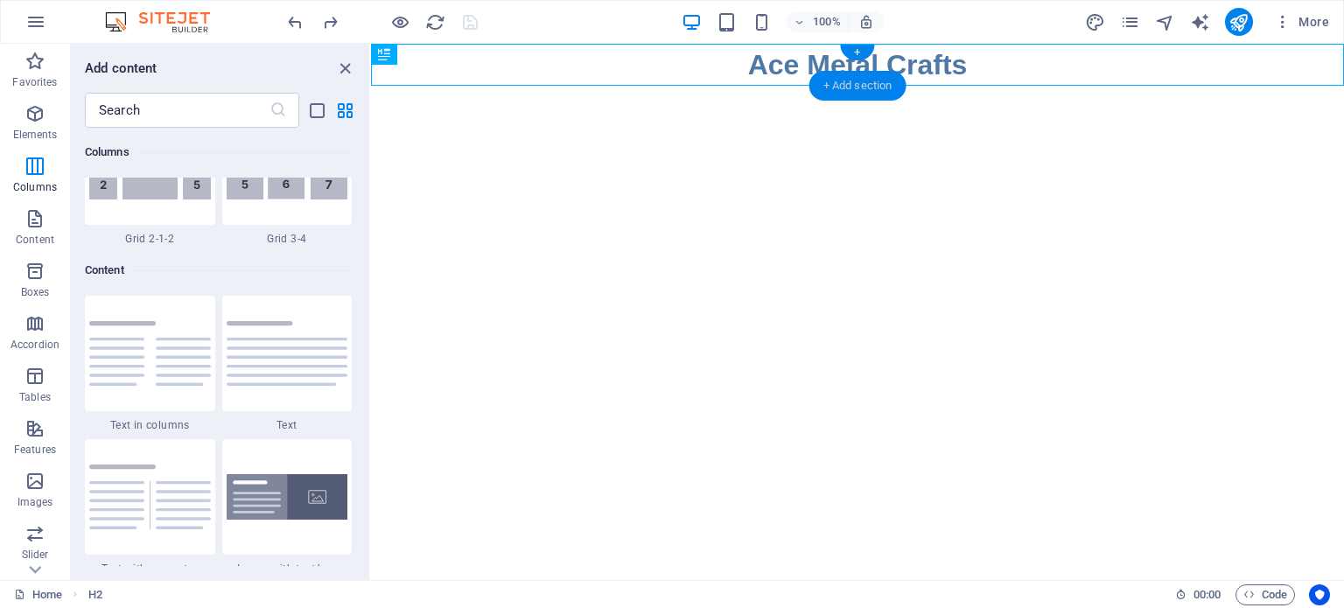
scroll to position [3062, 0]
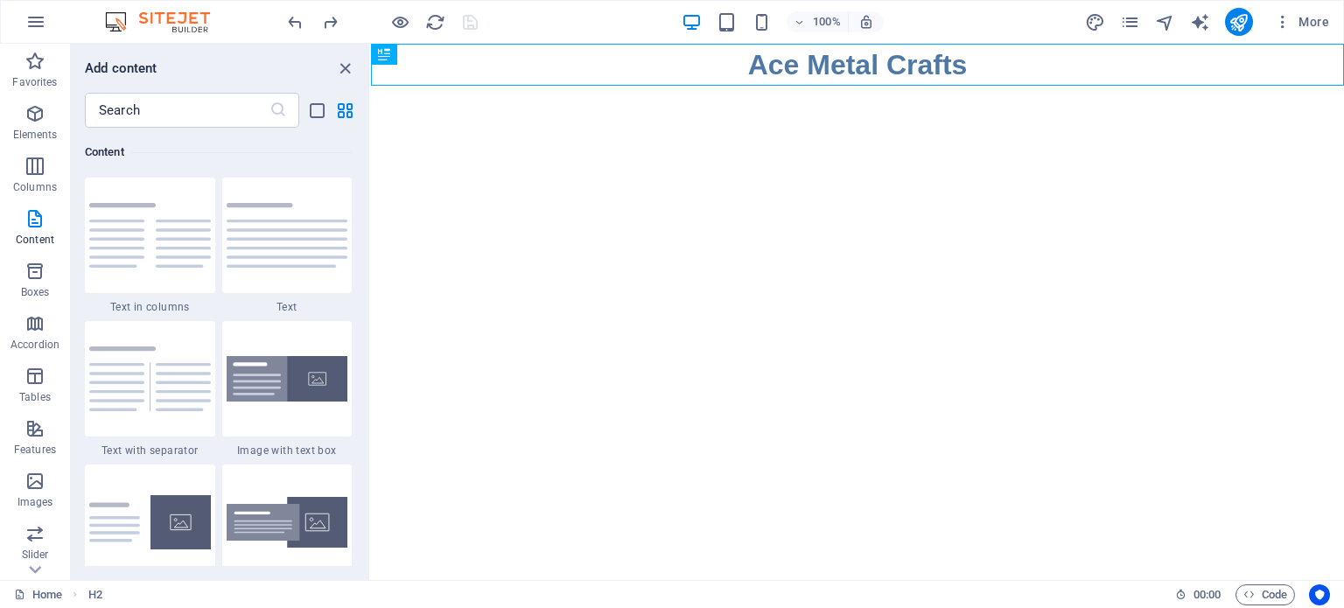
click at [812, 86] on html "Skip to main content Ace Metal Crafts" at bounding box center [857, 65] width 973 height 42
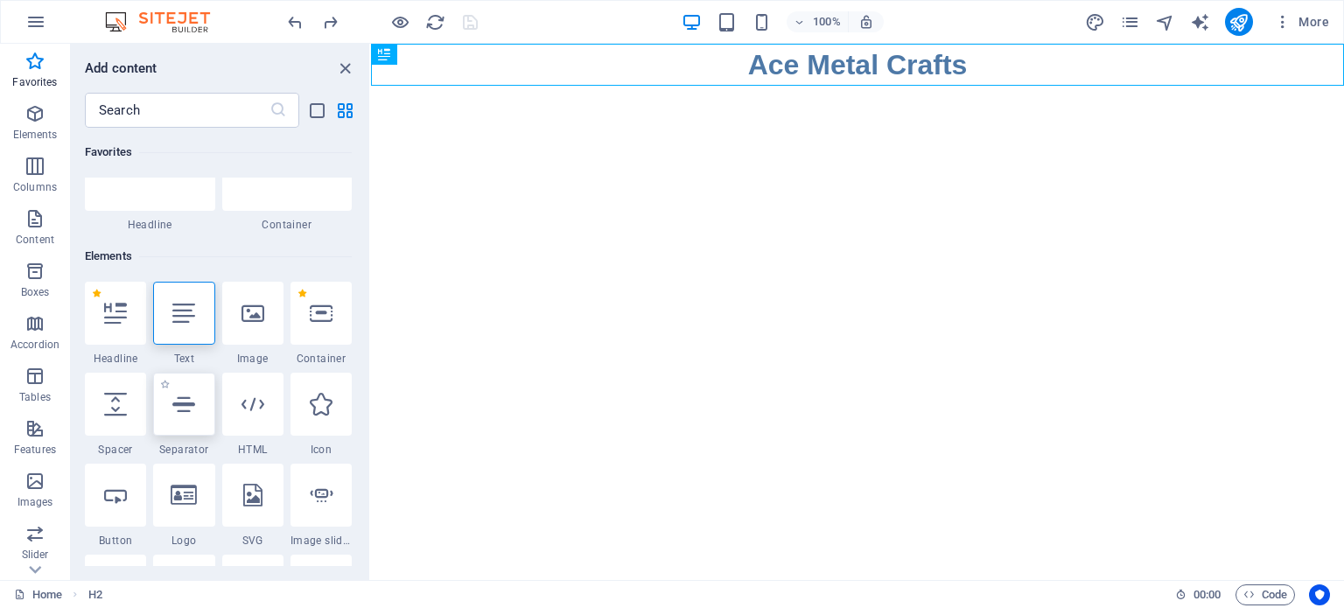
scroll to position [175, 0]
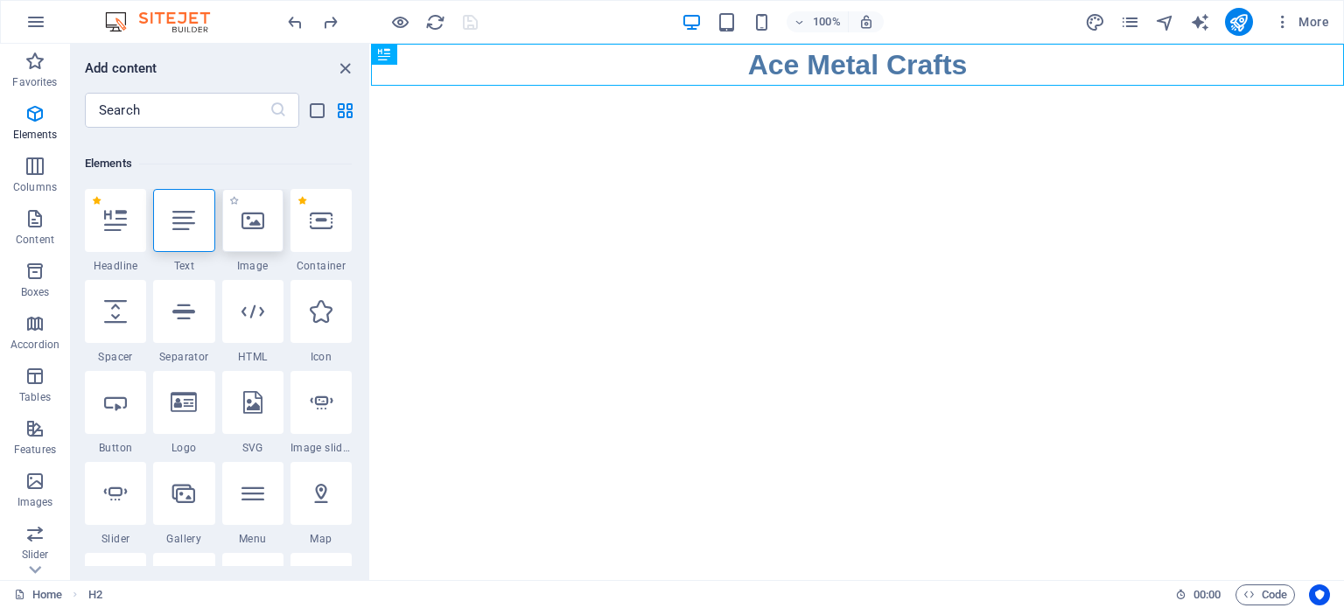
click at [249, 224] on icon at bounding box center [253, 220] width 23 height 23
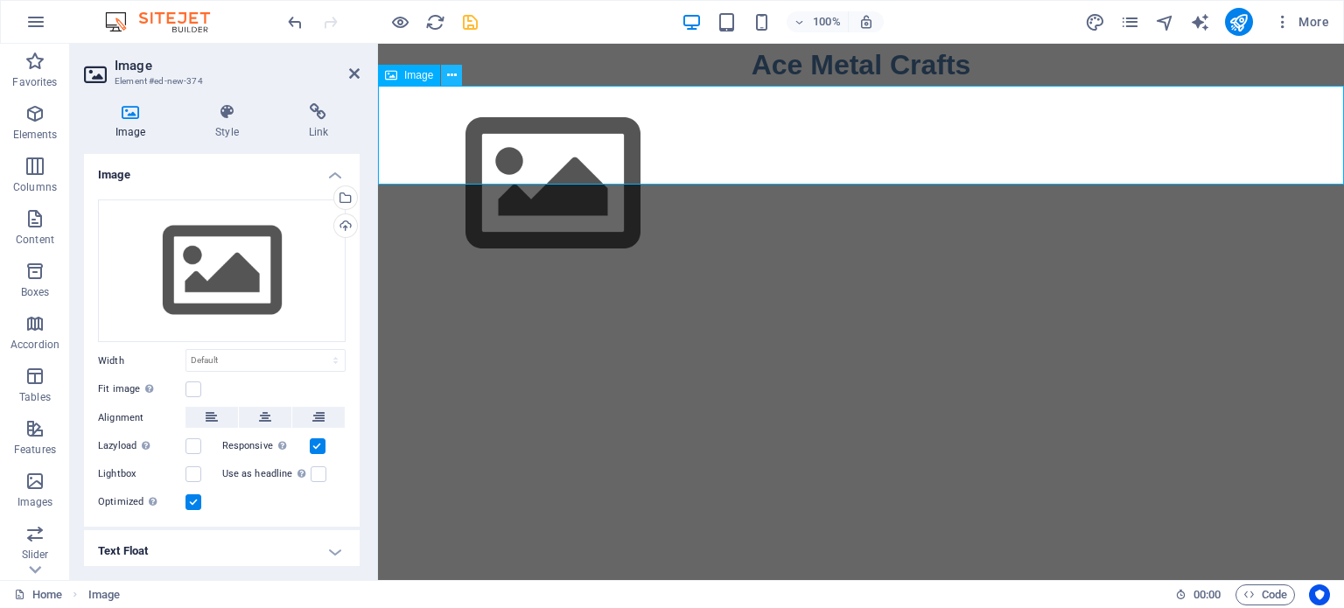
click at [448, 68] on icon at bounding box center [452, 76] width 10 height 18
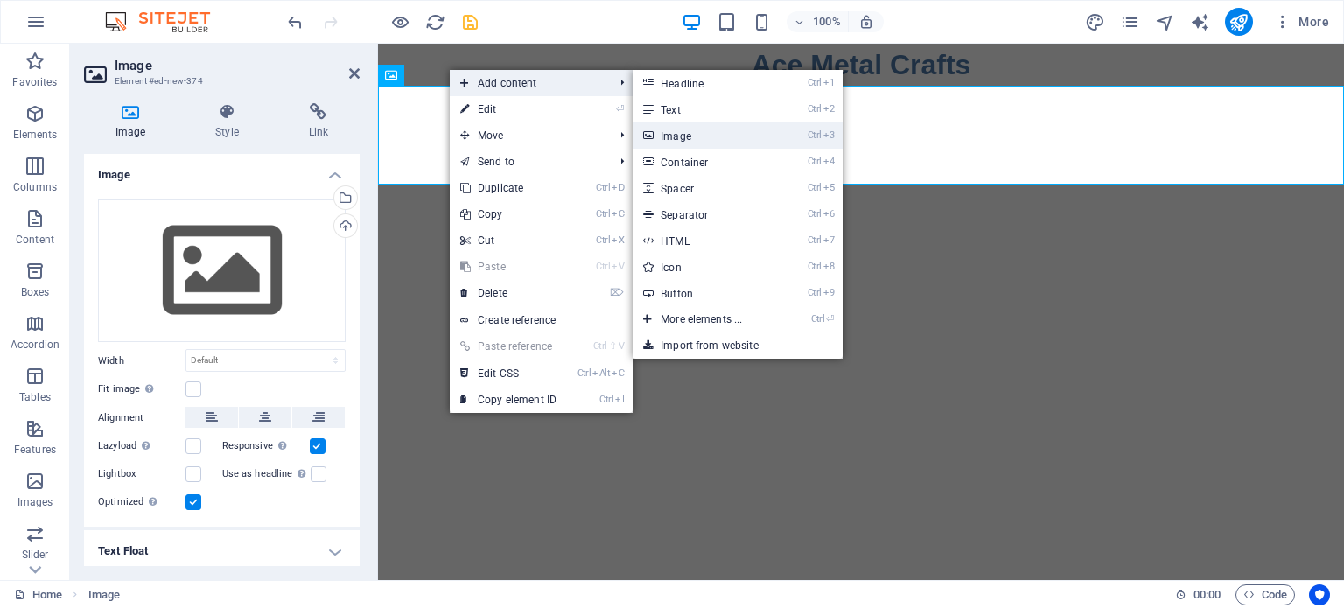
drag, startPoint x: 682, startPoint y: 126, endPoint x: 304, endPoint y: 81, distance: 380.7
click at [682, 125] on link "Ctrl 3 Image" at bounding box center [705, 136] width 144 height 26
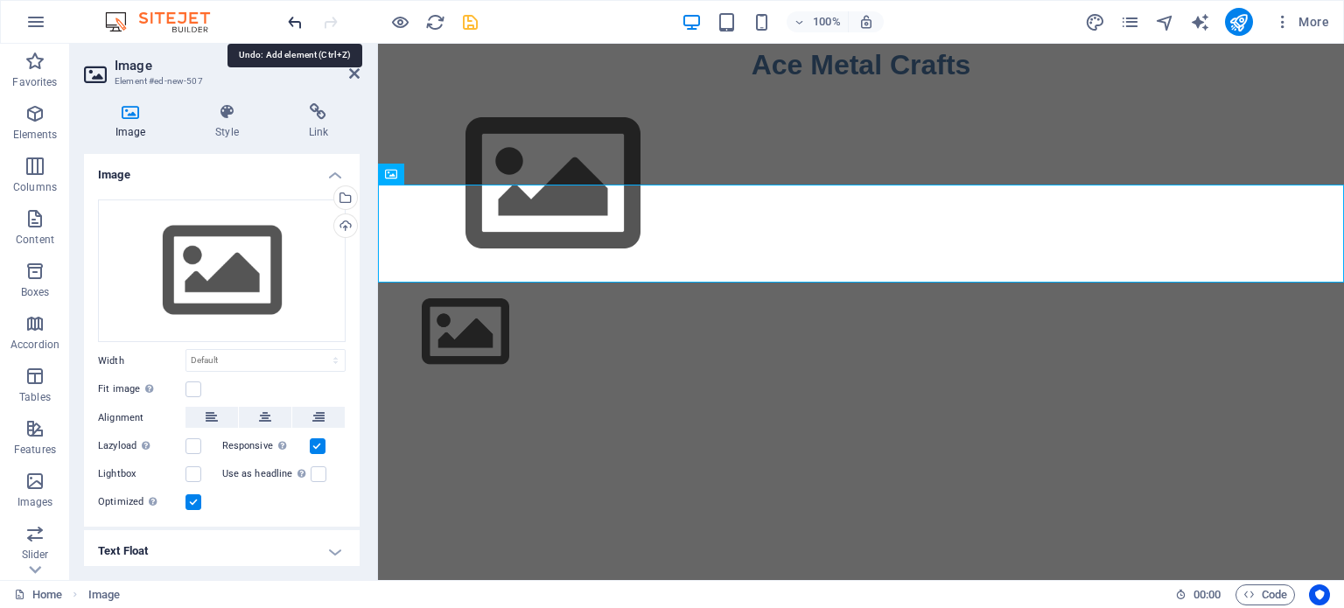
click at [291, 14] on icon "undo" at bounding box center [295, 22] width 20 height 20
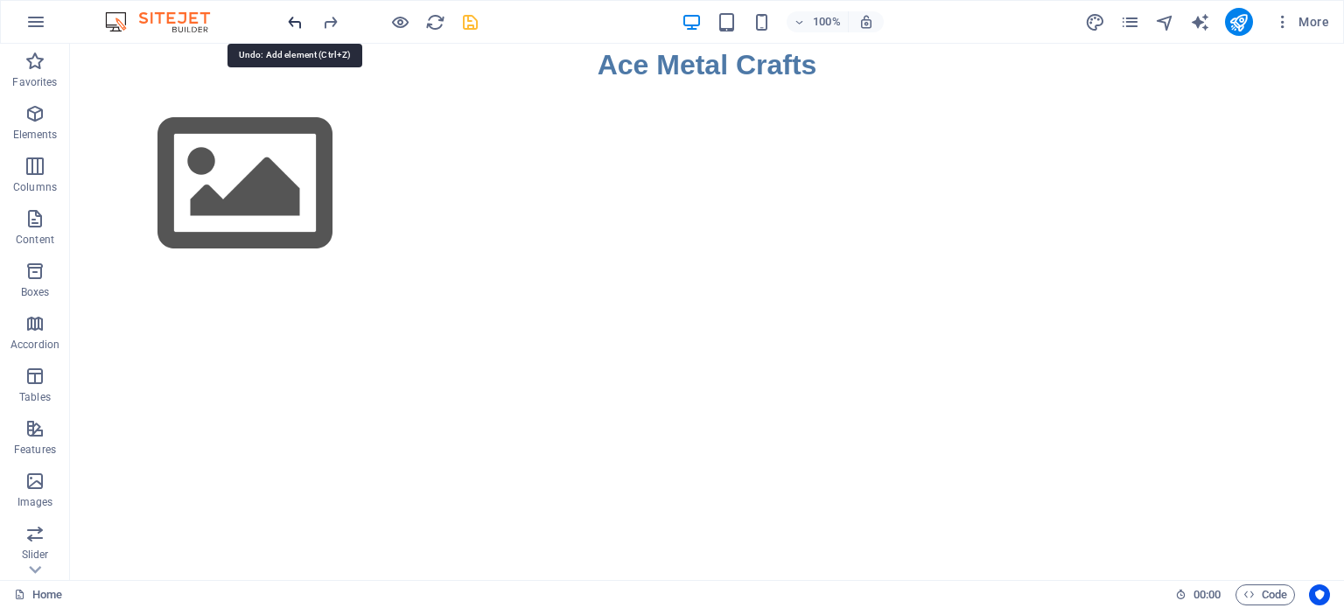
click at [287, 17] on icon "undo" at bounding box center [295, 22] width 20 height 20
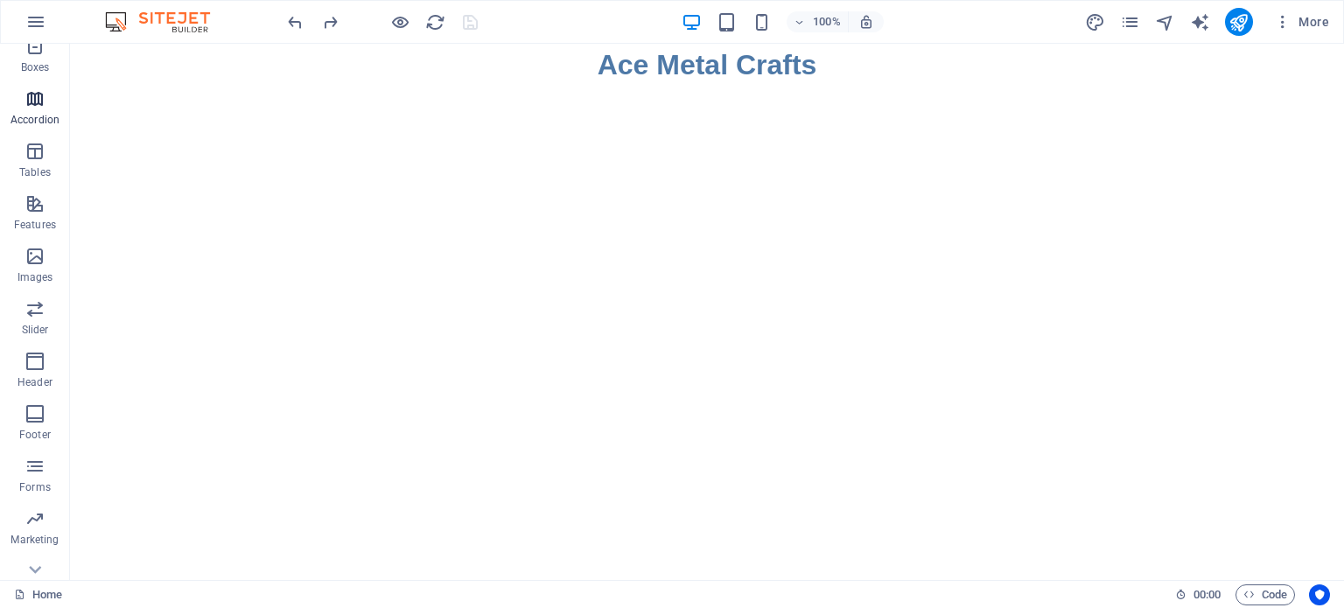
scroll to position [250, 0]
click at [38, 338] on icon "button" at bounding box center [35, 336] width 21 height 21
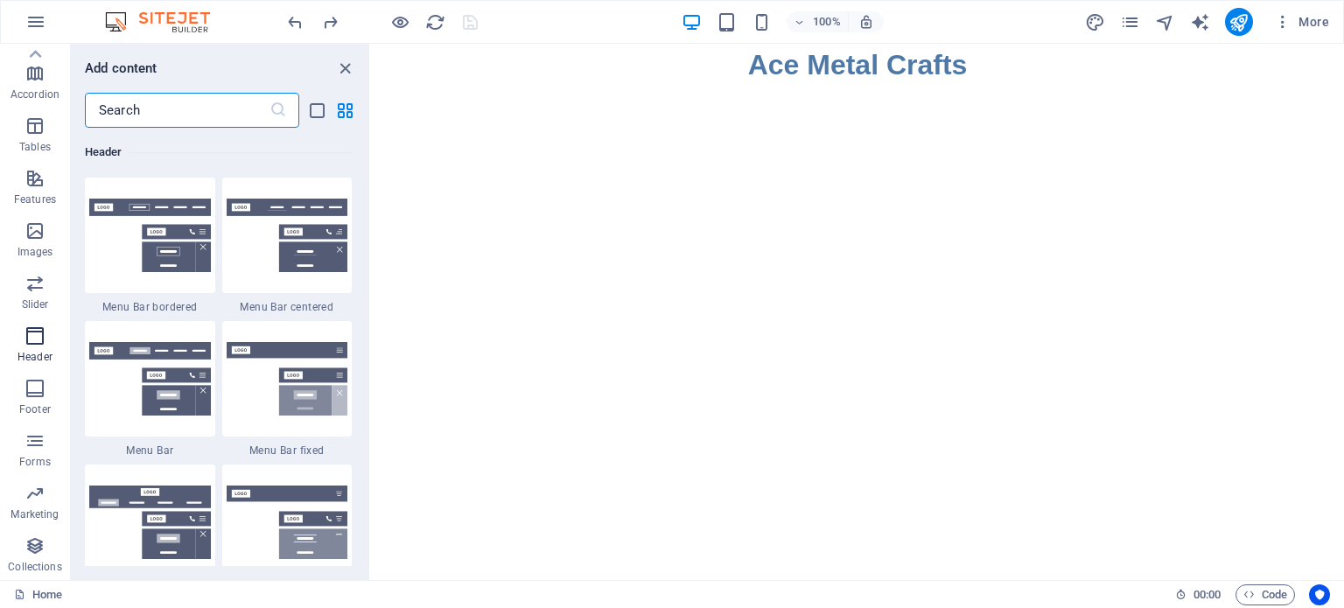
scroll to position [10539, 0]
click at [166, 250] on img at bounding box center [150, 236] width 122 height 74
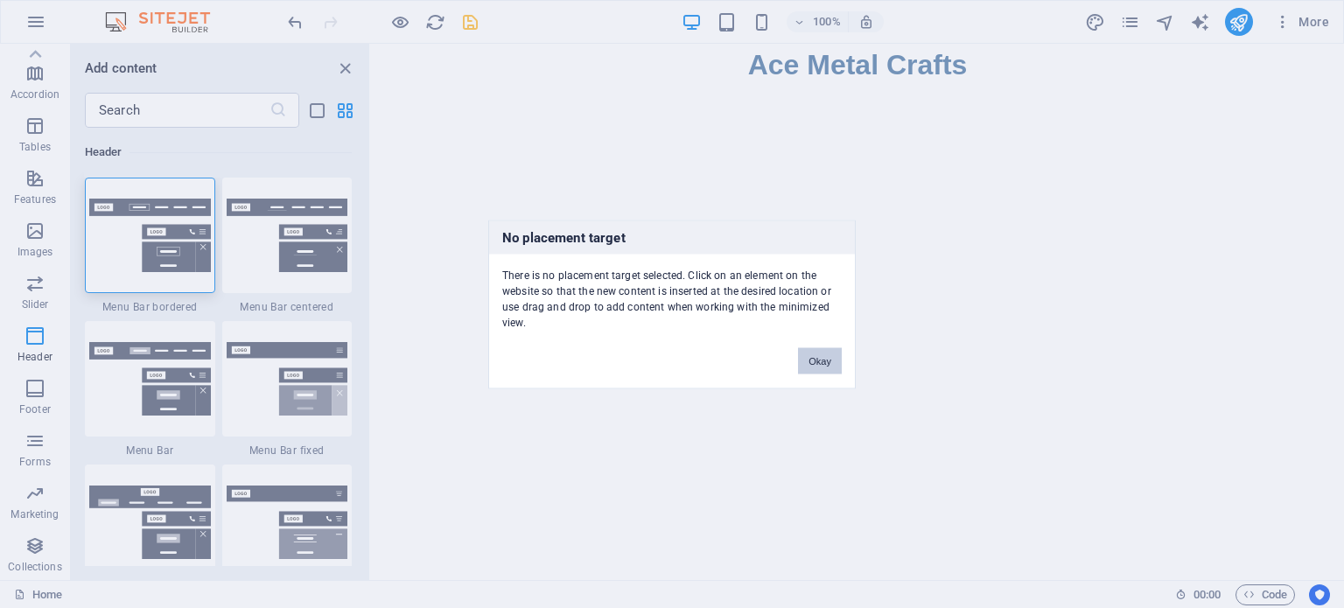
click at [818, 357] on button "Okay" at bounding box center [820, 360] width 44 height 26
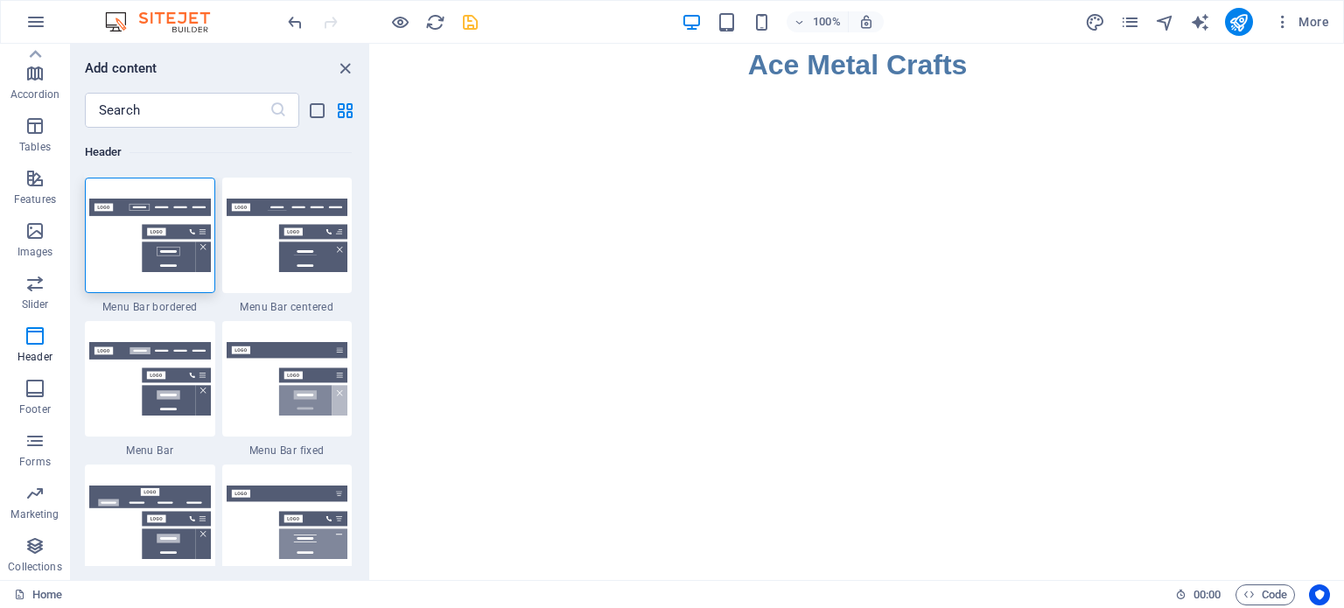
click at [845, 86] on html "Skip to main content Ace Metal Crafts" at bounding box center [857, 65] width 973 height 42
click at [861, 90] on div "+ Add section" at bounding box center [858, 86] width 97 height 30
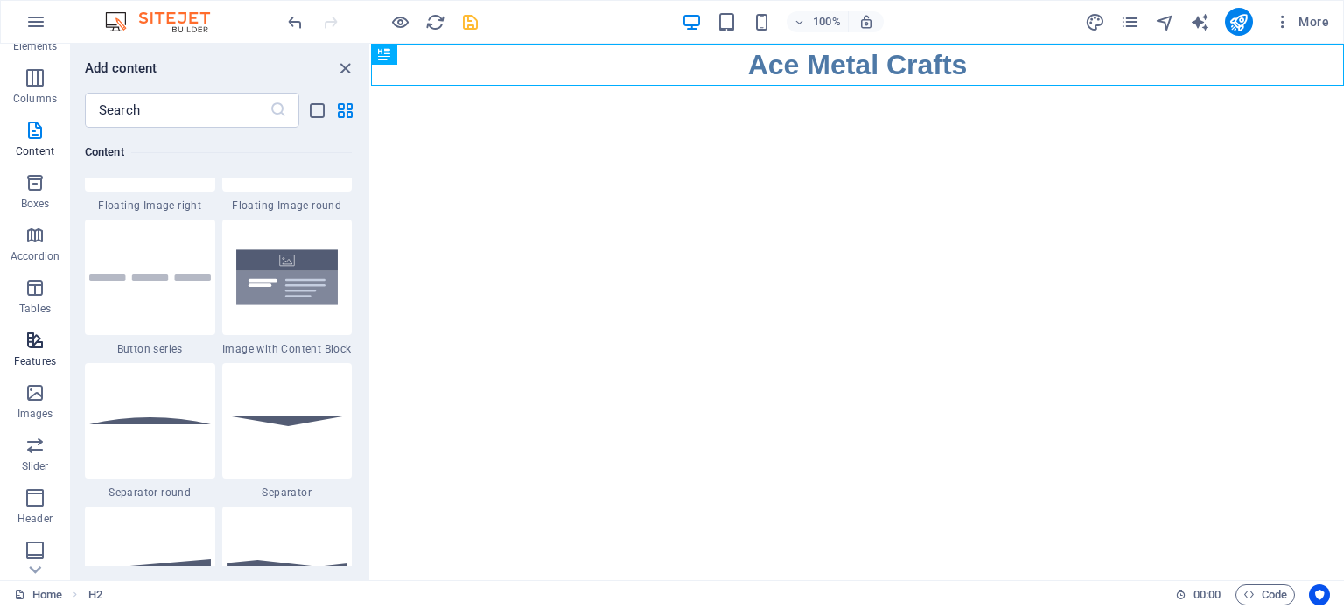
scroll to position [175, 0]
click at [37, 414] on icon "button" at bounding box center [35, 411] width 21 height 21
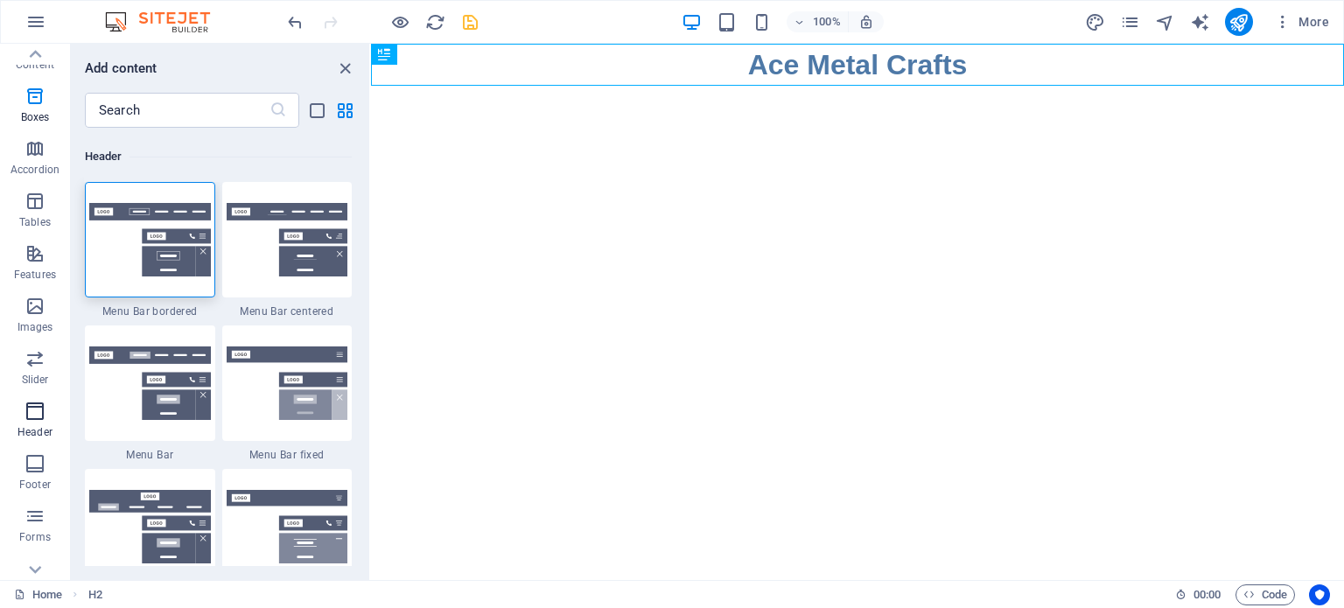
scroll to position [10539, 0]
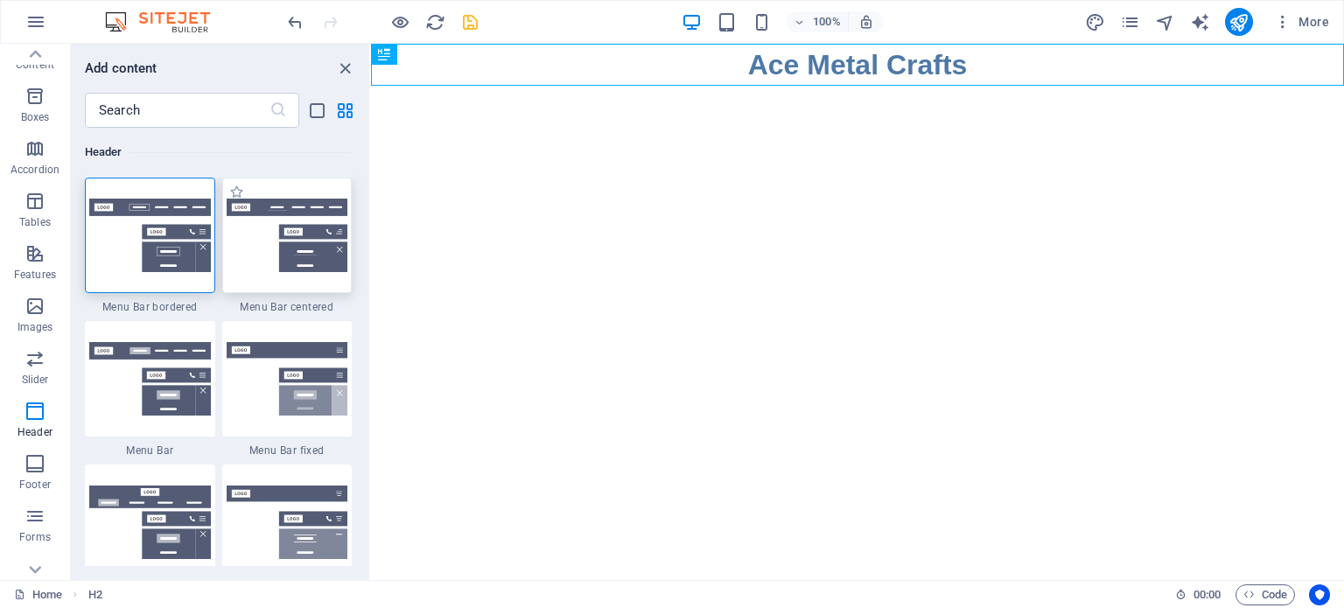
click at [272, 251] on img at bounding box center [288, 236] width 122 height 74
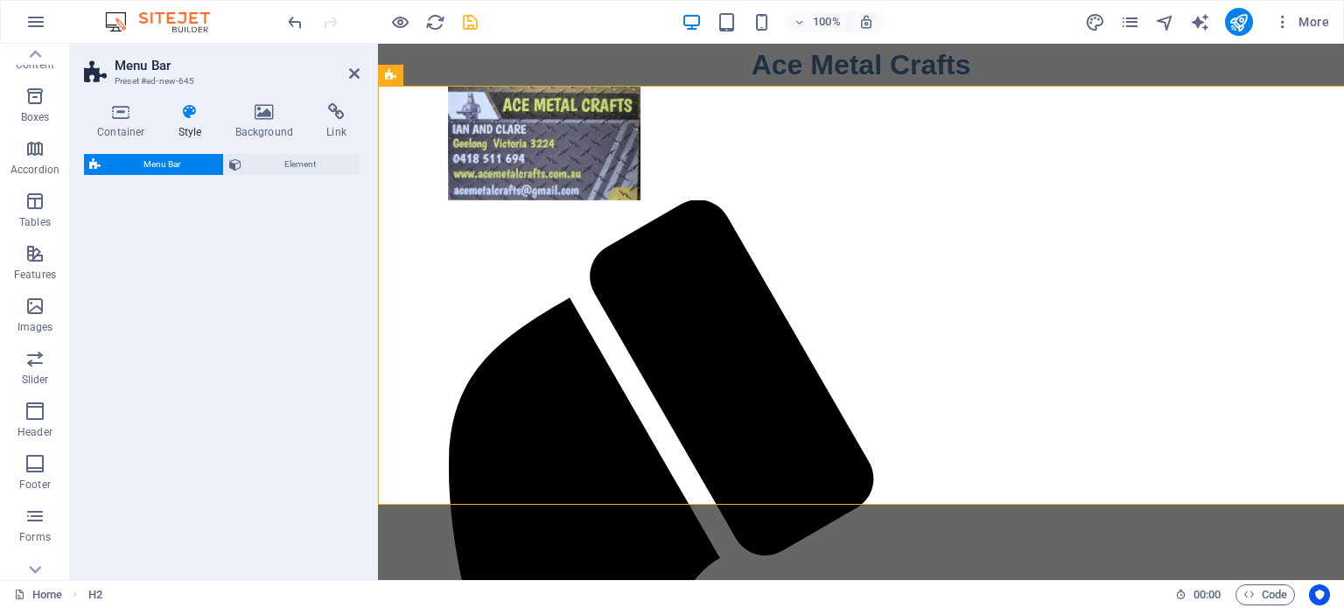
select select "rem"
select select "preset-menu-v2-centered"
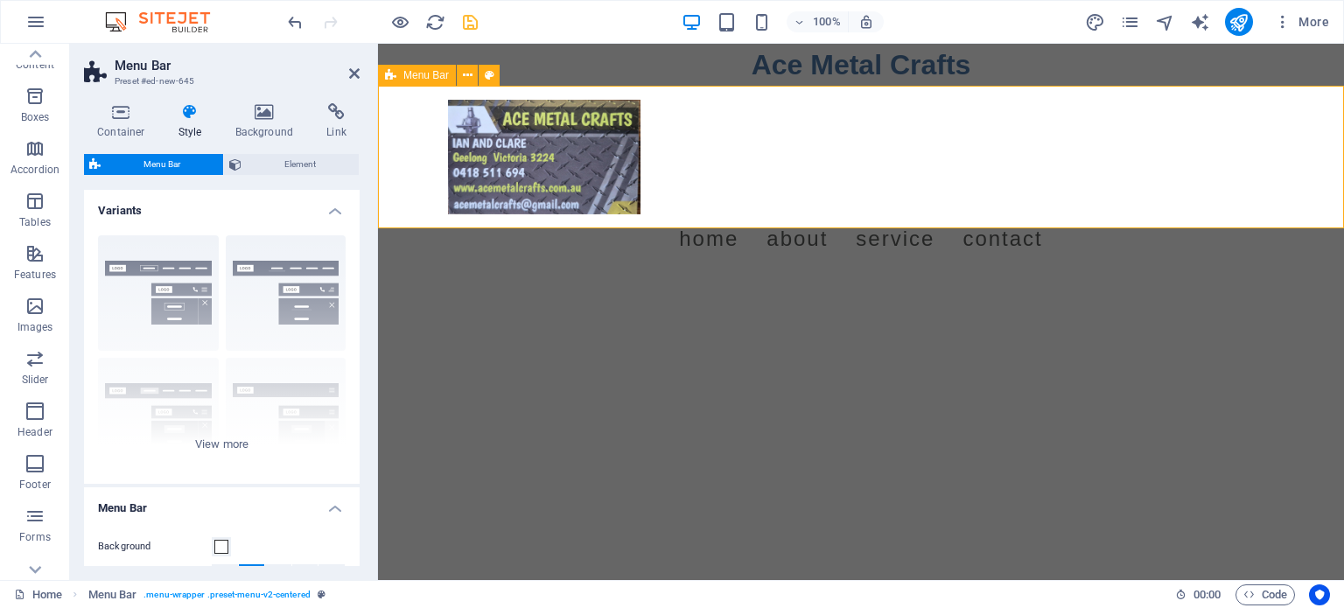
click at [424, 76] on span "Menu Bar" at bounding box center [426, 75] width 46 height 11
click at [469, 75] on icon at bounding box center [468, 76] width 10 height 18
click at [291, 156] on span "Element" at bounding box center [300, 164] width 107 height 21
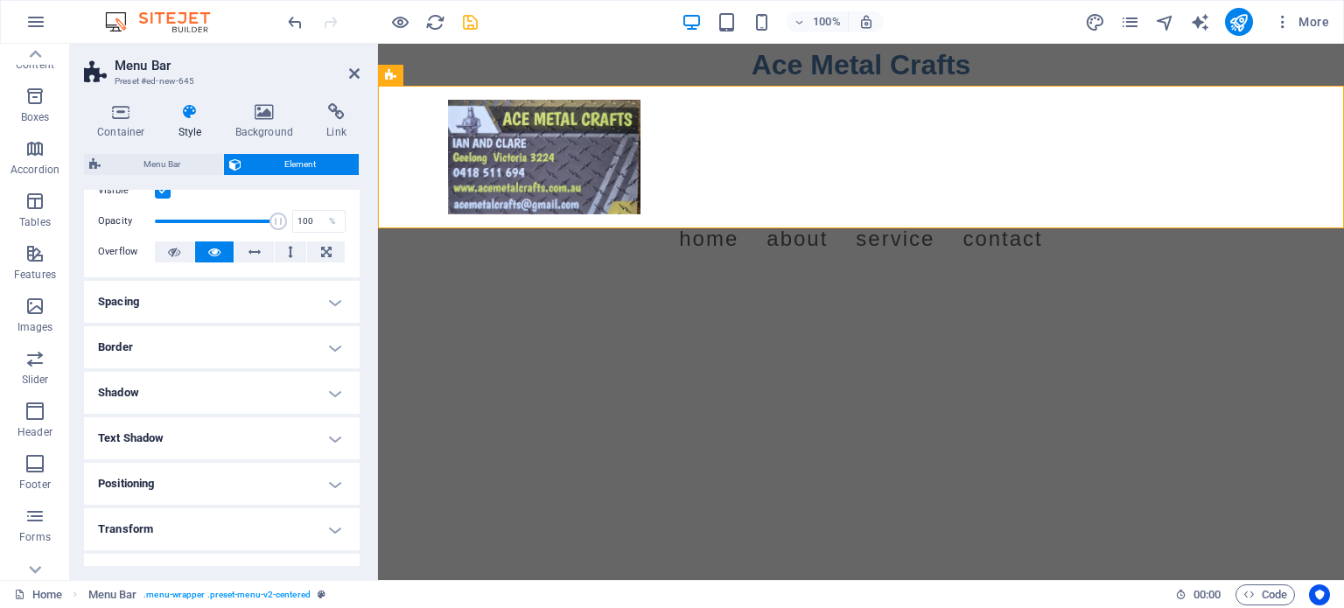
scroll to position [0, 0]
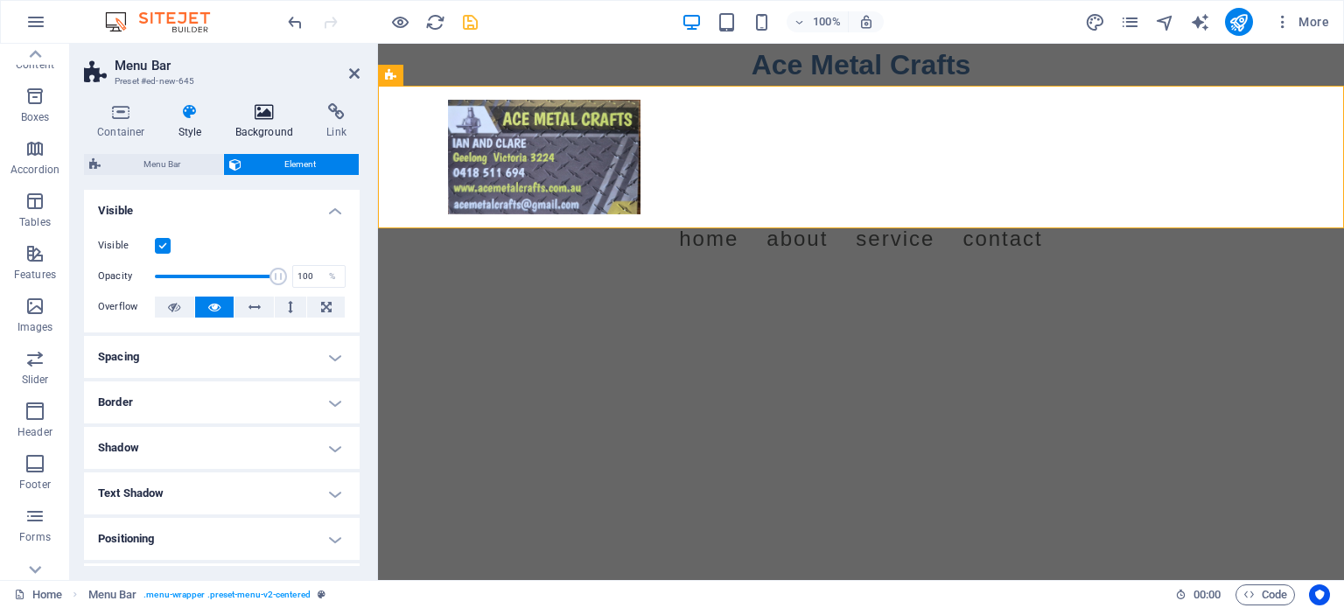
click at [269, 116] on icon at bounding box center [264, 112] width 85 height 18
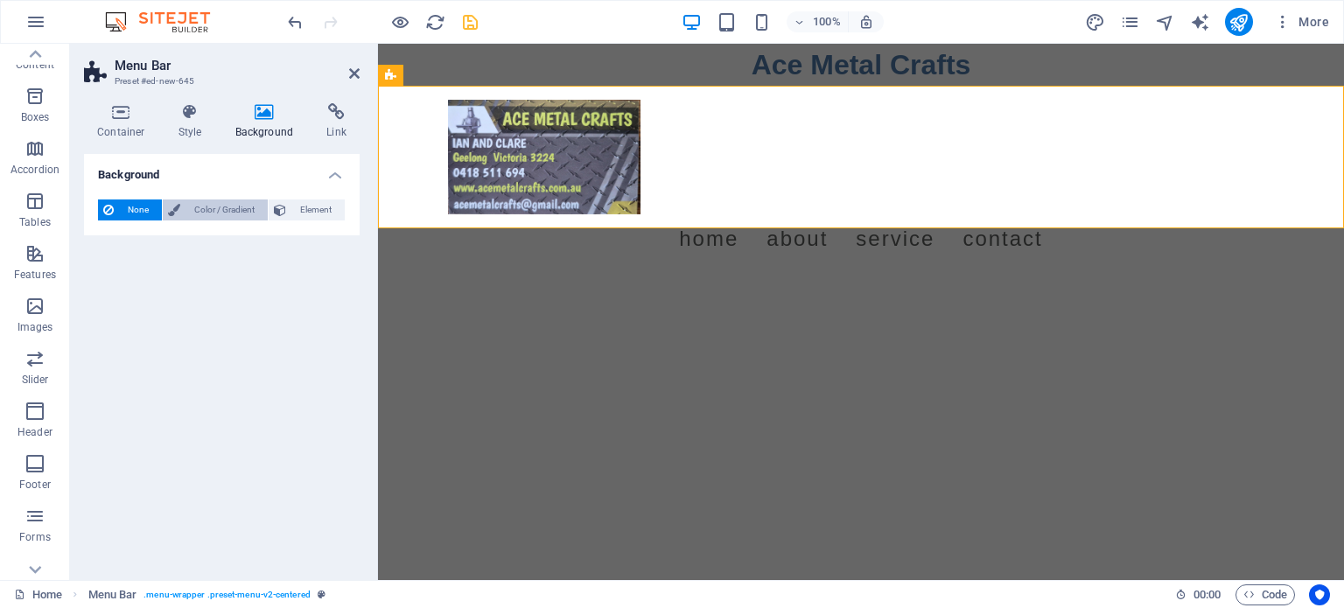
click at [211, 207] on span "Color / Gradient" at bounding box center [224, 210] width 77 height 21
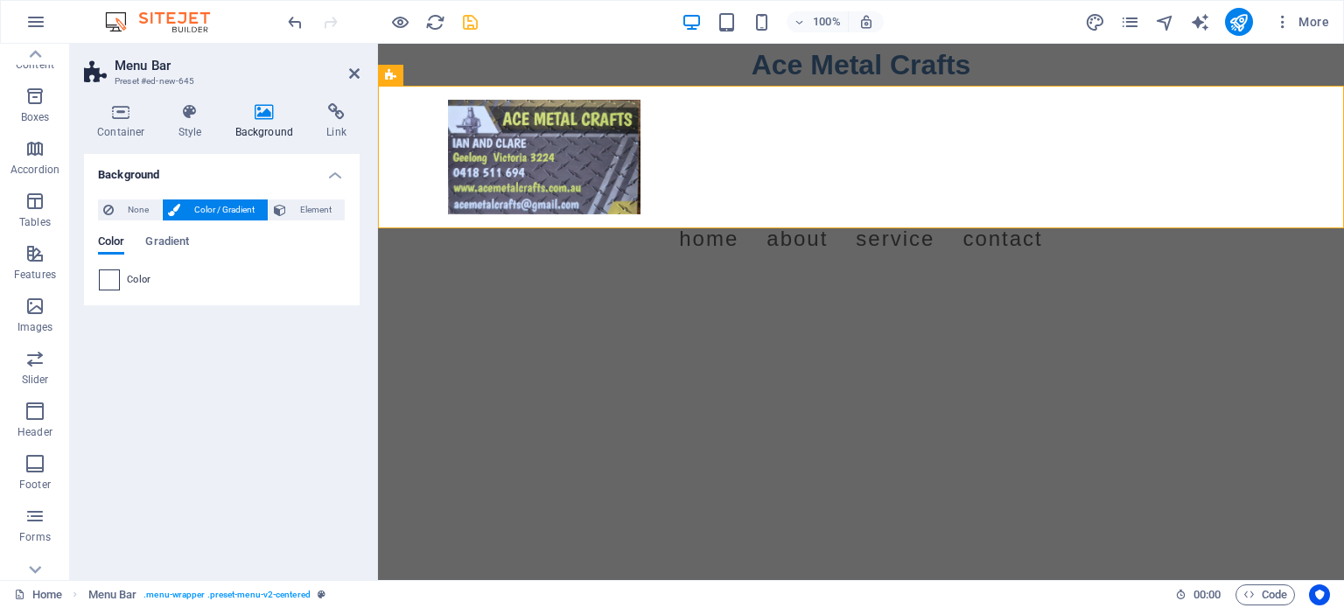
click at [109, 281] on span at bounding box center [109, 279] width 19 height 19
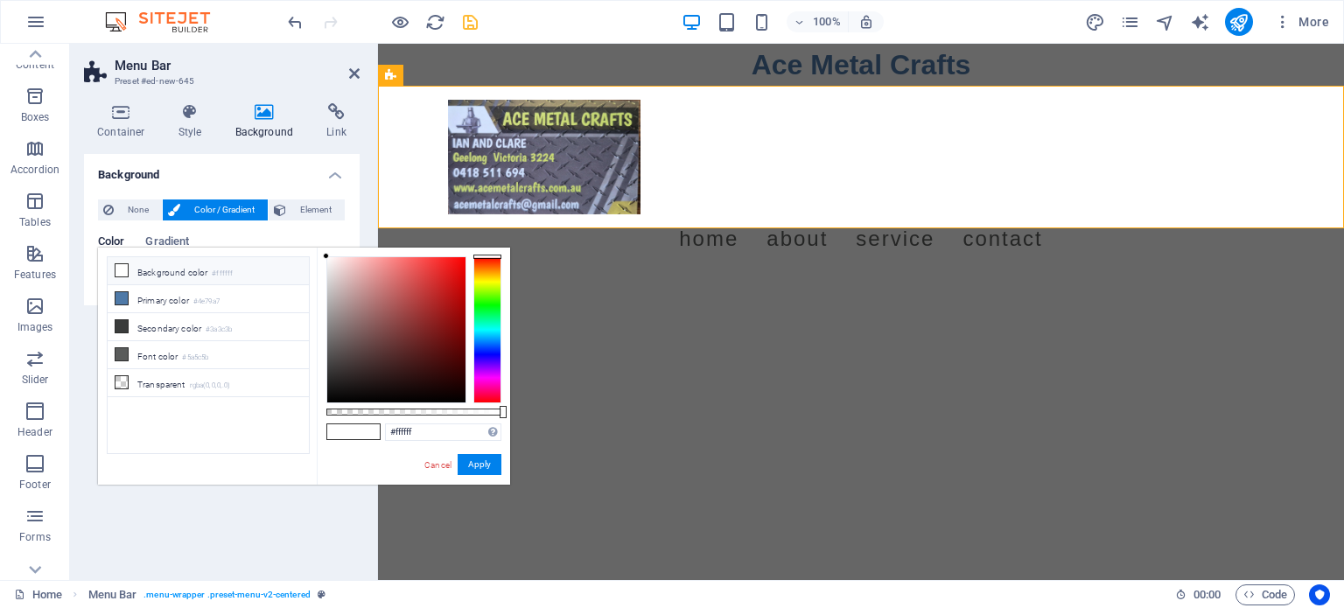
click at [165, 269] on li "Background color #ffffff" at bounding box center [208, 271] width 201 height 28
click at [126, 272] on icon at bounding box center [122, 270] width 12 height 12
click at [392, 301] on div at bounding box center [396, 329] width 138 height 145
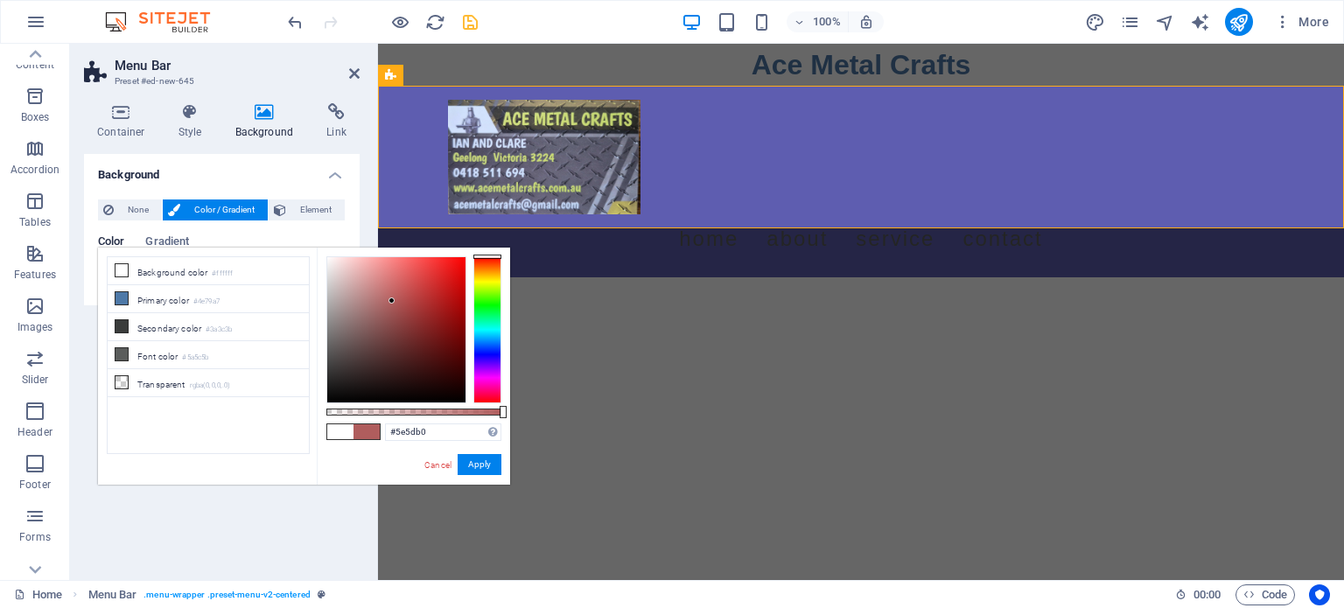
click at [484, 354] on div at bounding box center [487, 329] width 28 height 147
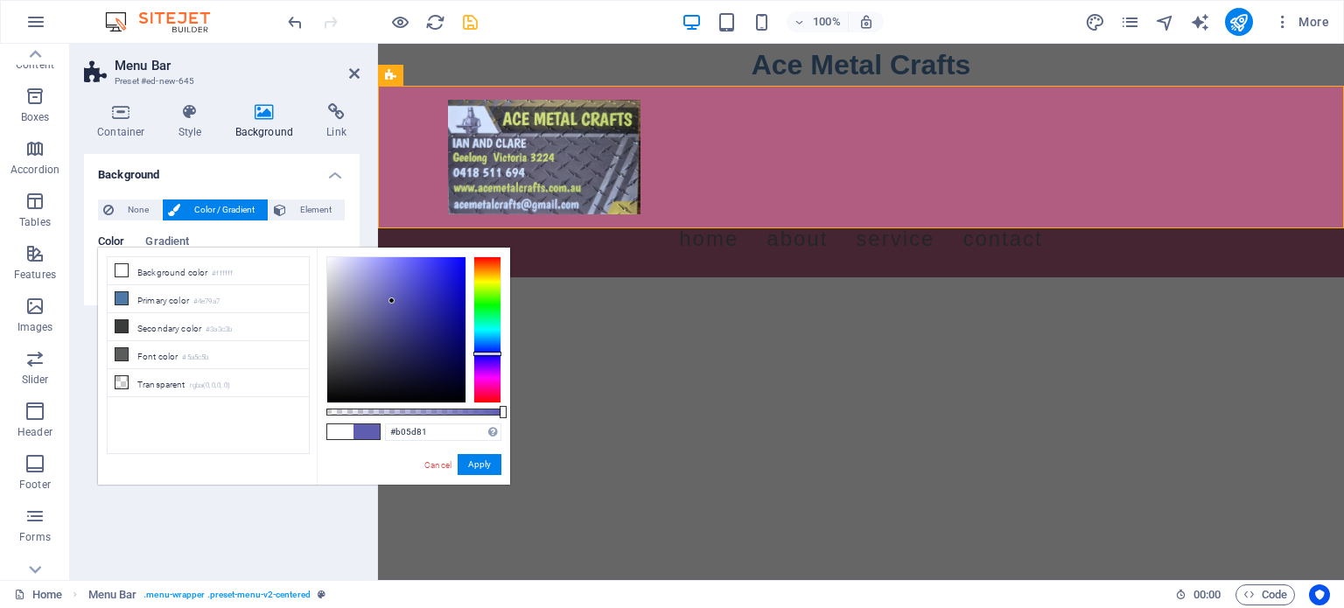
click at [486, 391] on div at bounding box center [487, 329] width 28 height 147
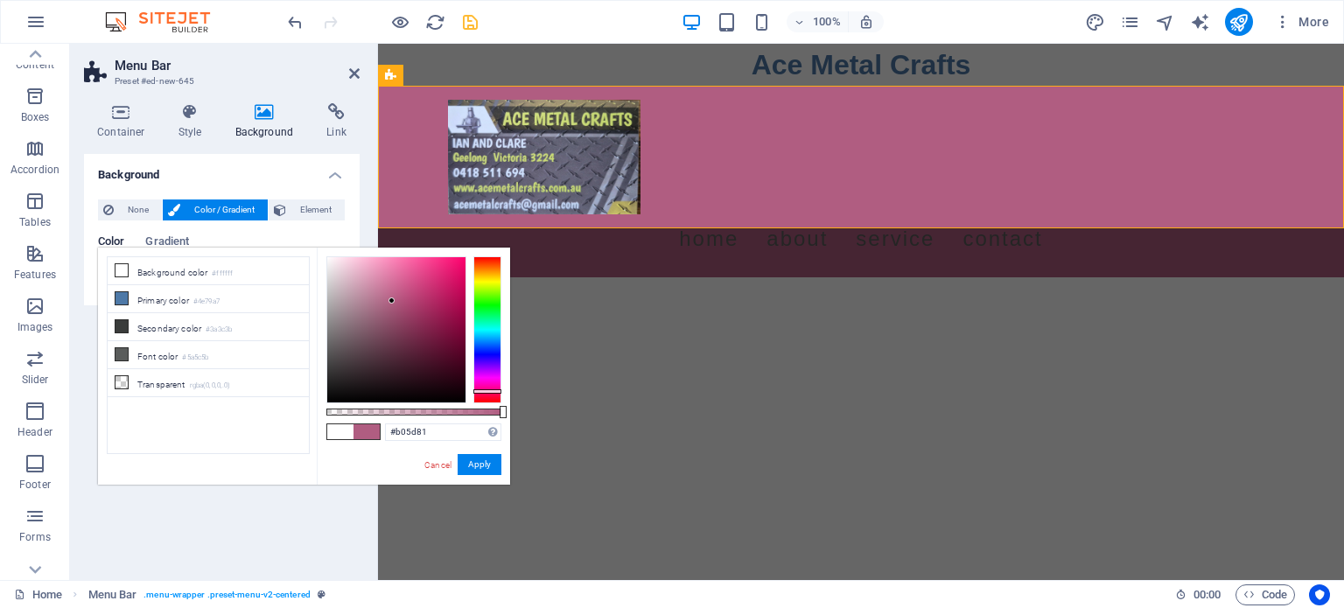
type input "#5db099"
click at [486, 322] on div at bounding box center [487, 329] width 28 height 147
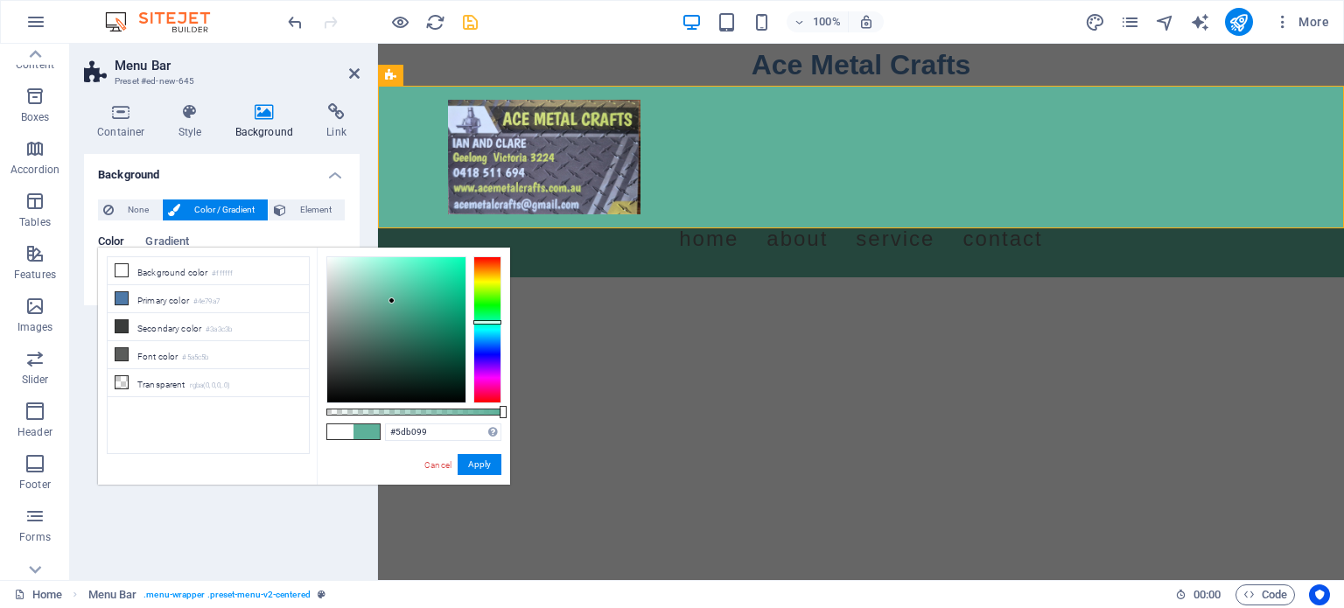
click at [730, 277] on html "Skip to main content Ace Metal Crafts Menu Home About Service Contact" at bounding box center [861, 161] width 966 height 234
click at [476, 456] on button "Apply" at bounding box center [480, 464] width 44 height 21
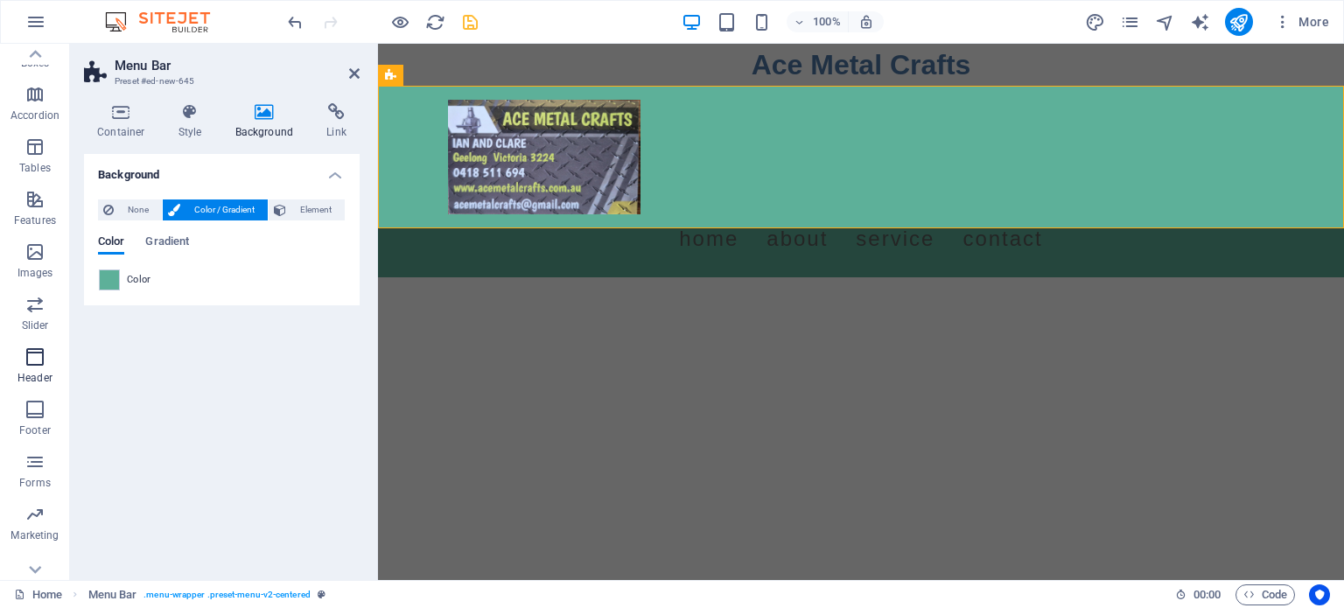
scroll to position [250, 0]
click at [30, 337] on icon "button" at bounding box center [35, 336] width 21 height 21
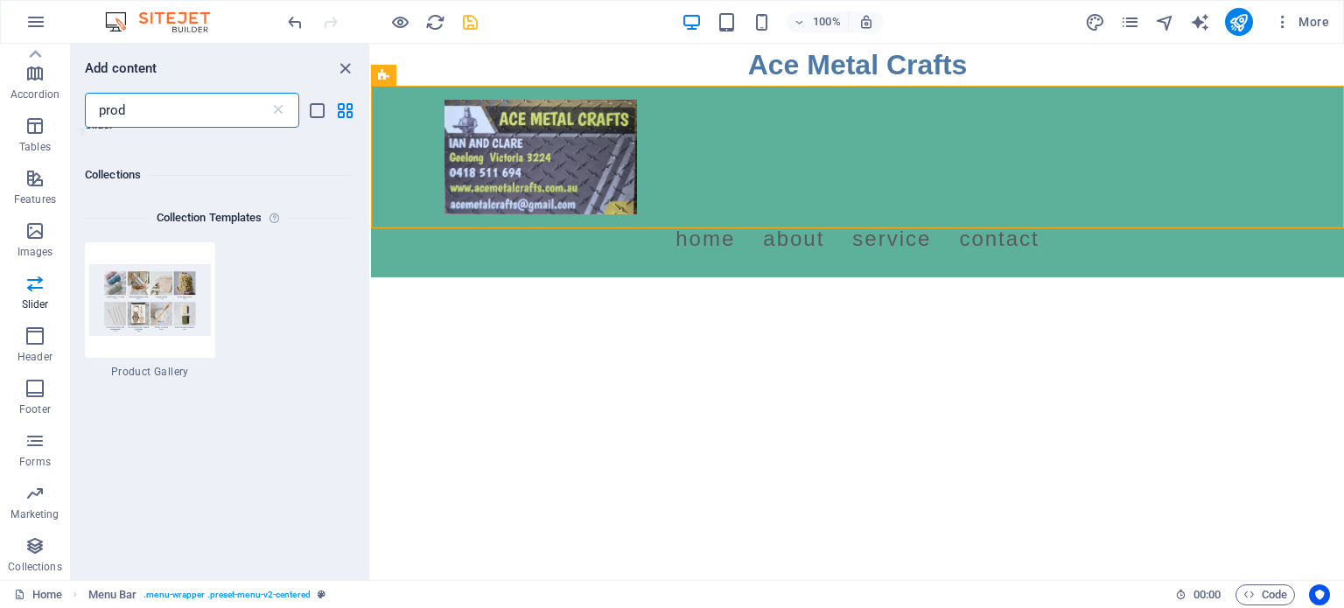
scroll to position [60, 0]
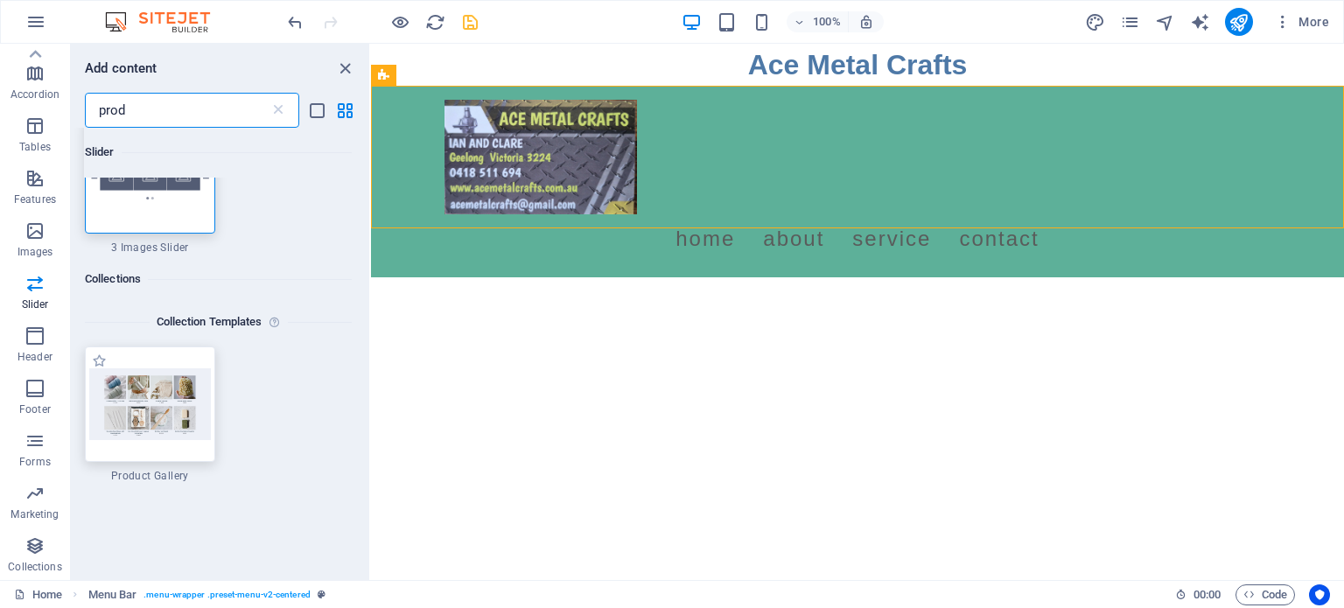
type input "prod"
click at [142, 405] on img at bounding box center [150, 403] width 122 height 71
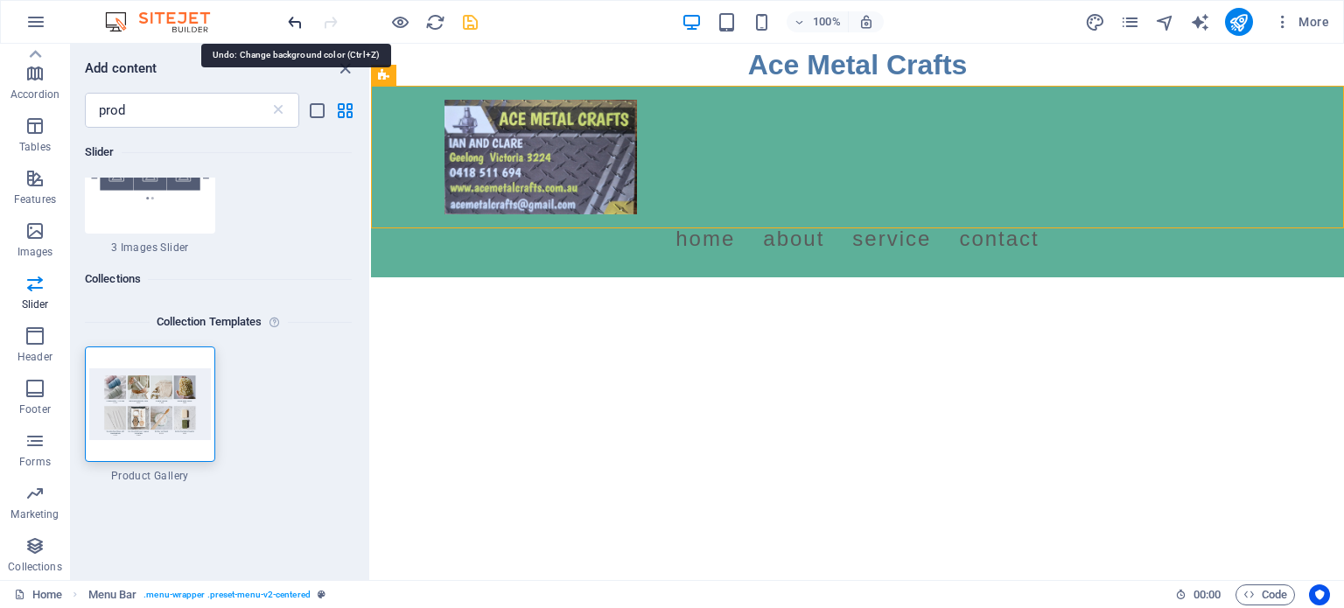
click at [288, 21] on icon "undo" at bounding box center [295, 22] width 20 height 20
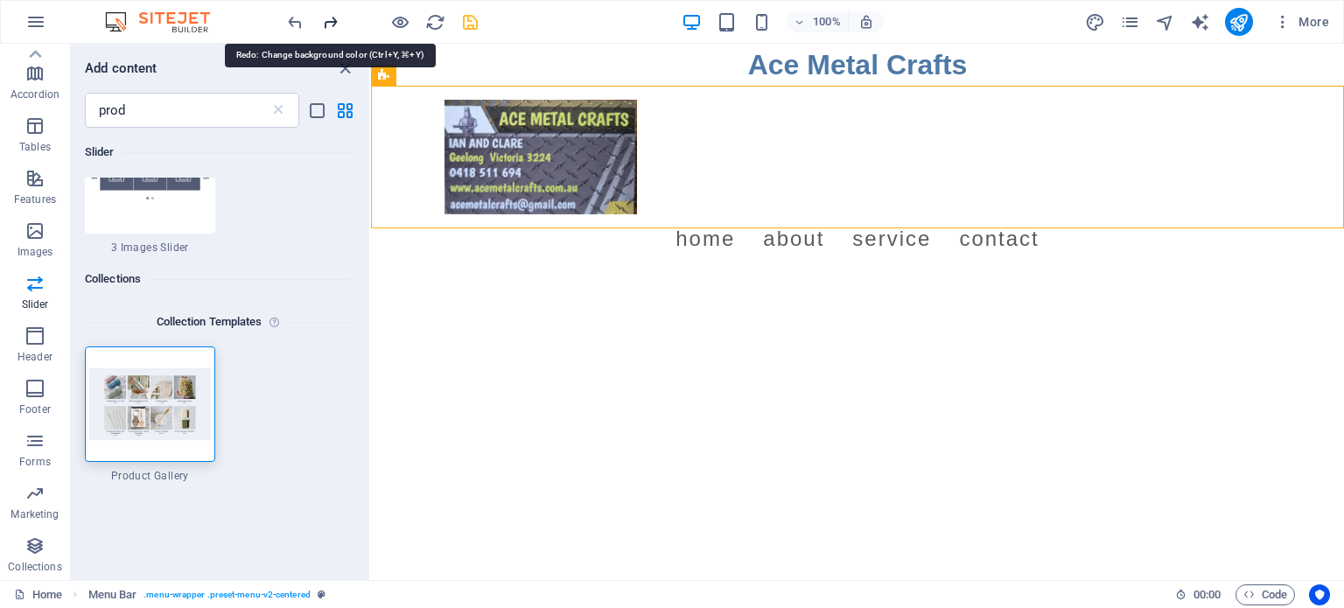
click at [329, 13] on icon "redo" at bounding box center [330, 22] width 20 height 20
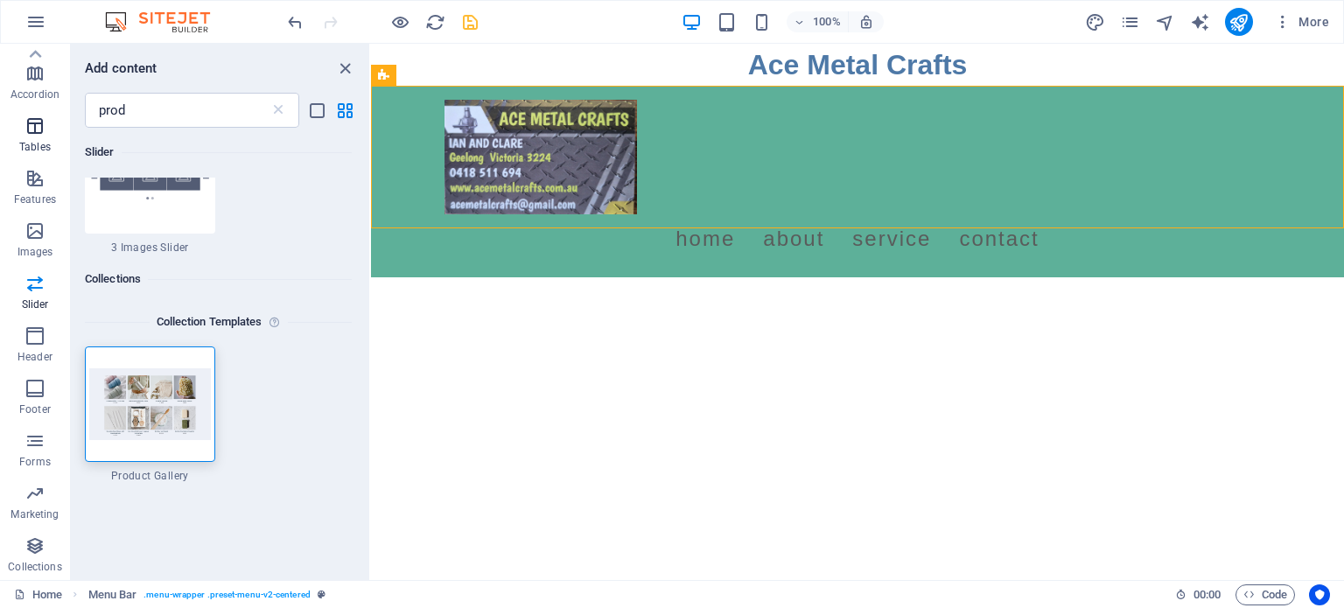
click at [34, 132] on icon "button" at bounding box center [35, 126] width 21 height 21
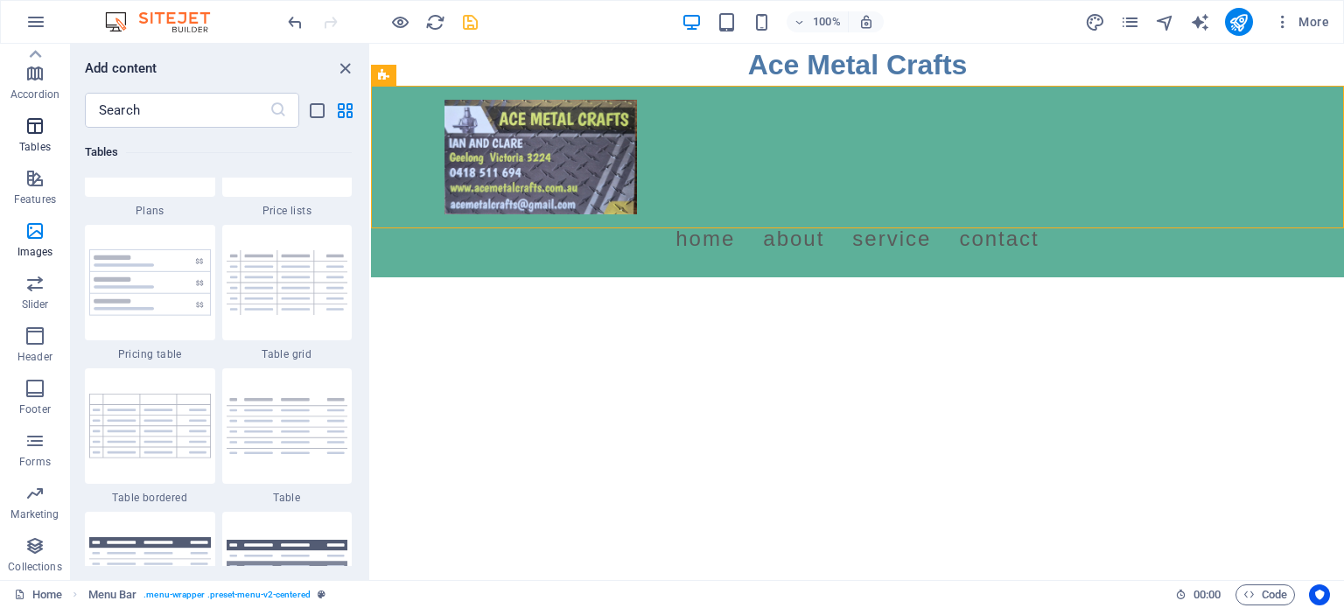
scroll to position [6061, 0]
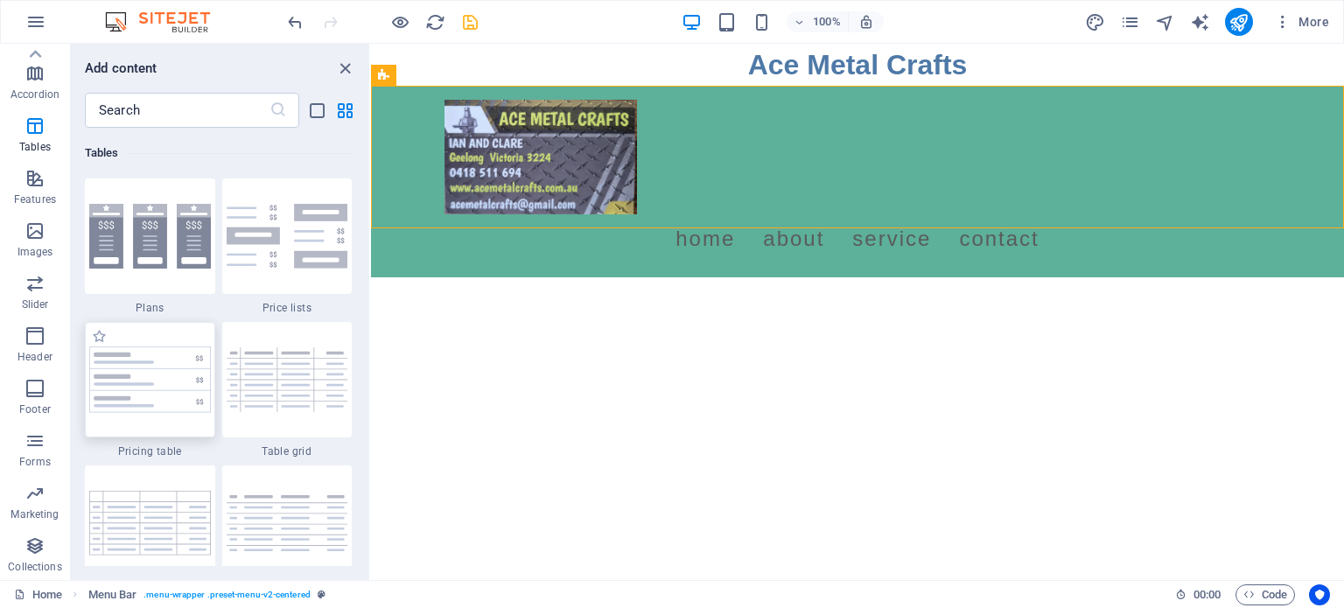
click at [116, 380] on img at bounding box center [150, 380] width 122 height 67
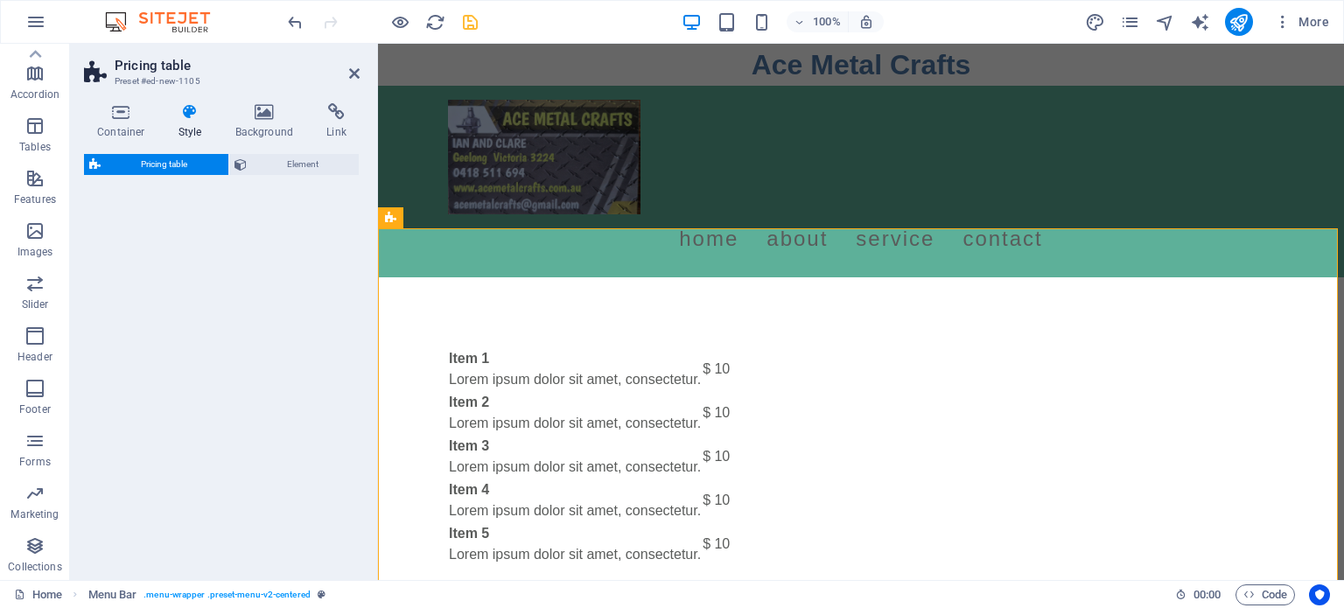
select select "rem"
select select "px"
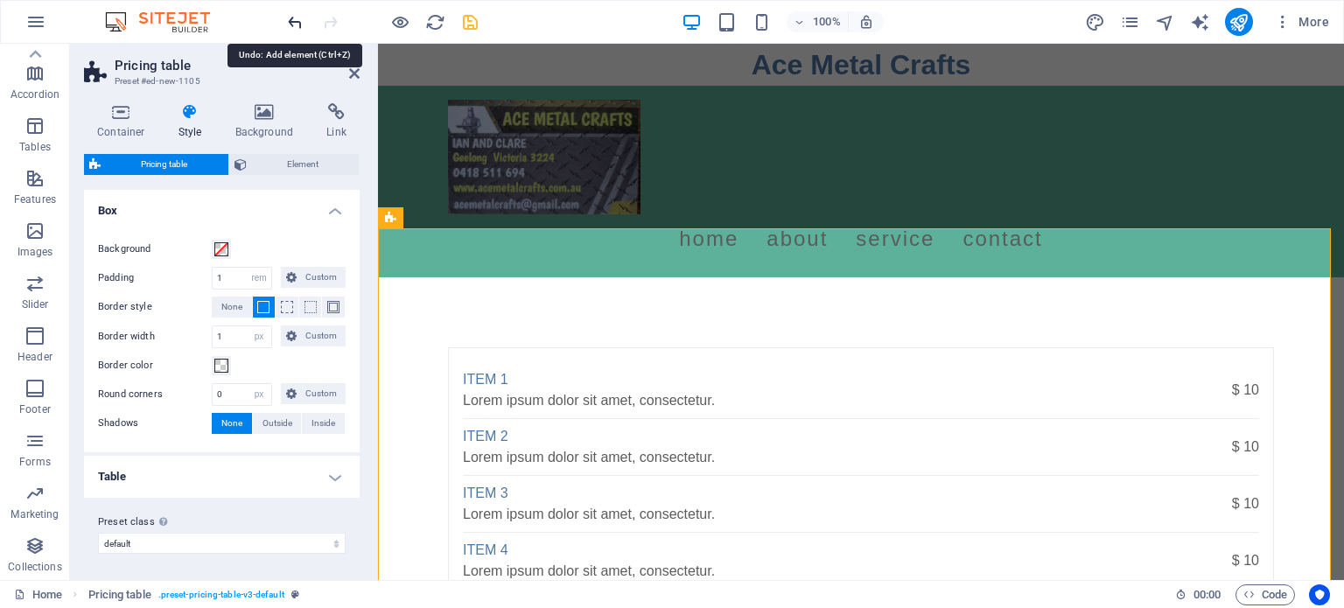
click at [286, 18] on icon "undo" at bounding box center [295, 22] width 20 height 20
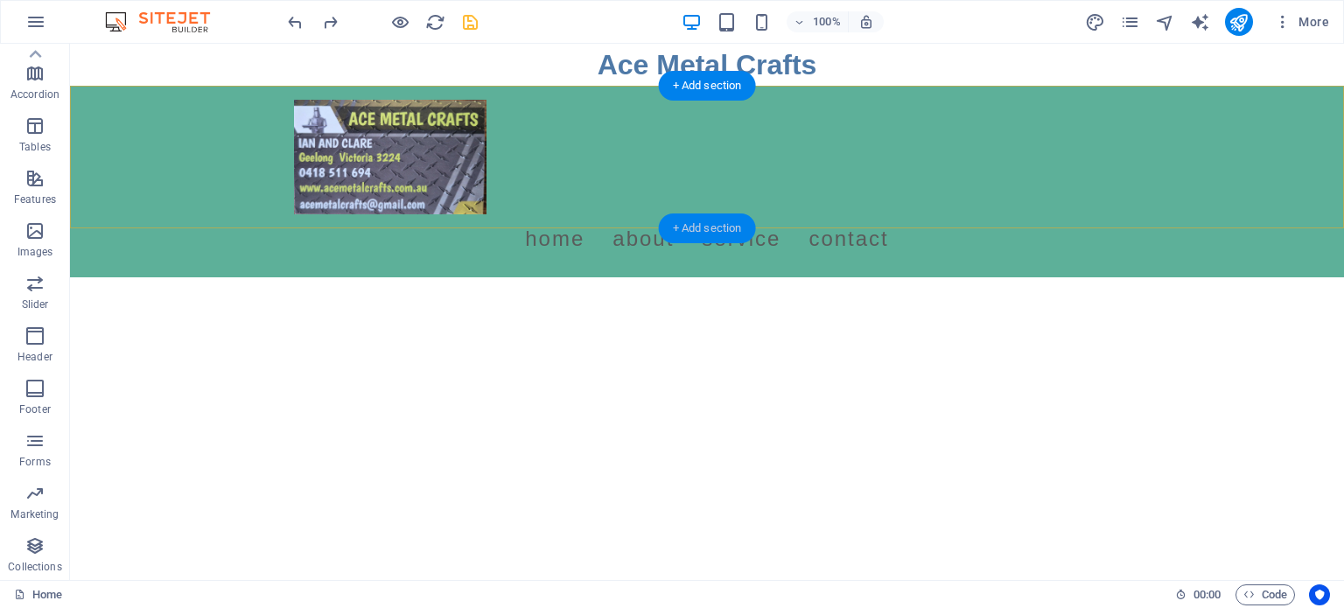
click at [709, 234] on div "+ Add section" at bounding box center [707, 229] width 97 height 30
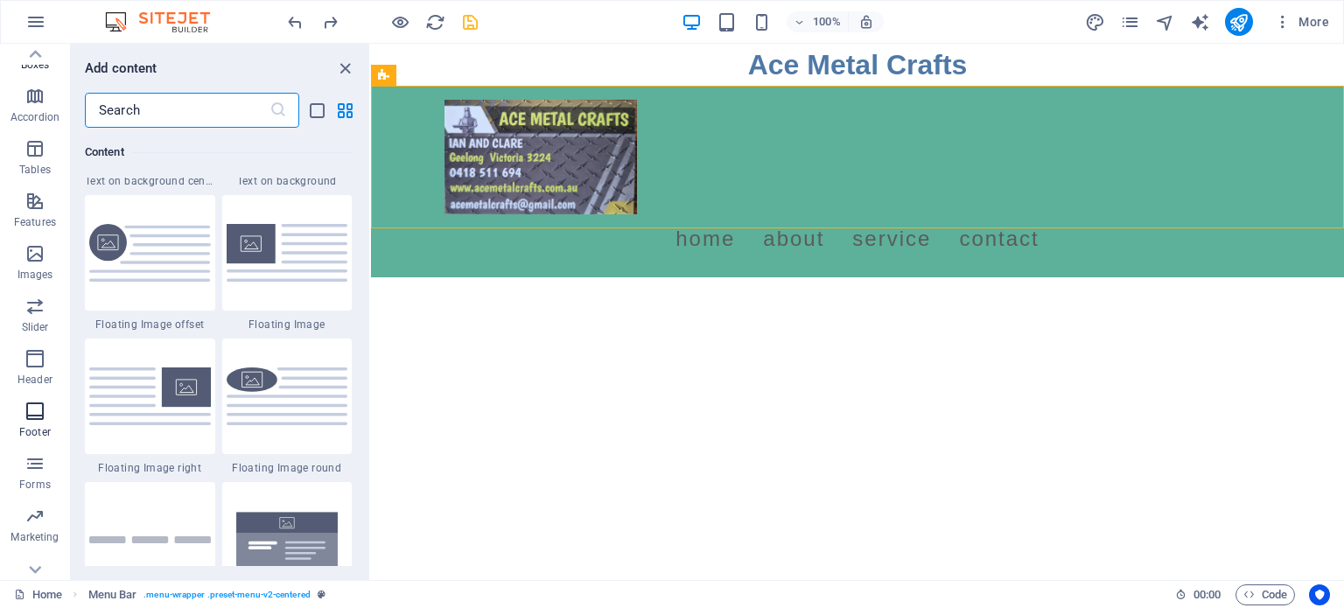
scroll to position [250, 0]
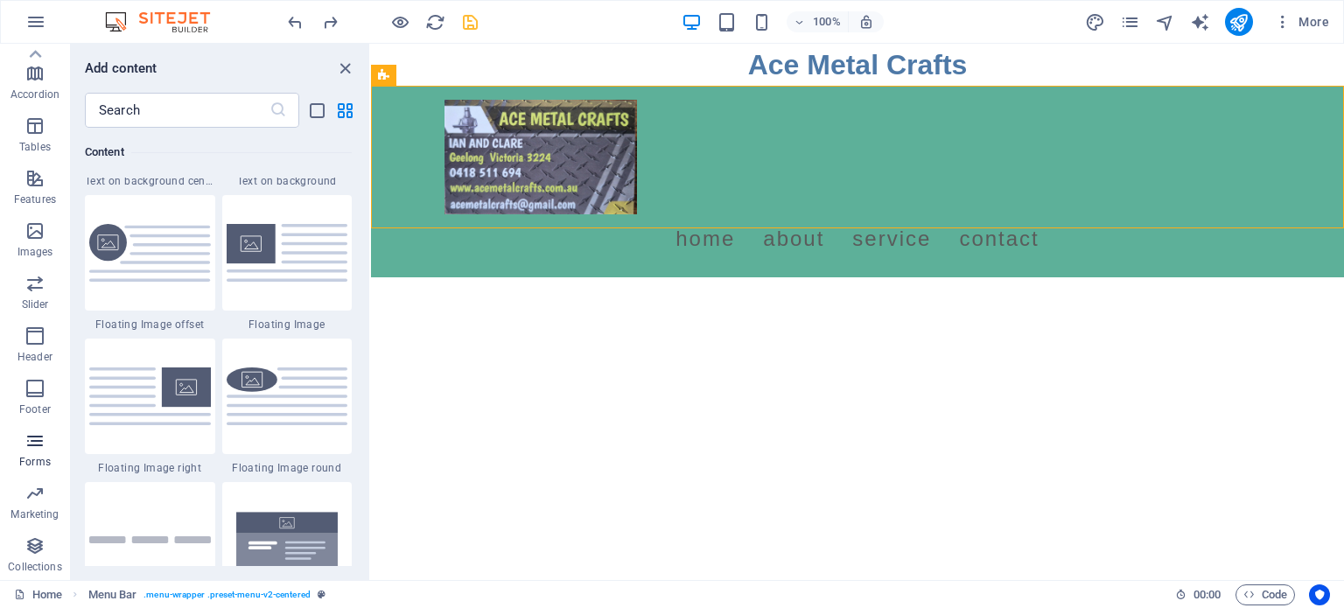
click at [32, 439] on icon "button" at bounding box center [35, 441] width 21 height 21
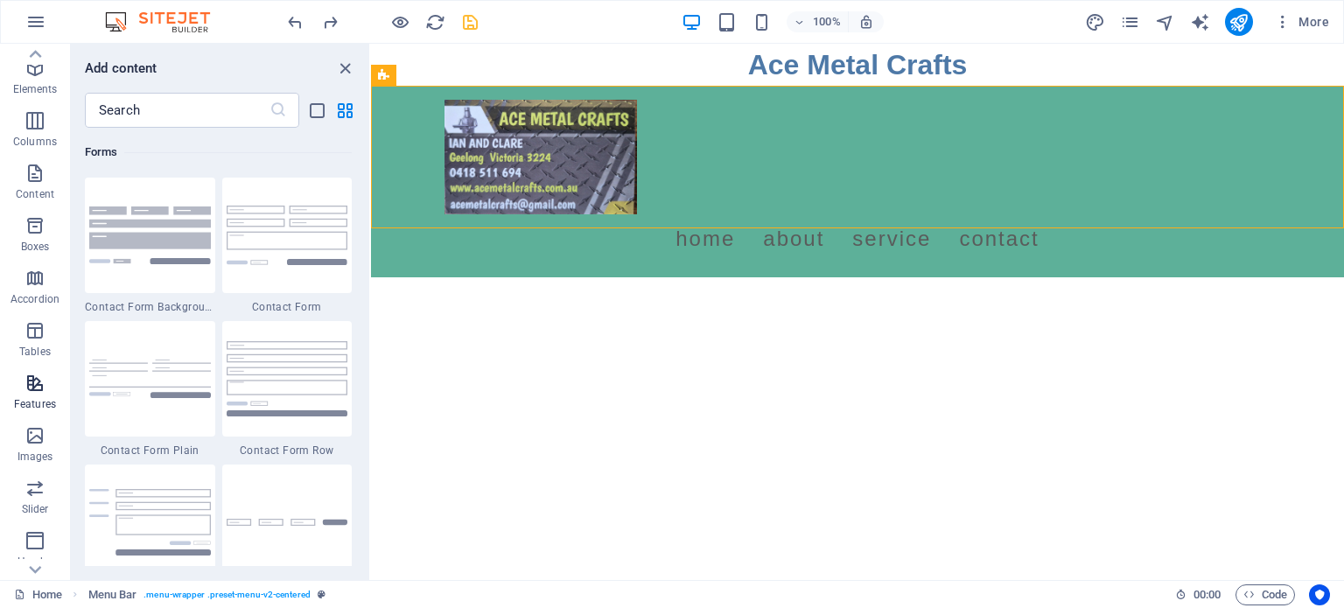
scroll to position [0, 0]
click at [34, 211] on icon "button" at bounding box center [35, 218] width 21 height 21
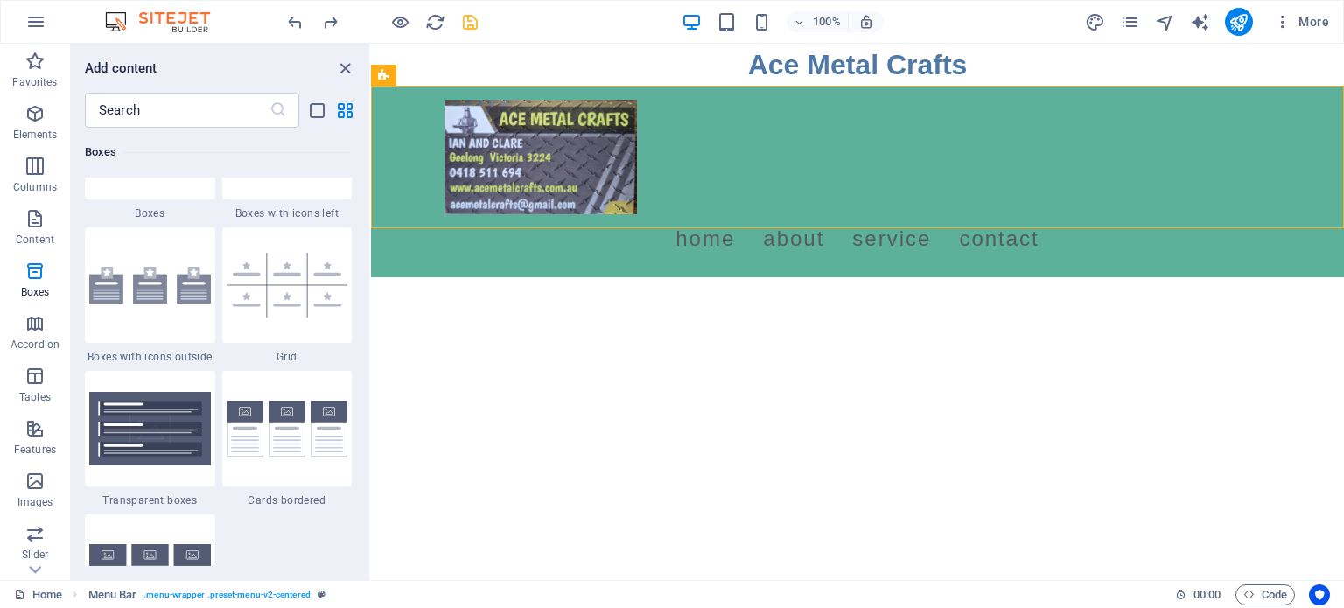
scroll to position [5075, 0]
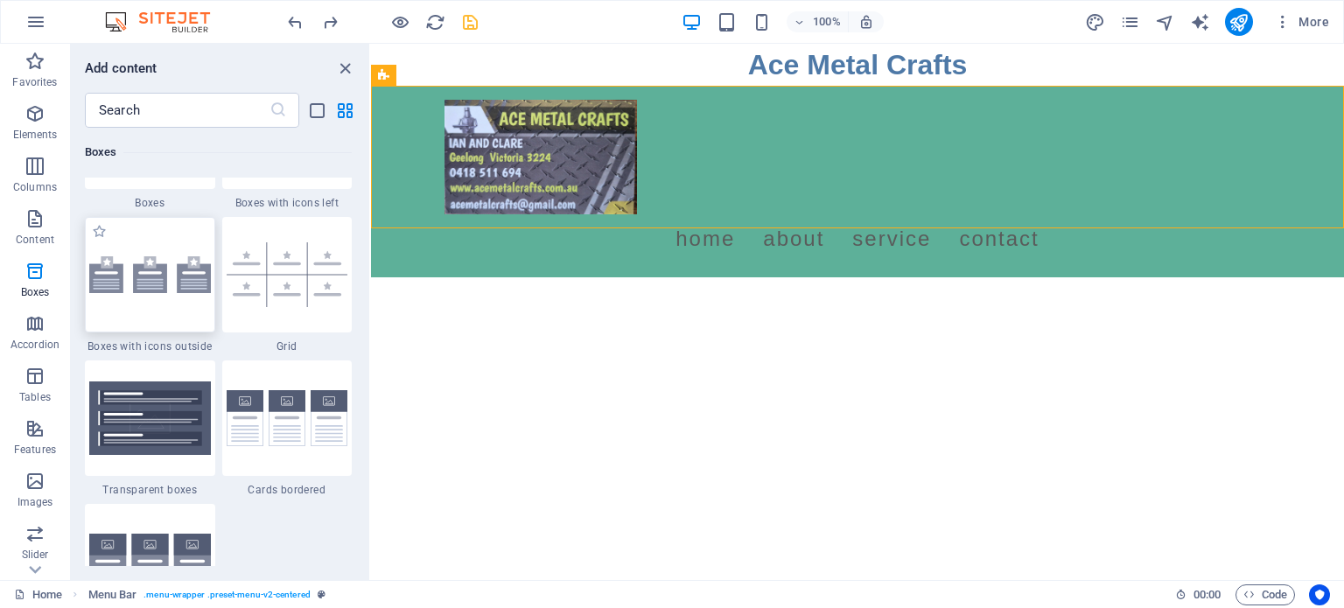
click at [147, 288] on img at bounding box center [150, 274] width 122 height 37
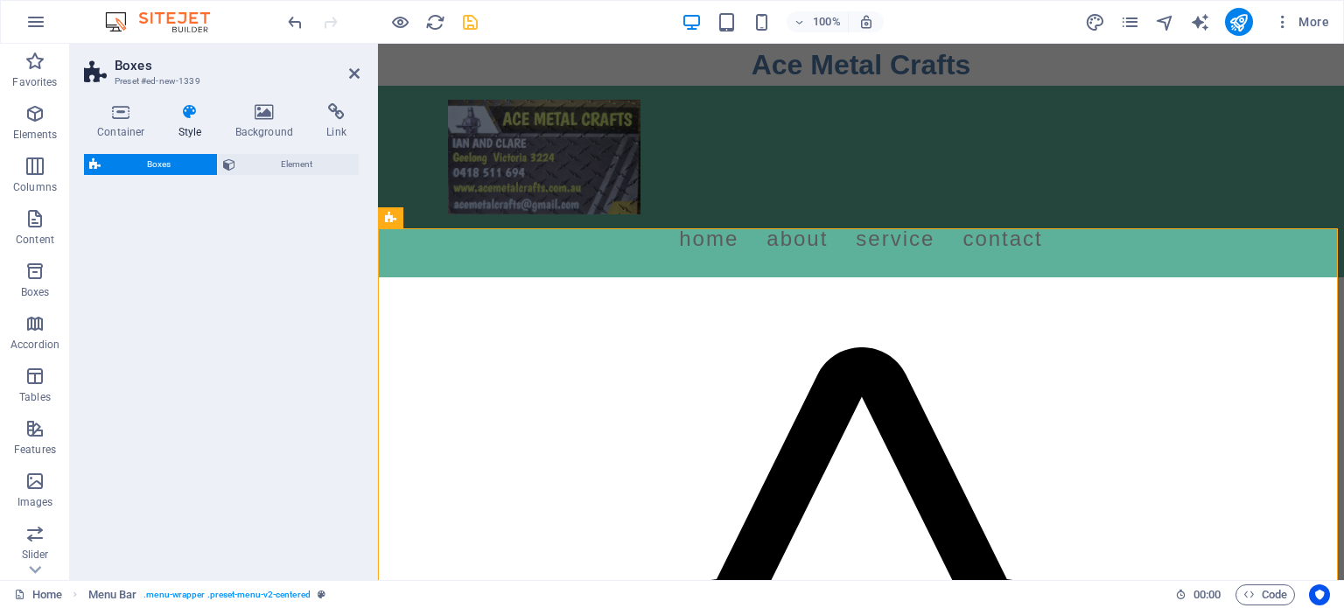
select select "rem"
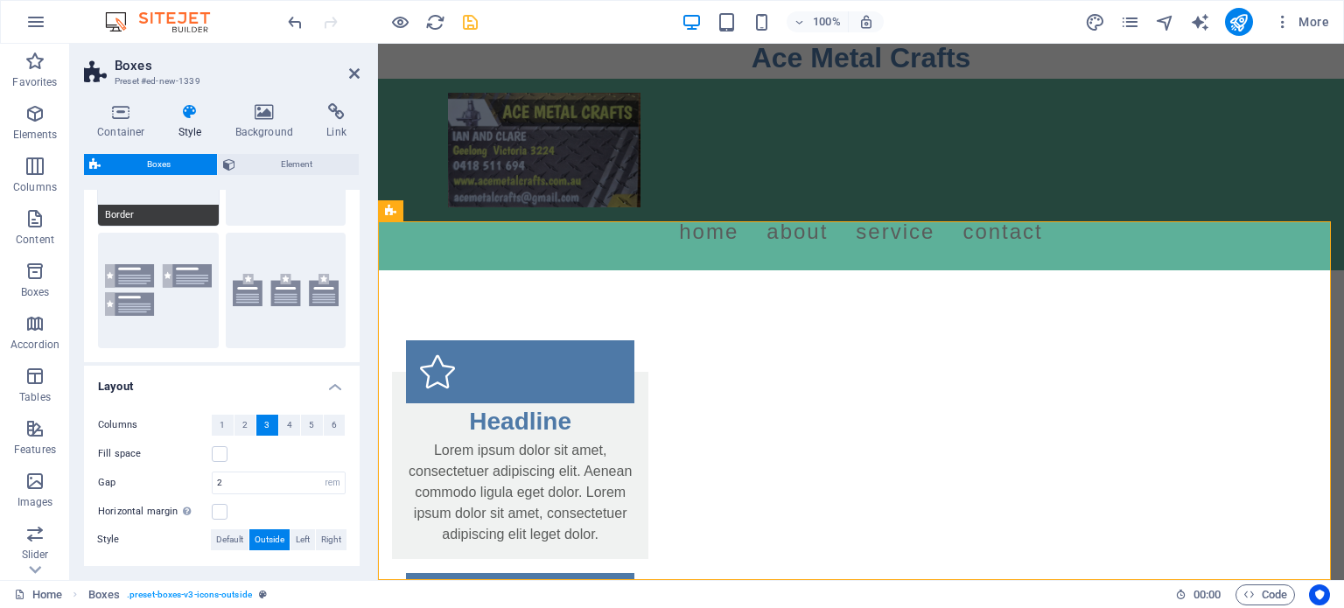
scroll to position [0, 0]
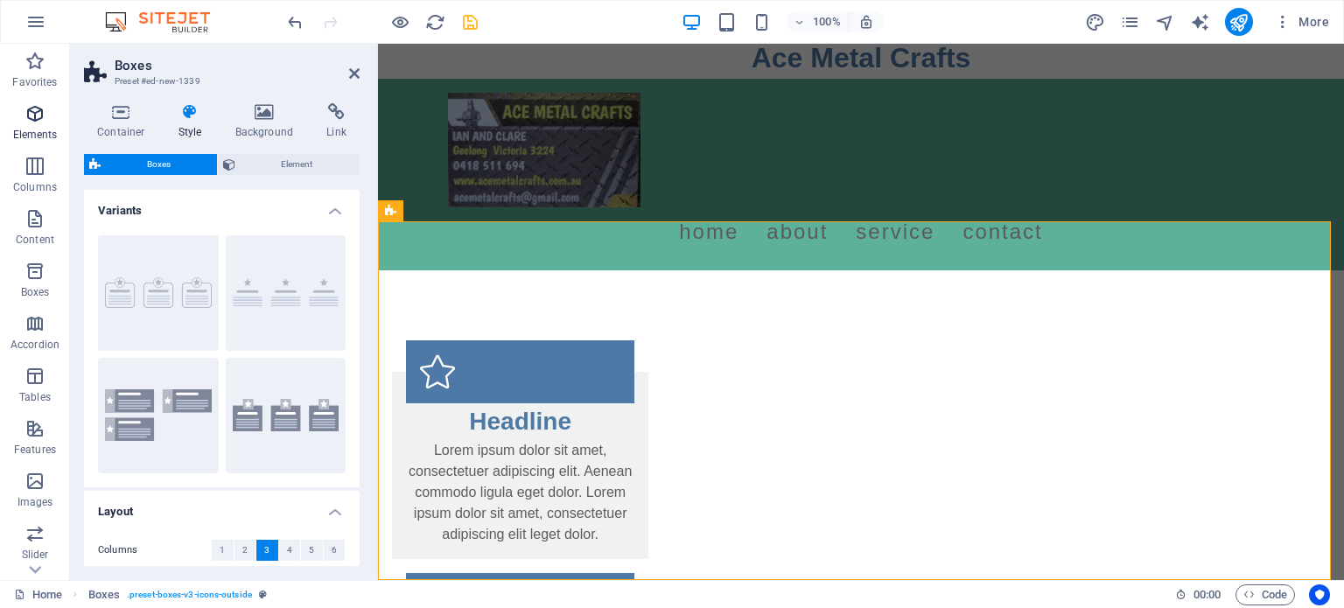
click at [27, 112] on icon "button" at bounding box center [35, 113] width 21 height 21
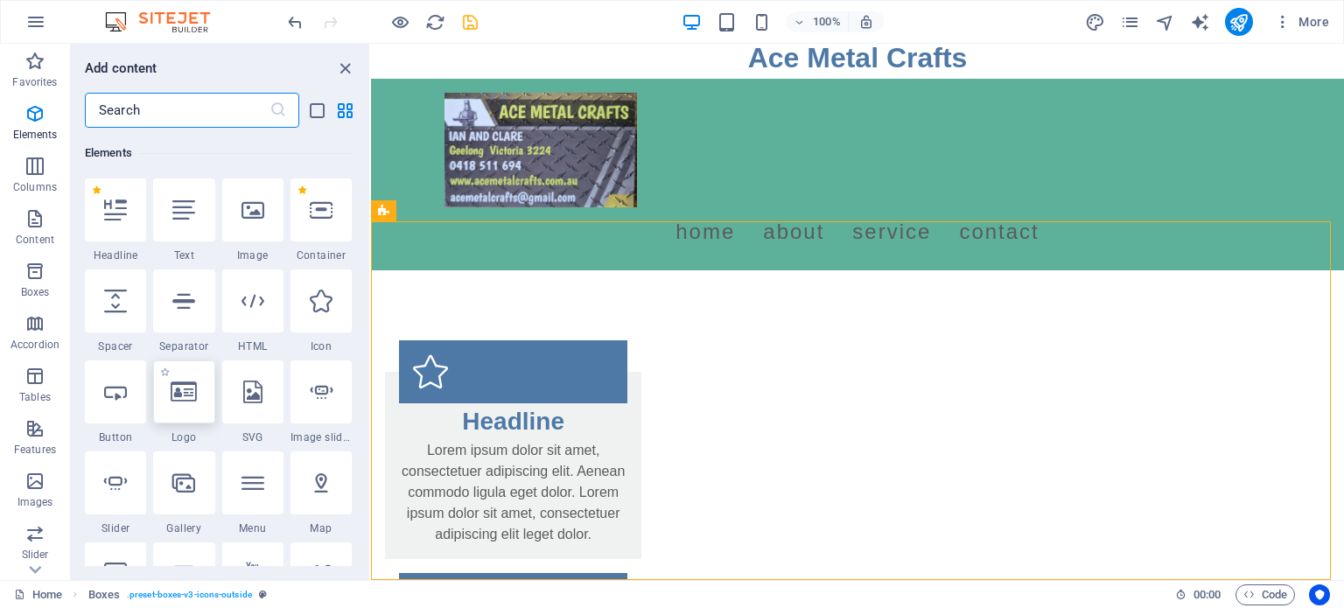
scroll to position [361, 0]
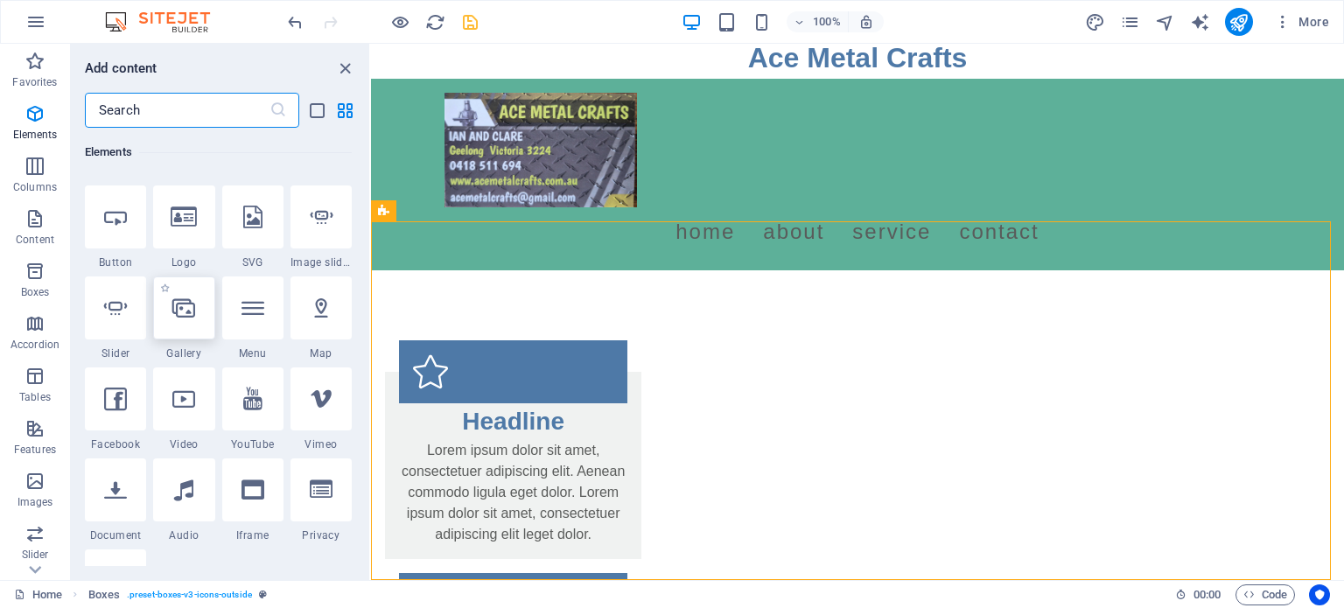
click at [186, 317] on icon at bounding box center [183, 308] width 23 height 23
select select "4"
select select "%"
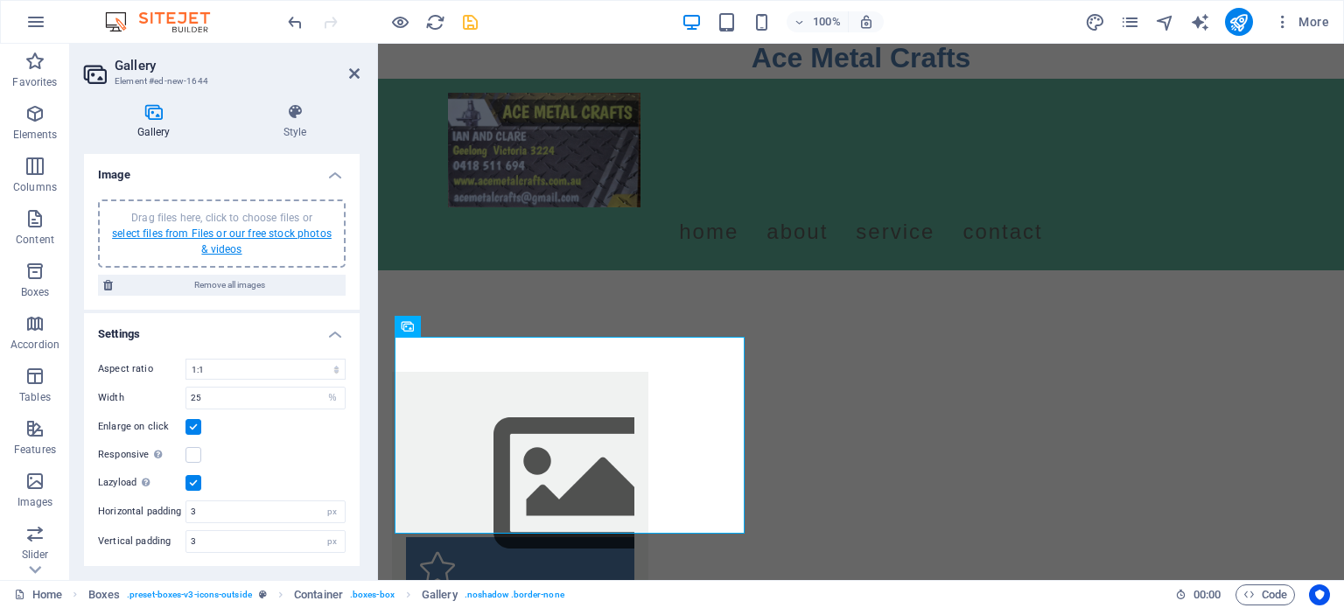
click at [258, 232] on link "select files from Files or our free stock photos & videos" at bounding box center [222, 242] width 220 height 28
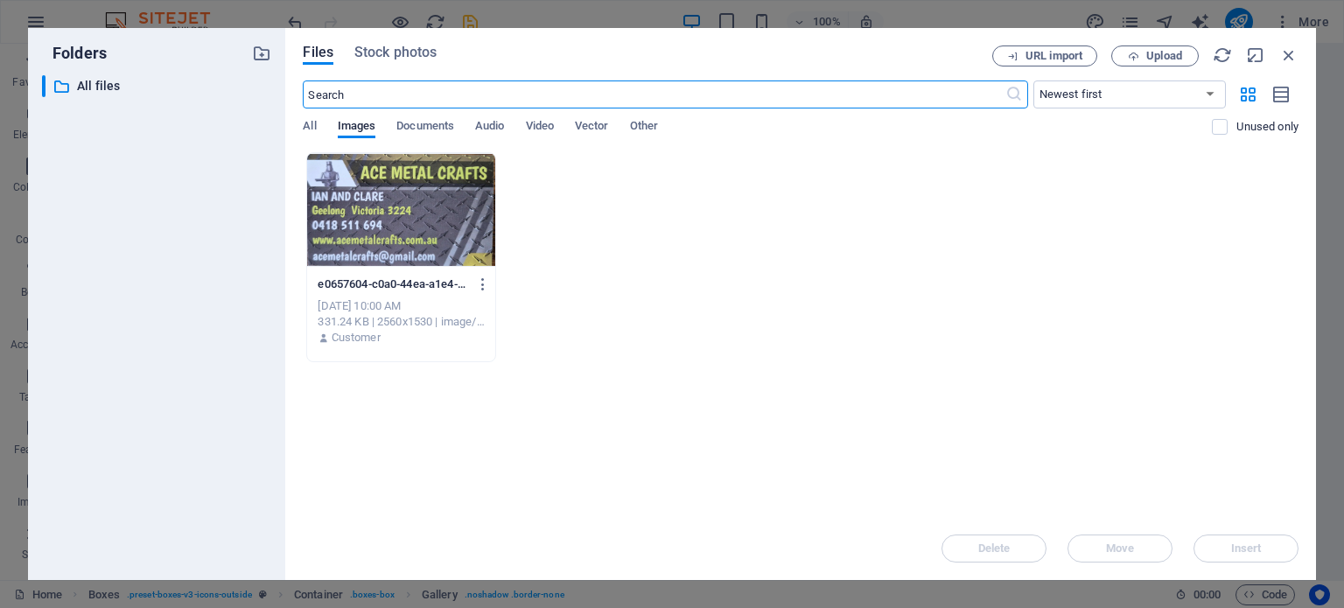
scroll to position [0, 0]
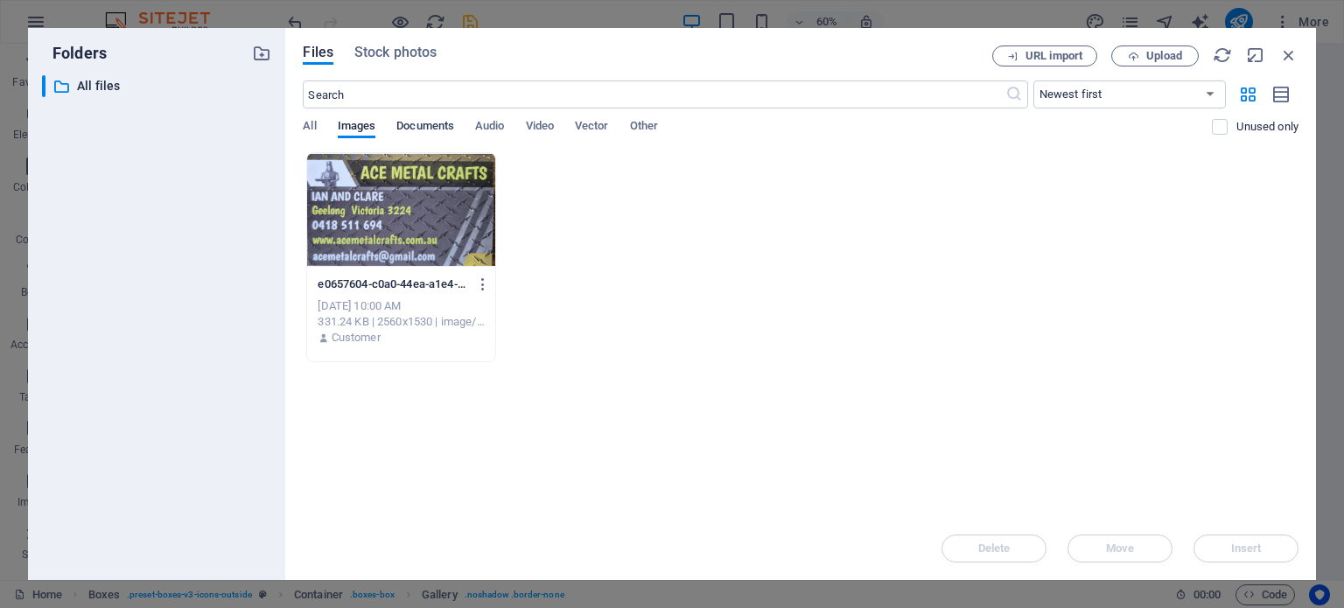
click at [427, 122] on span "Documents" at bounding box center [425, 128] width 58 height 25
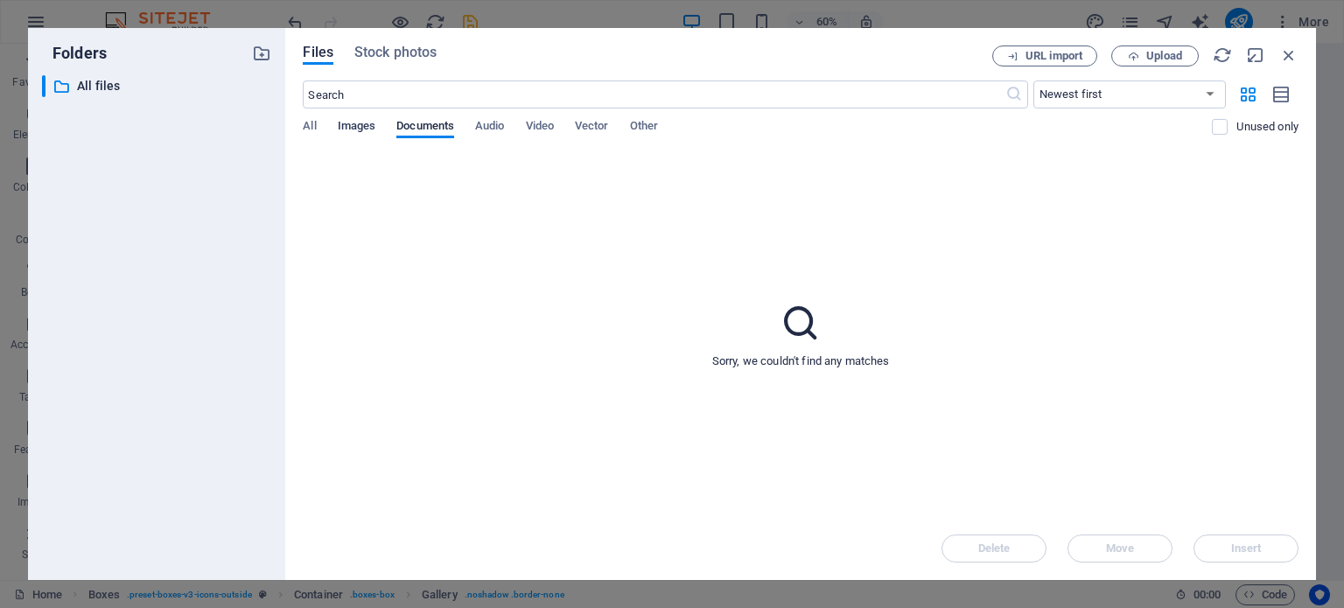
click at [358, 126] on span "Images" at bounding box center [357, 128] width 39 height 25
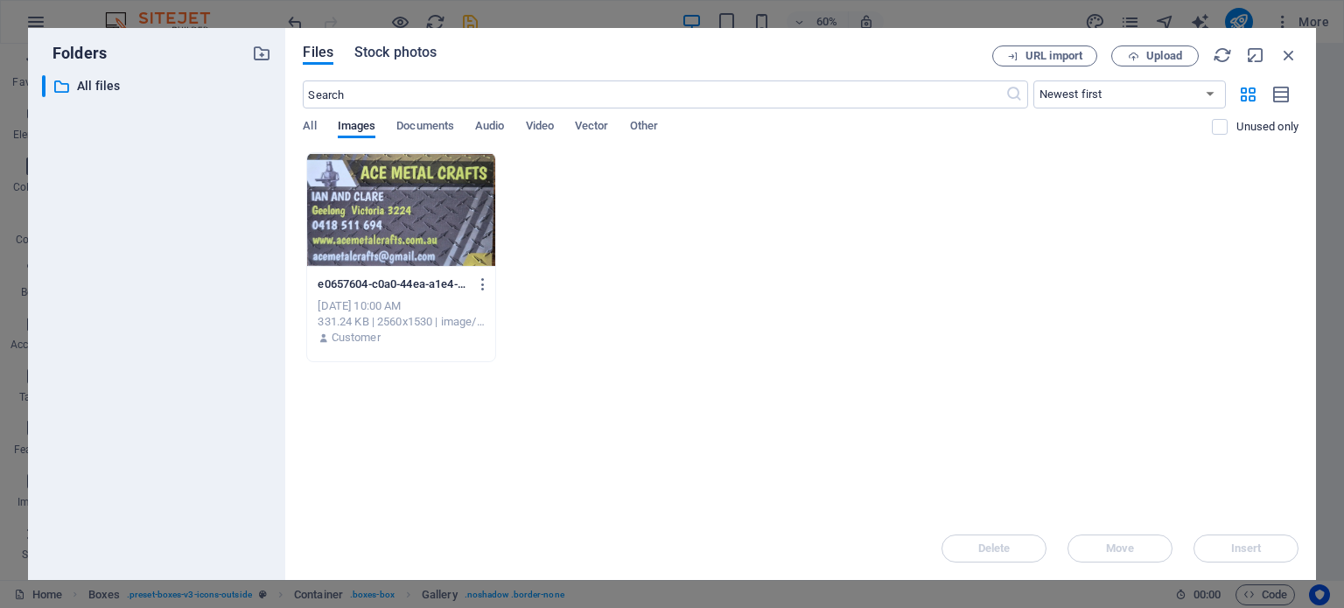
click at [368, 50] on span "Stock photos" at bounding box center [395, 52] width 82 height 21
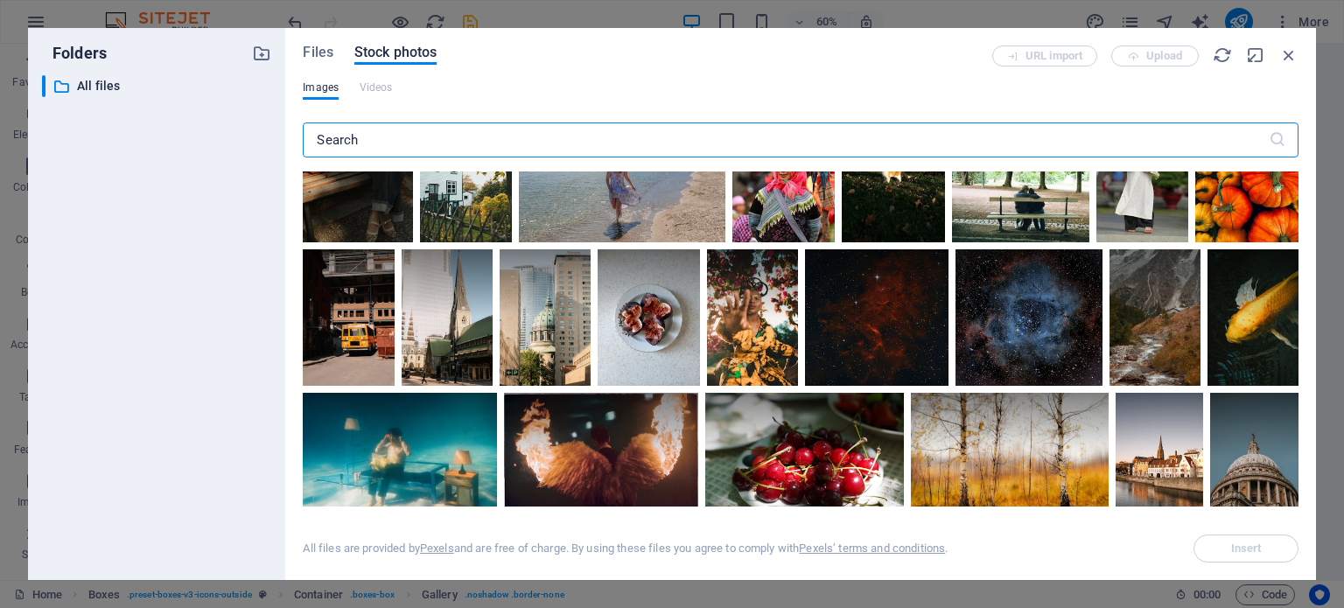
scroll to position [1313, 0]
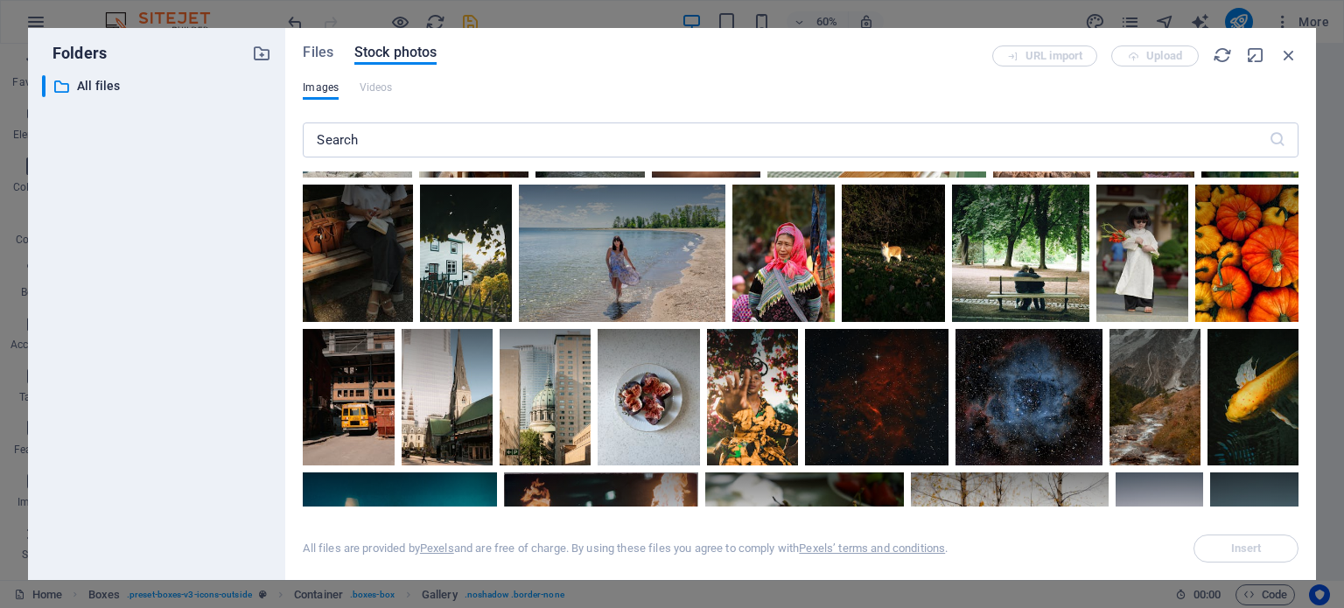
click at [1159, 54] on div "URL import Upload" at bounding box center [1145, 56] width 306 height 21
click at [317, 46] on span "Files" at bounding box center [318, 52] width 31 height 21
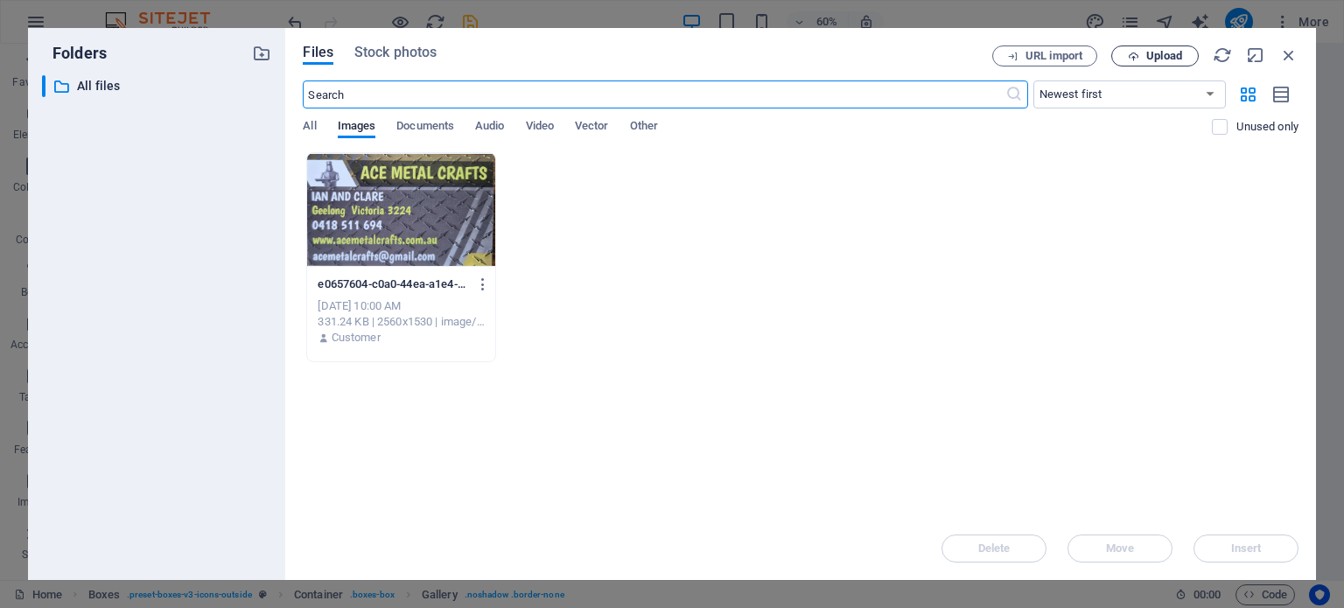
click at [1162, 52] on span "Upload" at bounding box center [1164, 56] width 36 height 11
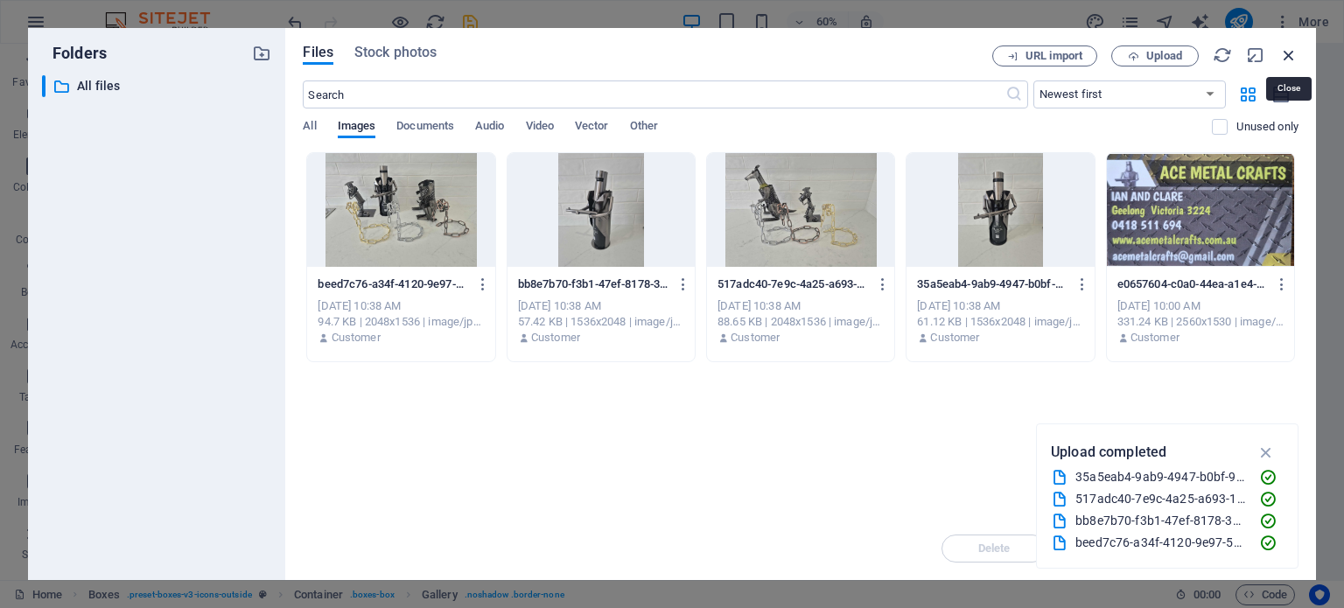
click at [1288, 53] on icon "button" at bounding box center [1289, 55] width 19 height 19
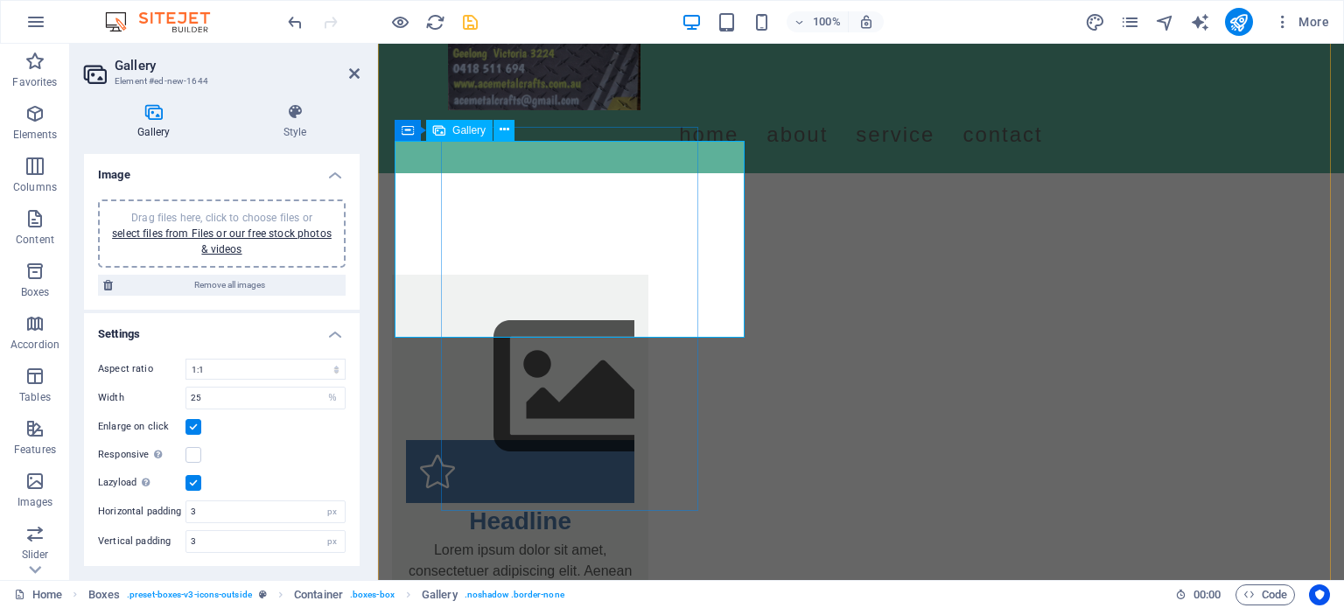
scroll to position [203, 0]
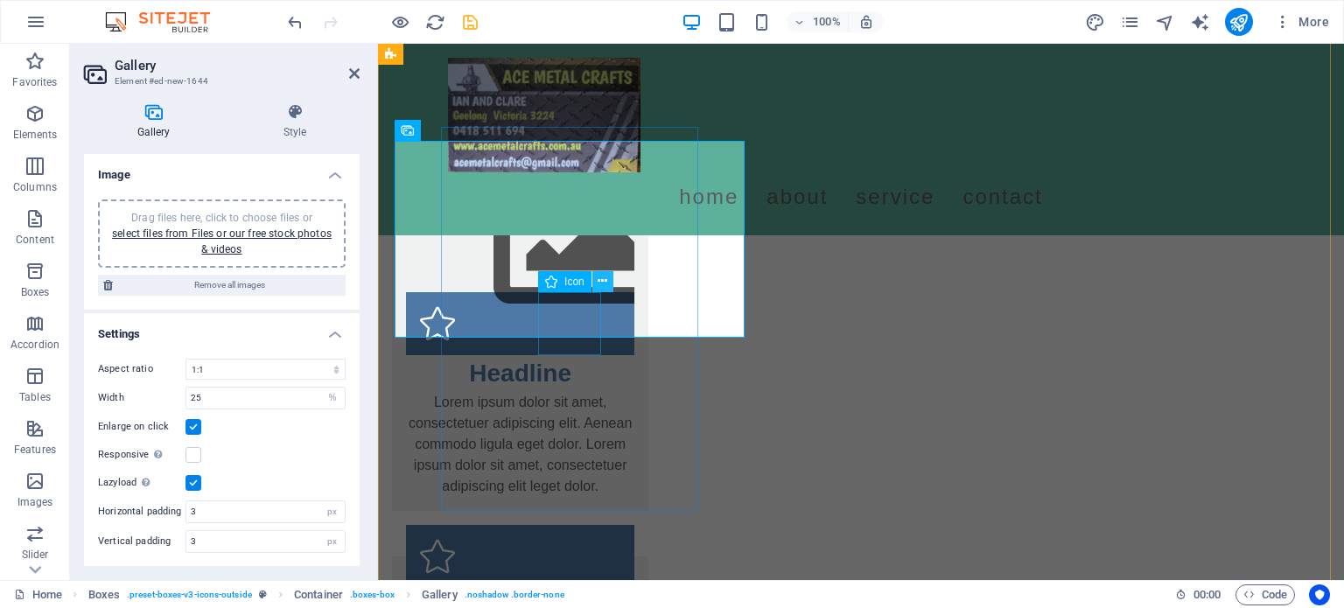
click at [603, 283] on icon at bounding box center [603, 281] width 10 height 18
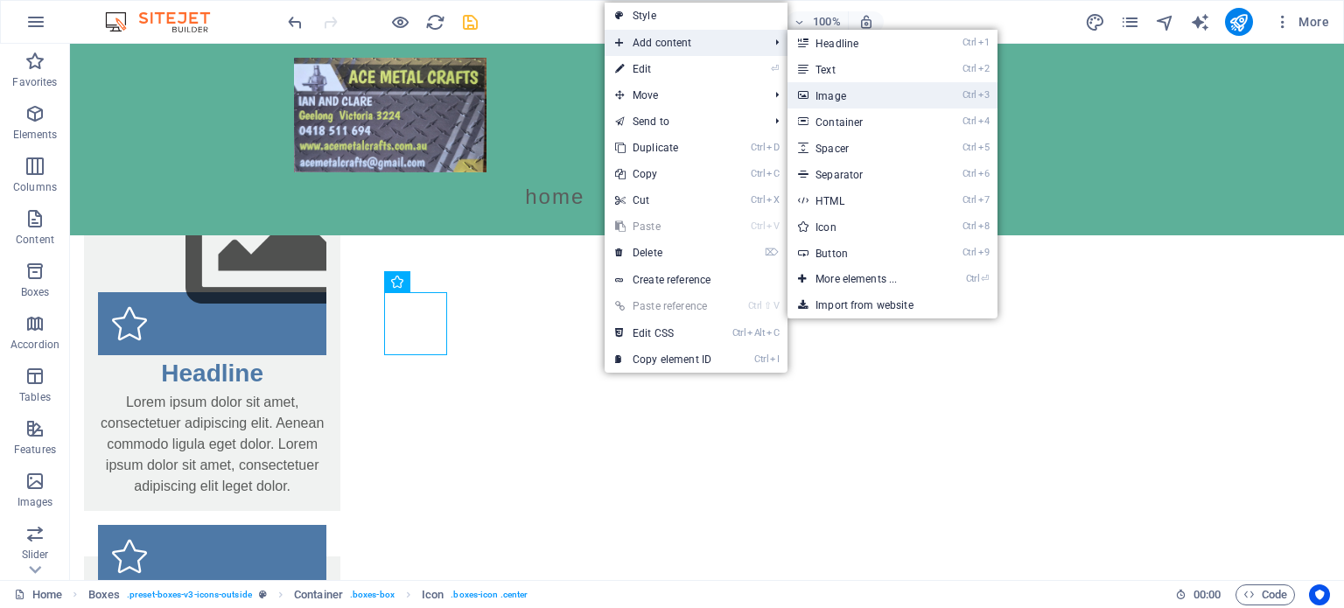
click at [848, 97] on link "Ctrl 3 Image" at bounding box center [860, 95] width 144 height 26
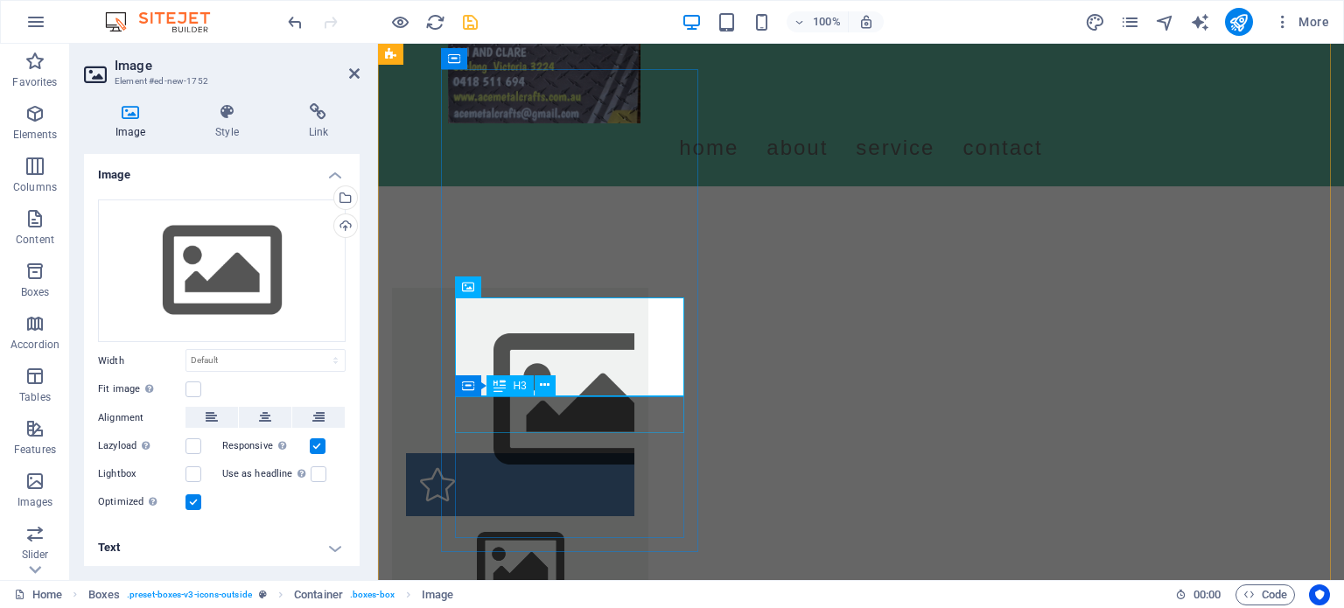
scroll to position [0, 0]
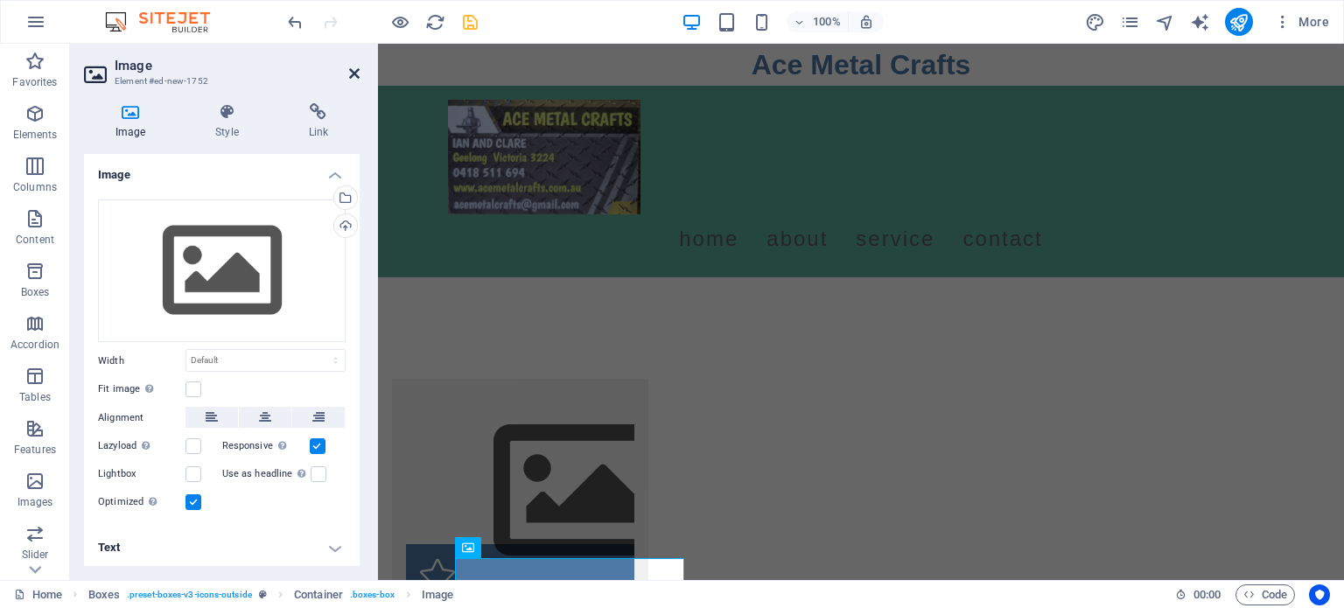
click at [350, 69] on icon at bounding box center [354, 74] width 11 height 14
